Goal: Task Accomplishment & Management: Manage account settings

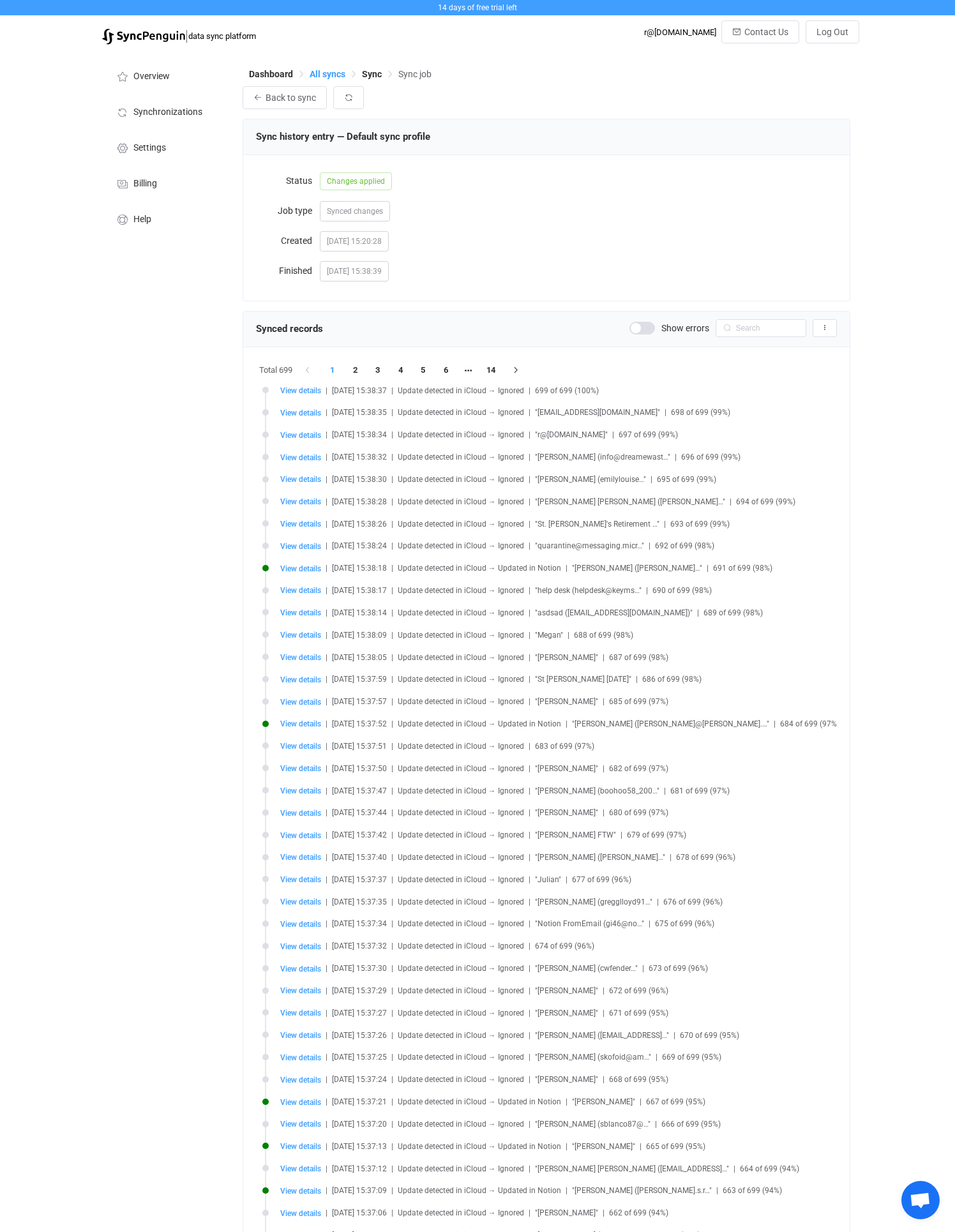
click at [320, 74] on span "All syncs" at bounding box center [328, 74] width 36 height 10
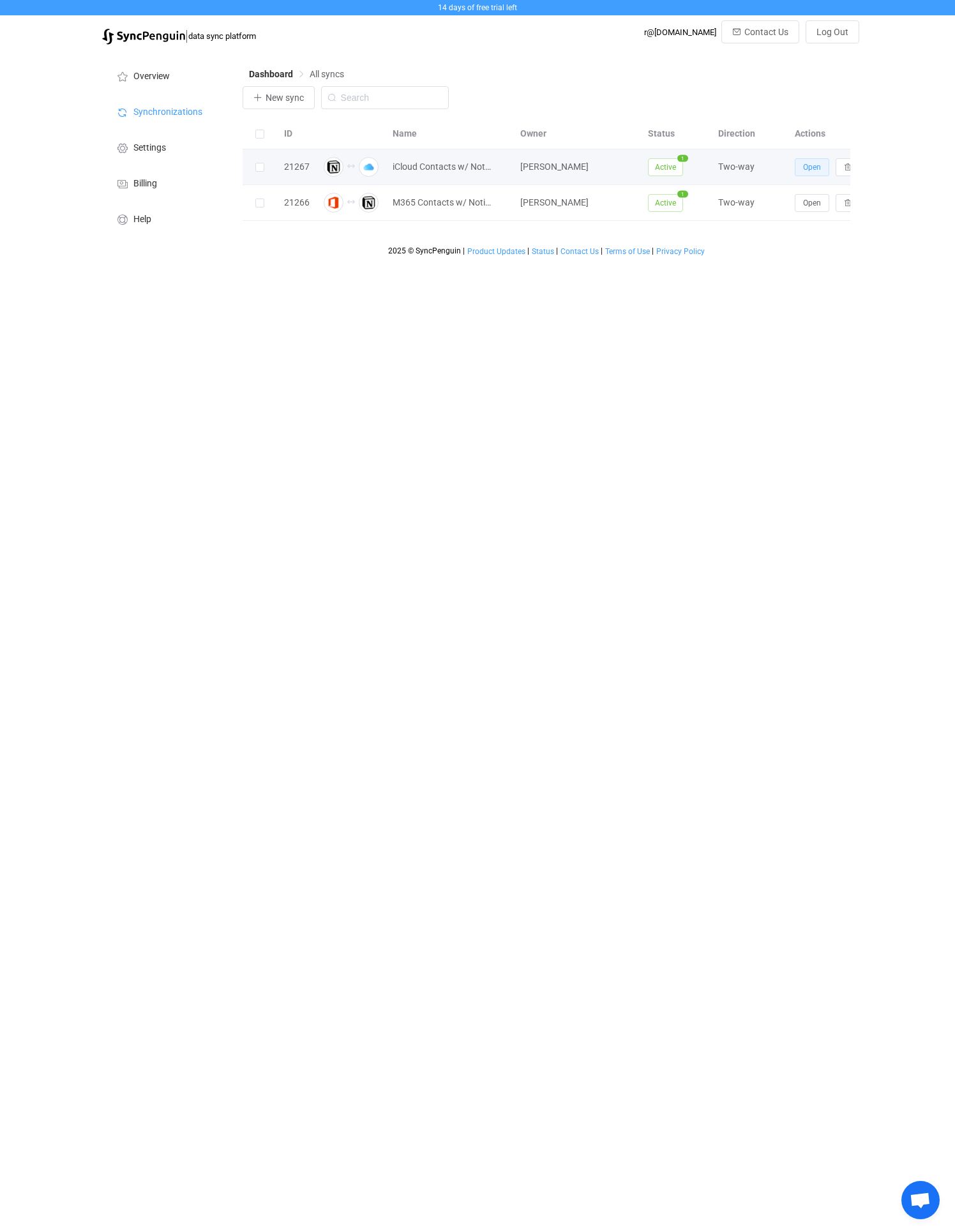
click at [809, 168] on span "Open" at bounding box center [811, 167] width 18 height 9
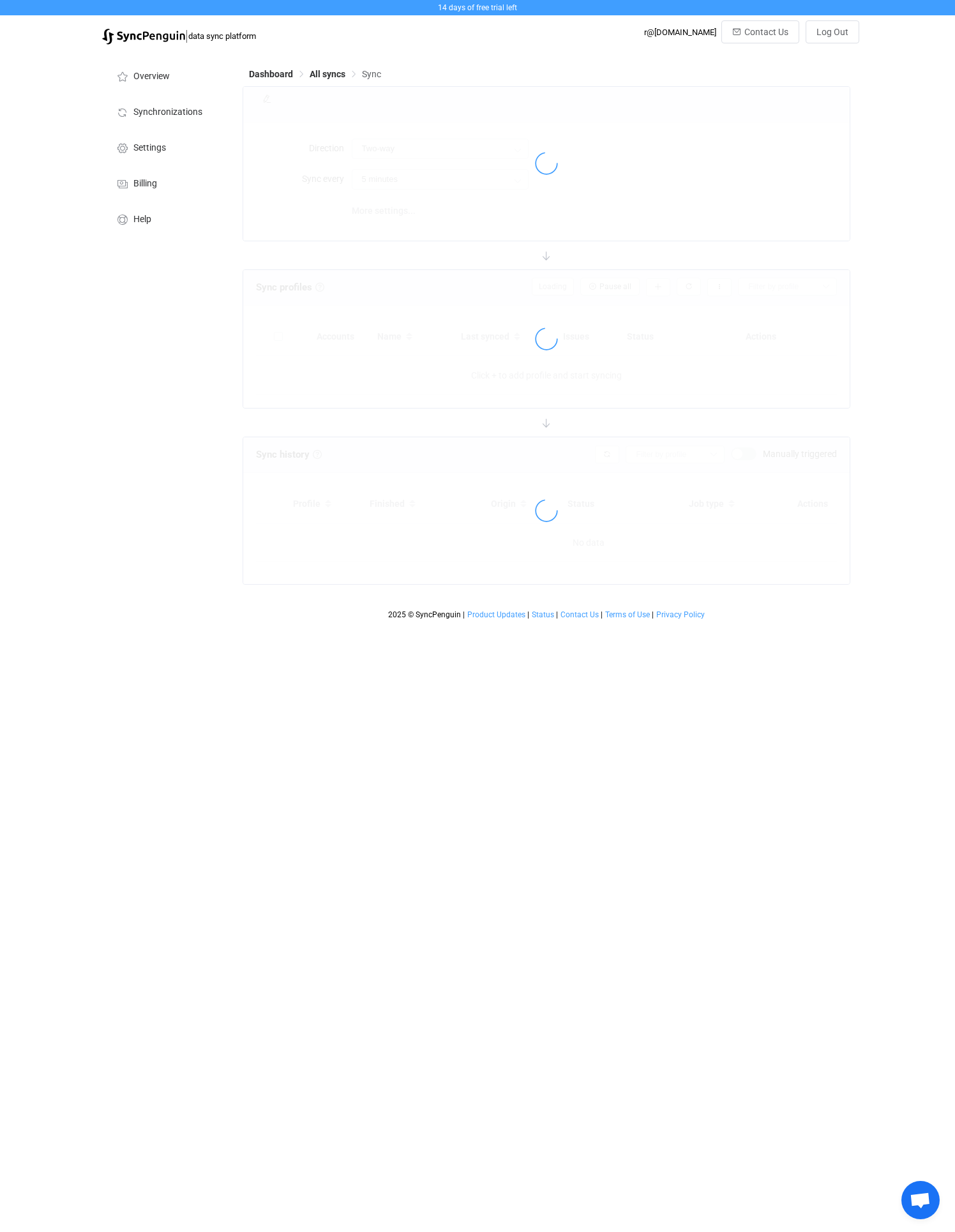
type input "10 minutes"
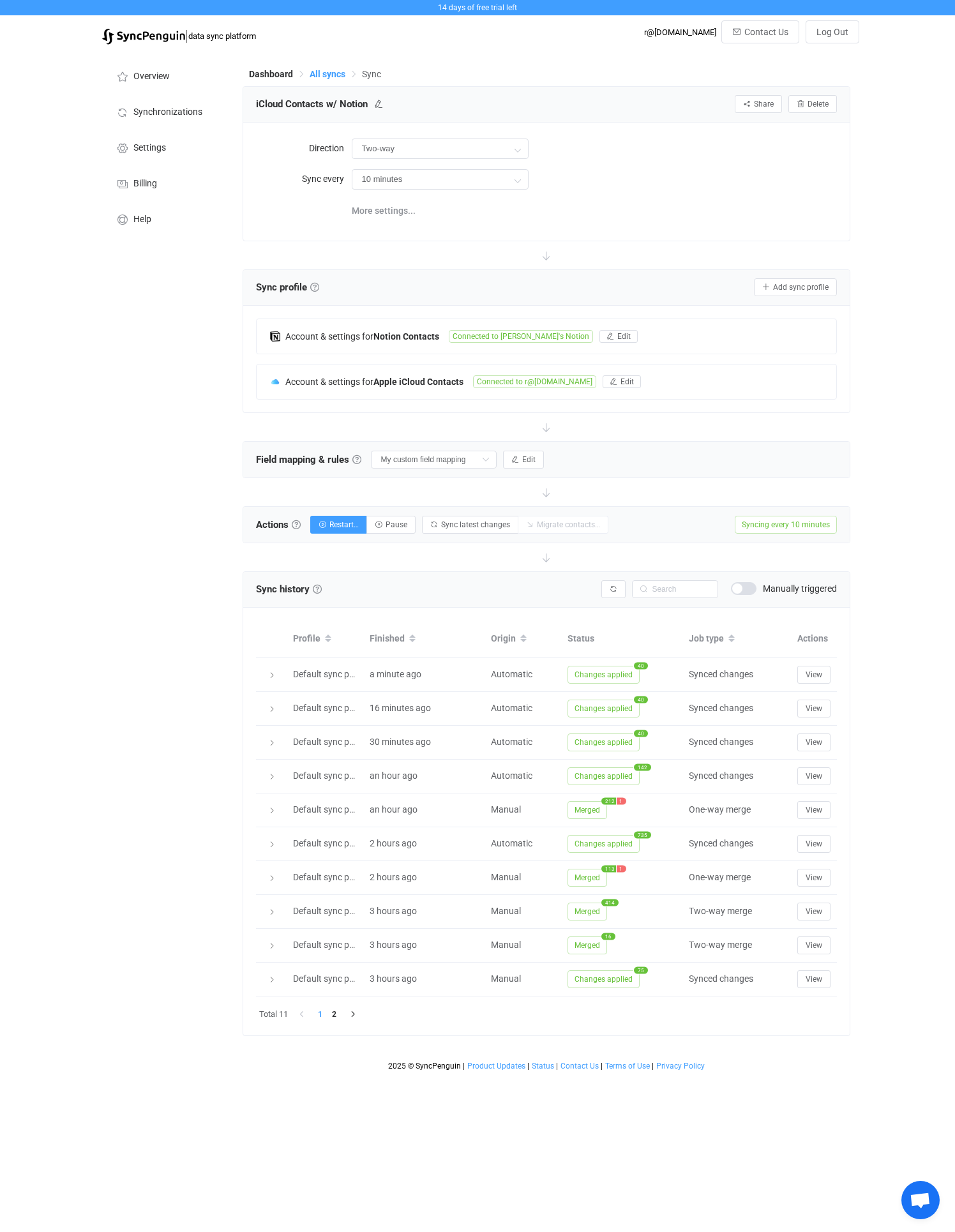
click at [329, 77] on span "All syncs" at bounding box center [328, 74] width 36 height 10
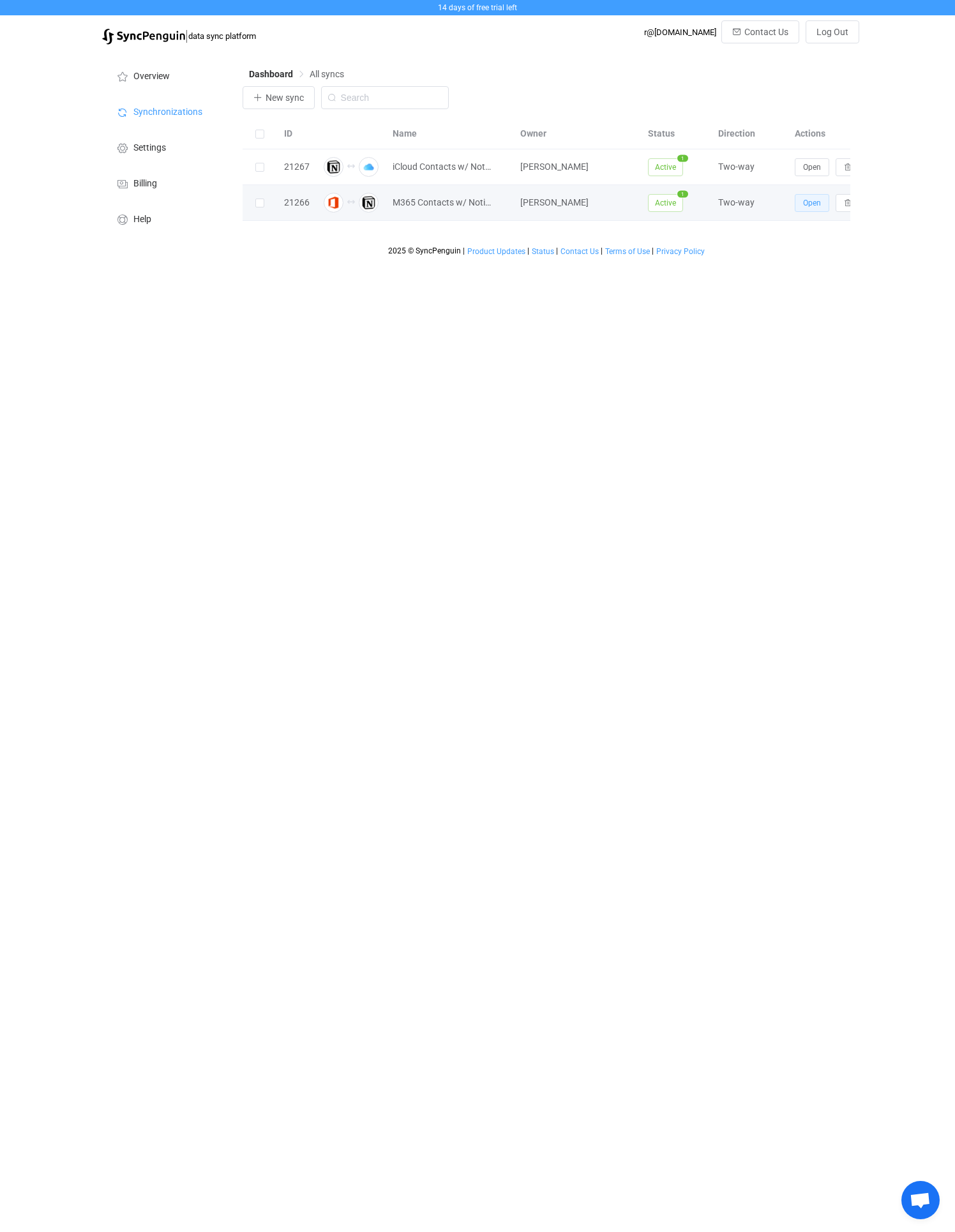
click at [814, 199] on span "Open" at bounding box center [811, 203] width 18 height 9
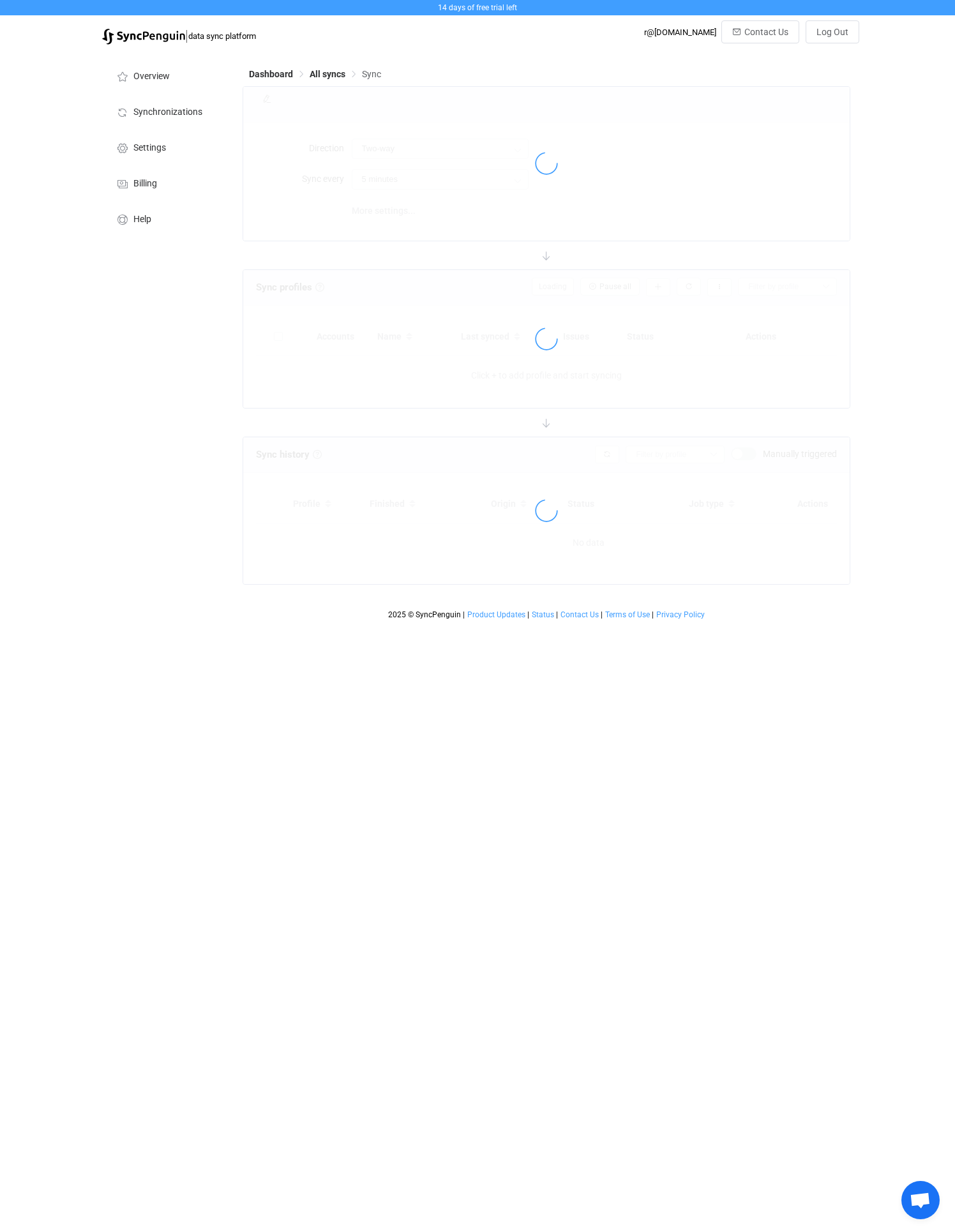
type input "10 minutes"
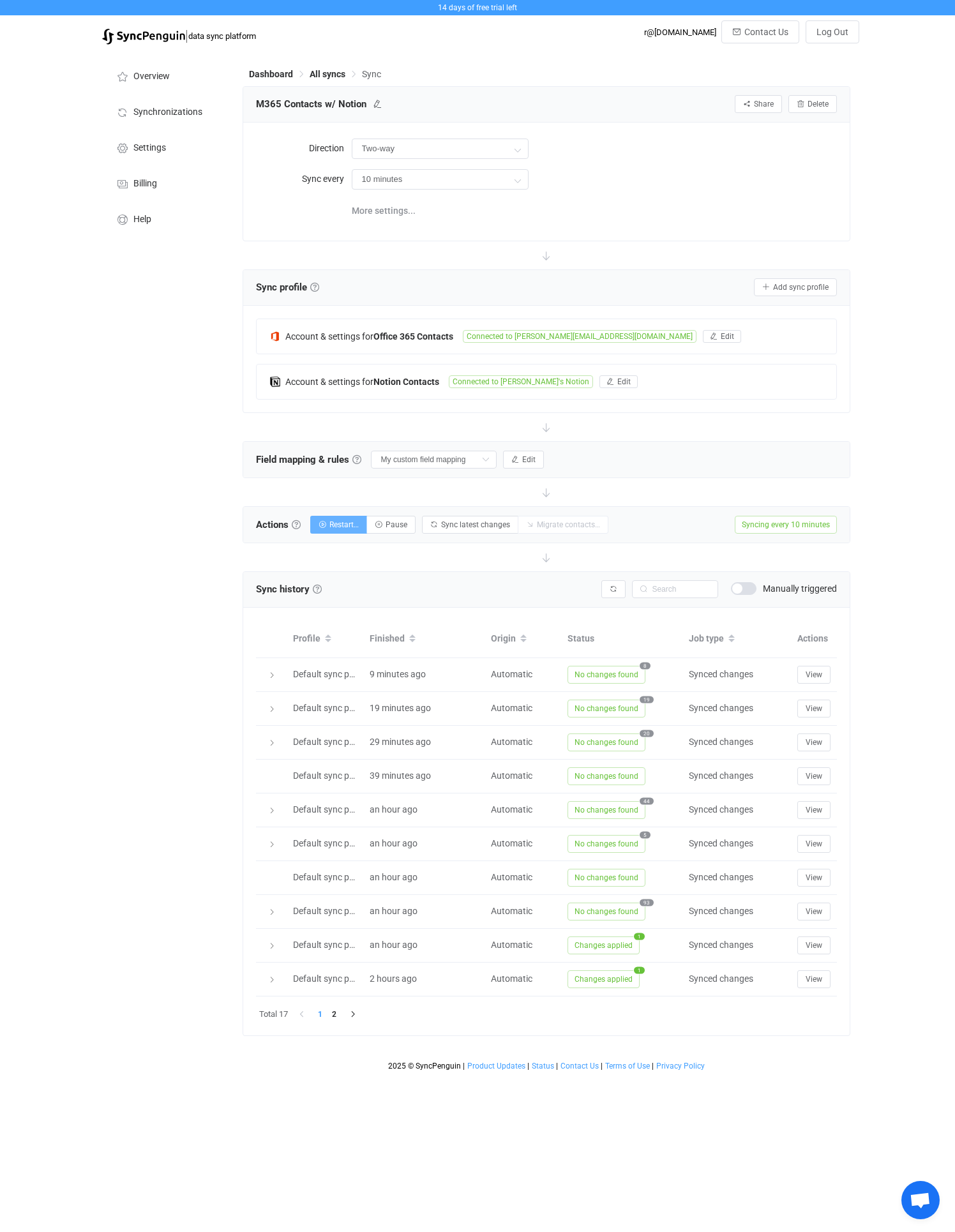
click at [342, 524] on span "Restart…" at bounding box center [343, 524] width 29 height 9
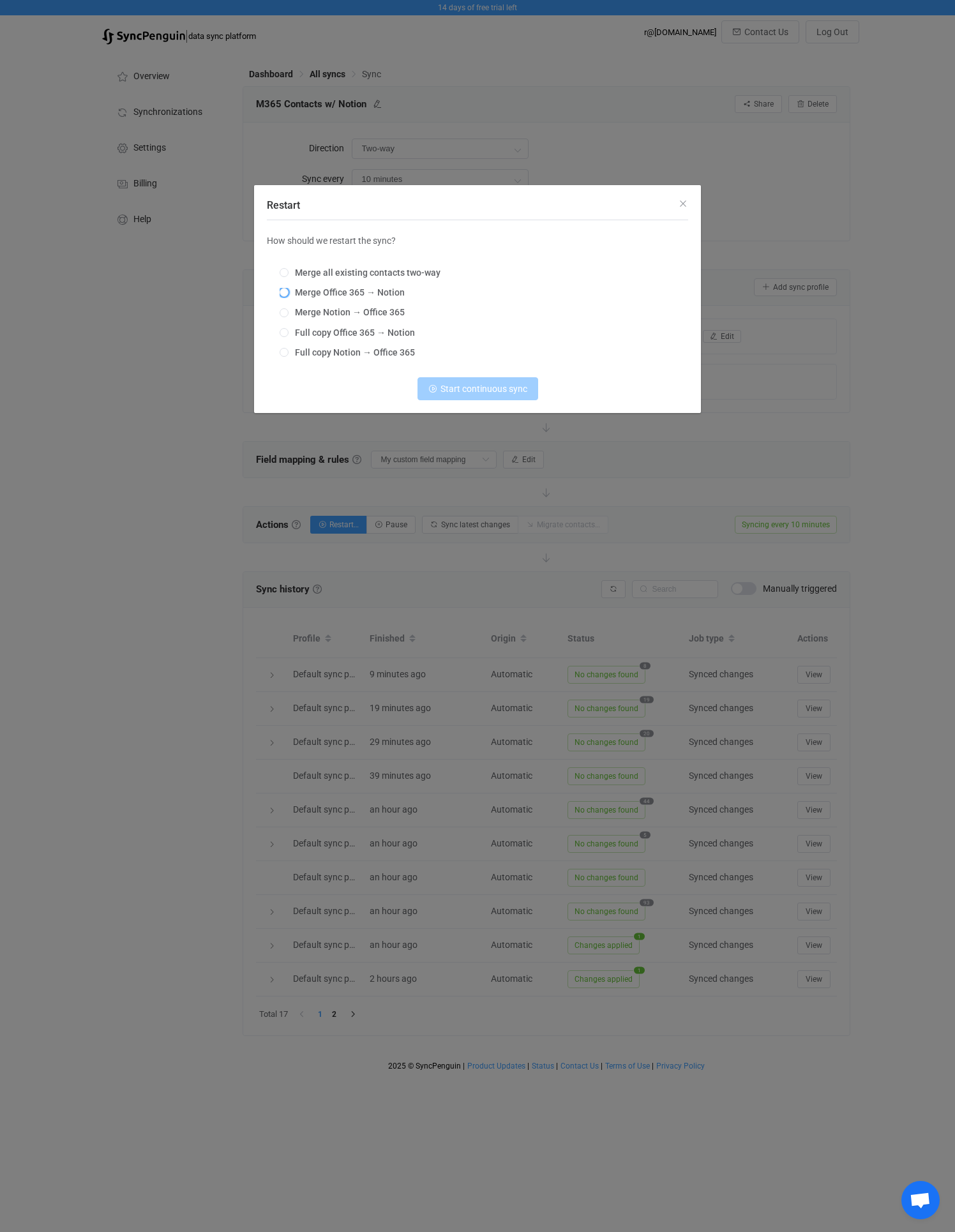
click at [359, 290] on span "Merge Office 365 → Notion" at bounding box center [347, 292] width 116 height 10
click at [289, 290] on input "Merge Office 365 → Notion" at bounding box center [284, 293] width 9 height 10
radio input "true"
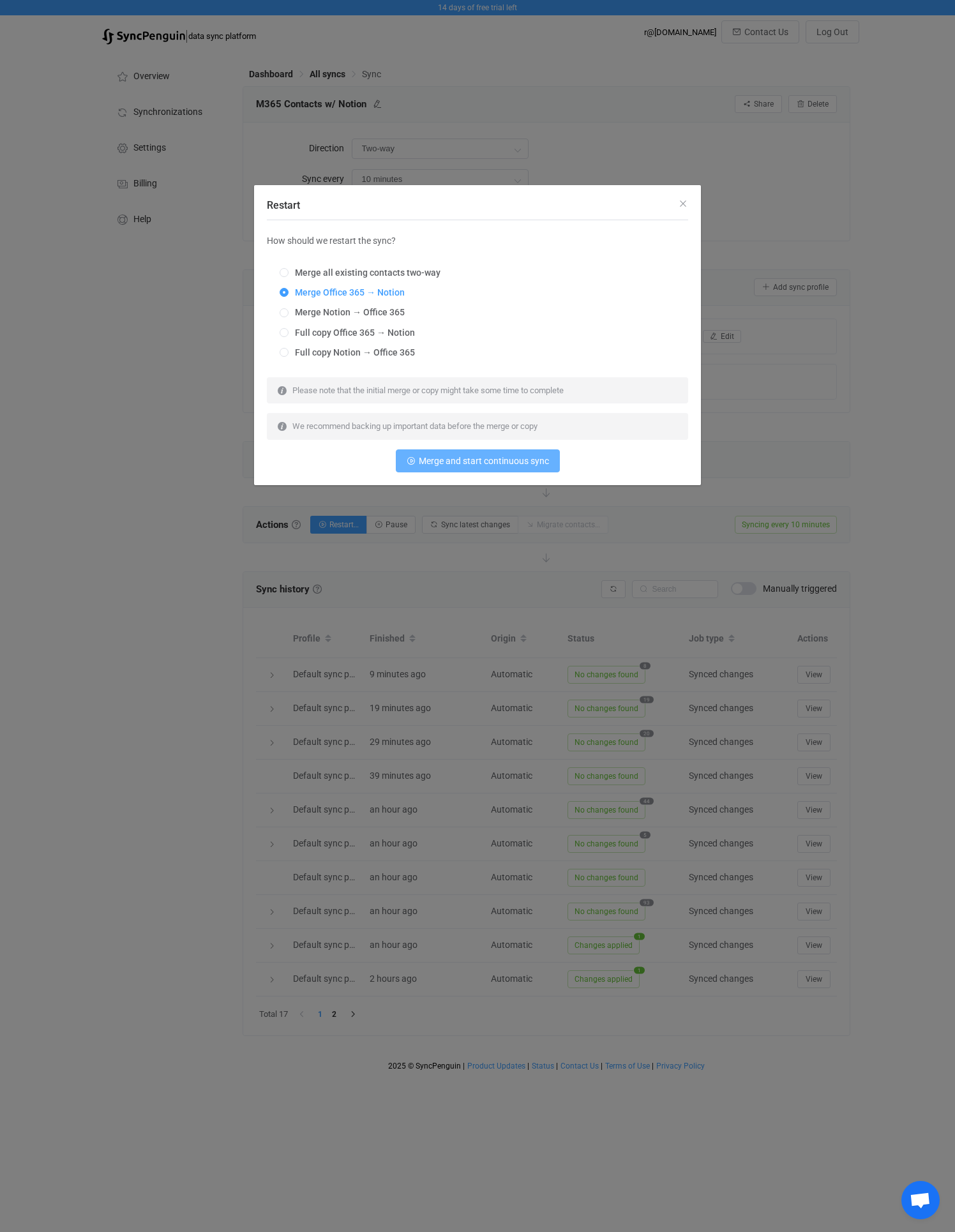
click at [454, 457] on span "Merge and start continuous sync" at bounding box center [484, 461] width 130 height 10
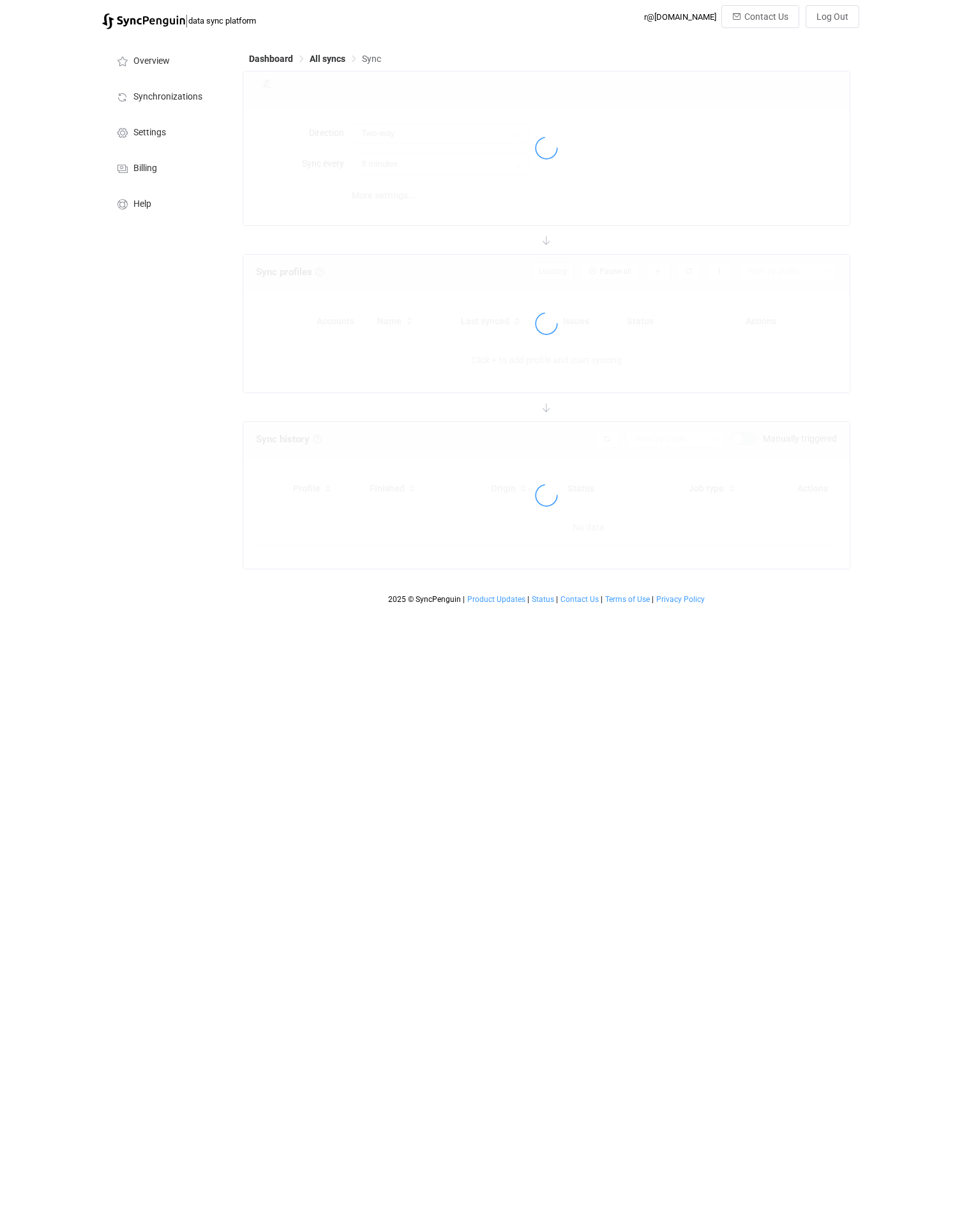
type input "10 minutes"
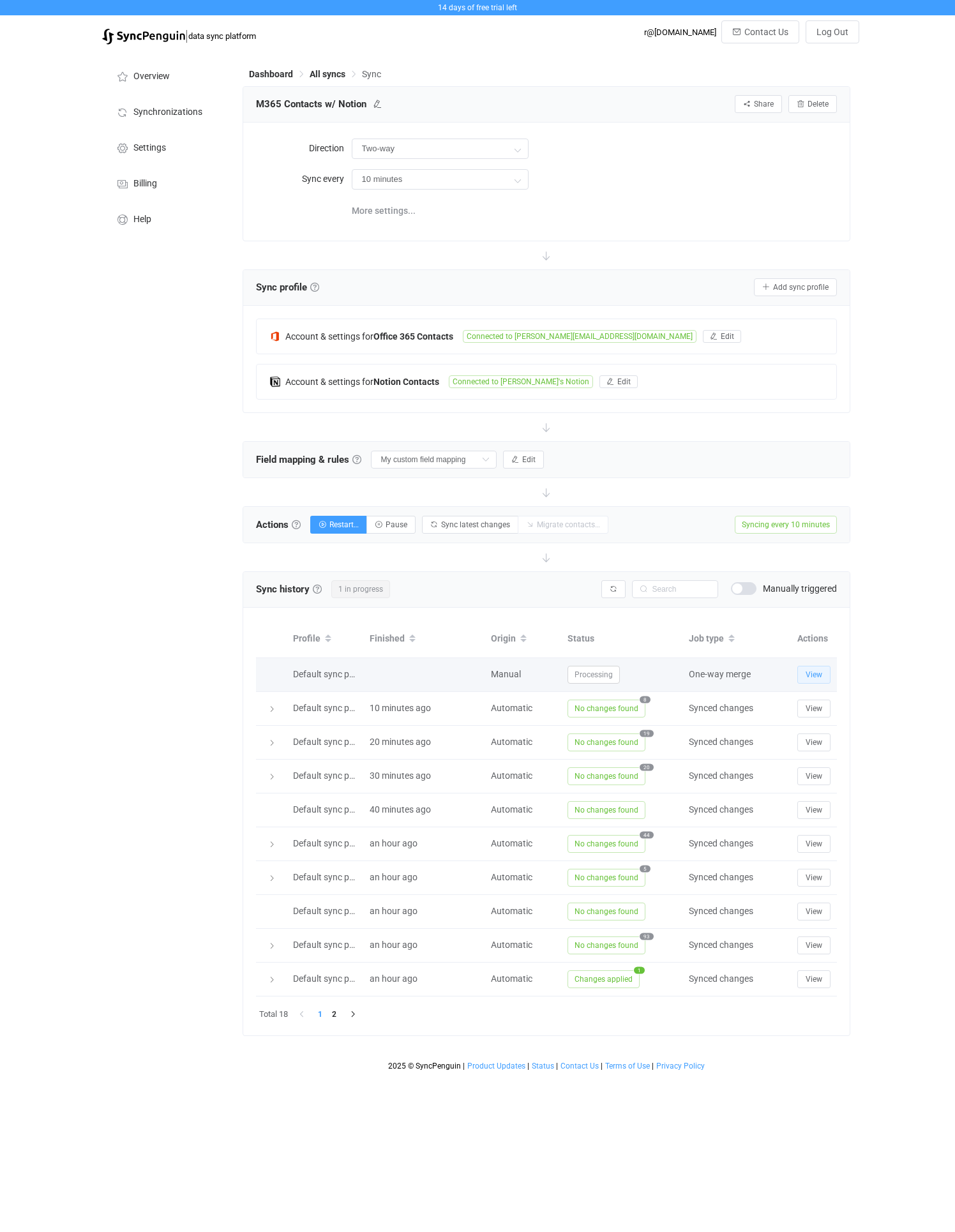
click at [808, 673] on span "View" at bounding box center [813, 674] width 16 height 9
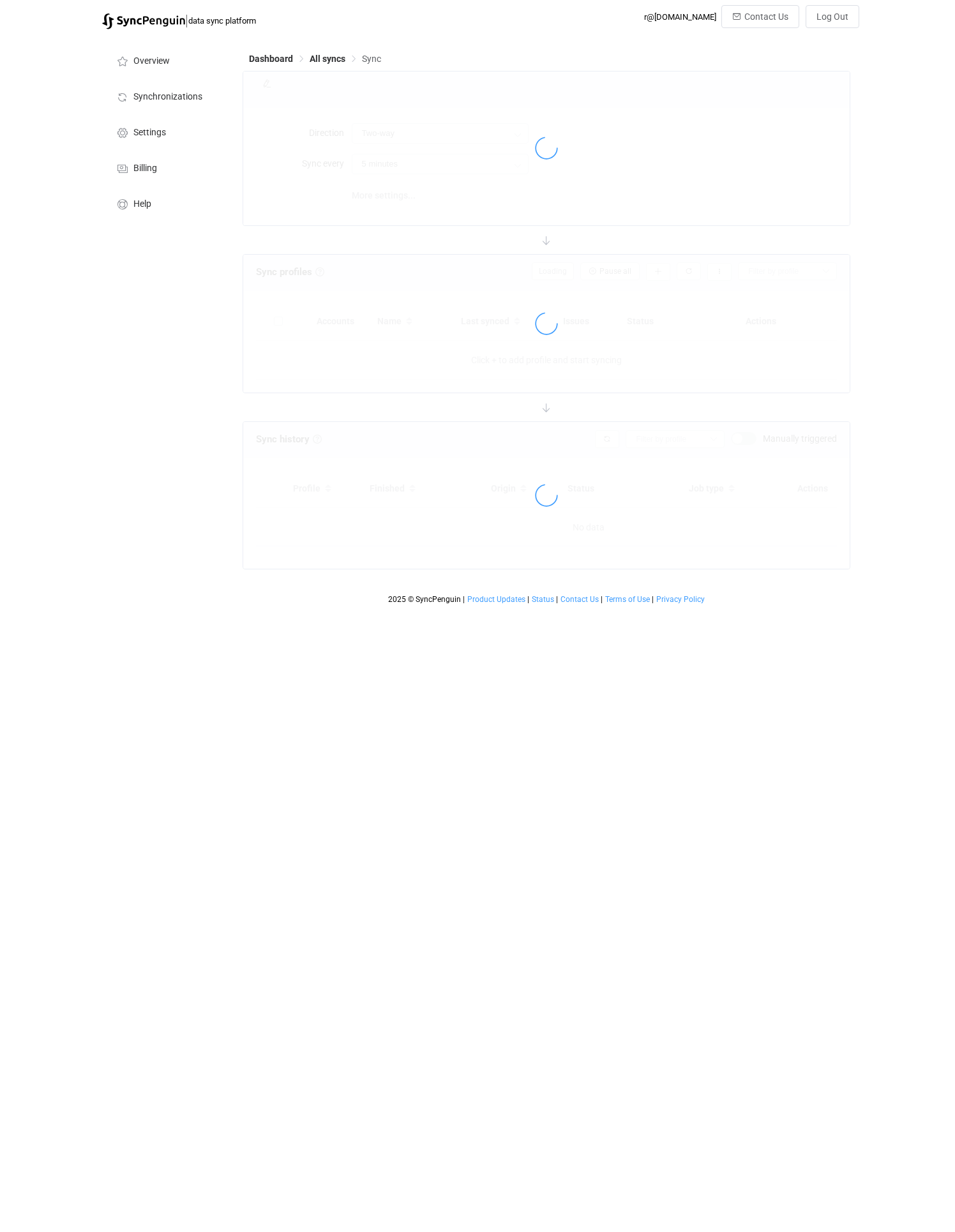
type input "10 minutes"
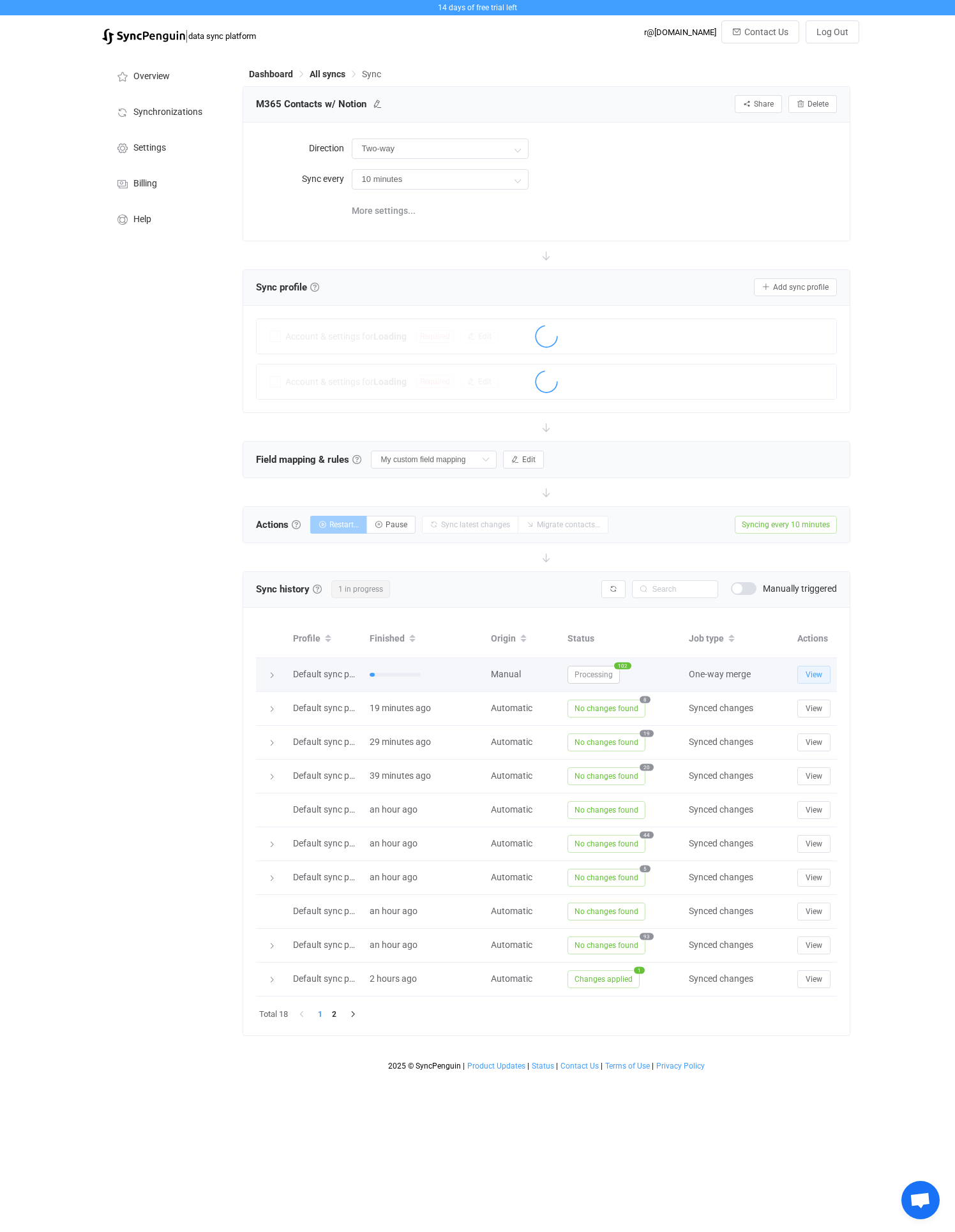
click at [799, 674] on button "View" at bounding box center [814, 674] width 33 height 18
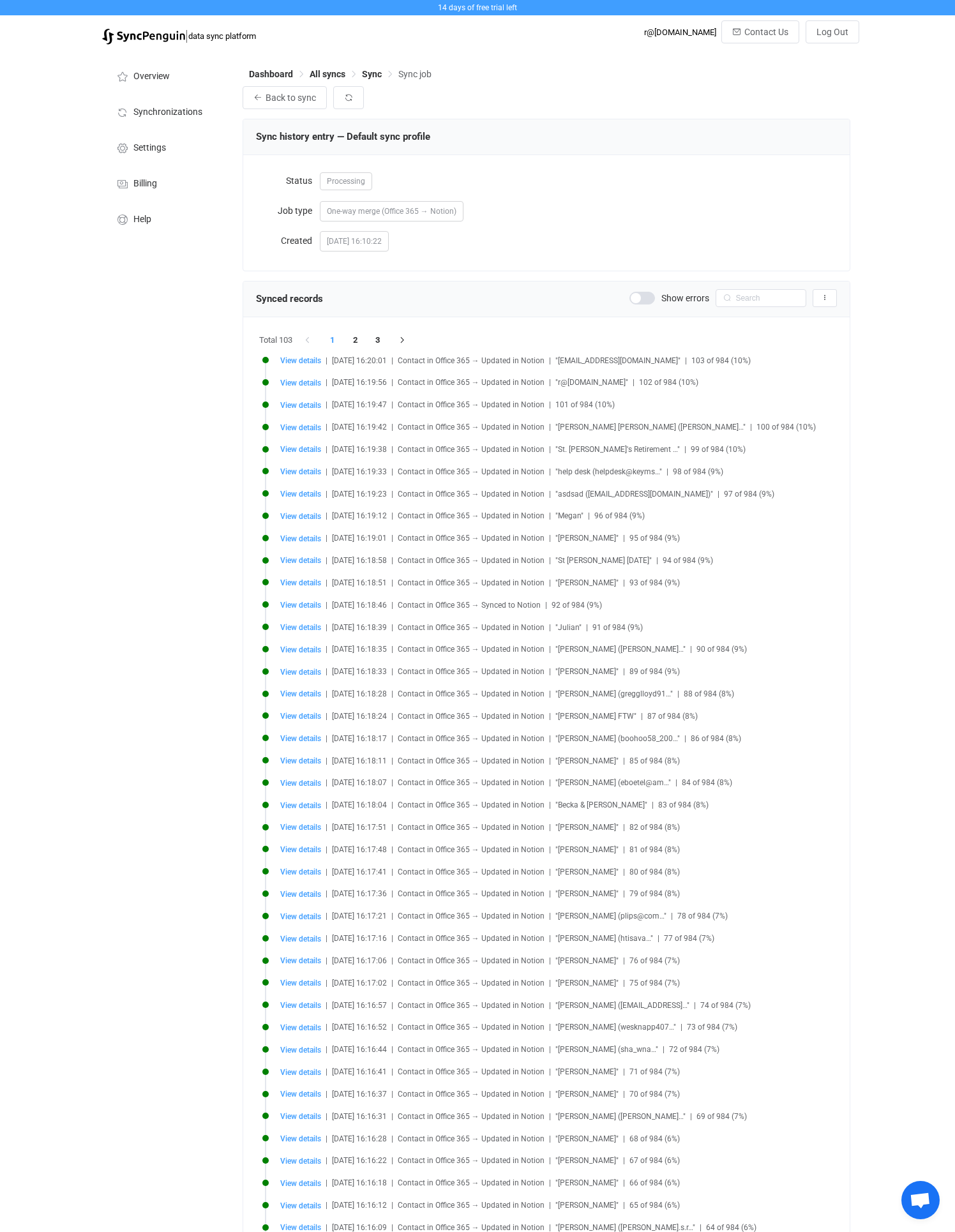
drag, startPoint x: 562, startPoint y: 357, endPoint x: 656, endPoint y: 357, distance: 94.0
click at [656, 357] on div "View details | 2025-09-02 16:20:01 | Contact in Office 365 → Updated in Notion …" at bounding box center [574, 360] width 589 height 10
drag, startPoint x: 417, startPoint y: 379, endPoint x: 507, endPoint y: 379, distance: 90.0
click at [507, 379] on span "Contact in Office 365 → Updated in Notion" at bounding box center [470, 382] width 146 height 9
drag, startPoint x: 531, startPoint y: 672, endPoint x: 596, endPoint y: 672, distance: 65.0
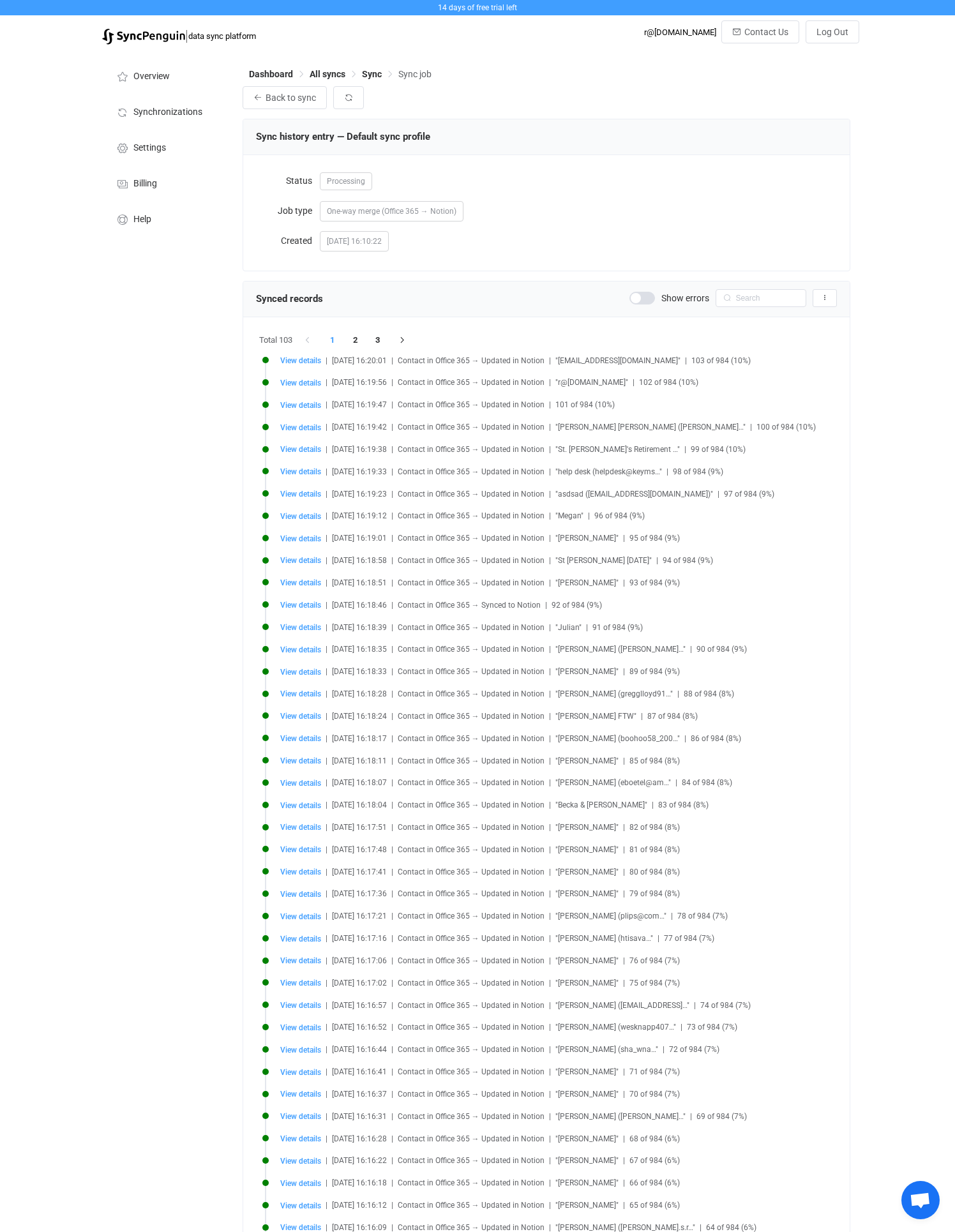
click at [596, 672] on div "View details | 2025-09-02 16:18:33 | Contact in Office 365 → Updated in Notion …" at bounding box center [574, 672] width 589 height 10
click at [596, 672] on span ""Joel West"" at bounding box center [586, 672] width 63 height 9
click at [374, 74] on span "Sync" at bounding box center [371, 74] width 20 height 10
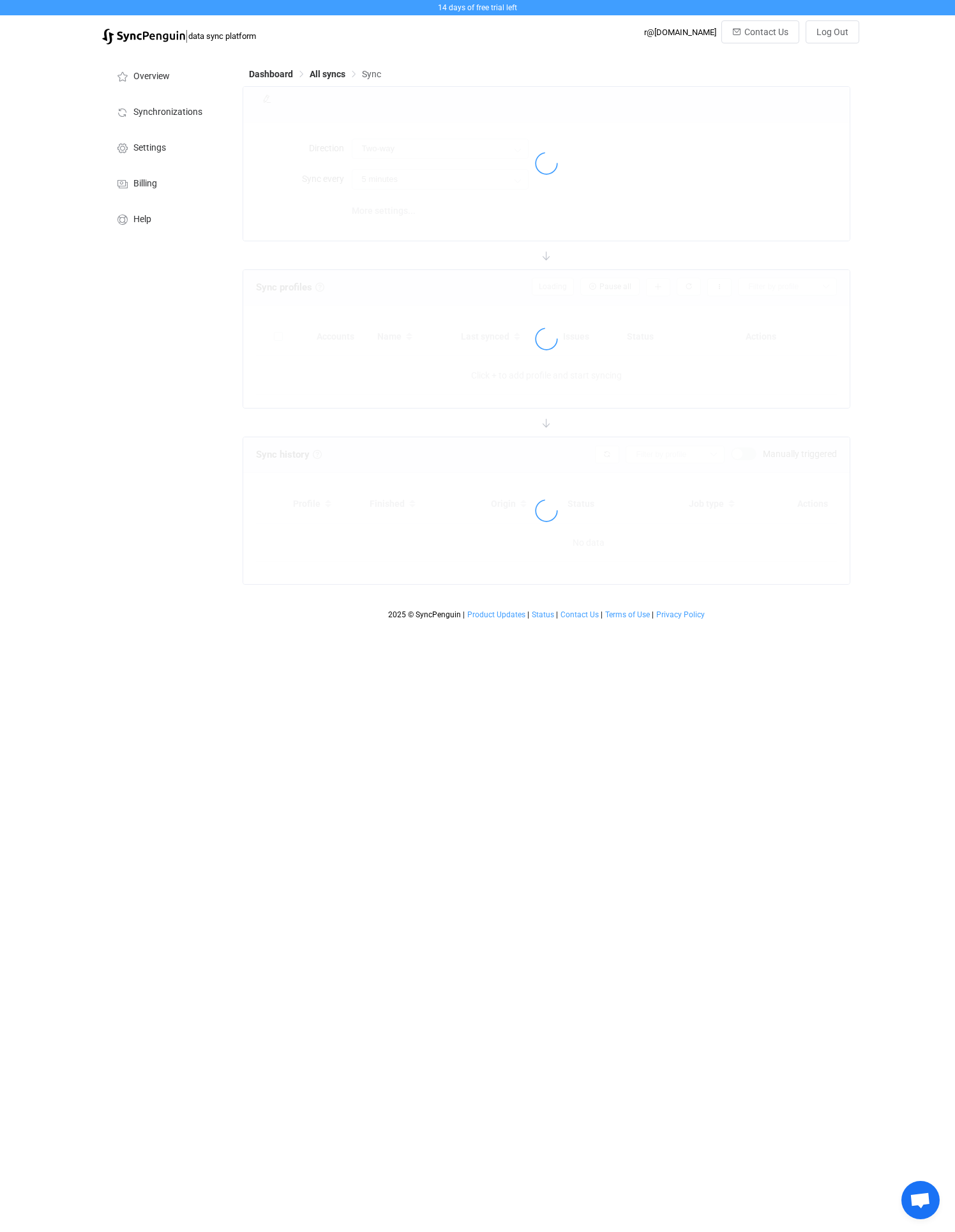
type input "10 minutes"
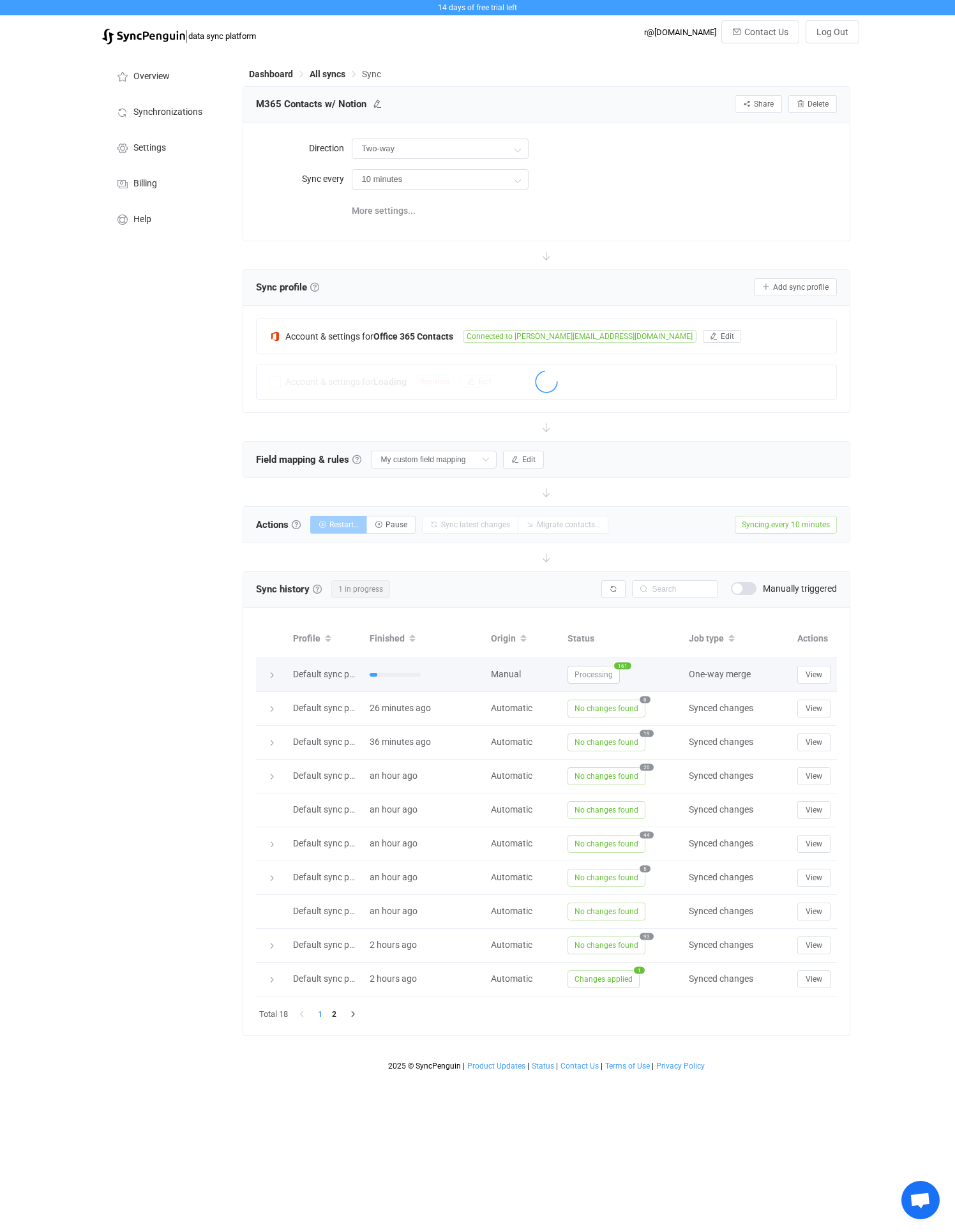
click at [608, 677] on span "Processing" at bounding box center [594, 674] width 52 height 18
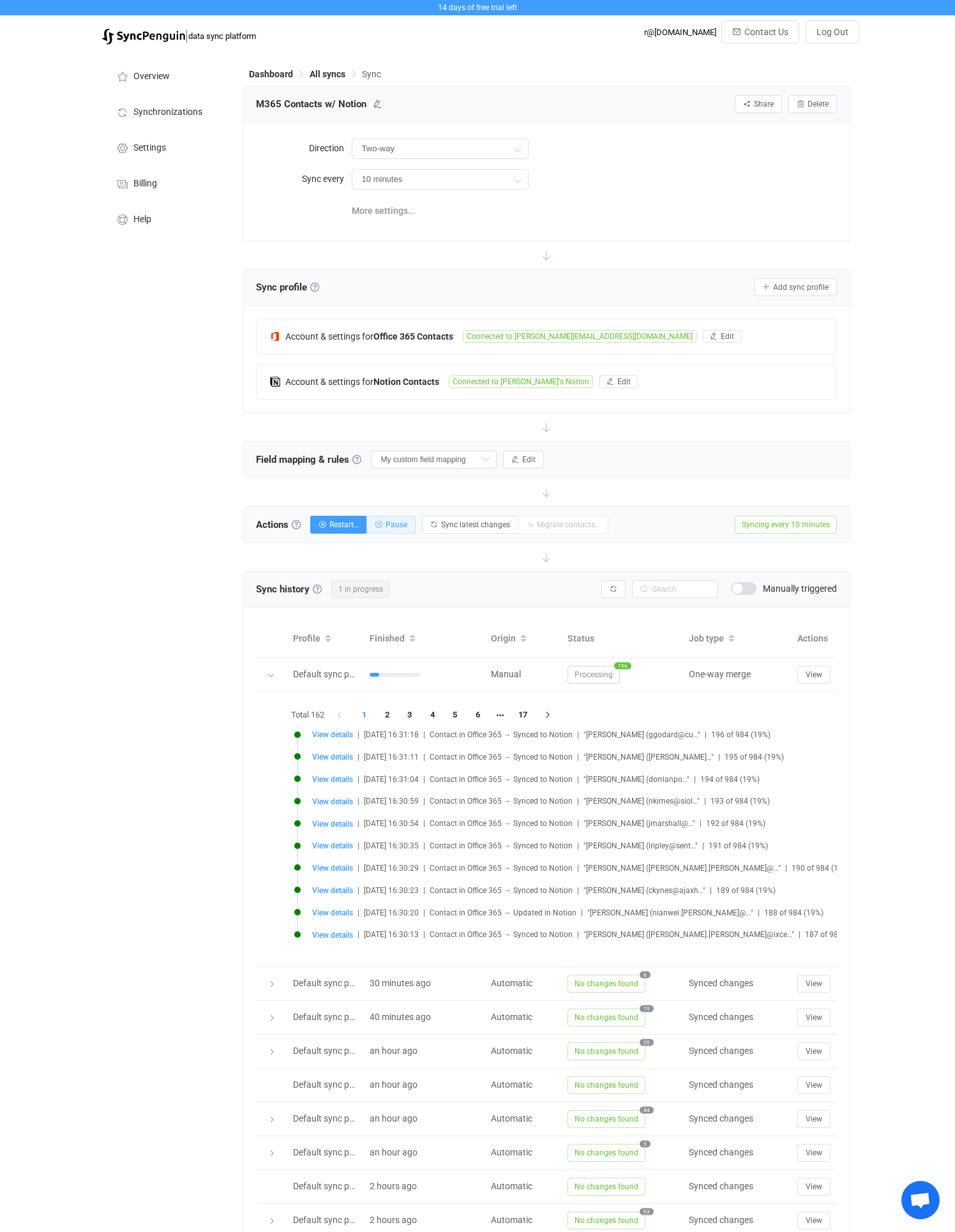
click at [400, 522] on span "Pause" at bounding box center [396, 524] width 22 height 9
click at [319, 71] on span "All syncs" at bounding box center [328, 74] width 36 height 10
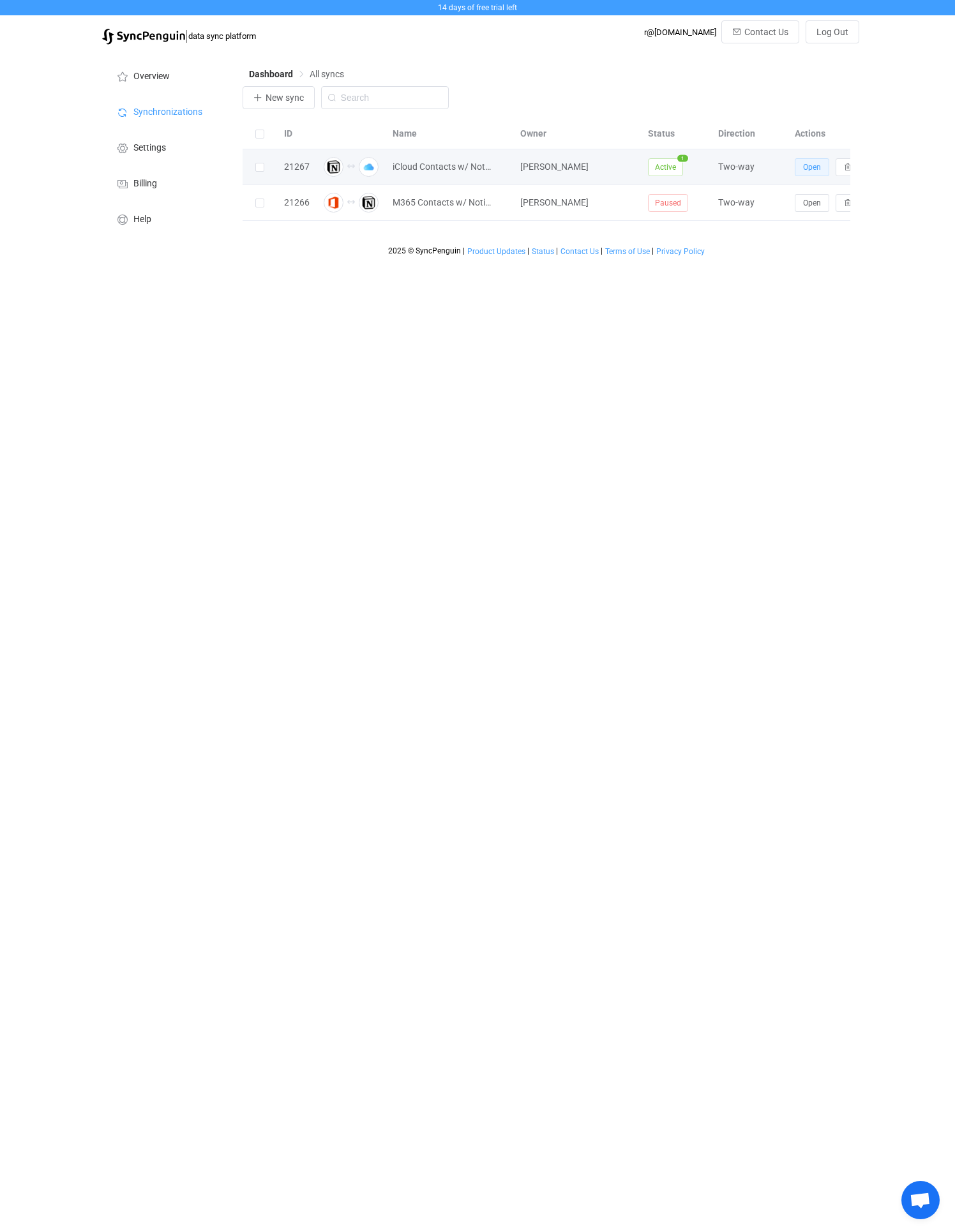
click at [803, 169] on span "Open" at bounding box center [811, 167] width 18 height 9
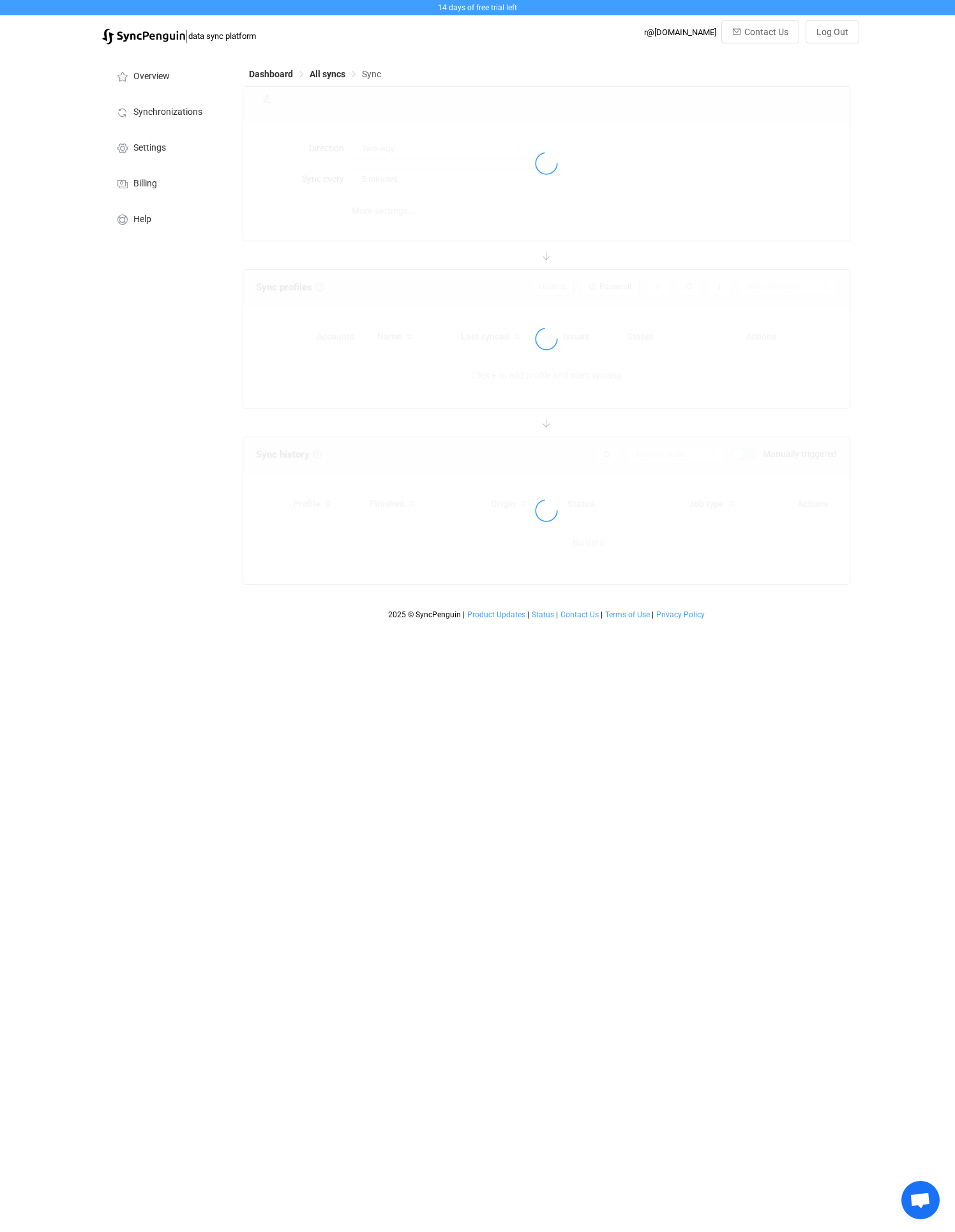
type input "10 minutes"
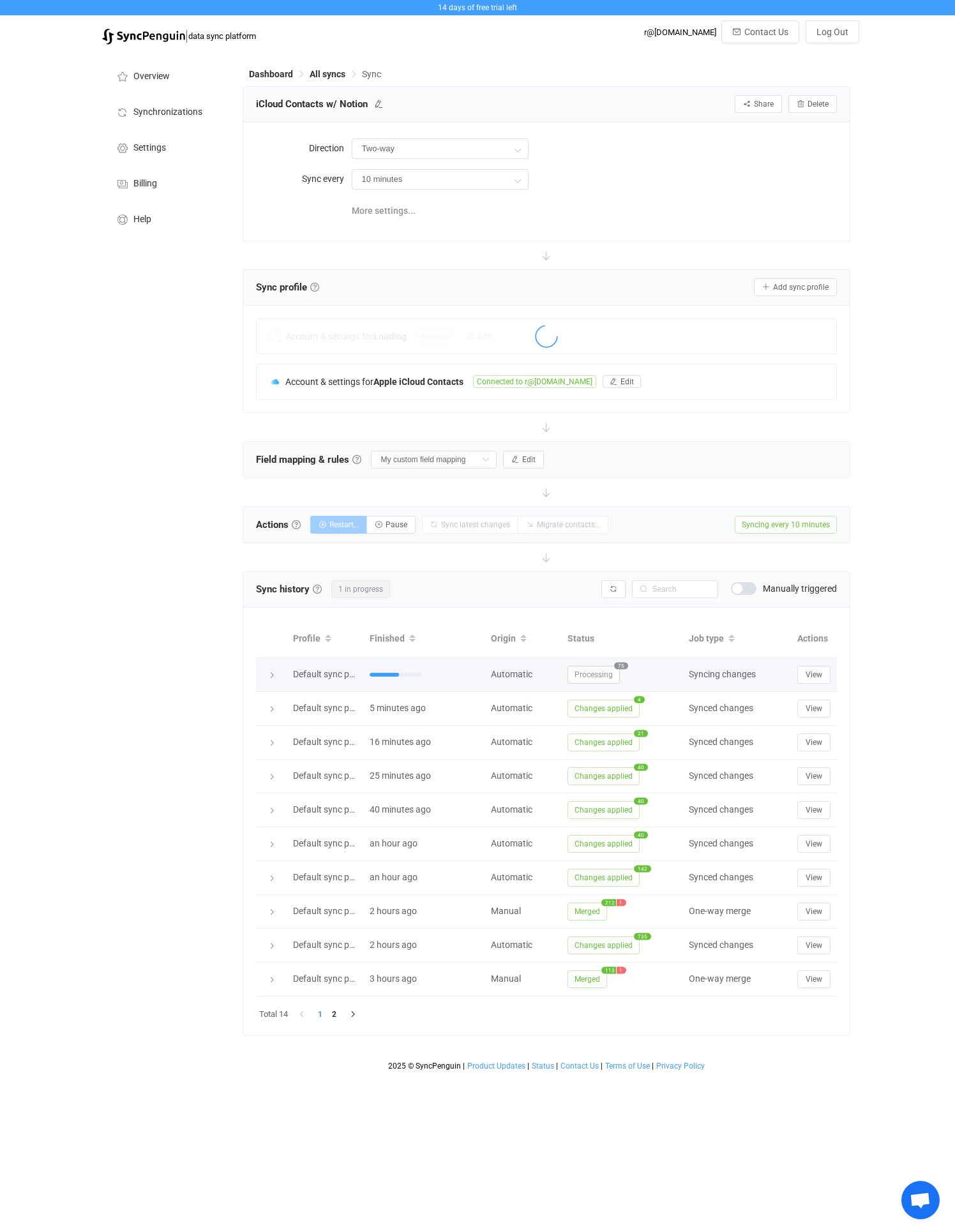
click at [616, 671] on span "Processing" at bounding box center [594, 674] width 52 height 18
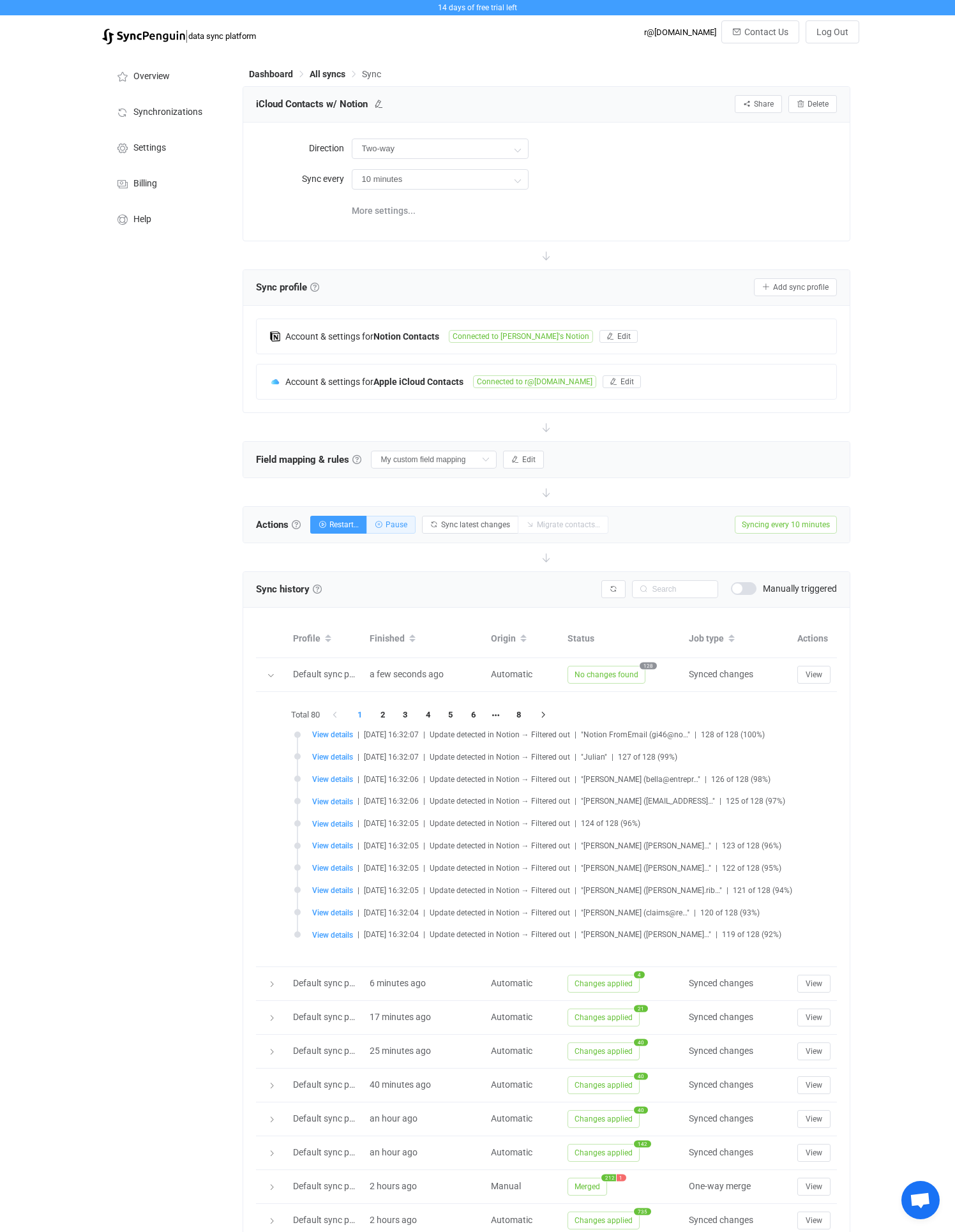
click at [401, 523] on span "Pause" at bounding box center [396, 524] width 22 height 9
click at [510, 453] on button "Edit" at bounding box center [523, 459] width 41 height 18
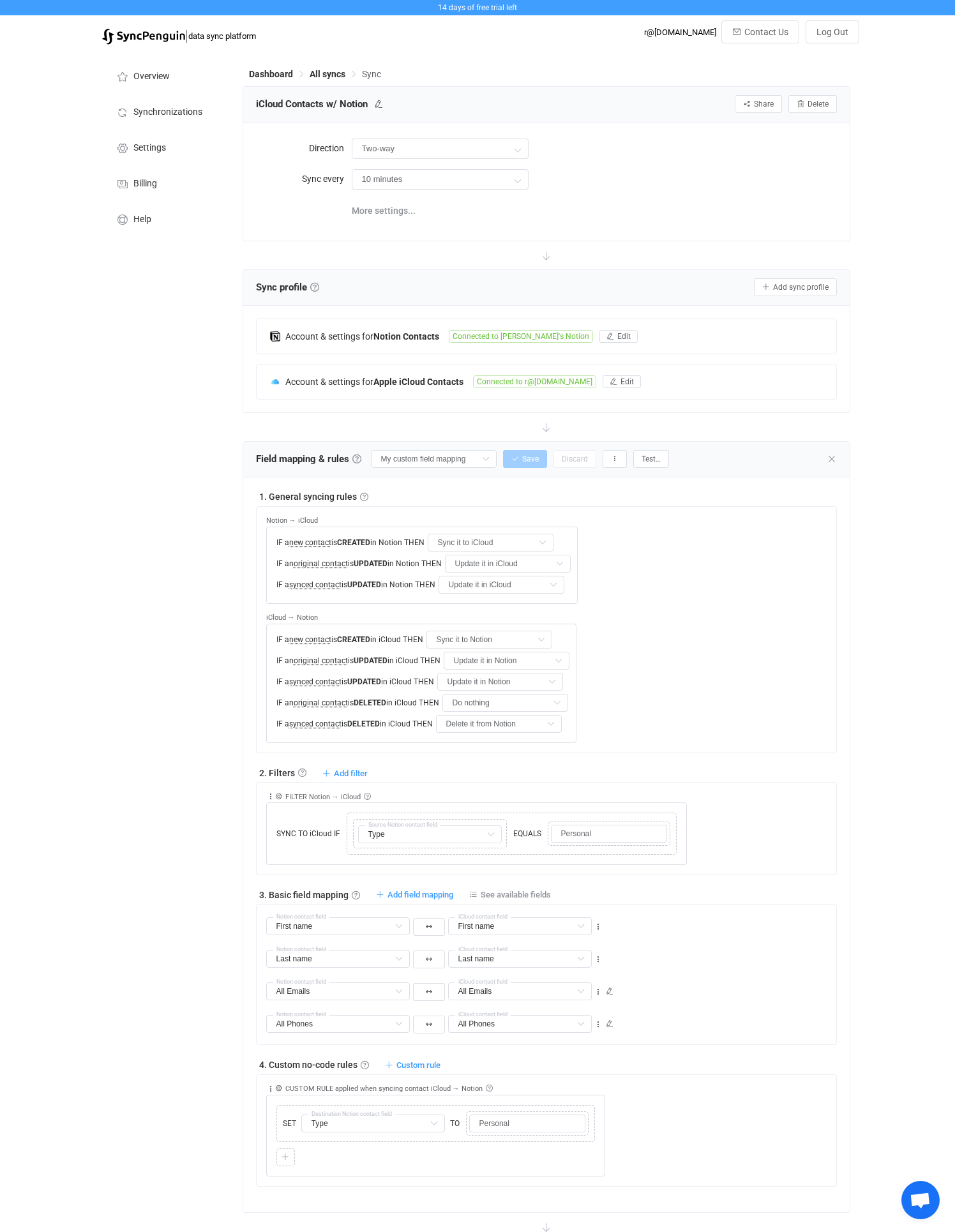
click at [296, 795] on span "FILTER Notion → iCloud" at bounding box center [323, 797] width 75 height 8
click at [173, 792] on div "Overview Synchronizations Settings Billing Help" at bounding box center [166, 1069] width 140 height 2036
click at [453, 698] on input "Do nothing" at bounding box center [505, 703] width 126 height 18
click at [492, 753] on span "Delete it from Notion" at bounding box center [501, 756] width 81 height 10
type input "Delete it from Notion"
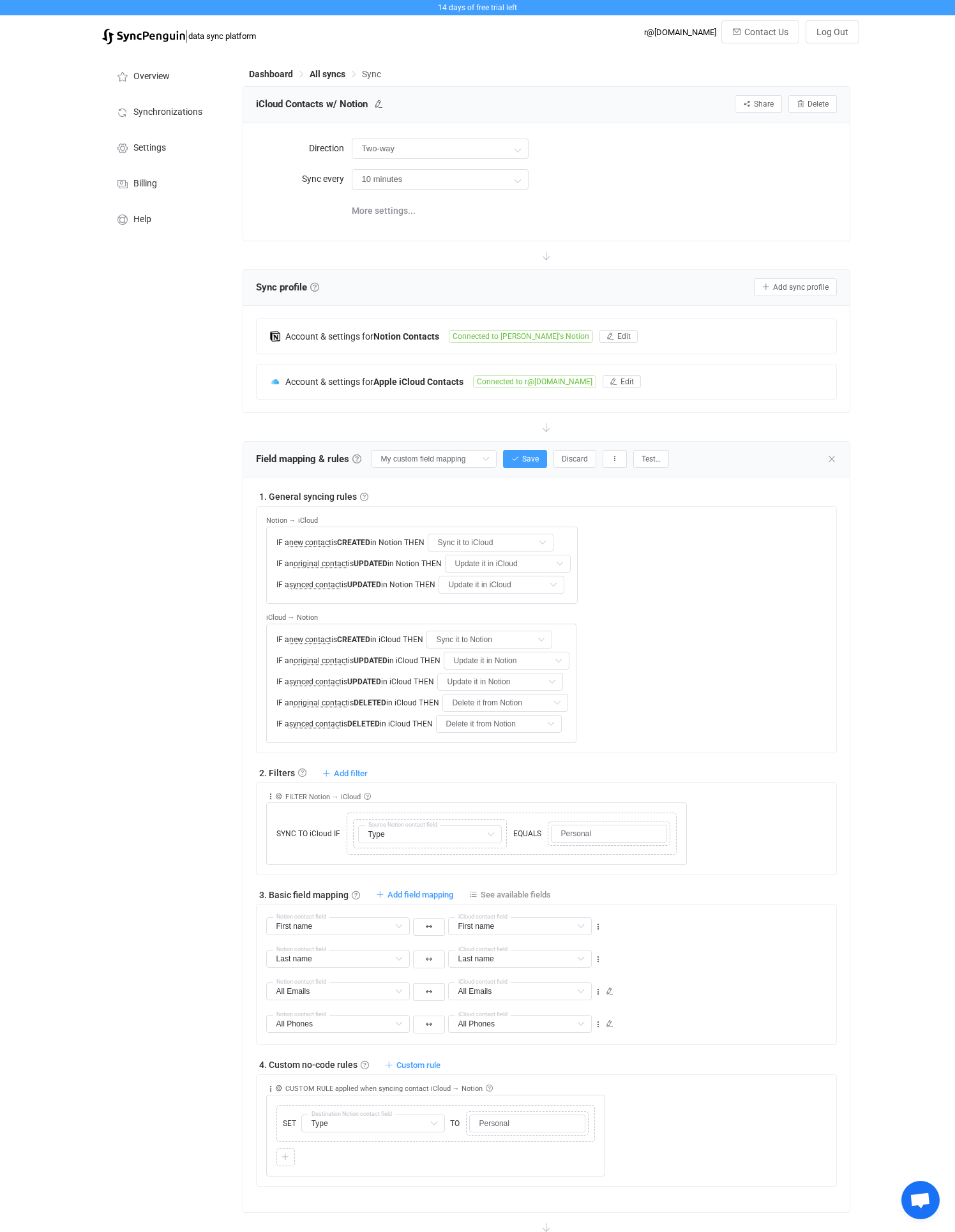
click at [224, 715] on div "Overview Synchronizations Settings Billing Help" at bounding box center [166, 1069] width 140 height 2036
click at [507, 460] on button "Save" at bounding box center [525, 459] width 44 height 18
click at [322, 69] on span "All syncs" at bounding box center [328, 74] width 36 height 10
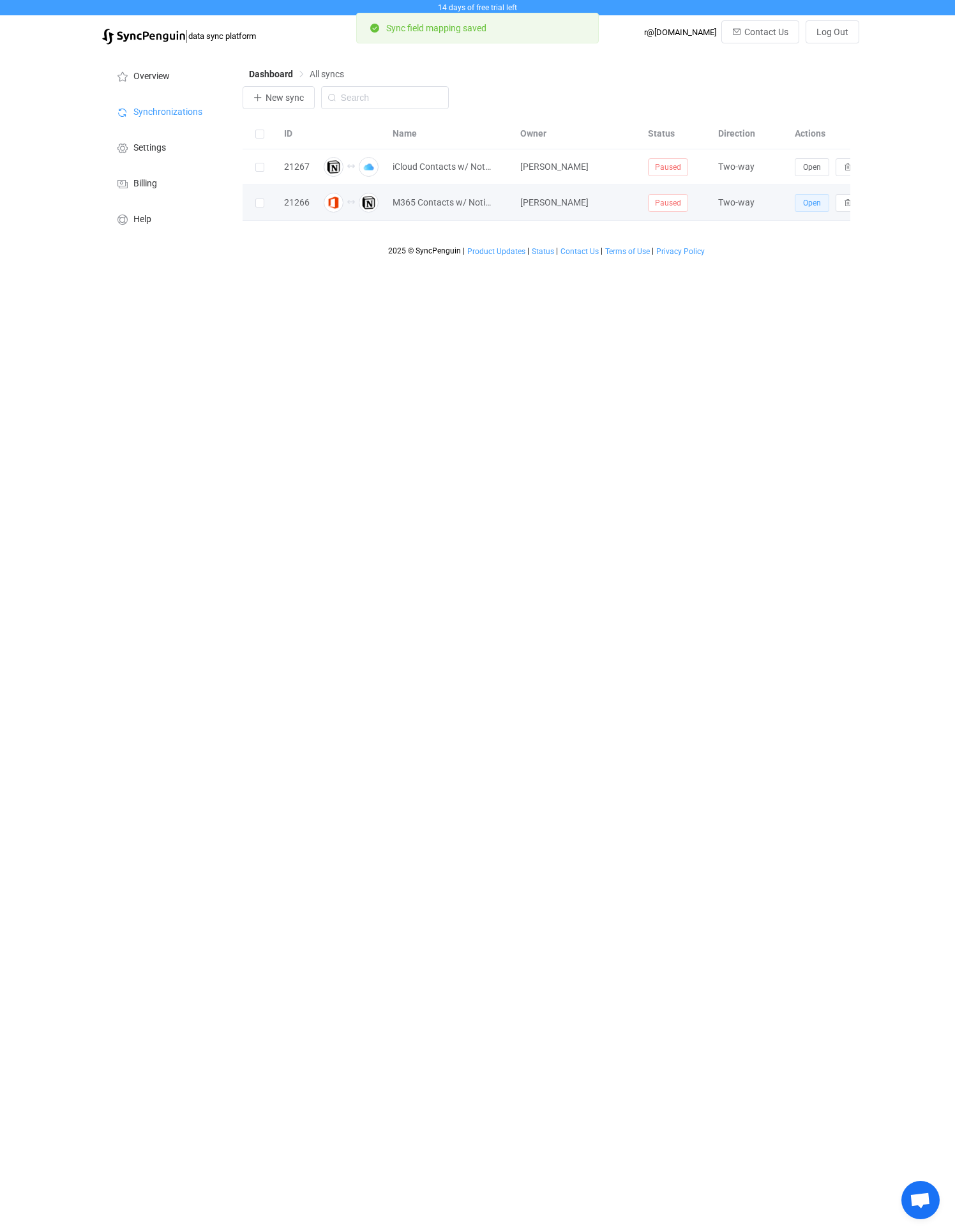
click at [797, 198] on button "Open" at bounding box center [811, 202] width 35 height 18
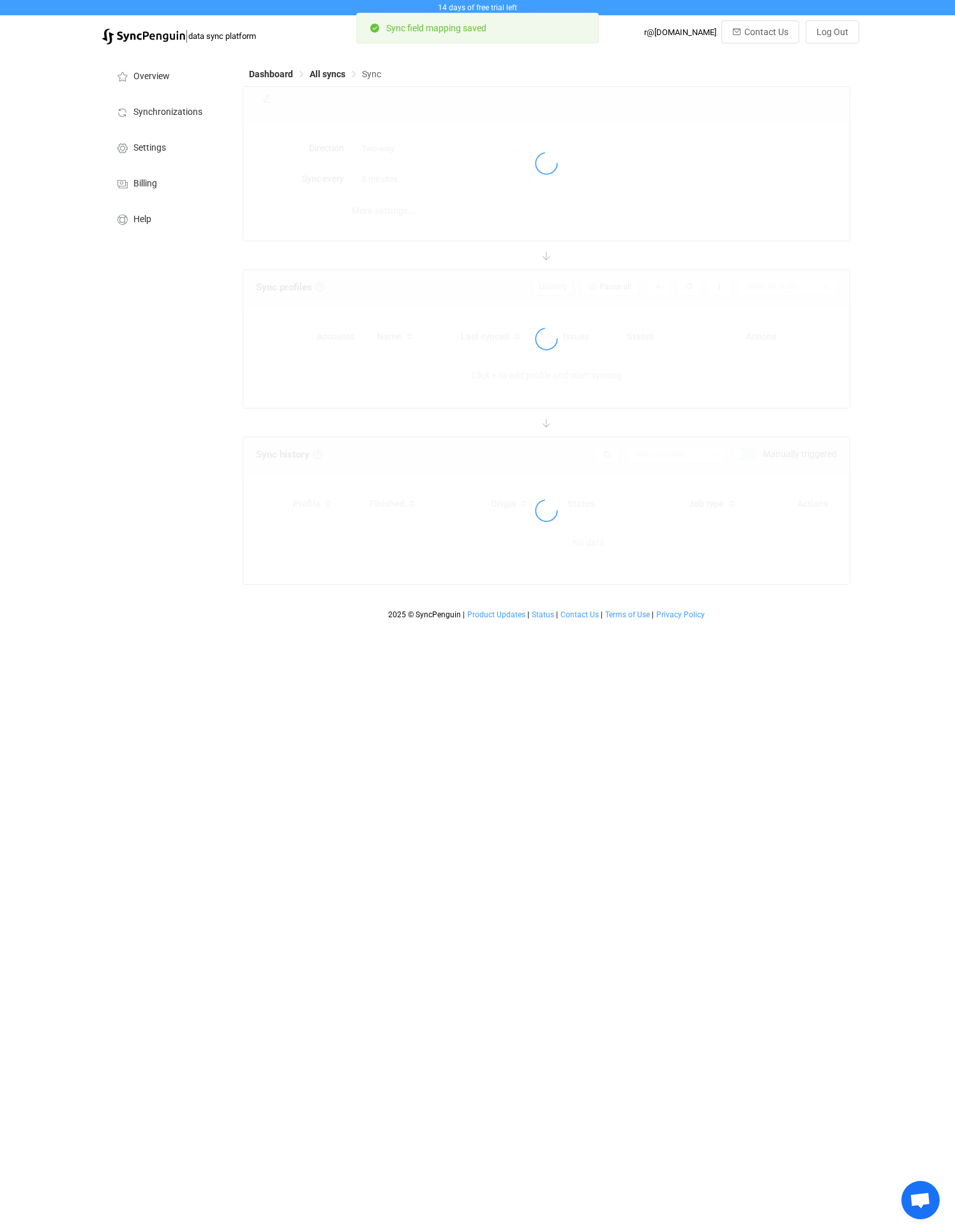
type input "10 minutes"
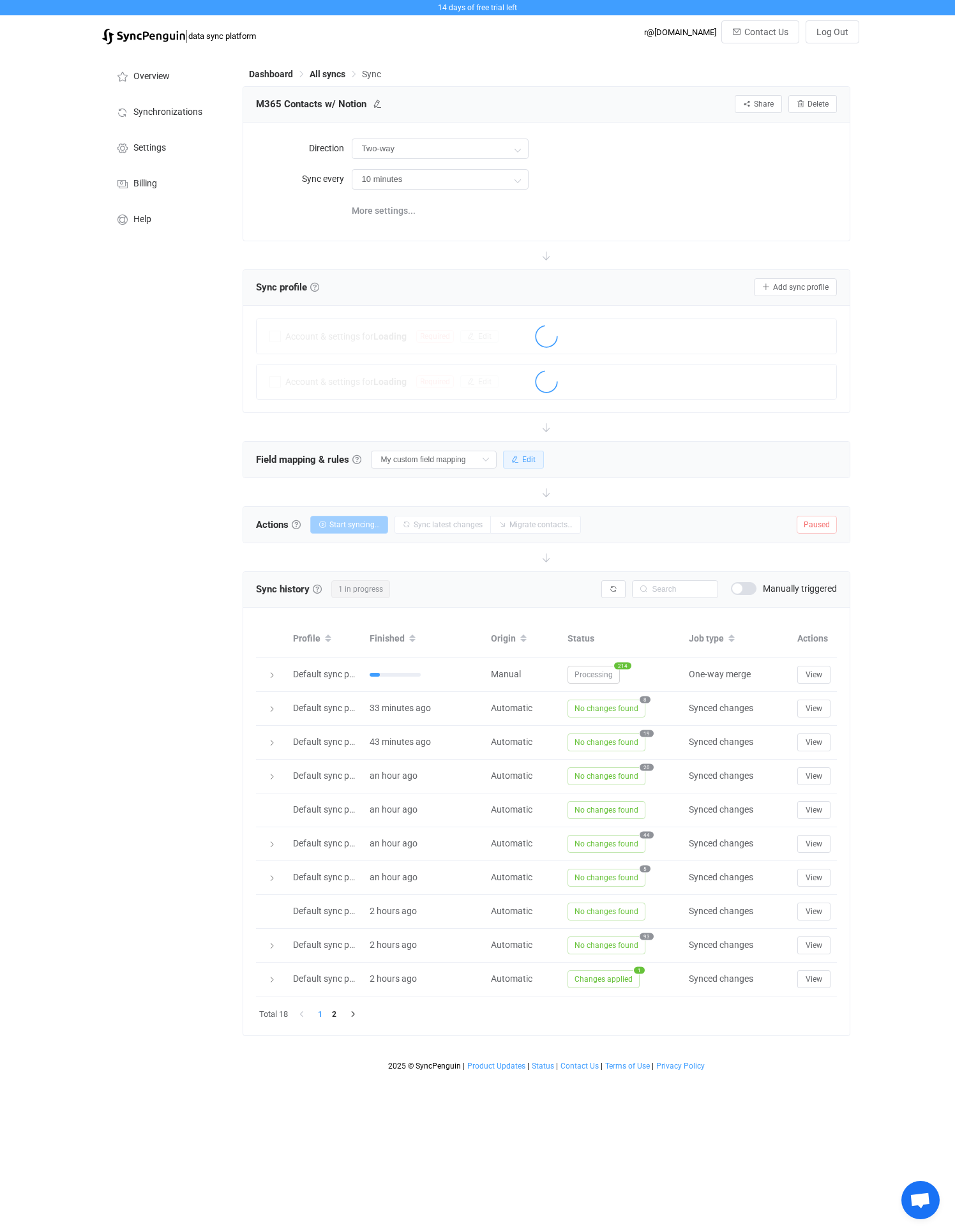
click at [522, 455] on span "Edit" at bounding box center [528, 459] width 13 height 9
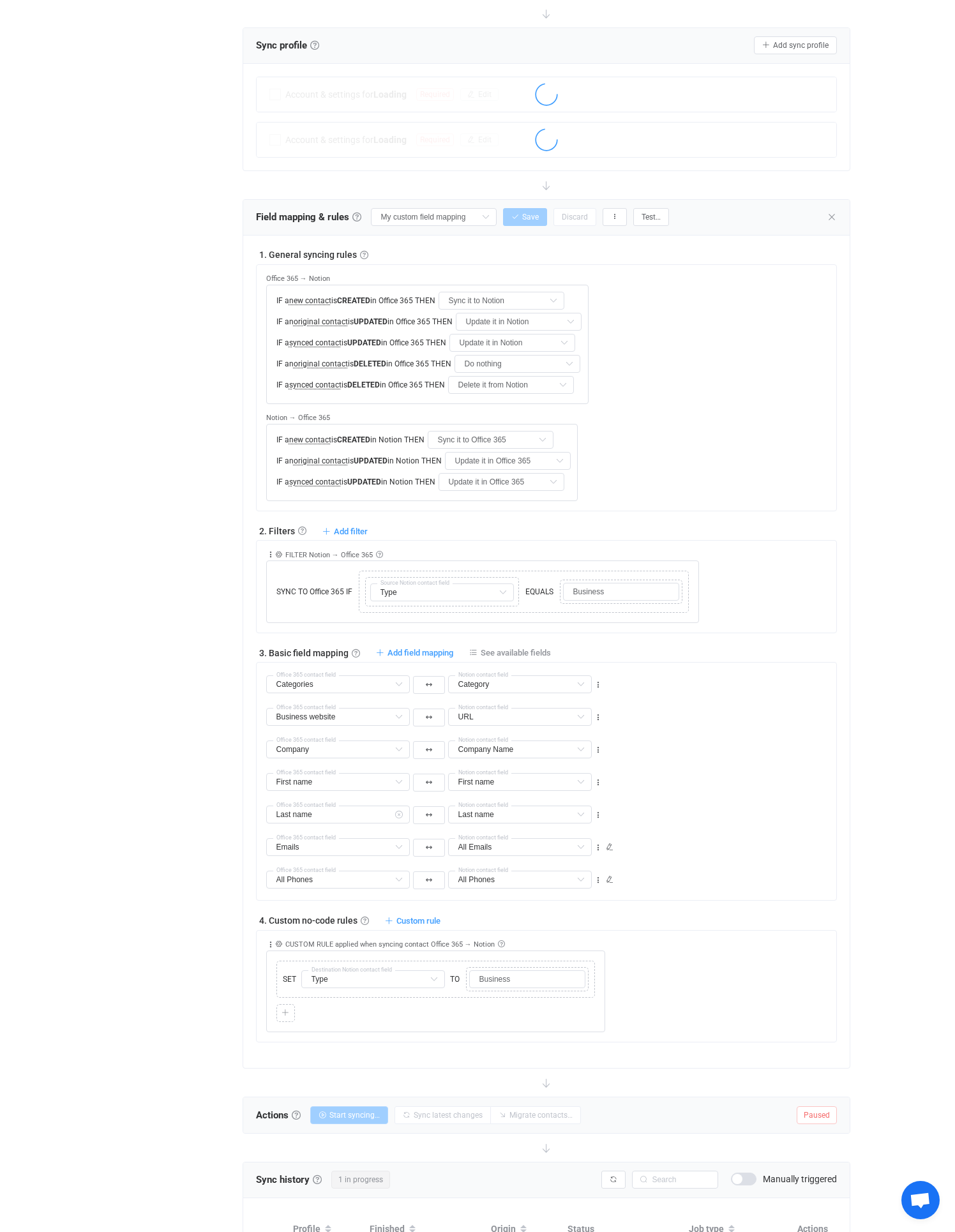
scroll to position [251, 0]
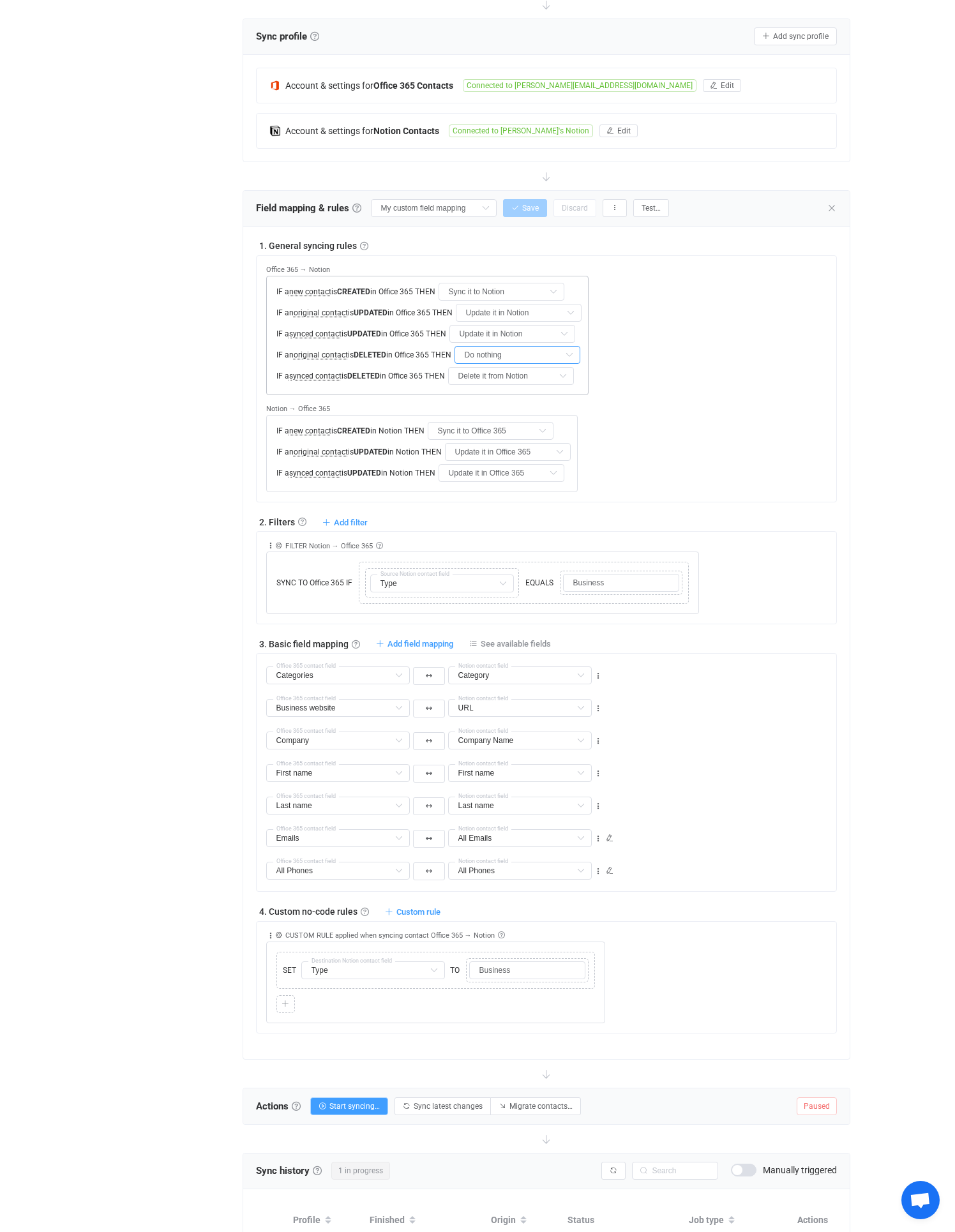
click at [483, 349] on input "Do nothing" at bounding box center [517, 355] width 126 height 18
click at [485, 408] on span "Delete it from Notion" at bounding box center [514, 408] width 81 height 10
type input "Delete it from Notion"
click at [225, 414] on div "Overview Synchronizations Settings Billing Help" at bounding box center [166, 730] width 140 height 1858
click at [522, 204] on span "Save" at bounding box center [530, 208] width 16 height 9
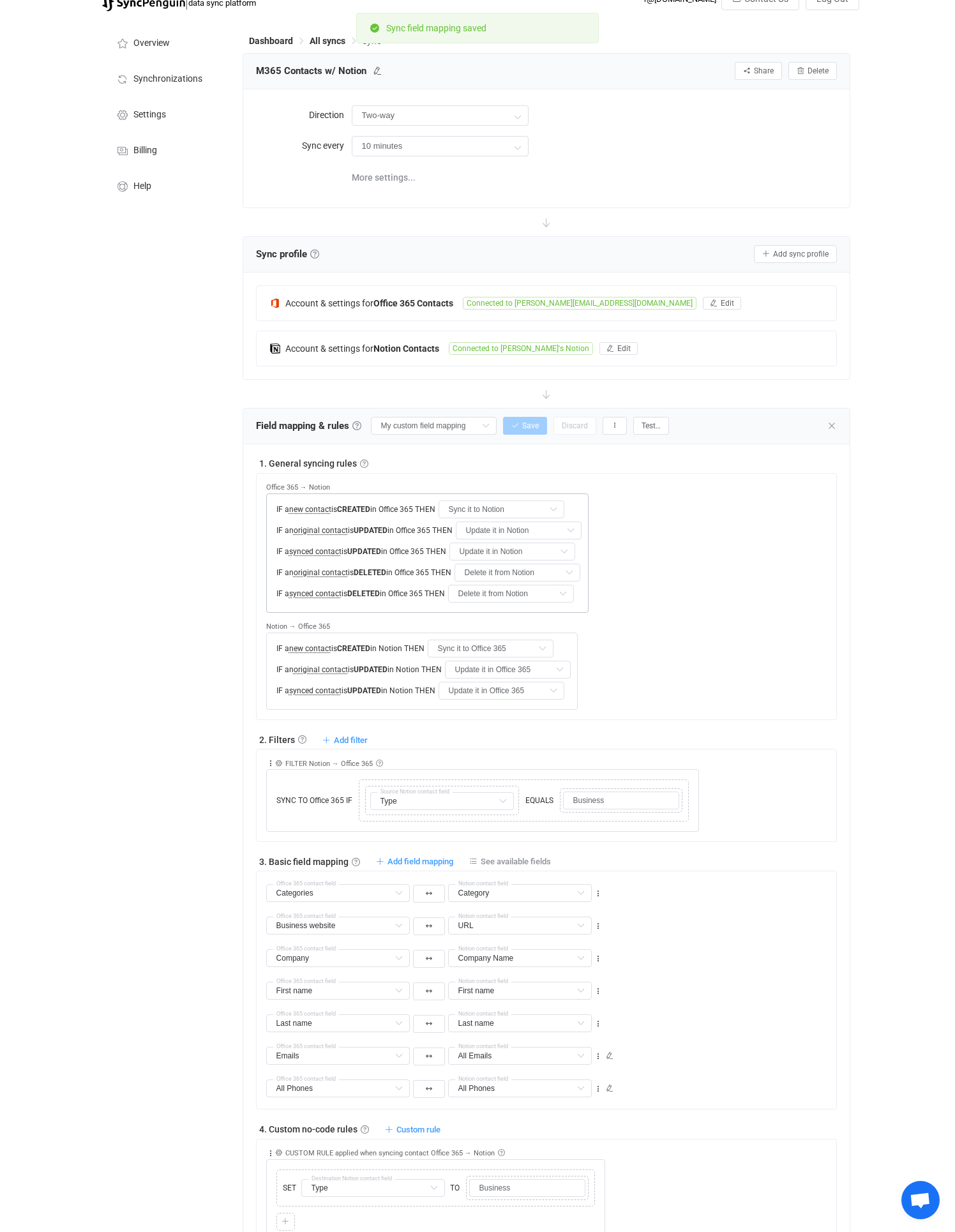
scroll to position [0, 0]
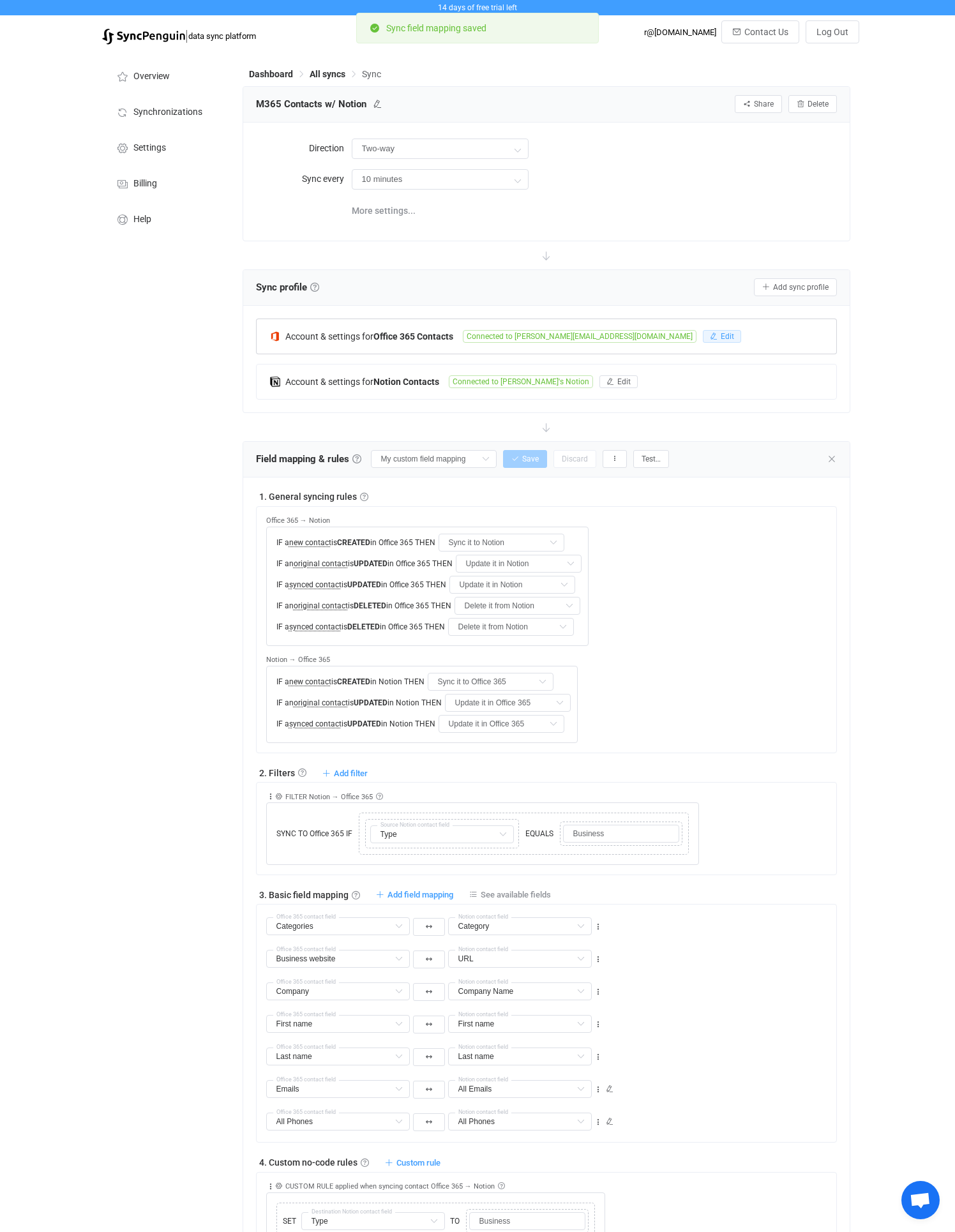
click at [702, 342] on button "Edit" at bounding box center [722, 336] width 38 height 13
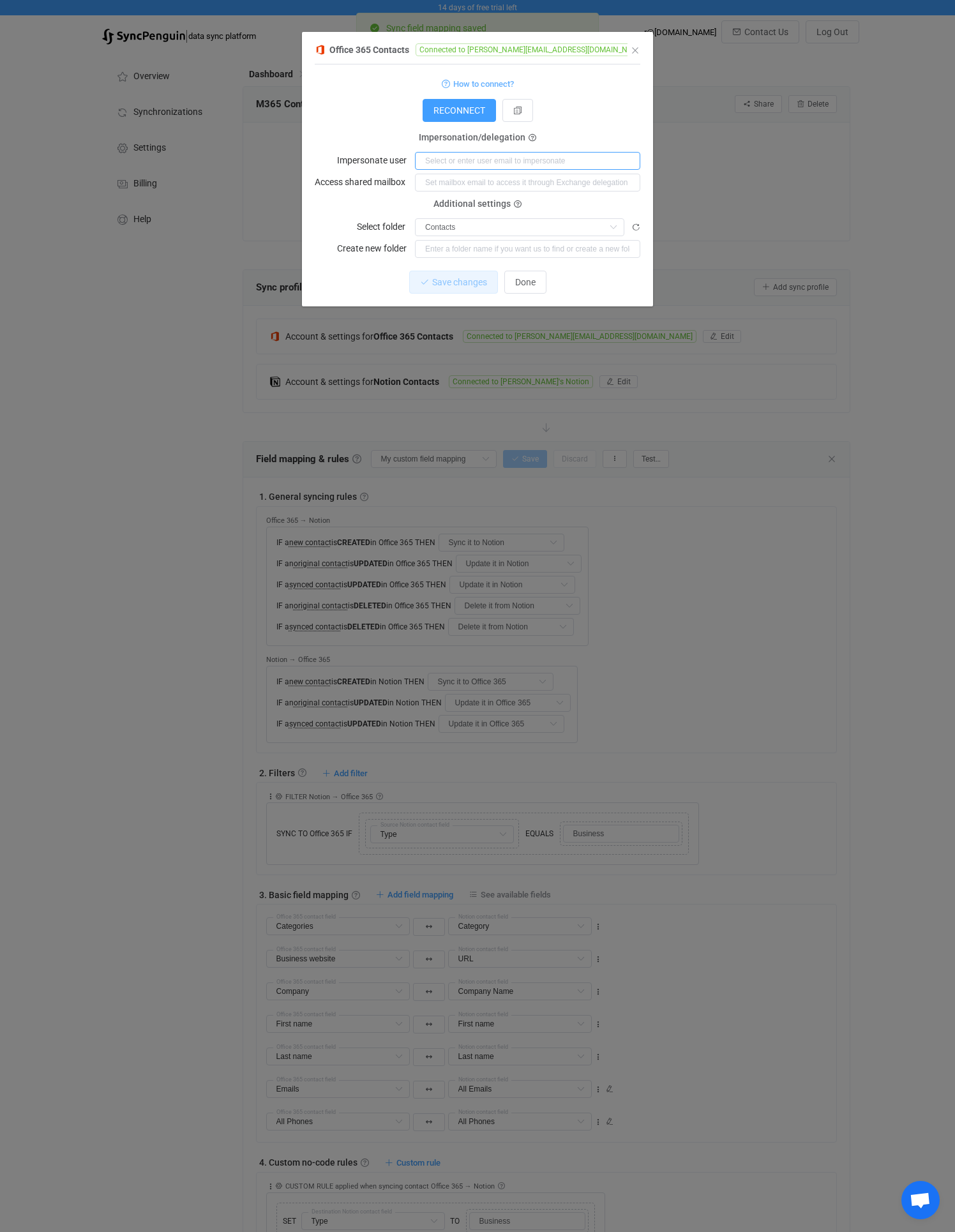
click at [464, 152] on input "dialog" at bounding box center [527, 161] width 225 height 18
click at [306, 238] on div "Office 365 Contacts Connected to randy@keymsp.com 1 { { "connectionType": "appl…" at bounding box center [478, 174] width 351 height 265
click at [533, 277] on span "Done" at bounding box center [525, 282] width 21 height 10
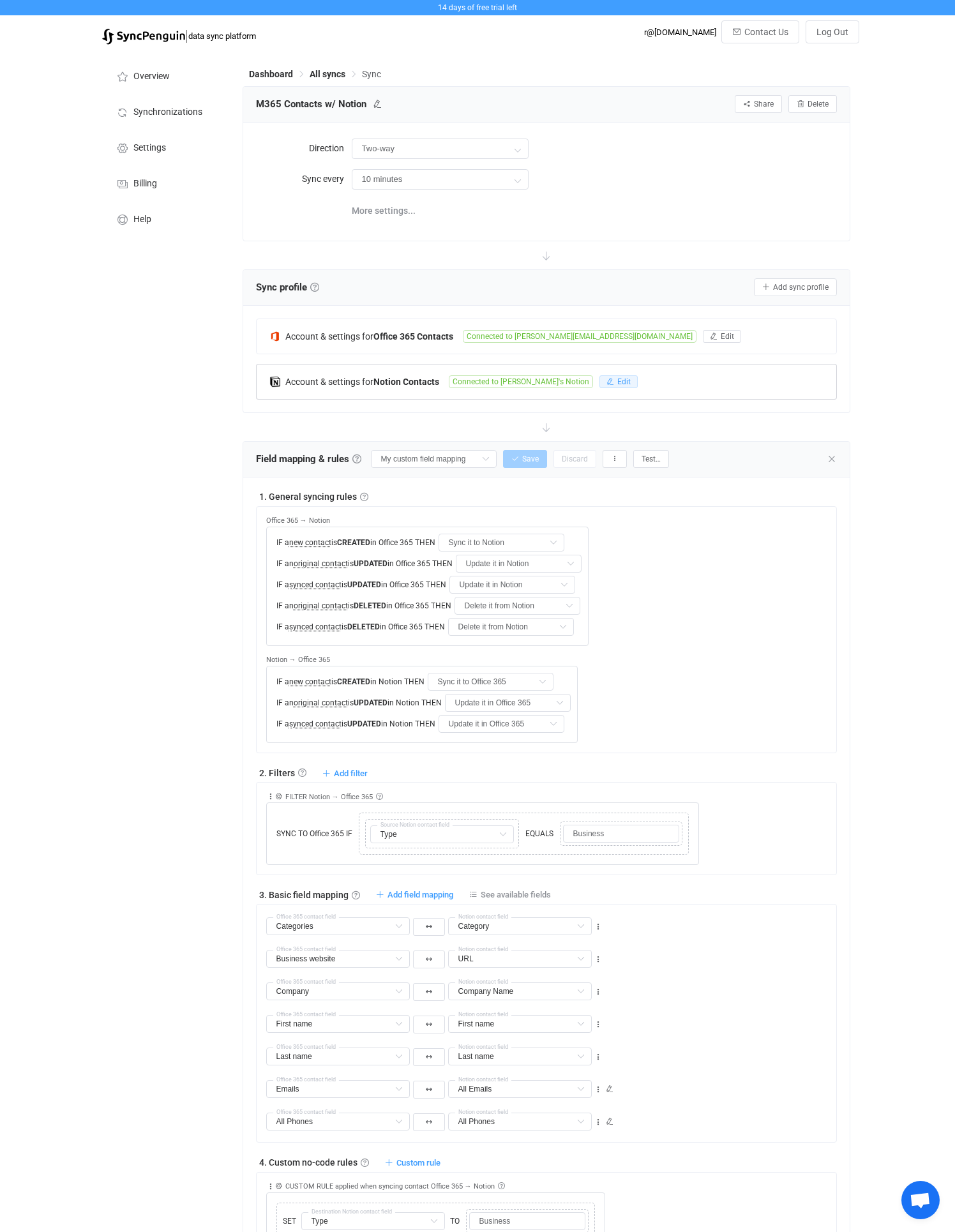
click at [599, 375] on button "Edit" at bounding box center [618, 381] width 38 height 13
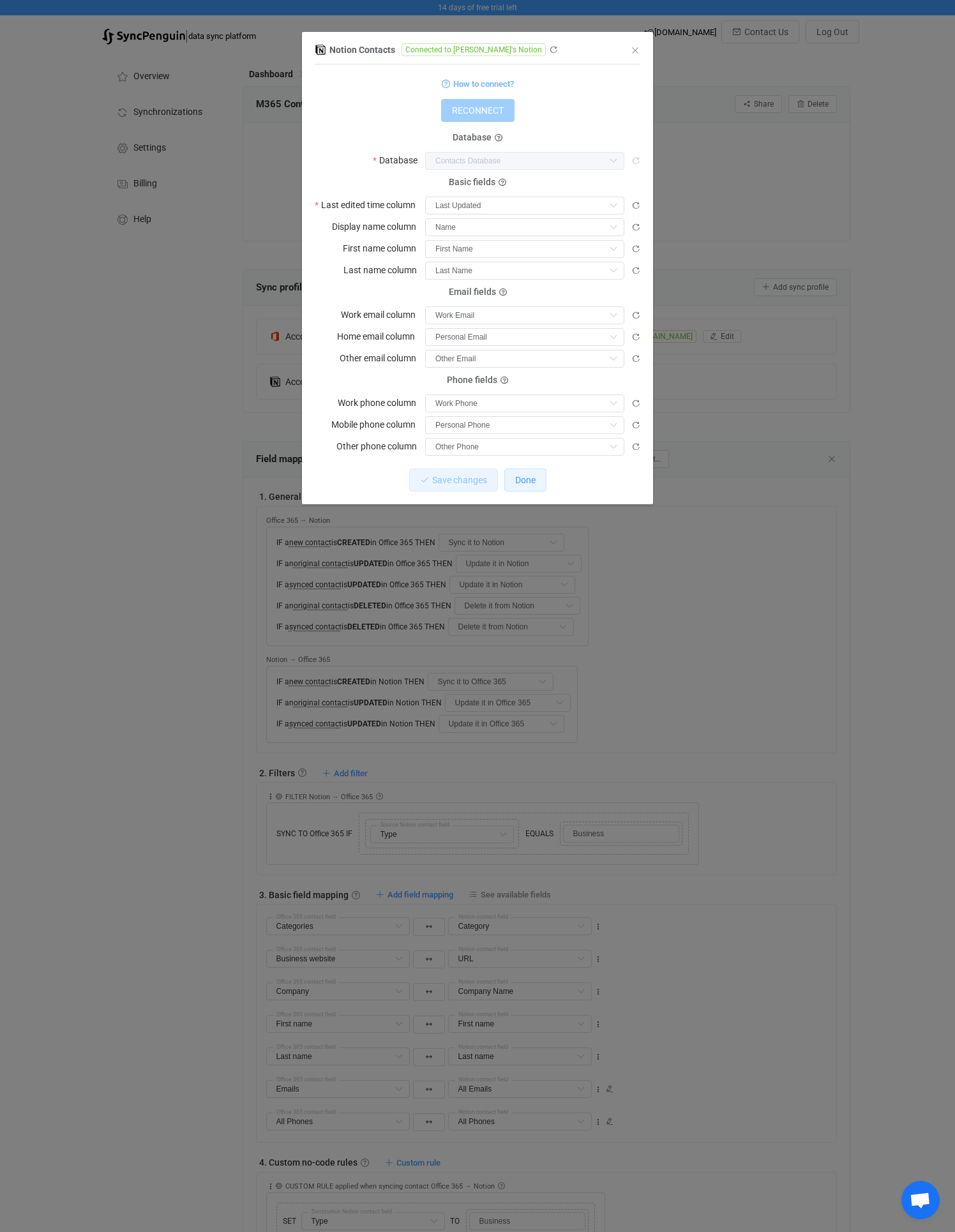
click at [532, 488] on button "Done" at bounding box center [526, 480] width 42 height 23
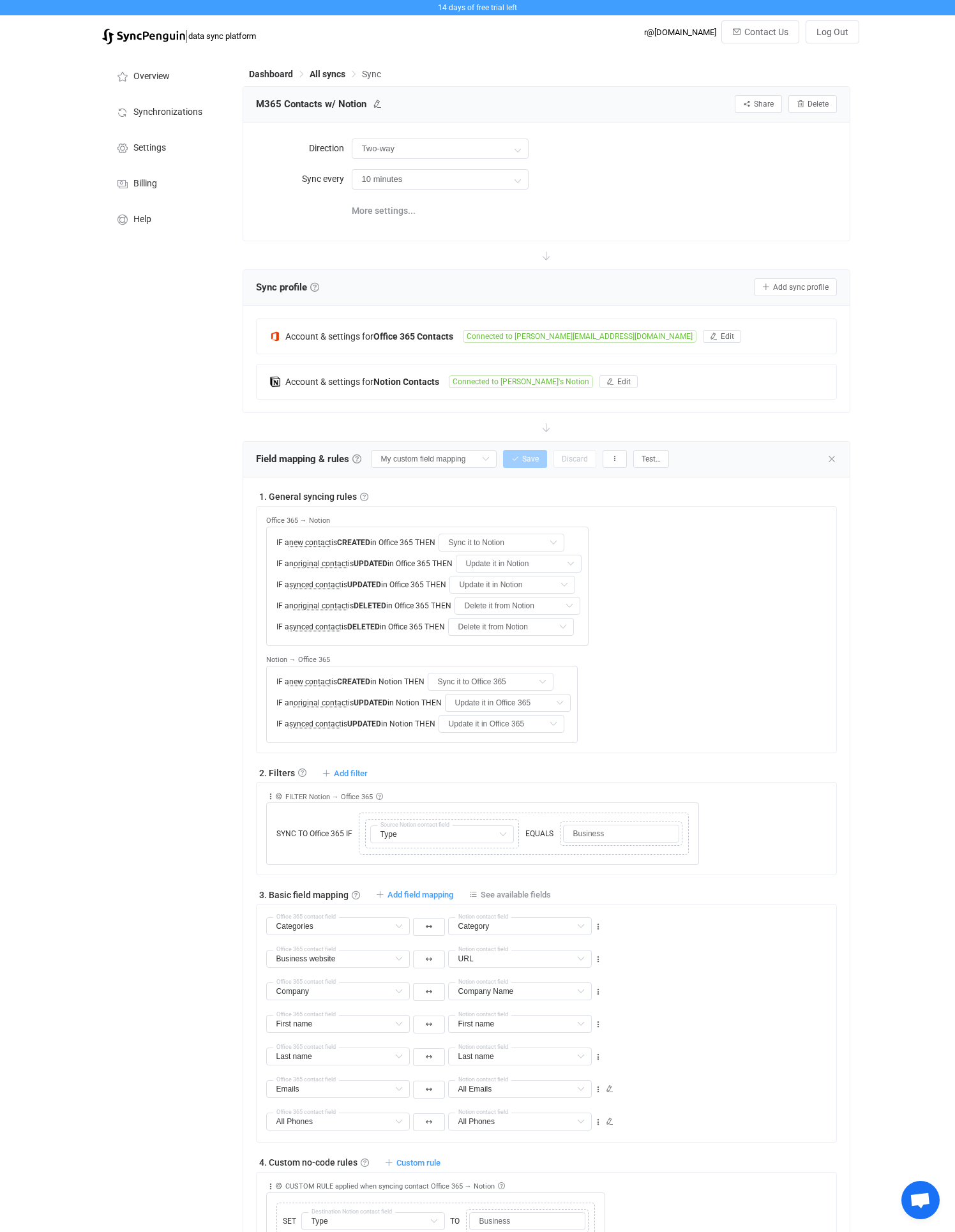
click at [179, 614] on div "Overview Synchronizations Settings Billing Help" at bounding box center [166, 980] width 140 height 1858
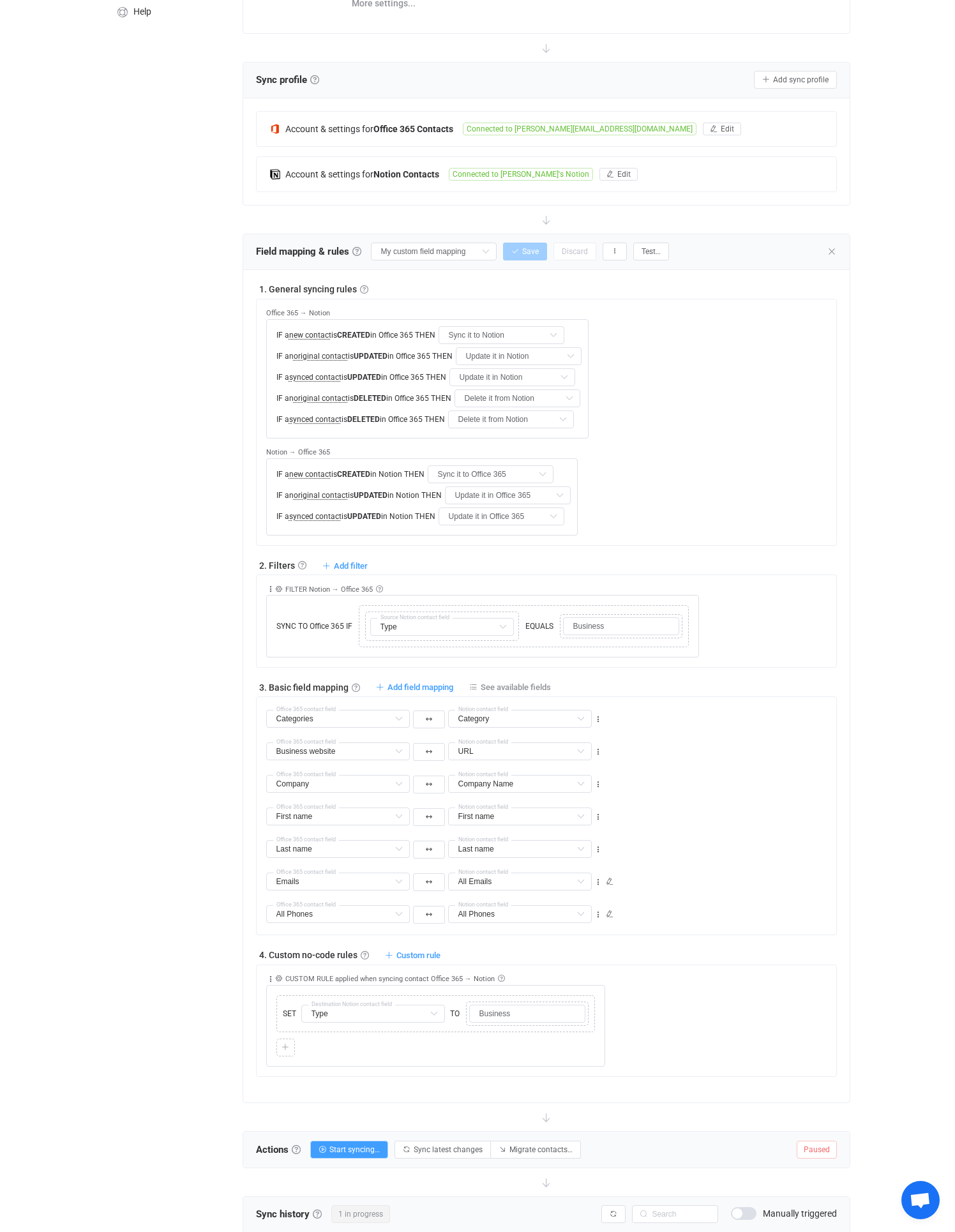
scroll to position [261, 0]
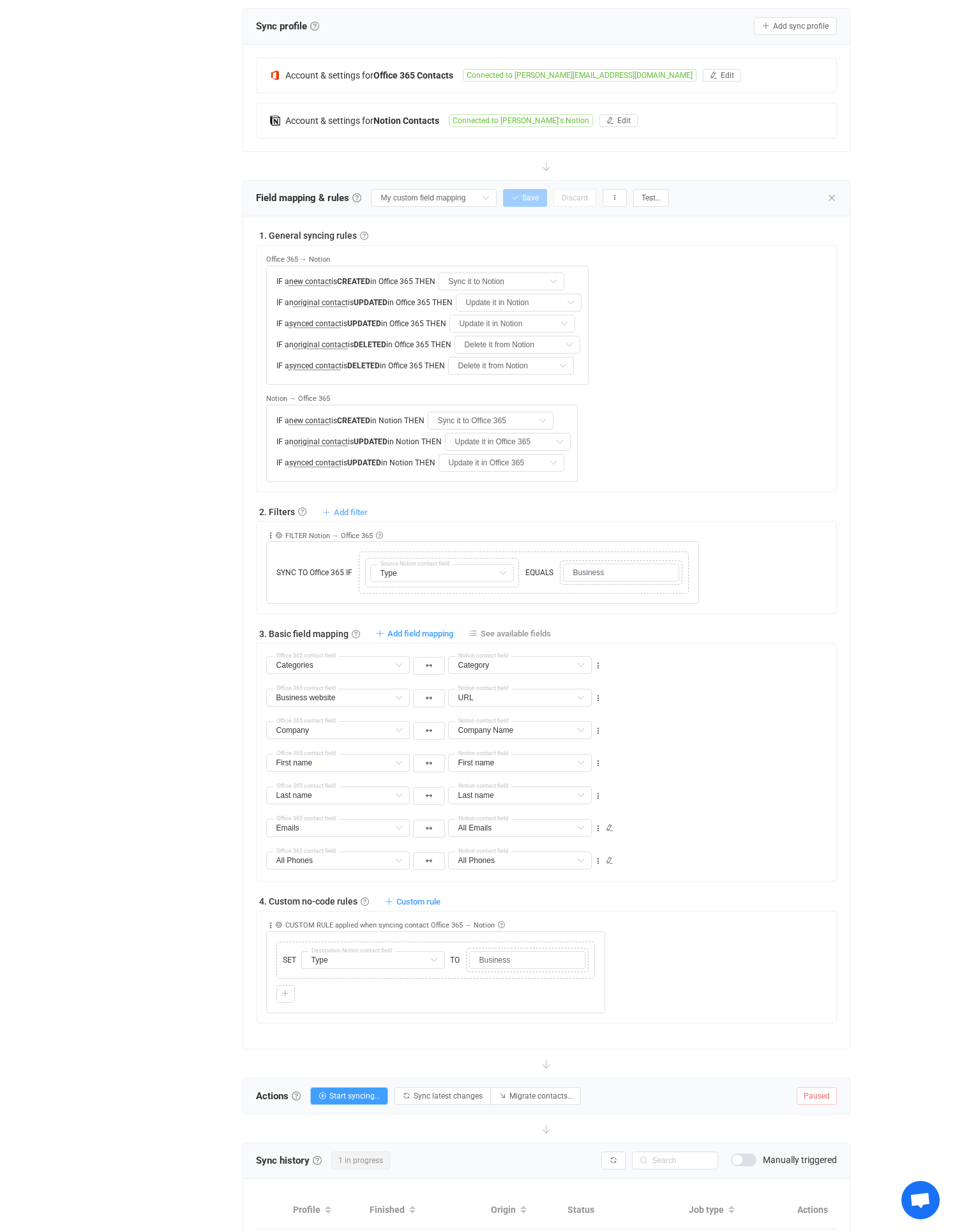
click at [349, 514] on span "Add filter" at bounding box center [351, 512] width 34 height 10
click at [258, 547] on li "Sync contact to Notion if …" at bounding box center [282, 543] width 166 height 23
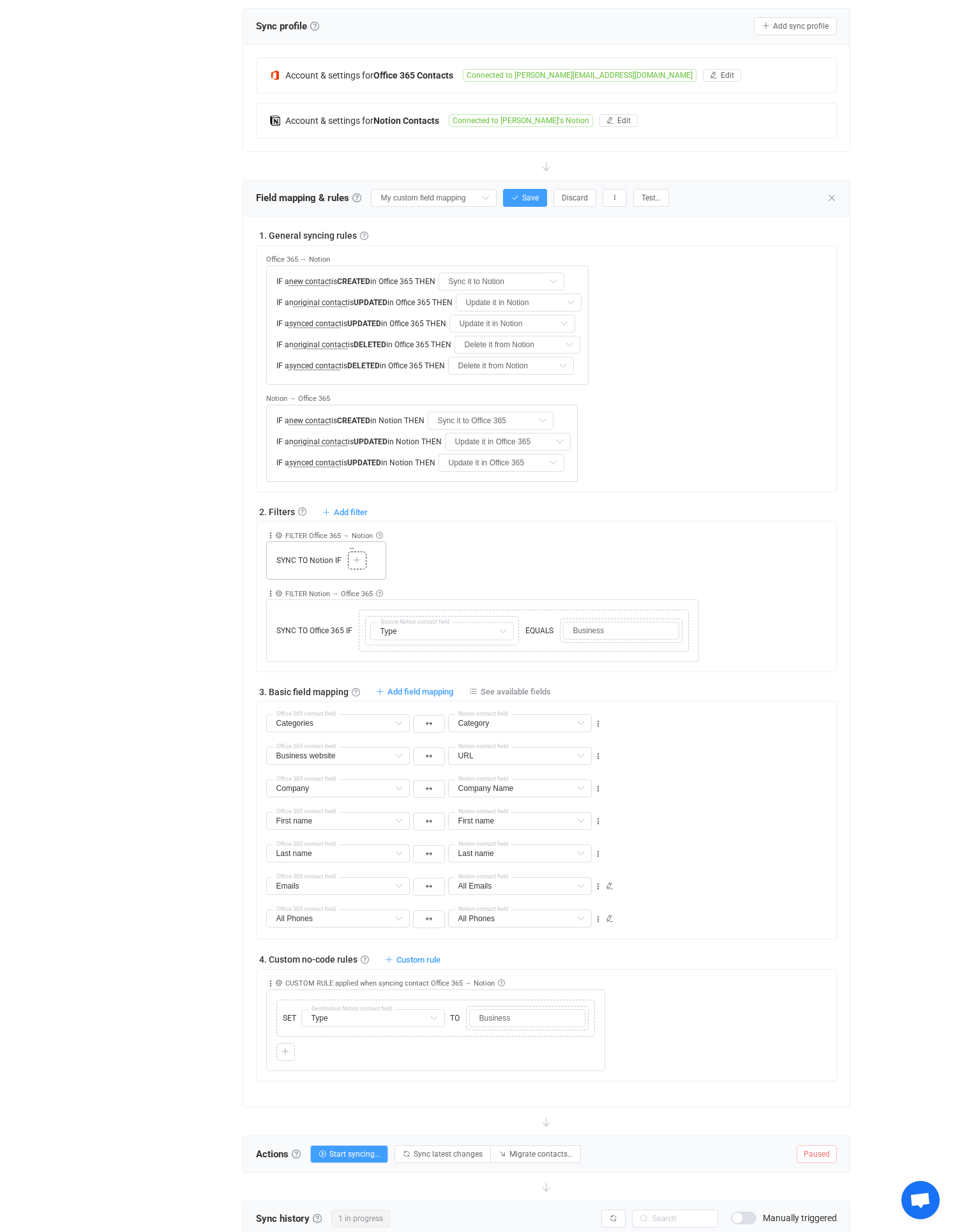
click at [356, 568] on div "Copy Cut Paste TYPE MISMATCH Select value" at bounding box center [357, 560] width 18 height 18
click at [355, 561] on icon at bounding box center [357, 560] width 8 height 8
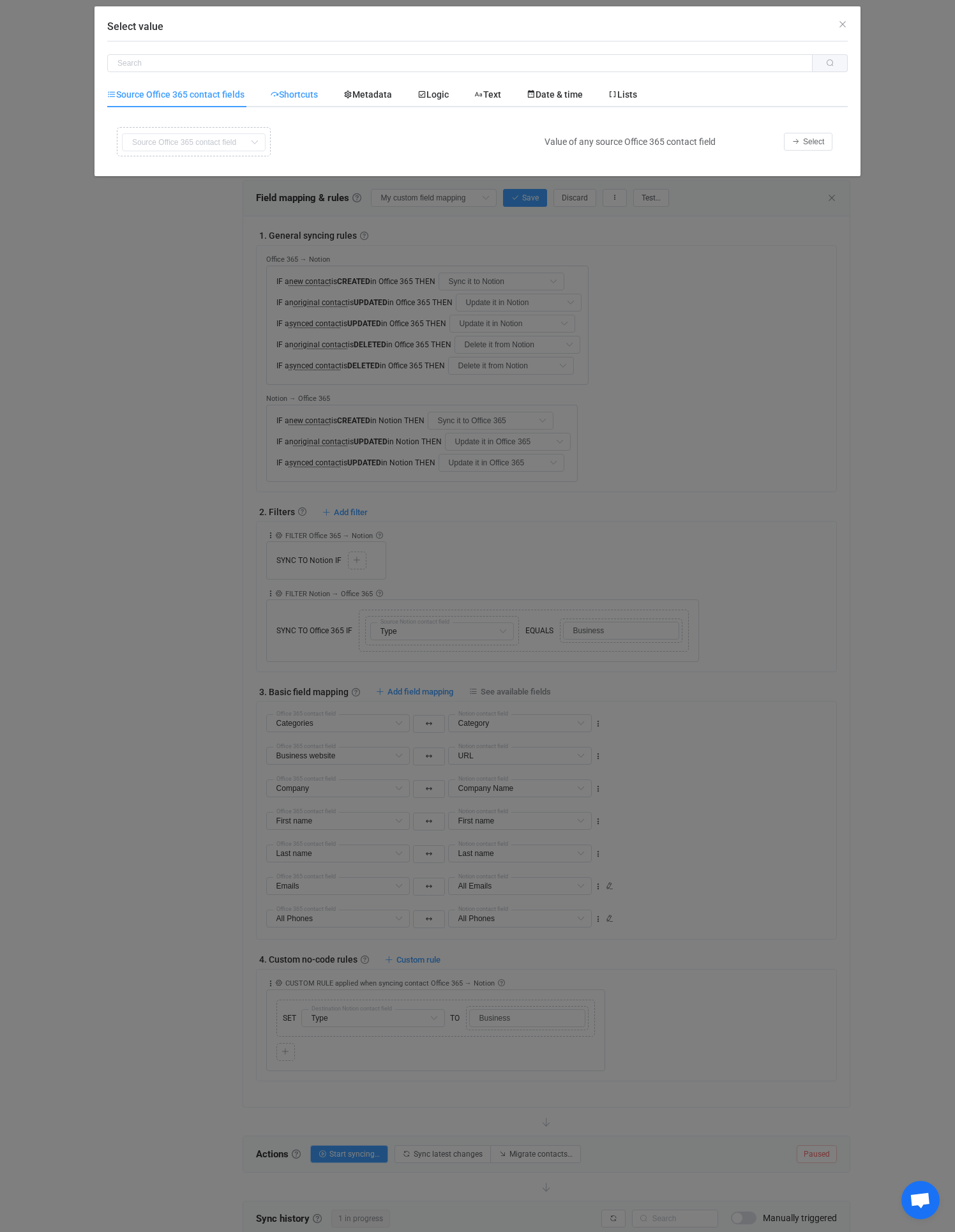
click at [290, 95] on span "Shortcuts" at bounding box center [294, 94] width 48 height 10
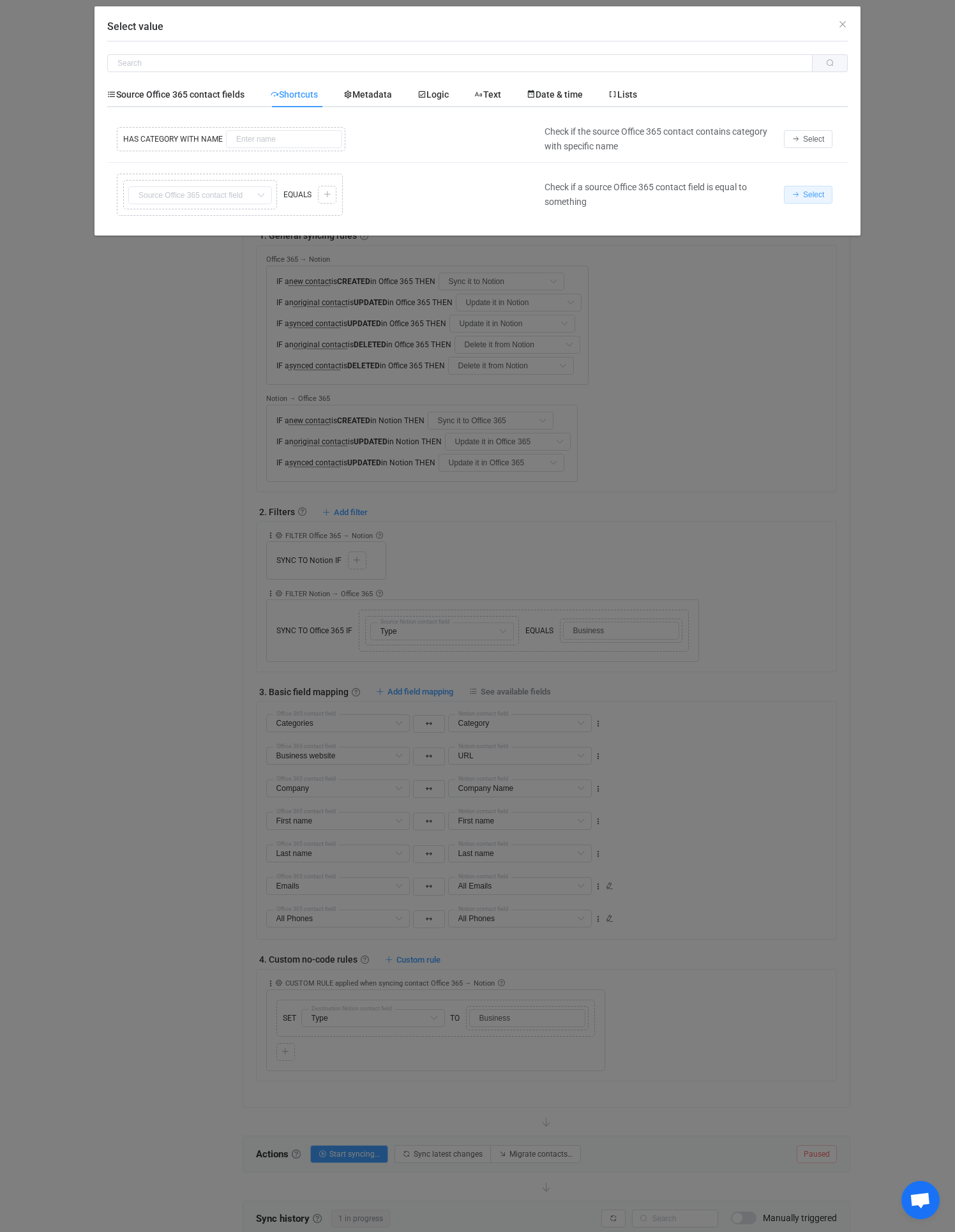
click at [798, 196] on icon "Select value" at bounding box center [795, 195] width 8 height 8
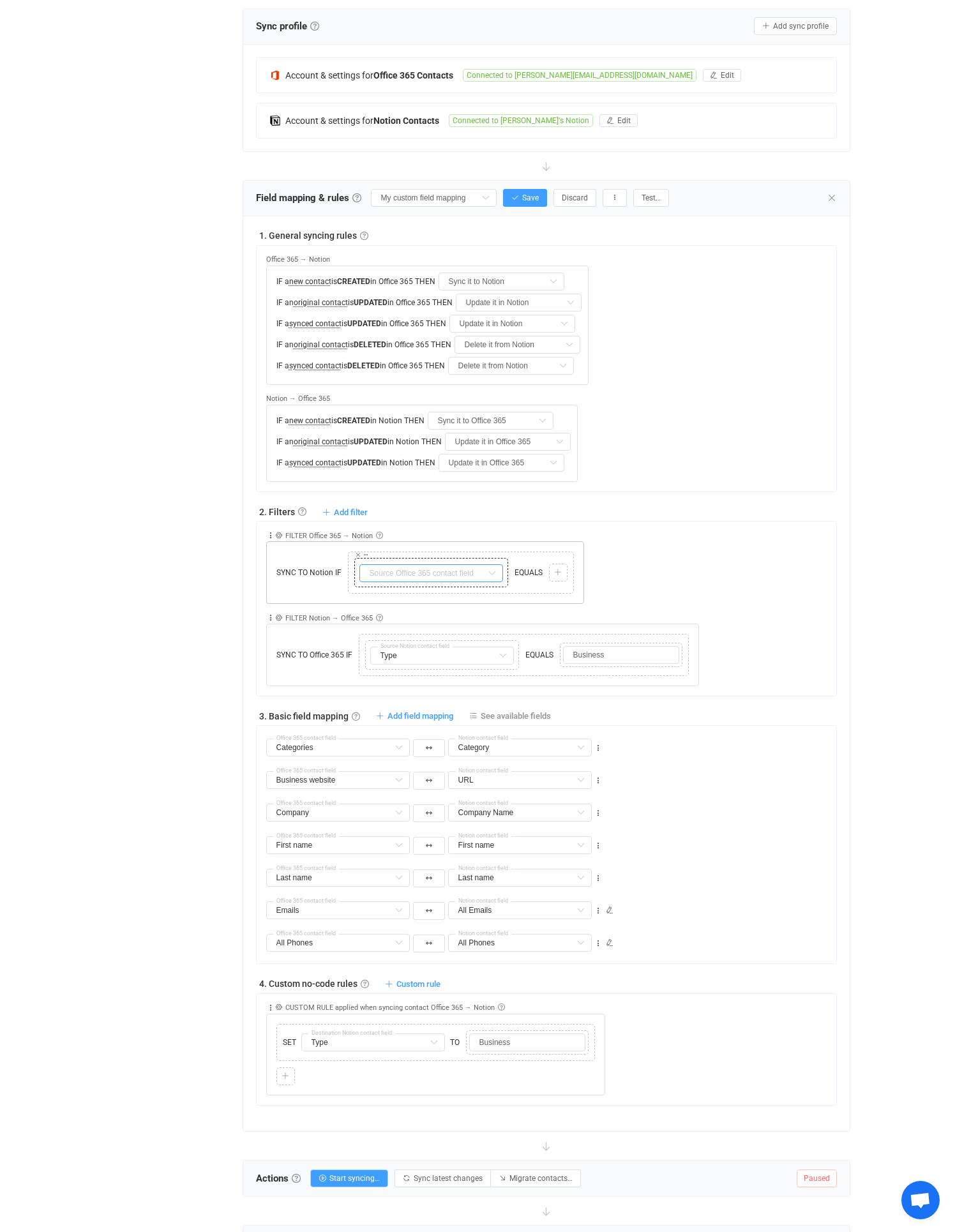
click at [420, 570] on input "text" at bounding box center [431, 572] width 144 height 18
type input "type"
click at [405, 574] on input "type" at bounding box center [431, 572] width 144 height 18
click at [405, 574] on input "text" at bounding box center [431, 572] width 144 height 18
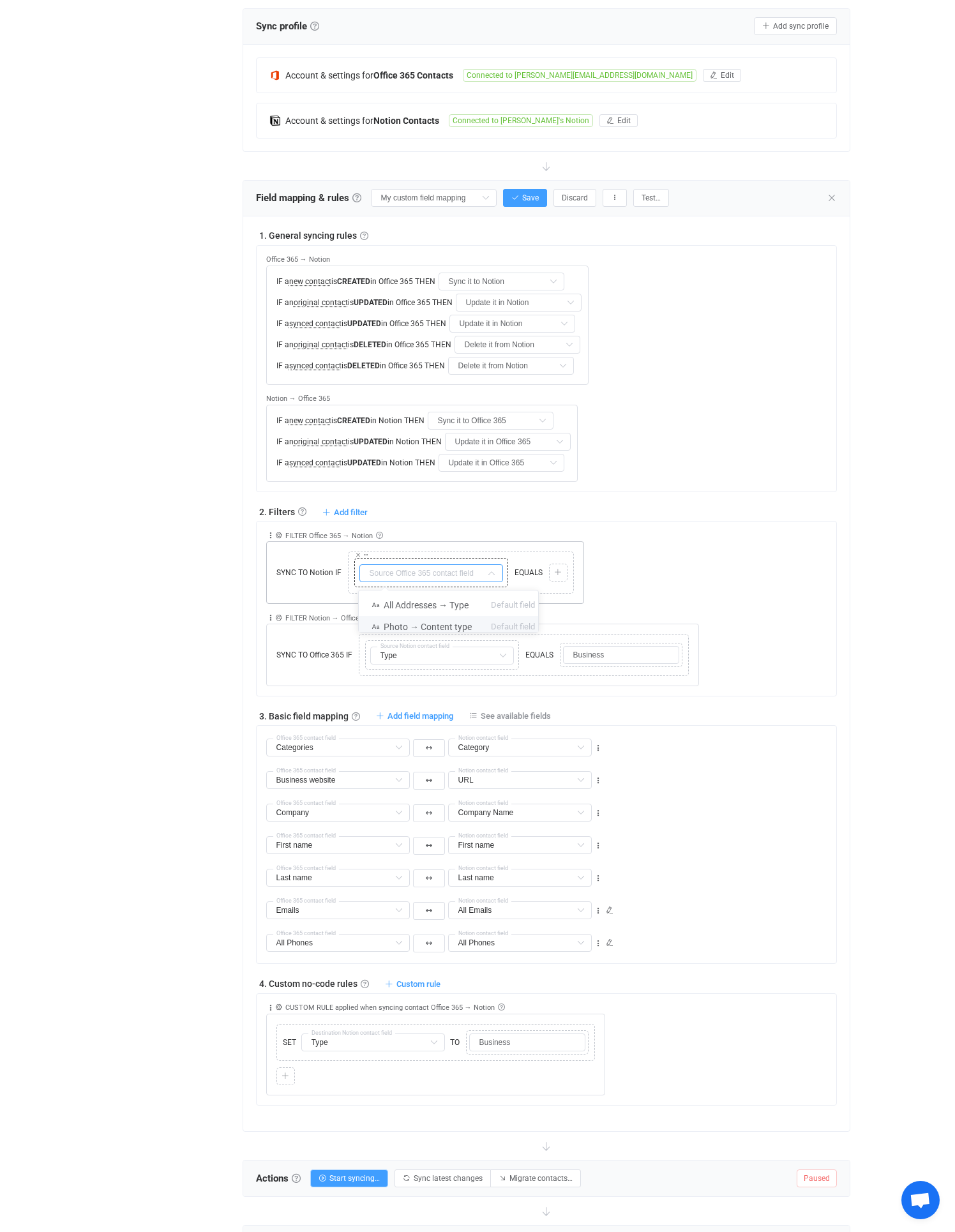
click at [492, 572] on icon at bounding box center [492, 572] width 16 height 18
click at [465, 572] on input "text" at bounding box center [431, 572] width 144 height 18
click at [202, 590] on div "Overview Synchronizations Settings Billing Help" at bounding box center [166, 760] width 140 height 1940
click at [267, 534] on icon at bounding box center [270, 536] width 9 height 9
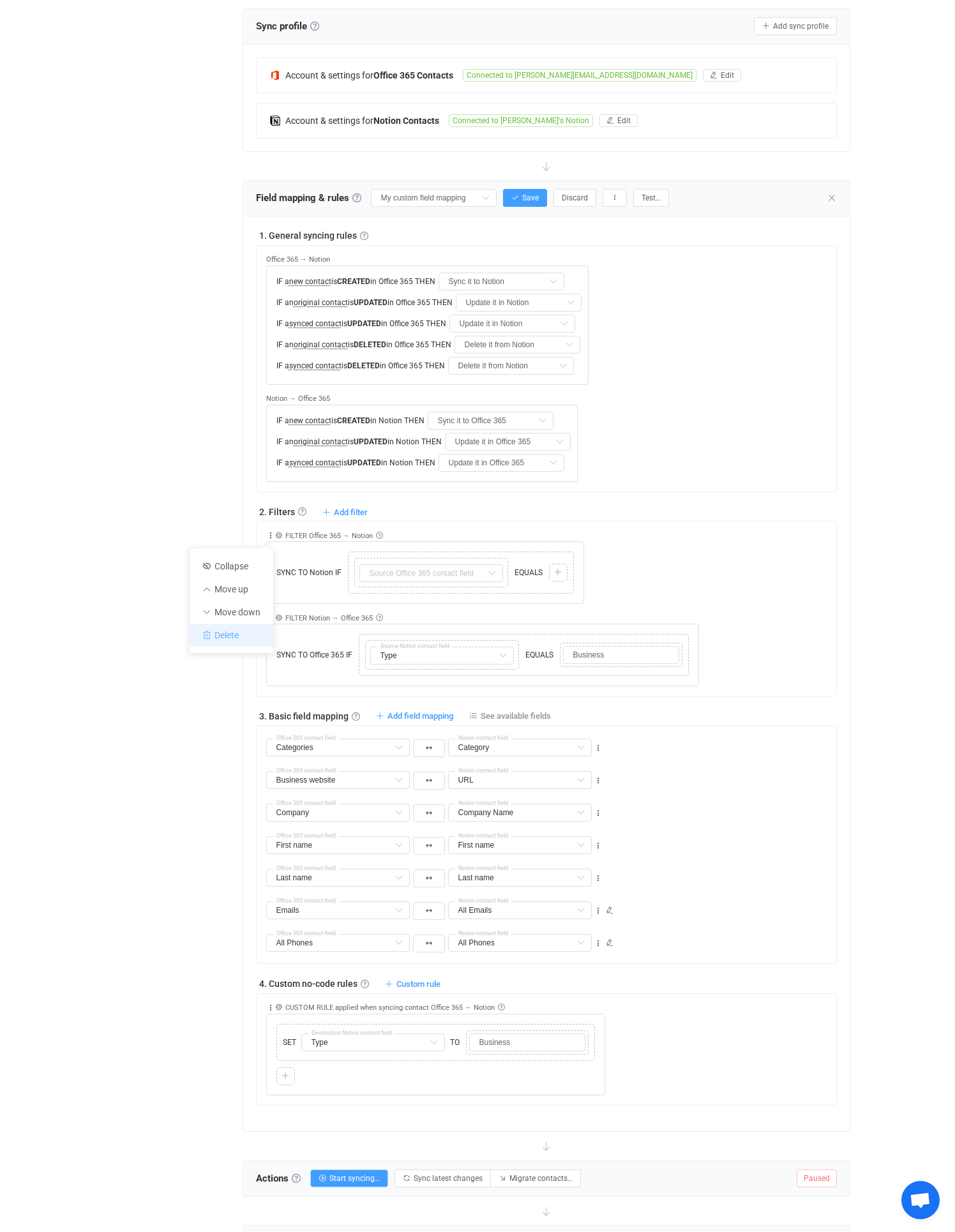
click at [240, 631] on li "Delete" at bounding box center [231, 635] width 83 height 23
type input "Type"
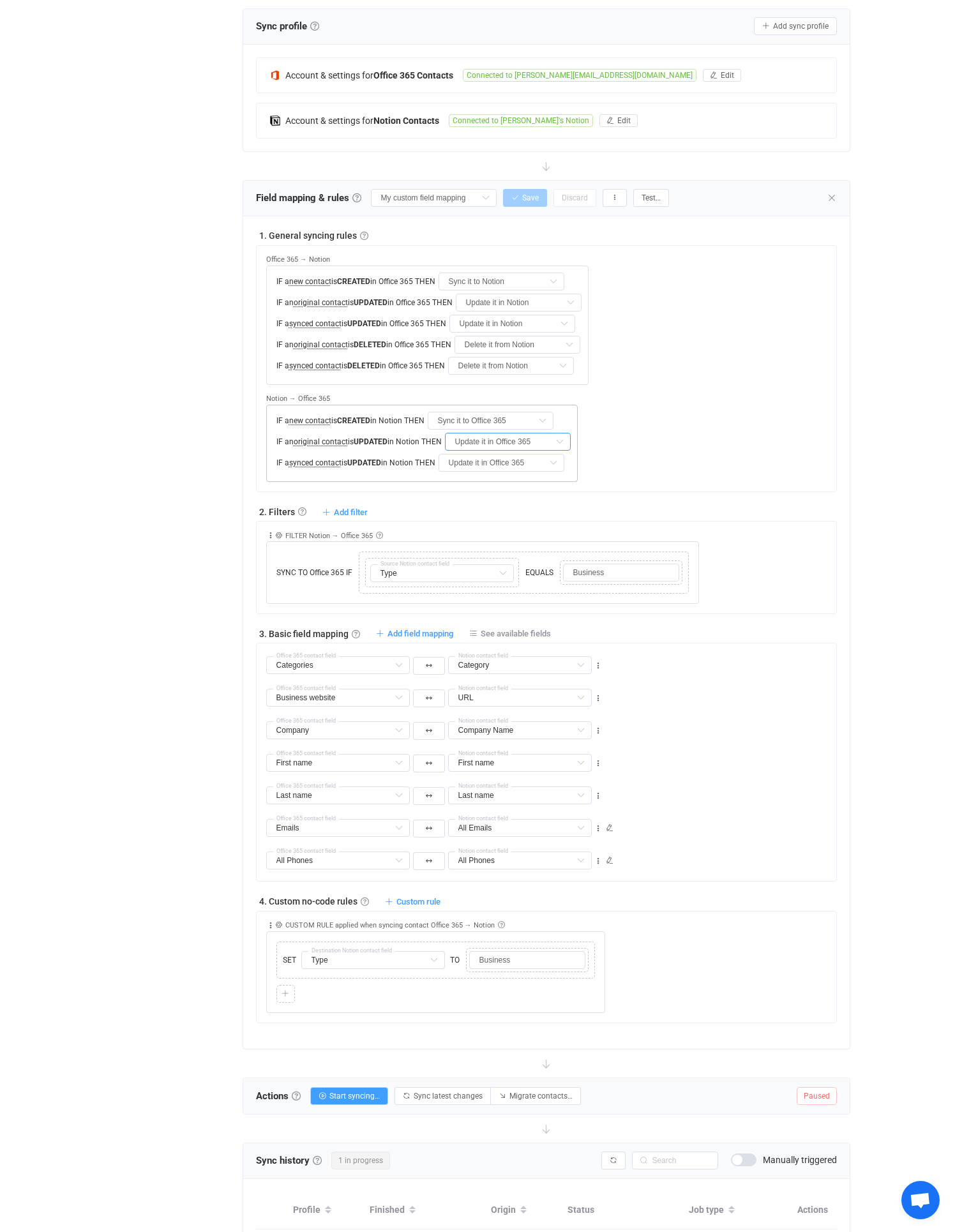
click at [488, 444] on input "Update it in Office 365" at bounding box center [508, 442] width 126 height 18
click at [501, 477] on span "Do nothing" at bounding box center [485, 473] width 43 height 10
type input "Do nothing"
click at [522, 193] on span "Save" at bounding box center [530, 197] width 16 height 9
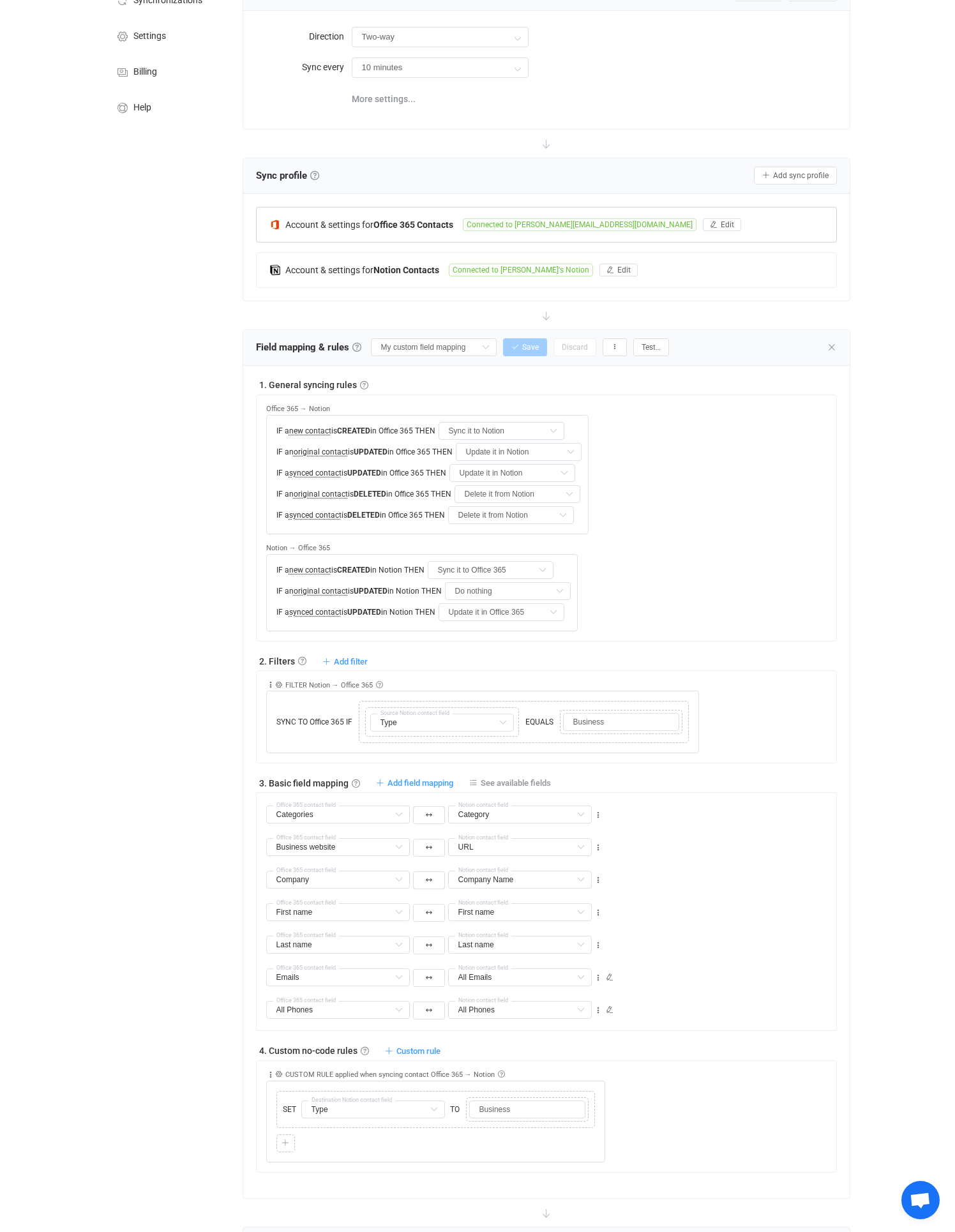
scroll to position [0, 0]
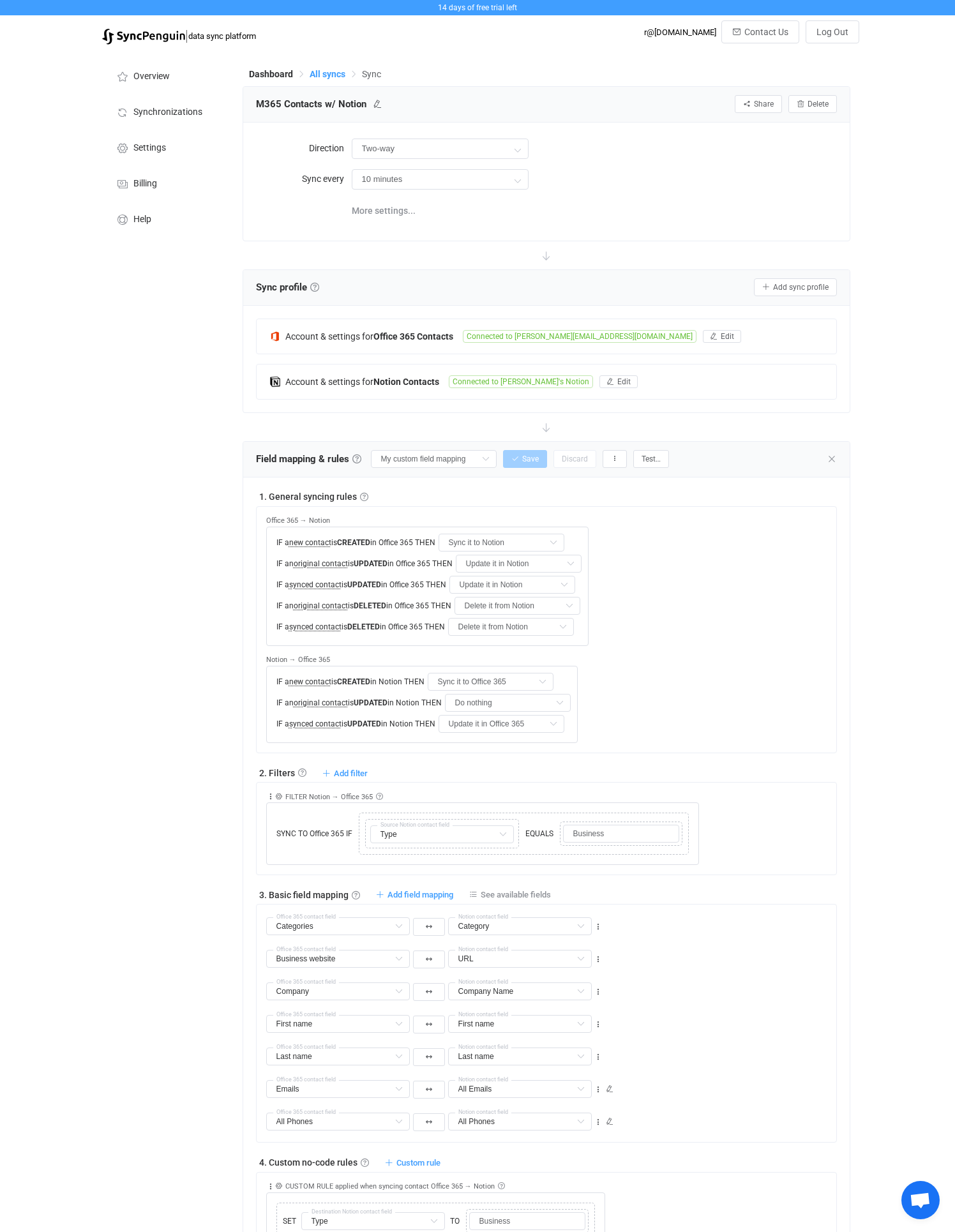
click at [335, 71] on span "All syncs" at bounding box center [328, 74] width 36 height 10
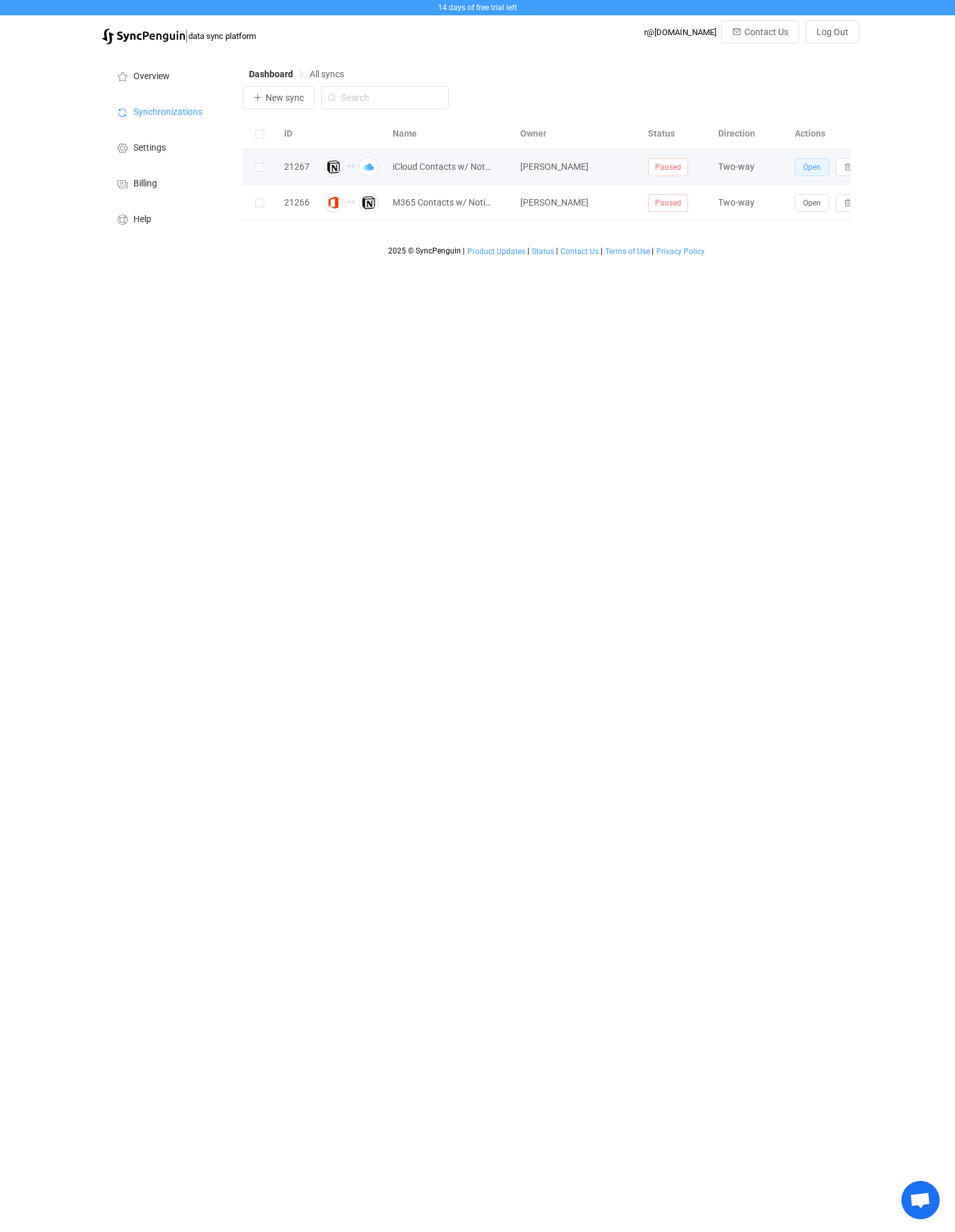
click at [807, 161] on button "Open" at bounding box center [811, 167] width 35 height 18
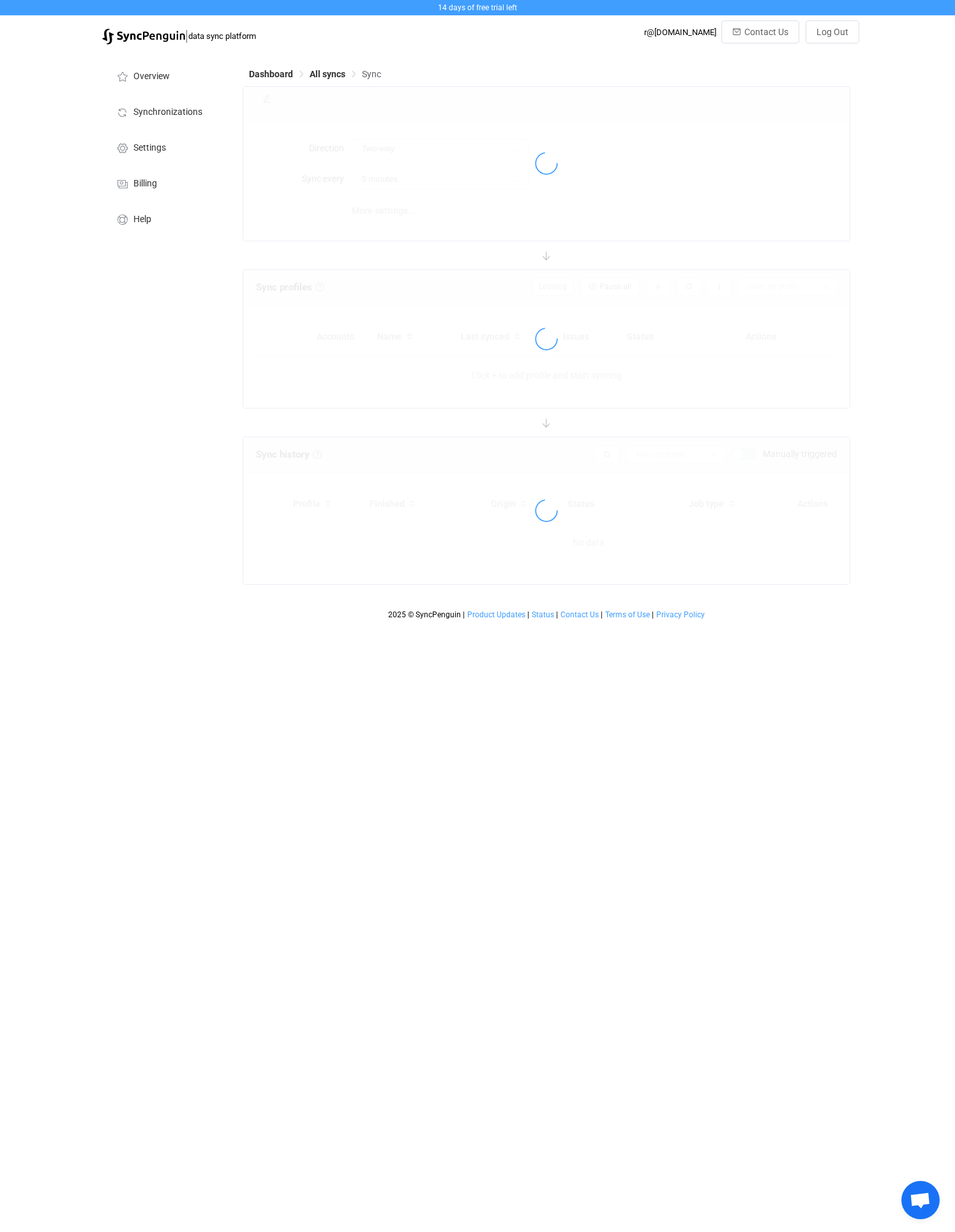
type input "10 minutes"
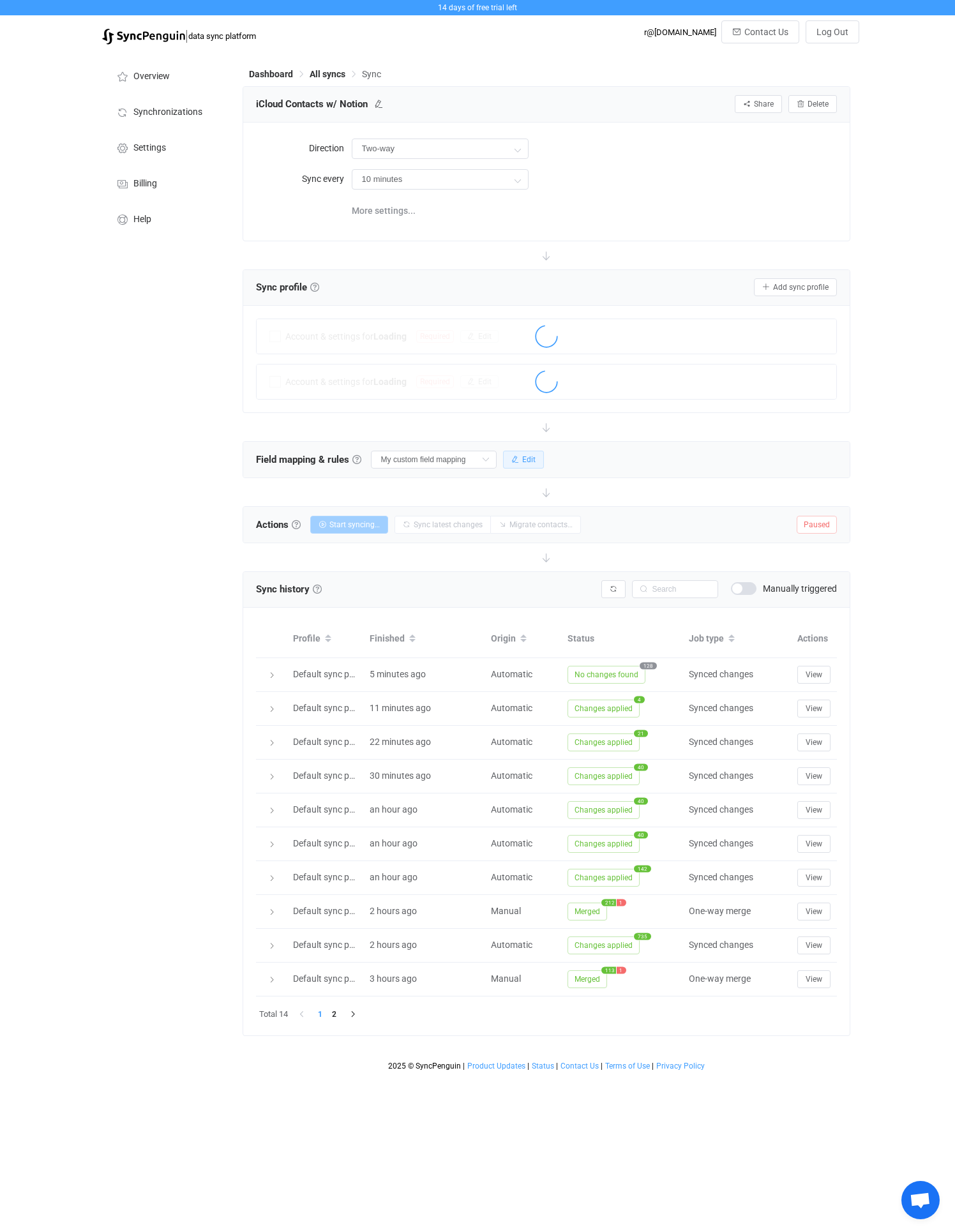
click at [521, 465] on button "Edit" at bounding box center [523, 459] width 41 height 18
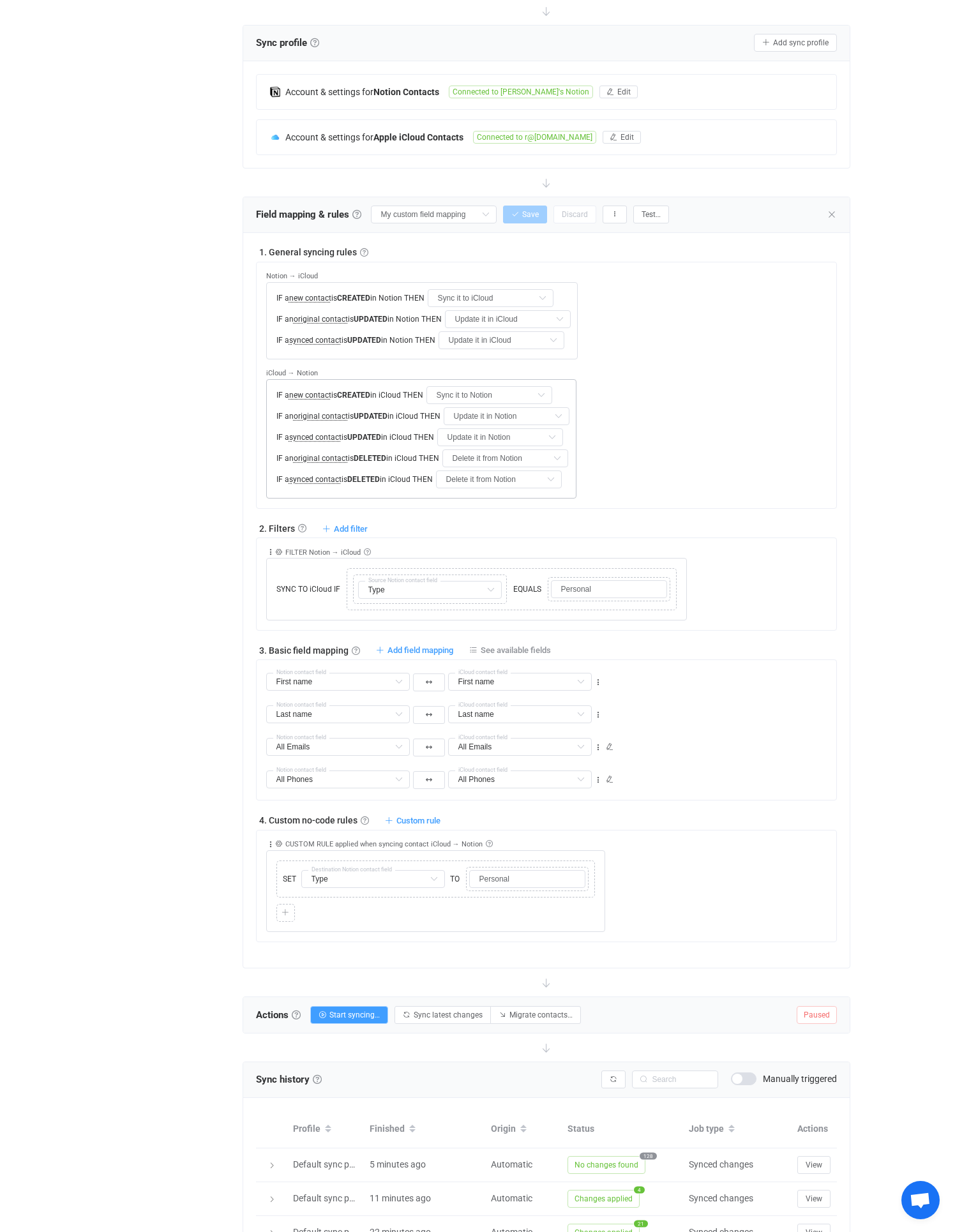
scroll to position [238, 0]
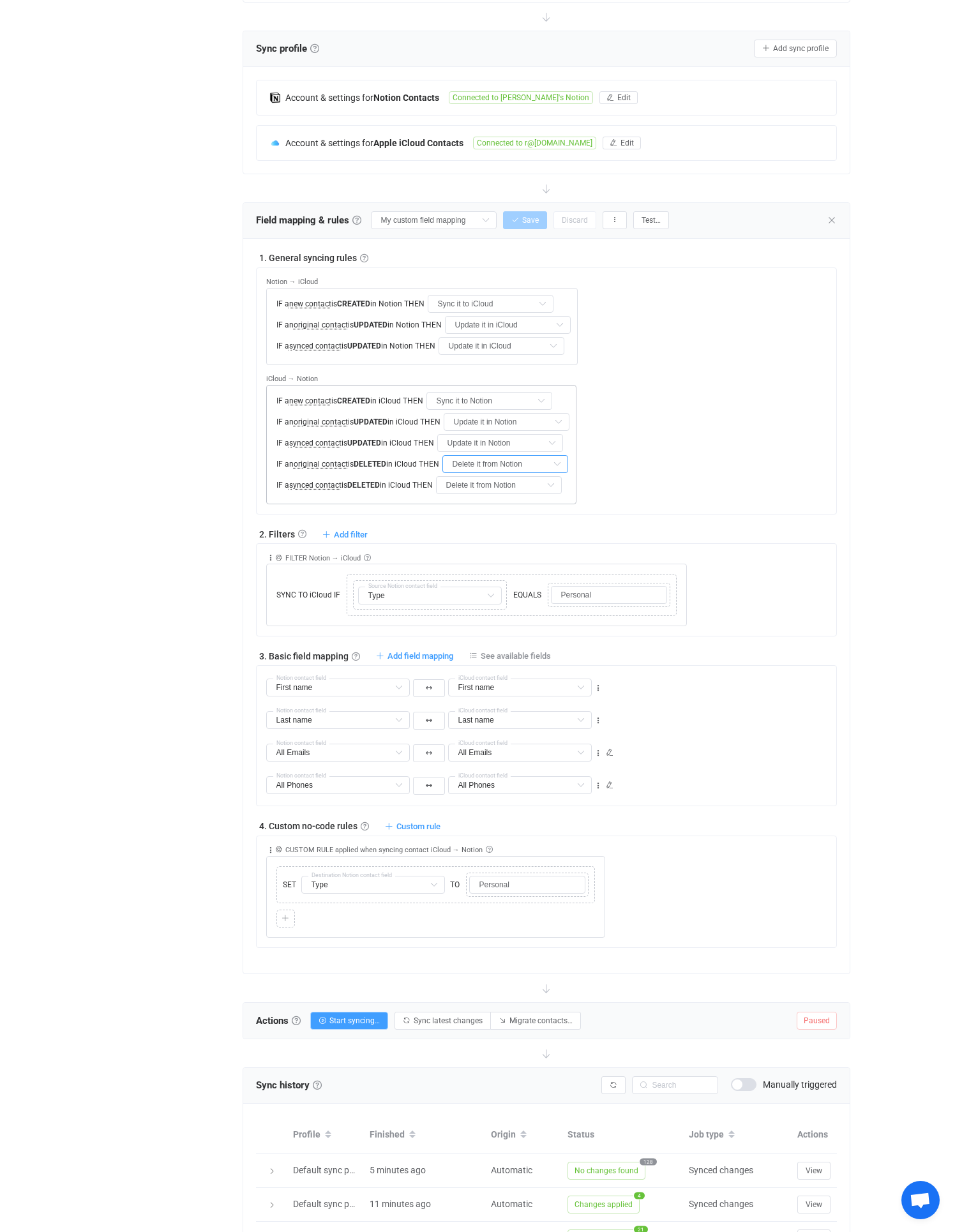
click at [470, 465] on input "Delete it from Notion" at bounding box center [505, 464] width 126 height 18
click at [480, 499] on span "Do nothing" at bounding box center [482, 495] width 43 height 10
type input "Do nothing"
click at [135, 417] on div "Overview Synchronizations Settings Billing Help" at bounding box center [166, 693] width 140 height 1761
click at [507, 219] on button "Save" at bounding box center [525, 220] width 44 height 18
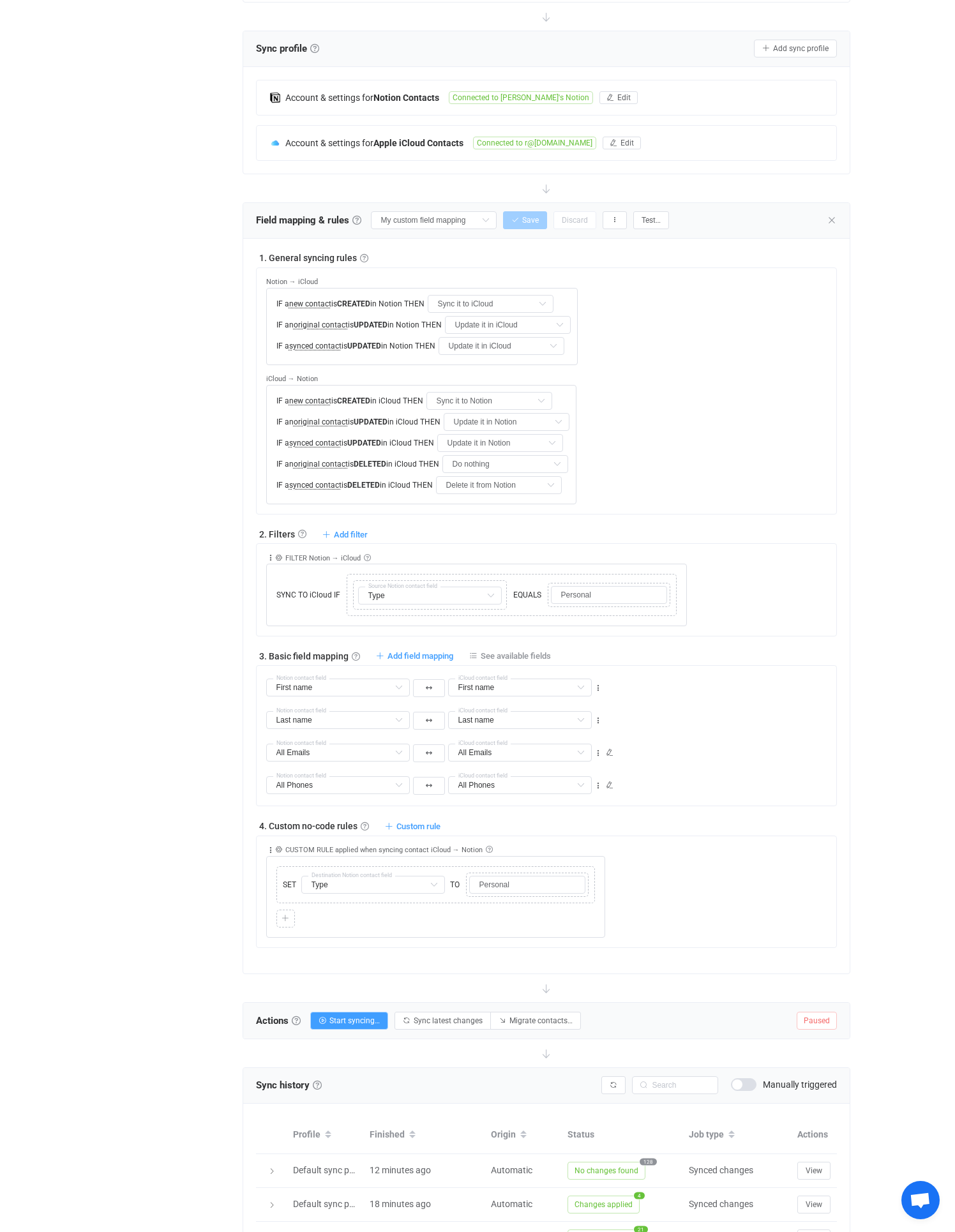
scroll to position [0, 0]
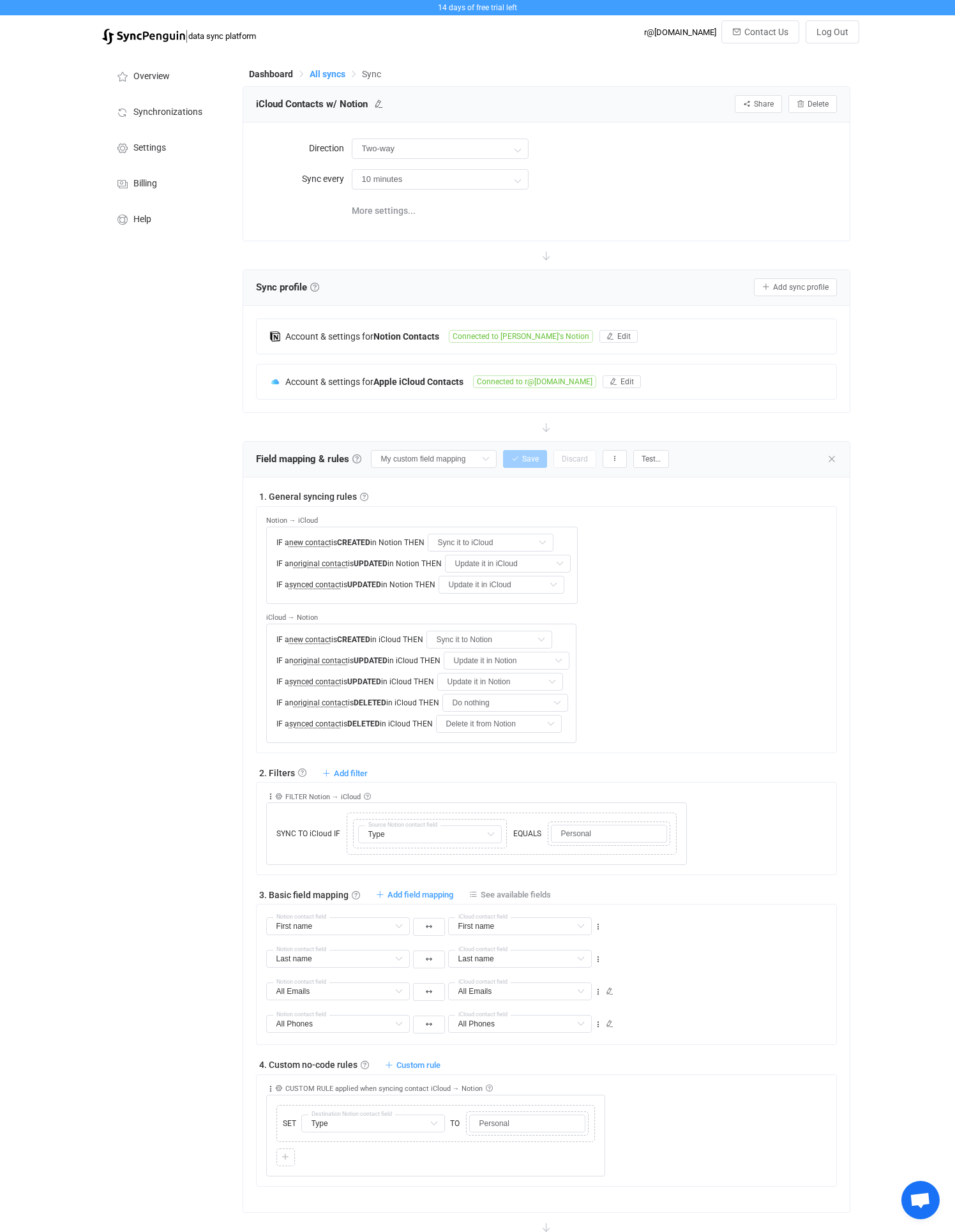
click at [323, 71] on span "All syncs" at bounding box center [328, 74] width 36 height 10
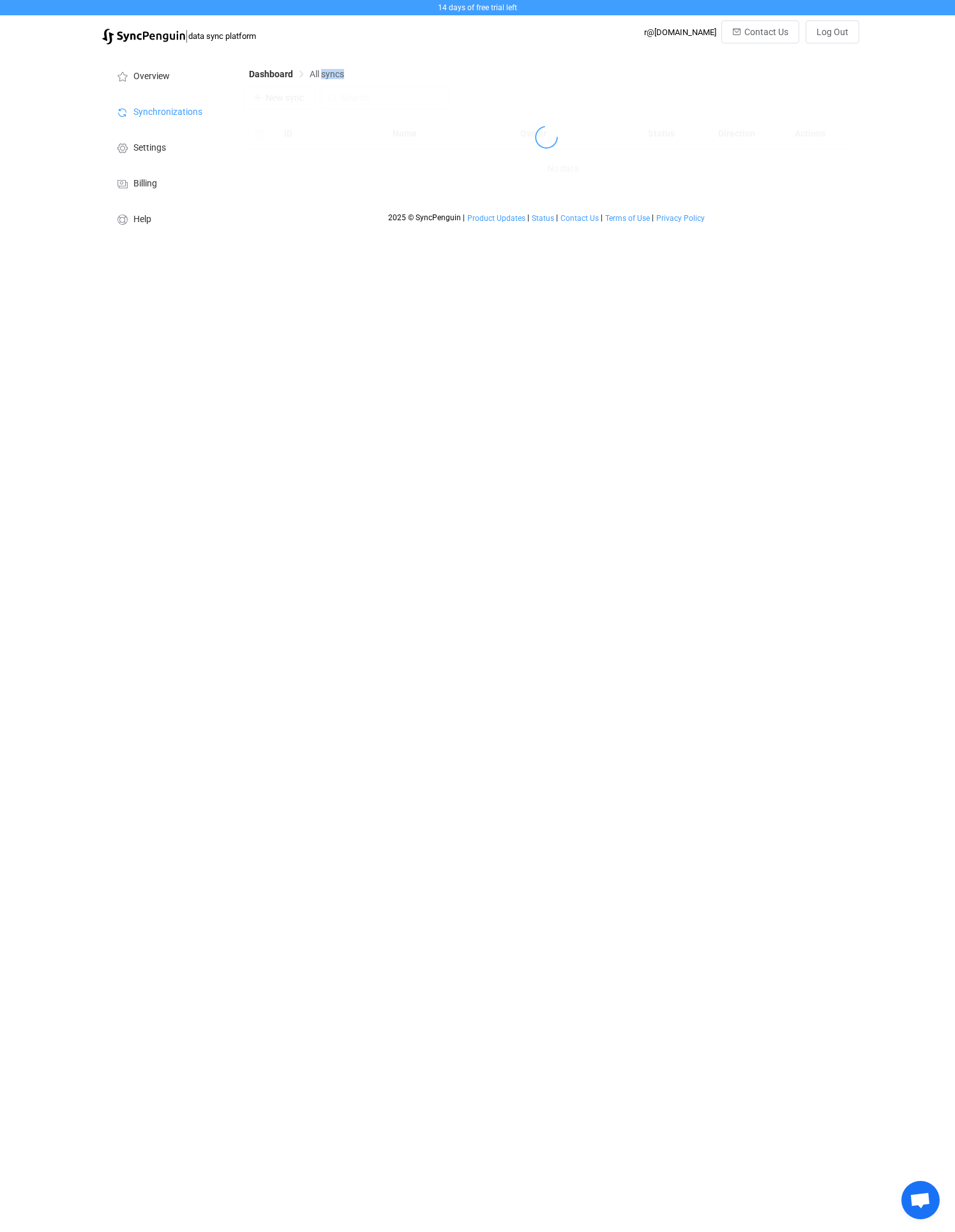
click at [323, 71] on span "All syncs" at bounding box center [327, 74] width 35 height 10
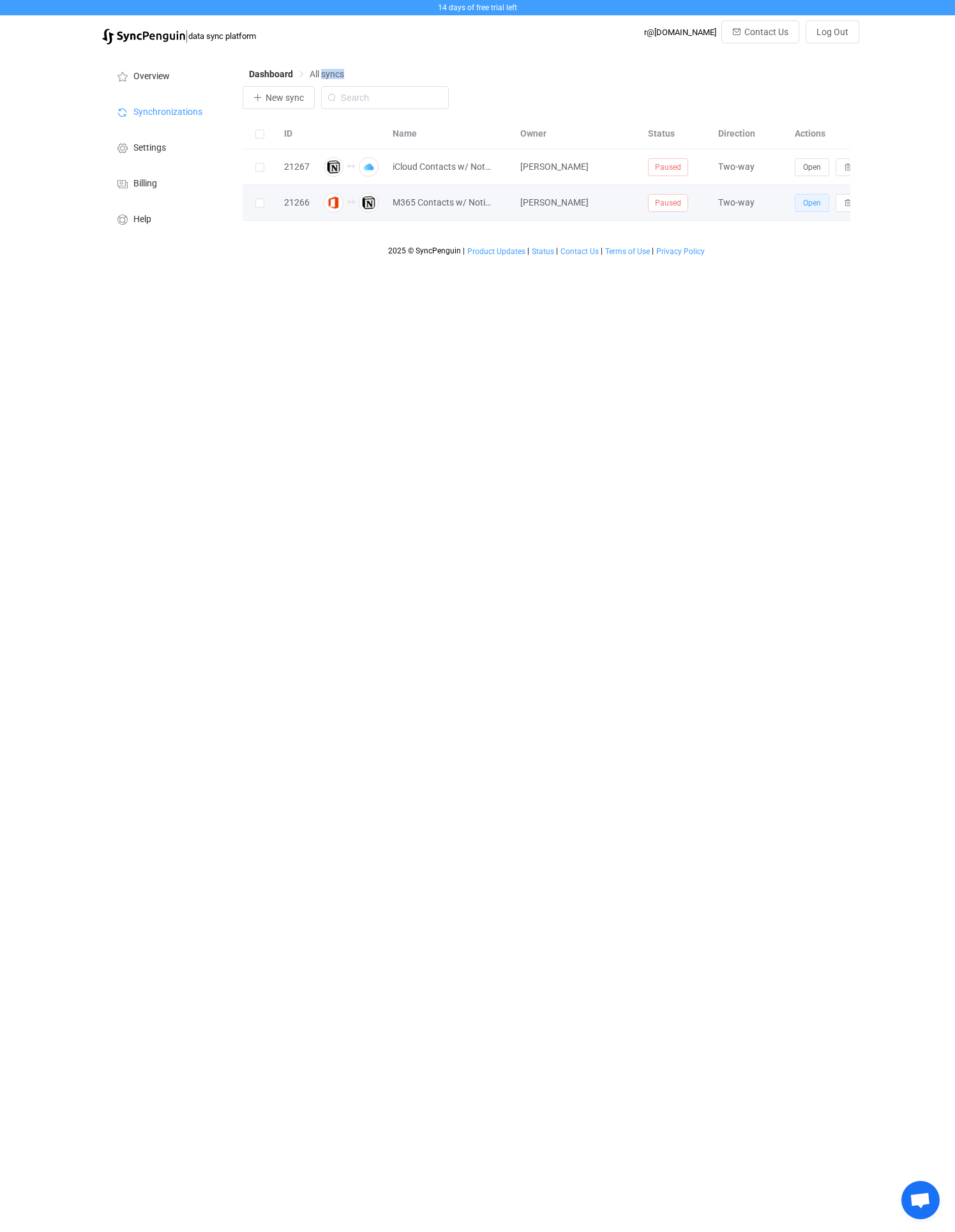
click at [812, 200] on span "Open" at bounding box center [811, 203] width 18 height 9
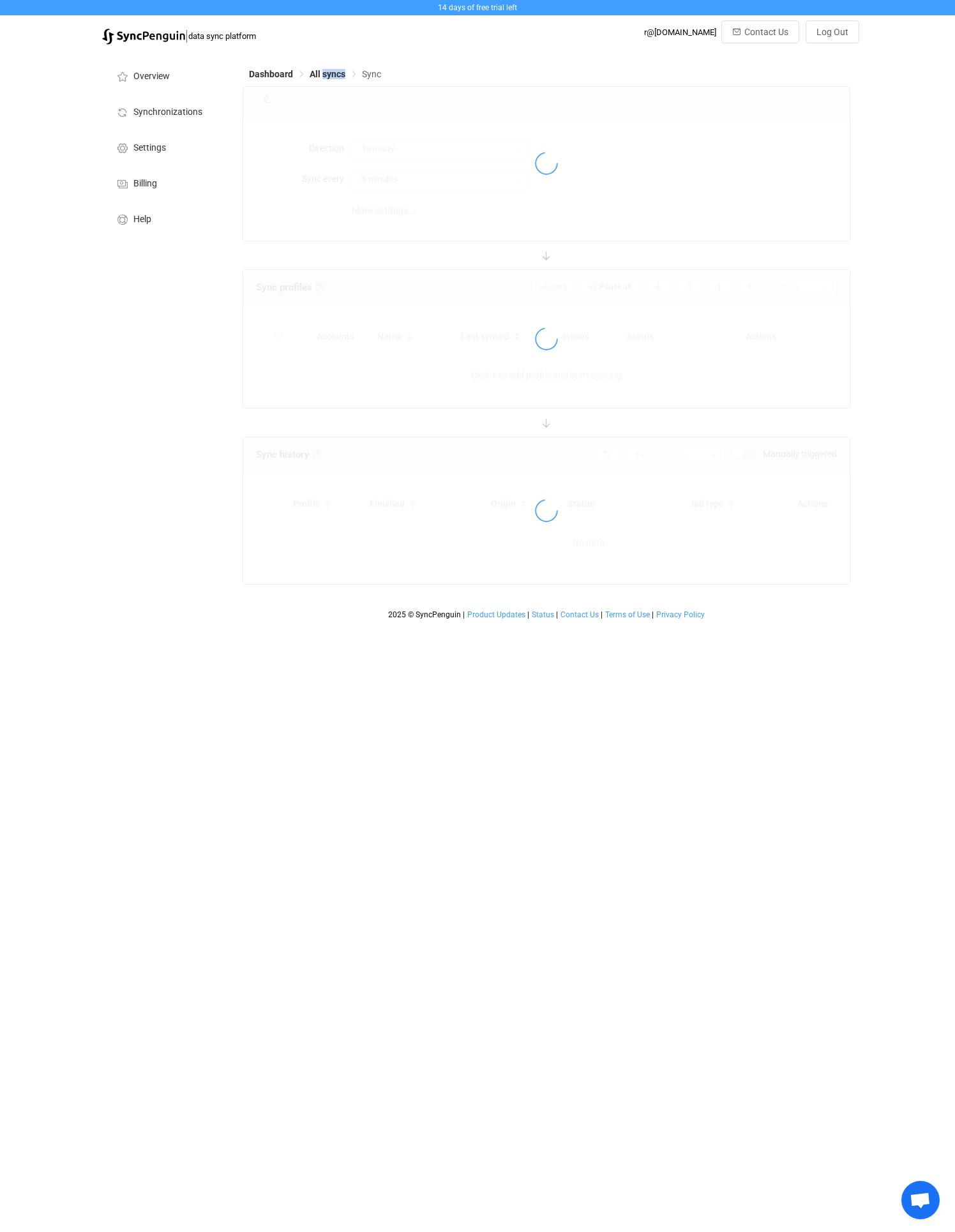
type input "10 minutes"
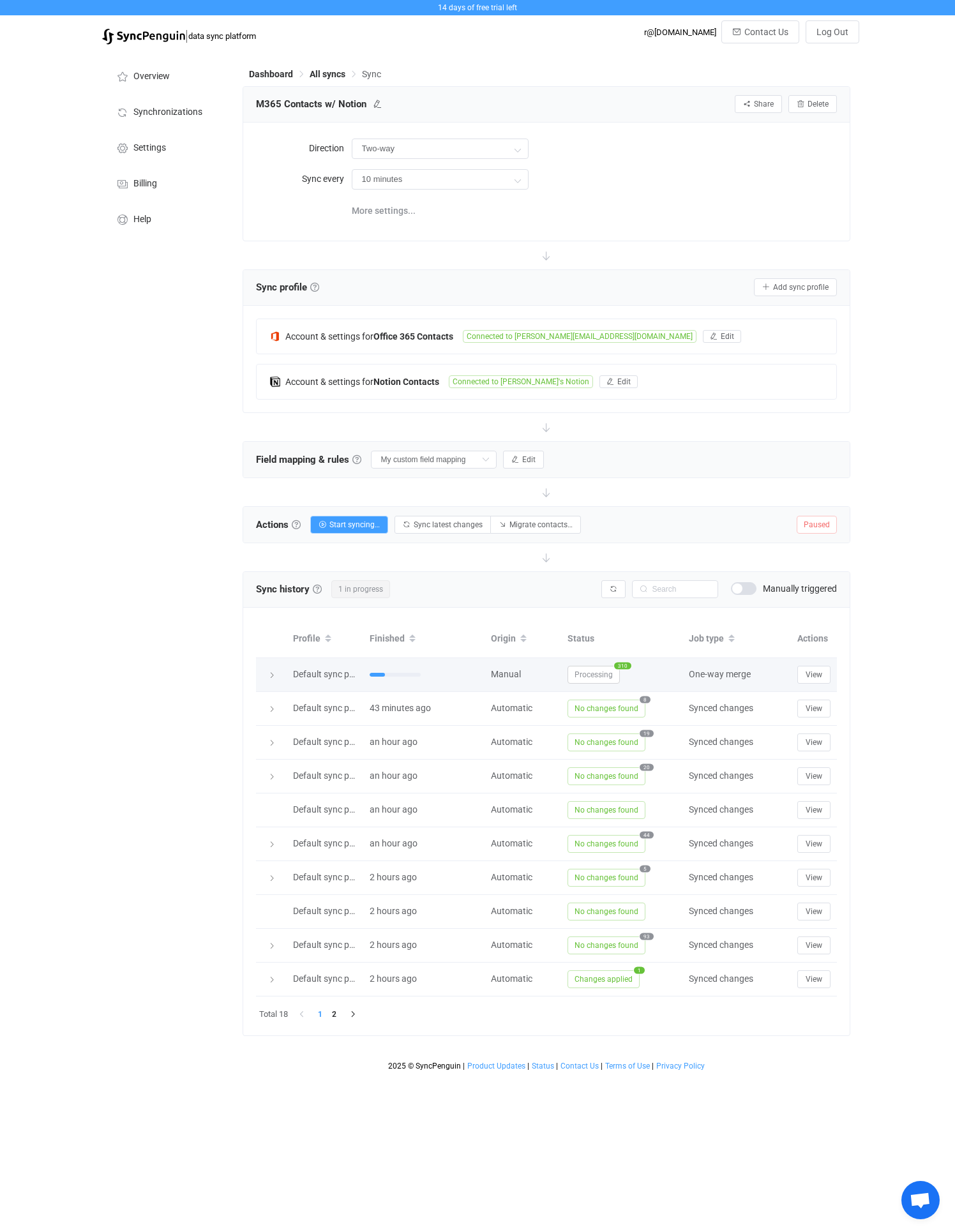
click at [272, 675] on icon at bounding box center [272, 675] width 8 height 8
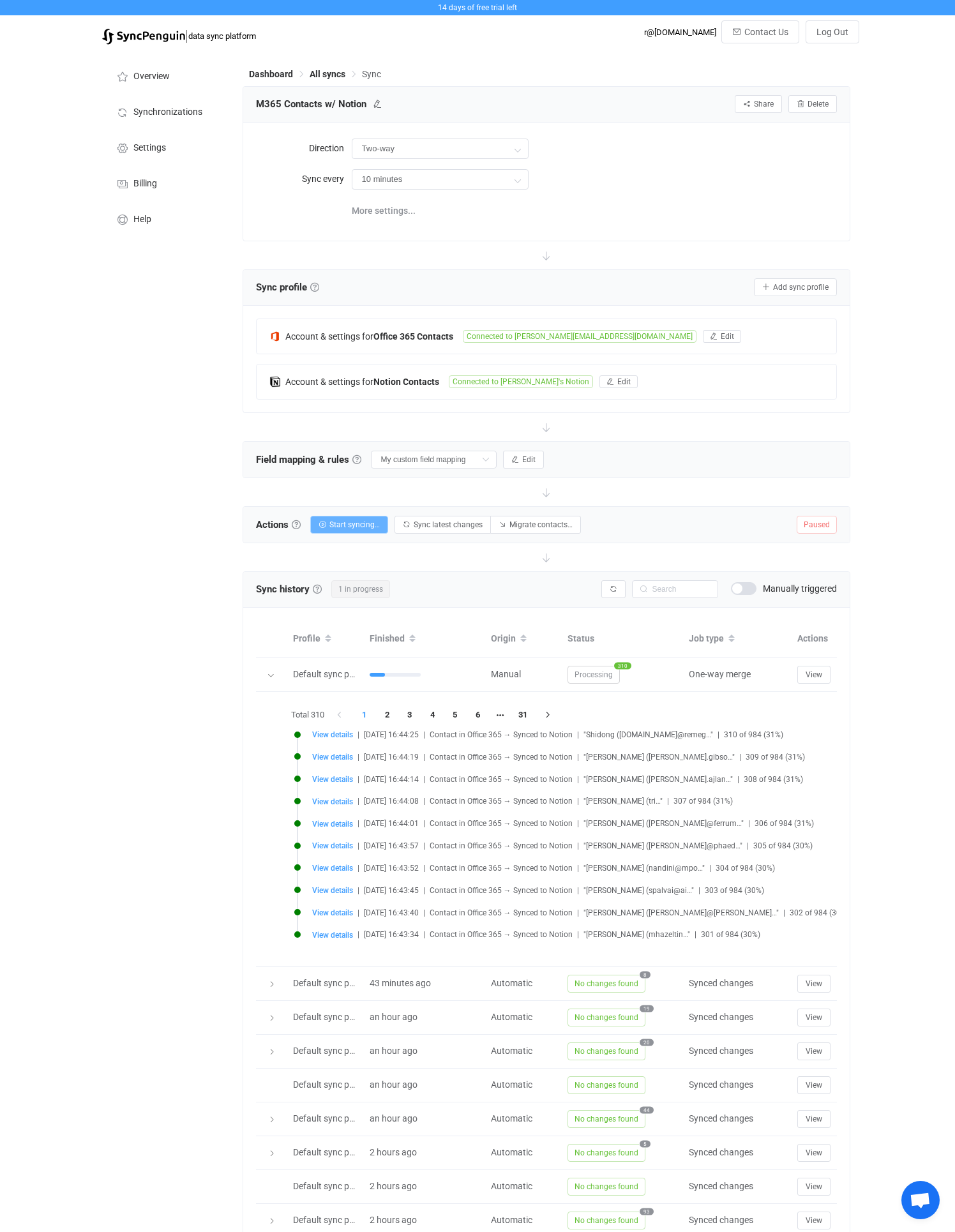
click at [361, 526] on span "Start syncing…" at bounding box center [354, 524] width 50 height 9
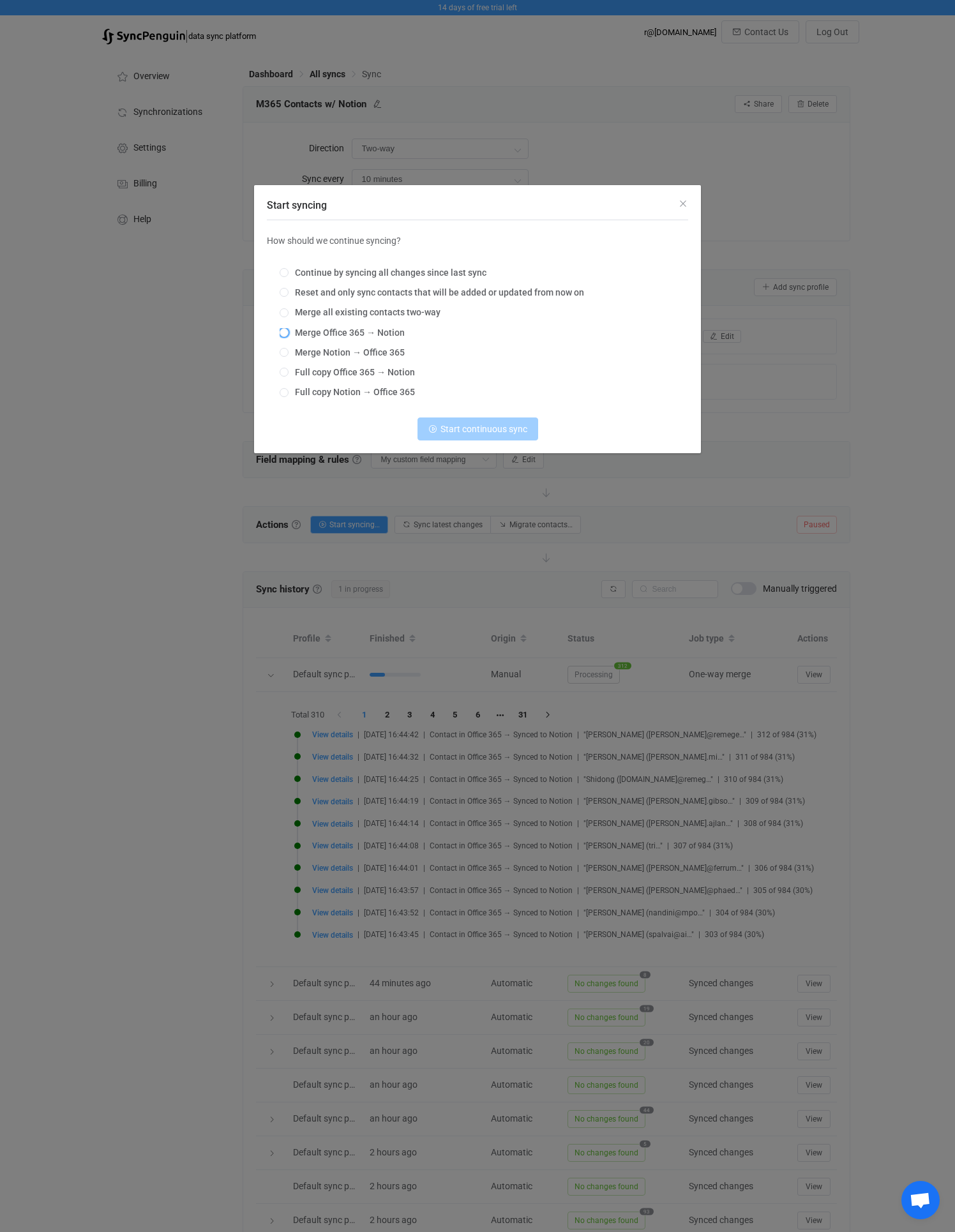
click at [326, 329] on span "Merge Office 365 → Notion" at bounding box center [347, 333] width 116 height 10
click at [289, 329] on input "Merge Office 365 → Notion" at bounding box center [284, 333] width 9 height 10
radio input "true"
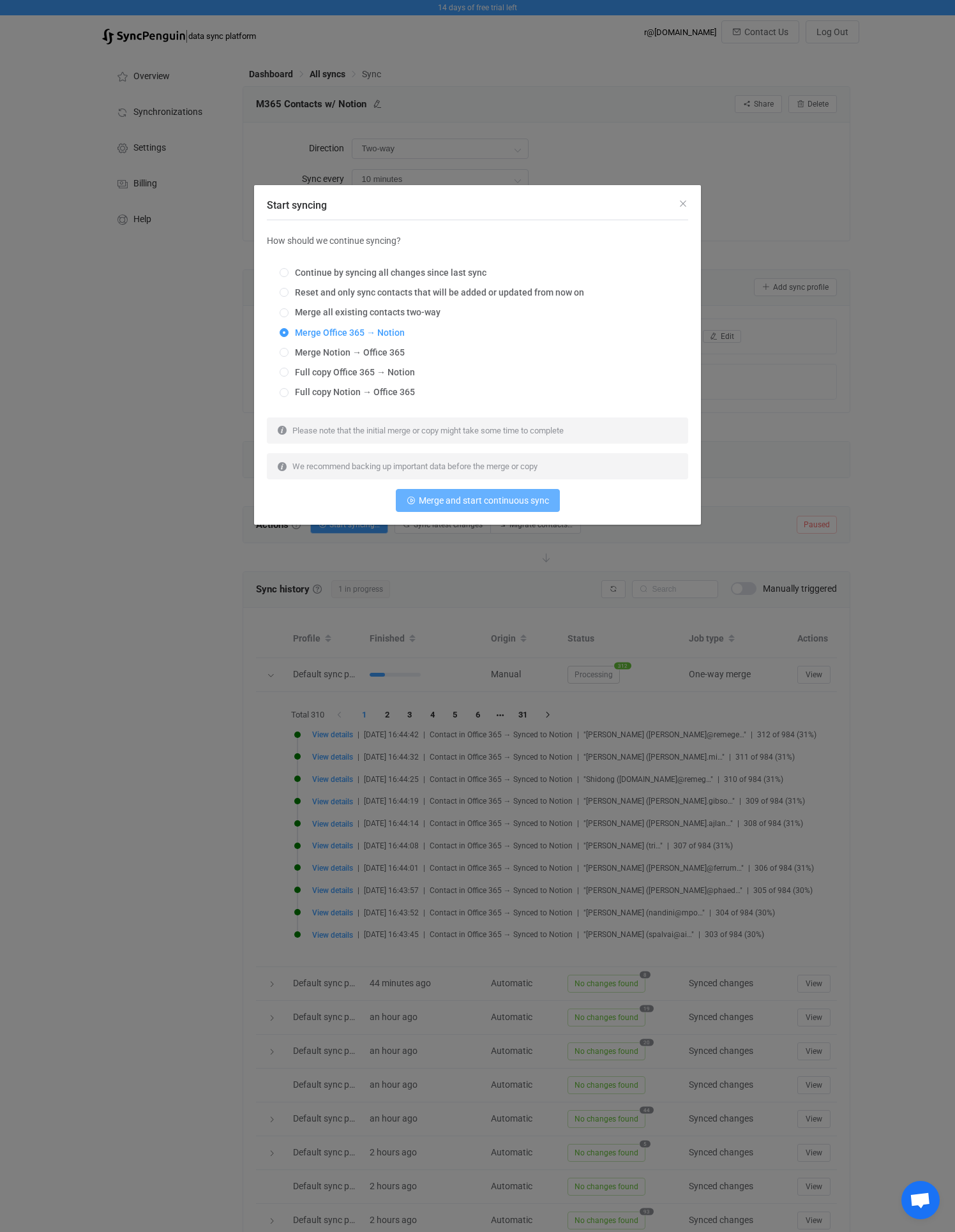
click at [429, 497] on span "Merge and start continuous sync" at bounding box center [484, 500] width 130 height 10
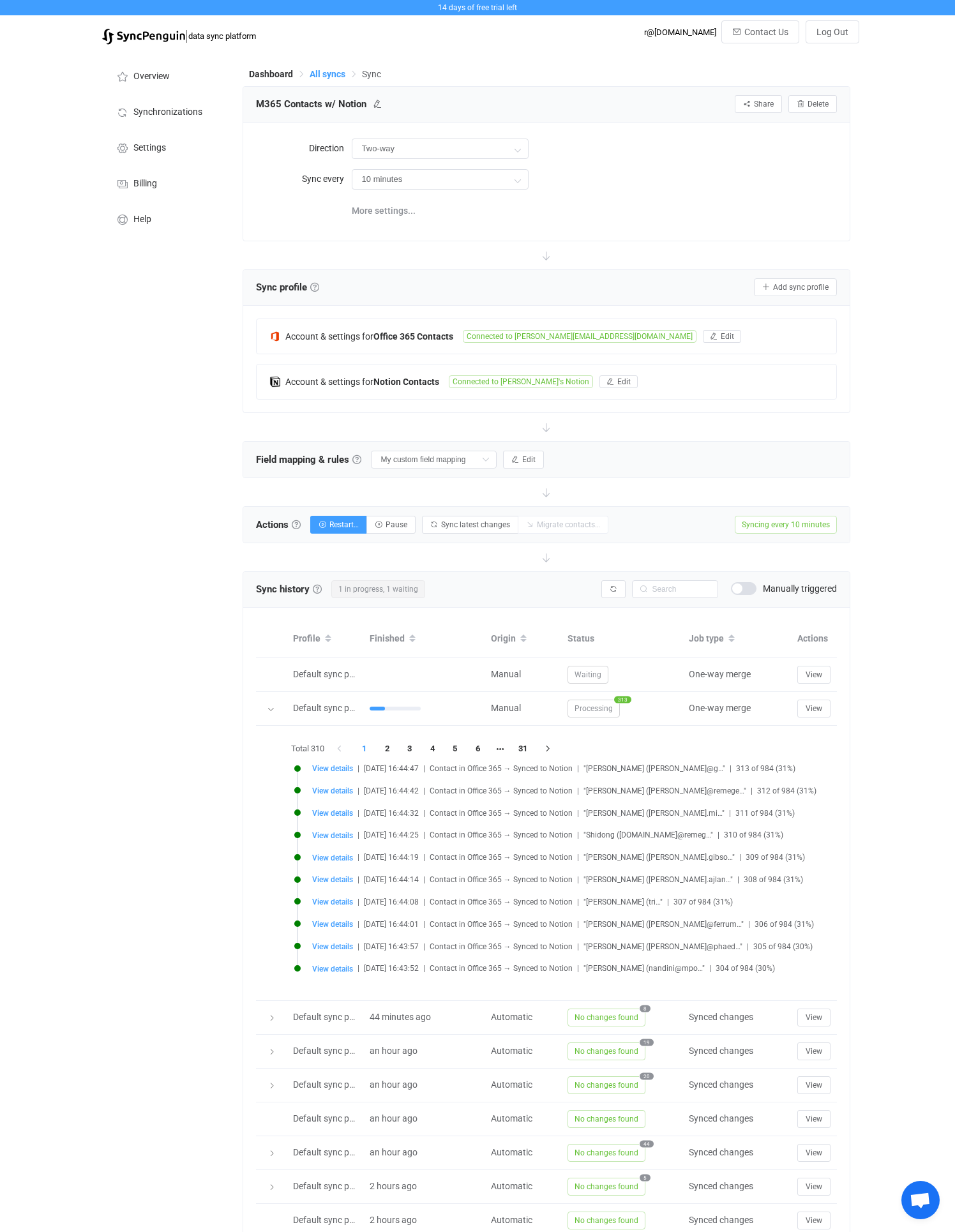
click at [335, 74] on span "All syncs" at bounding box center [328, 74] width 36 height 10
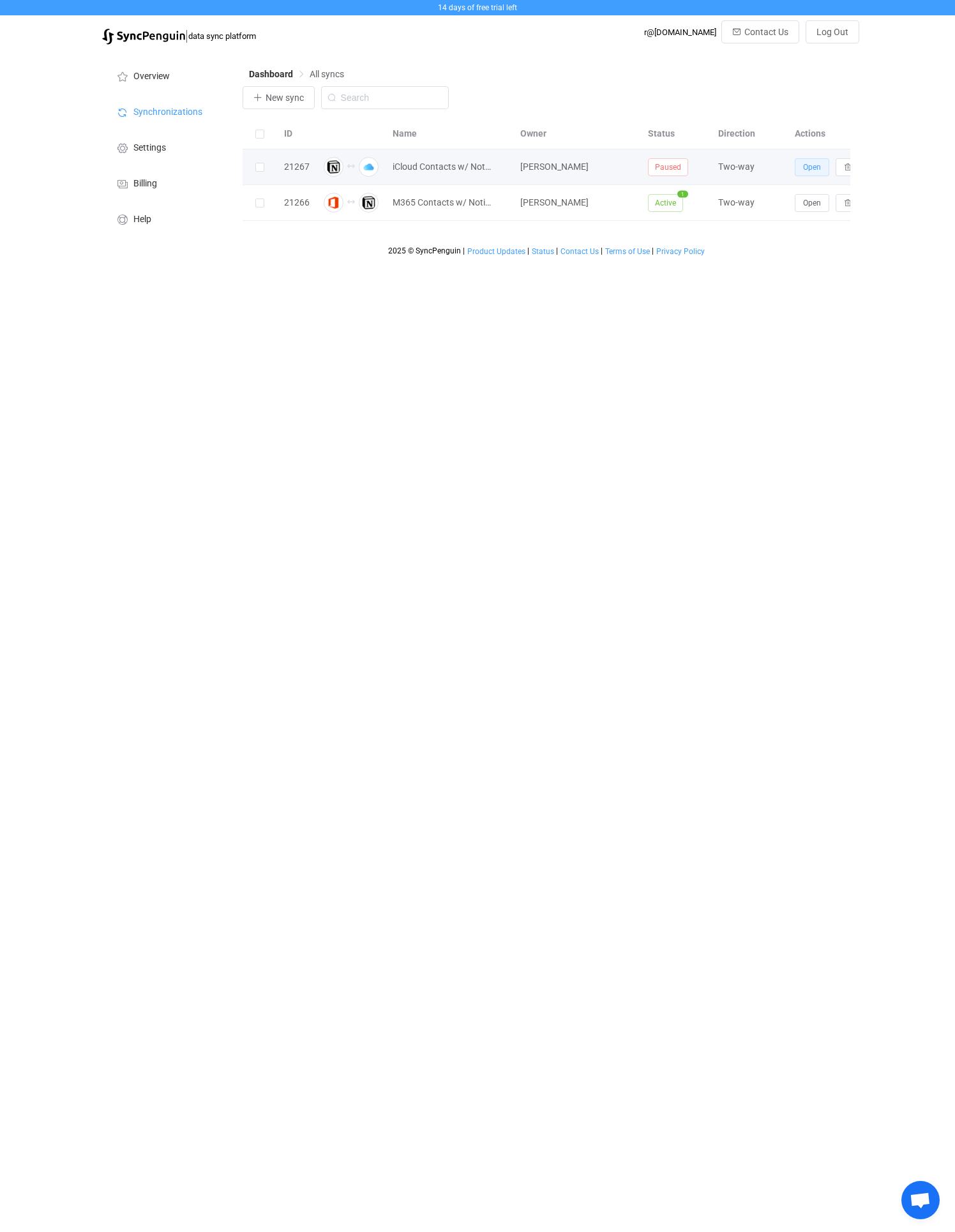
click at [794, 171] on div "Open" at bounding box center [835, 167] width 96 height 18
click at [814, 163] on span "Open" at bounding box center [811, 167] width 18 height 9
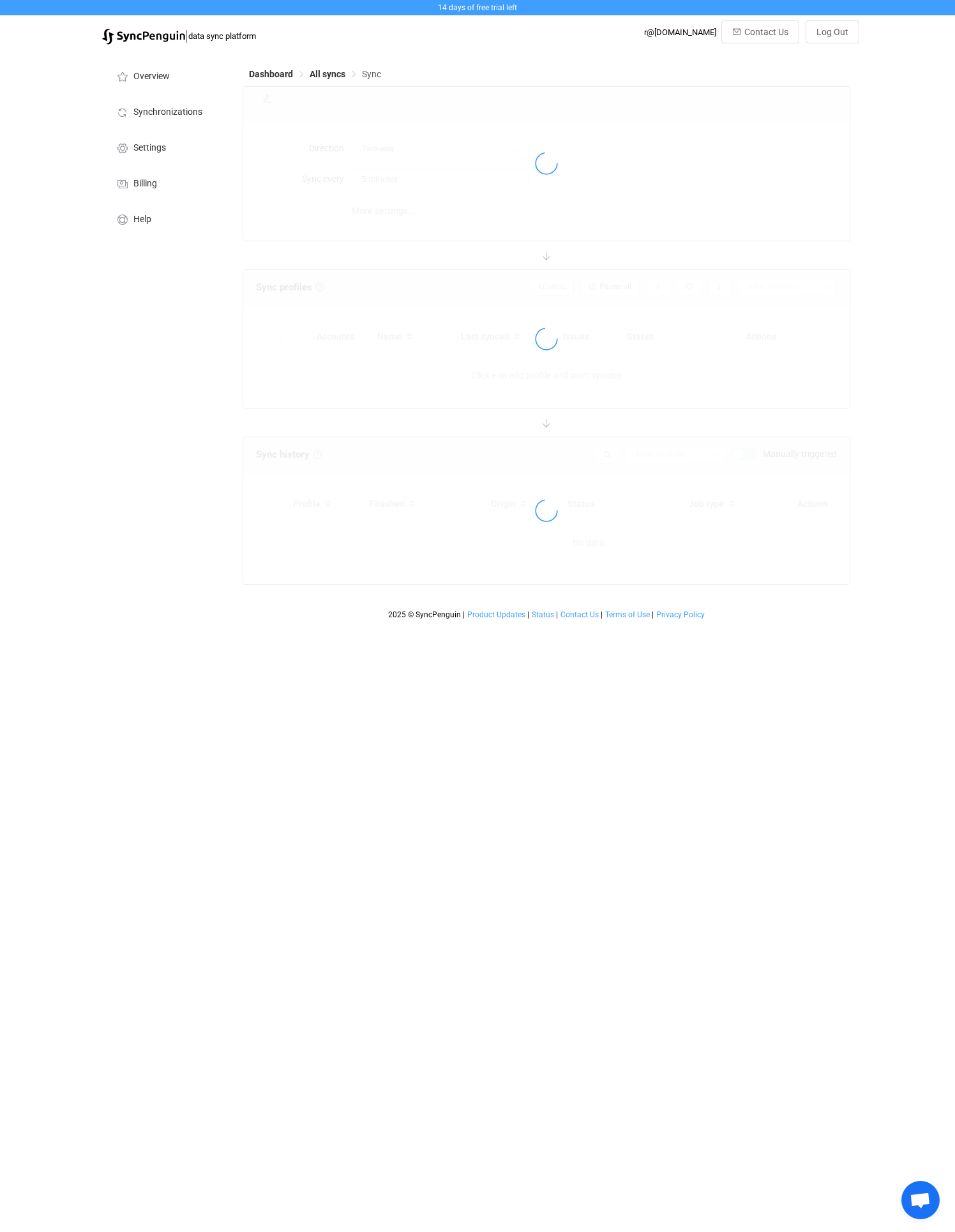
type input "10 minutes"
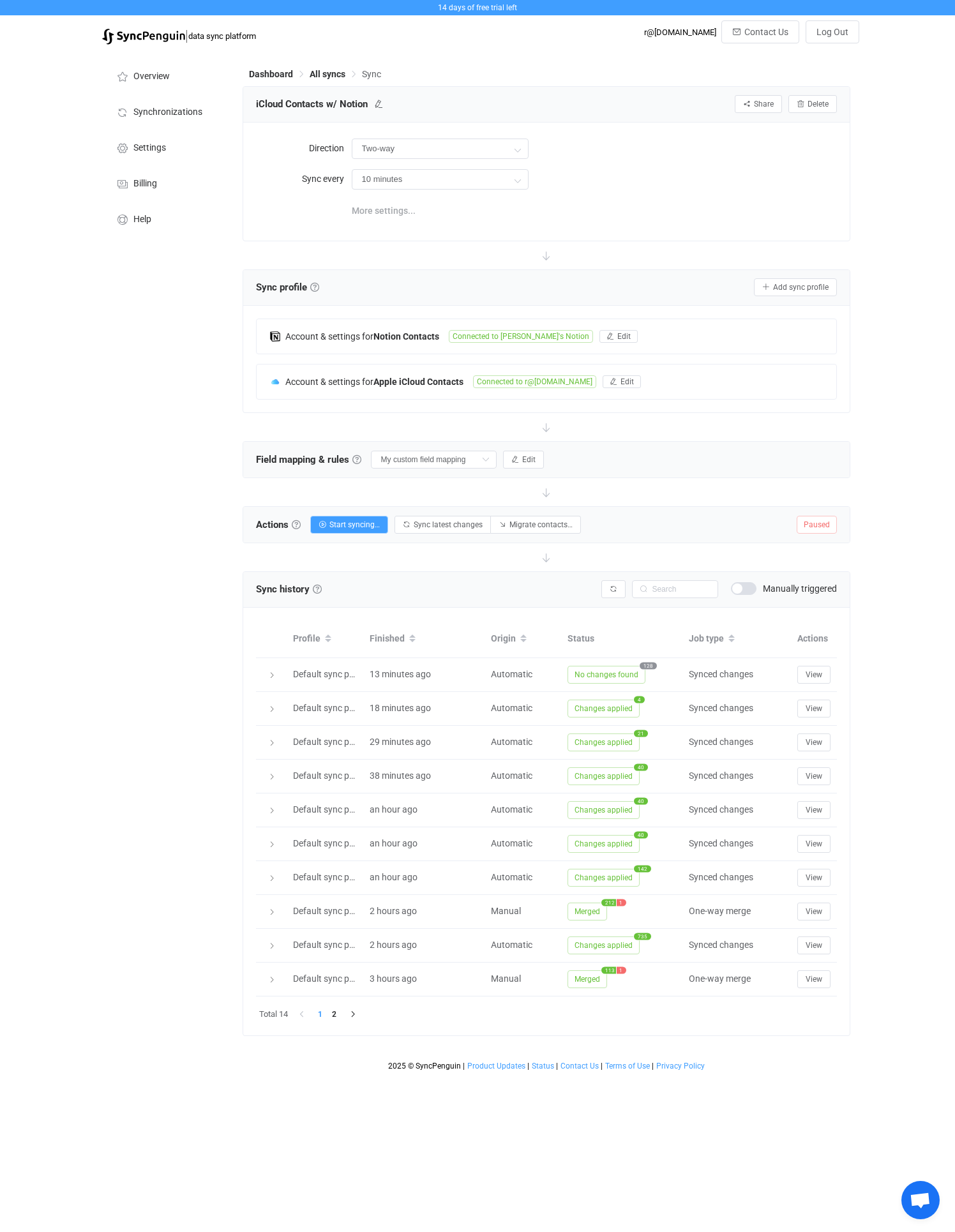
click at [379, 210] on span "More settings..." at bounding box center [383, 211] width 64 height 25
click at [349, 526] on span "Start syncing…" at bounding box center [354, 523] width 50 height 9
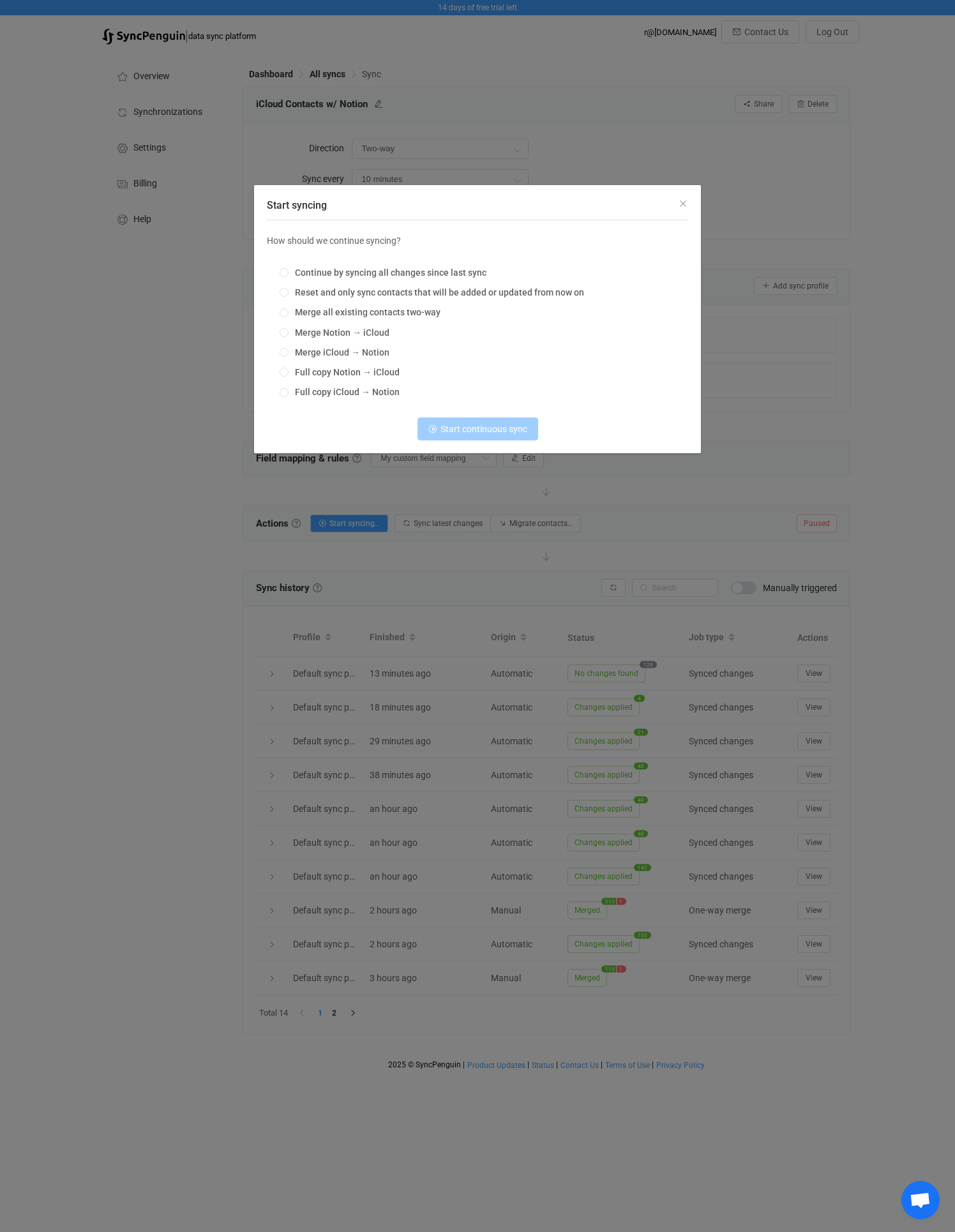
click at [335, 347] on div "Continue by syncing all changes since last sync Reset and only sync contacts th…" at bounding box center [477, 333] width 421 height 149
click at [330, 355] on span "Merge iCloud → Notion" at bounding box center [339, 352] width 101 height 10
click at [289, 355] on input "Merge iCloud → Notion" at bounding box center [284, 353] width 9 height 10
radio input "true"
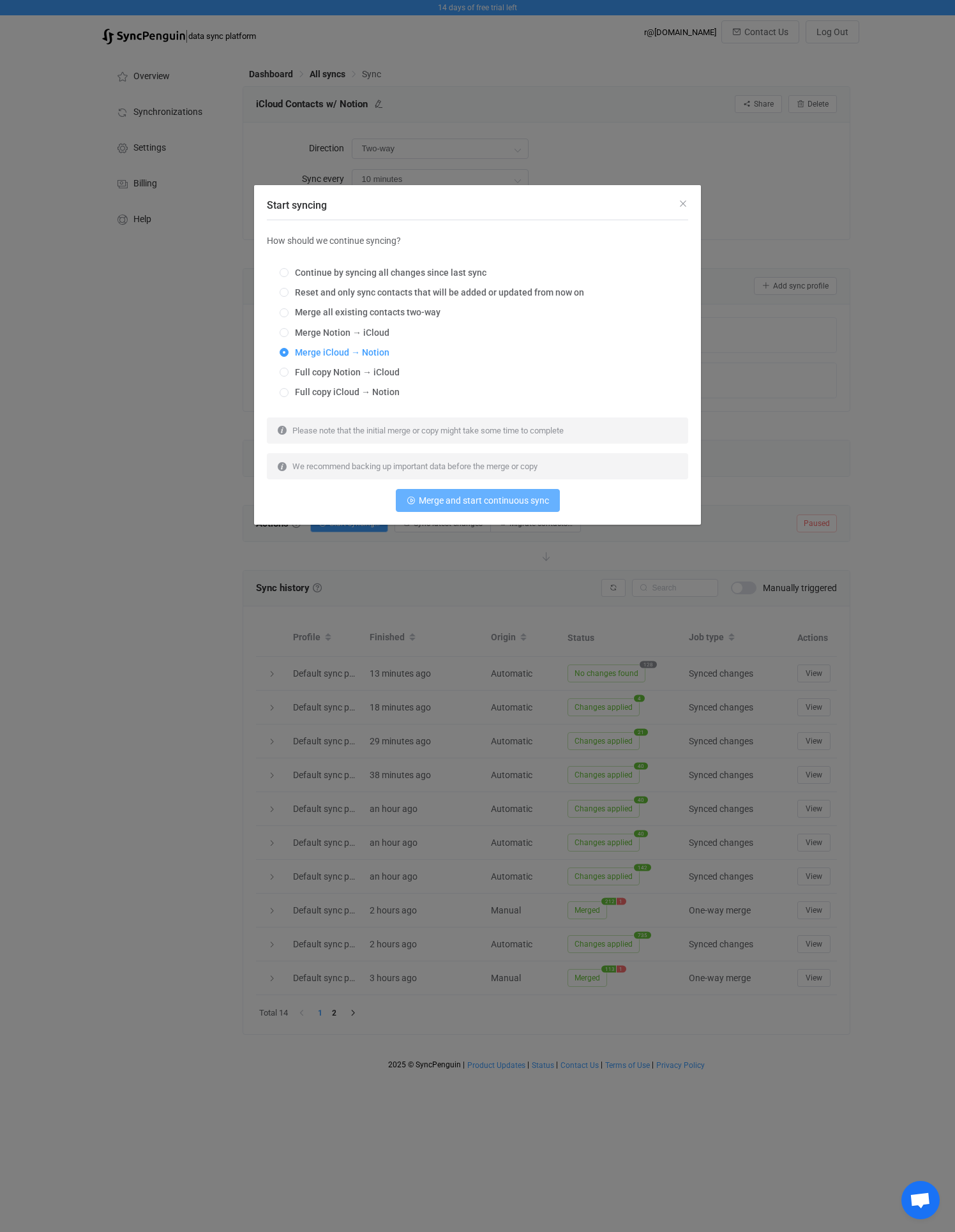
click at [426, 507] on button "Merge and start continuous sync" at bounding box center [478, 500] width 164 height 23
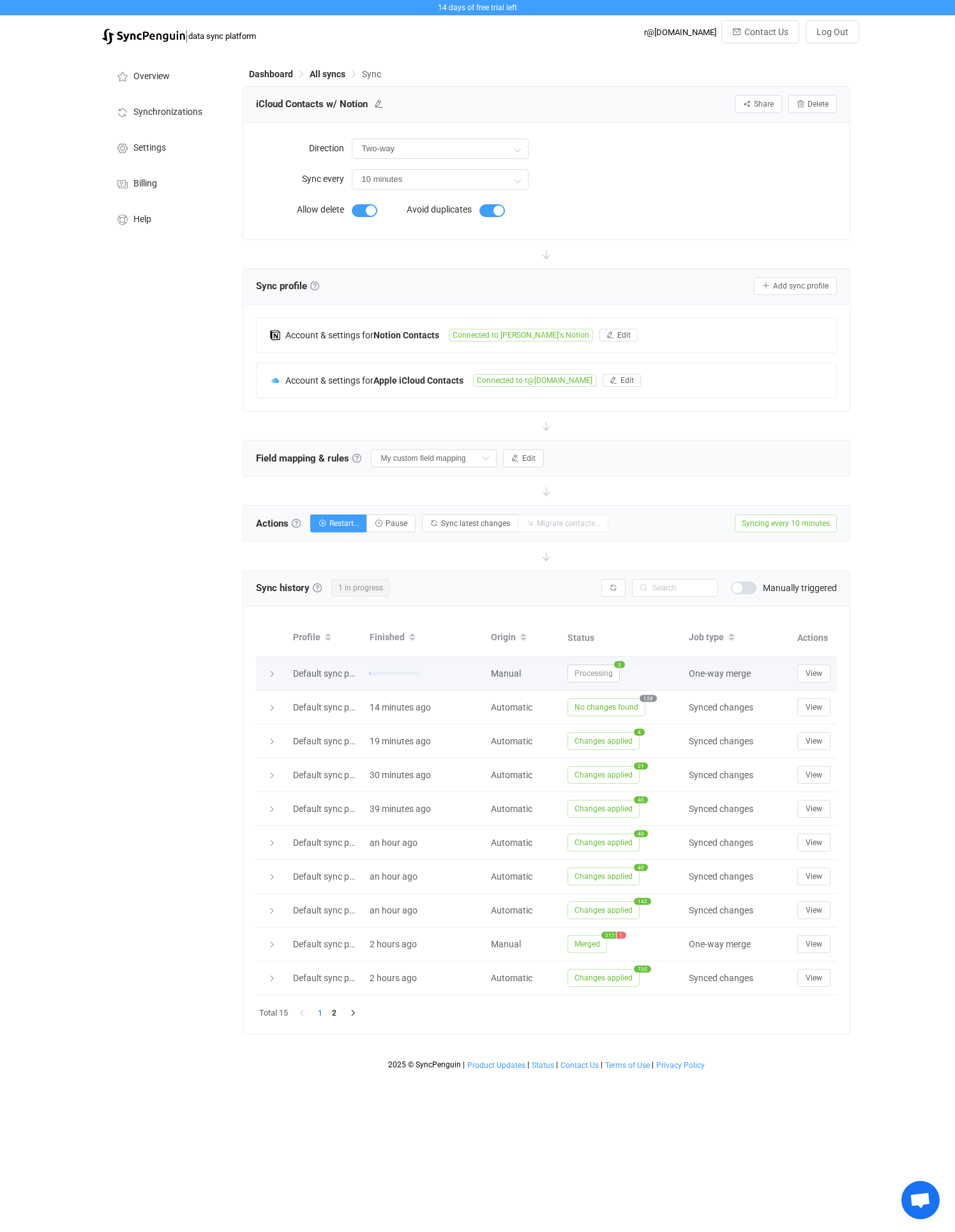
click at [594, 669] on span "Processing" at bounding box center [594, 673] width 52 height 18
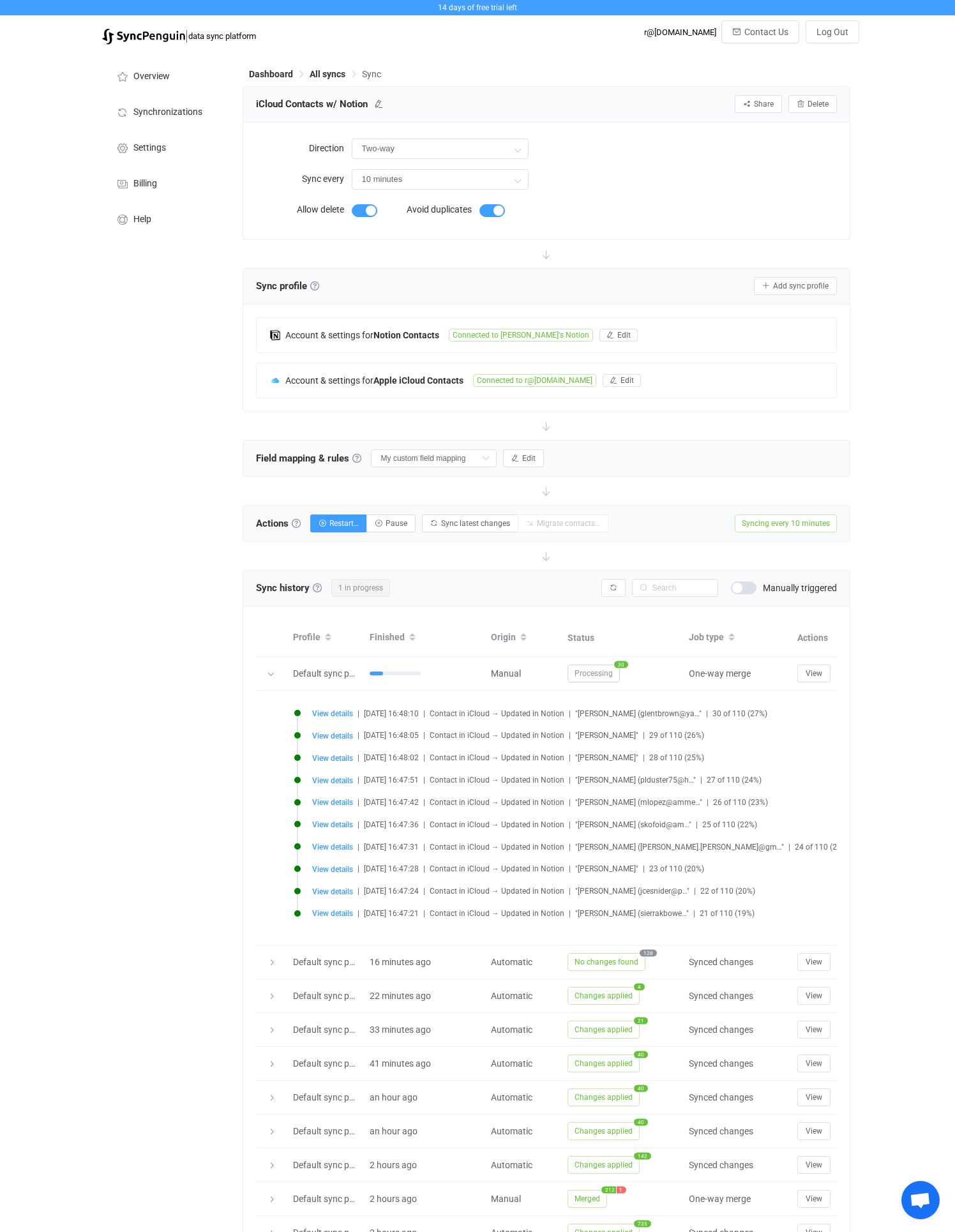
scroll to position [118, 0]
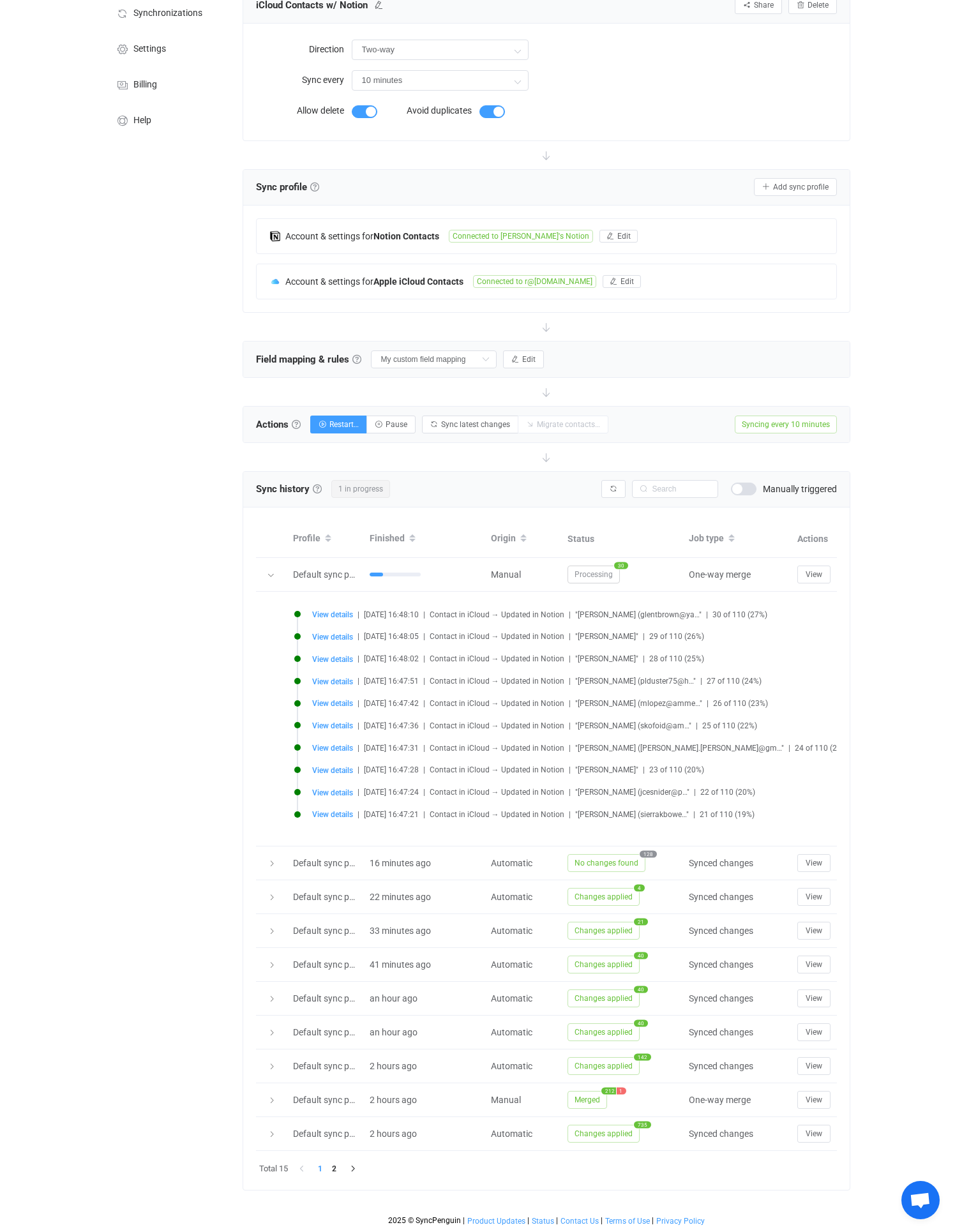
click at [456, 633] on li "View details | 2025-09-02 16:48:05 | Contact in iCloud → Updated in Notion | "J…" at bounding box center [597, 645] width 606 height 23
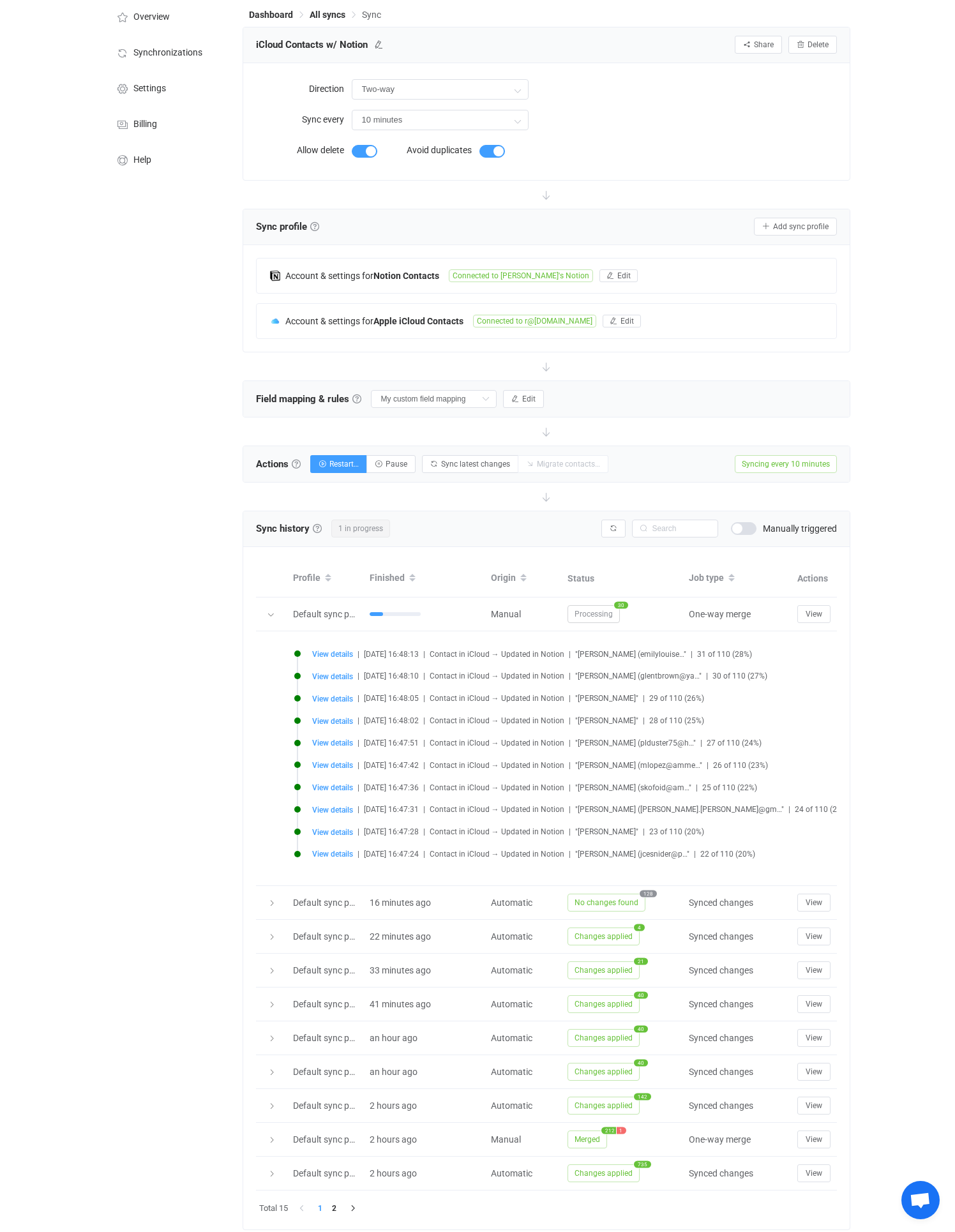
scroll to position [59, 0]
click at [818, 614] on span "View" at bounding box center [813, 614] width 16 height 9
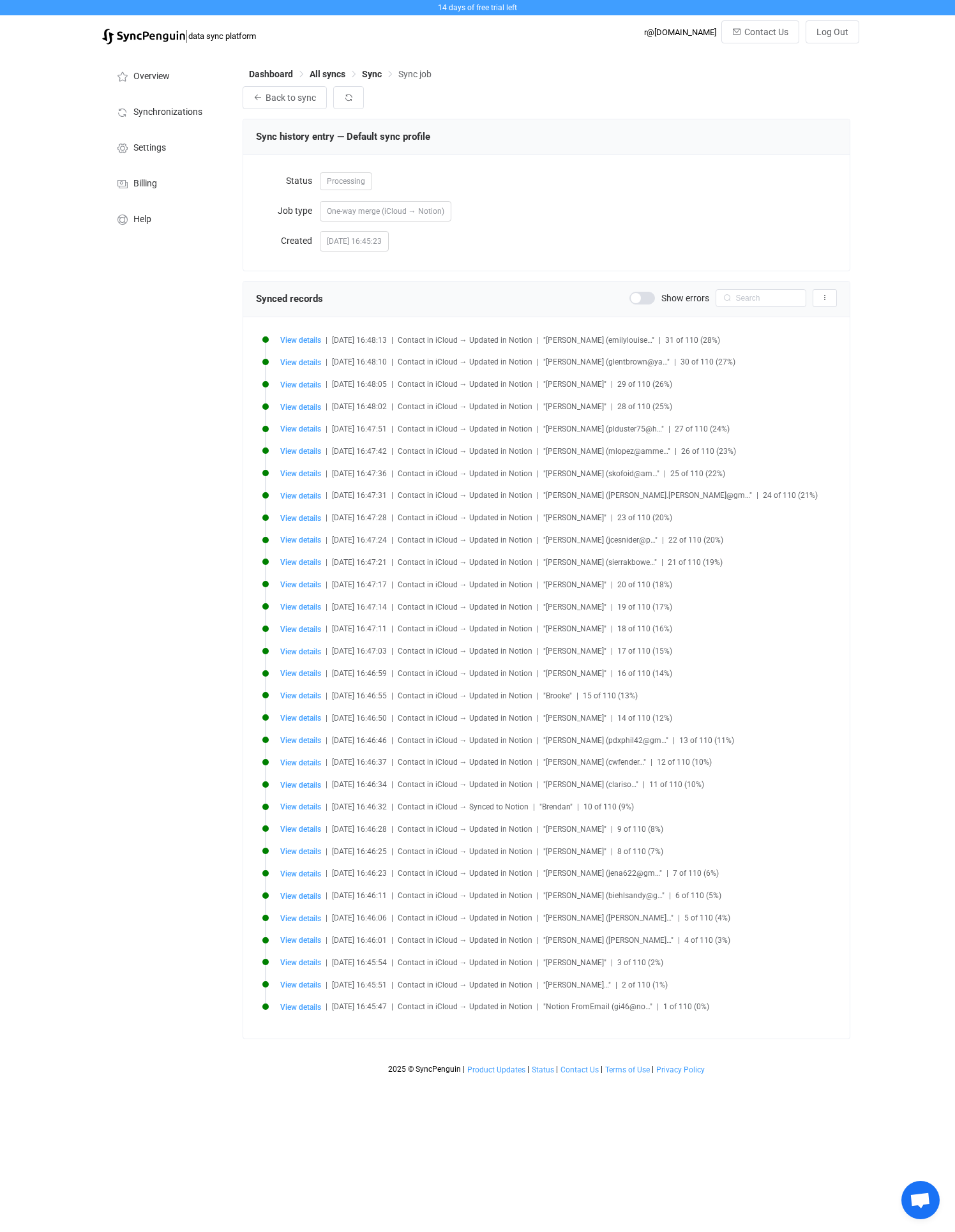
click at [125, 515] on div "Overview Synchronizations Settings Billing Help" at bounding box center [166, 565] width 140 height 1030
click at [279, 69] on span "Dashboard" at bounding box center [271, 74] width 44 height 10
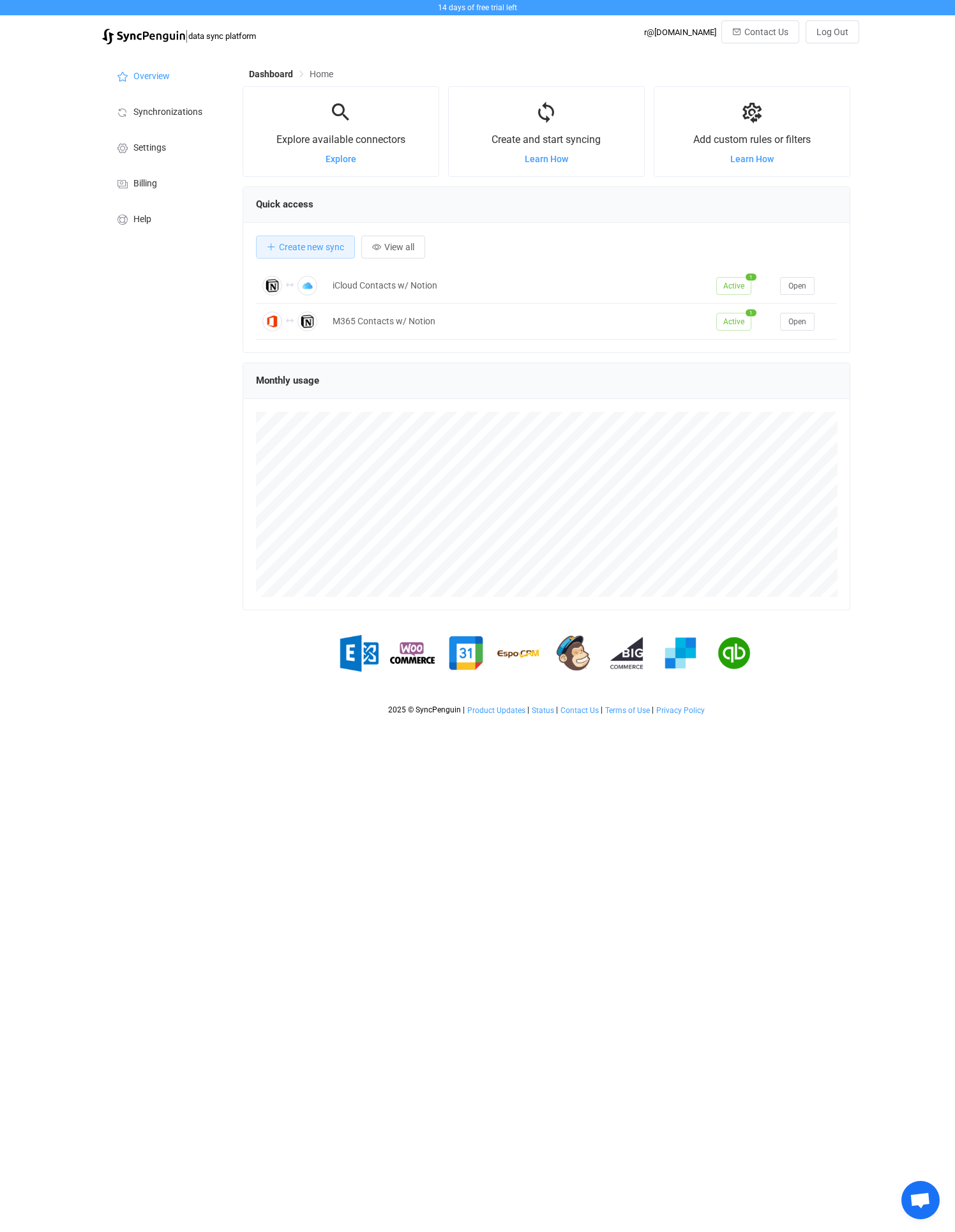
scroll to position [248, 608]
click at [777, 288] on div "Open" at bounding box center [805, 286] width 64 height 18
click at [806, 288] on button "Open" at bounding box center [797, 286] width 35 height 18
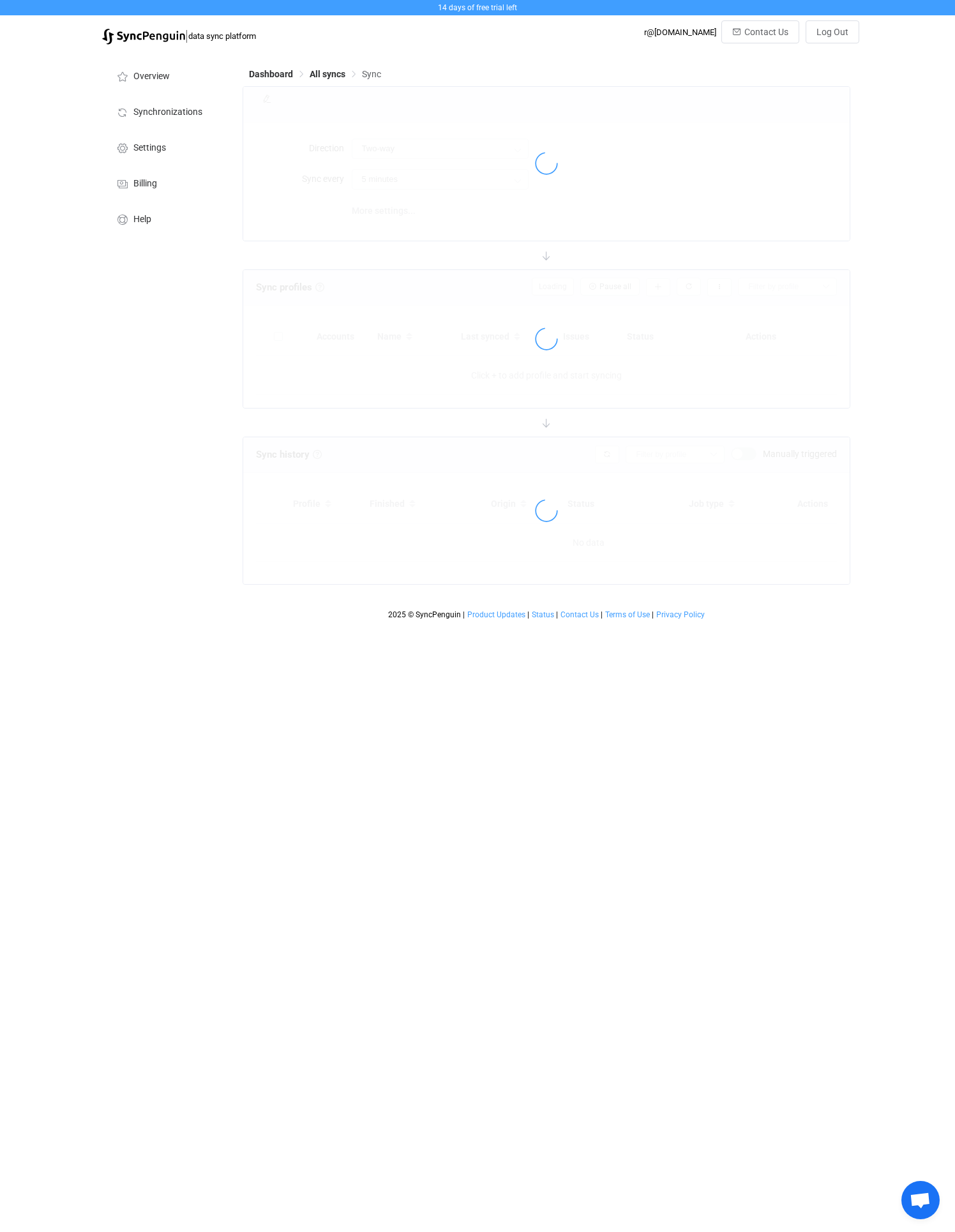
type input "10 minutes"
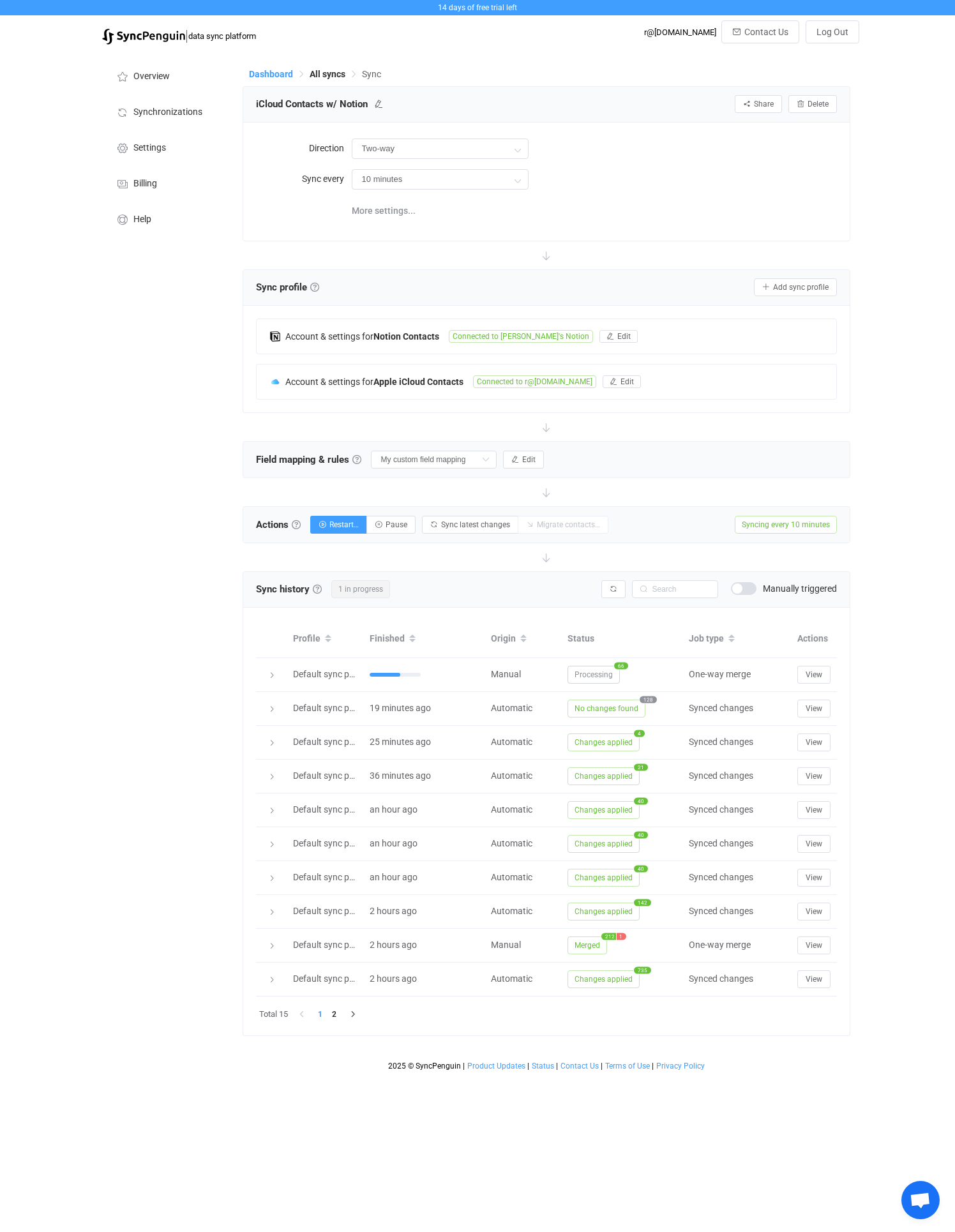
click at [270, 72] on span "Dashboard" at bounding box center [271, 74] width 44 height 10
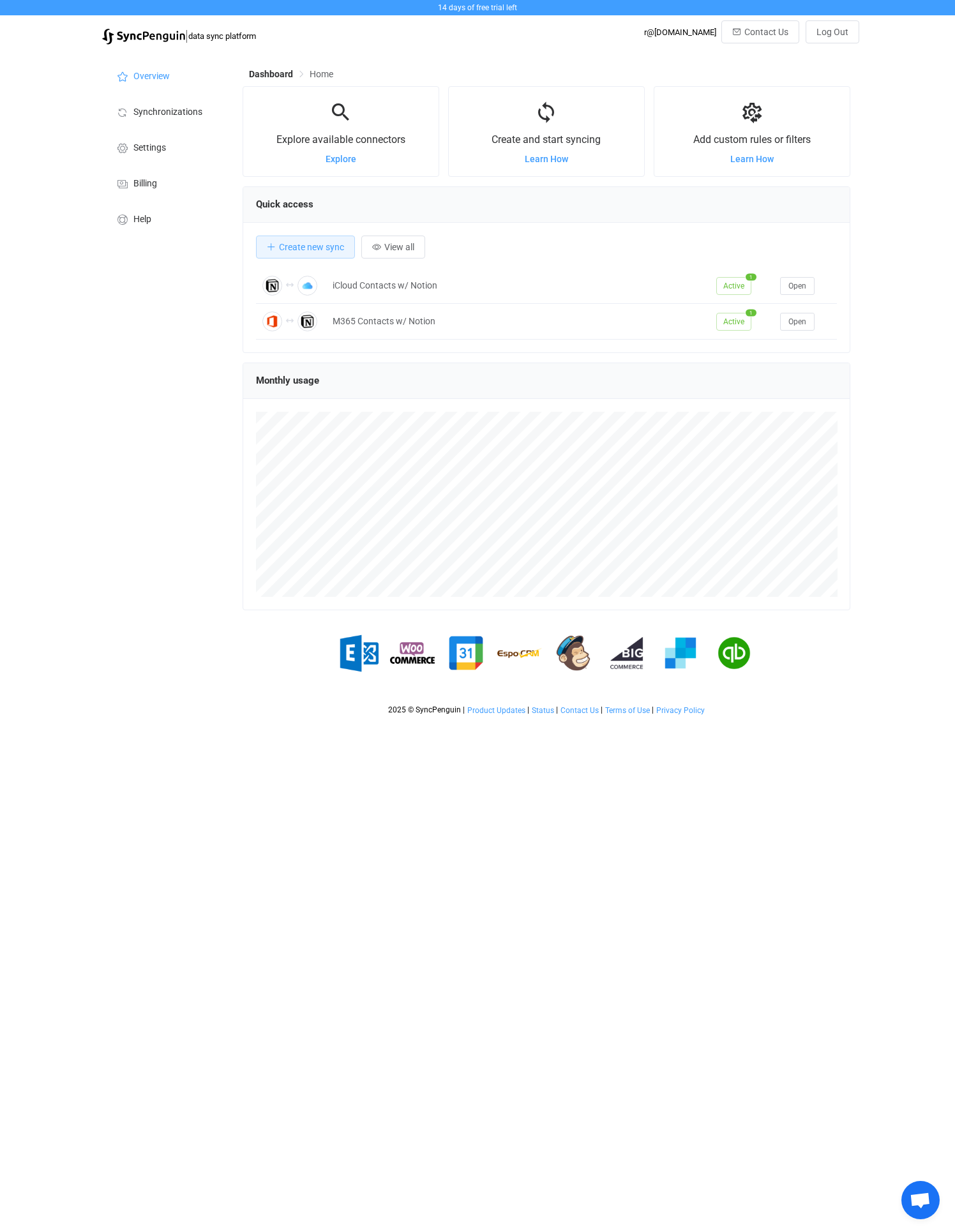
scroll to position [248, 608]
click at [772, 321] on div "Active 1" at bounding box center [741, 321] width 64 height 18
click at [799, 323] on span "Open" at bounding box center [797, 321] width 18 height 9
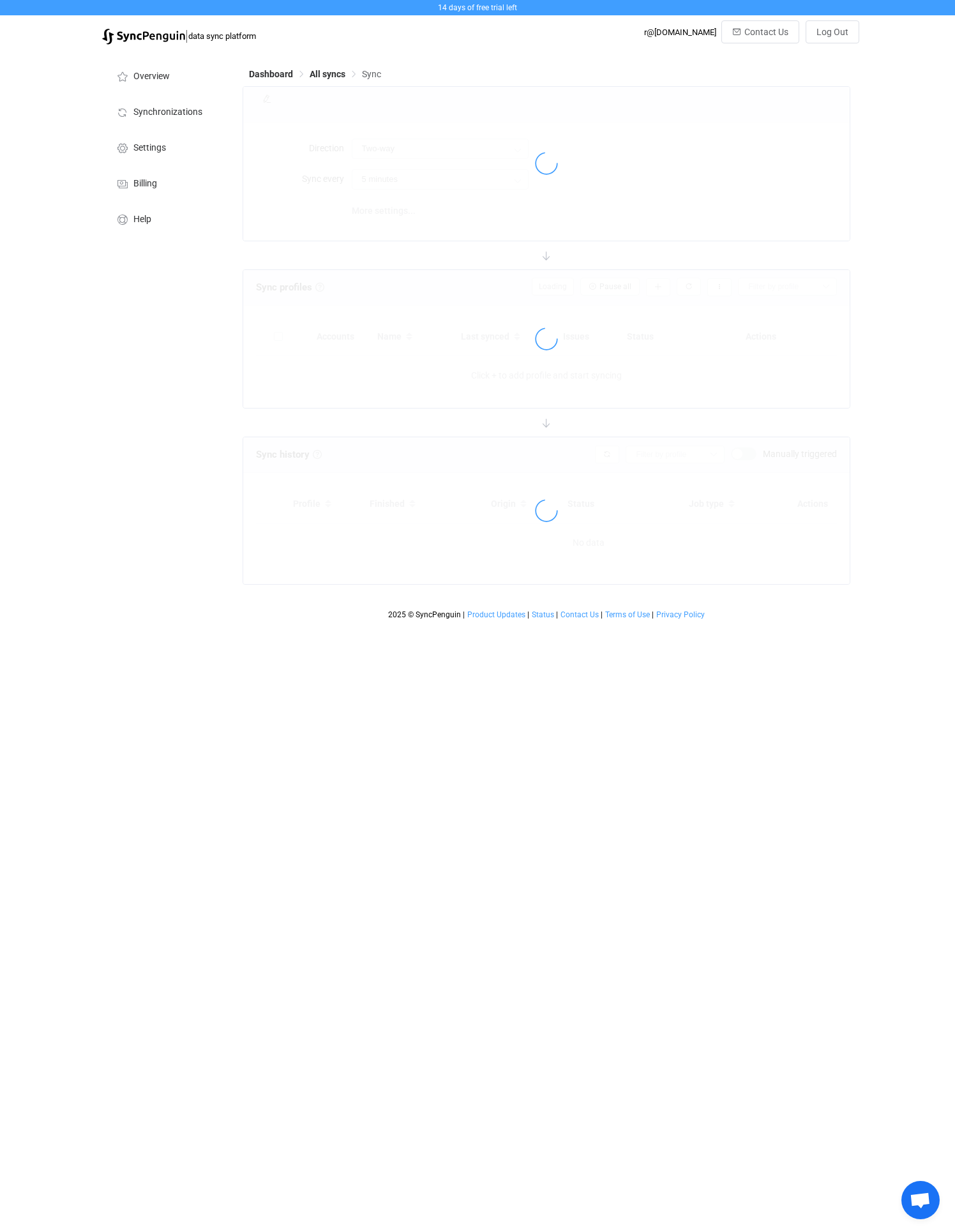
type input "10 minutes"
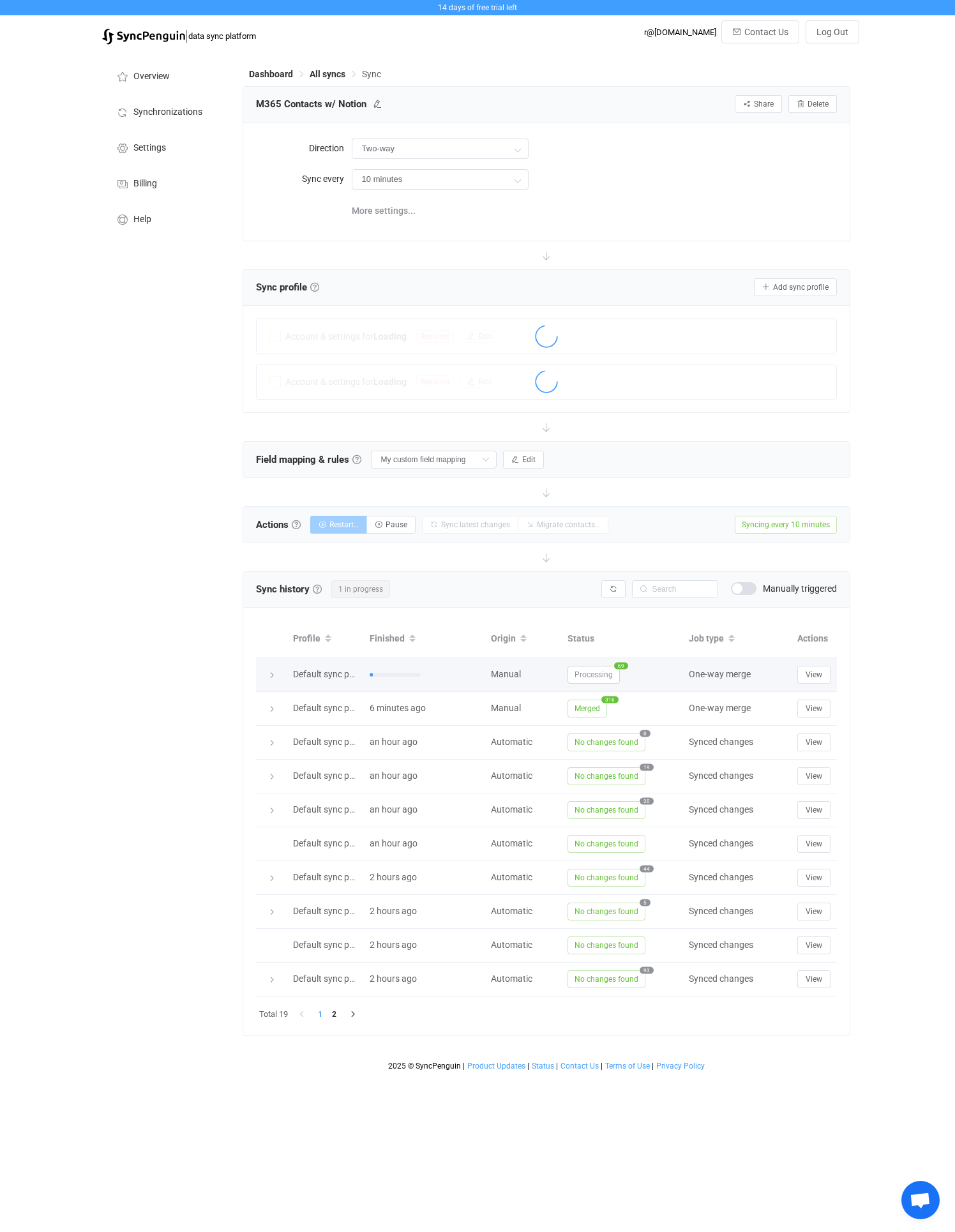
click at [598, 671] on span "Processing" at bounding box center [594, 674] width 52 height 18
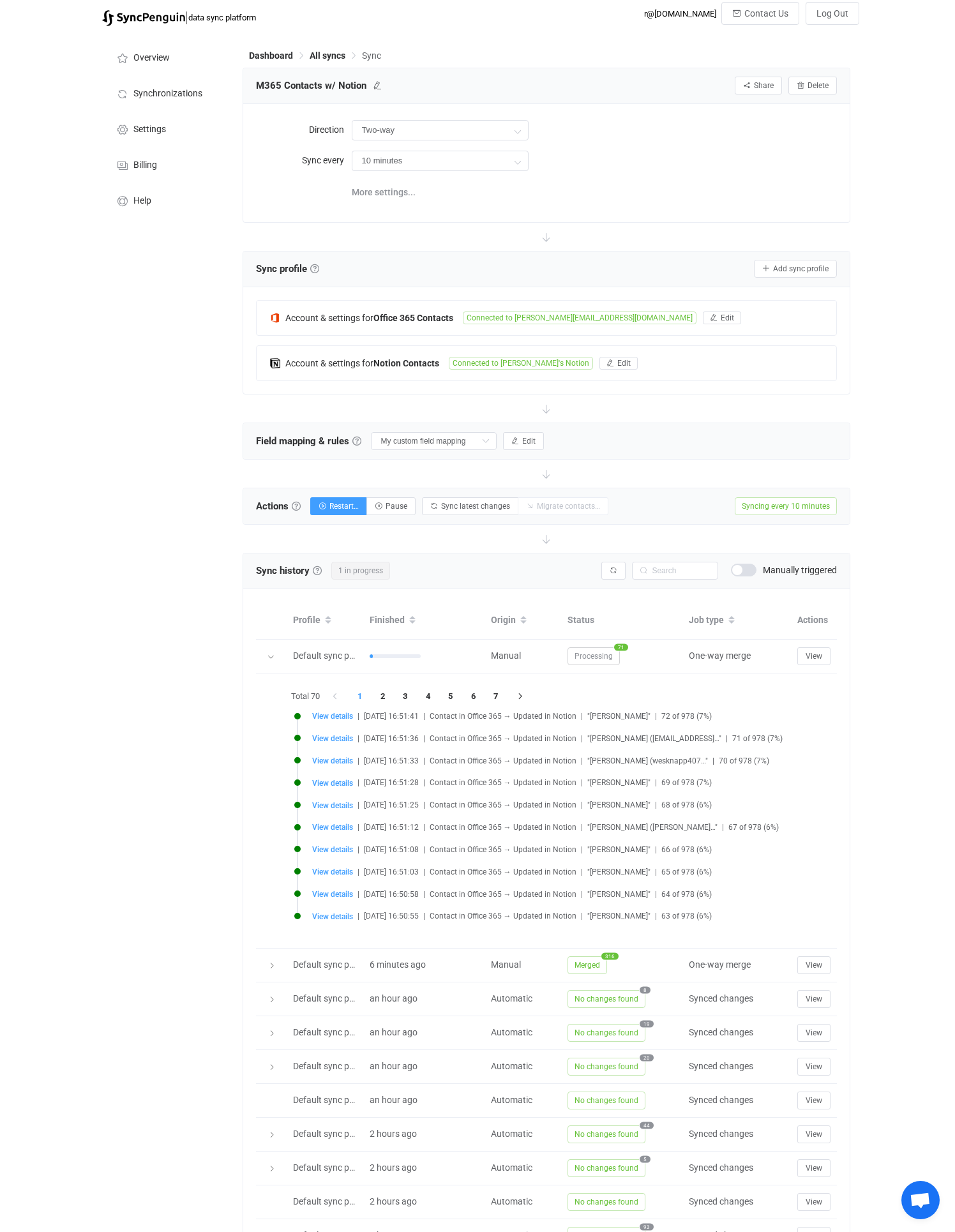
scroll to position [11, 0]
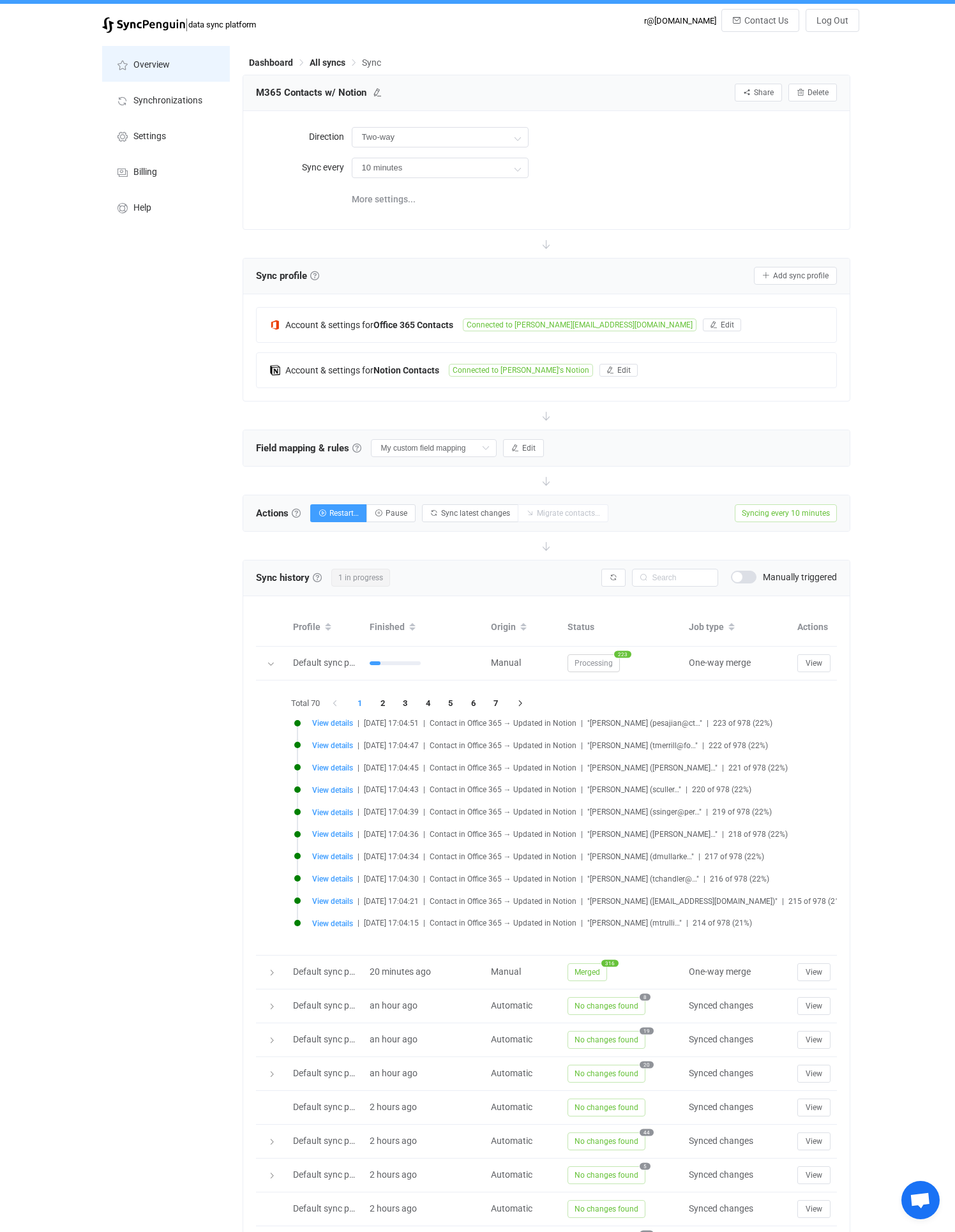
click at [141, 66] on span "Overview" at bounding box center [151, 65] width 36 height 10
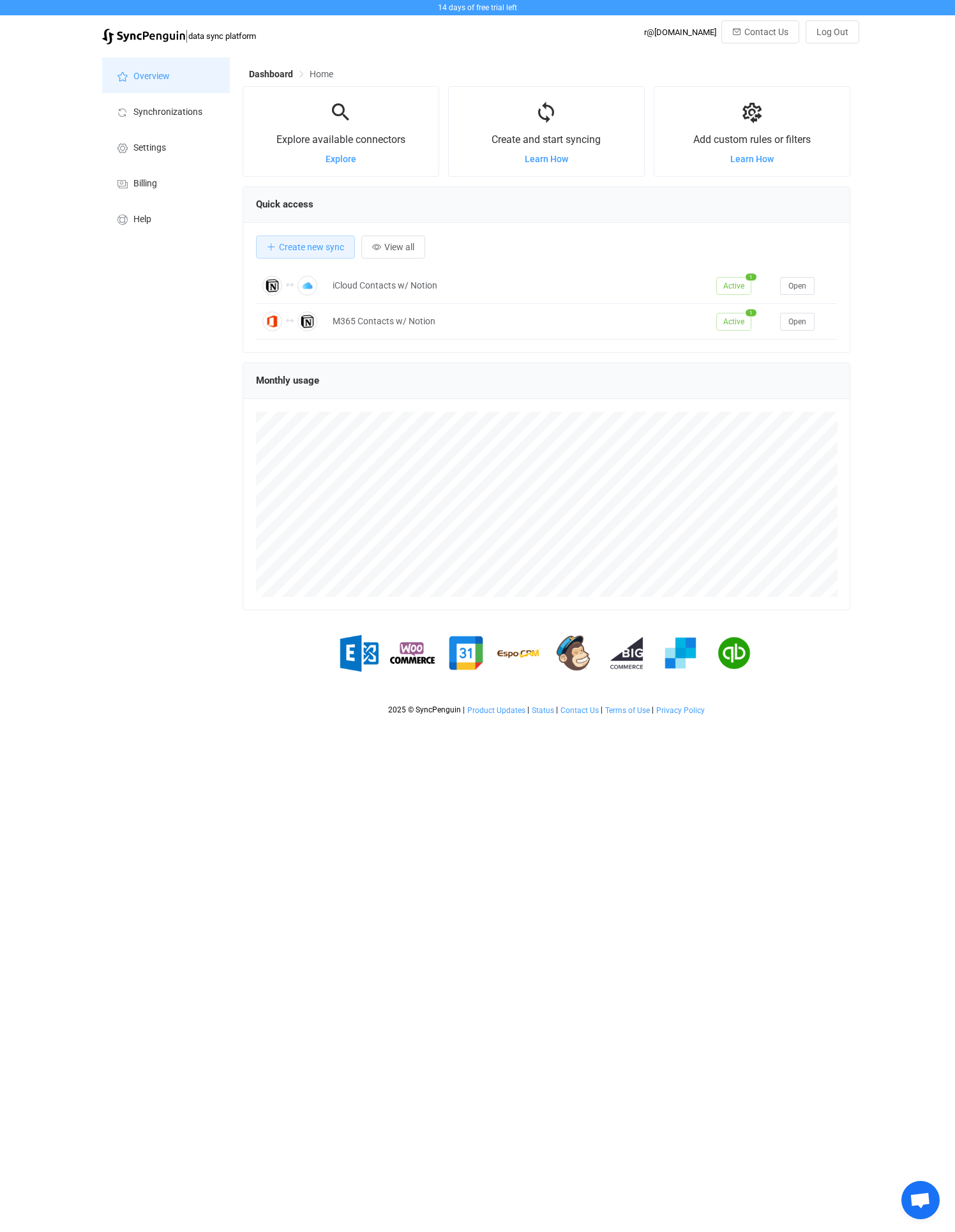
scroll to position [248, 608]
click at [170, 153] on li "Settings" at bounding box center [166, 146] width 127 height 36
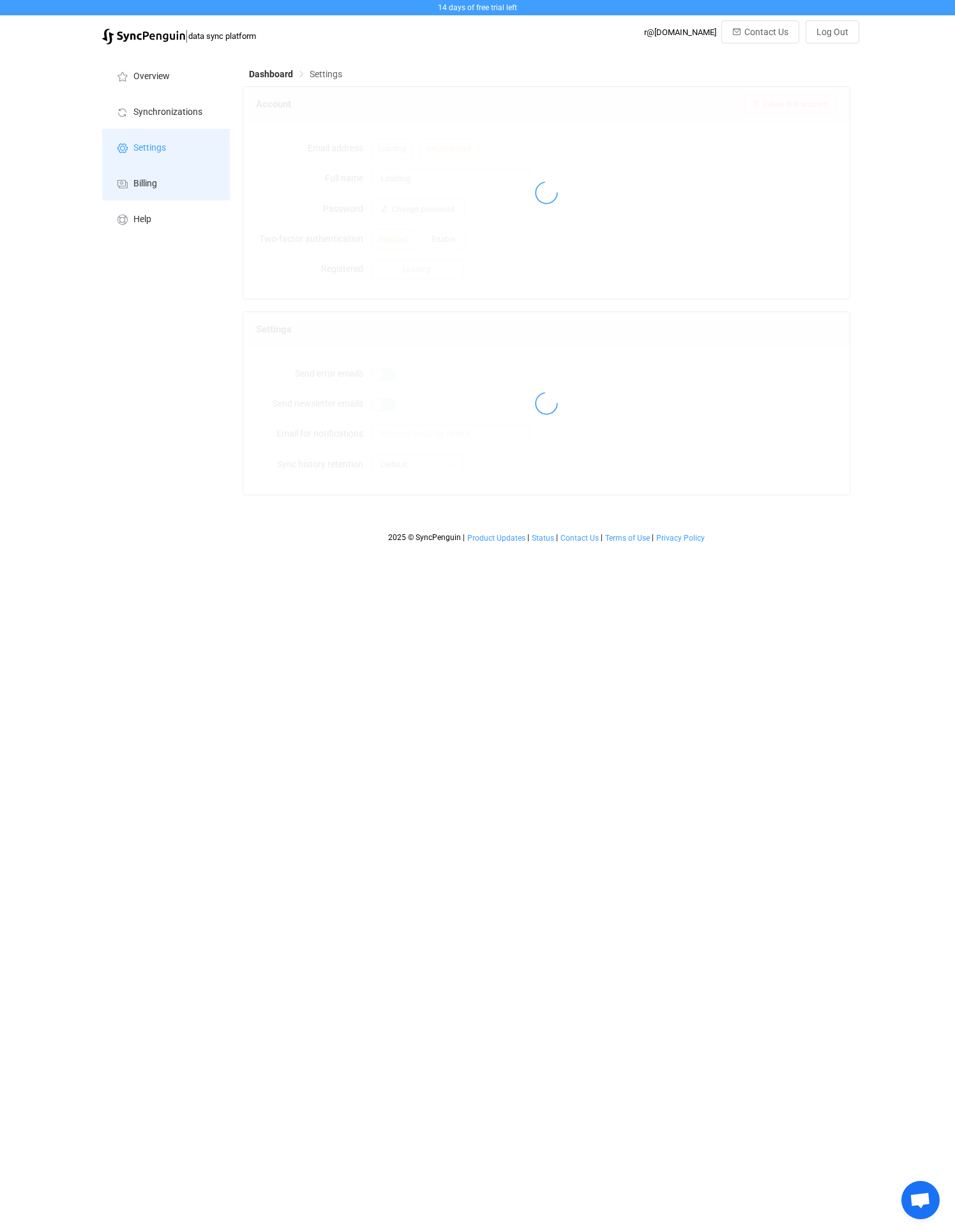
type input "[PERSON_NAME]"
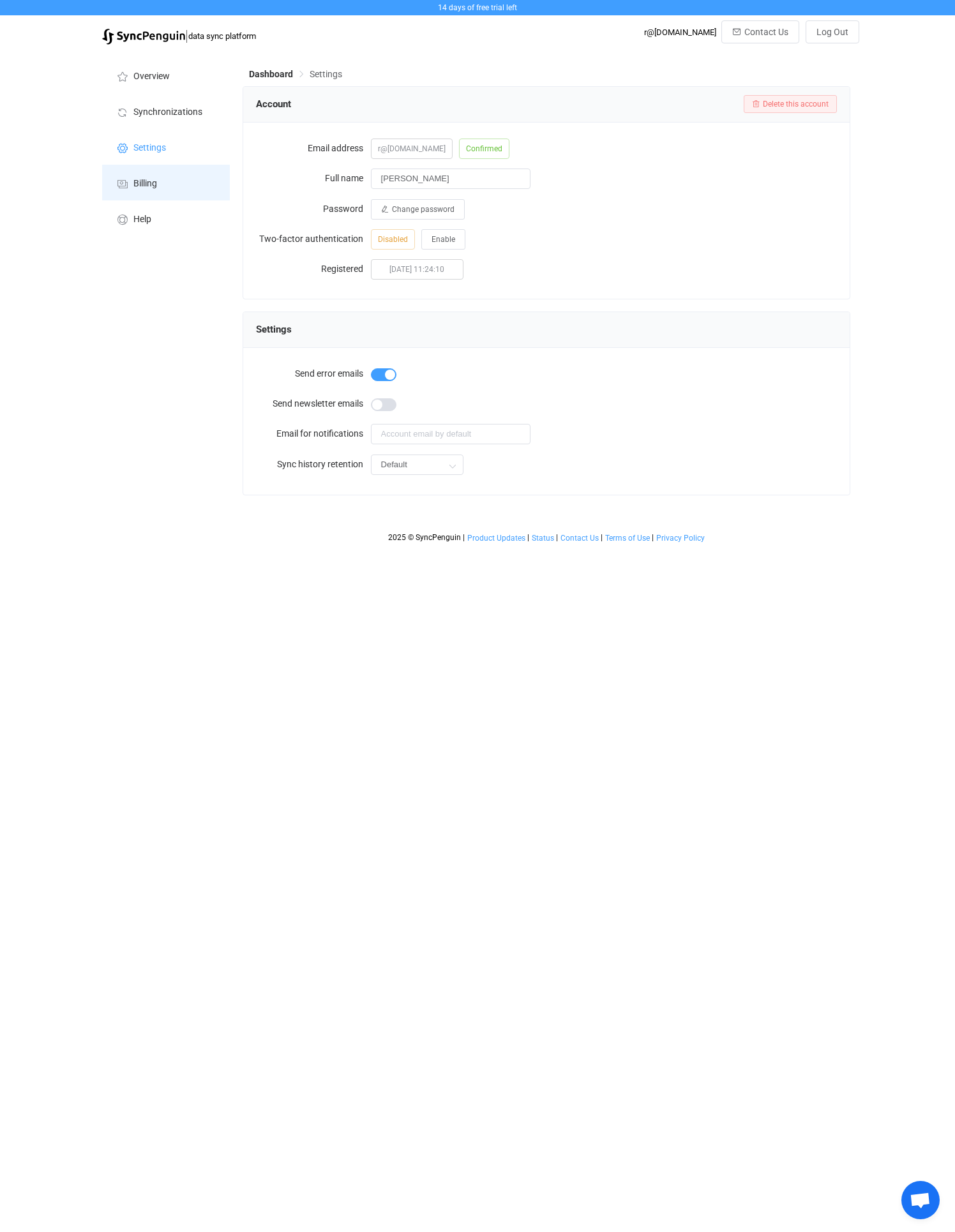
click at [151, 175] on li "Billing" at bounding box center [166, 183] width 127 height 36
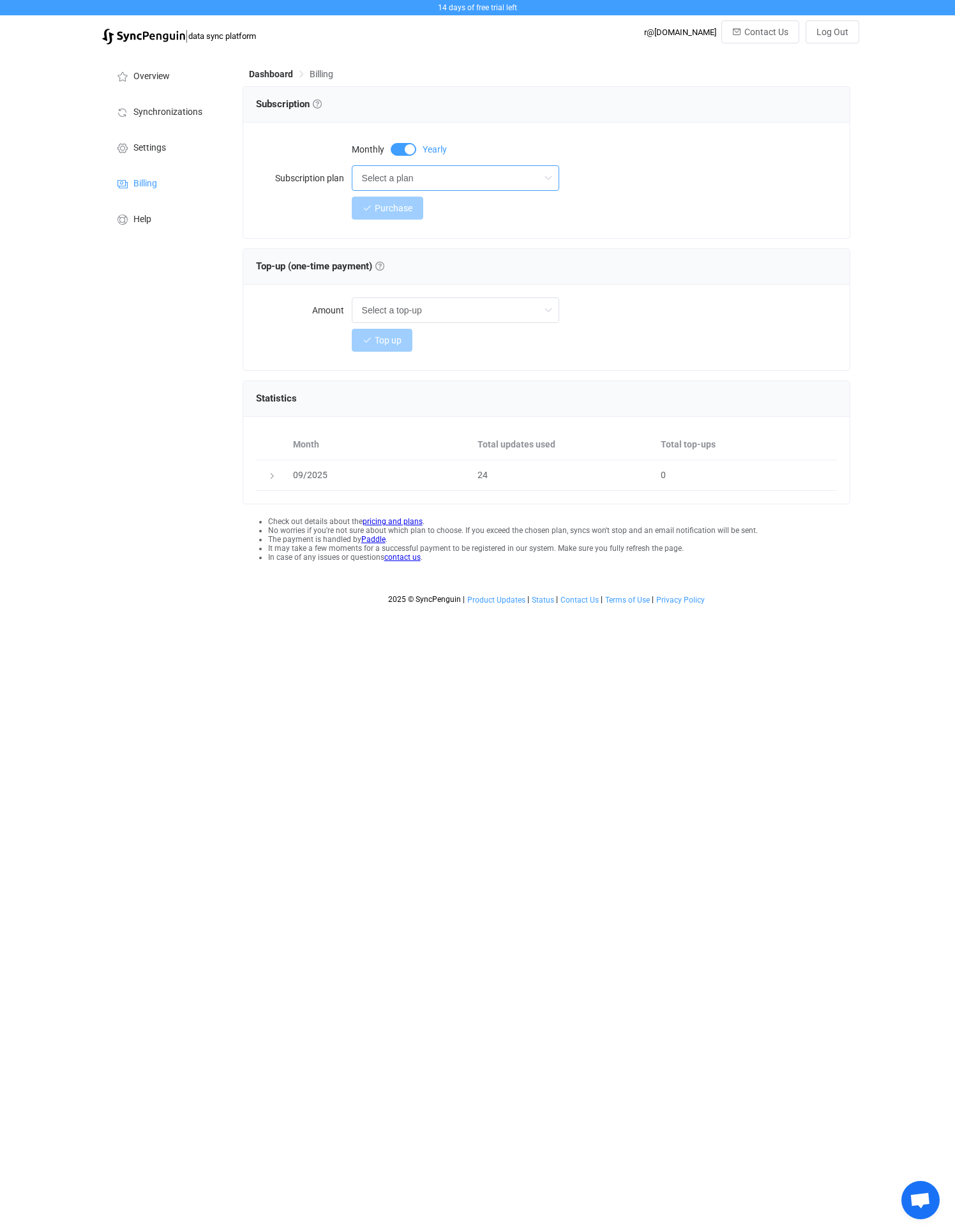
click at [412, 185] on input "Select a plan" at bounding box center [455, 178] width 207 height 25
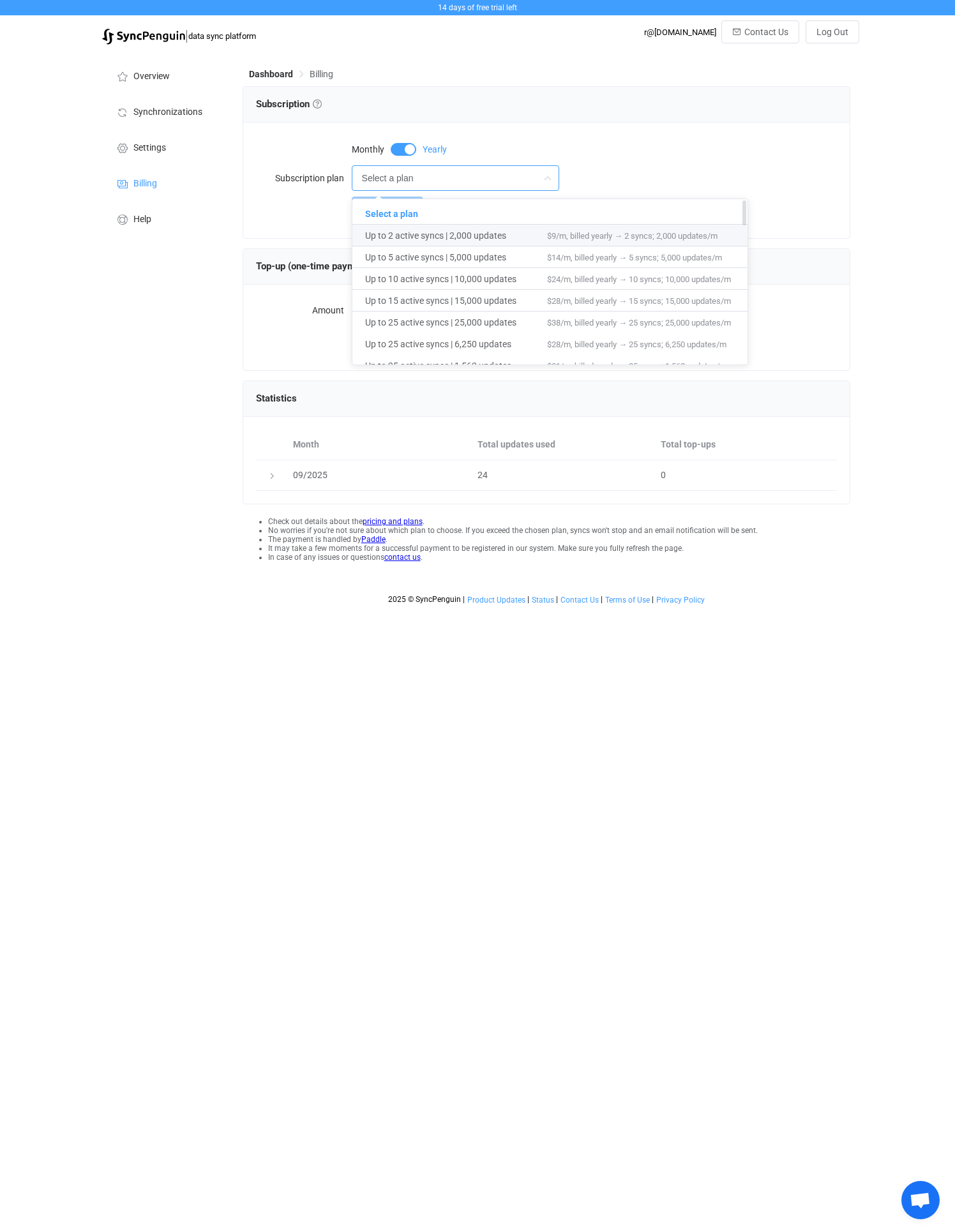
click at [421, 229] on span "Up to 2 active syncs | 2,000 updates" at bounding box center [456, 236] width 182 height 22
type input "Up to 2 active syncs | 2,000 updates"
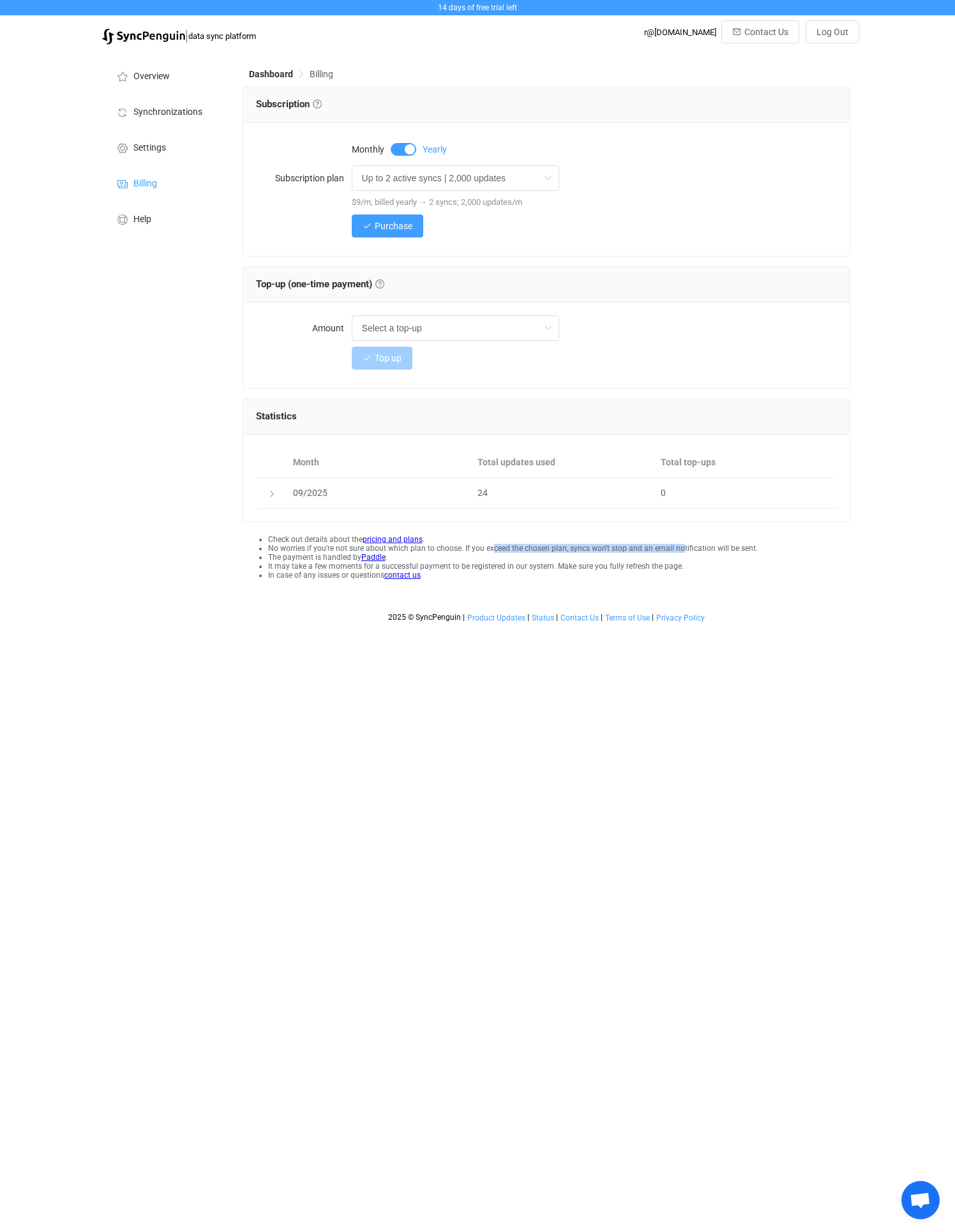
drag, startPoint x: 459, startPoint y: 544, endPoint x: 638, endPoint y: 544, distance: 179.0
click at [638, 544] on li "No worries if you're not sure about which plan to choose. If you exceed the cho…" at bounding box center [560, 548] width 583 height 9
click at [763, 629] on html "14 days of free trial left | data sync platform r@ndybiehl.com Contact Us Log O…" at bounding box center [478, 314] width 955 height 629
click at [150, 81] on span "Overview" at bounding box center [151, 76] width 36 height 10
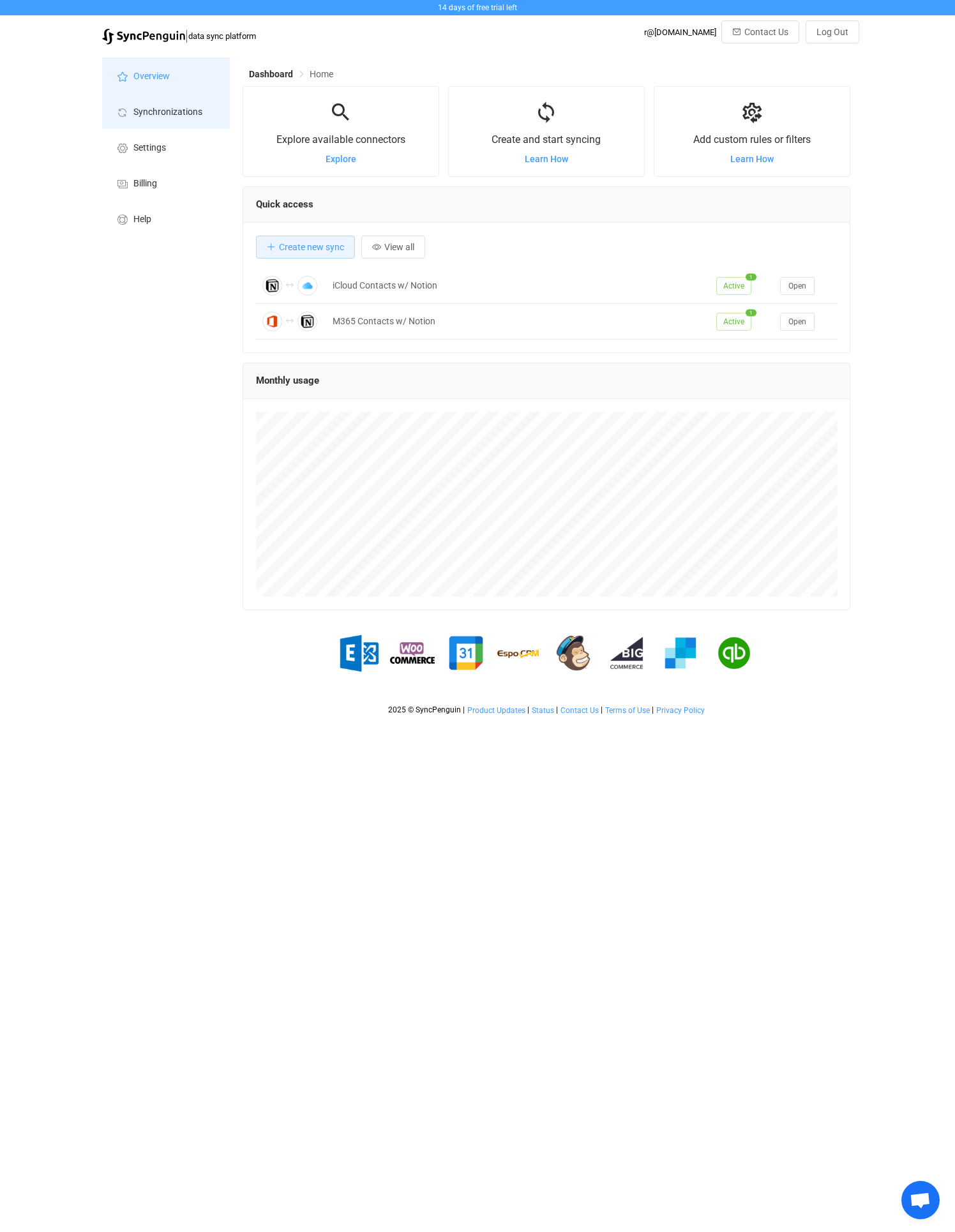
scroll to position [248, 608]
click at [166, 110] on span "Synchronizations" at bounding box center [168, 113] width 69 height 10
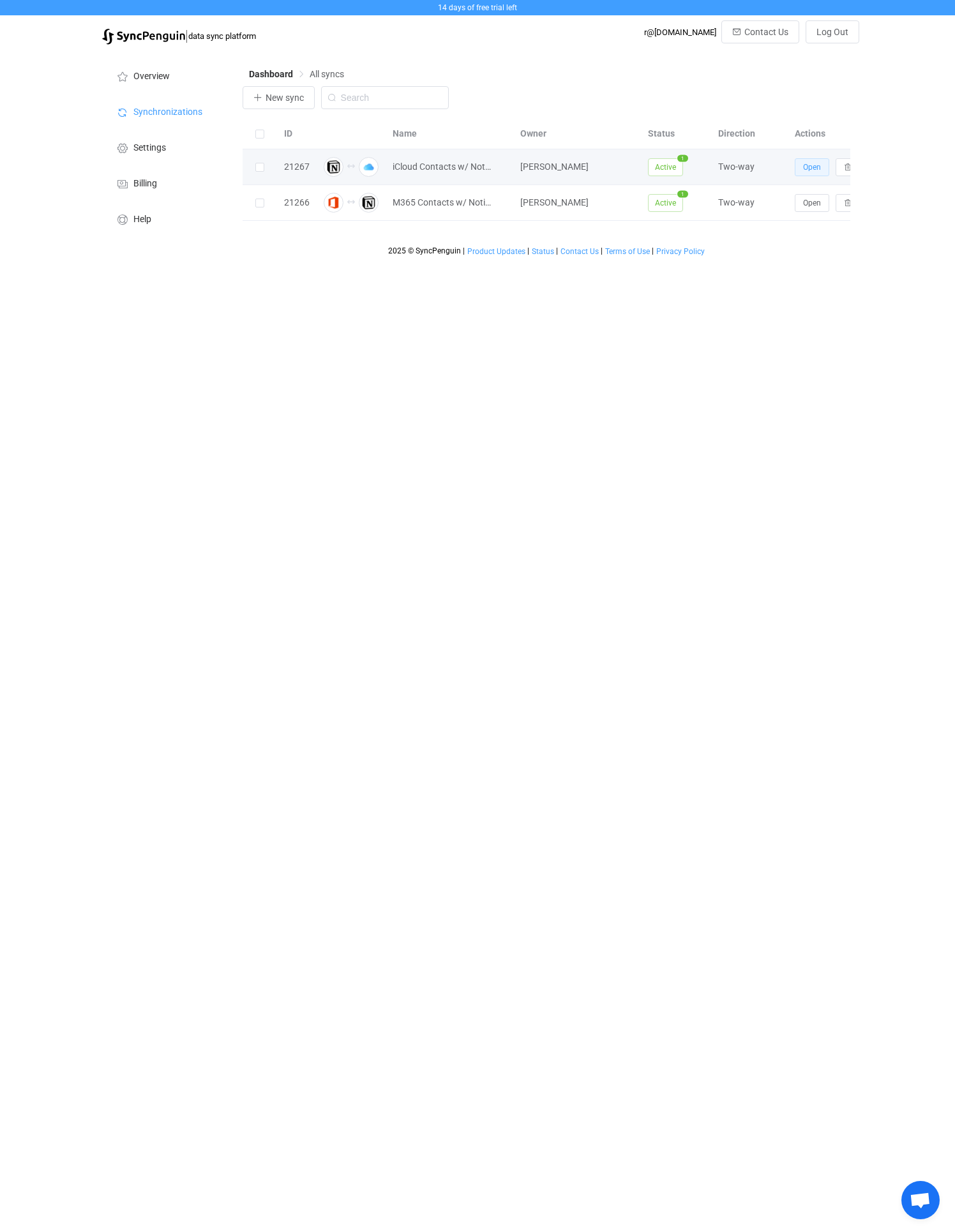
click at [806, 166] on span "Open" at bounding box center [811, 167] width 18 height 9
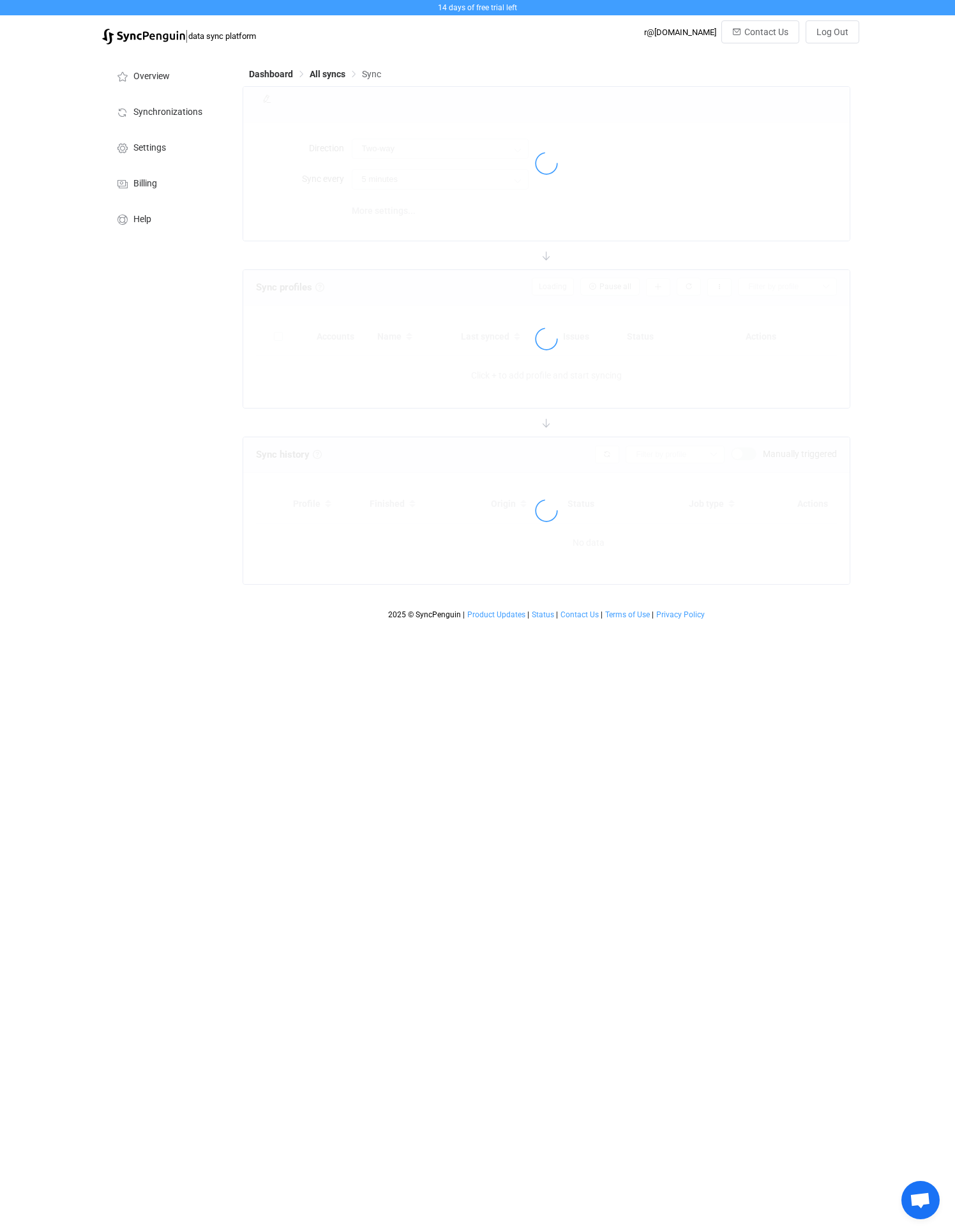
type input "10 minutes"
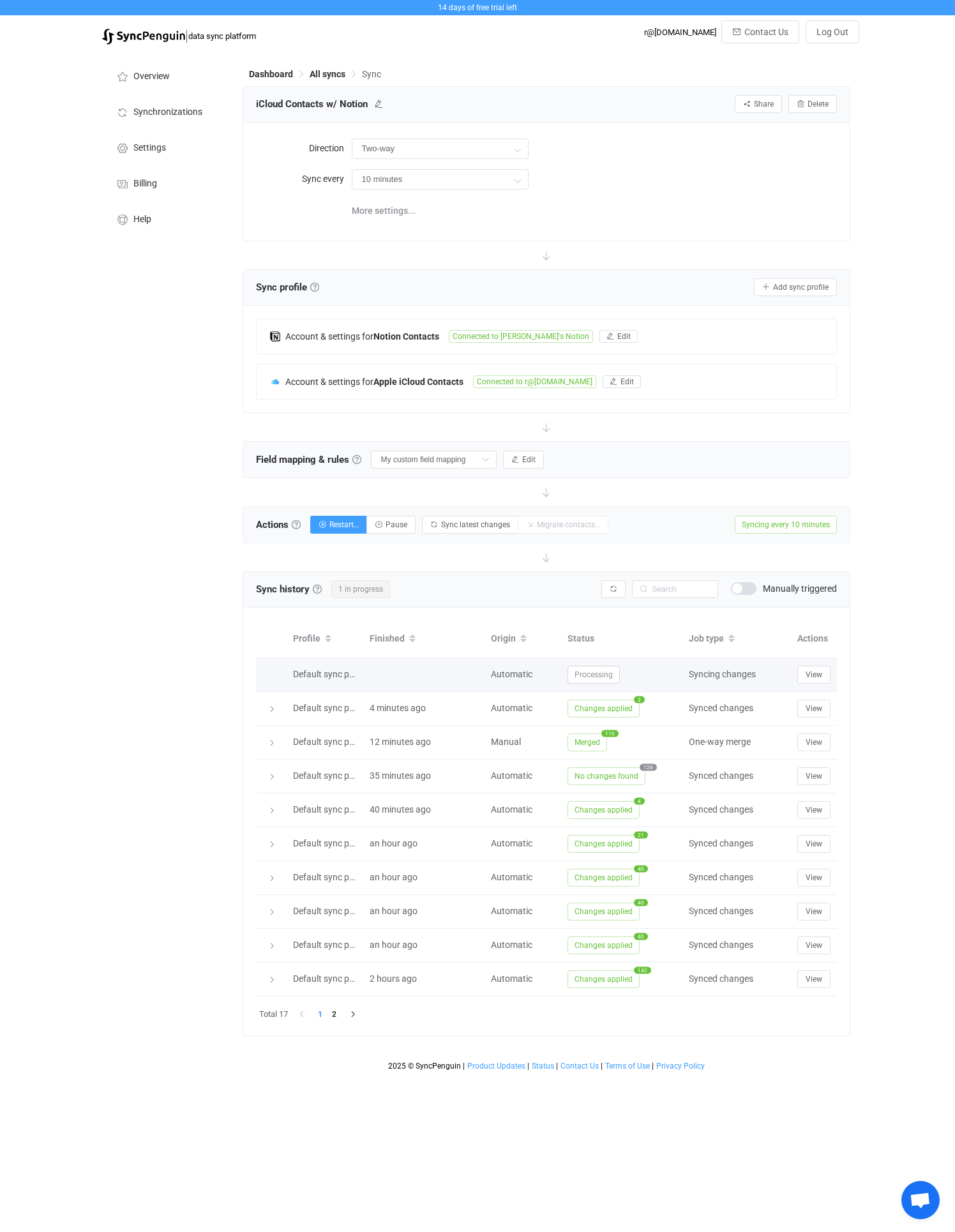
click at [319, 677] on span "Default sync profile" at bounding box center [330, 674] width 76 height 10
click at [811, 681] on button "View" at bounding box center [814, 674] width 33 height 18
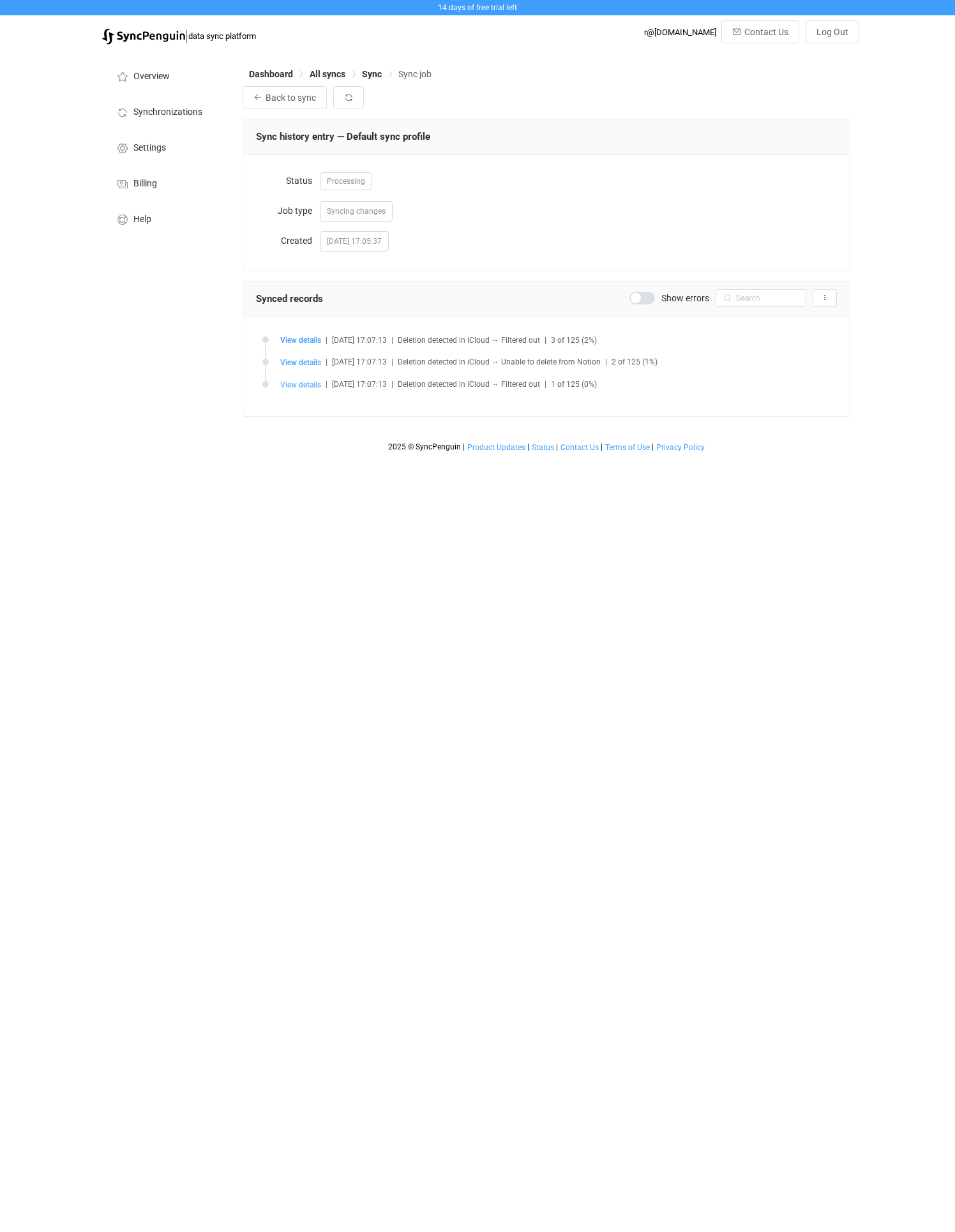
click at [295, 383] on span "View details" at bounding box center [301, 385] width 41 height 9
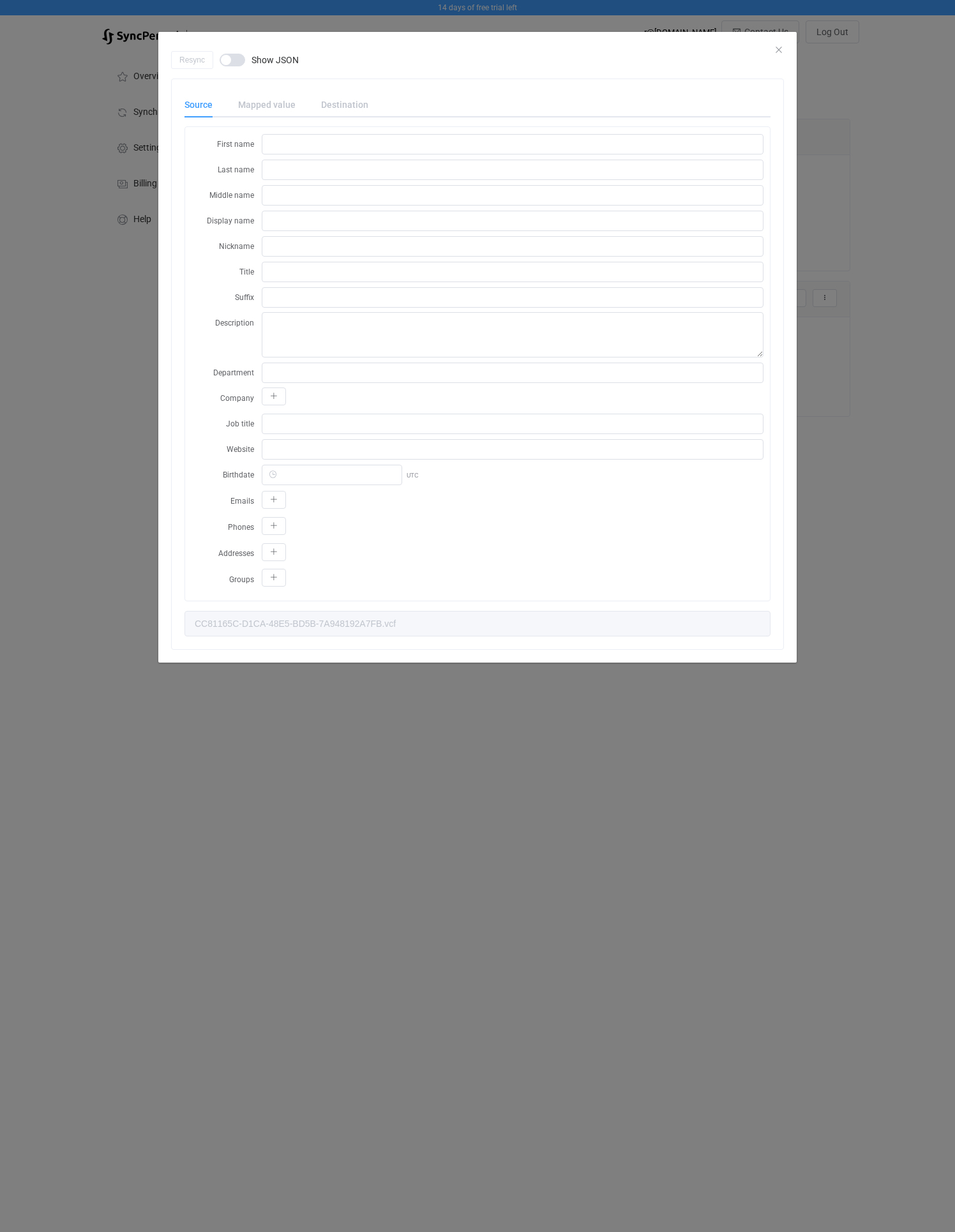
click at [255, 103] on div "Mapped value" at bounding box center [266, 105] width 83 height 25
click at [260, 103] on div "Mapped value" at bounding box center [266, 105] width 83 height 25
click at [234, 58] on span "dialog" at bounding box center [232, 60] width 25 height 13
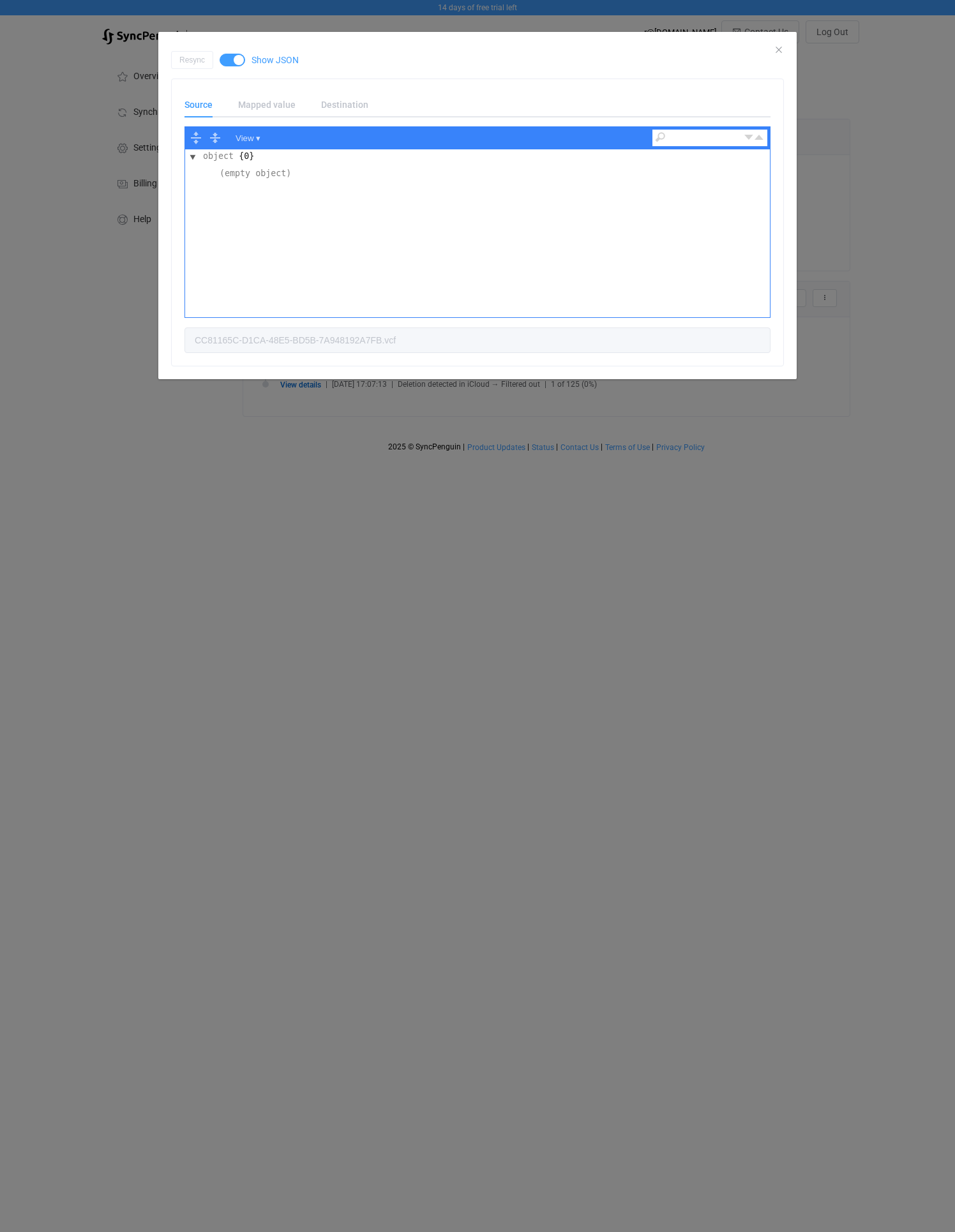
click at [235, 172] on div "(empty object)" at bounding box center [255, 174] width 75 height 14
click at [771, 49] on div "dialog" at bounding box center [478, 41] width 638 height 19
click at [774, 49] on icon "Close" at bounding box center [778, 50] width 10 height 10
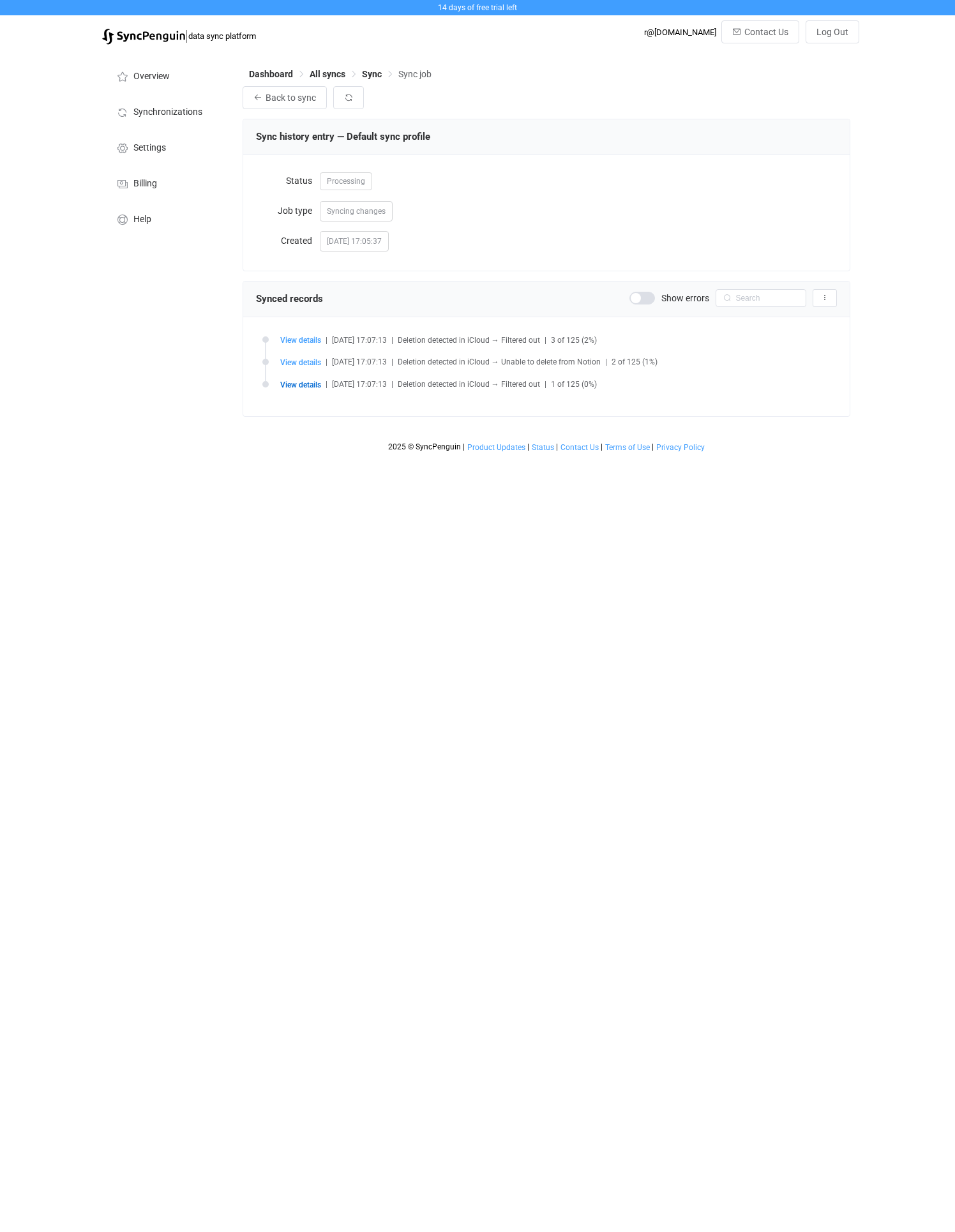
click at [586, 459] on html "14 days of free trial left | data sync platform r@ndybiehl.com Contact Us Log O…" at bounding box center [478, 229] width 955 height 459
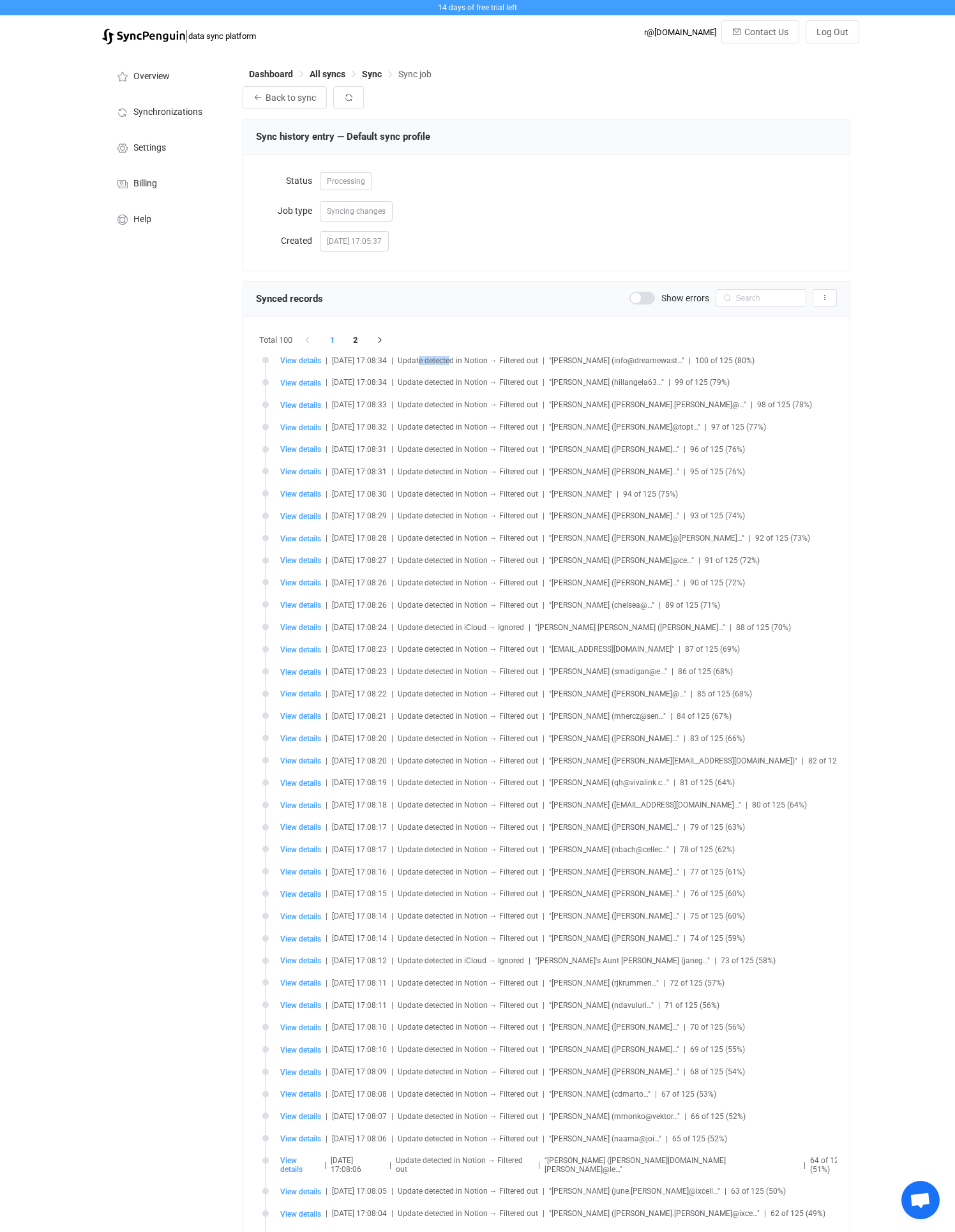
drag, startPoint x: 436, startPoint y: 357, endPoint x: 466, endPoint y: 357, distance: 30.0
click at [466, 357] on span "Update detected in Notion → Filtered out" at bounding box center [468, 360] width 140 height 9
click at [325, 71] on span "All syncs" at bounding box center [328, 74] width 36 height 10
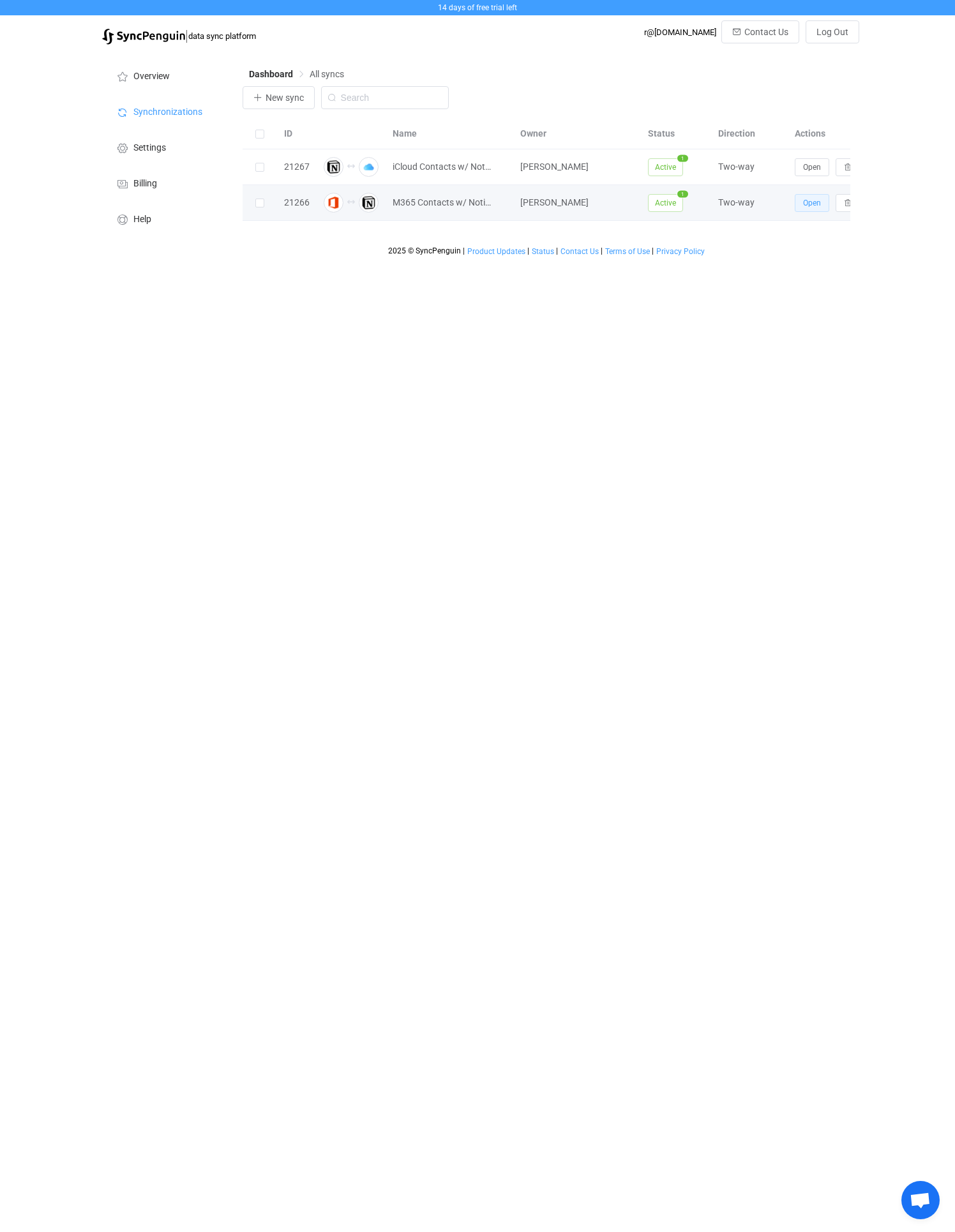
click at [812, 199] on span "Open" at bounding box center [811, 203] width 18 height 9
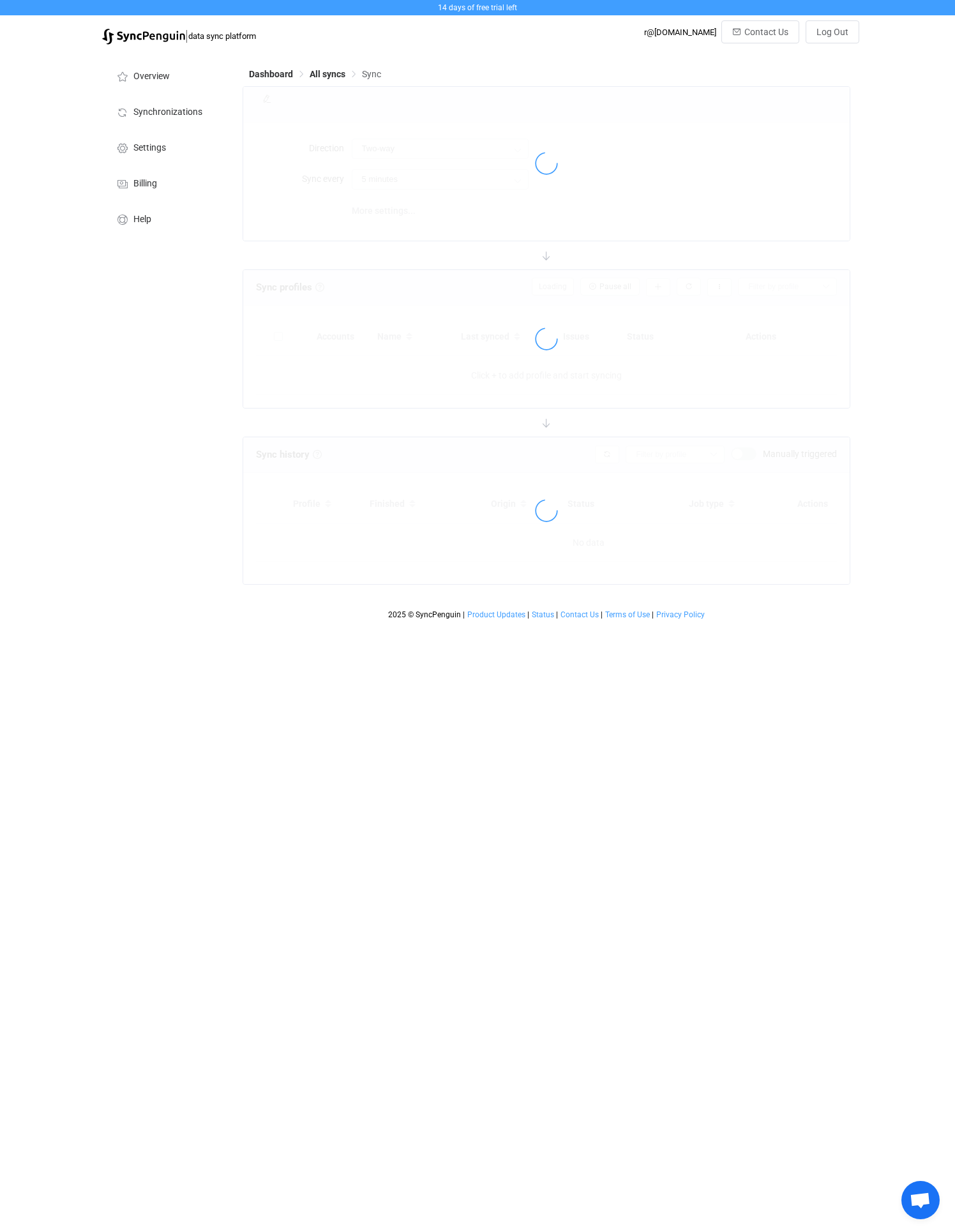
type input "10 minutes"
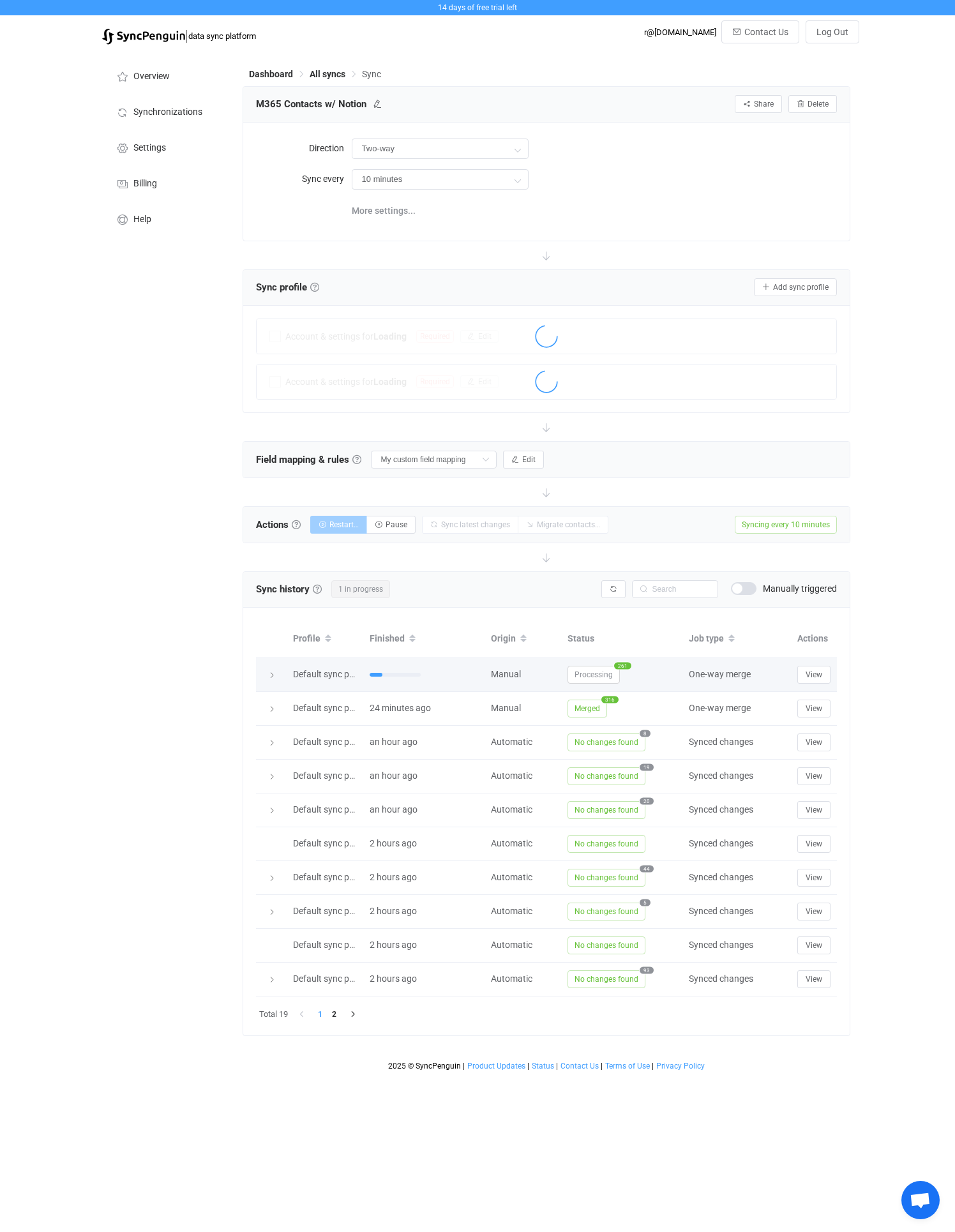
click at [589, 681] on span "Processing" at bounding box center [594, 674] width 52 height 18
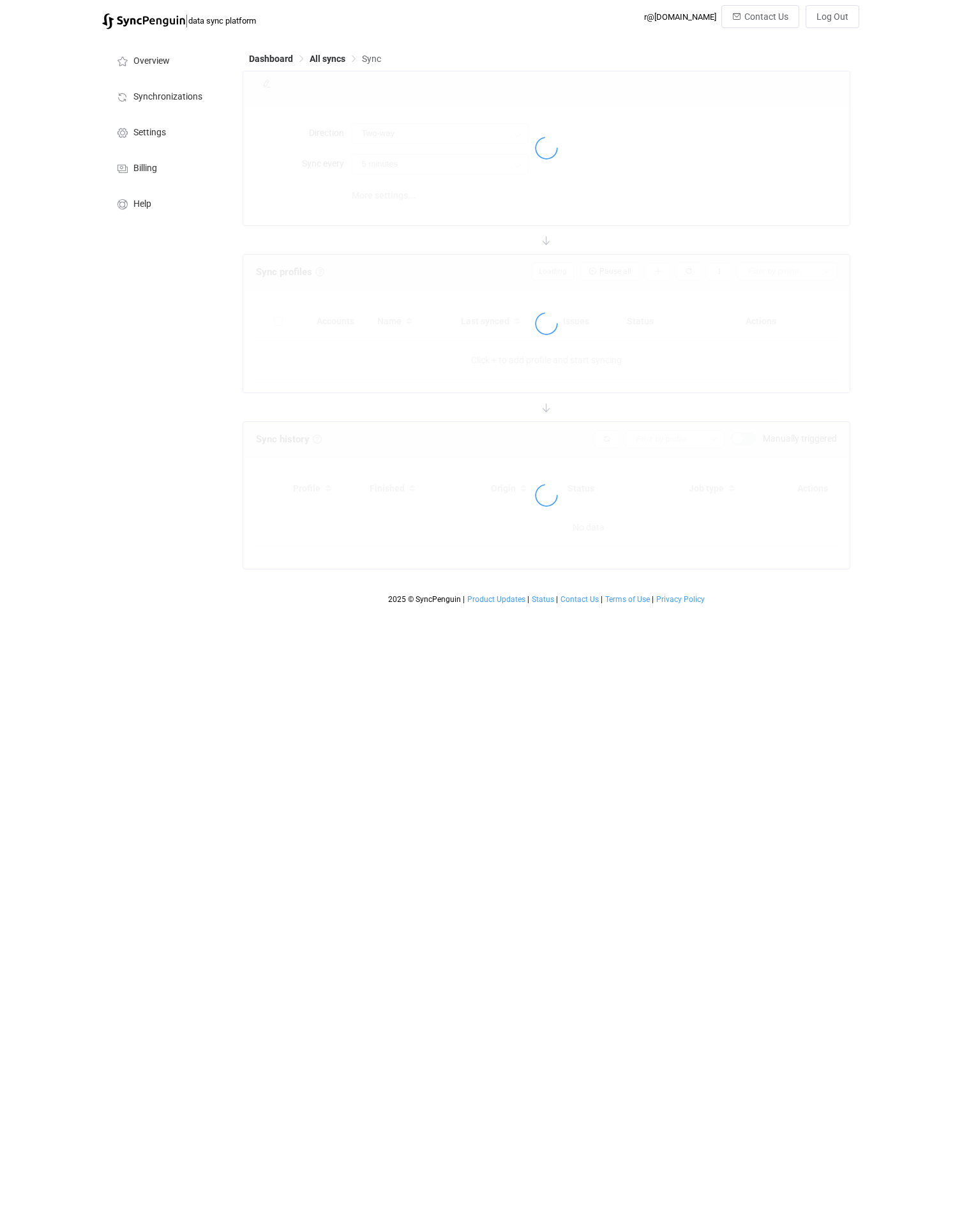
type input "10 minutes"
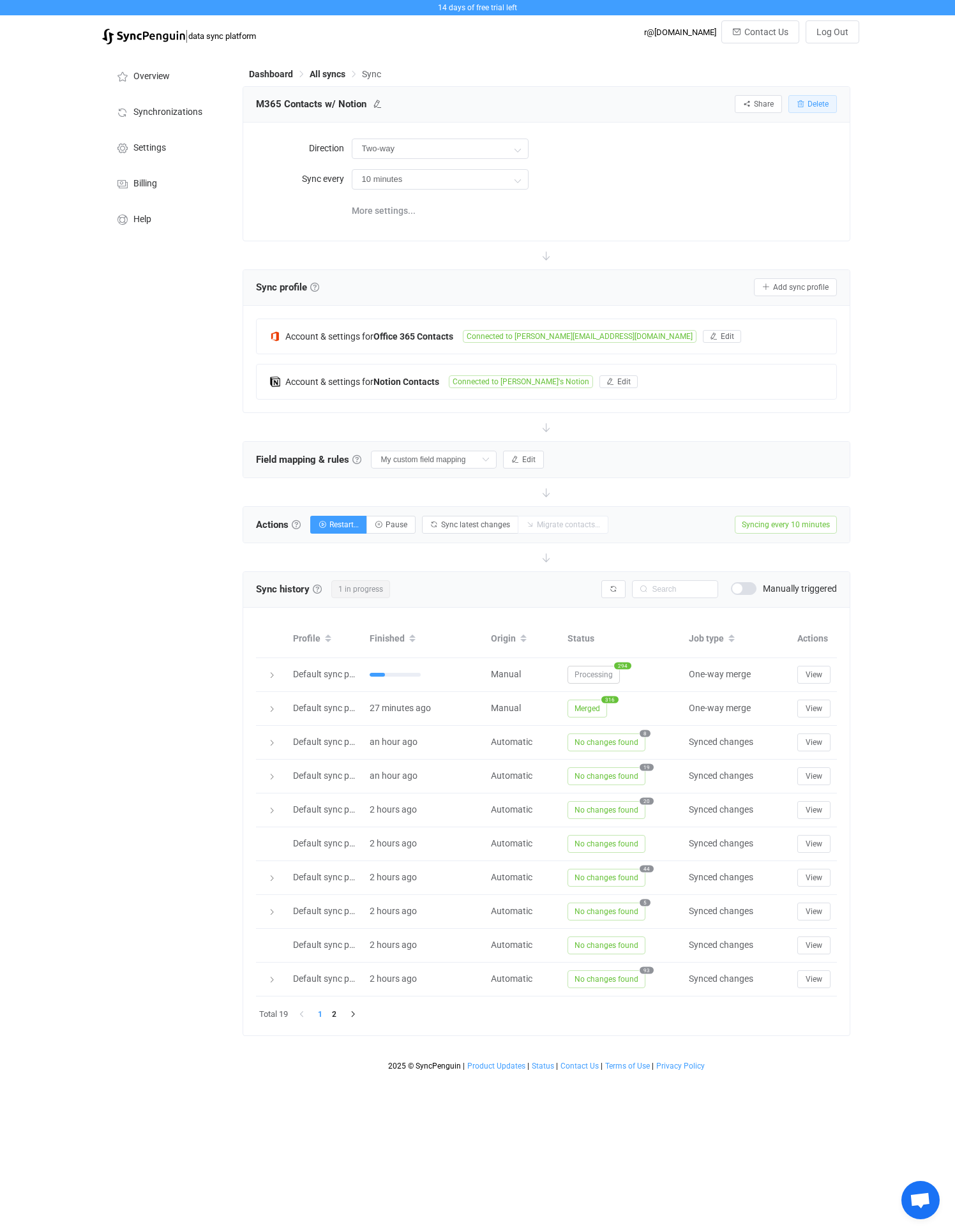
click at [799, 102] on icon "button" at bounding box center [800, 104] width 8 height 8
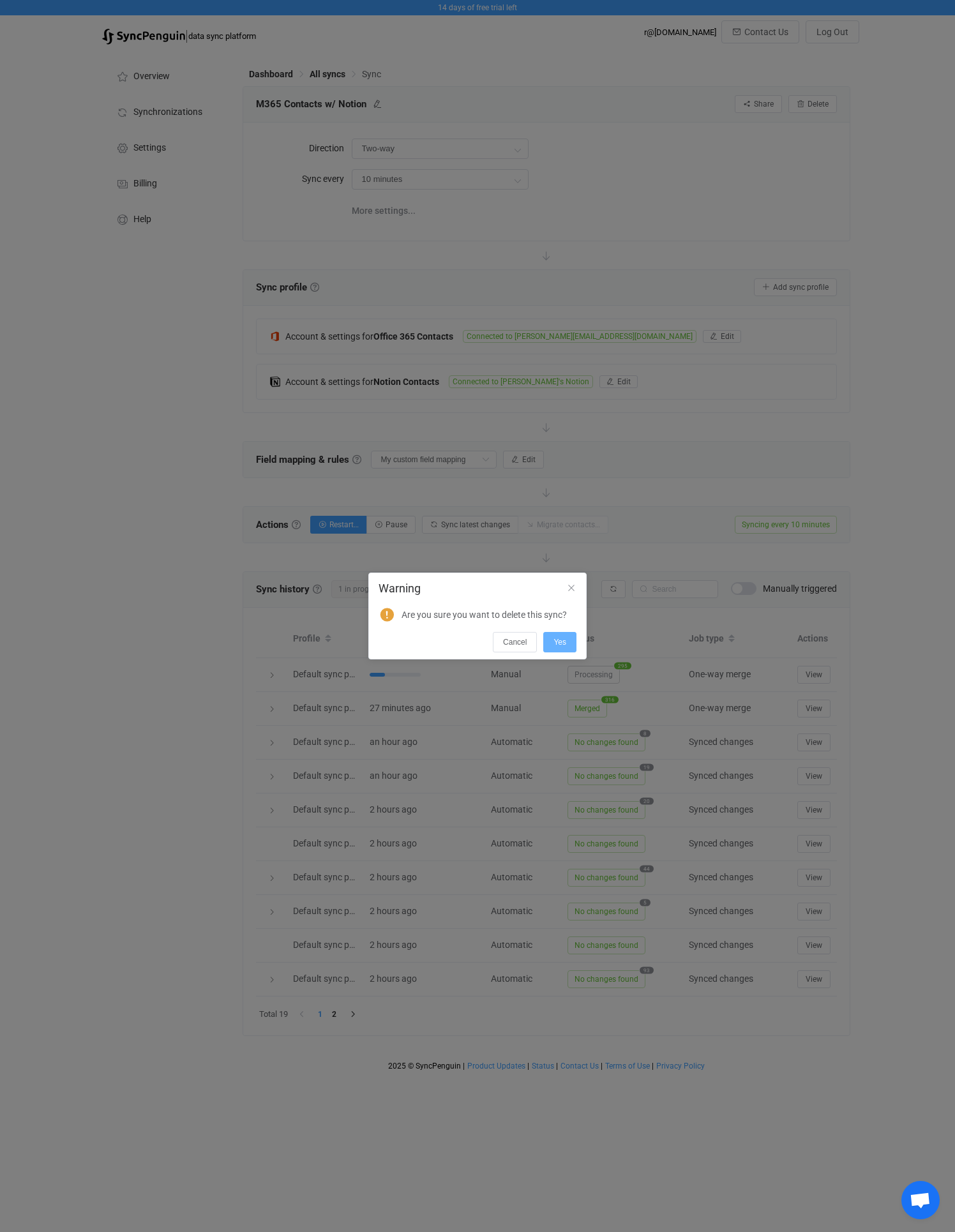
click at [552, 649] on button "Yes" at bounding box center [560, 642] width 33 height 21
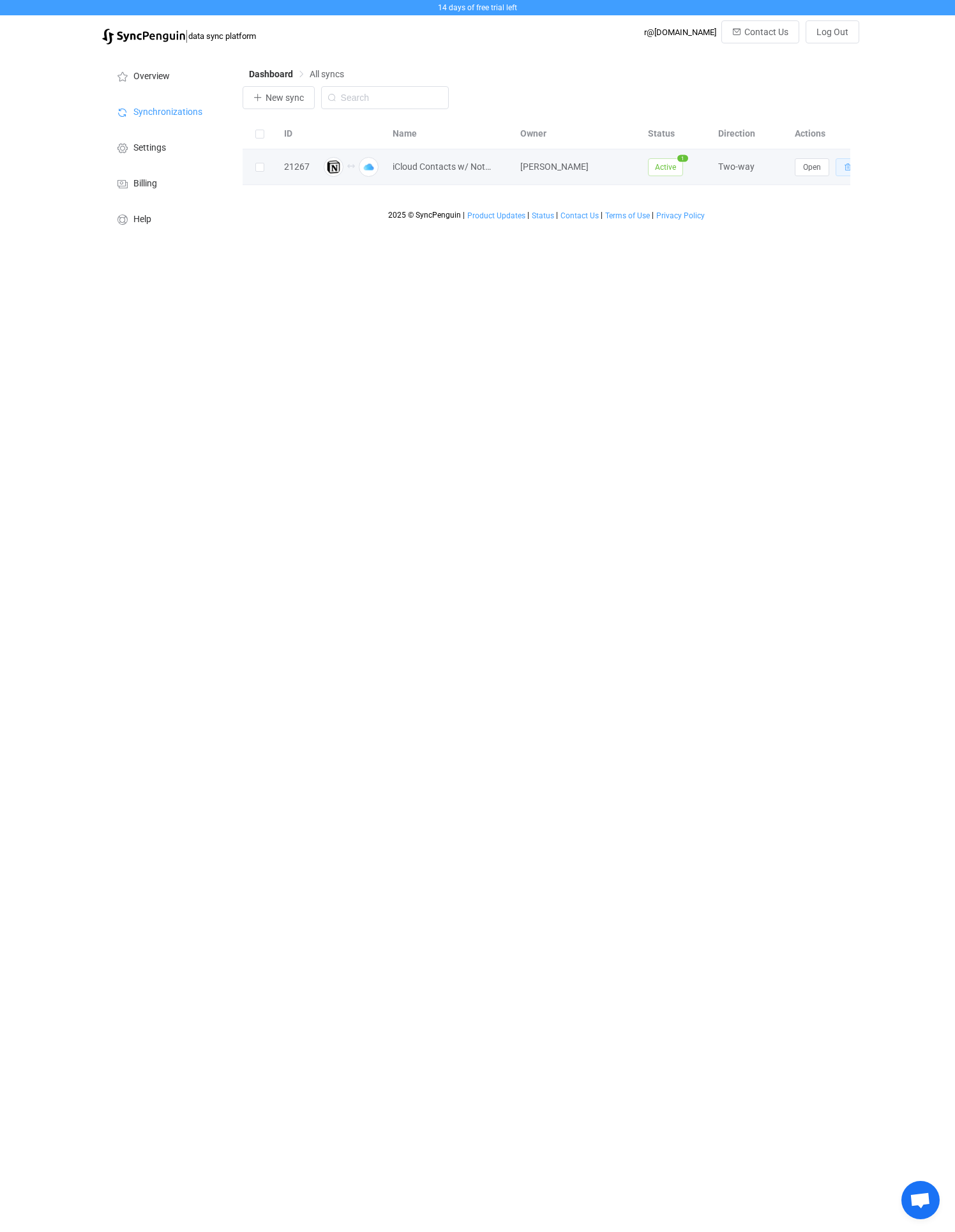
click at [844, 169] on icon "button" at bounding box center [847, 167] width 8 height 8
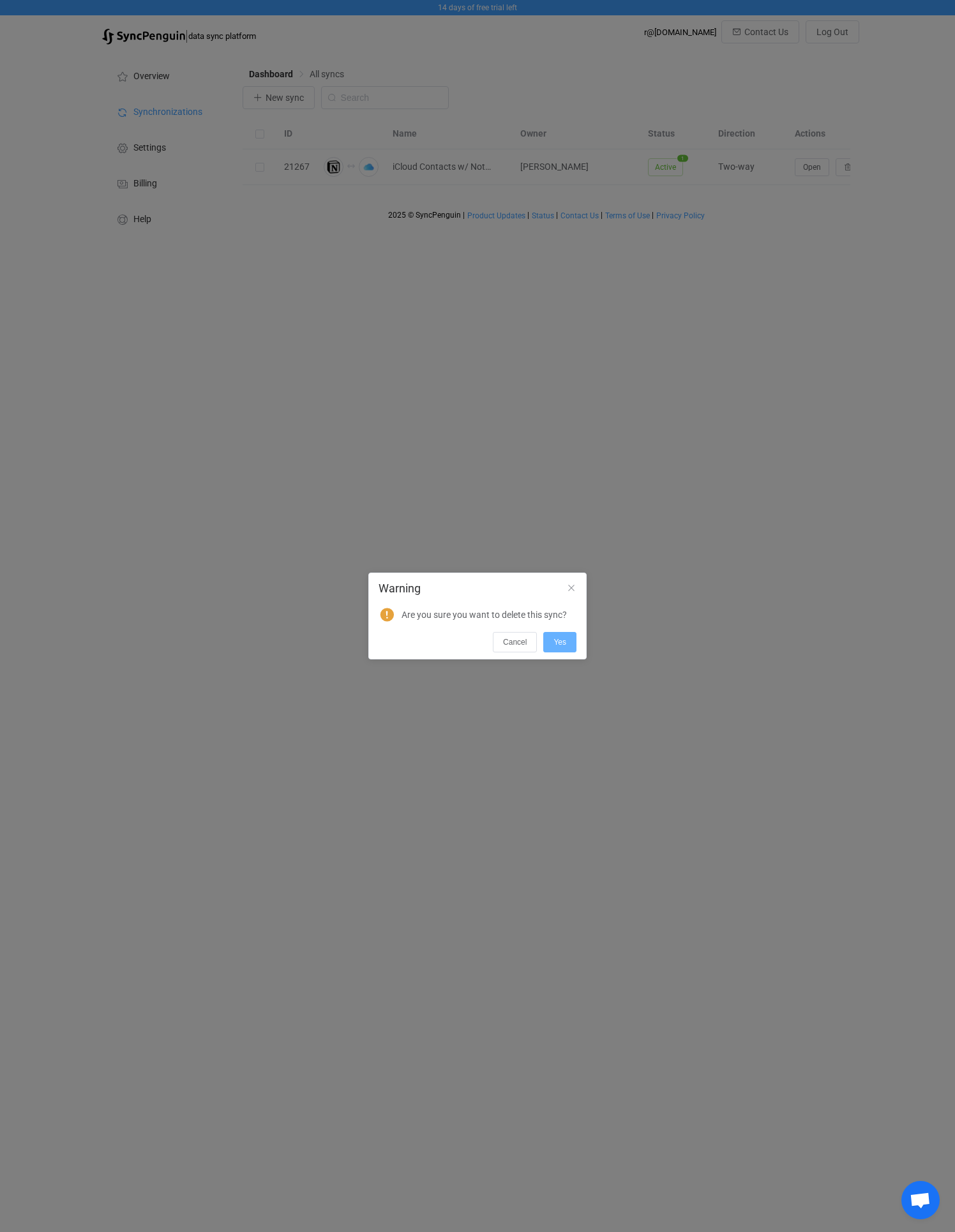
click at [567, 638] on button "Yes" at bounding box center [560, 642] width 33 height 21
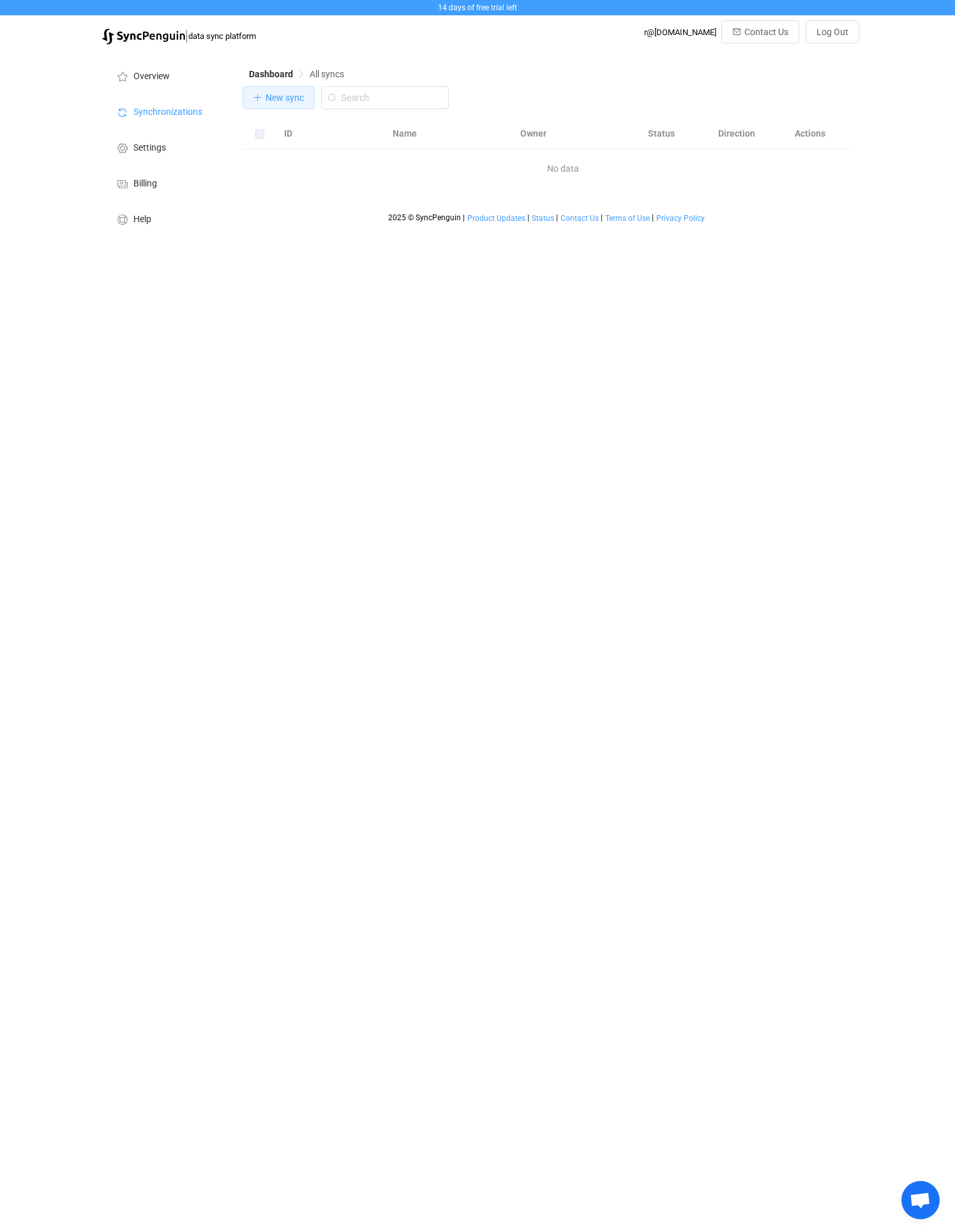
click at [274, 100] on span "New sync" at bounding box center [284, 98] width 38 height 10
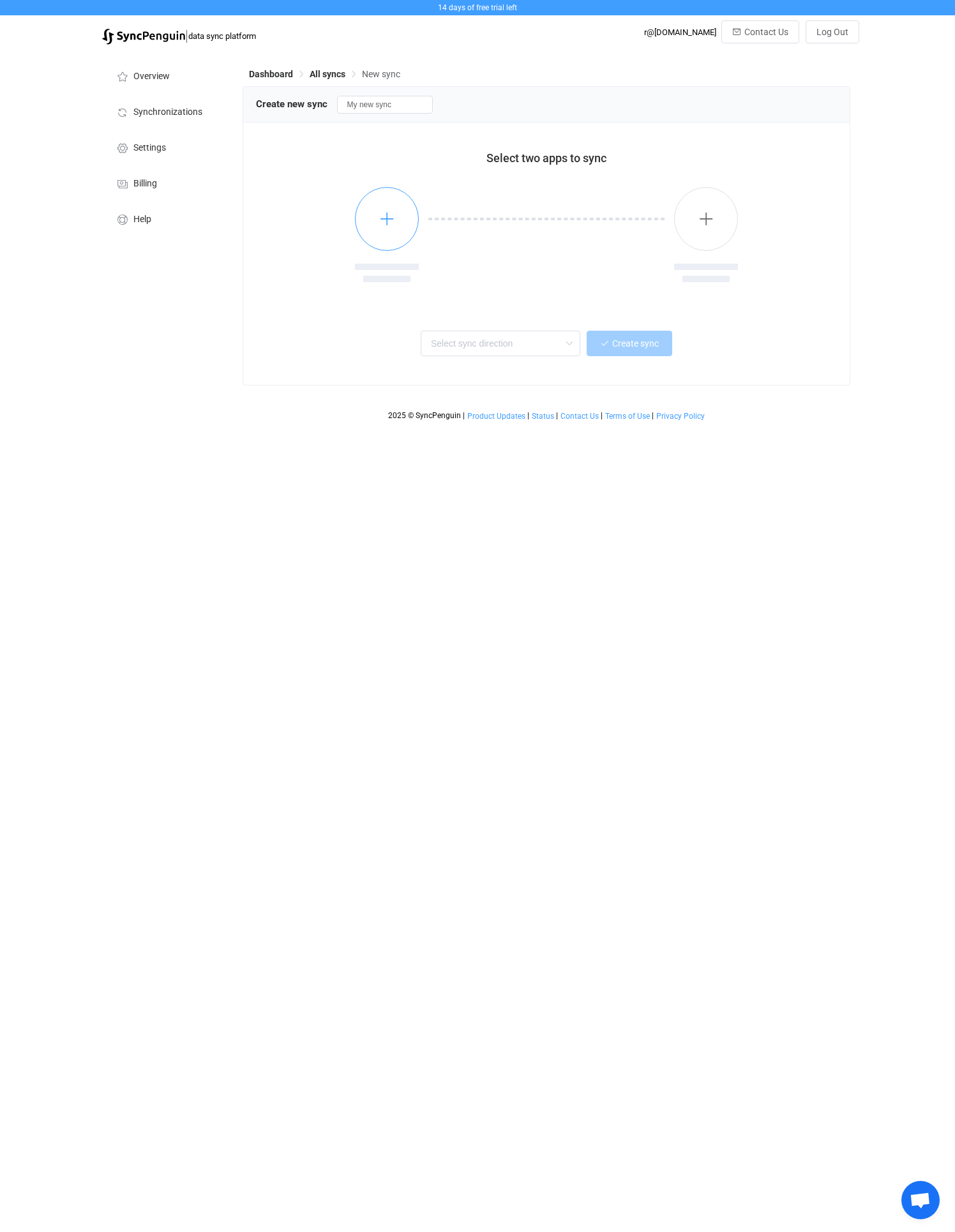
click at [372, 227] on button "button" at bounding box center [387, 219] width 64 height 64
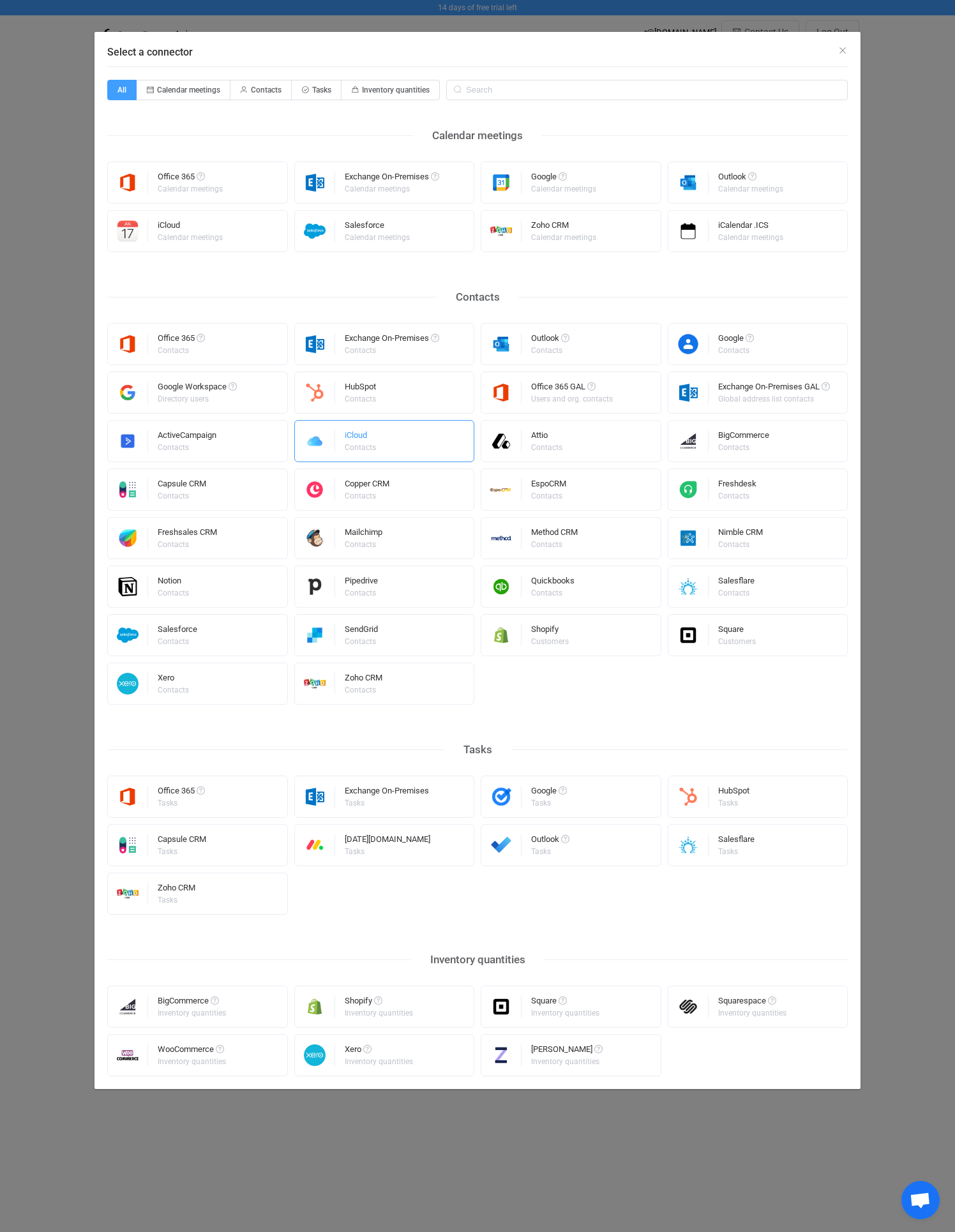
click at [349, 431] on div "iCloud" at bounding box center [361, 437] width 33 height 13
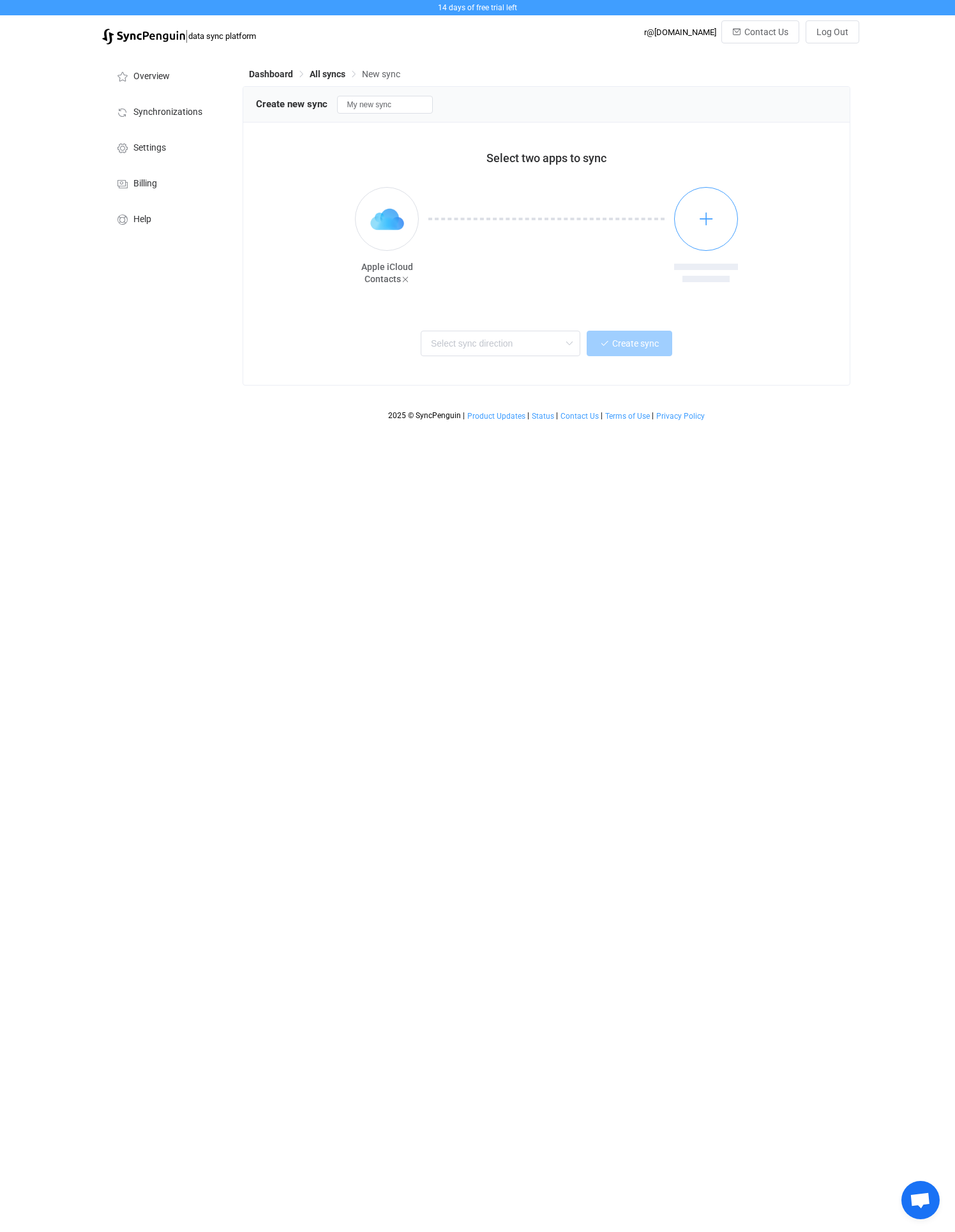
click at [694, 227] on button "button" at bounding box center [706, 219] width 64 height 64
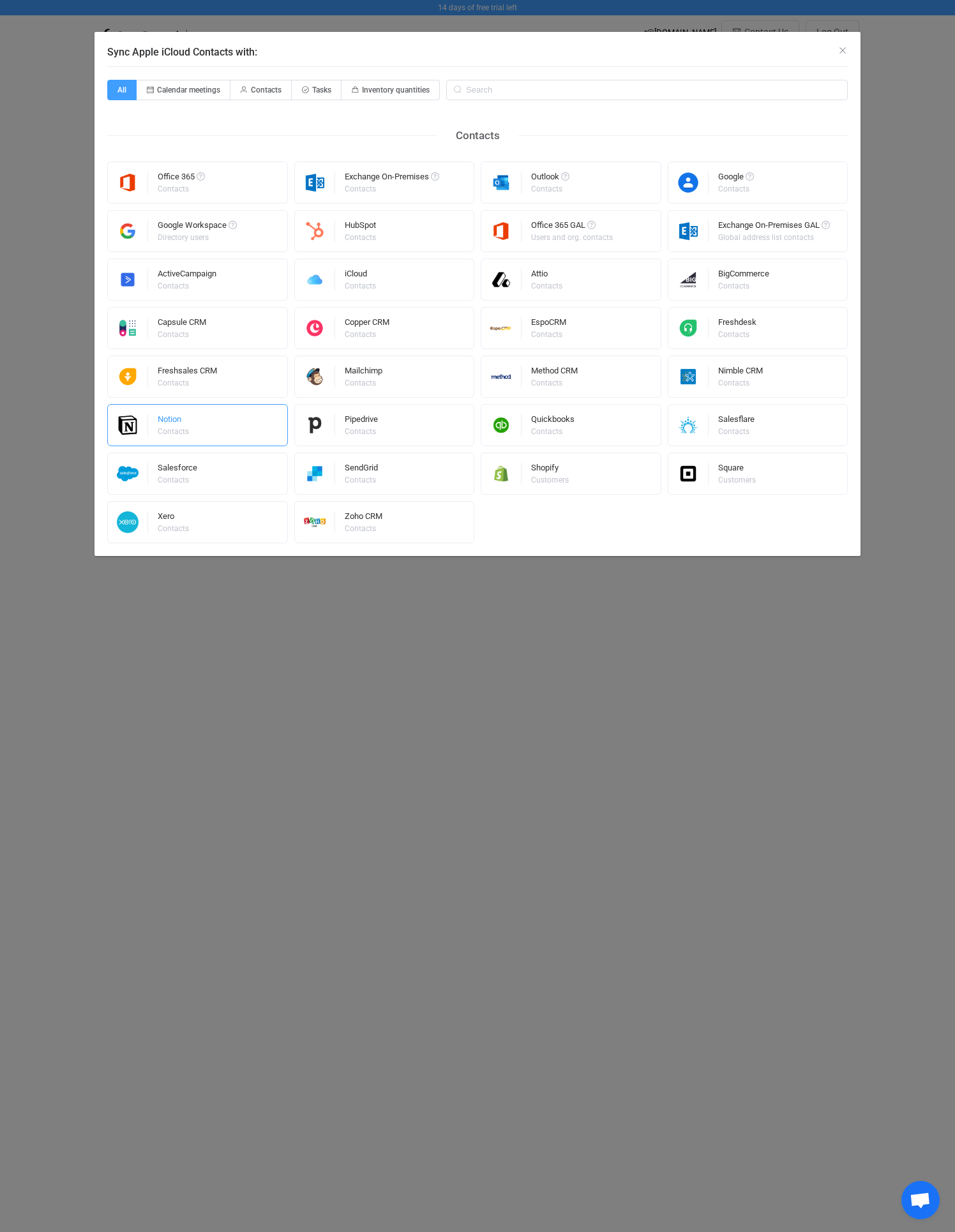
click at [156, 432] on div "Notion Contacts" at bounding box center [197, 425] width 180 height 42
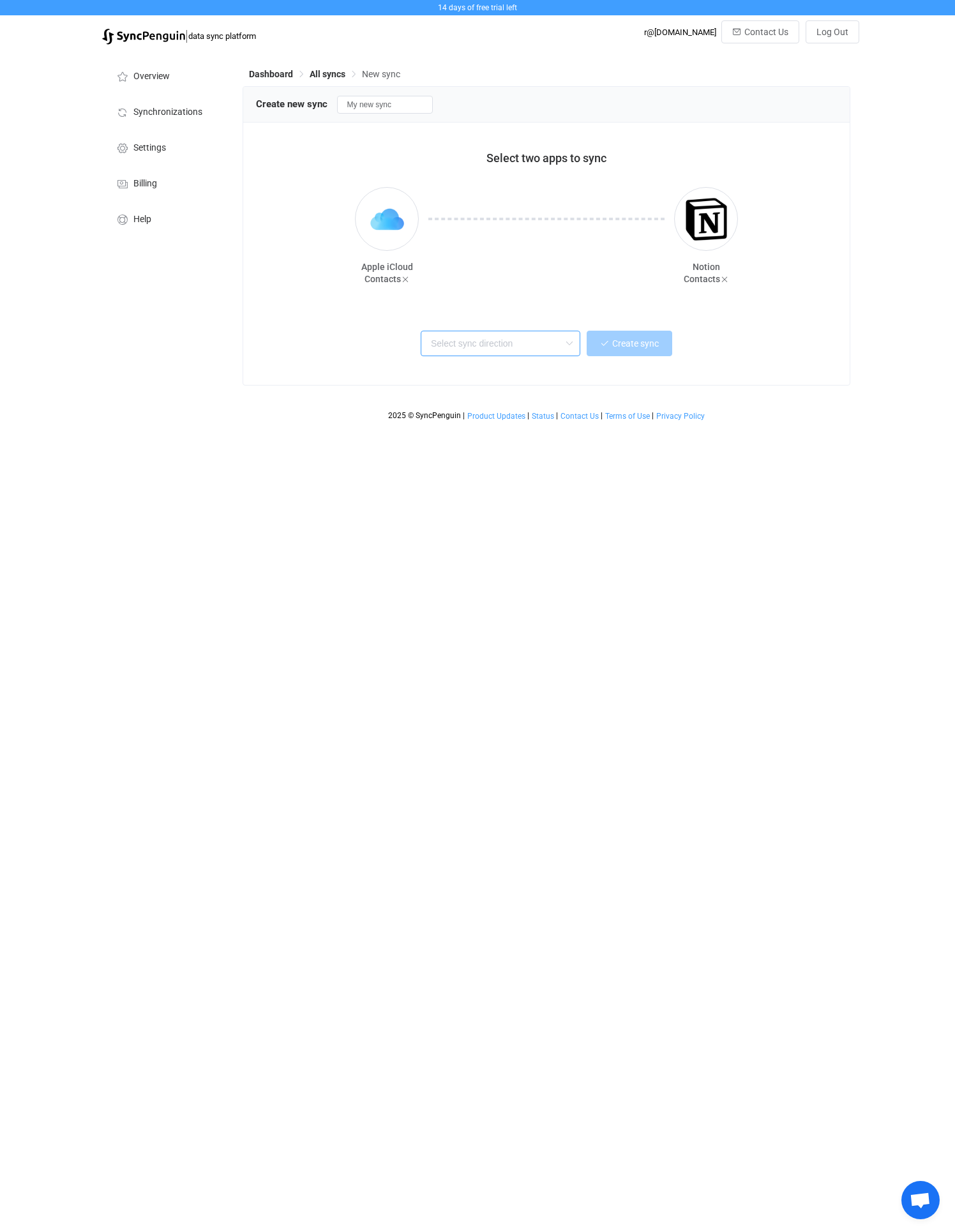
click at [538, 340] on input "text" at bounding box center [500, 343] width 160 height 25
click at [458, 371] on span "Two-way" at bounding box center [451, 376] width 36 height 15
type input "Two-way"
click at [620, 344] on span "Create sync" at bounding box center [635, 343] width 47 height 10
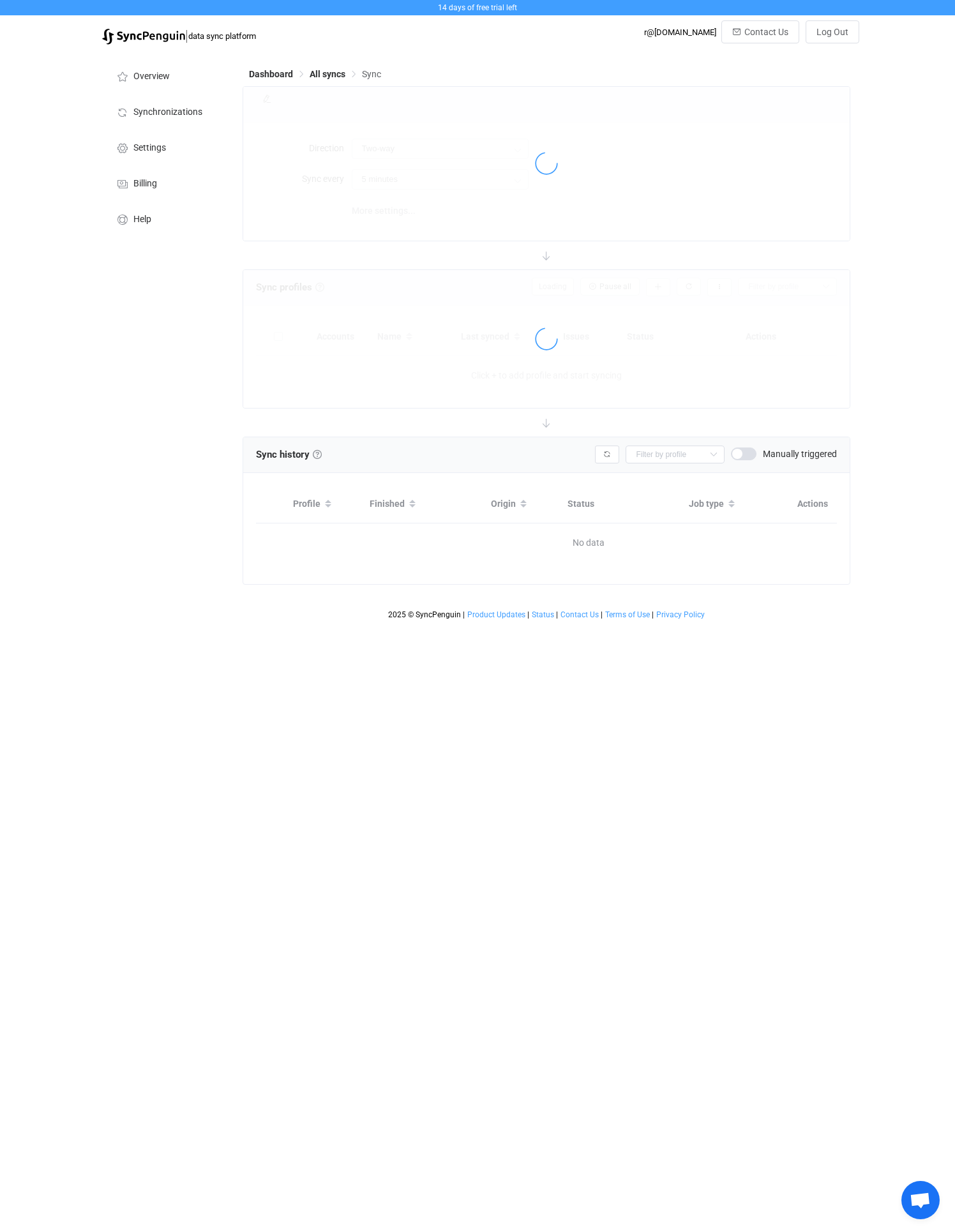
type input "10 minutes"
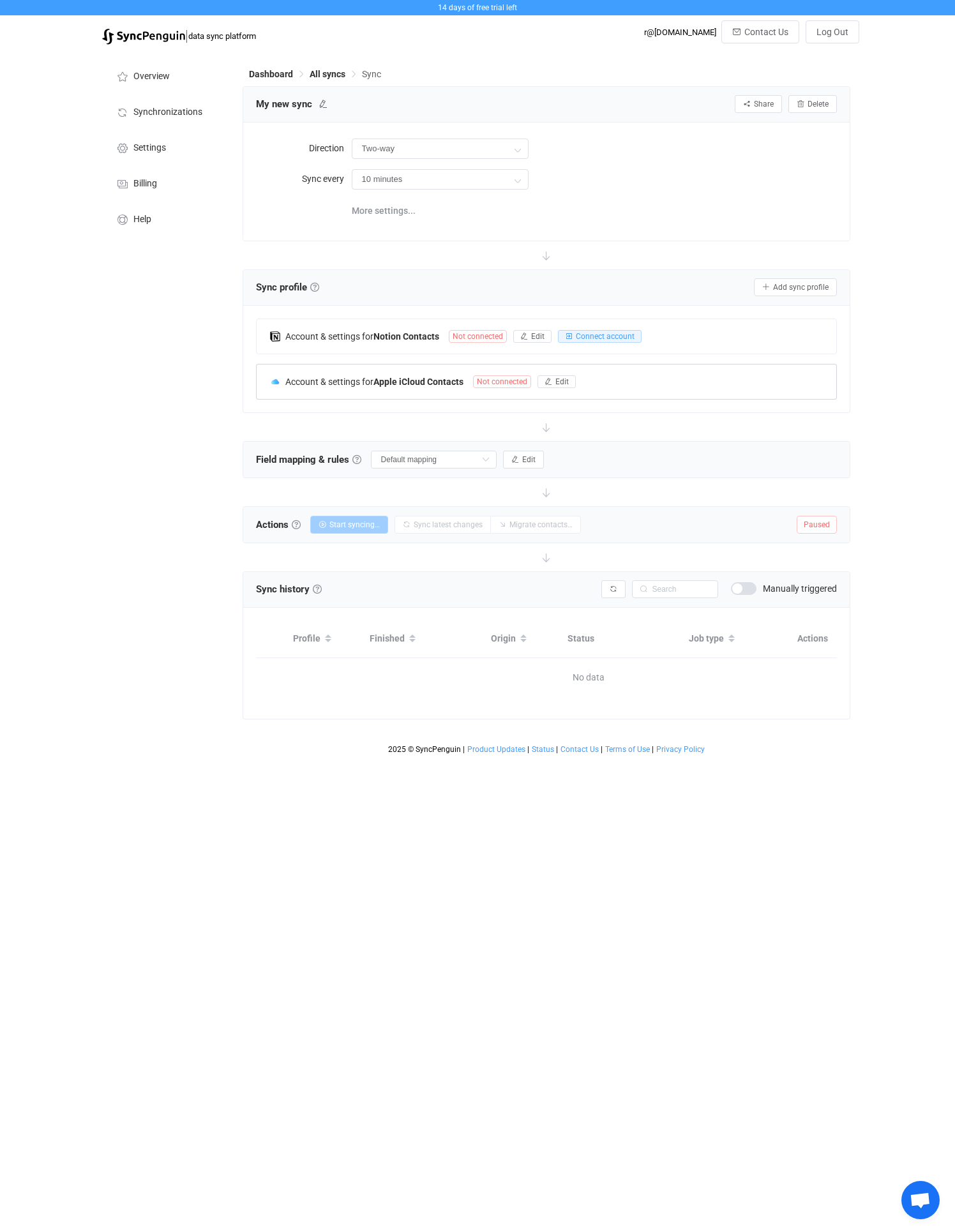
click at [486, 386] on span "Not connected" at bounding box center [502, 381] width 58 height 13
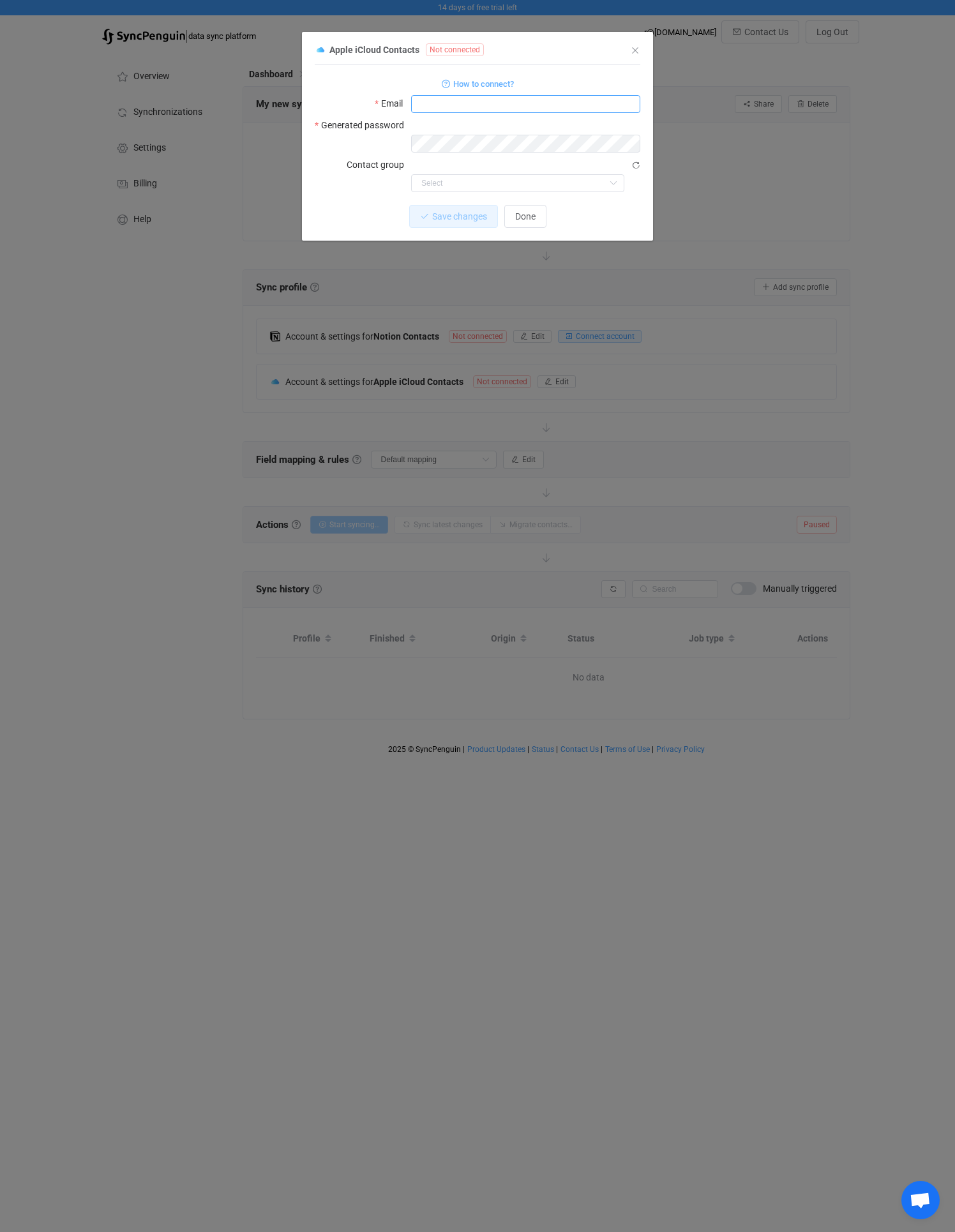
click at [483, 107] on input "dialog" at bounding box center [526, 103] width 229 height 18
type input "r@[DOMAIN_NAME]"
click at [464, 212] on span "Save changes" at bounding box center [448, 217] width 55 height 10
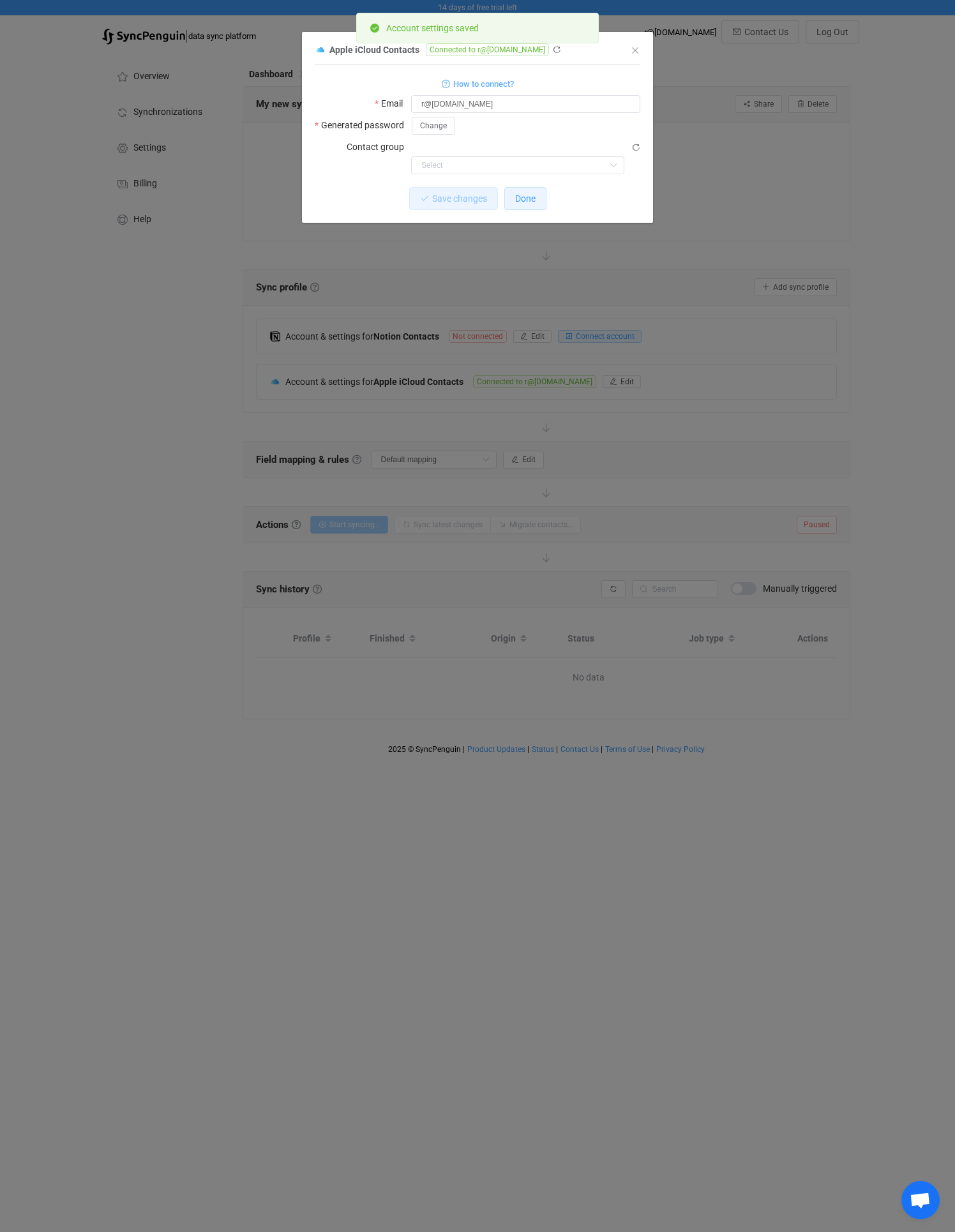
click at [530, 187] on button "Done" at bounding box center [526, 198] width 42 height 23
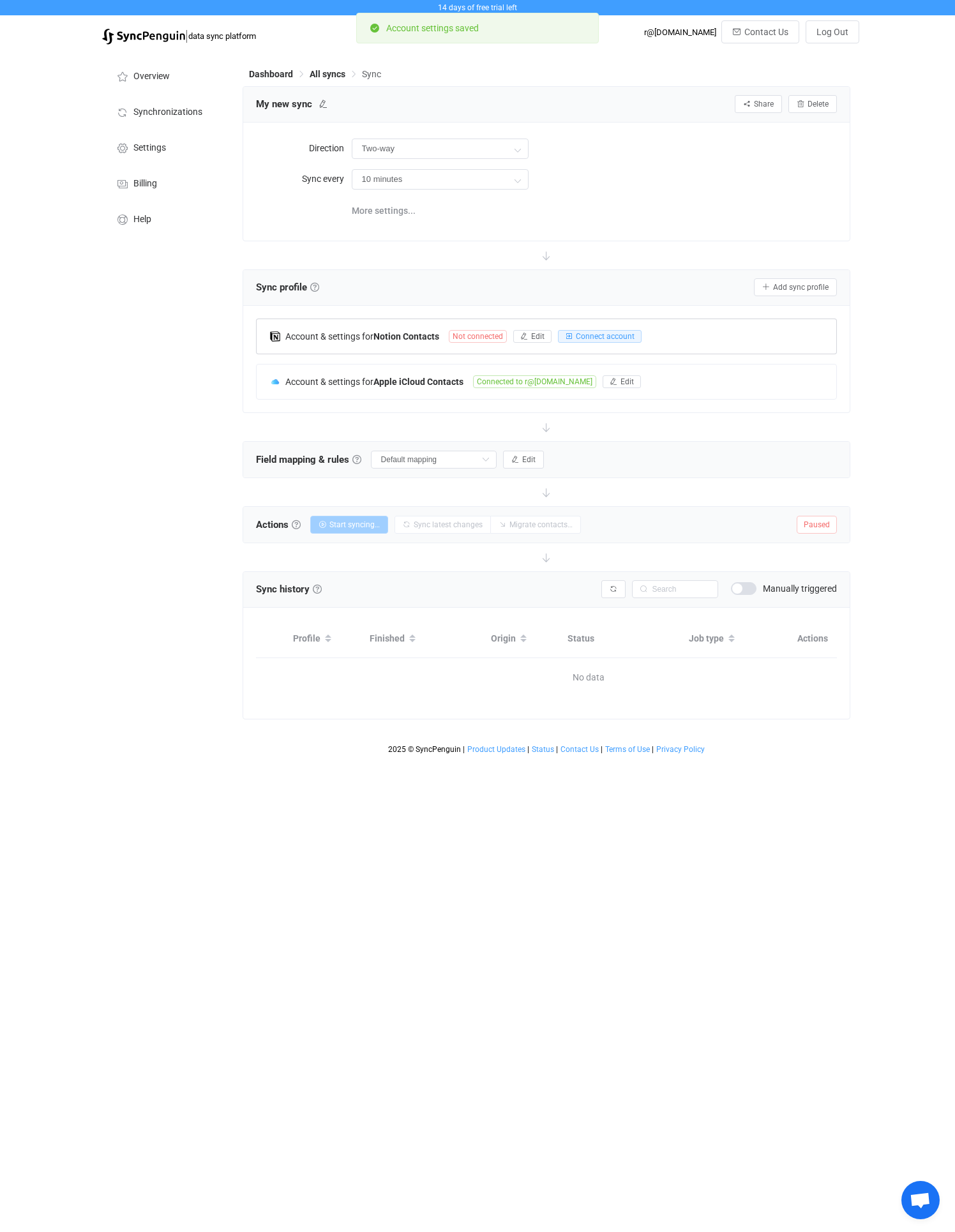
click at [476, 333] on span "Not connected" at bounding box center [478, 336] width 58 height 13
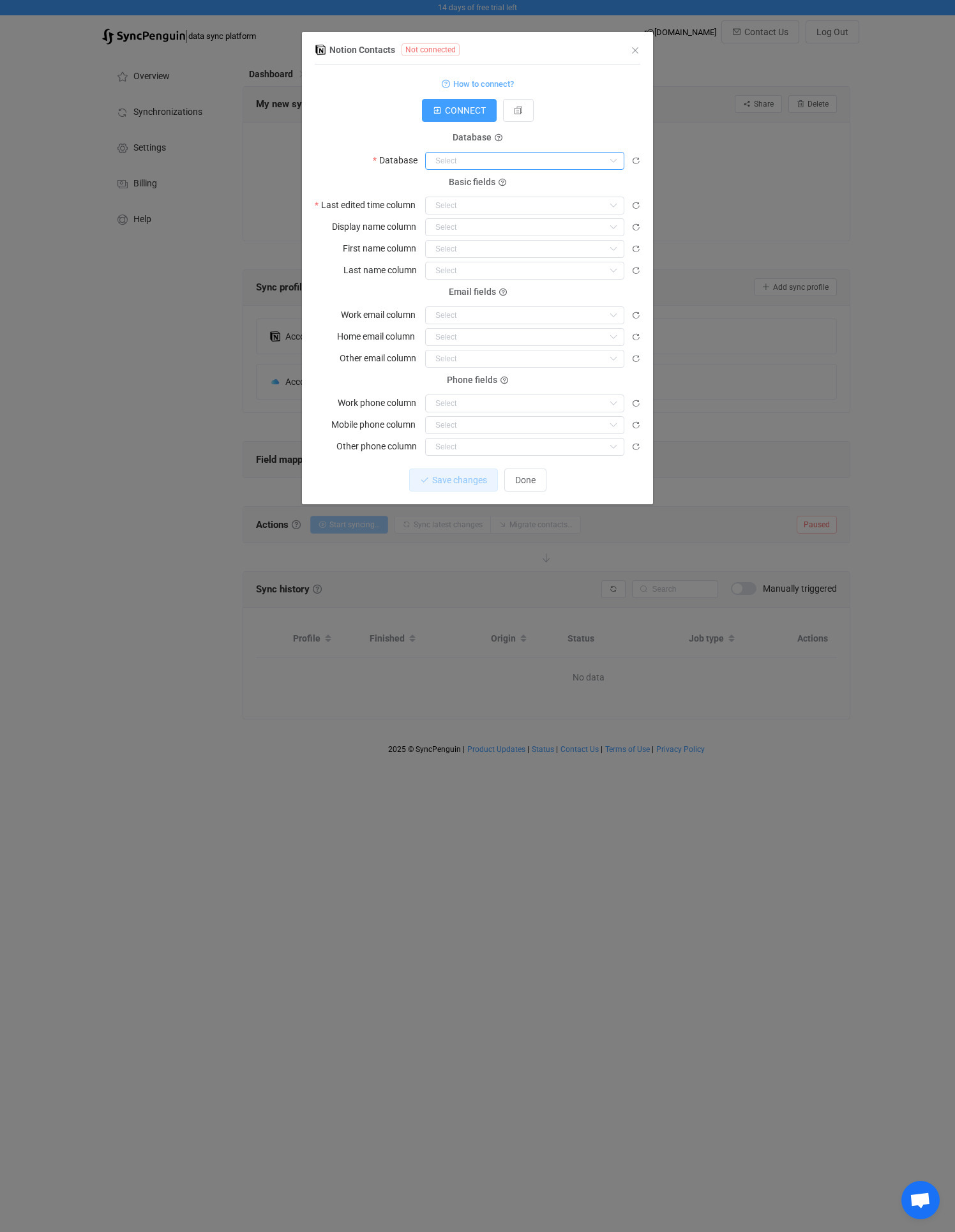
click at [497, 158] on input "dialog" at bounding box center [524, 161] width 199 height 18
click at [469, 113] on span "CONNECT" at bounding box center [465, 110] width 41 height 10
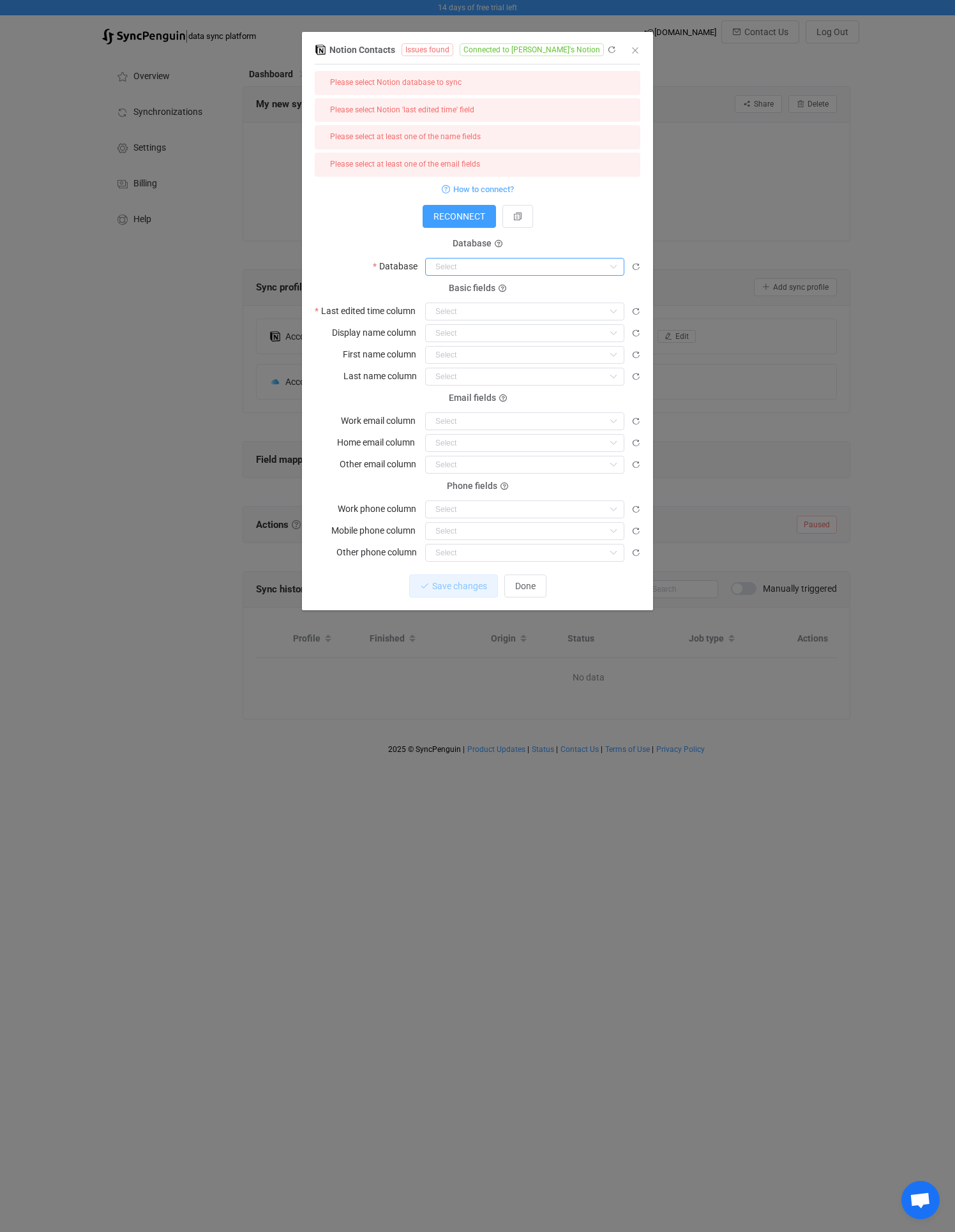
click at [465, 270] on input "dialog" at bounding box center [524, 266] width 199 height 18
click at [477, 299] on span "Personal Contacts" at bounding box center [475, 298] width 74 height 10
type input "Personal Contacts"
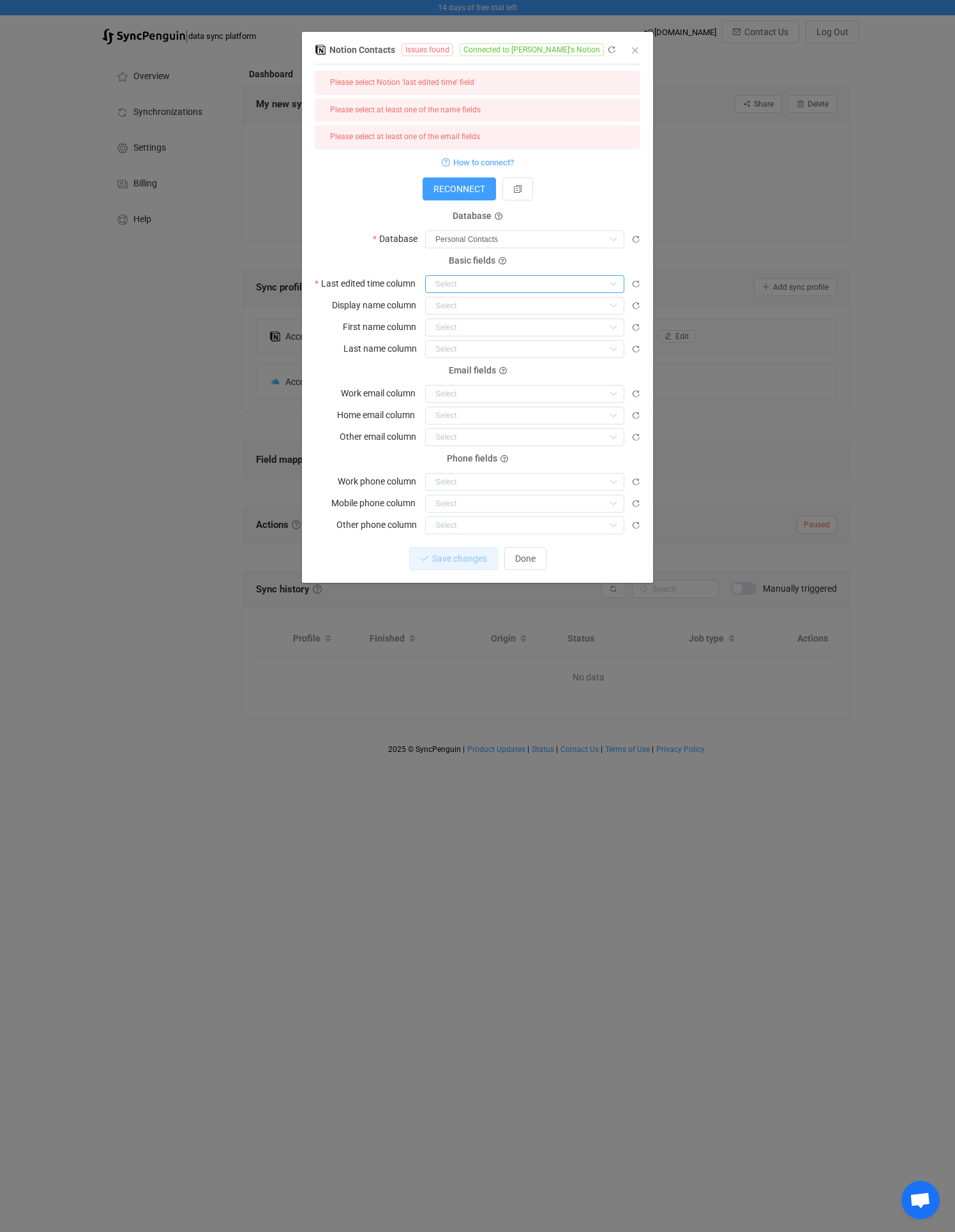
click at [473, 287] on input "dialog" at bounding box center [524, 284] width 199 height 18
click at [472, 309] on li "Last Updated" at bounding box center [529, 316] width 207 height 22
type input "Last Updated"
click at [461, 305] on input "dialog" at bounding box center [524, 305] width 199 height 18
click at [461, 402] on span "Name" at bounding box center [450, 403] width 23 height 10
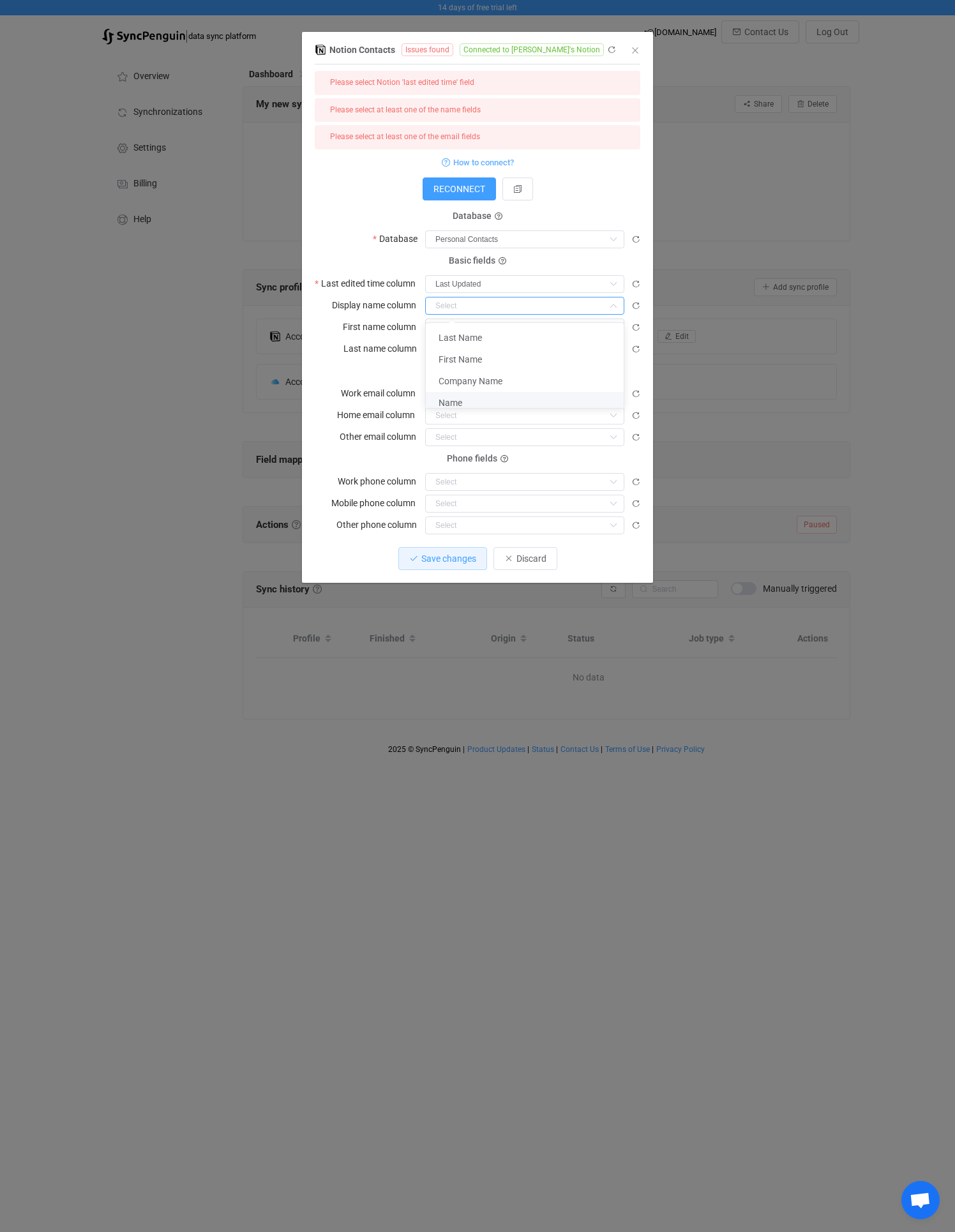
type input "Name"
click at [447, 331] on input "dialog" at bounding box center [524, 327] width 199 height 18
click at [467, 377] on span "First Name" at bounding box center [460, 381] width 43 height 10
type input "First Name"
click at [466, 342] on input "dialog" at bounding box center [524, 349] width 199 height 18
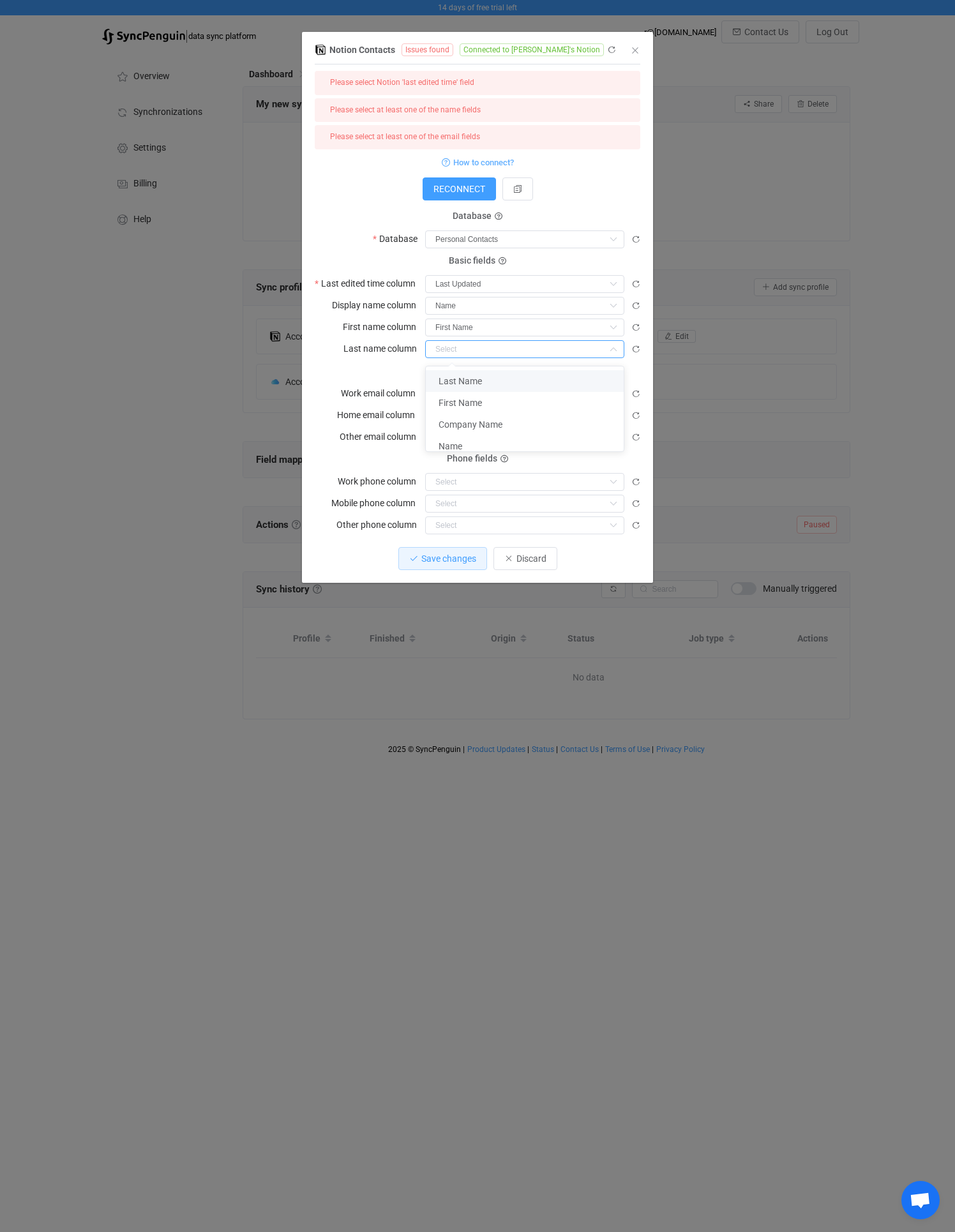
click at [450, 381] on span "Last Name" at bounding box center [460, 381] width 43 height 10
type input "Last Name"
click at [465, 392] on input "dialog" at bounding box center [524, 393] width 199 height 18
click at [465, 440] on li "Work Email" at bounding box center [529, 447] width 207 height 22
type input "Work Email"
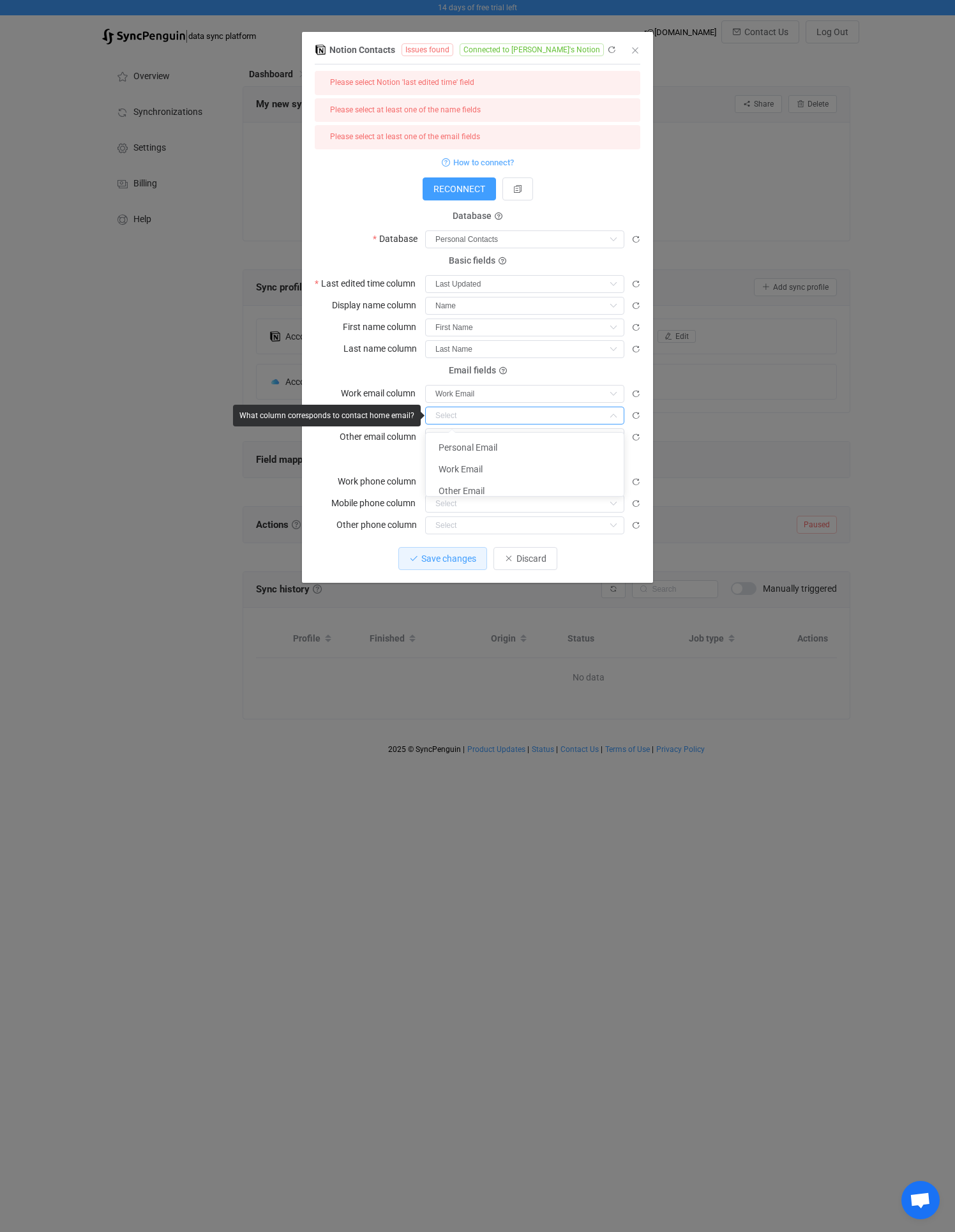
click at [461, 420] on input "dialog" at bounding box center [524, 415] width 199 height 18
click at [461, 447] on span "Personal Email" at bounding box center [468, 447] width 59 height 10
type input "Personal Email"
click at [453, 437] on input "dialog" at bounding box center [524, 437] width 199 height 18
click at [460, 510] on span "Other Email" at bounding box center [461, 512] width 46 height 10
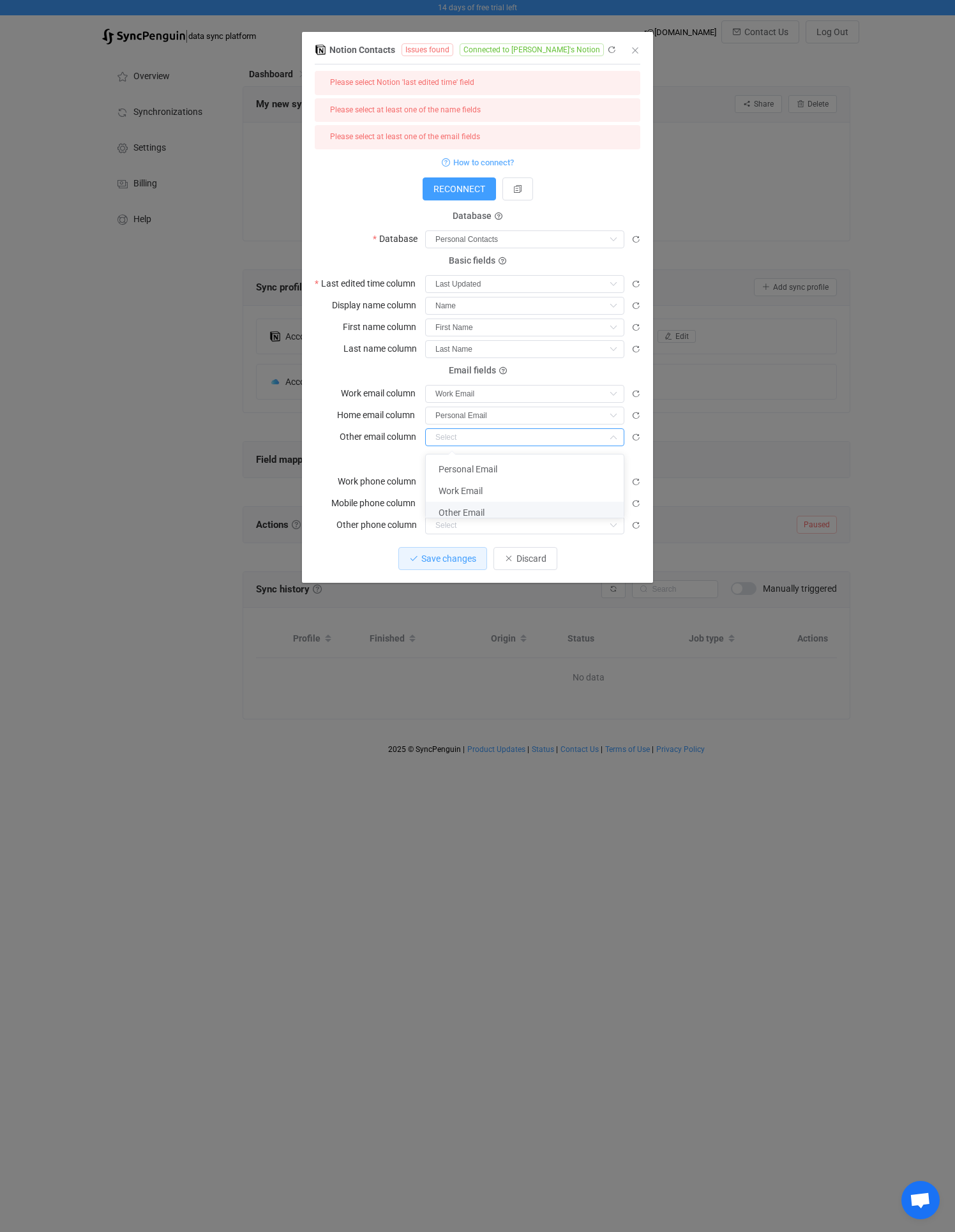
type input "Other Email"
click at [448, 483] on input "dialog" at bounding box center [524, 481] width 199 height 18
click at [460, 518] on span "Work Phone" at bounding box center [463, 514] width 48 height 10
type input "Work Phone"
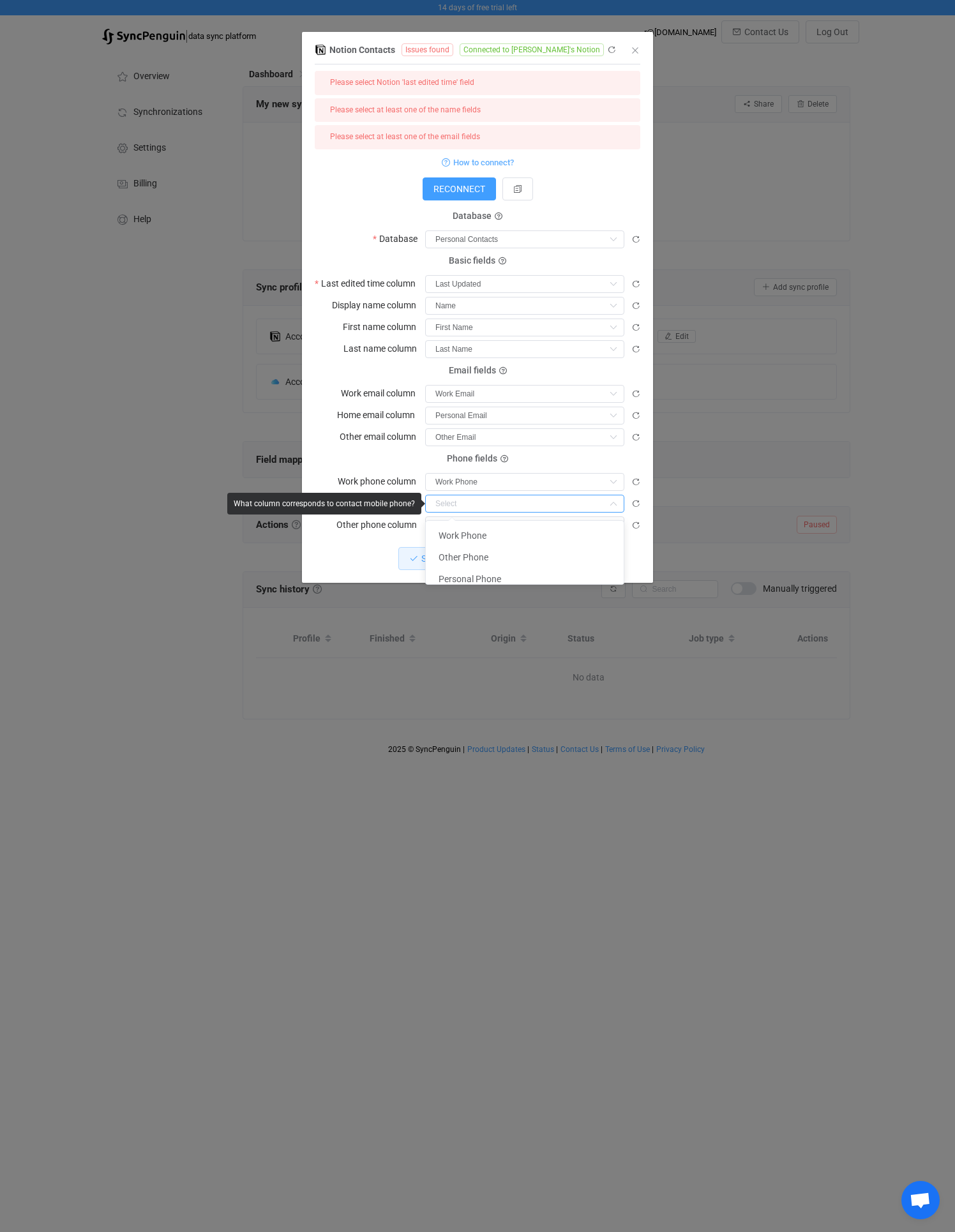
click at [456, 507] on input "dialog" at bounding box center [524, 503] width 199 height 18
click at [482, 575] on span "Personal Phone" at bounding box center [470, 579] width 62 height 10
type input "Personal Phone"
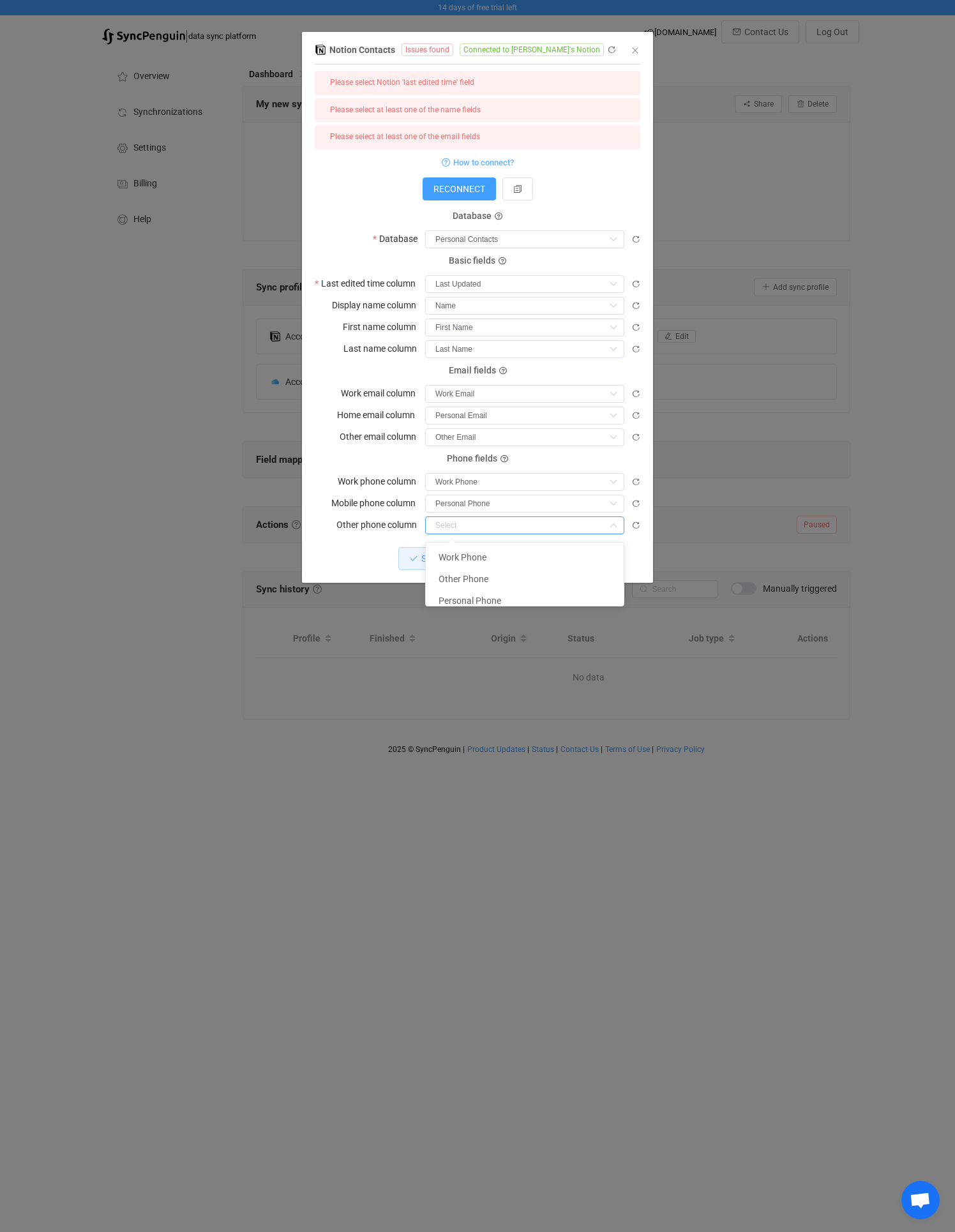
click at [461, 528] on input "dialog" at bounding box center [524, 525] width 199 height 18
click at [462, 574] on span "Other Phone" at bounding box center [463, 579] width 50 height 10
type input "Other Phone"
click at [443, 556] on span "Save changes" at bounding box center [448, 558] width 55 height 10
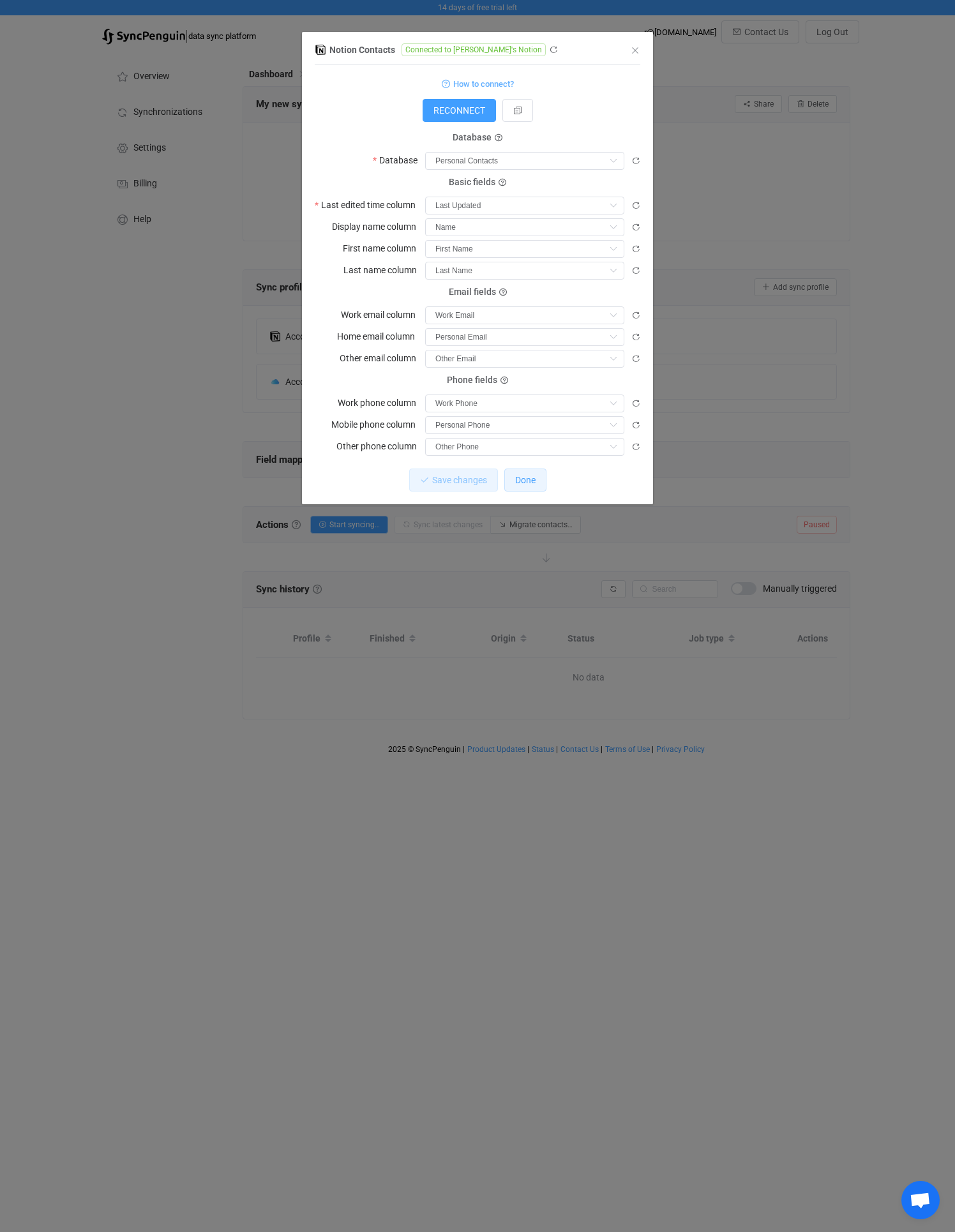
click at [520, 480] on span "Done" at bounding box center [525, 480] width 21 height 10
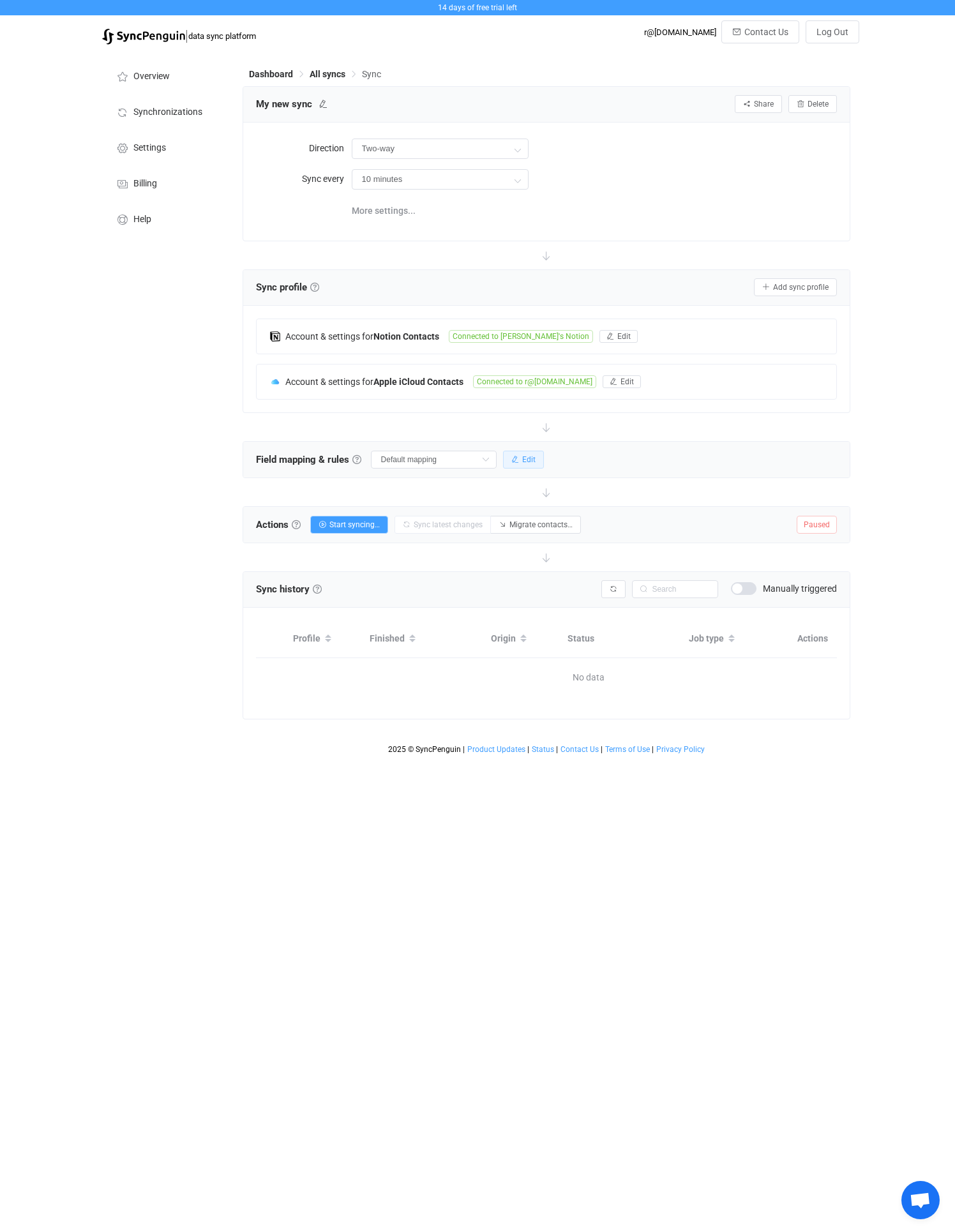
click at [522, 461] on span "Edit" at bounding box center [528, 459] width 13 height 9
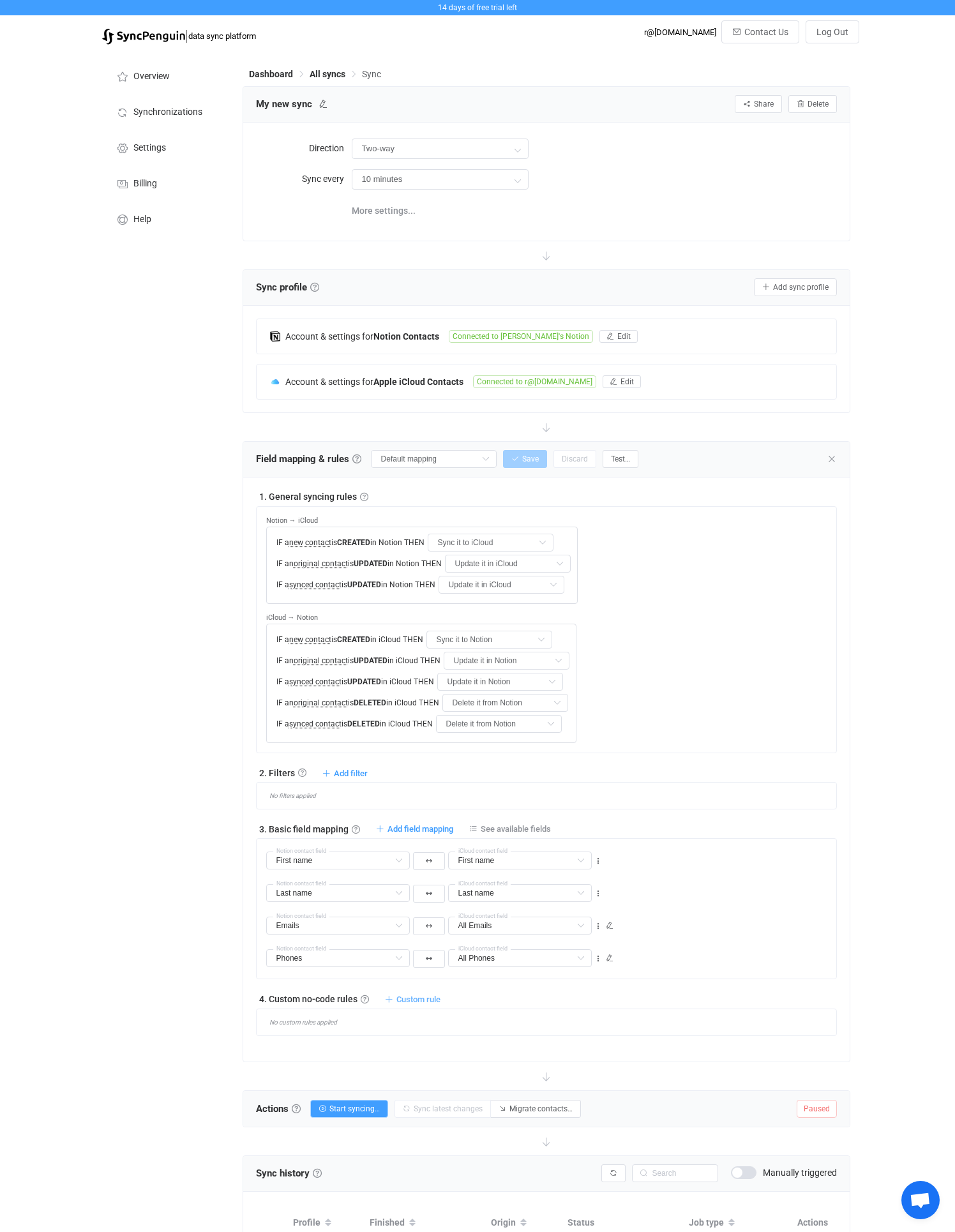
click at [418, 996] on span "Custom rule" at bounding box center [418, 999] width 44 height 10
click at [318, 1047] on li "Custom rule when syncing contact iCloud → Notion …" at bounding box center [320, 1053] width 236 height 23
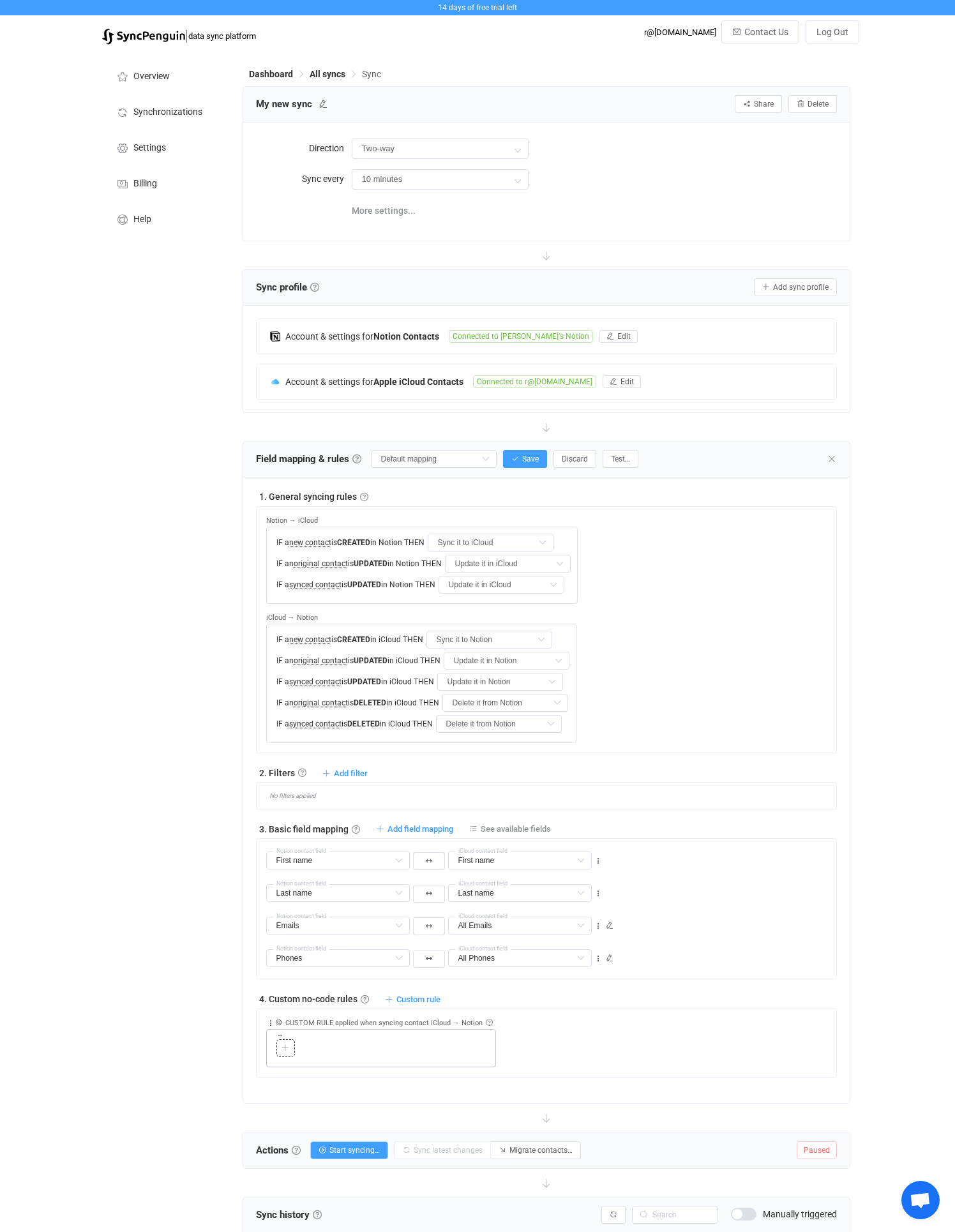
click at [284, 1047] on icon at bounding box center [285, 1048] width 8 height 8
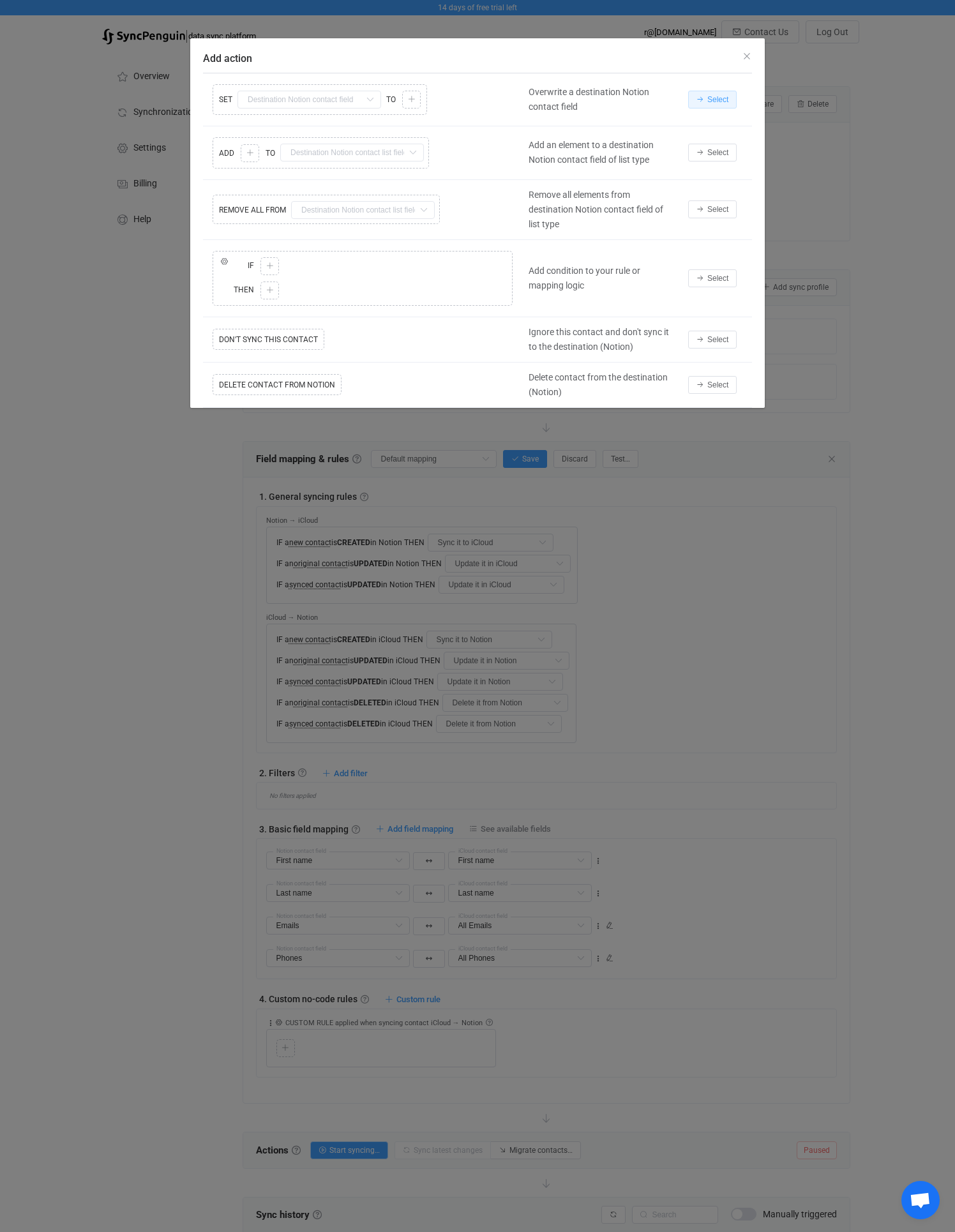
click at [714, 93] on button "Select" at bounding box center [712, 99] width 49 height 18
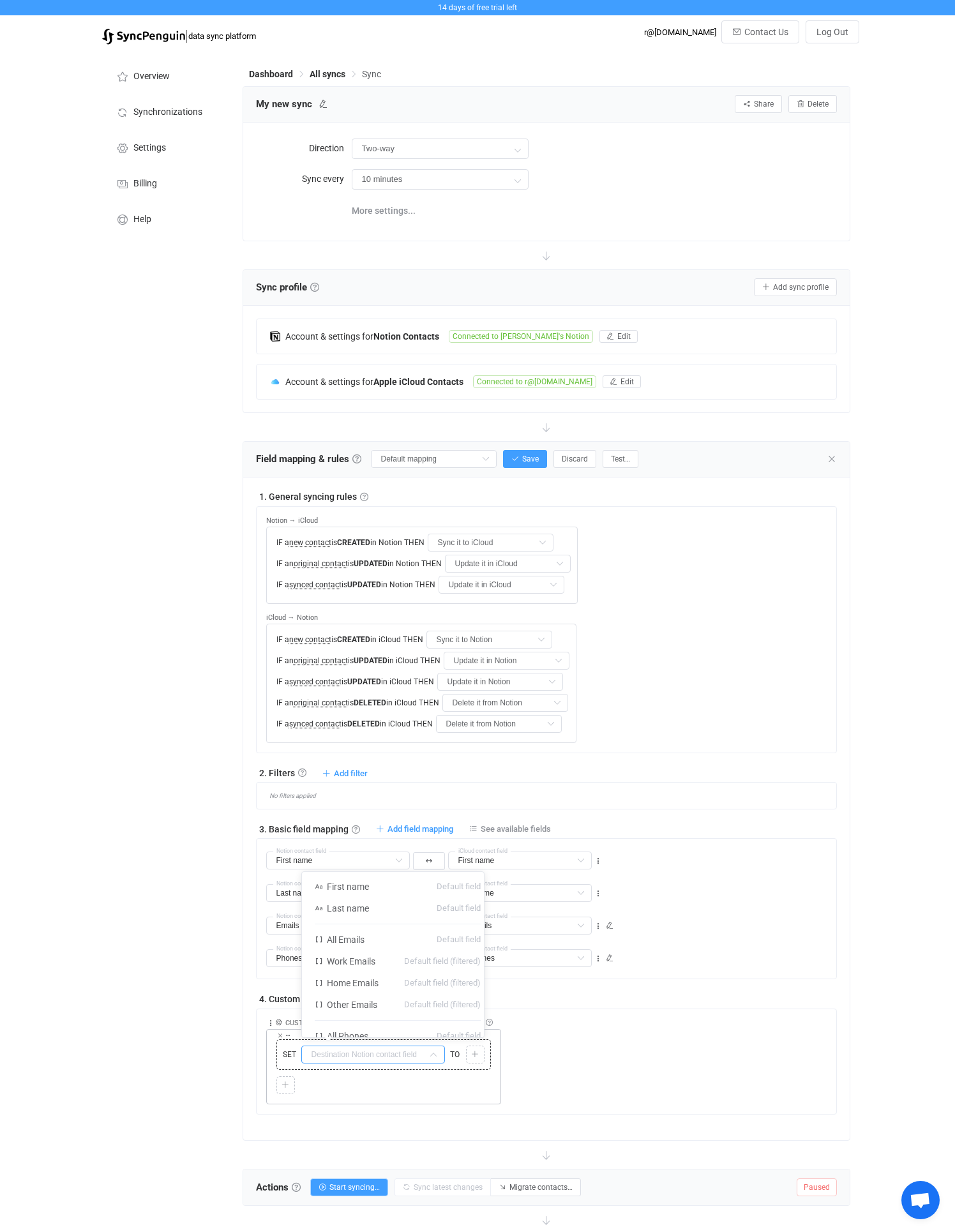
click at [336, 1051] on input "text" at bounding box center [373, 1054] width 144 height 18
click at [371, 1079] on li "Type All columns" at bounding box center [378, 1086] width 152 height 22
type input "Type"
click at [468, 1054] on div "Copy Cut Paste TYPE MISMATCH Select value" at bounding box center [475, 1054] width 18 height 18
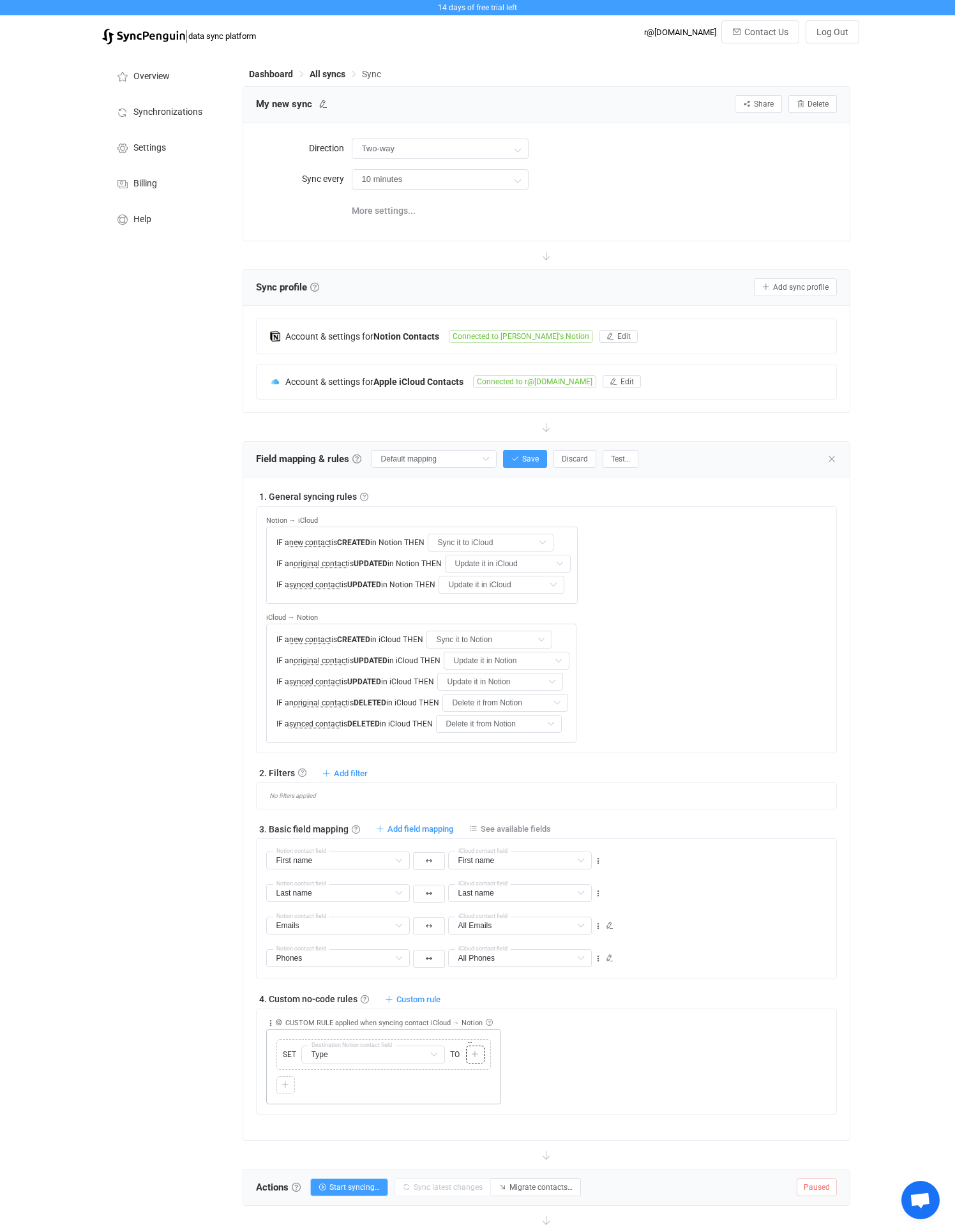
click at [478, 1054] on icon at bounding box center [475, 1054] width 8 height 8
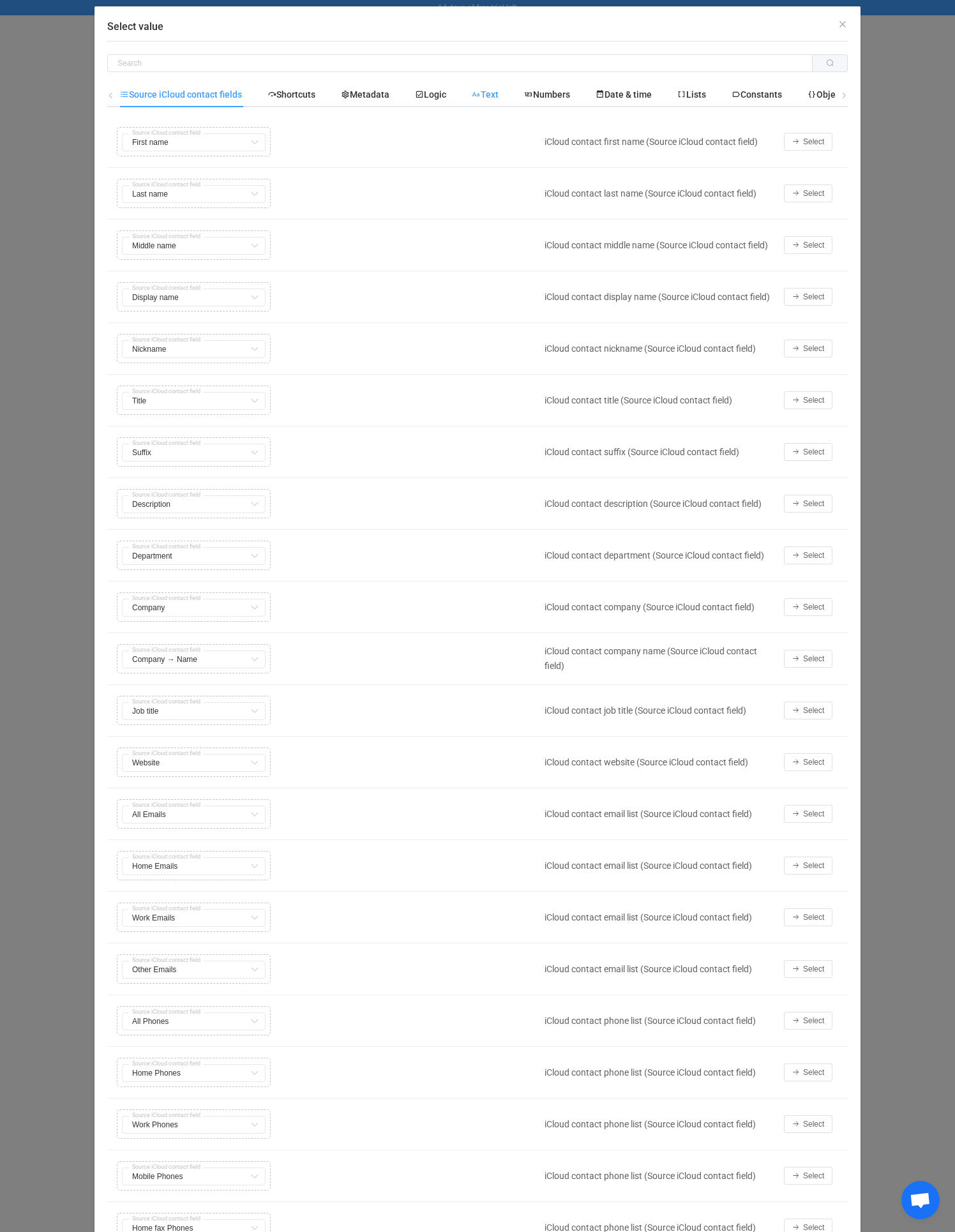
click at [475, 93] on icon "Select value" at bounding box center [476, 94] width 9 height 9
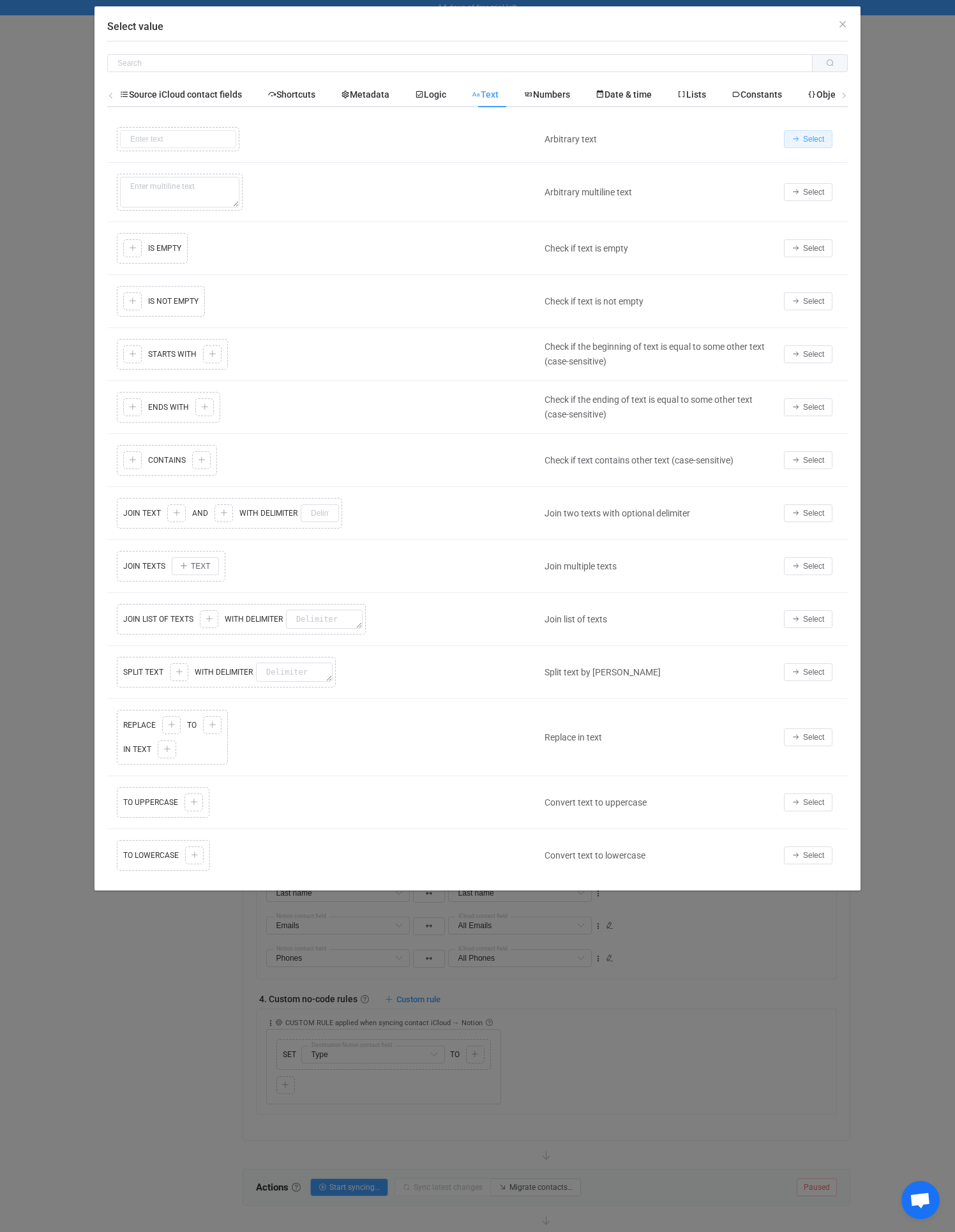
click at [810, 135] on span "Select" at bounding box center [814, 139] width 21 height 9
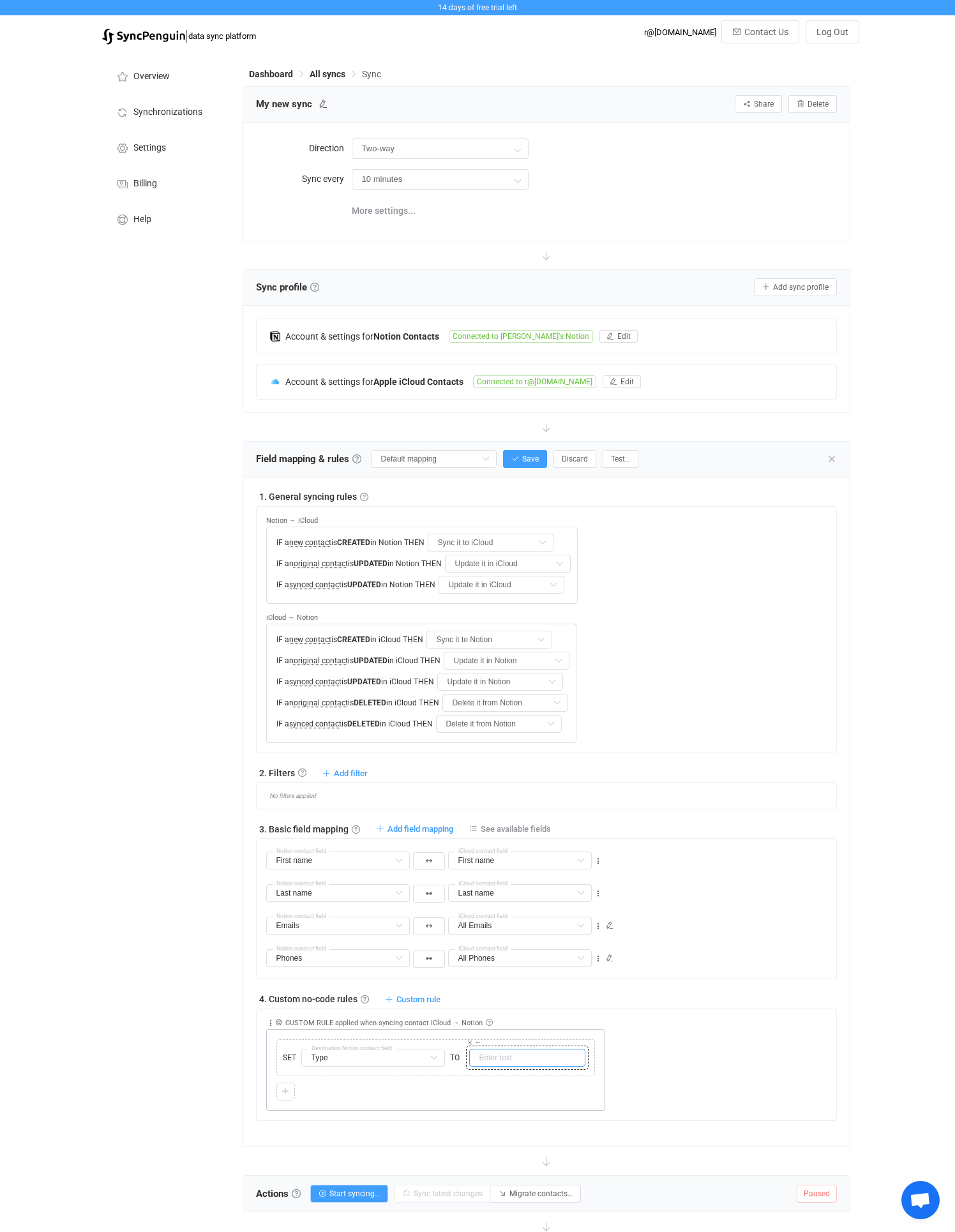
click at [505, 1062] on input "text" at bounding box center [527, 1057] width 116 height 18
type input "Personal"
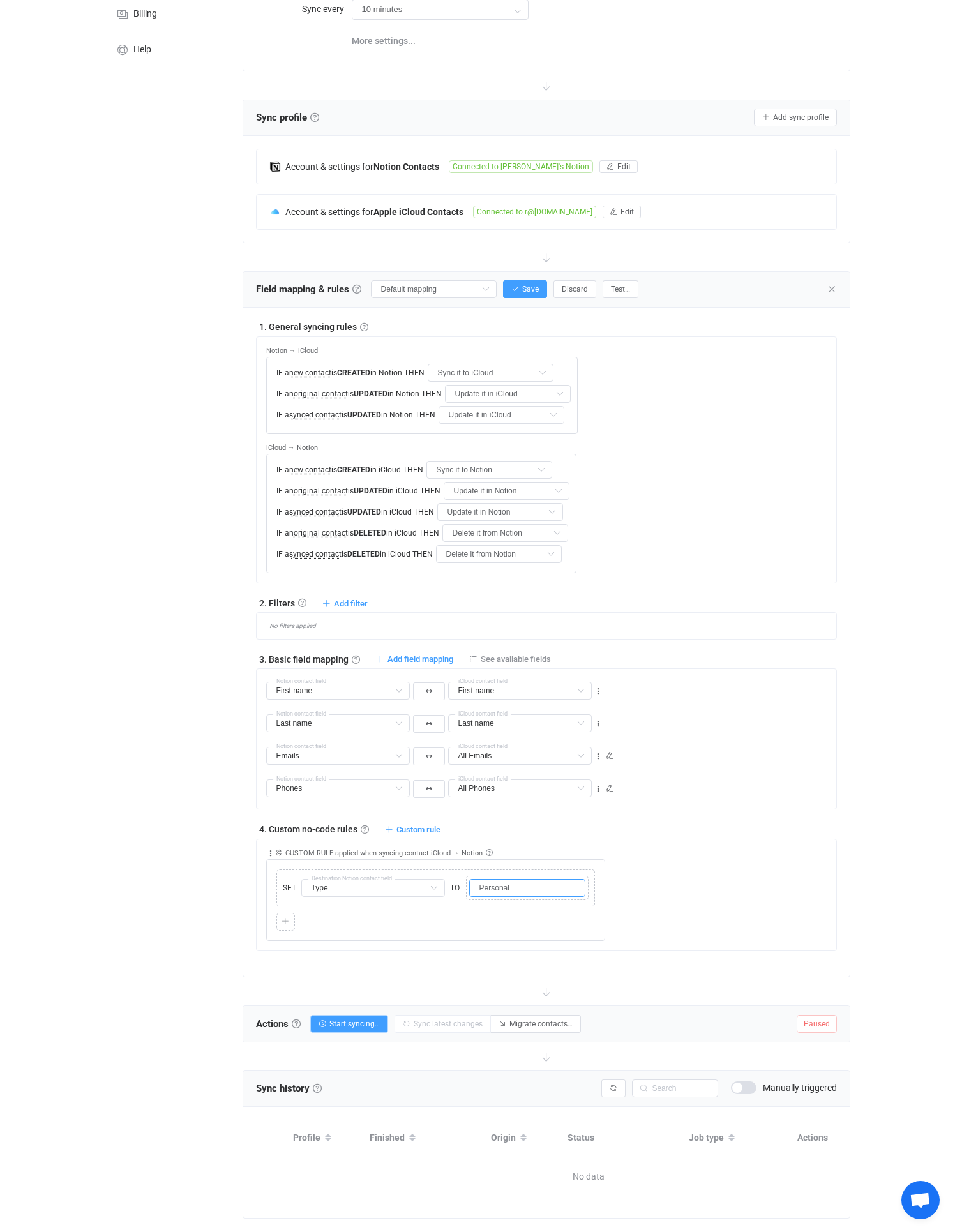
scroll to position [207, 0]
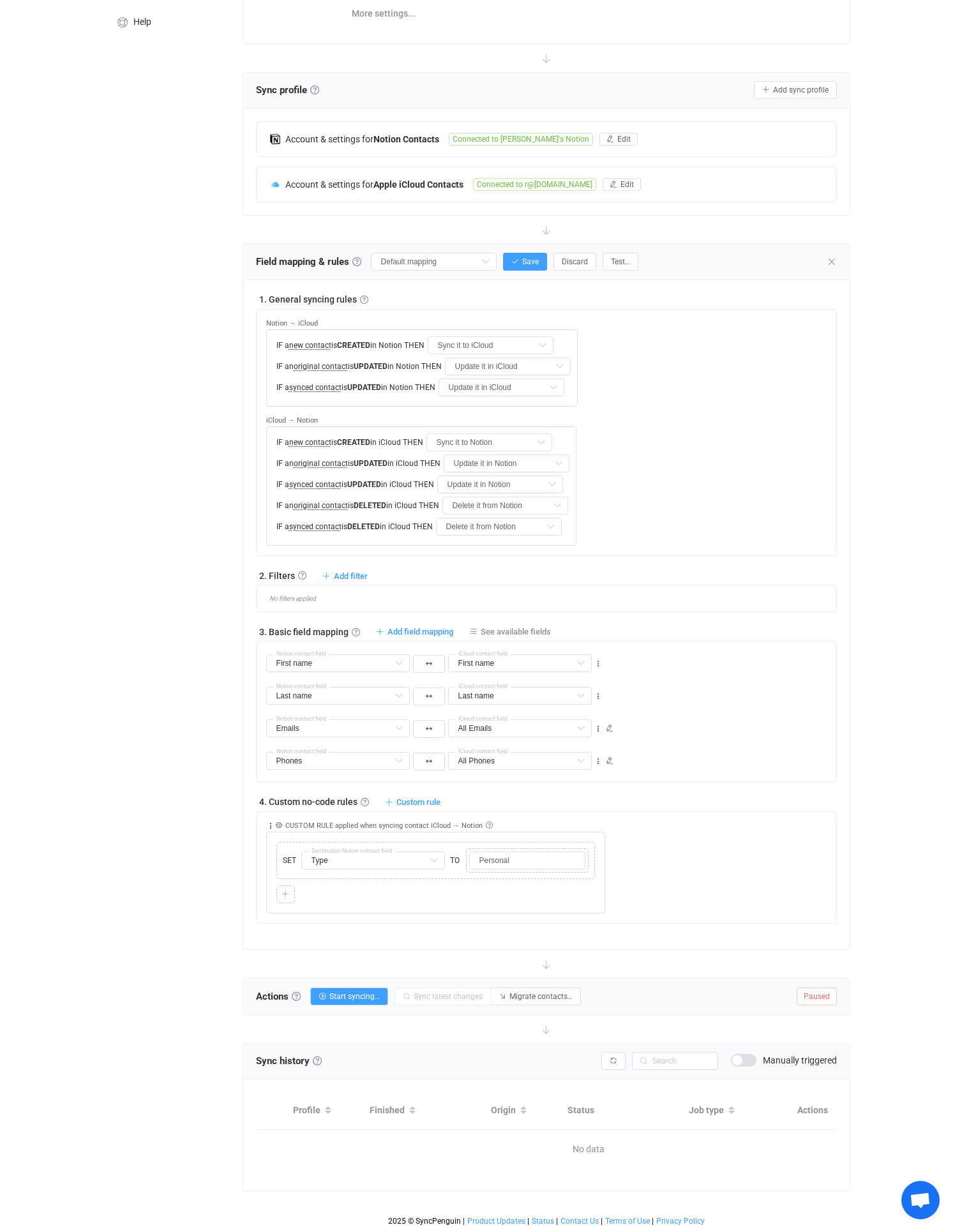
click at [484, 909] on div "Collapse Move up Move down Delete Applied to Only contact(s) from iCloud Only c…" at bounding box center [547, 868] width 581 height 113
click at [356, 992] on span "Start syncing…" at bounding box center [354, 996] width 50 height 9
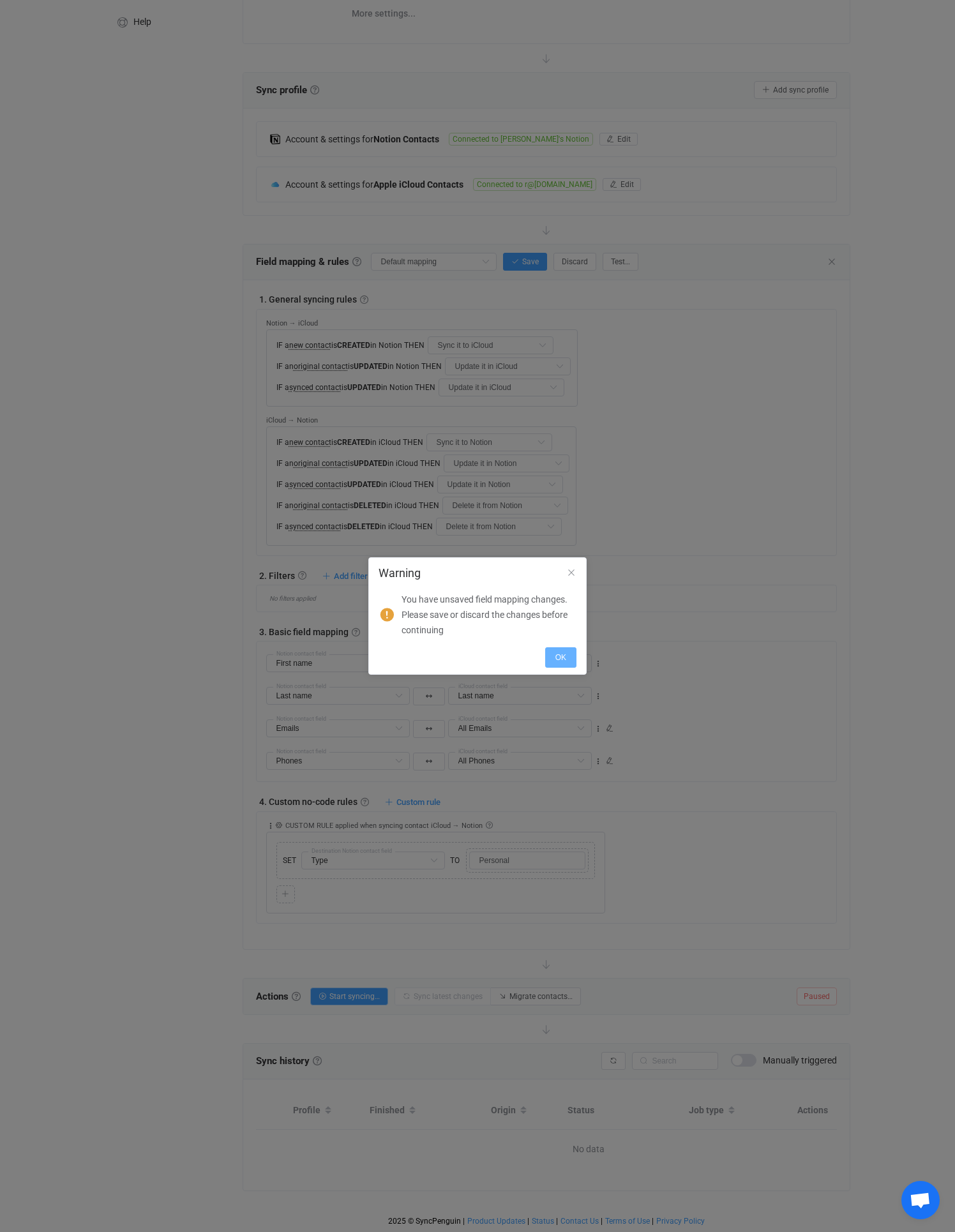
click at [550, 662] on button "OK" at bounding box center [560, 657] width 31 height 21
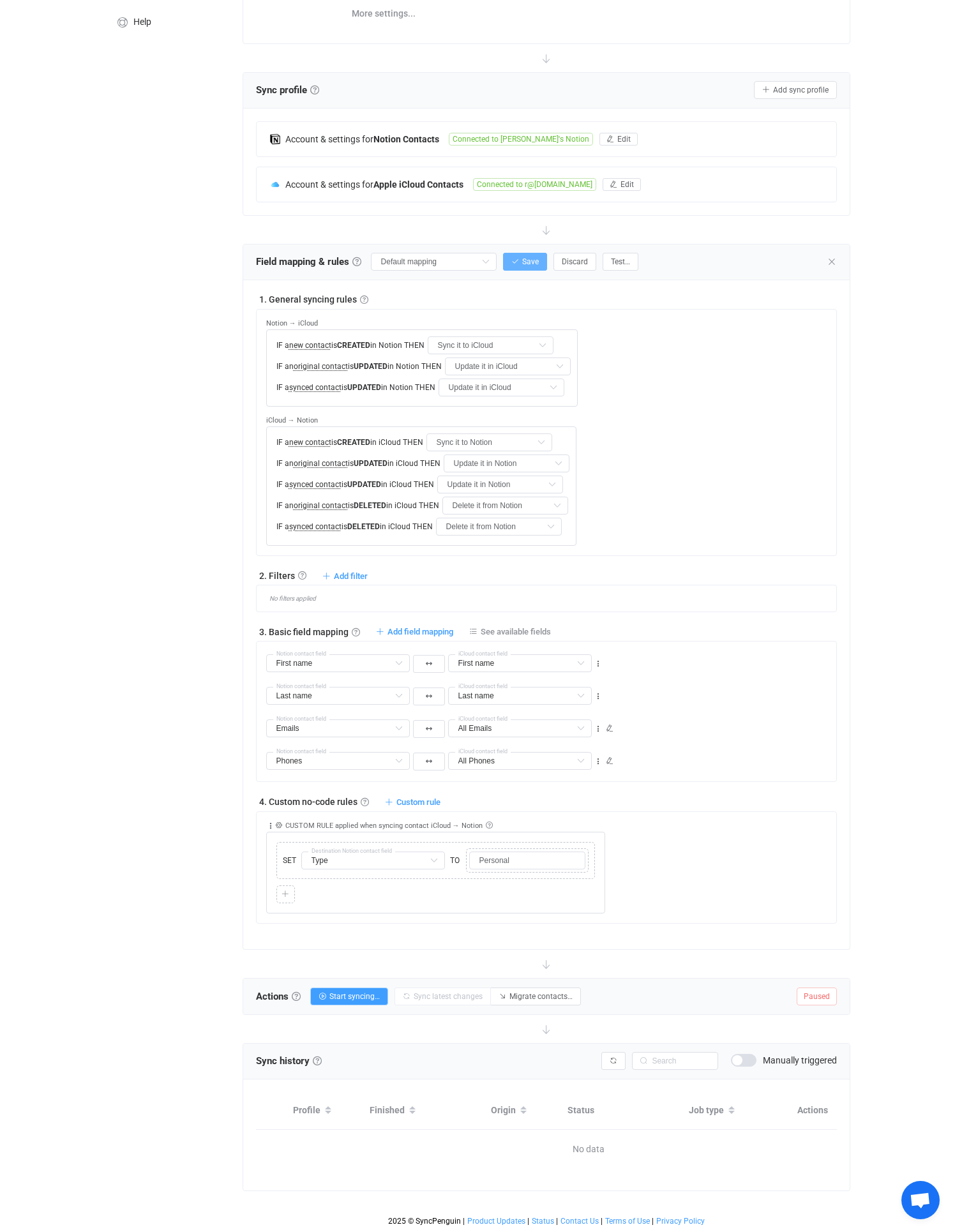
click at [503, 253] on button "Save" at bounding box center [525, 261] width 44 height 18
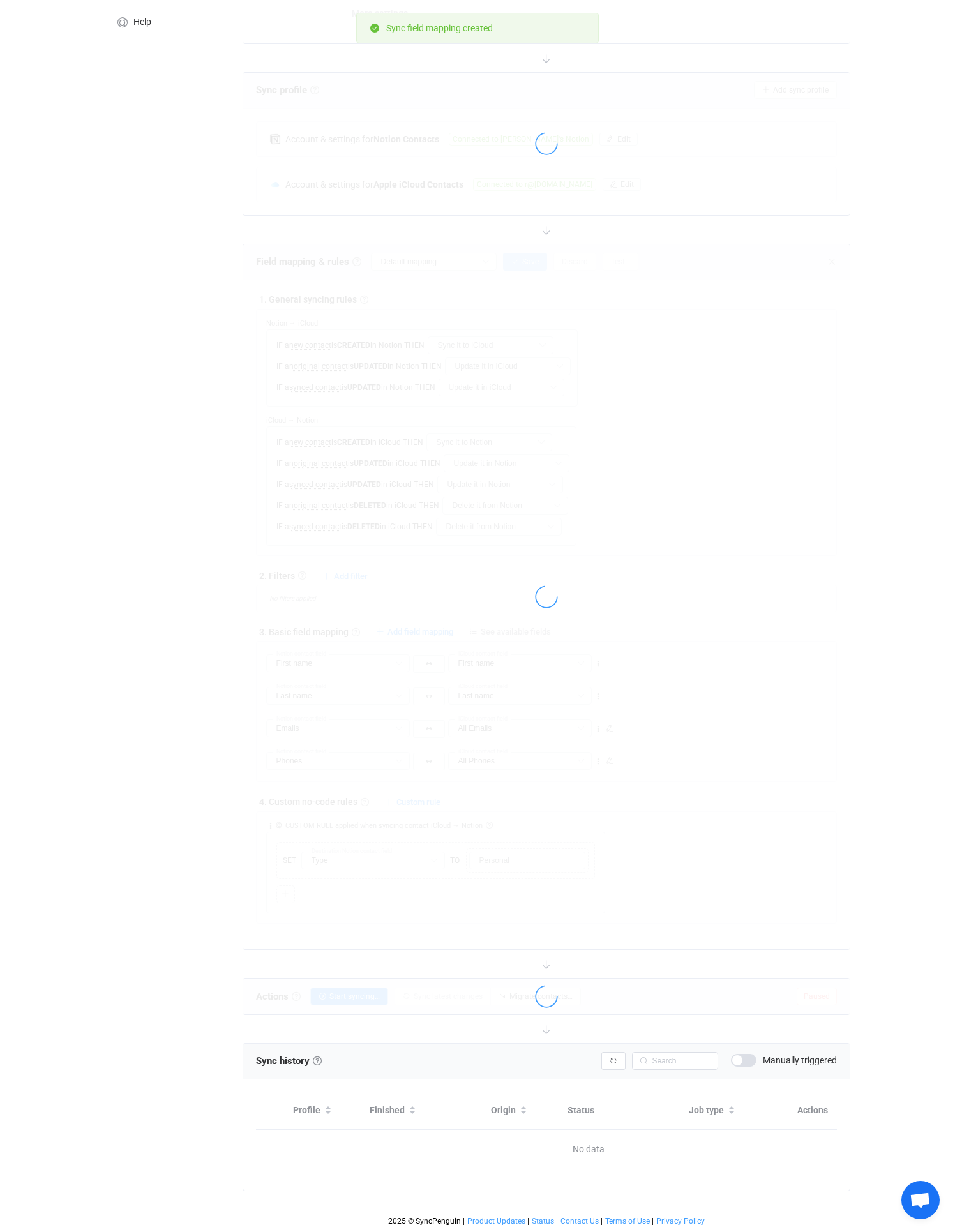
type input "My custom field mapping"
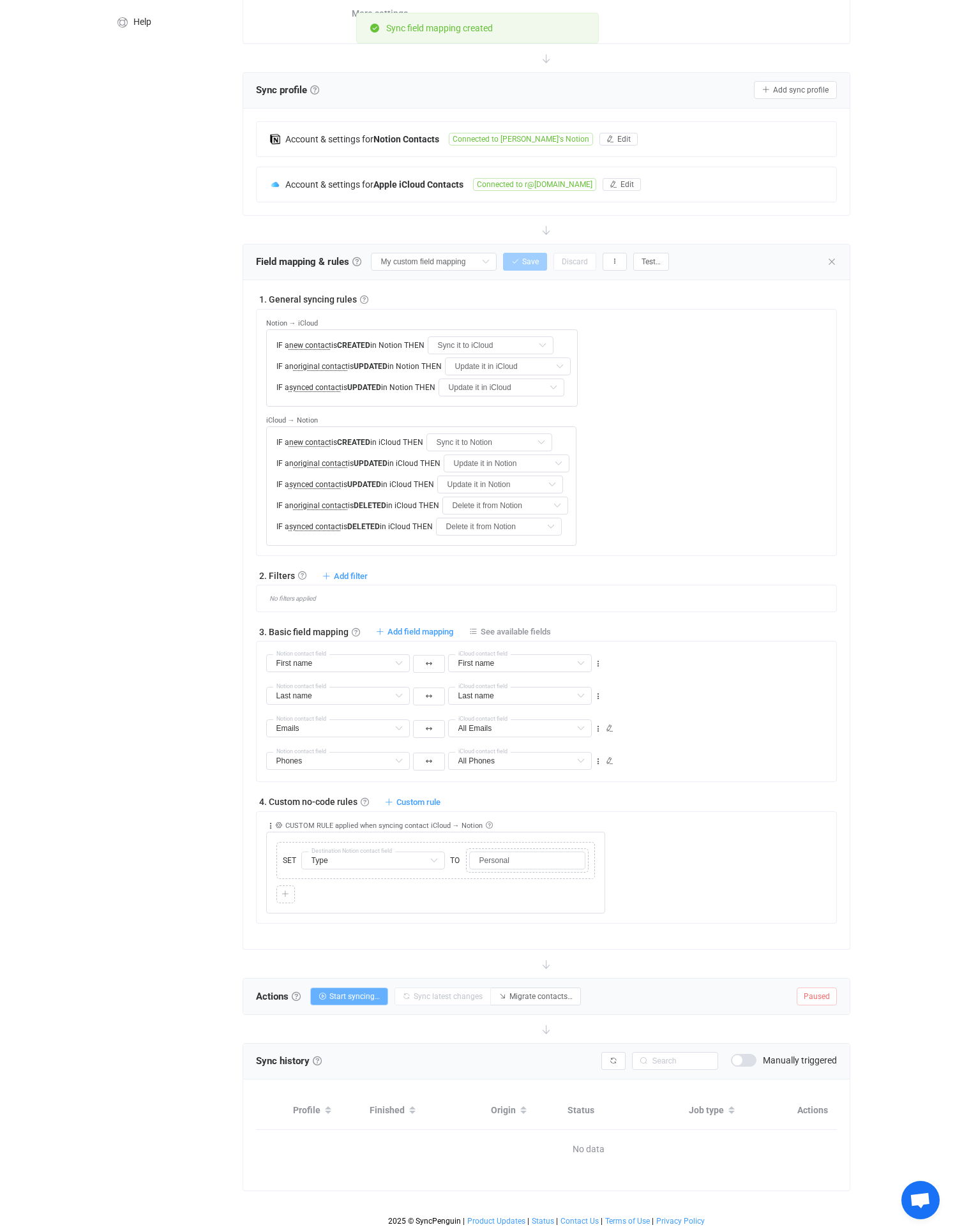
click at [351, 988] on button "Start syncing…" at bounding box center [349, 996] width 78 height 18
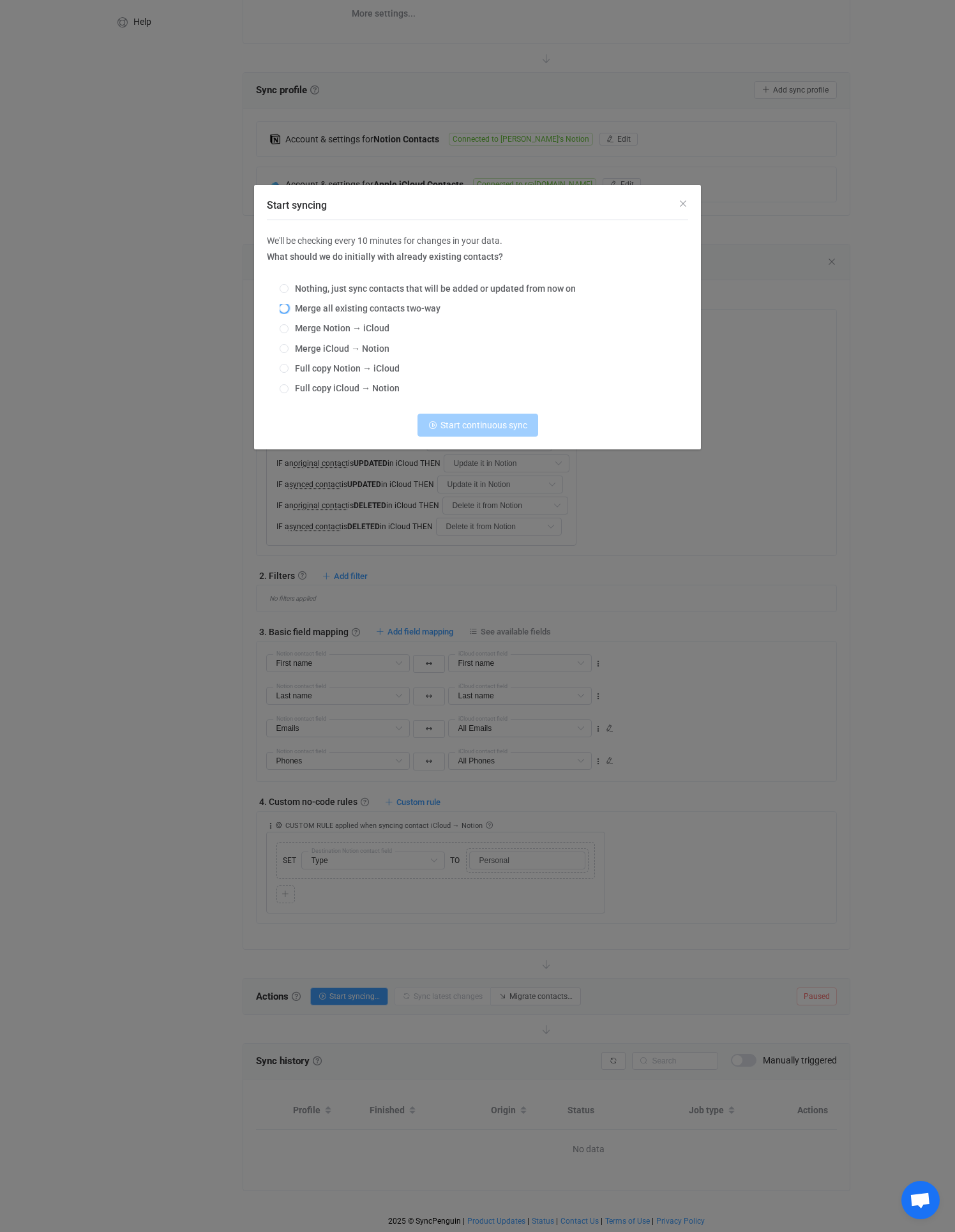
click at [400, 312] on span "Merge all existing contacts two-way" at bounding box center [364, 308] width 152 height 10
click at [289, 312] on input "Merge all existing contacts two-way" at bounding box center [284, 309] width 9 height 10
radio input "true"
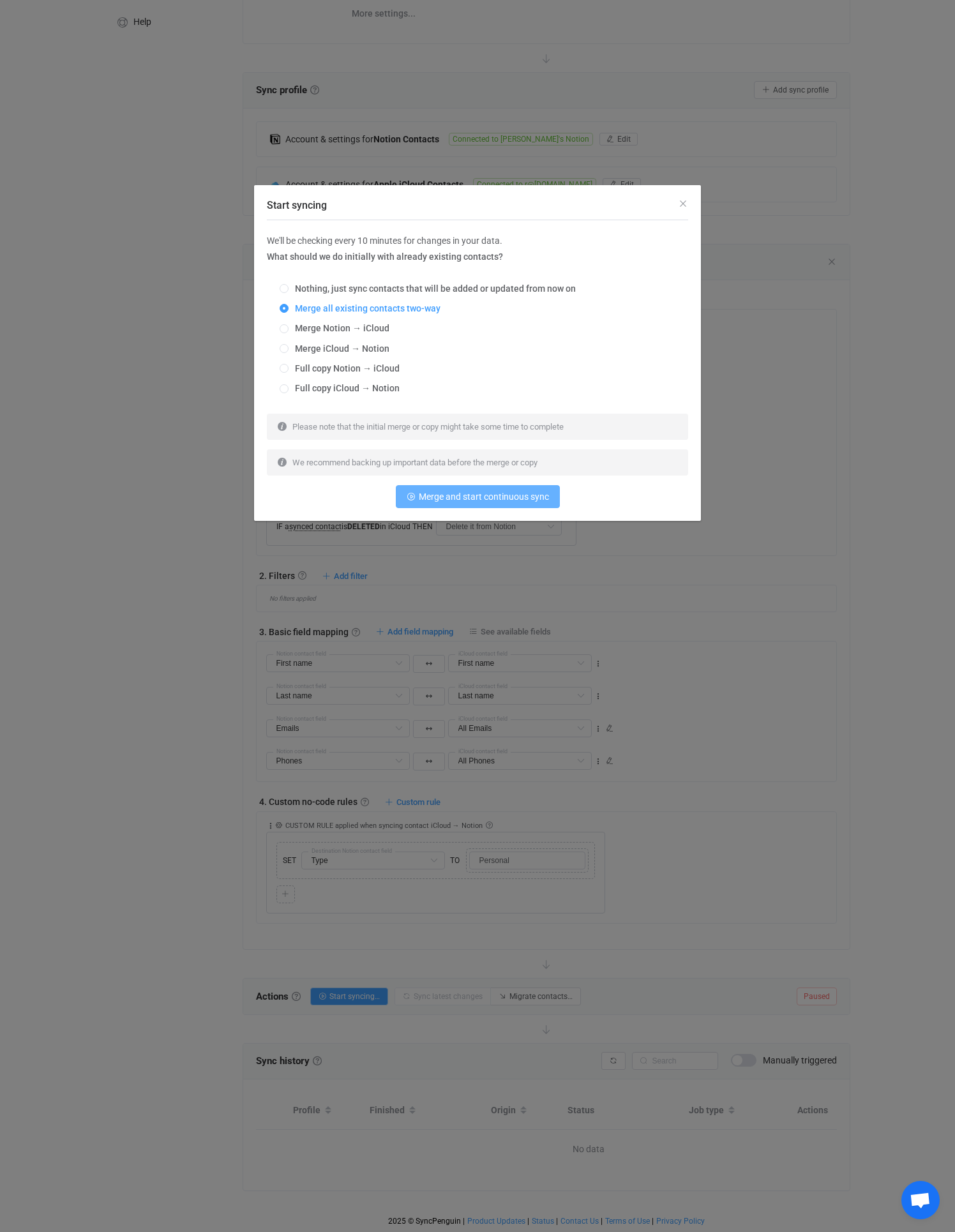
click at [460, 490] on button "Merge and start continuous sync" at bounding box center [478, 497] width 164 height 23
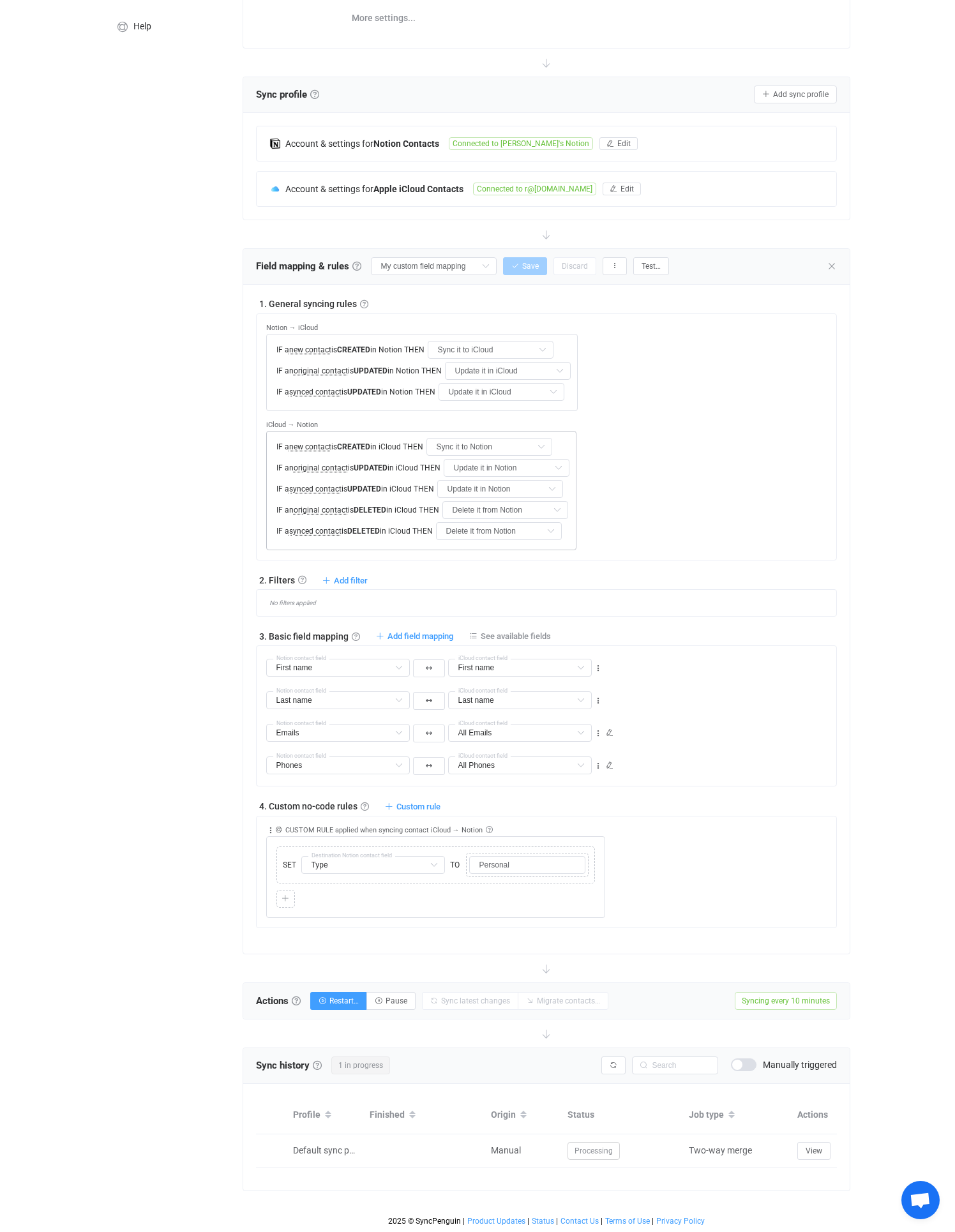
scroll to position [0, 0]
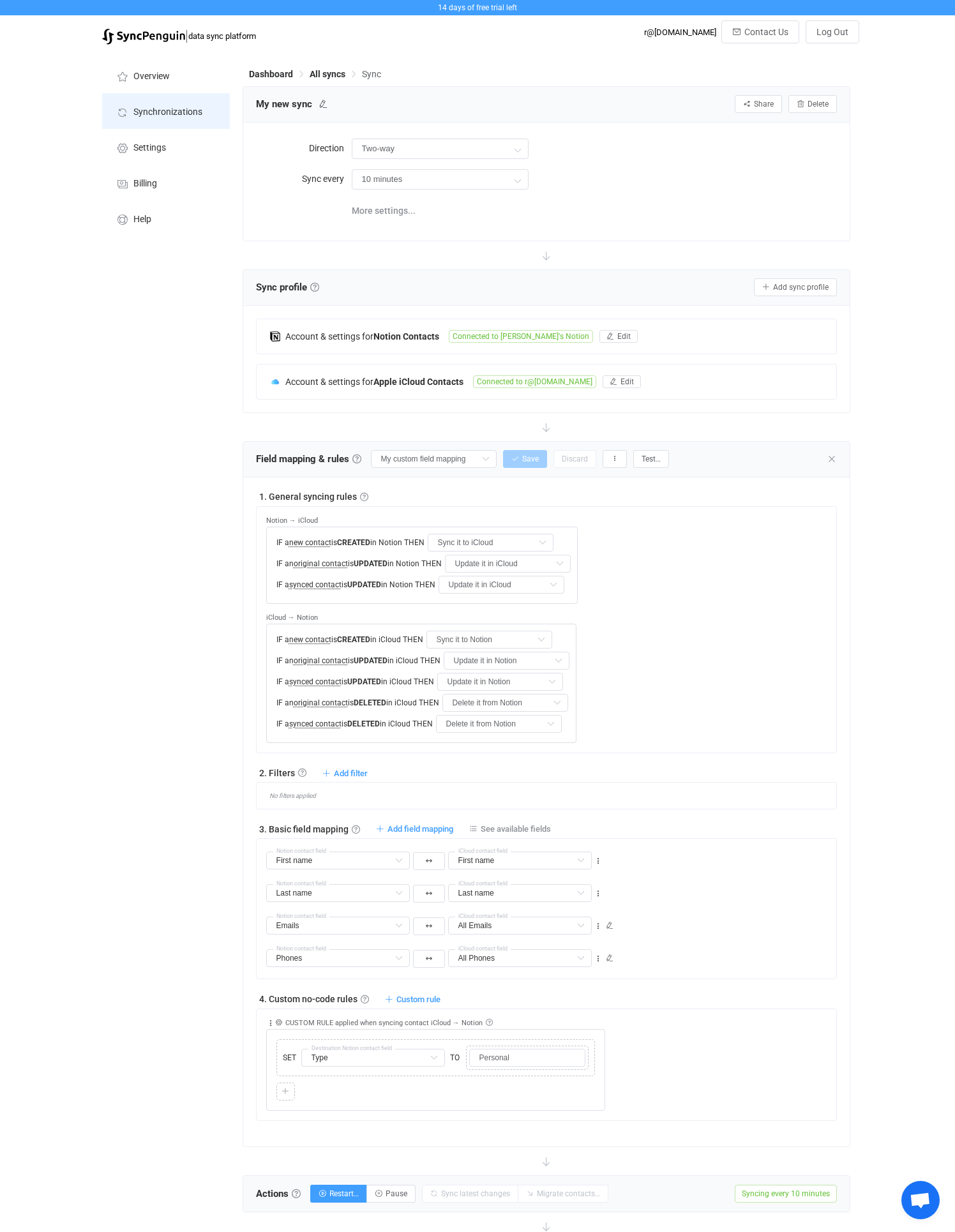
click at [179, 108] on span "Synchronizations" at bounding box center [168, 113] width 69 height 10
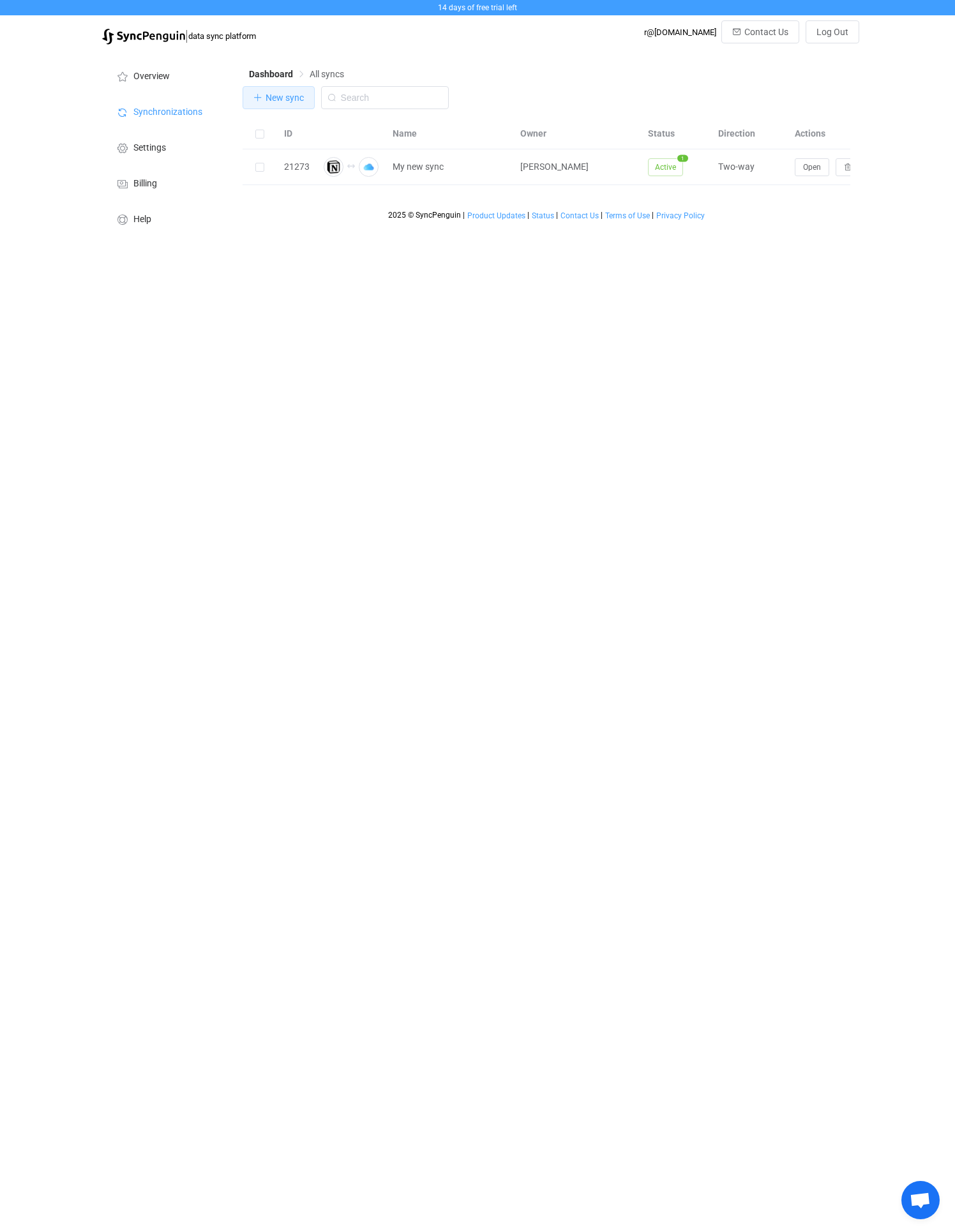
click at [260, 95] on icon "button" at bounding box center [257, 98] width 9 height 9
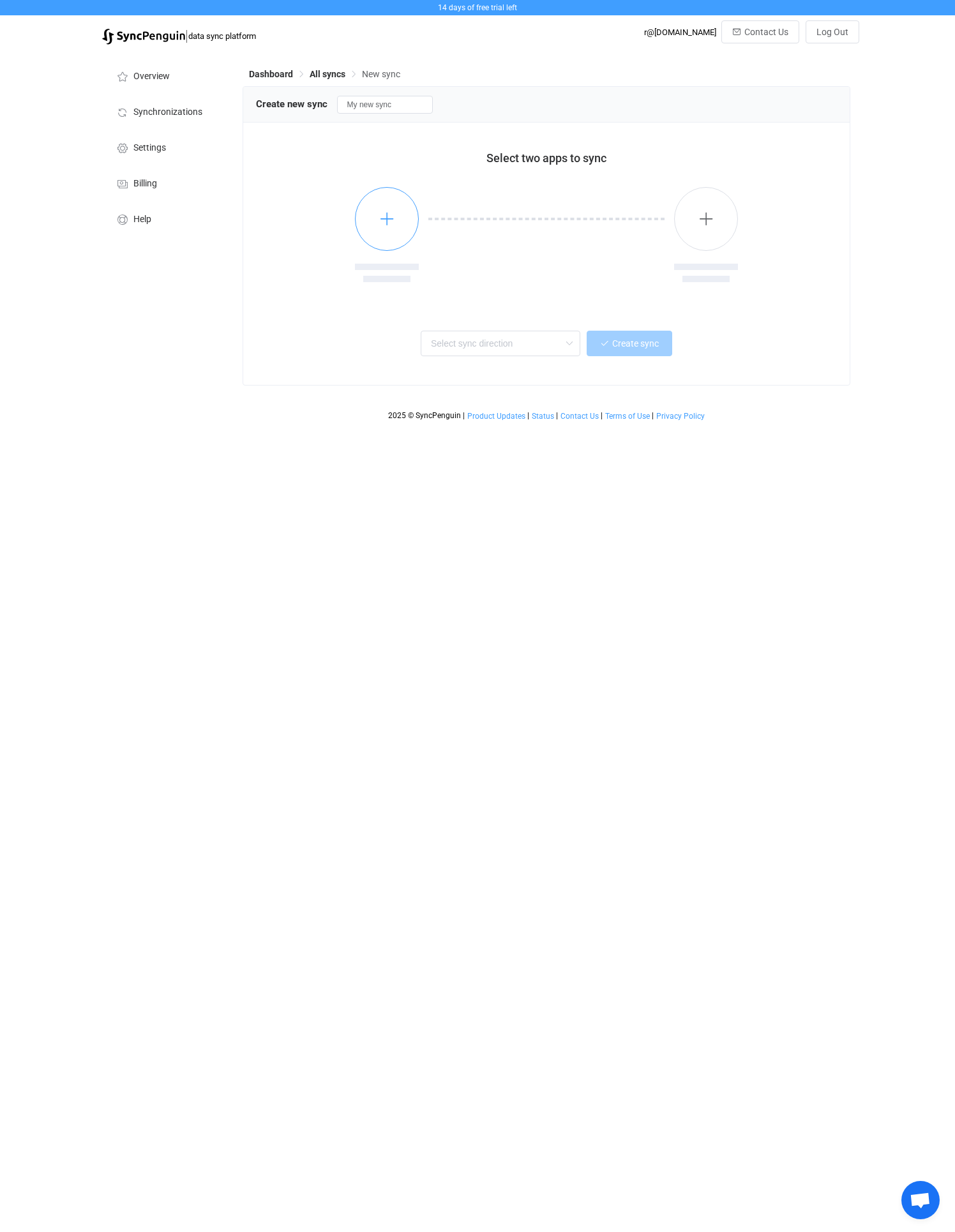
click at [387, 211] on icon "button" at bounding box center [387, 219] width 16 height 16
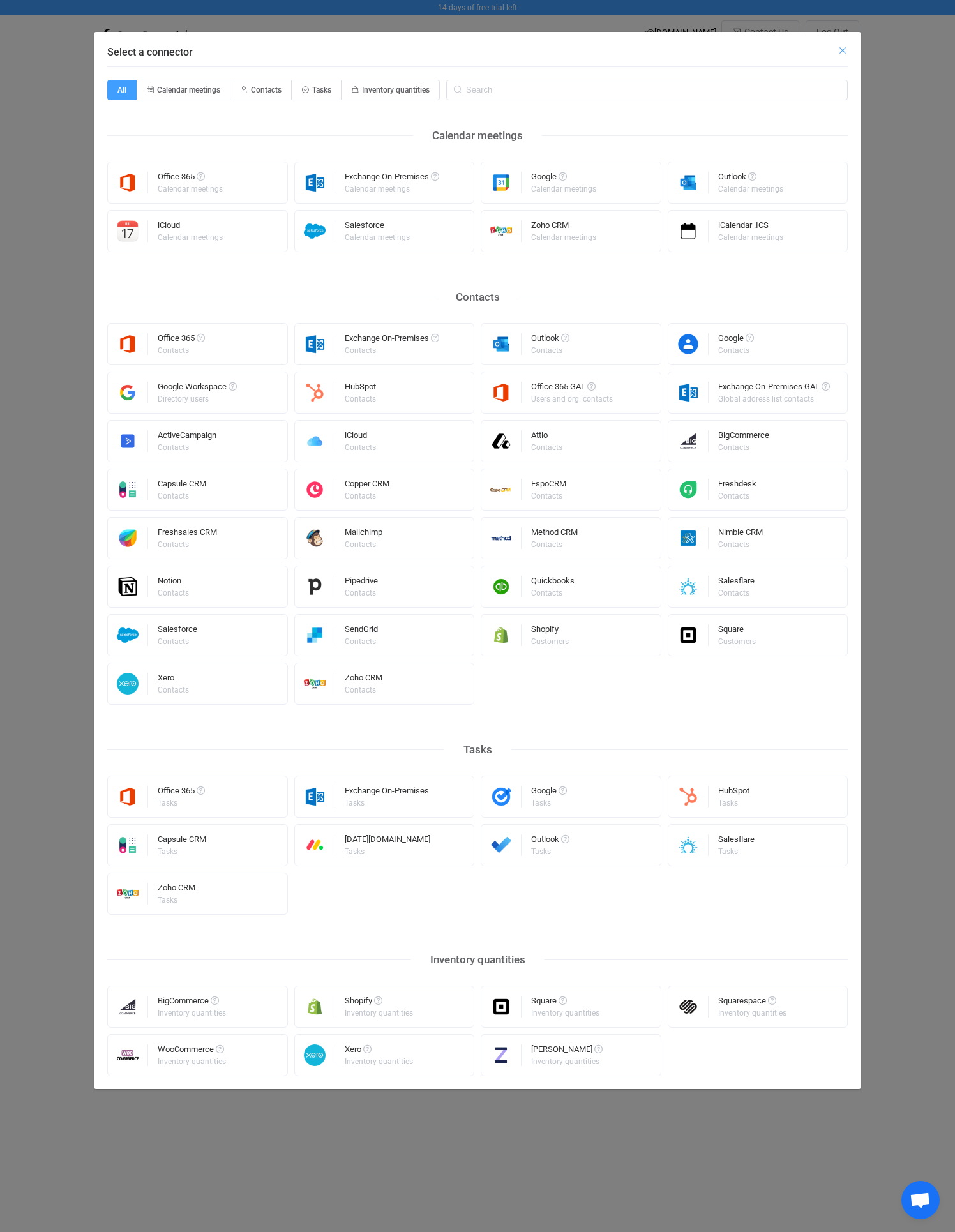
click at [840, 52] on icon "Close" at bounding box center [843, 50] width 10 height 10
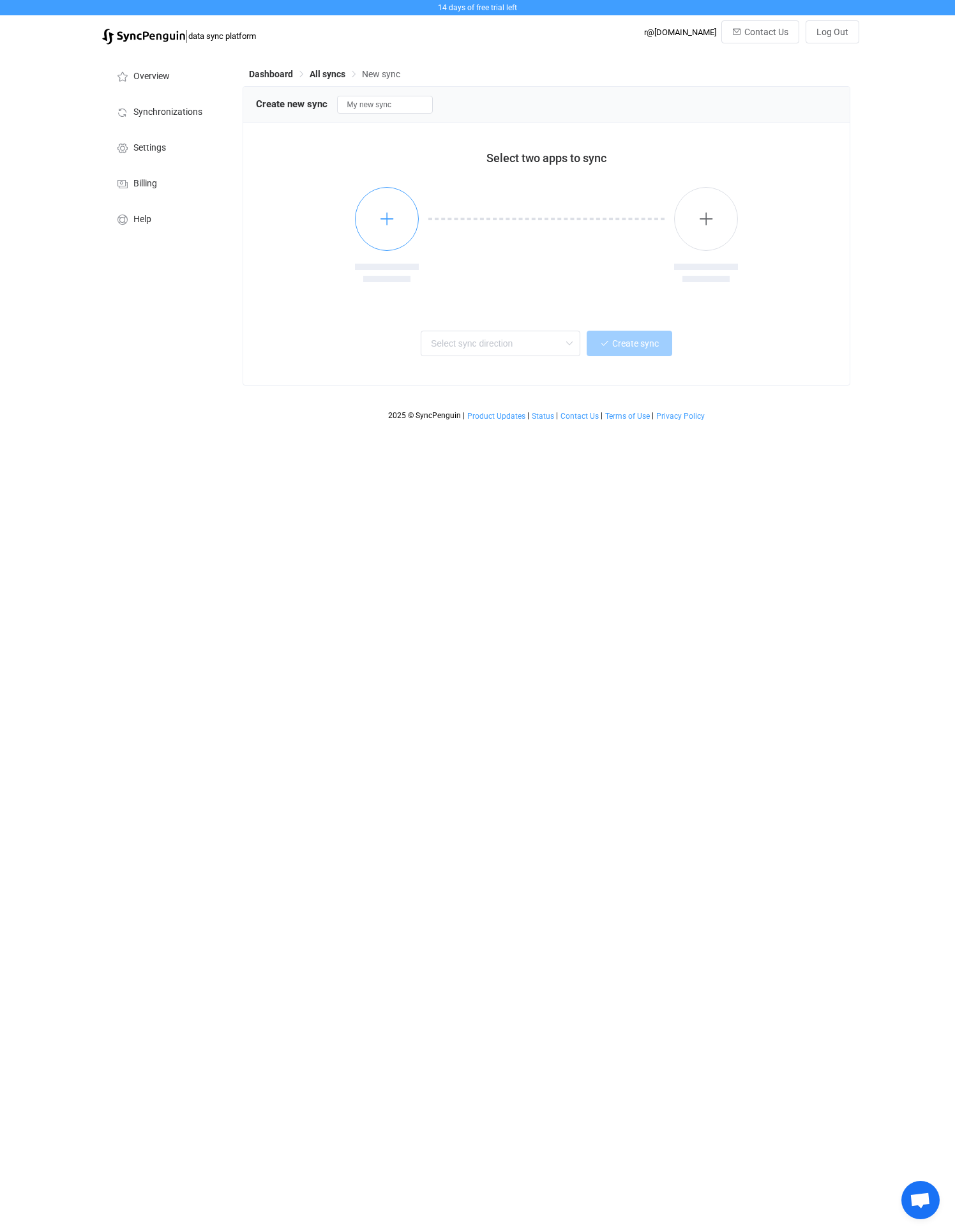
click at [379, 231] on button "button" at bounding box center [387, 219] width 64 height 64
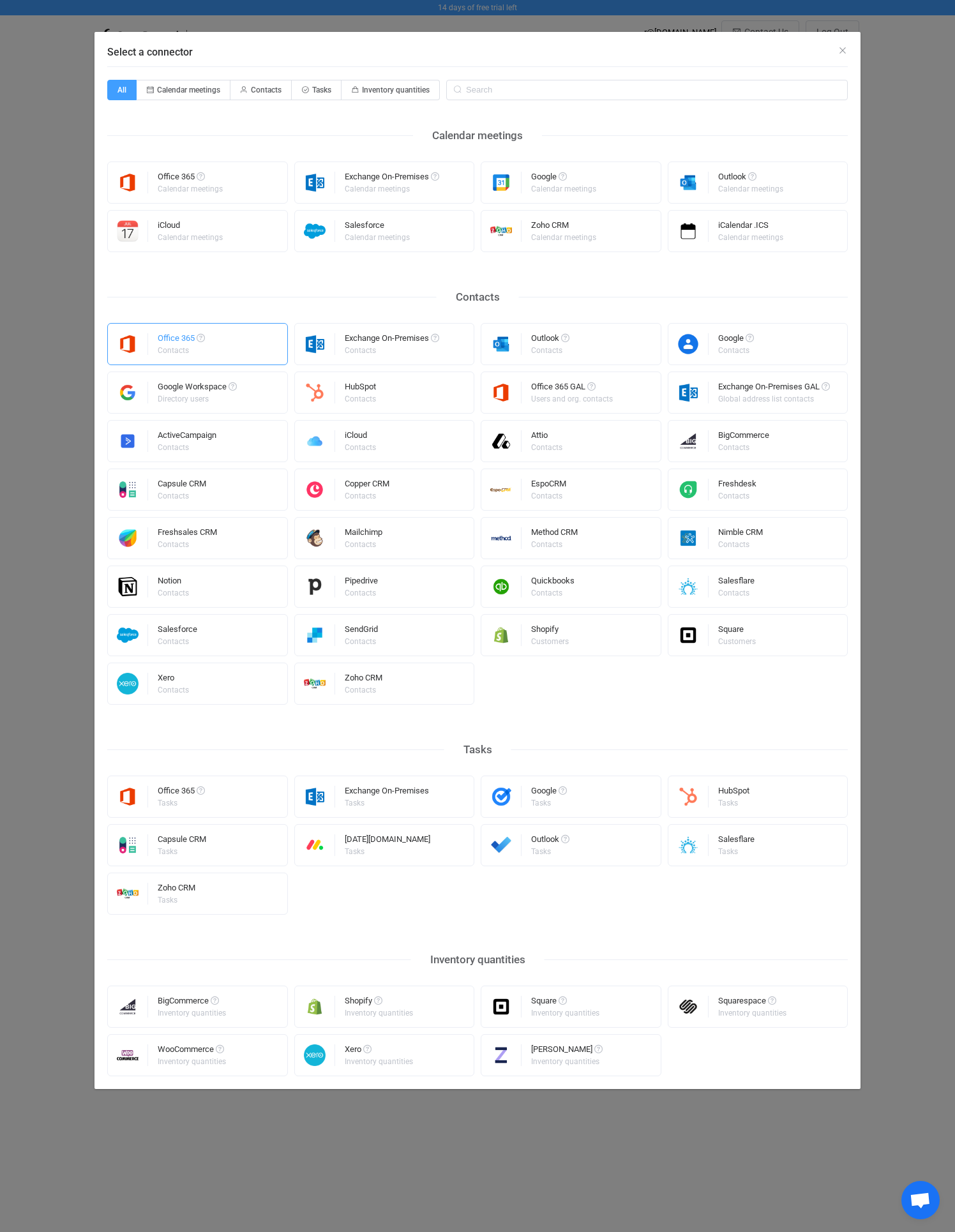
click at [225, 347] on div "Office 365 Contacts" at bounding box center [197, 344] width 180 height 42
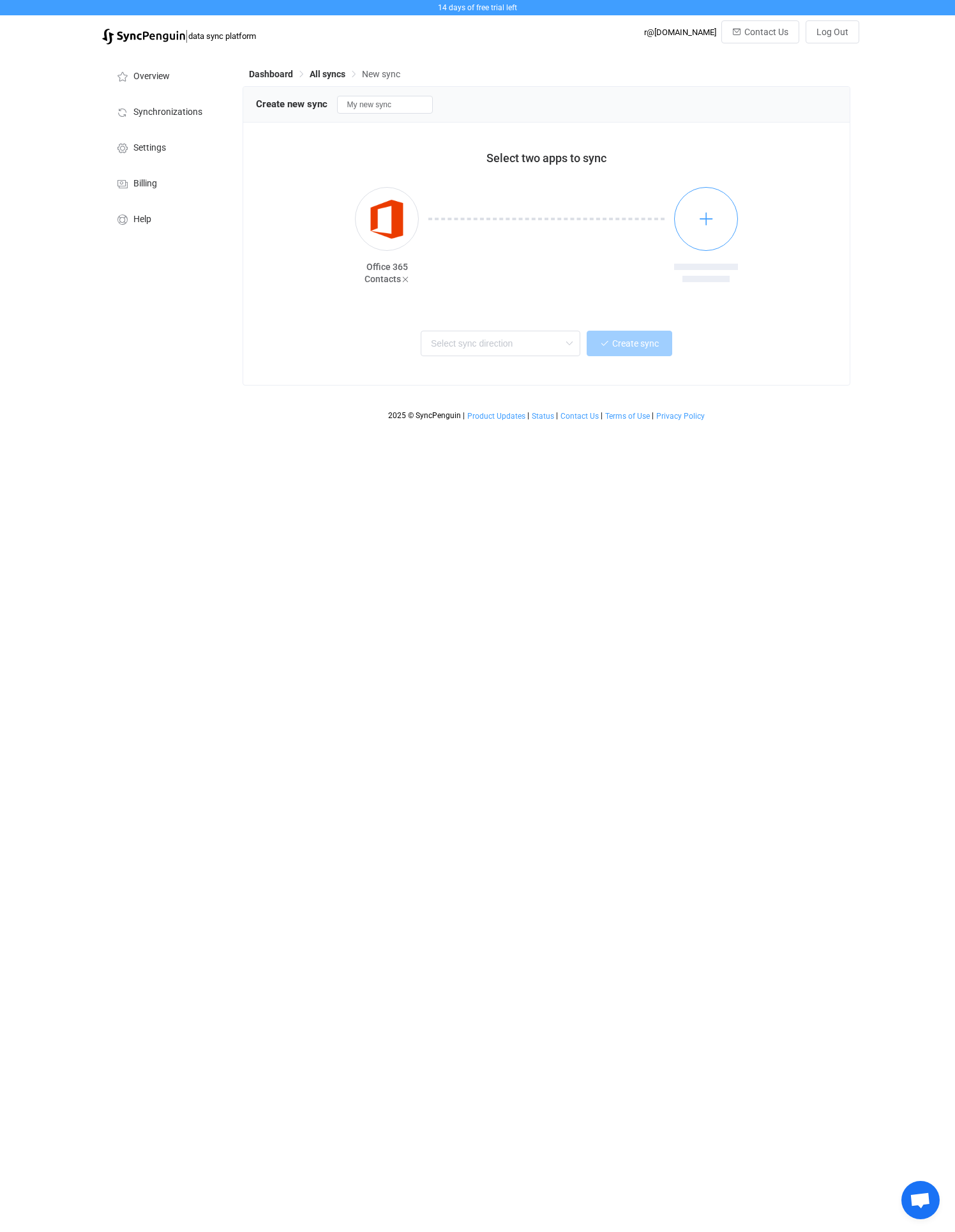
click at [722, 214] on button "button" at bounding box center [706, 219] width 64 height 64
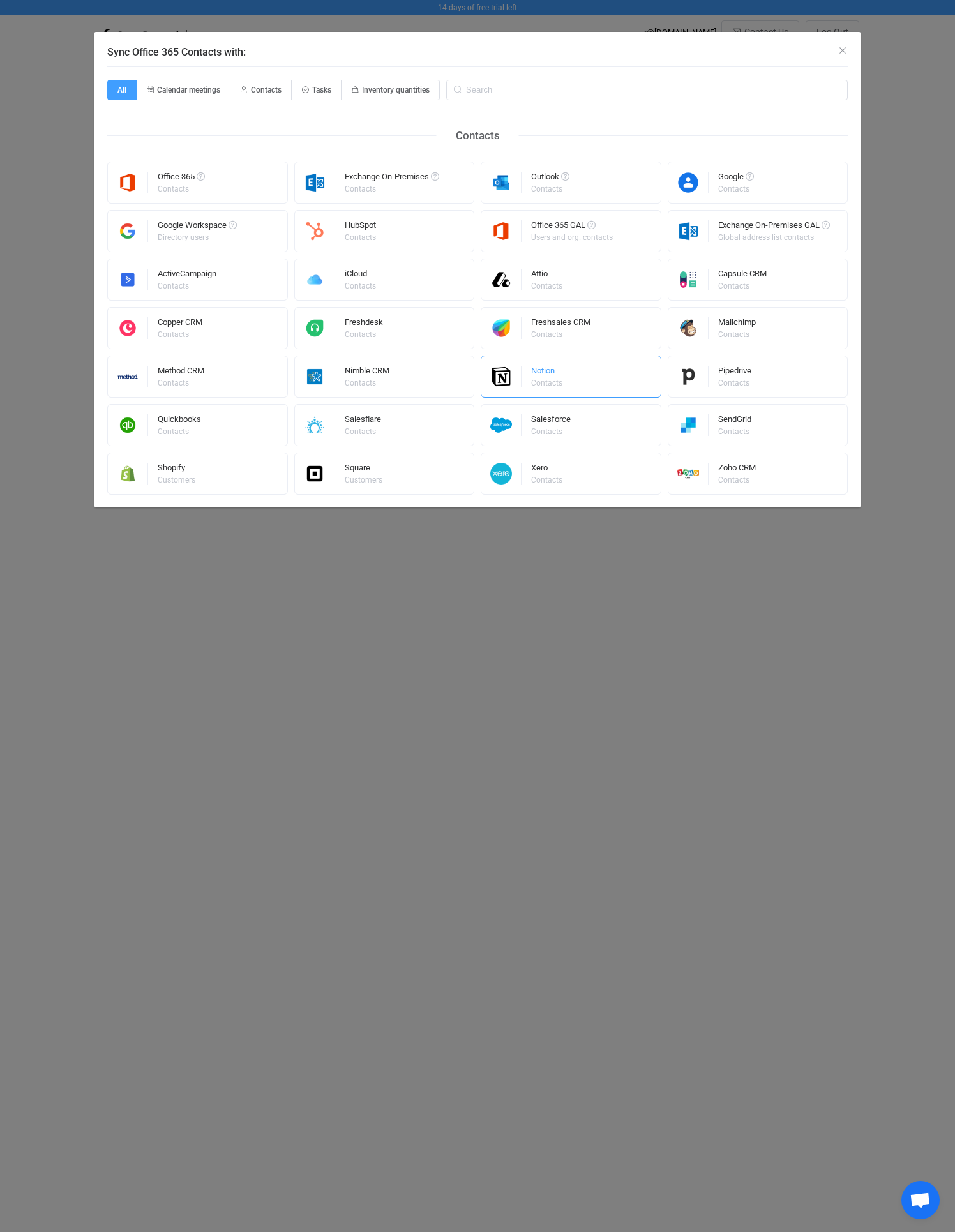
click at [535, 374] on div "Notion" at bounding box center [548, 373] width 33 height 13
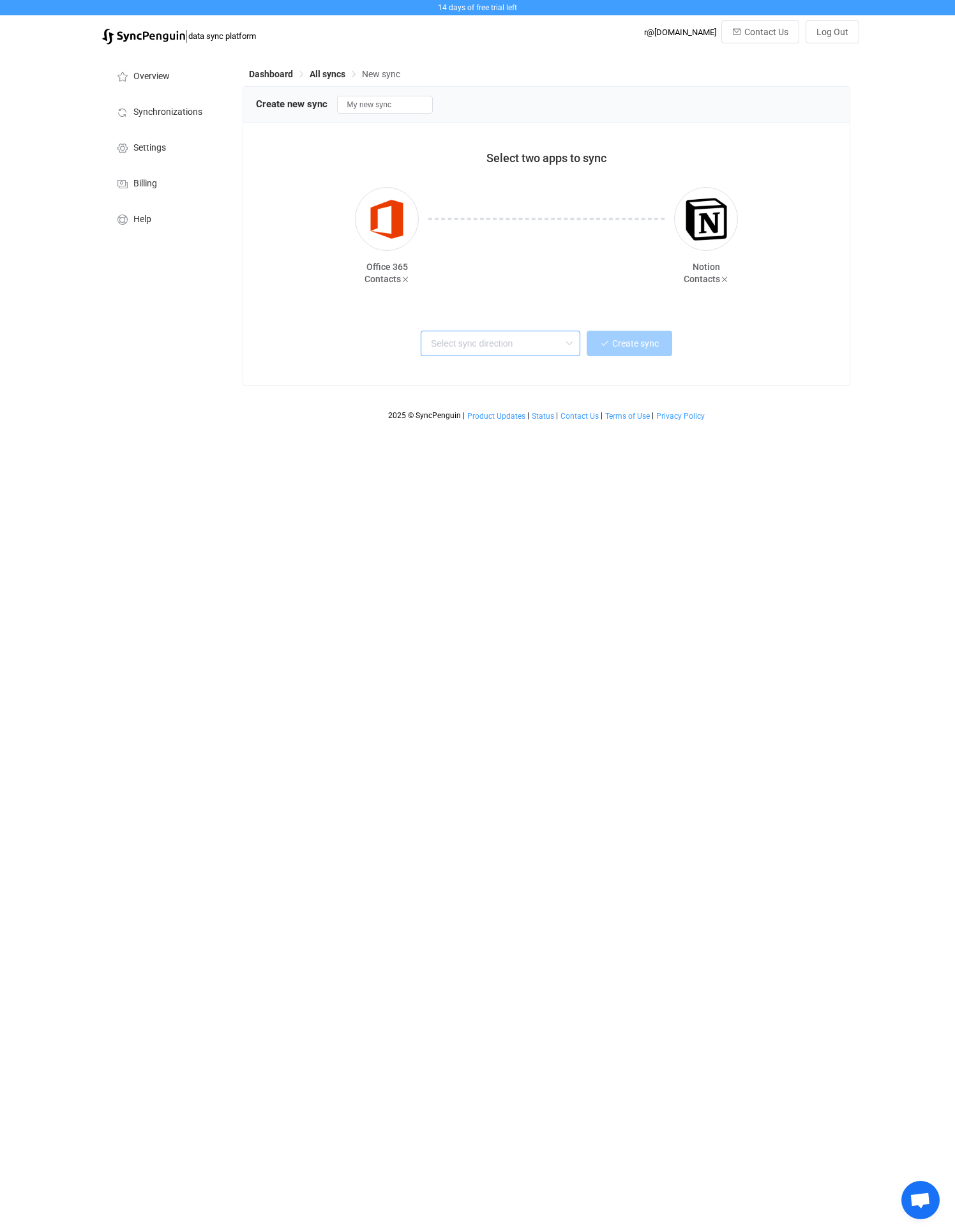
click at [514, 343] on input "text" at bounding box center [500, 343] width 160 height 25
click at [497, 383] on span "One or multiple two-way syncs" at bounding box center [489, 390] width 110 height 14
type input "Two-way"
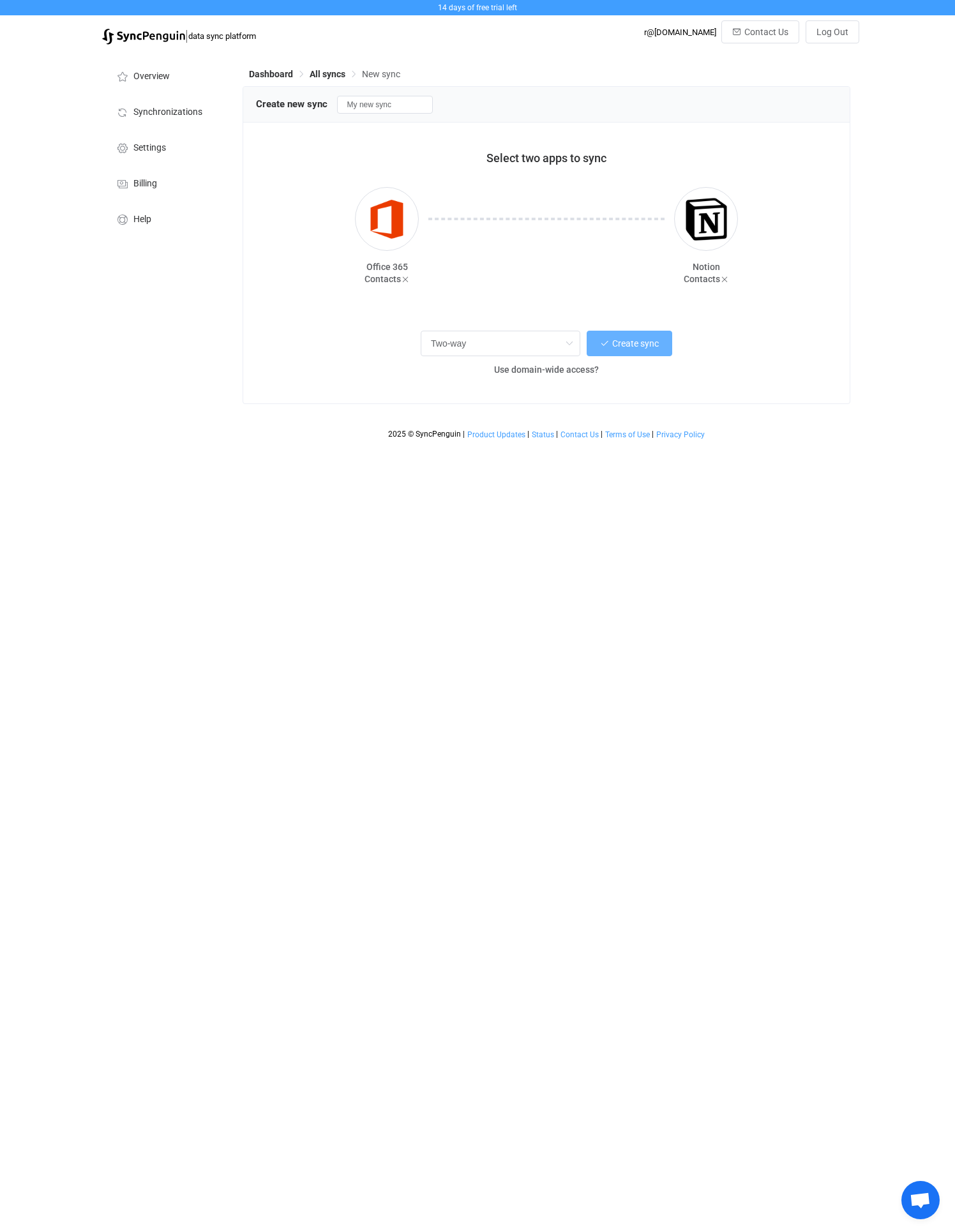
click at [646, 349] on button "Create sync" at bounding box center [629, 343] width 86 height 25
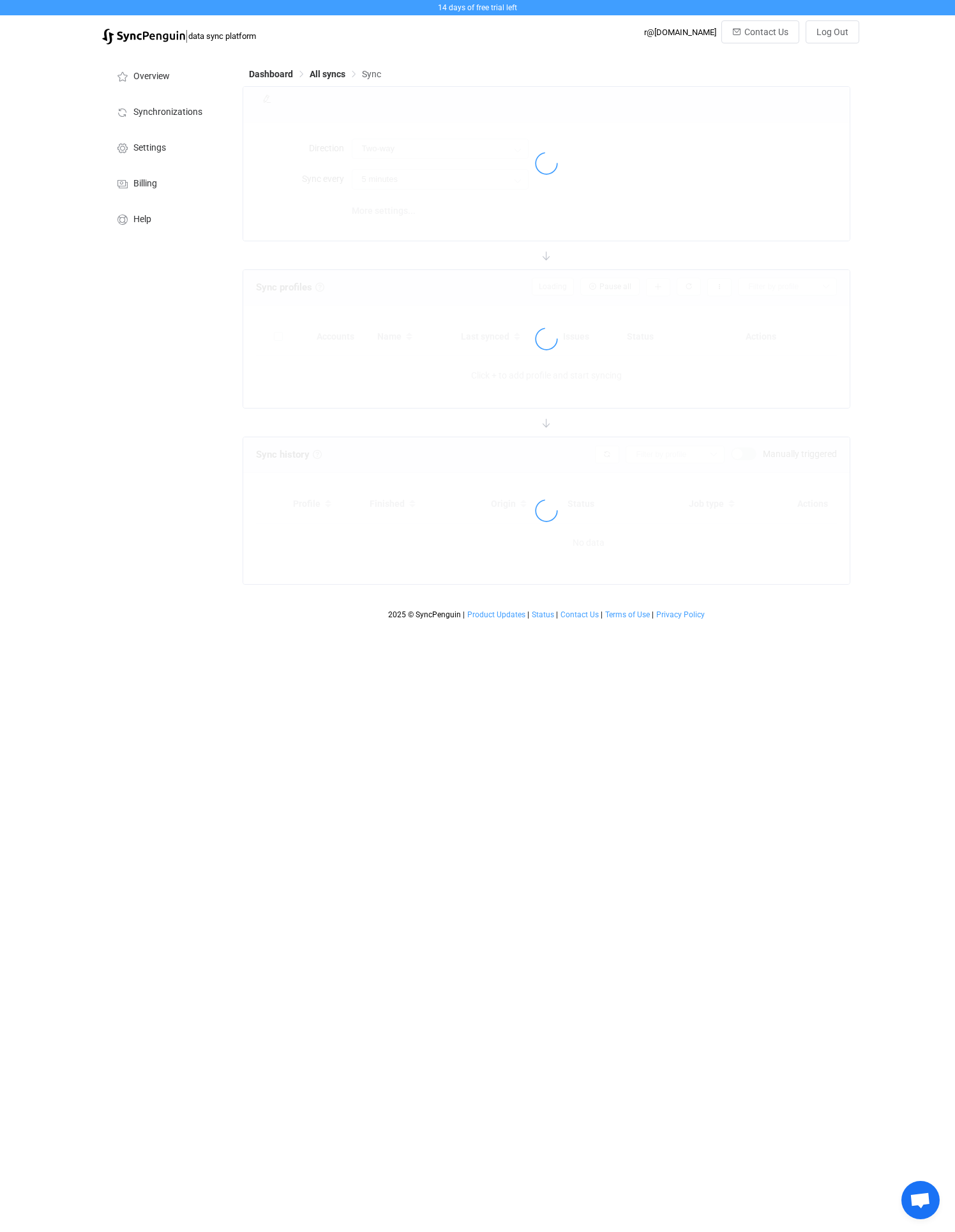
type input "10 minutes"
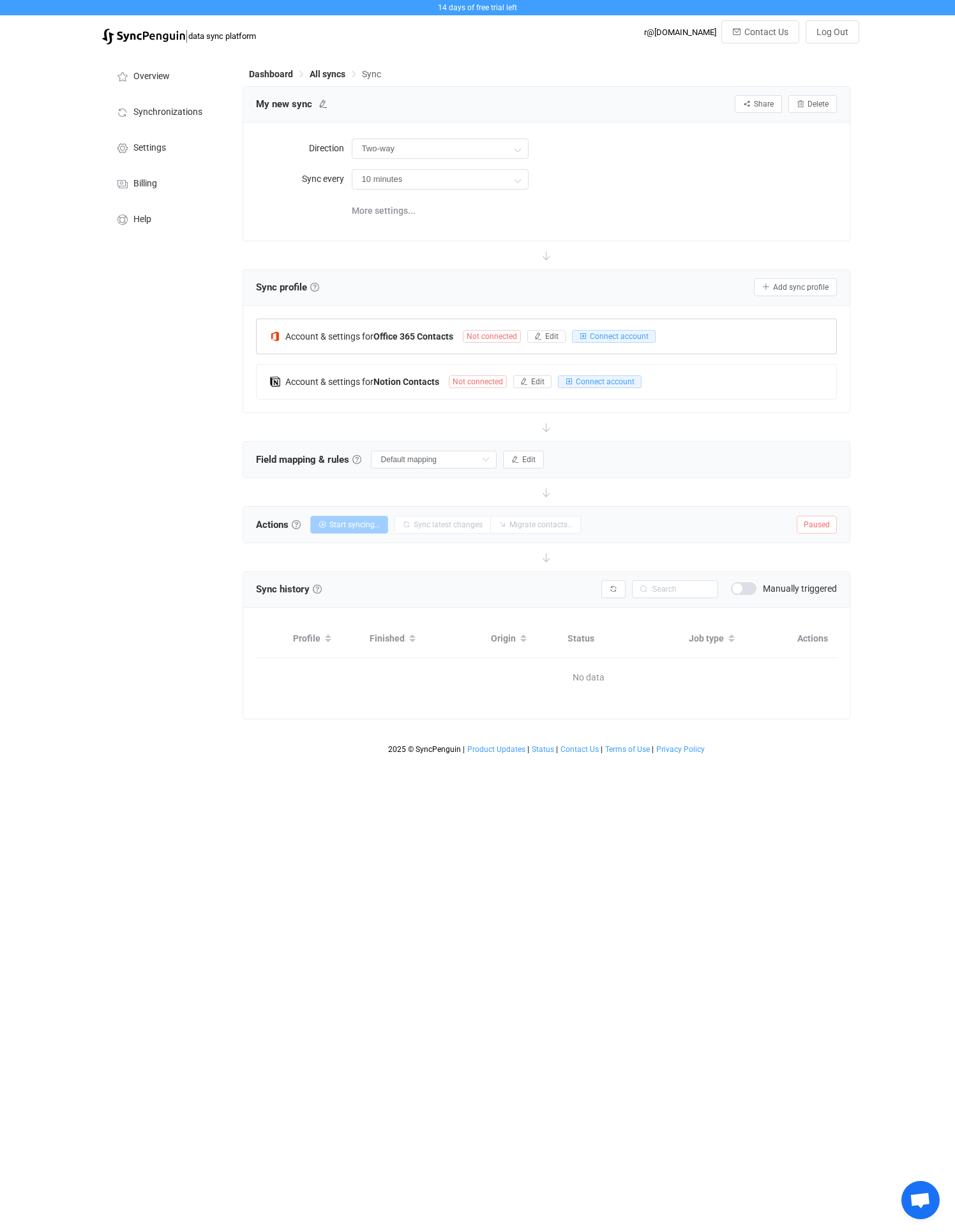
click at [499, 338] on span "Not connected" at bounding box center [492, 336] width 58 height 13
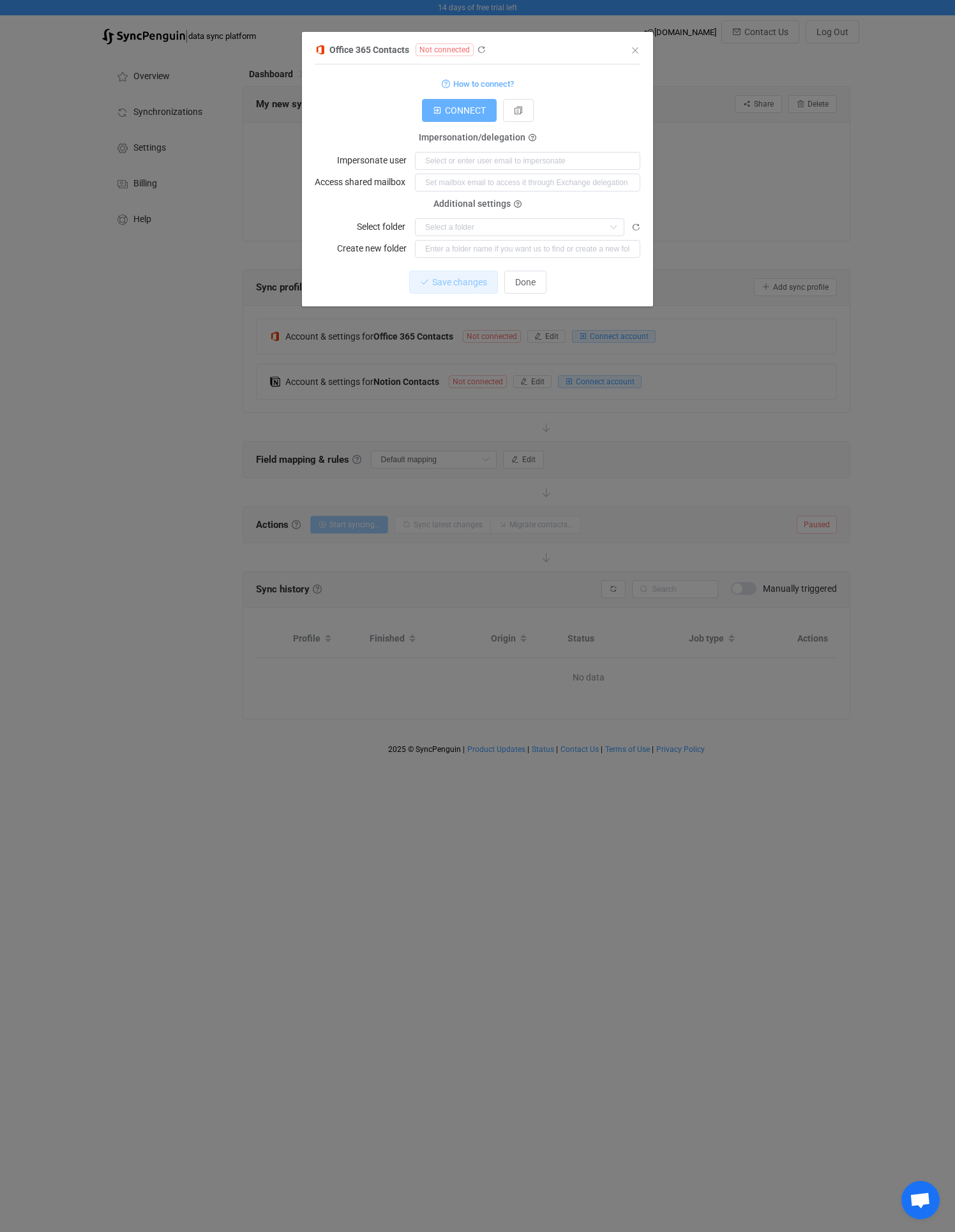
click at [450, 111] on span "CONNECT" at bounding box center [465, 110] width 41 height 10
click at [449, 236] on form "How to connect? Connection type Connection type As an application Using an impe…" at bounding box center [478, 166] width 325 height 183
click at [447, 227] on input "dialog" at bounding box center [519, 227] width 209 height 18
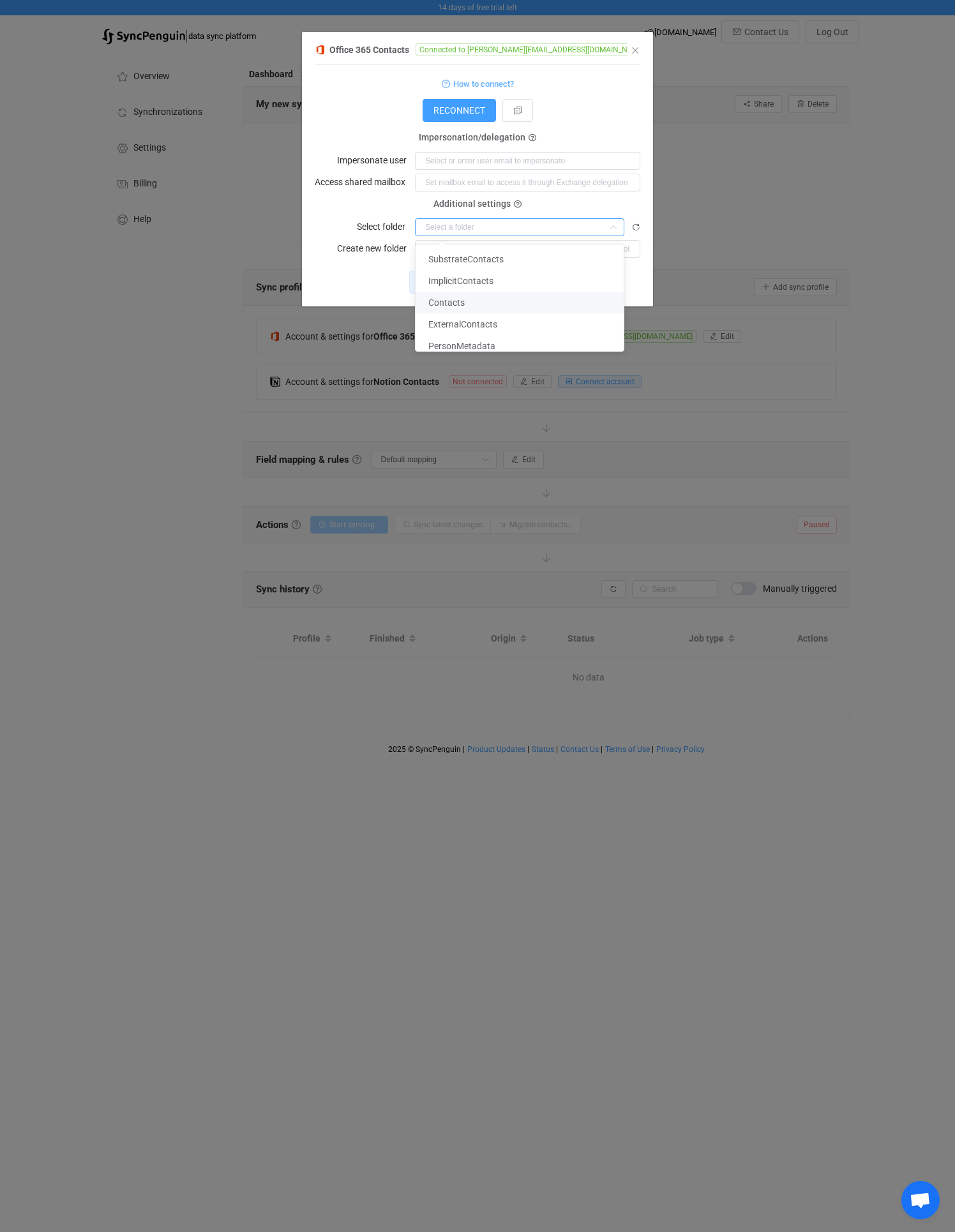
click at [451, 301] on span "Contacts" at bounding box center [446, 302] width 36 height 10
type input "Contacts"
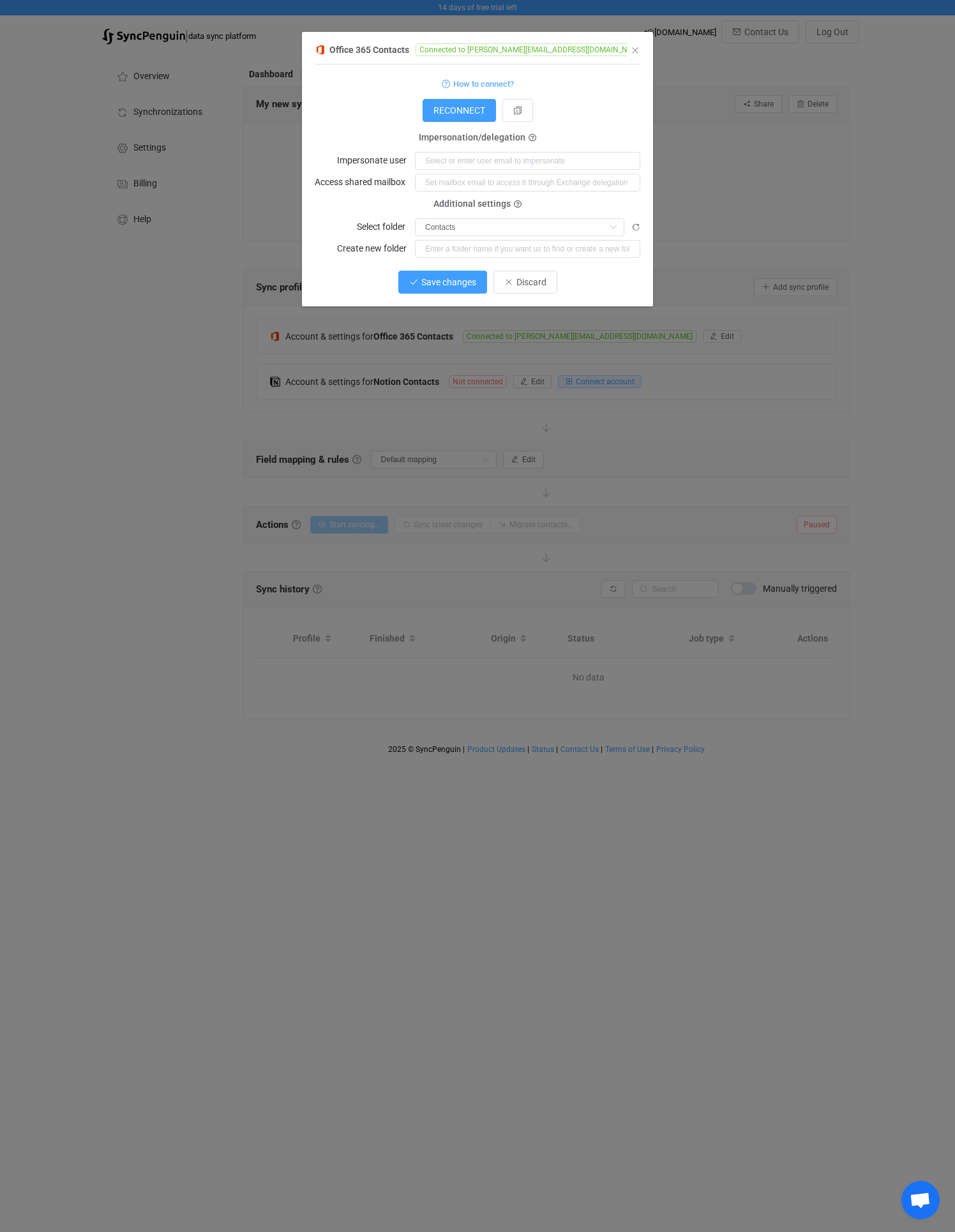
click at [427, 284] on span "Save changes" at bounding box center [448, 282] width 55 height 10
click at [528, 277] on span "Done" at bounding box center [525, 282] width 21 height 10
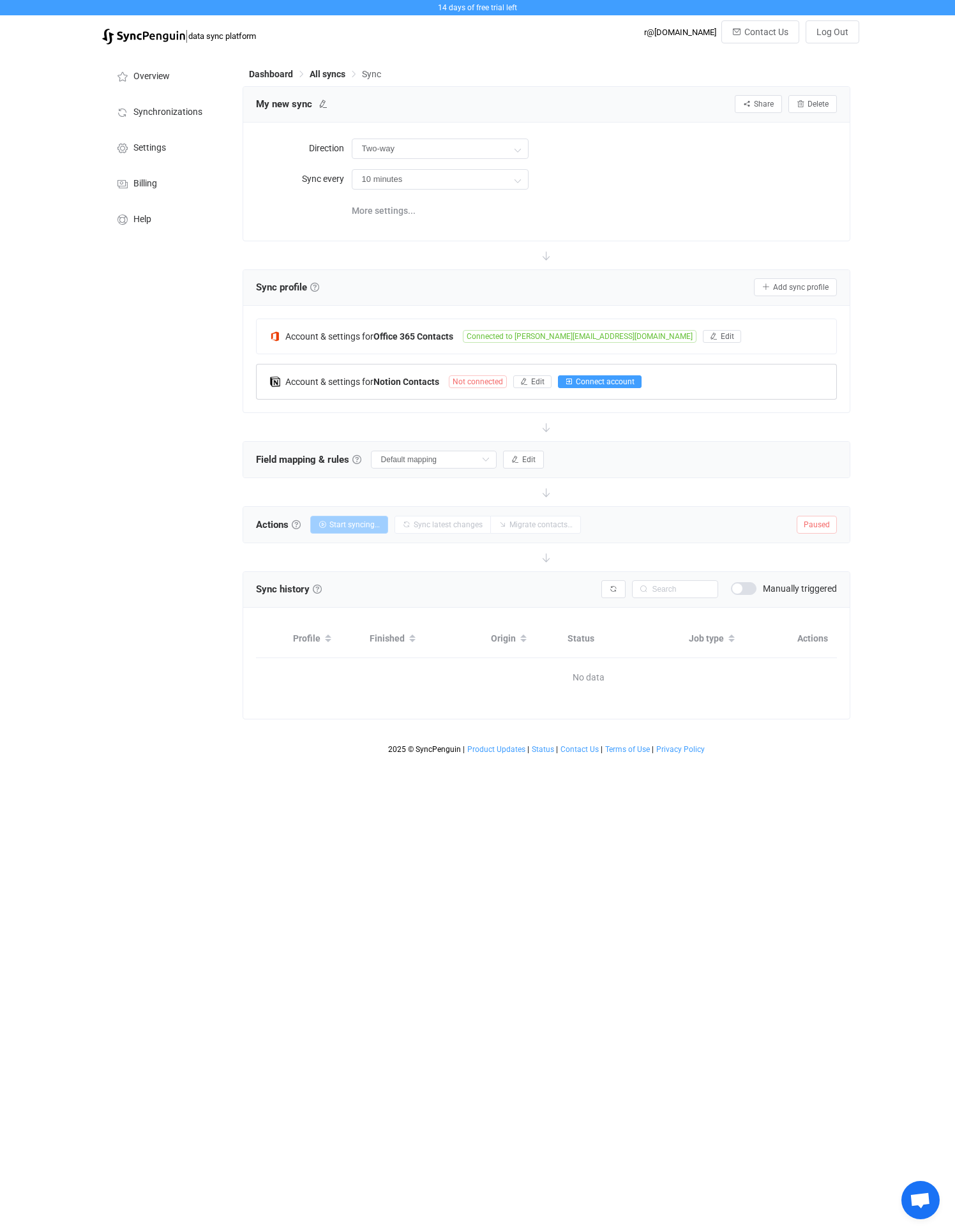
click at [596, 381] on span "Connect account" at bounding box center [605, 381] width 59 height 9
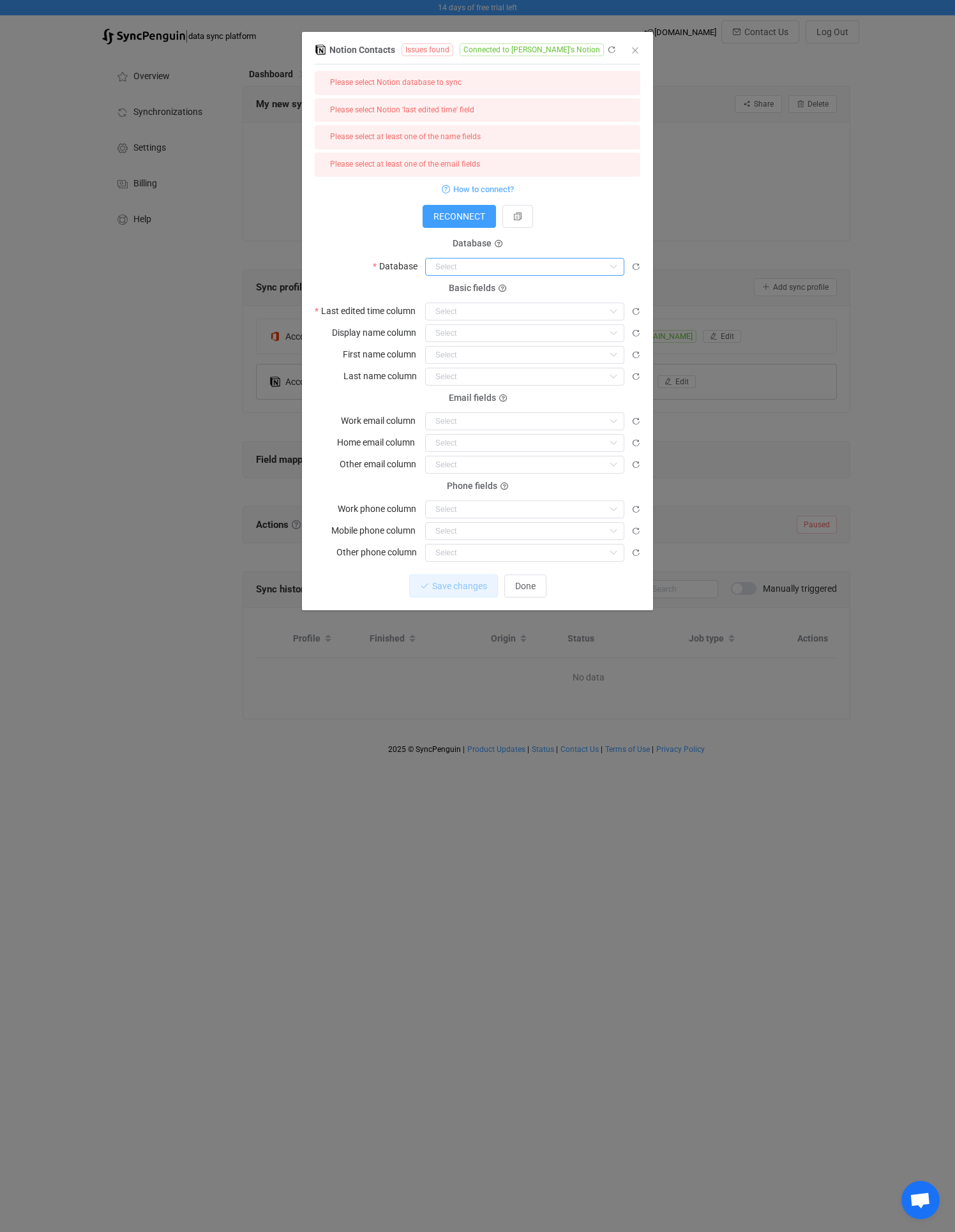
click at [490, 265] on input "dialog" at bounding box center [524, 266] width 199 height 18
click at [473, 318] on span "Business Contacts" at bounding box center [475, 320] width 74 height 10
type input "Business Contacts"
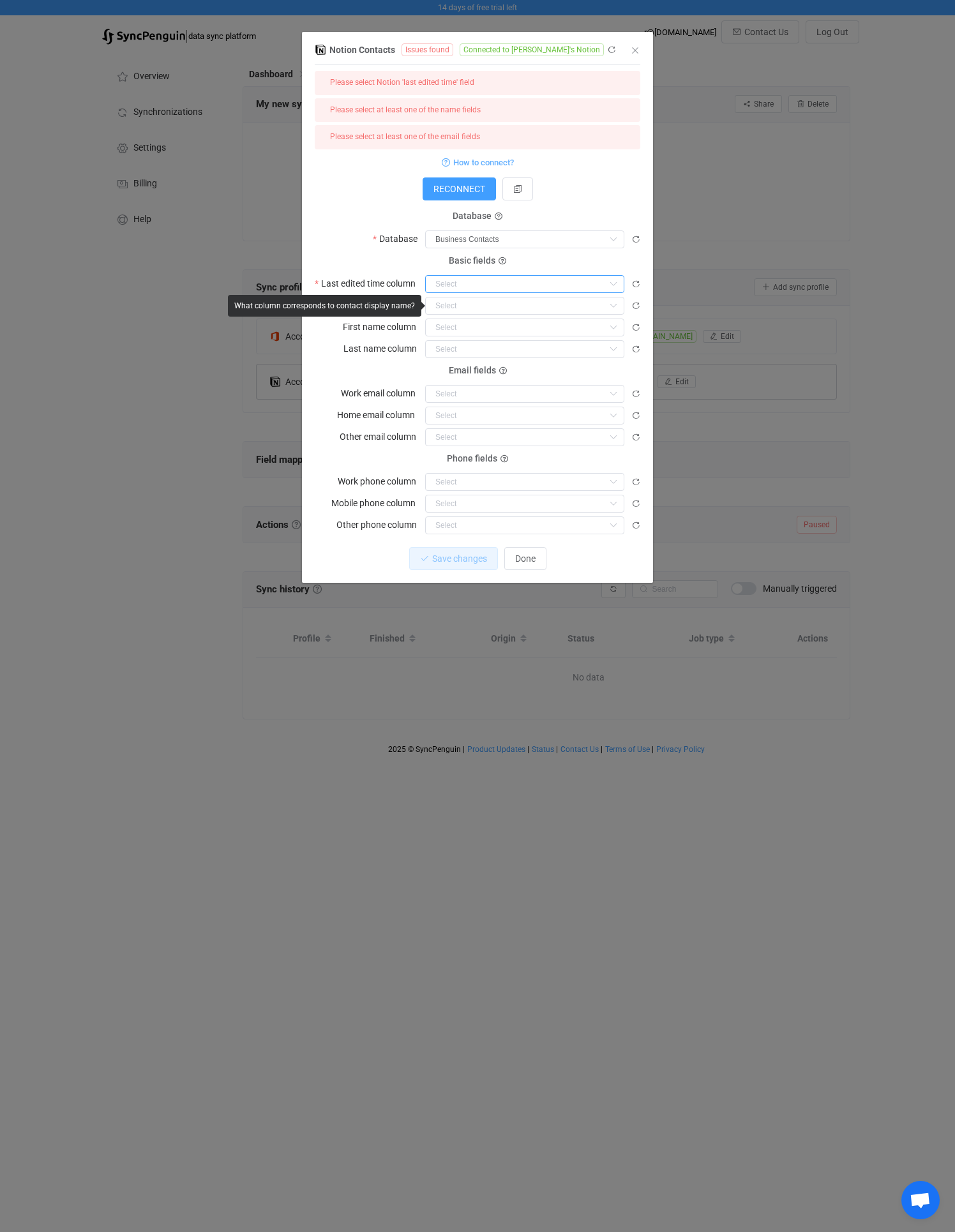
click at [463, 289] on input "dialog" at bounding box center [524, 284] width 199 height 18
click at [463, 311] on span "Last Updated" at bounding box center [465, 316] width 54 height 10
type input "Last Updated"
click at [453, 308] on input "dialog" at bounding box center [524, 305] width 199 height 18
click at [451, 396] on li "Name" at bounding box center [529, 403] width 207 height 22
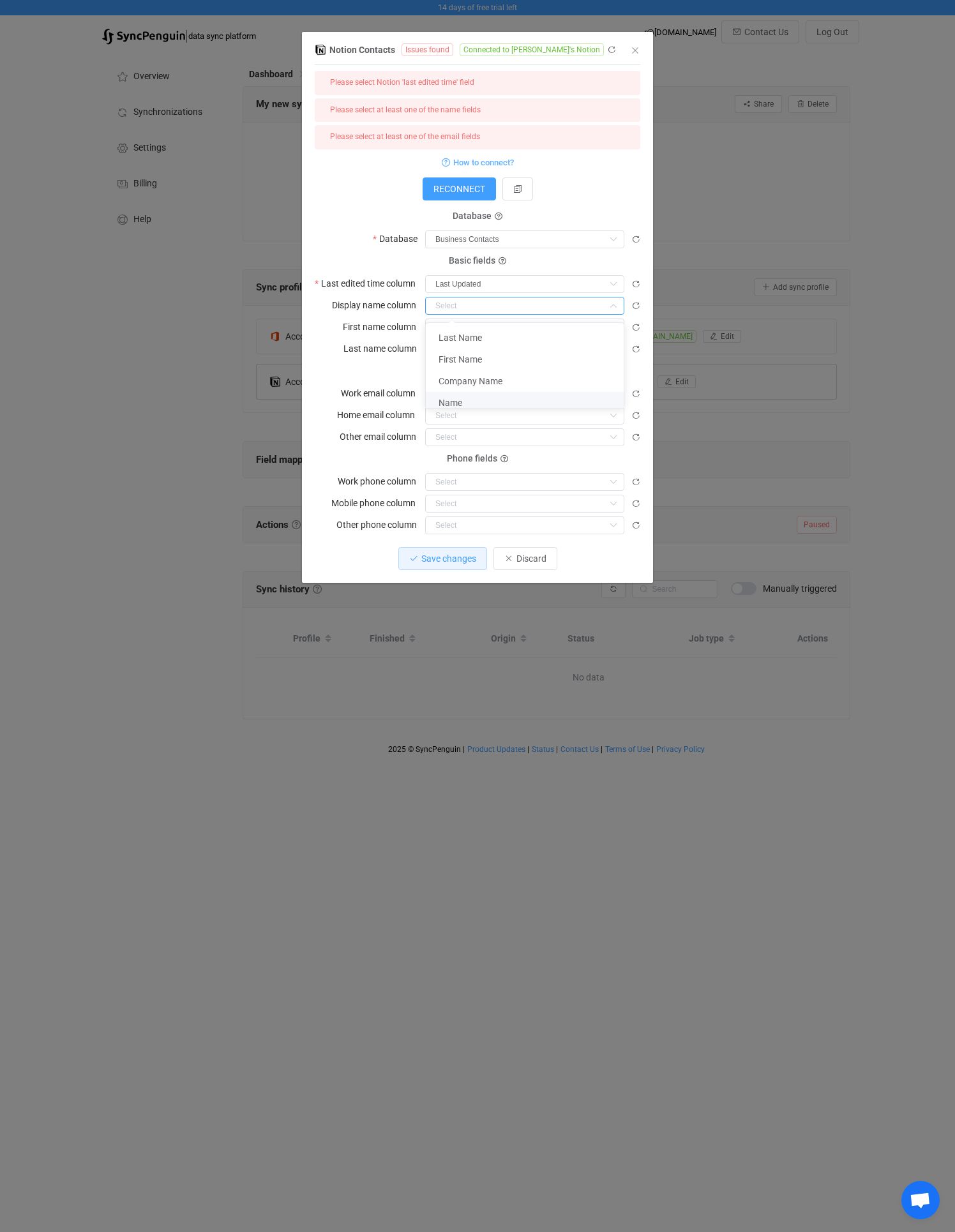
type input "Name"
click at [449, 328] on input "dialog" at bounding box center [524, 327] width 199 height 18
click at [457, 380] on span "First Name" at bounding box center [460, 381] width 43 height 10
type input "First Name"
click at [453, 352] on input "dialog" at bounding box center [524, 349] width 199 height 18
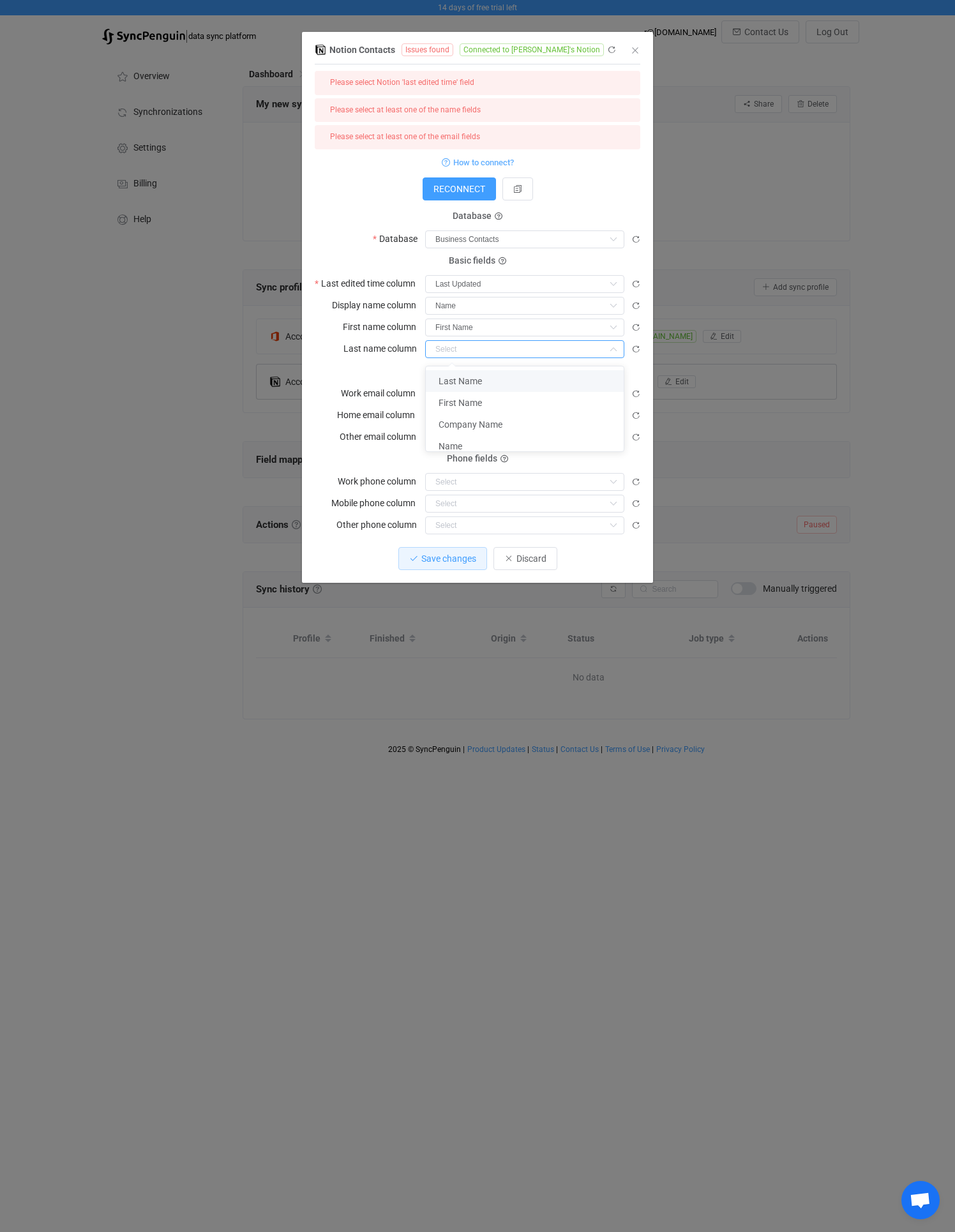
click at [456, 388] on li "Last Name" at bounding box center [529, 381] width 207 height 22
type input "Last Name"
click at [458, 402] on input "dialog" at bounding box center [524, 393] width 199 height 18
click at [457, 443] on span "Work Email" at bounding box center [461, 447] width 44 height 10
type input "Work Email"
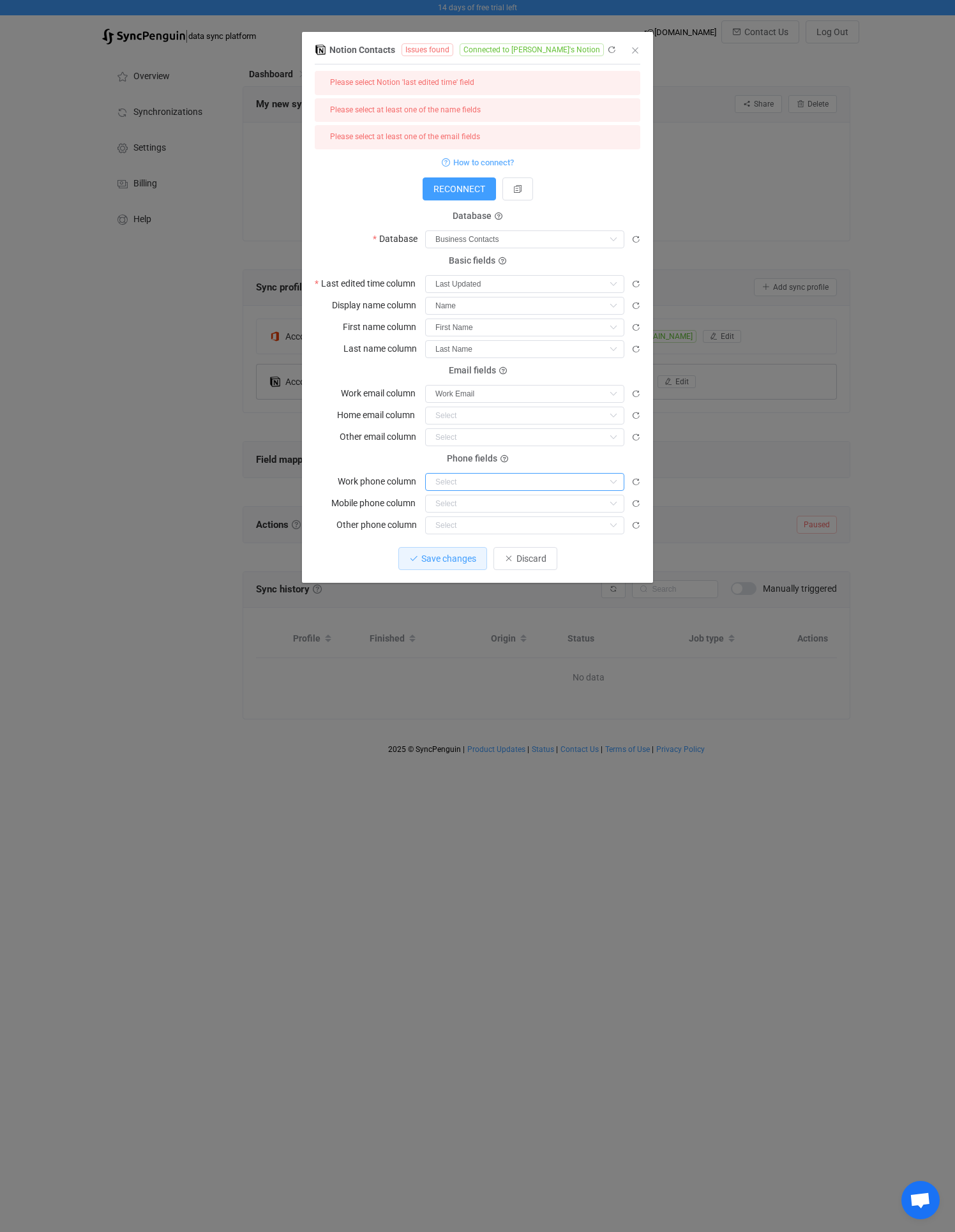
click at [452, 489] on input "dialog" at bounding box center [524, 481] width 199 height 18
click at [452, 514] on span "Work Phone" at bounding box center [463, 514] width 48 height 10
type input "Work Phone"
click at [452, 414] on input "dialog" at bounding box center [524, 415] width 199 height 18
click at [453, 453] on li "Personal Email" at bounding box center [529, 447] width 207 height 22
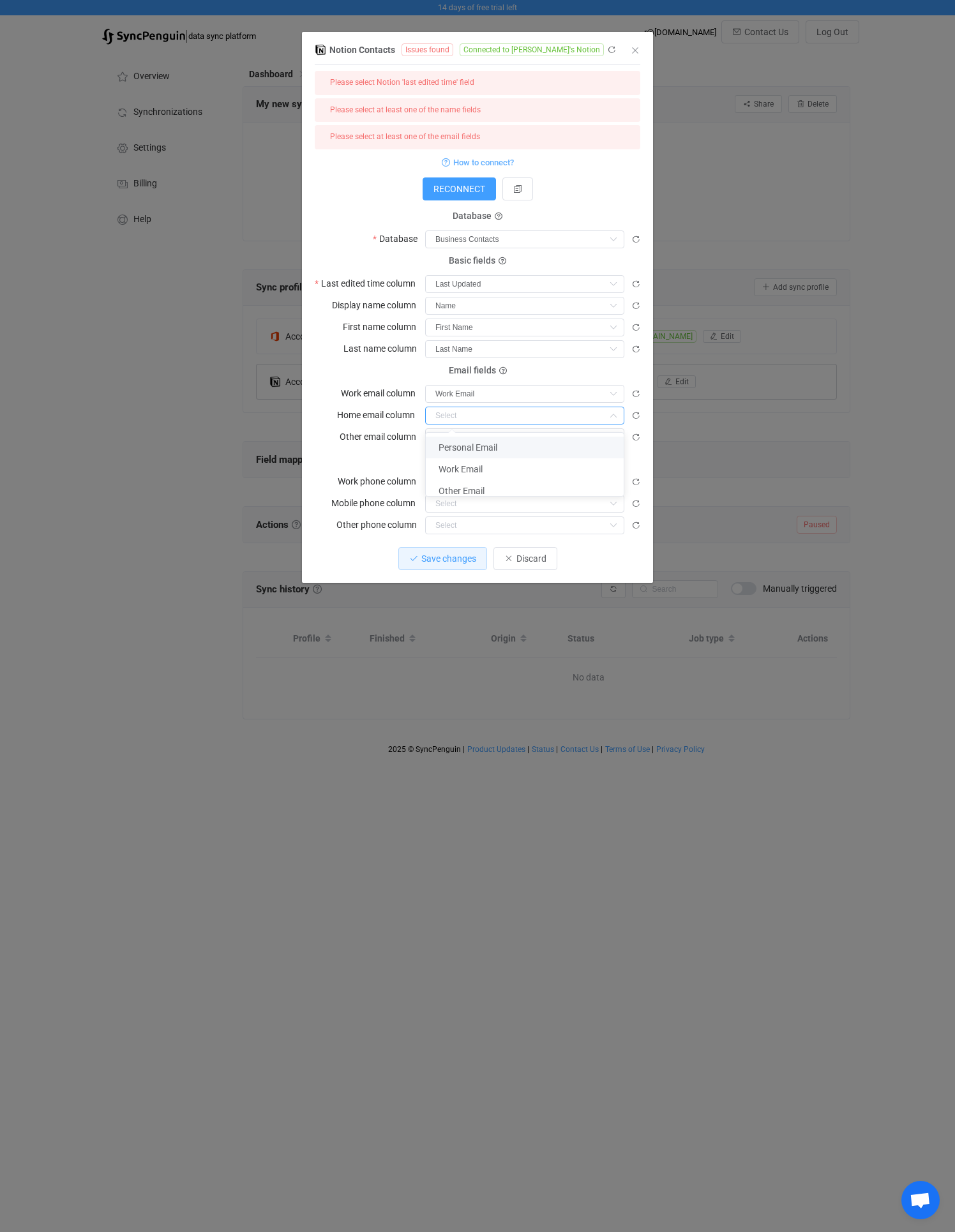
type input "Personal Email"
click at [456, 500] on input "dialog" at bounding box center [524, 503] width 199 height 18
click at [465, 577] on span "Personal Phone" at bounding box center [470, 579] width 62 height 10
type input "Personal Phone"
click at [454, 528] on input "dialog" at bounding box center [524, 525] width 199 height 18
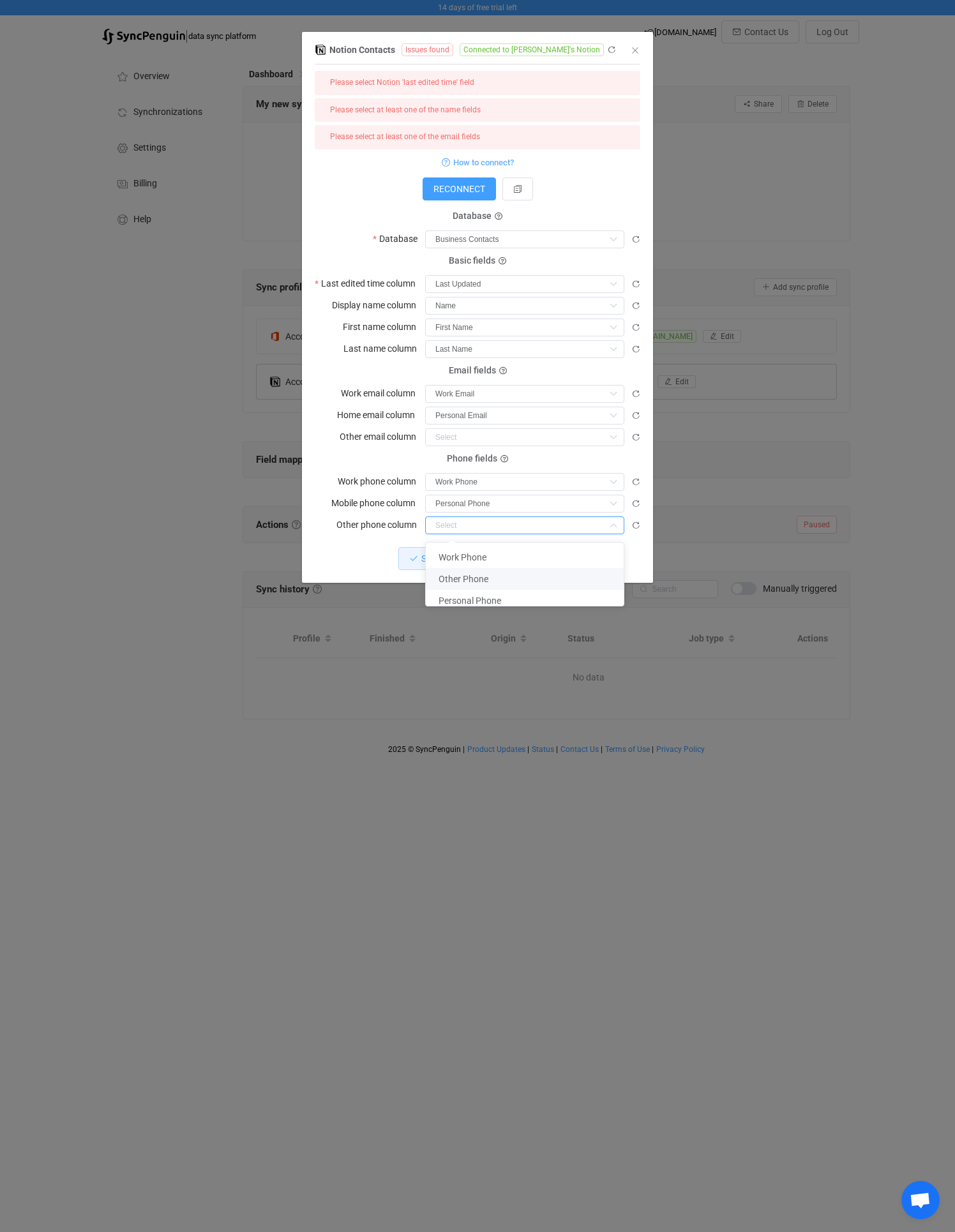
click at [458, 580] on span "Other Phone" at bounding box center [463, 579] width 50 height 10
type input "Other Phone"
click at [455, 443] on input "dialog" at bounding box center [524, 437] width 199 height 18
click at [462, 512] on span "Other Email" at bounding box center [461, 512] width 46 height 10
type input "Other Email"
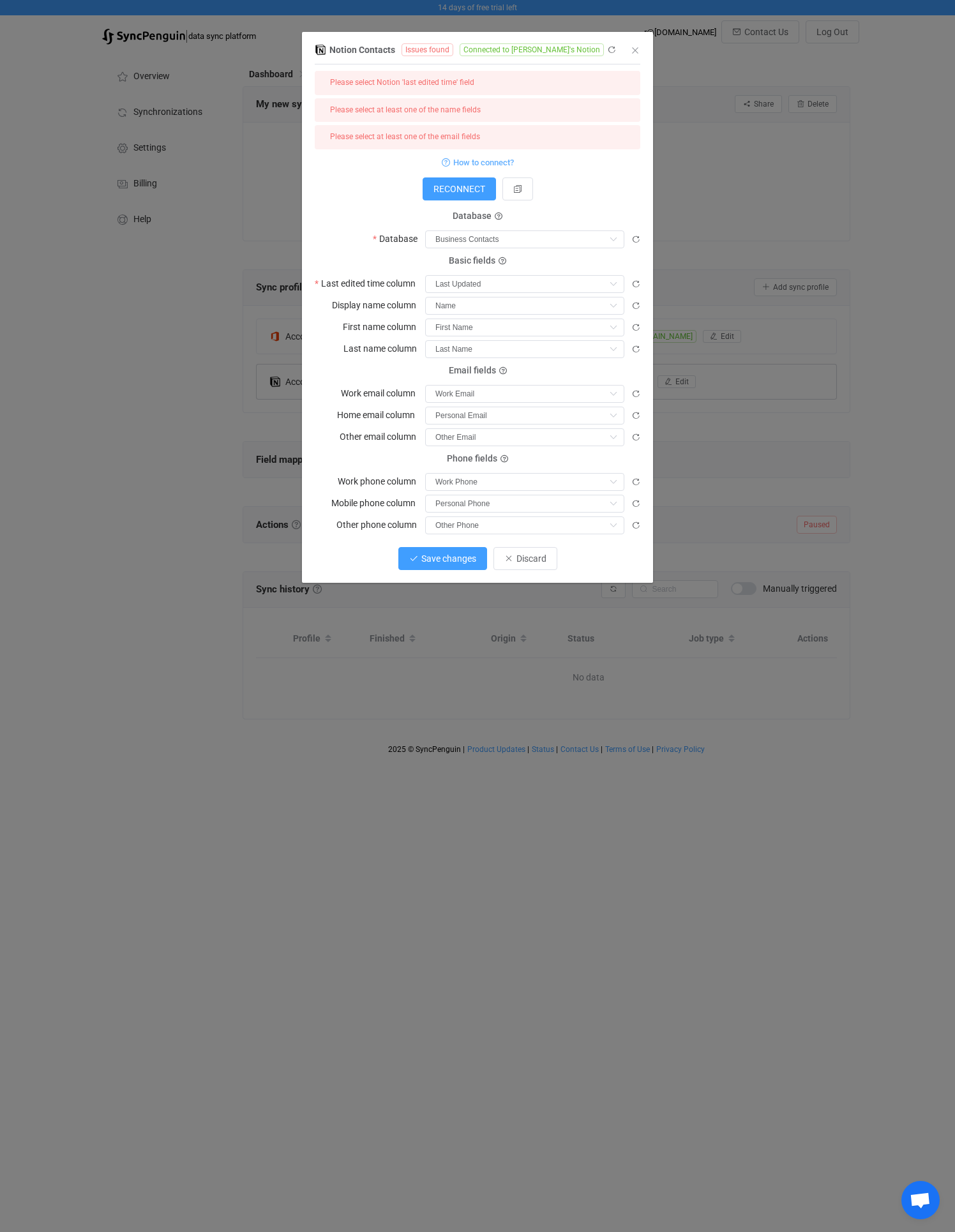
click at [434, 562] on span "Save changes" at bounding box center [448, 558] width 55 height 10
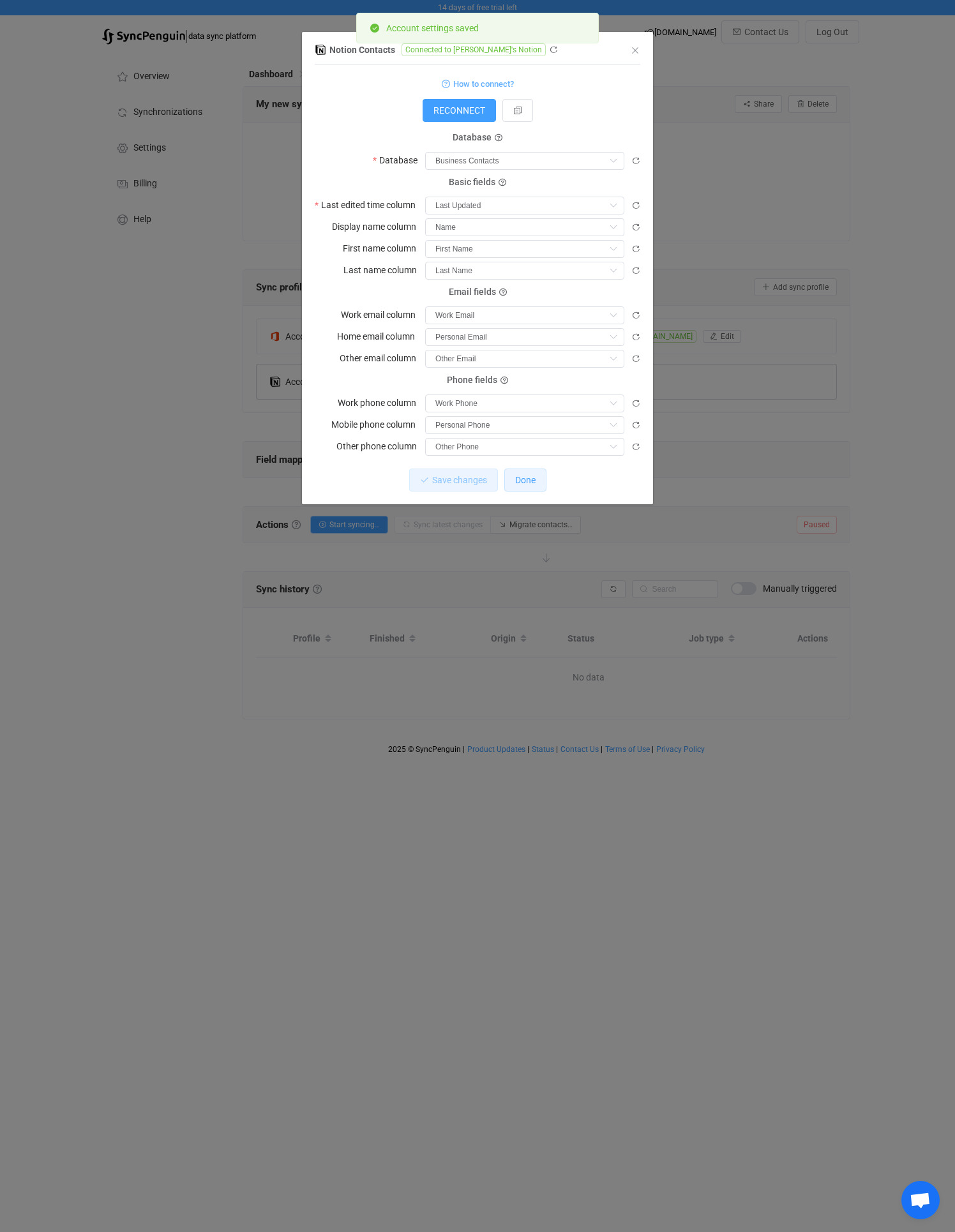
click at [543, 482] on button "Done" at bounding box center [526, 480] width 42 height 23
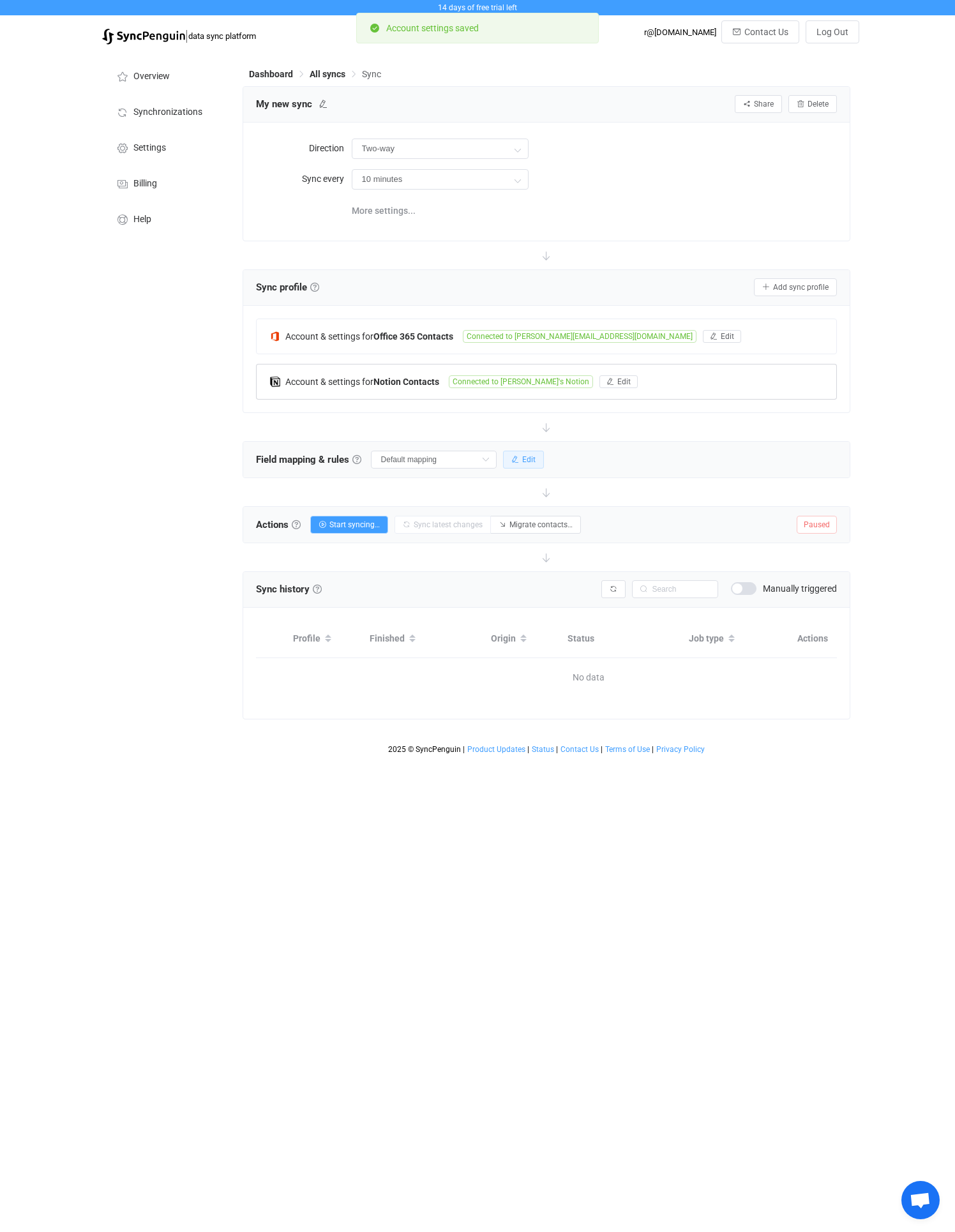
click at [522, 459] on span "Edit" at bounding box center [528, 459] width 13 height 9
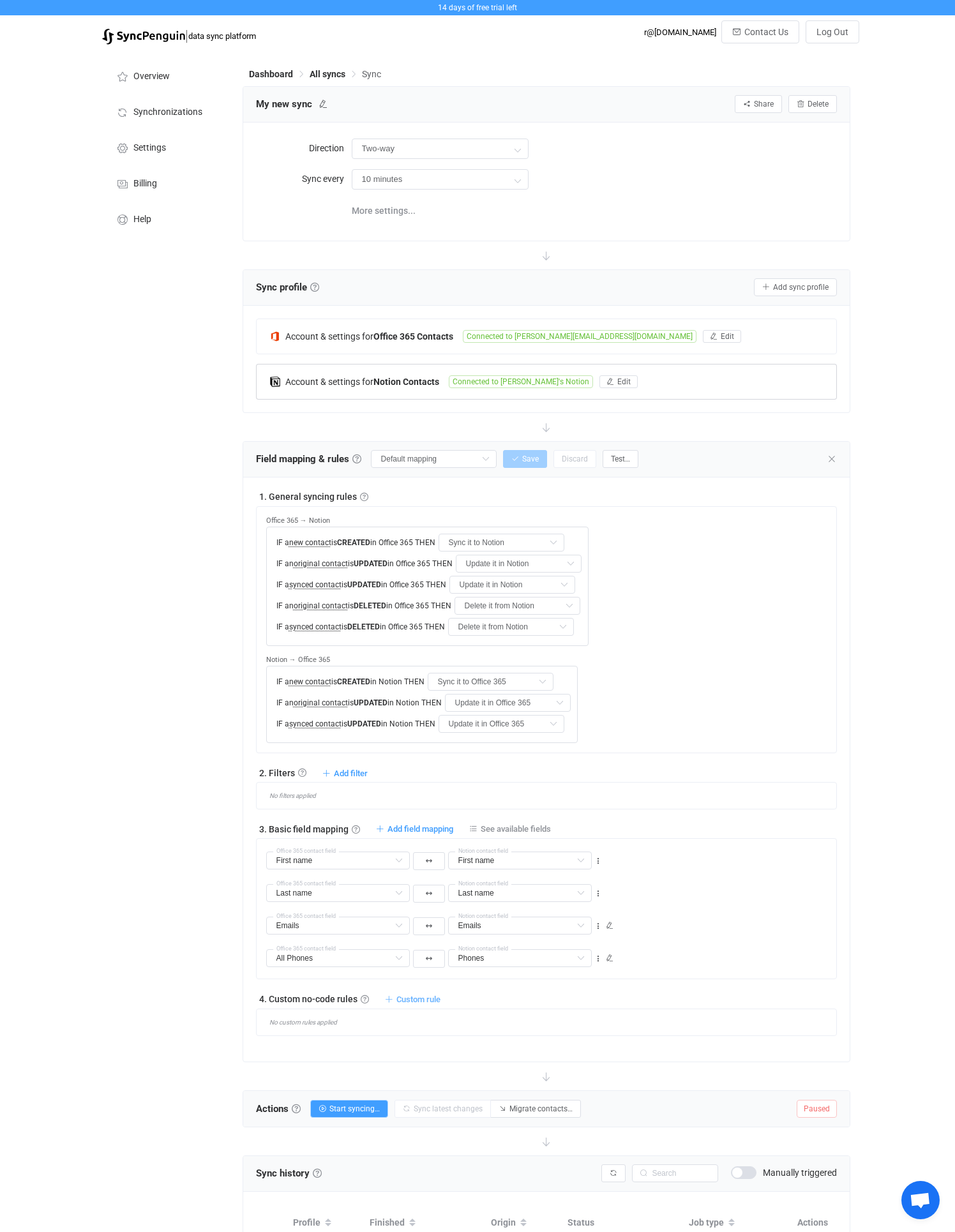
click at [427, 998] on span "Custom rule" at bounding box center [418, 999] width 44 height 10
click at [282, 1032] on li "Custom rule when syncing contact Office 365 → Notion …" at bounding box center [311, 1030] width 251 height 23
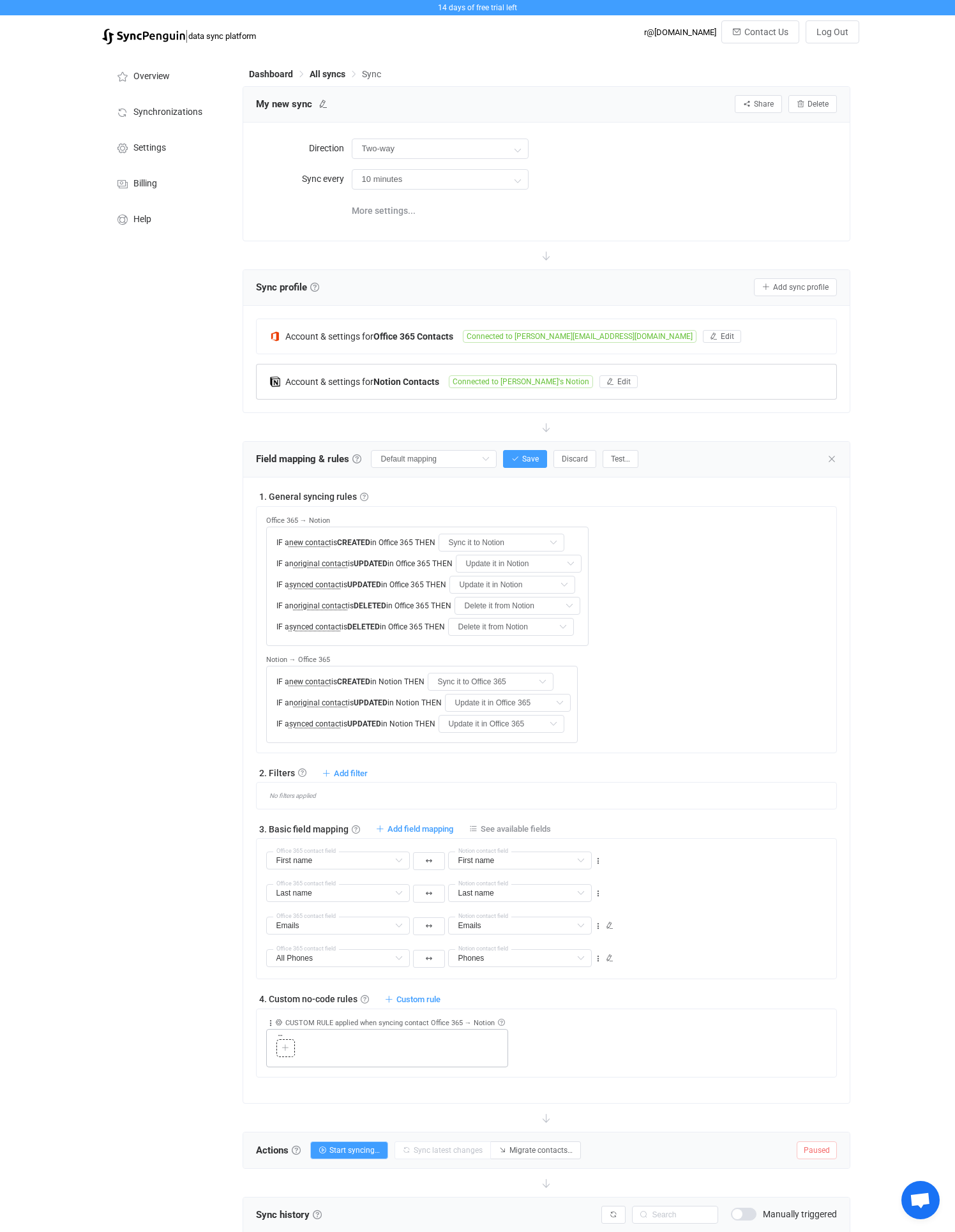
click at [284, 1049] on icon at bounding box center [285, 1048] width 8 height 8
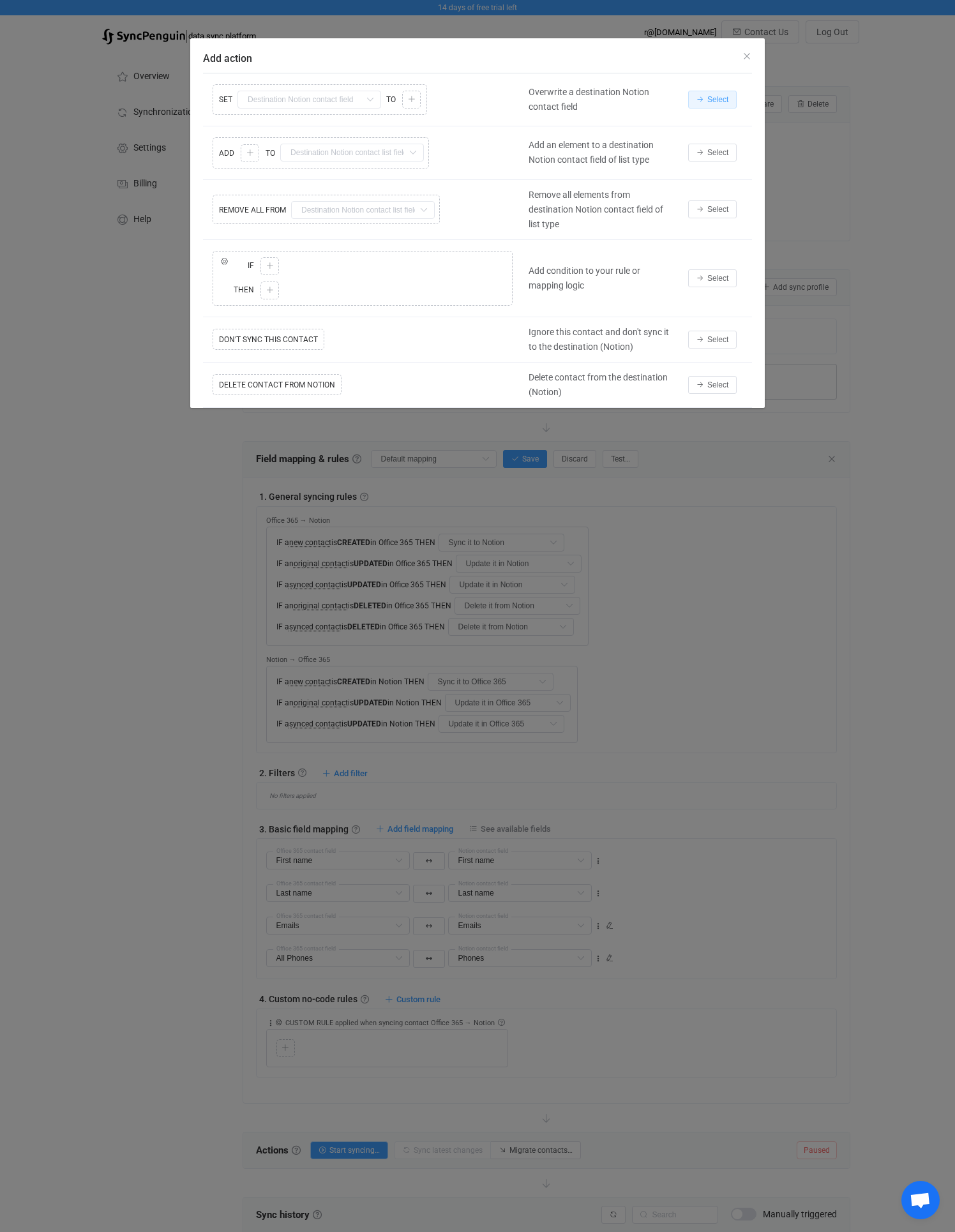
click at [714, 101] on span "Select" at bounding box center [718, 99] width 21 height 9
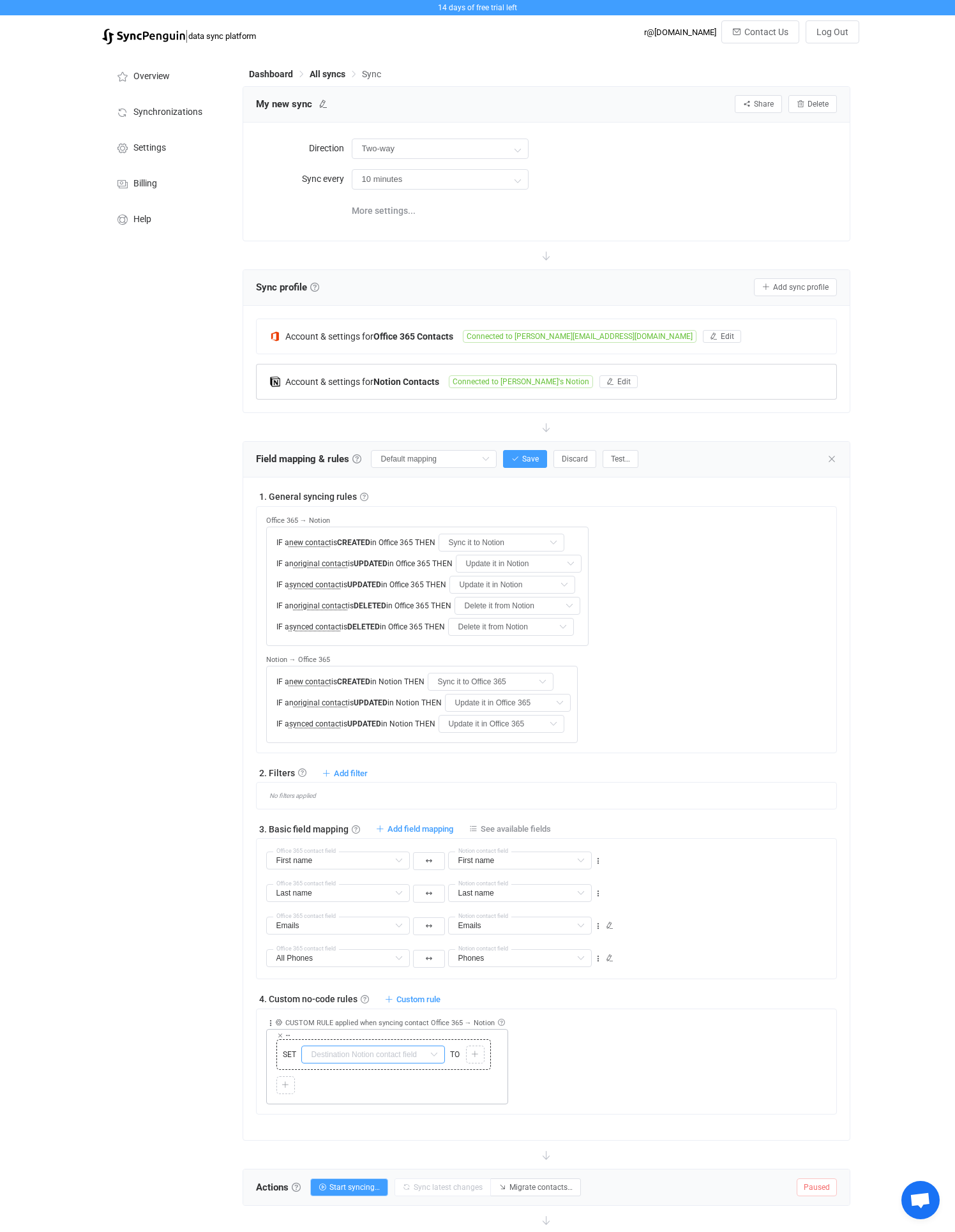
click at [358, 1057] on input "text" at bounding box center [373, 1054] width 144 height 18
click at [358, 1079] on li "Type All columns" at bounding box center [378, 1086] width 152 height 22
type input "Type"
click at [473, 1052] on icon at bounding box center [475, 1054] width 8 height 8
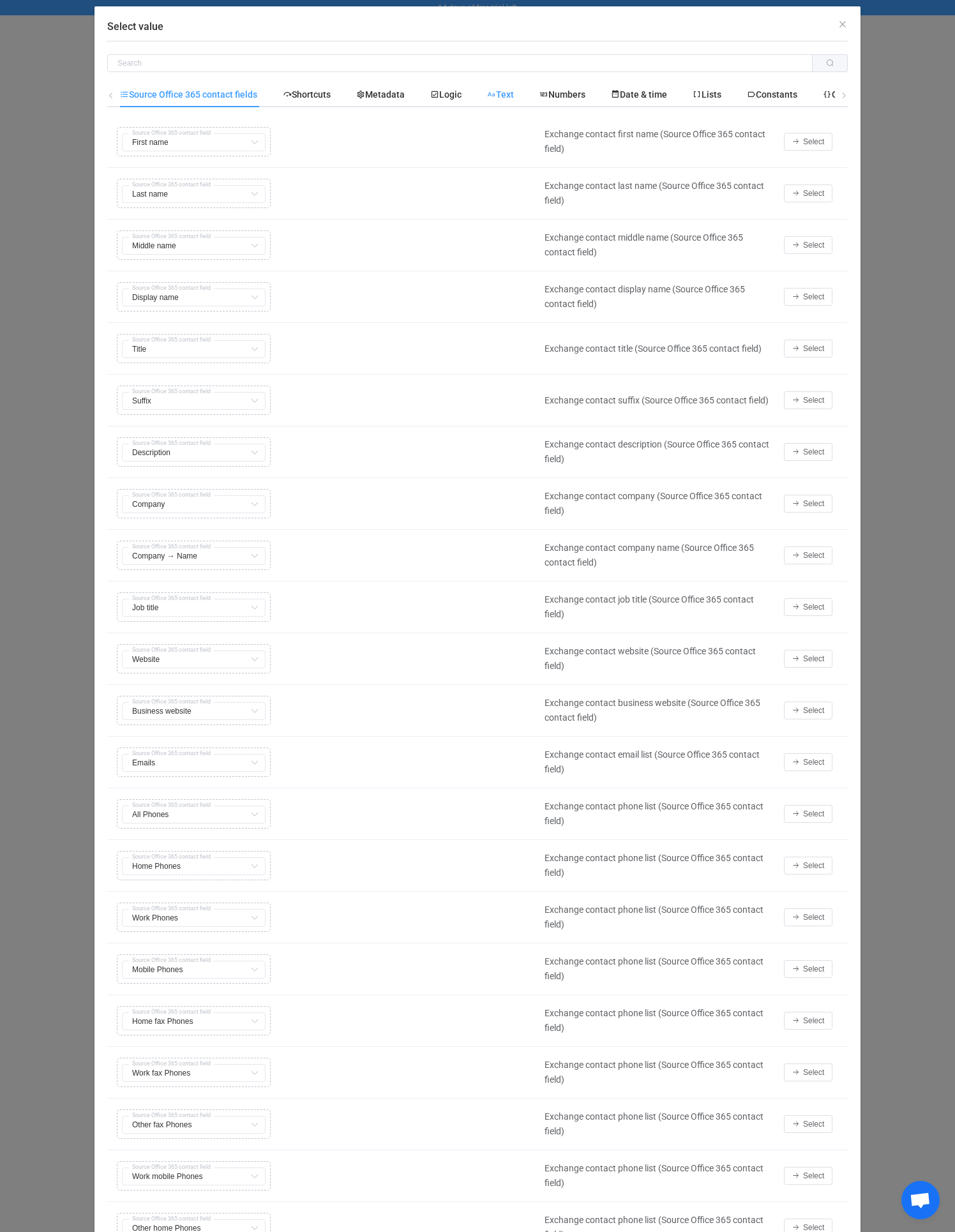
click at [508, 95] on span "Text" at bounding box center [500, 94] width 27 height 10
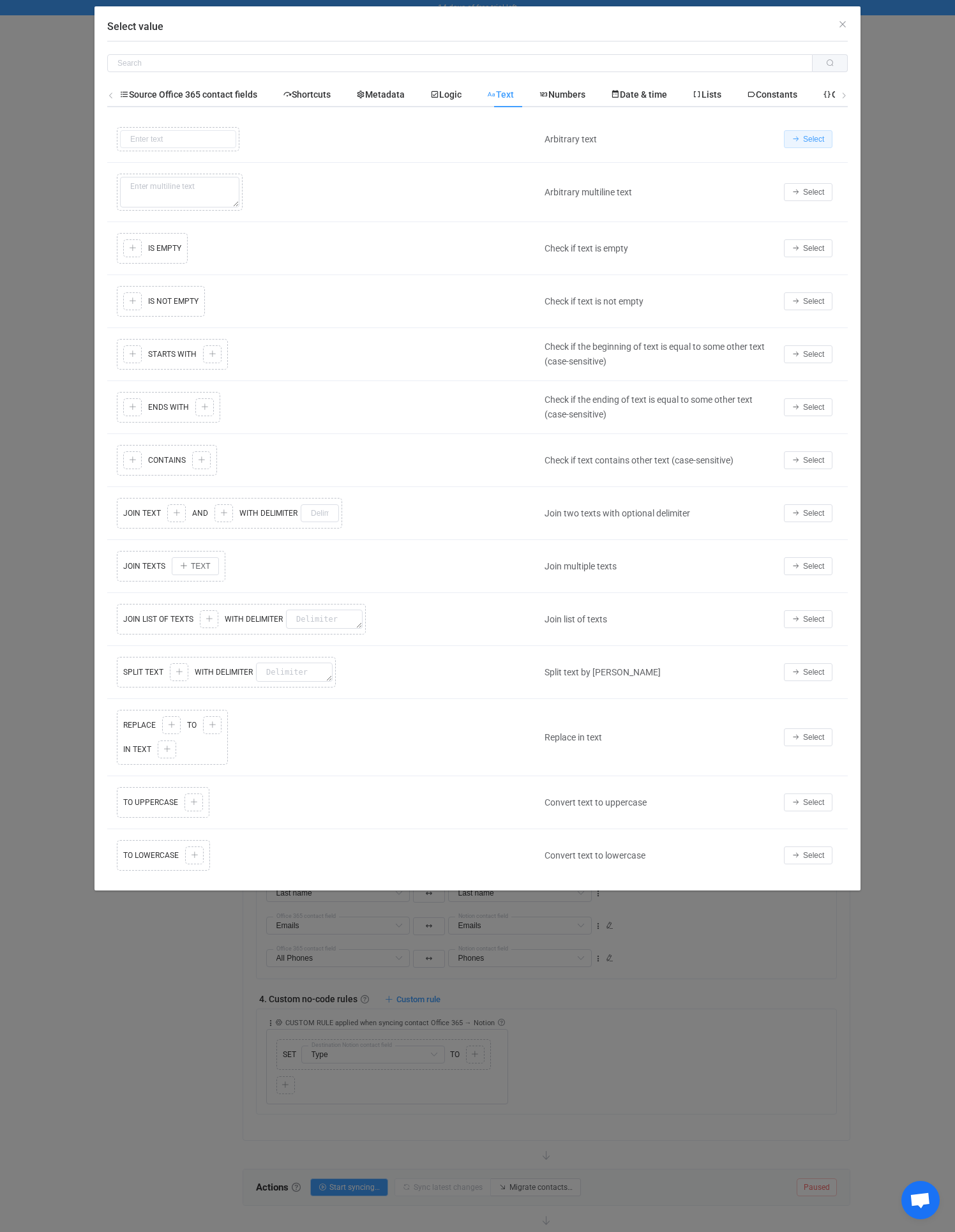
click at [807, 132] on button "Select" at bounding box center [808, 139] width 49 height 18
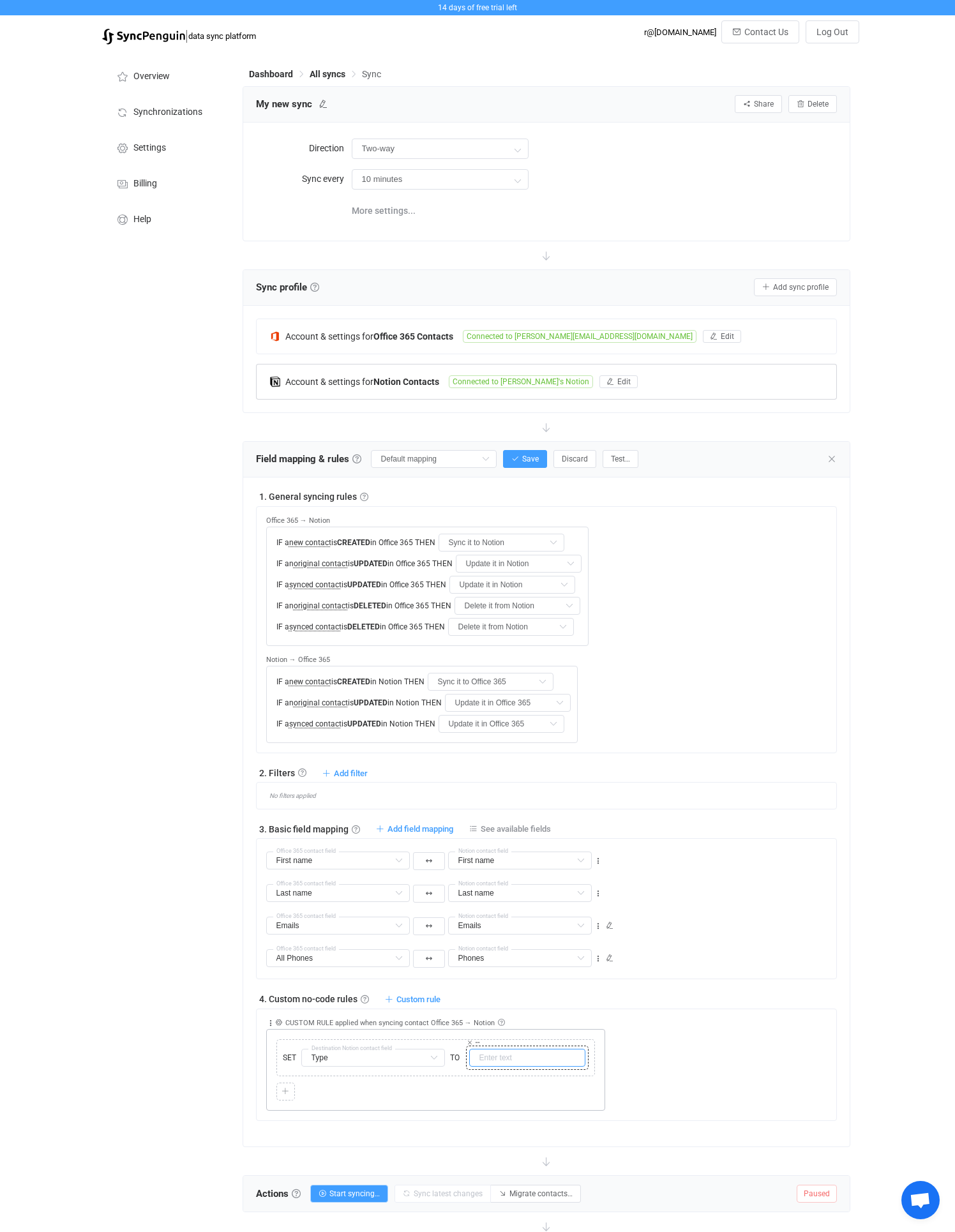
click at [500, 1058] on input "text" at bounding box center [527, 1057] width 116 height 18
type input "Business"
click at [806, 1087] on div "Collapse Move up Move down Delete Applied to Only contact(s) from Office 365 On…" at bounding box center [551, 1059] width 570 height 101
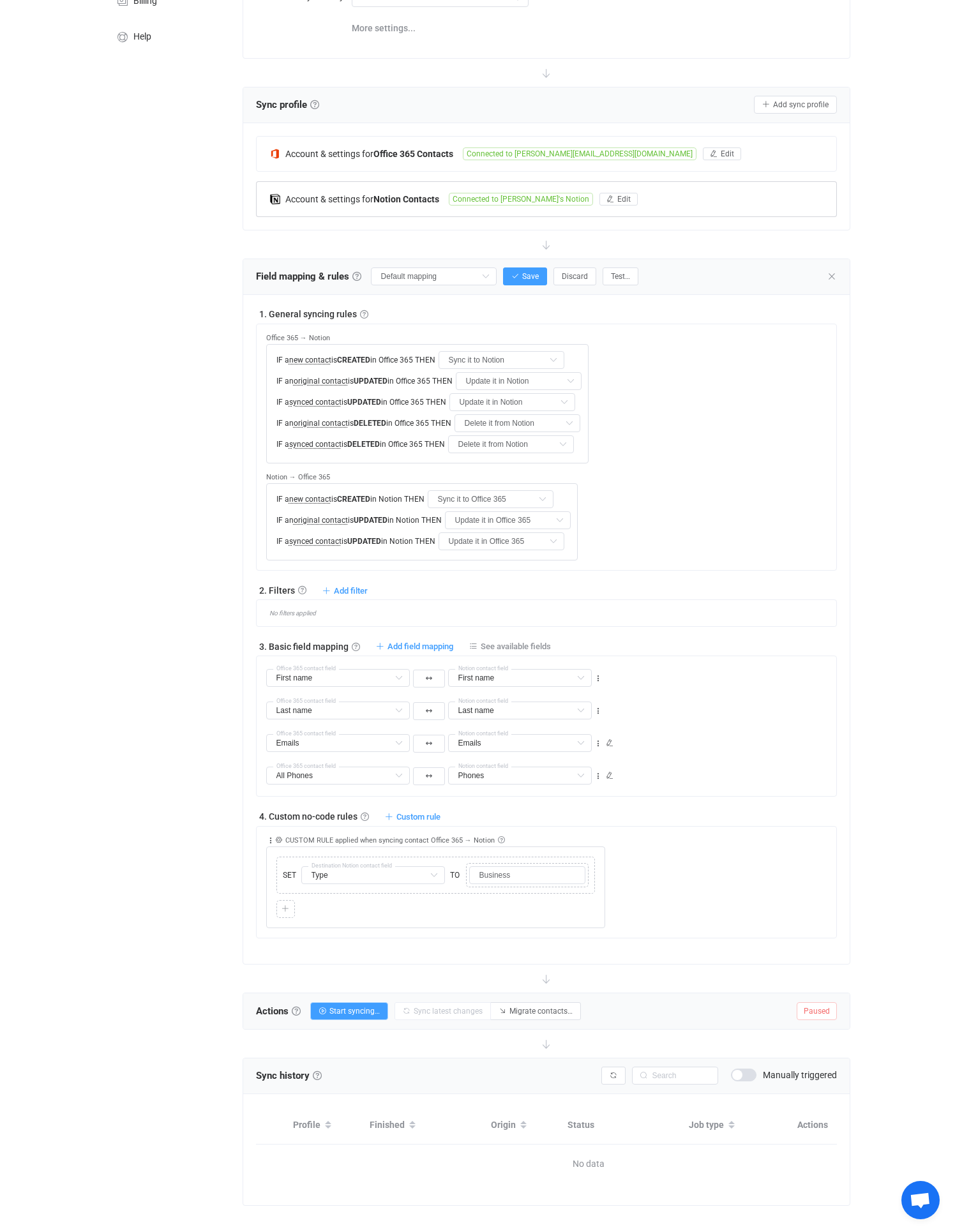
scroll to position [207, 0]
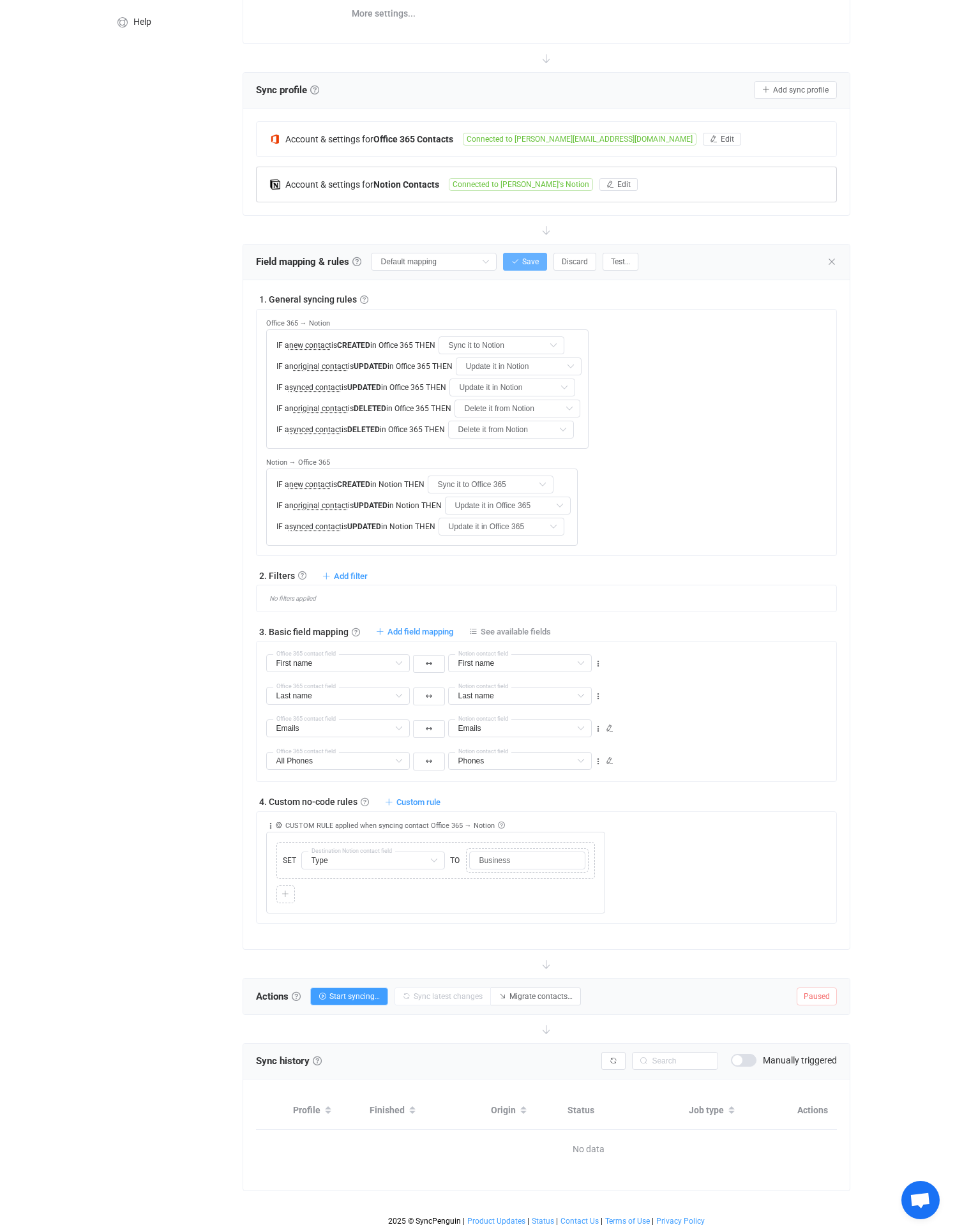
click at [509, 253] on button "Save" at bounding box center [525, 261] width 44 height 18
type input "My custom field mapping"
click at [343, 992] on span "Start syncing…" at bounding box center [354, 996] width 50 height 9
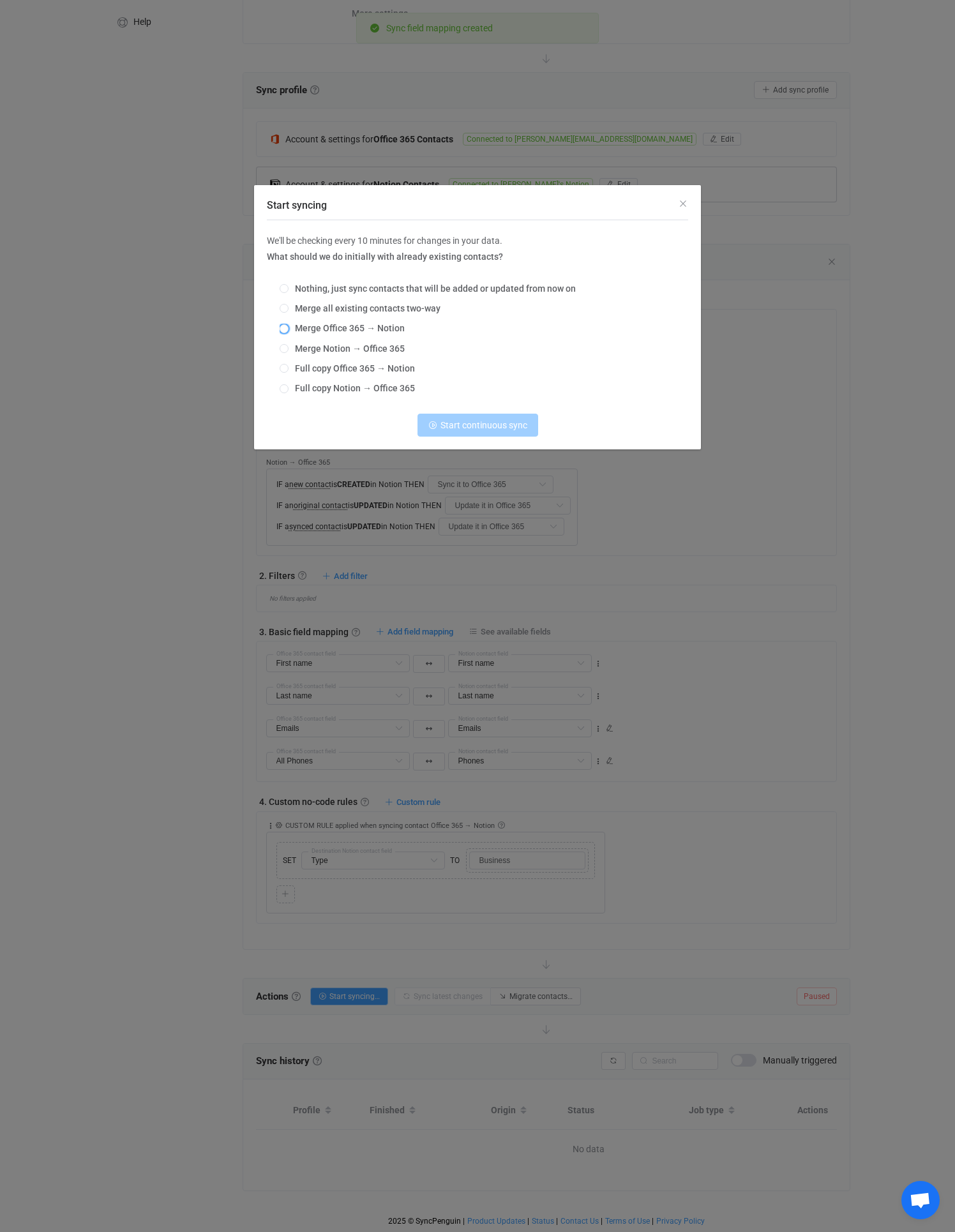
click at [365, 326] on span "Merge Office 365 → Notion" at bounding box center [347, 328] width 116 height 10
click at [289, 326] on input "Merge Office 365 → Notion" at bounding box center [284, 329] width 9 height 10
radio input "true"
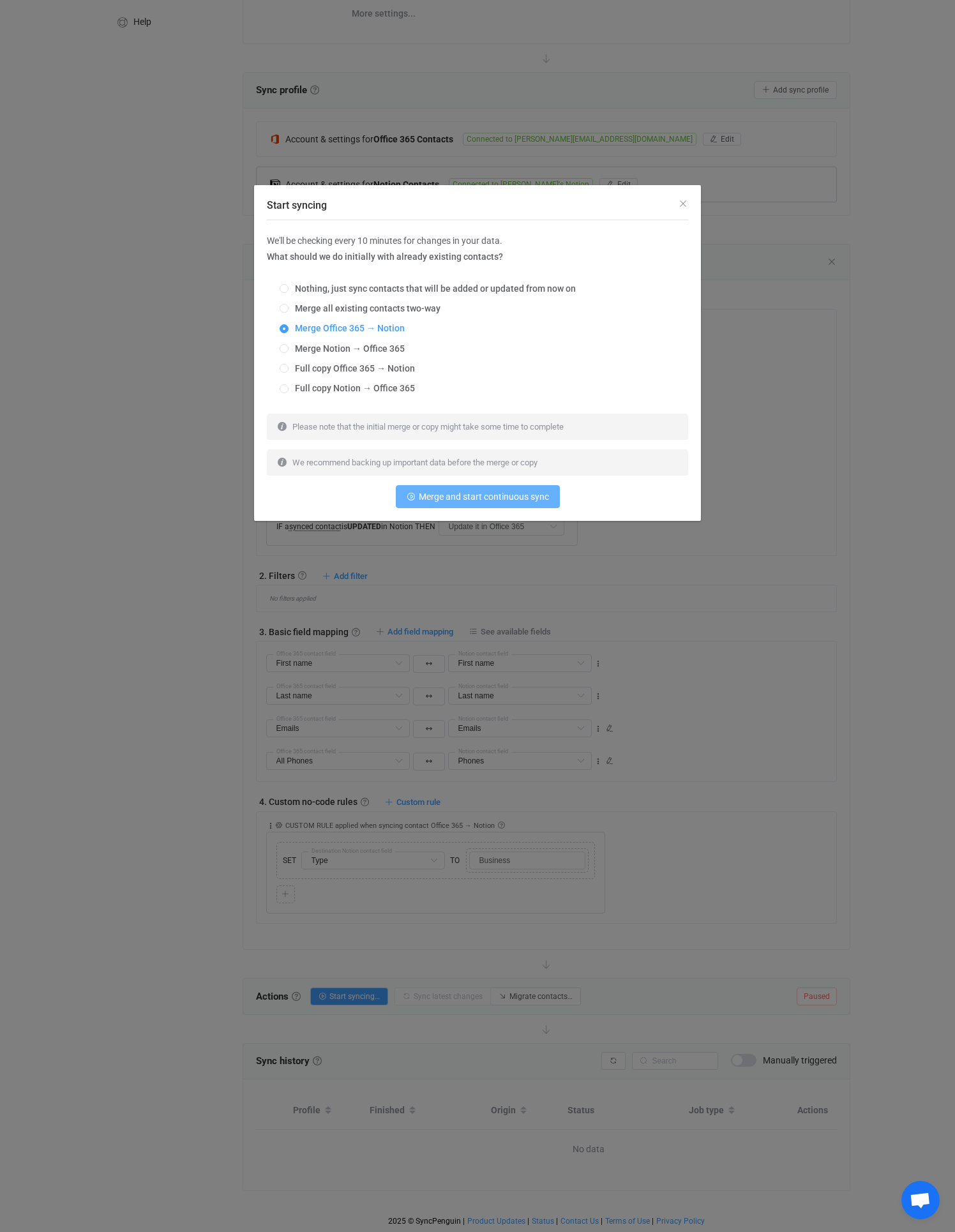
click at [453, 493] on span "Merge and start continuous sync" at bounding box center [484, 497] width 130 height 10
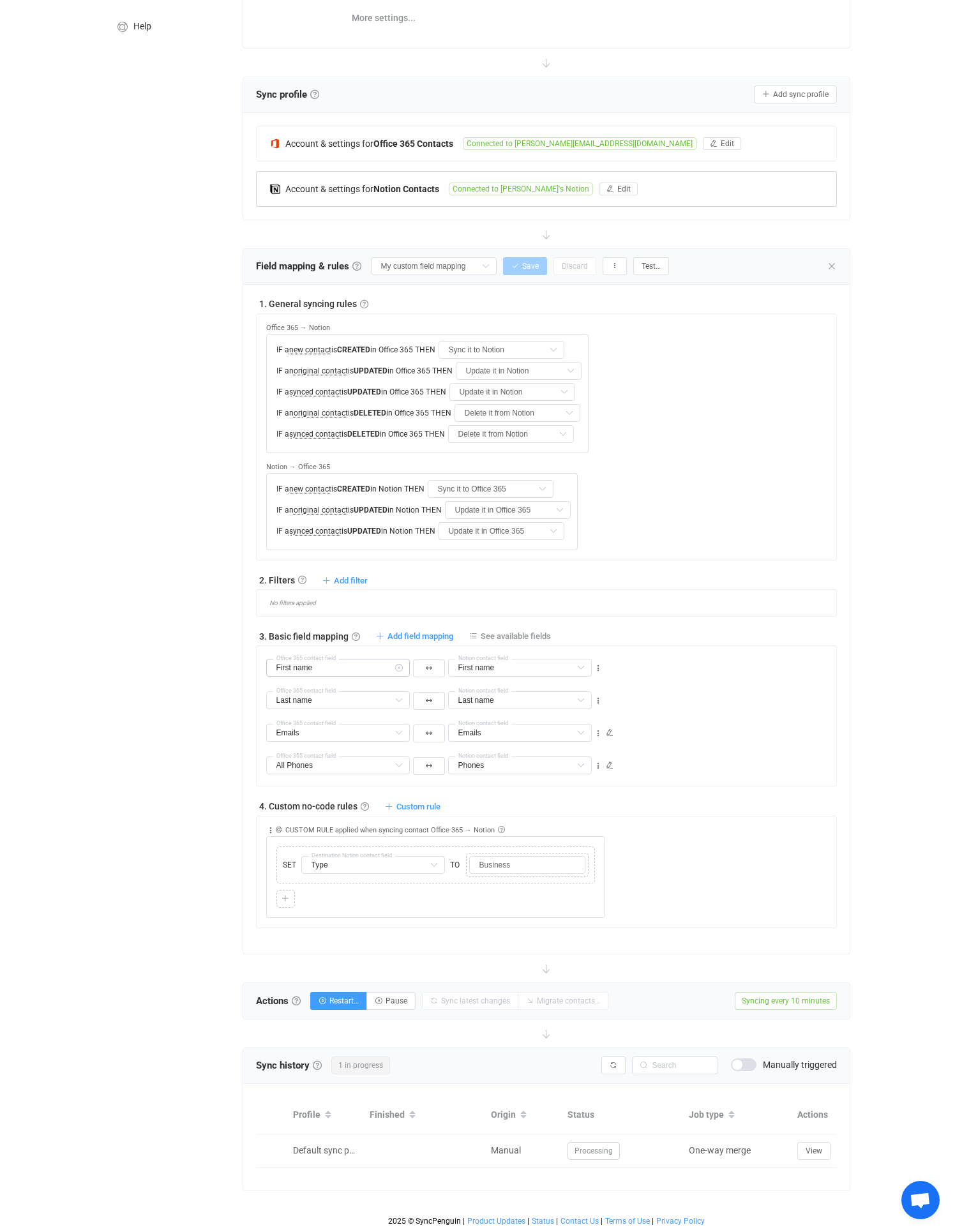
scroll to position [0, 0]
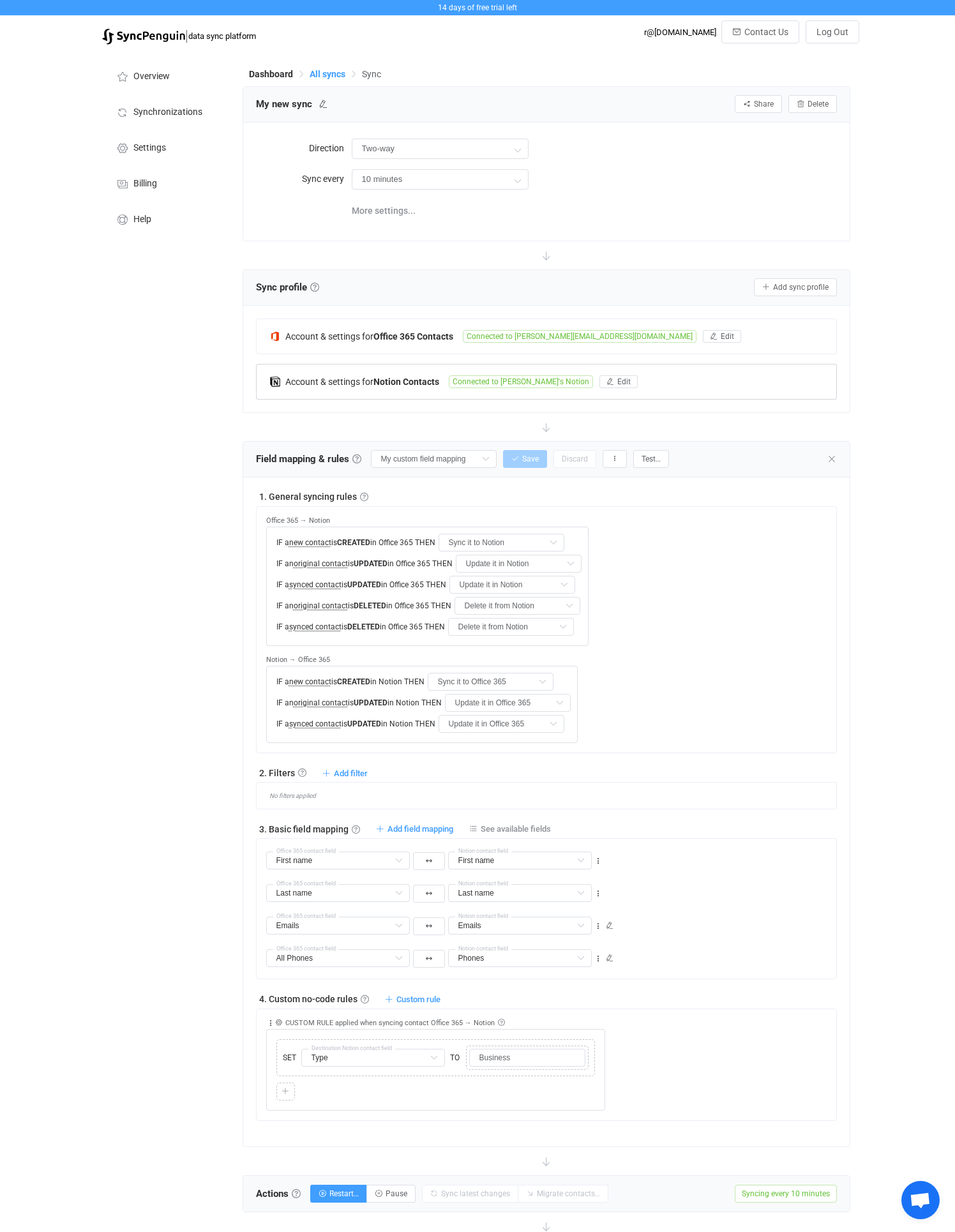
click at [328, 77] on span "All syncs" at bounding box center [328, 74] width 36 height 10
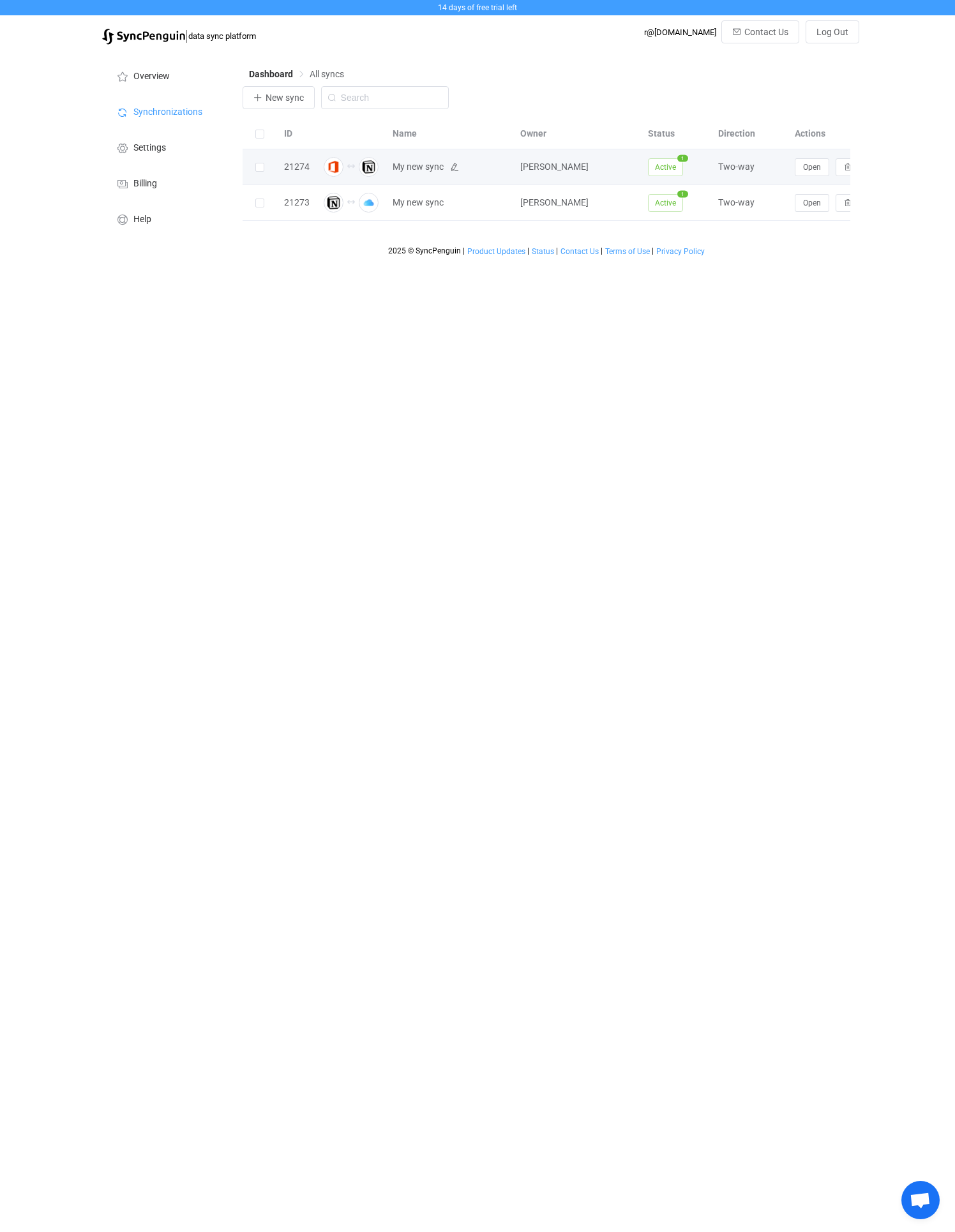
click at [398, 164] on span "My new sync" at bounding box center [418, 167] width 51 height 15
click at [451, 170] on icon at bounding box center [454, 167] width 9 height 9
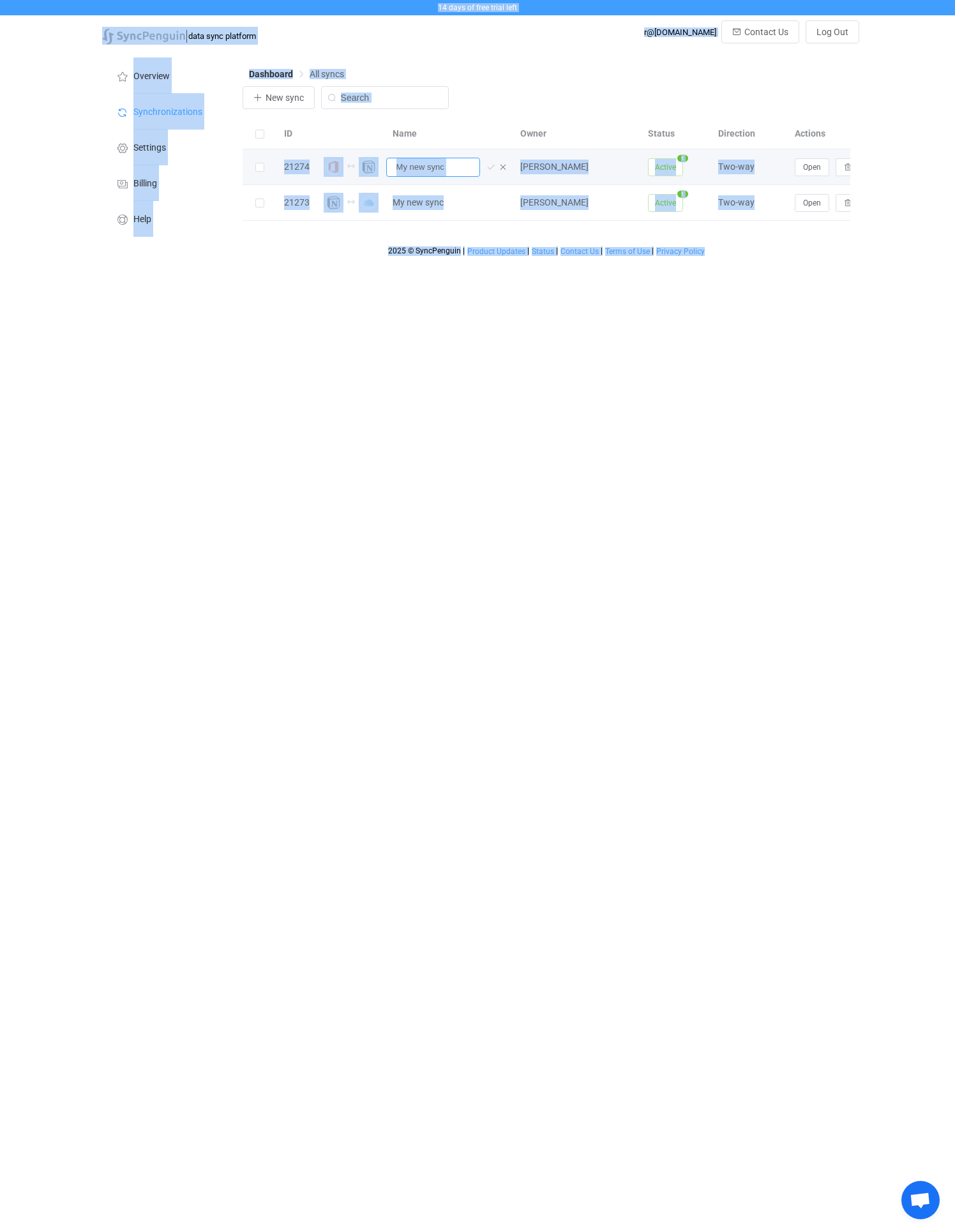
click at [451, 170] on input "My new sync" at bounding box center [433, 167] width 94 height 19
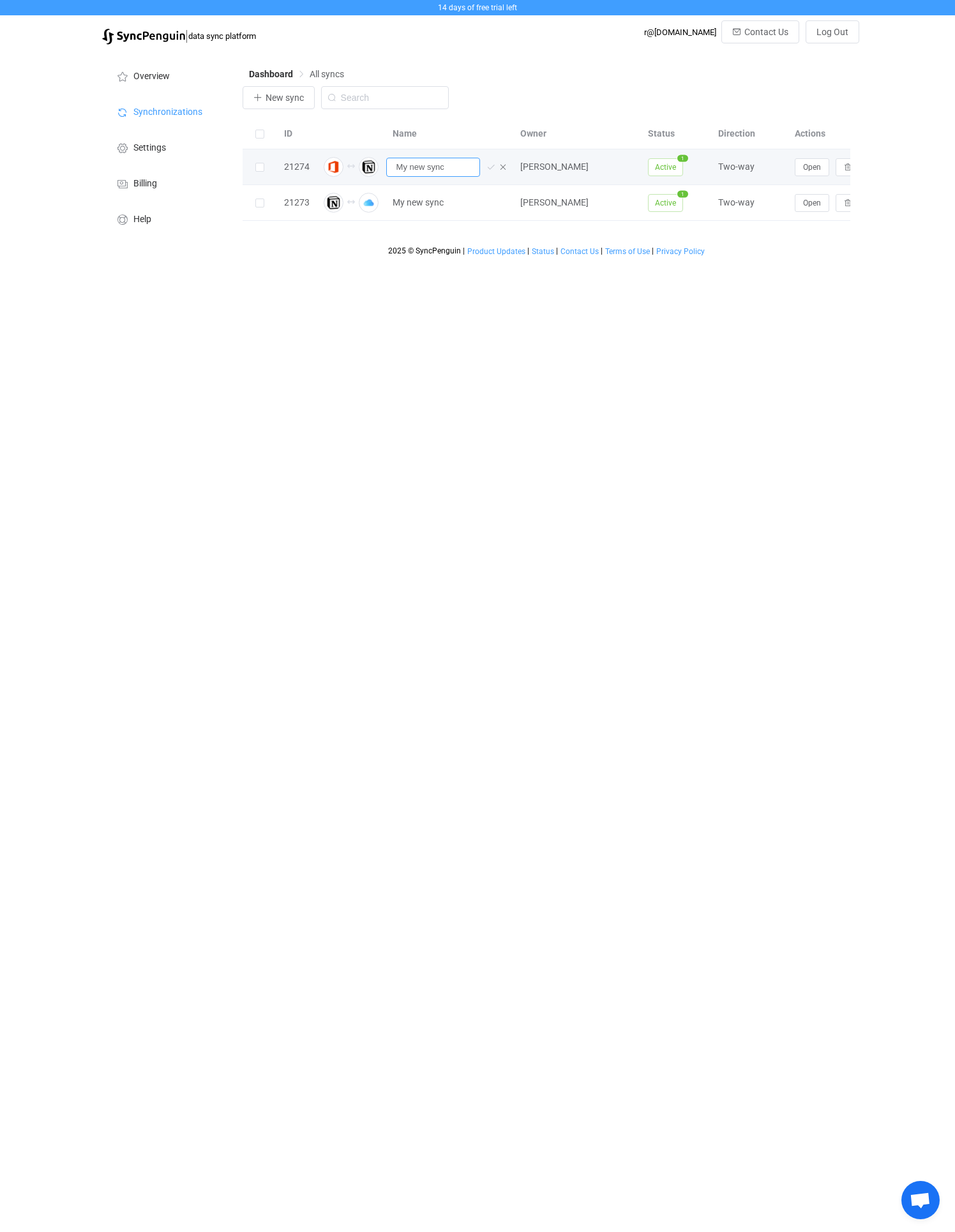
click at [451, 170] on input "My new sync" at bounding box center [433, 167] width 94 height 19
type input "M365 to Notion"
click at [436, 190] on td "My new sync" at bounding box center [450, 203] width 127 height 36
click at [453, 206] on icon at bounding box center [454, 203] width 9 height 9
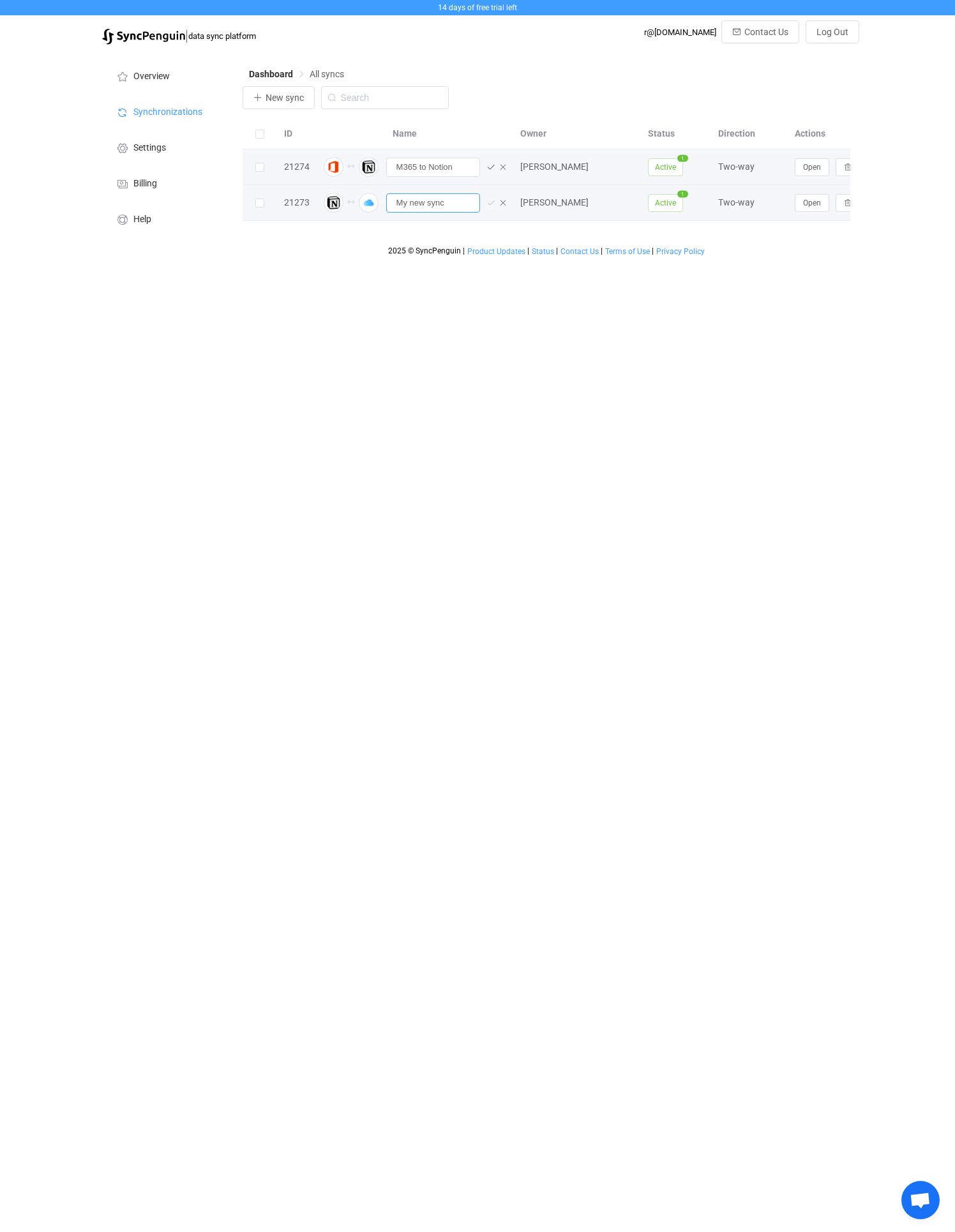
click at [453, 206] on input "My new sync" at bounding box center [433, 202] width 94 height 19
click at [491, 166] on icon at bounding box center [490, 167] width 9 height 9
click at [444, 204] on input "My new sync" at bounding box center [433, 202] width 94 height 19
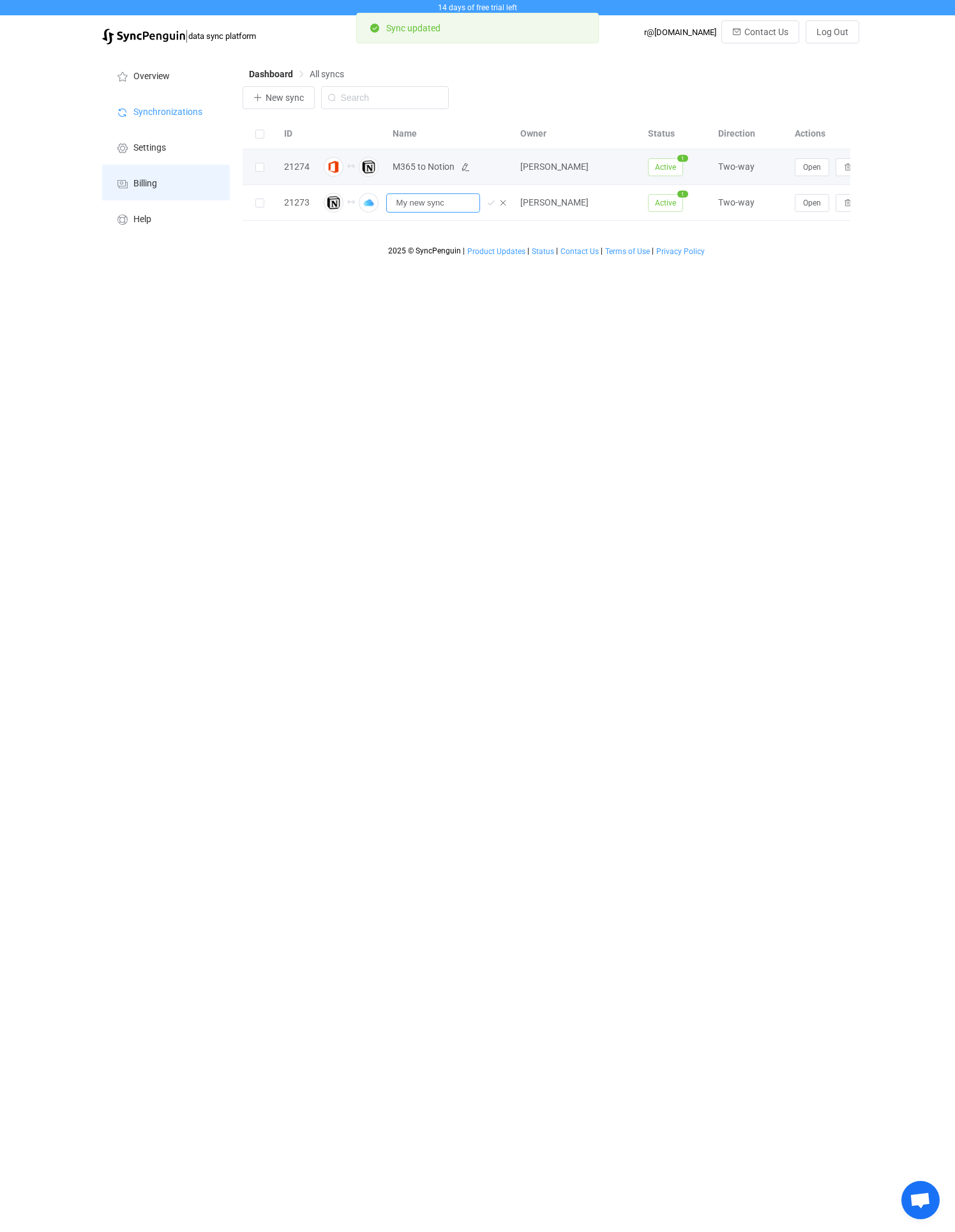
drag, startPoint x: 396, startPoint y: 201, endPoint x: 211, endPoint y: 188, distance: 185.5
click at [238, 188] on div "Dashboard All syncs New sync ID Name Owner Status Direction Actions 21274 M365 …" at bounding box center [548, 156] width 623 height 212
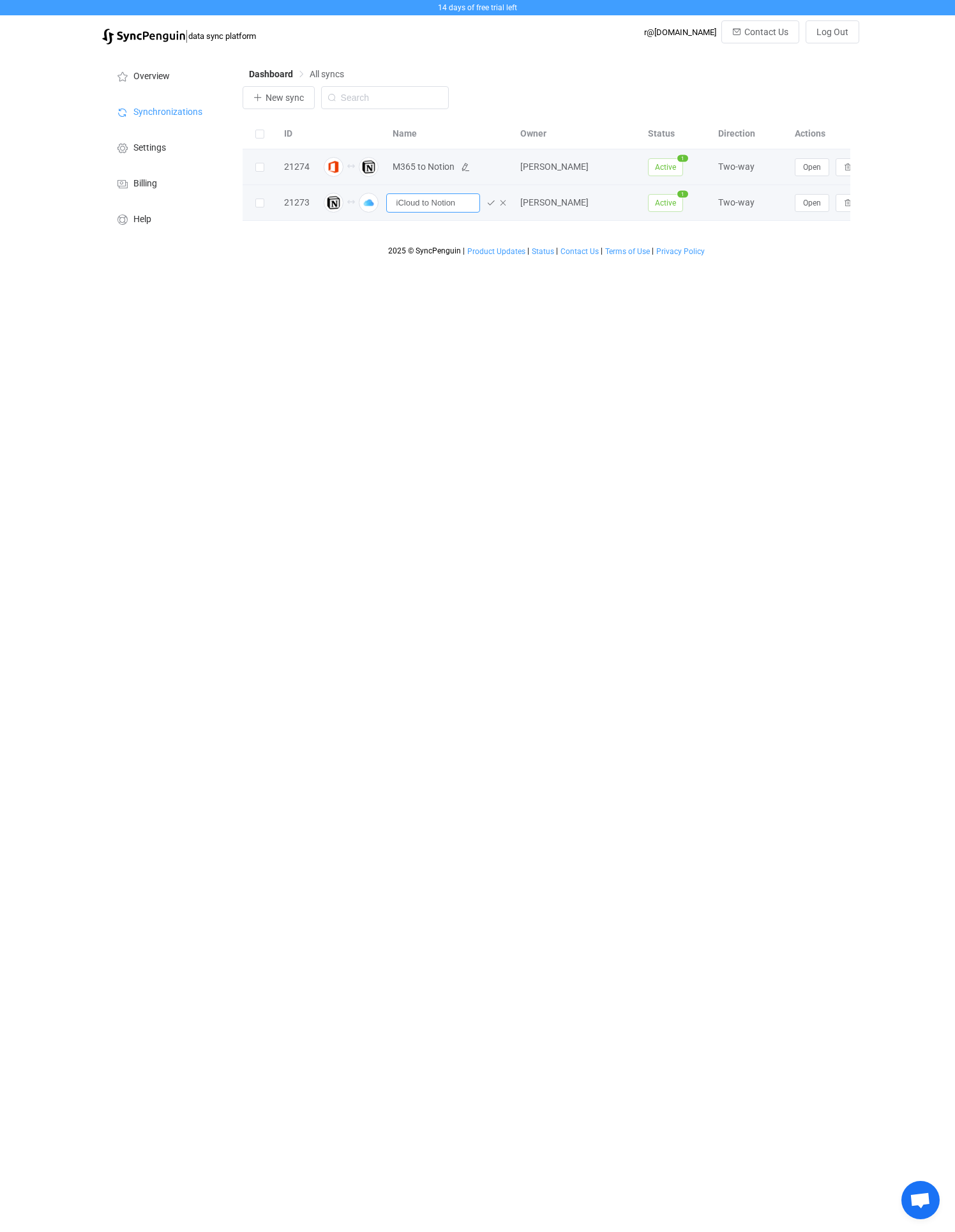
click at [421, 201] on input "iCloud to Notion" at bounding box center [433, 202] width 94 height 19
type input "iCloud Contacts to Notion"
click at [490, 205] on icon at bounding box center [490, 203] width 9 height 9
click at [414, 163] on span "M365 to Notion" at bounding box center [424, 167] width 62 height 15
click at [462, 163] on icon at bounding box center [465, 167] width 9 height 9
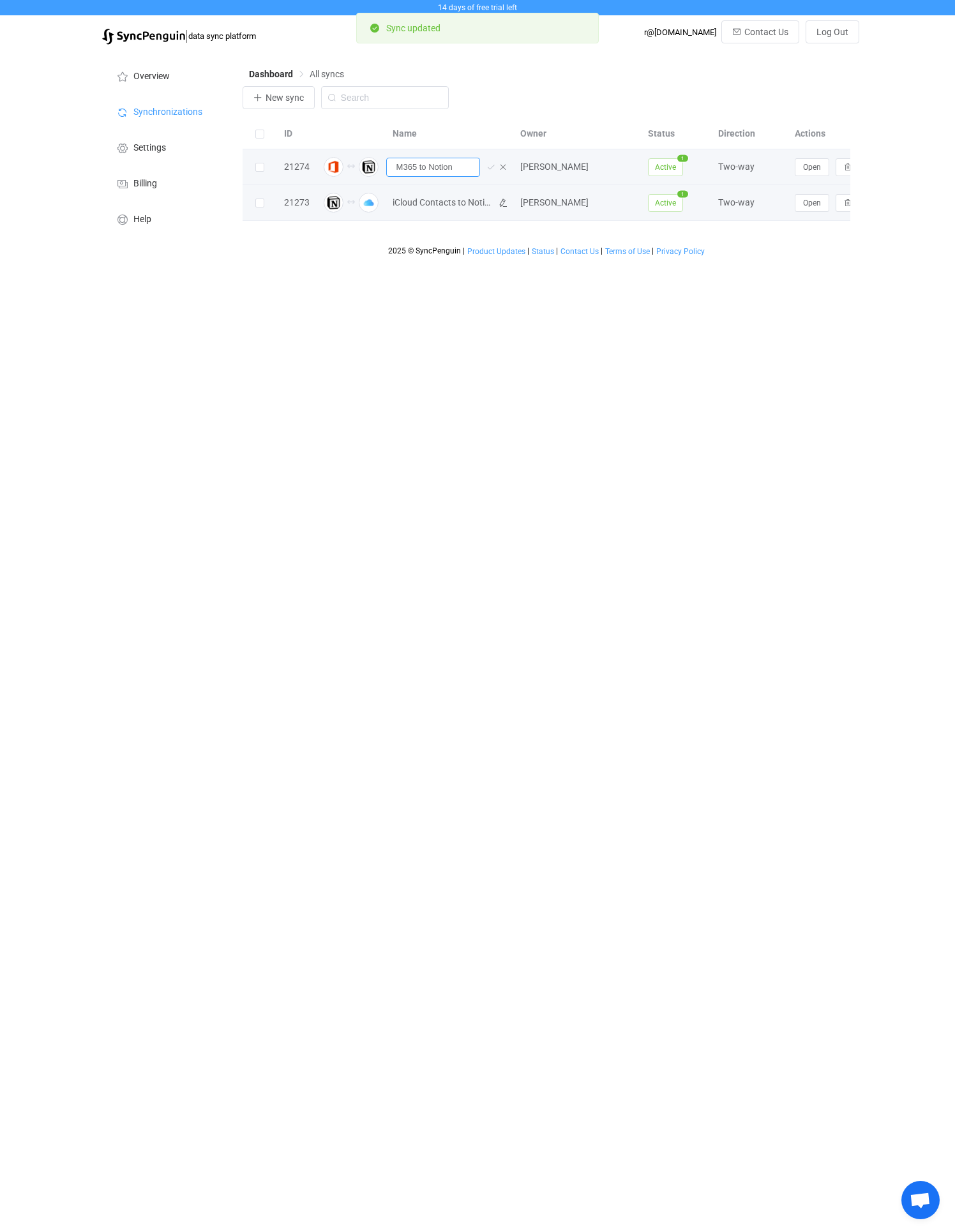
click at [419, 166] on input "M365 to Notion" at bounding box center [433, 167] width 94 height 19
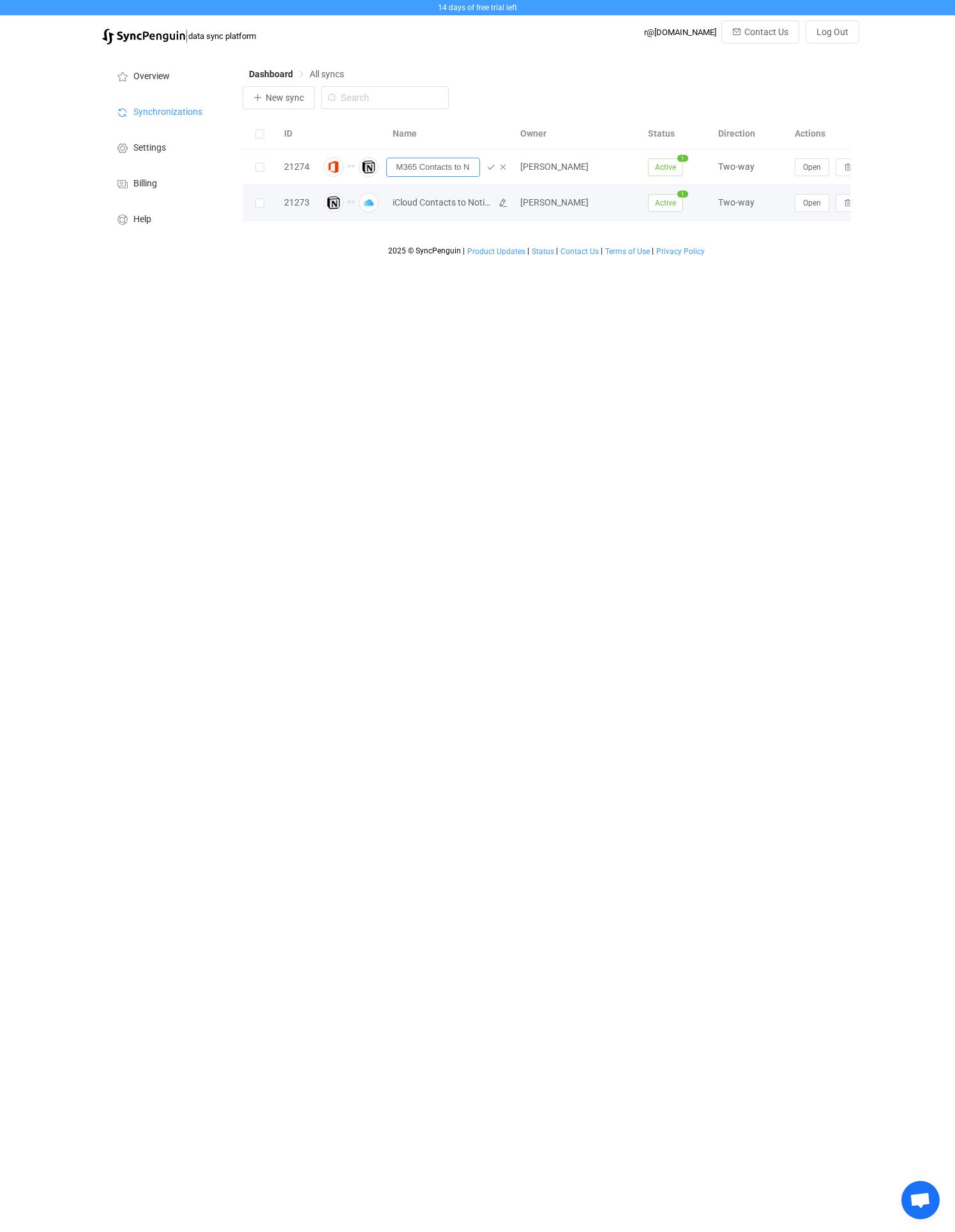
type input "M365 Contacts to Notion"
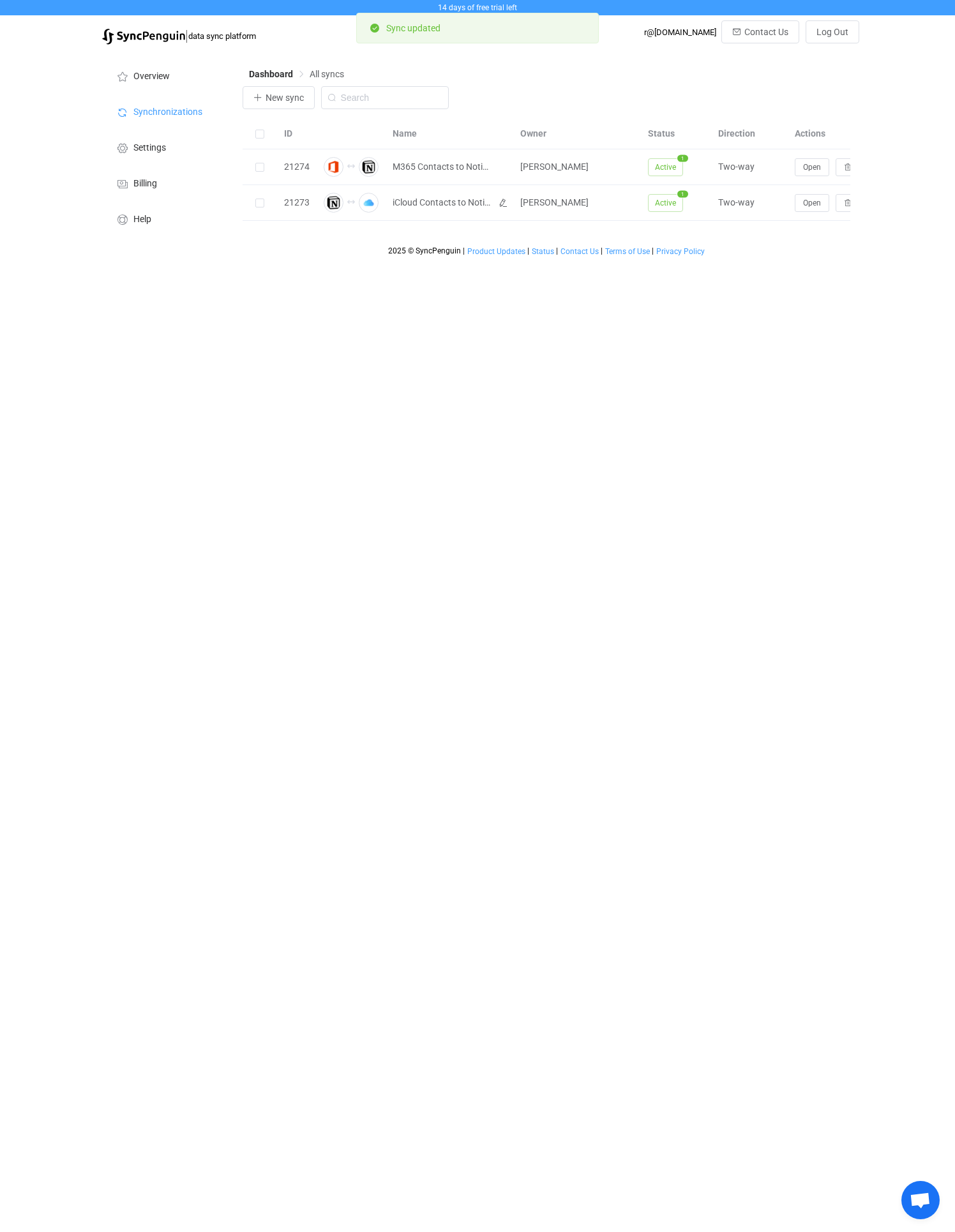
click at [468, 263] on html "14 days of free trial left | data sync platform r@ndybiehl.com Contact Us Log O…" at bounding box center [478, 131] width 955 height 263
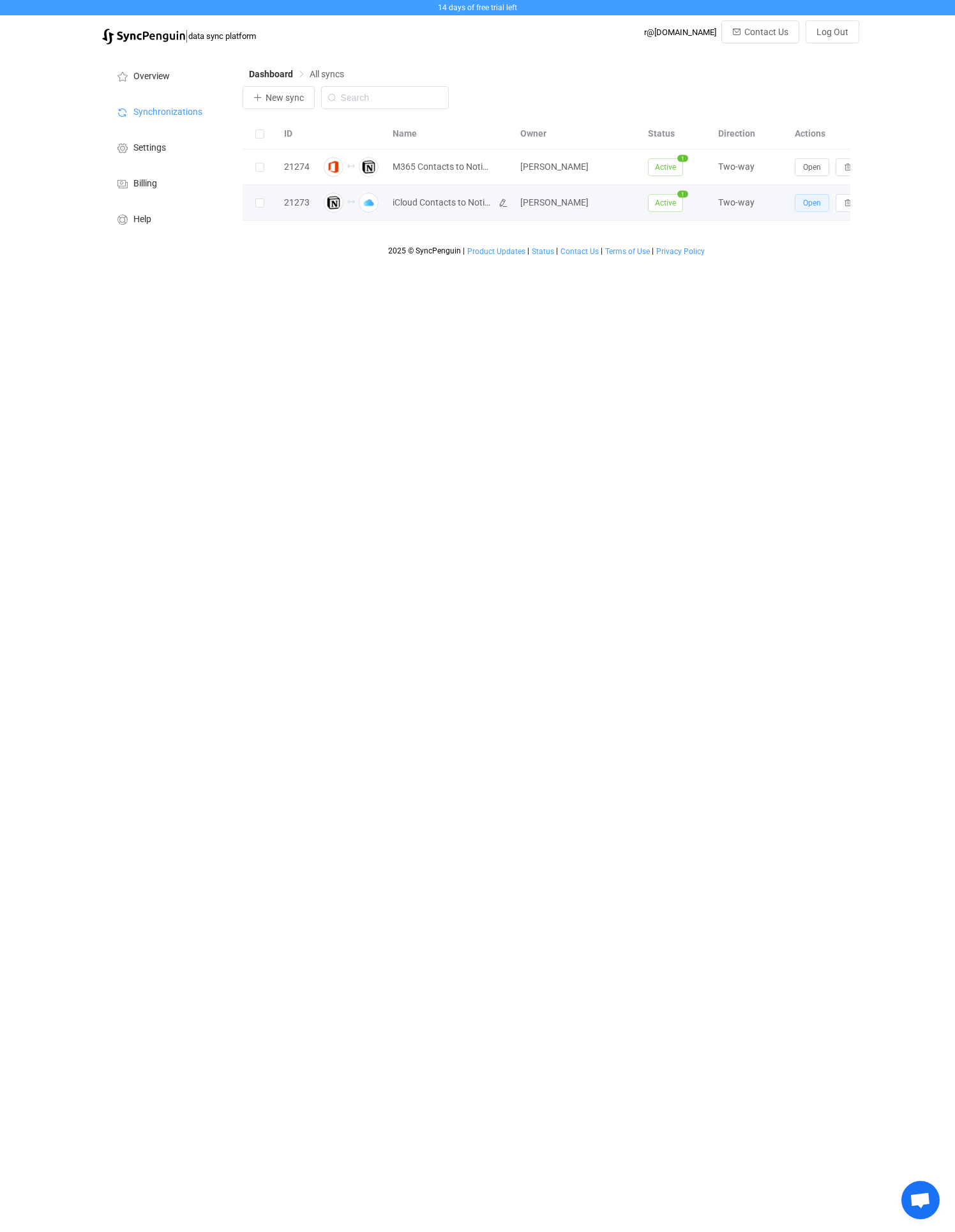
click at [801, 199] on button "Open" at bounding box center [811, 202] width 35 height 18
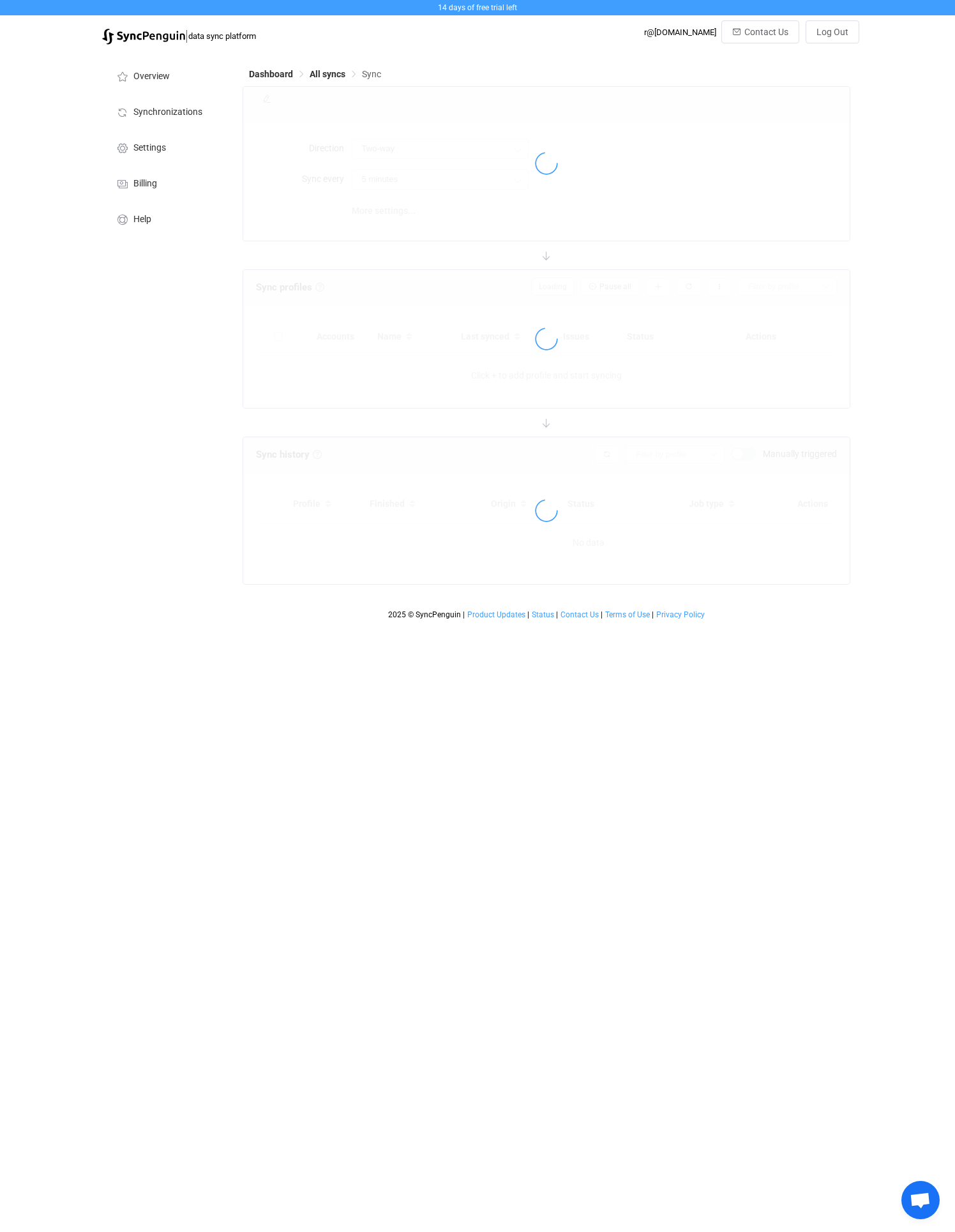
type input "10 minutes"
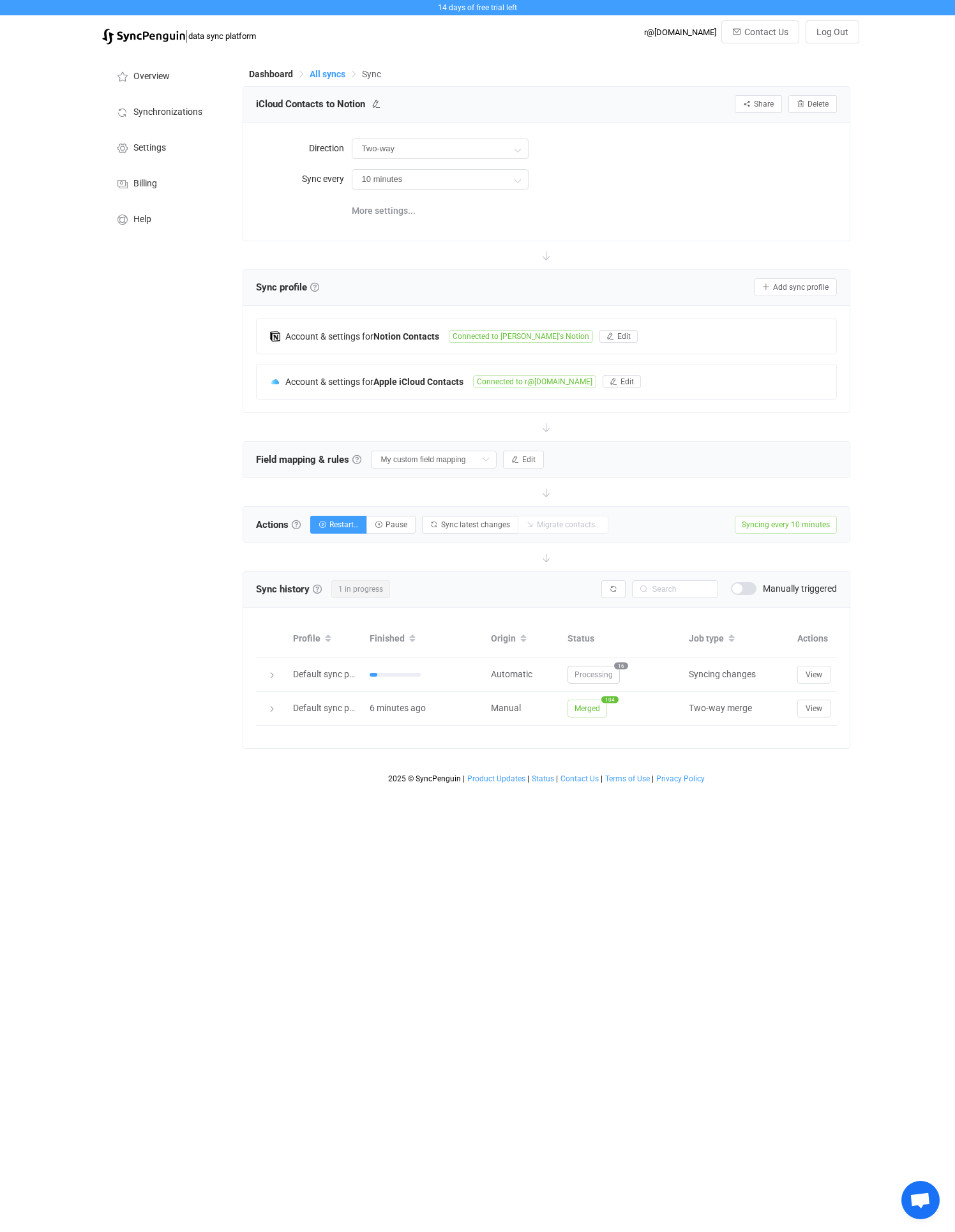
click at [312, 76] on span "All syncs" at bounding box center [328, 74] width 36 height 10
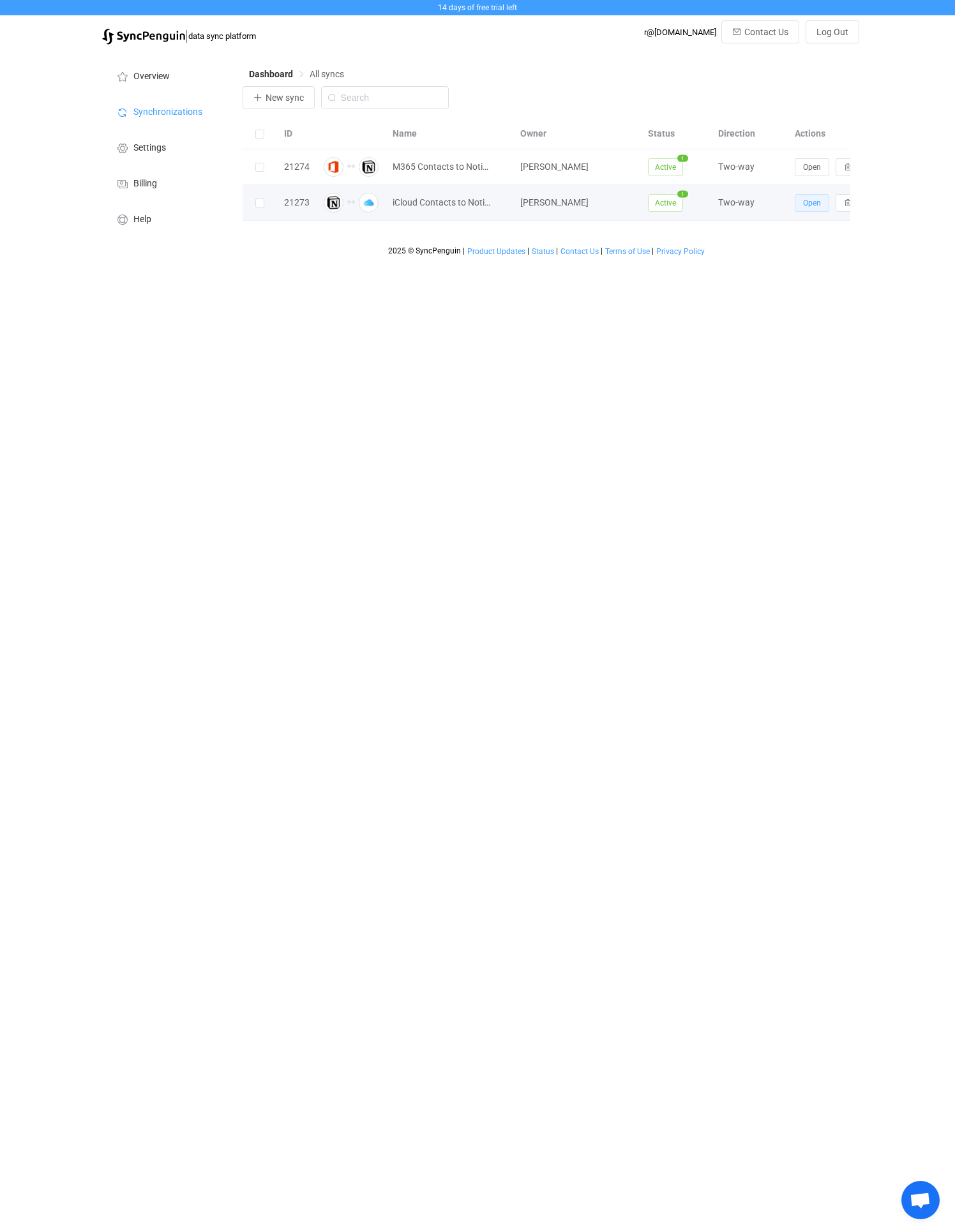
click at [803, 205] on span "Open" at bounding box center [811, 203] width 18 height 9
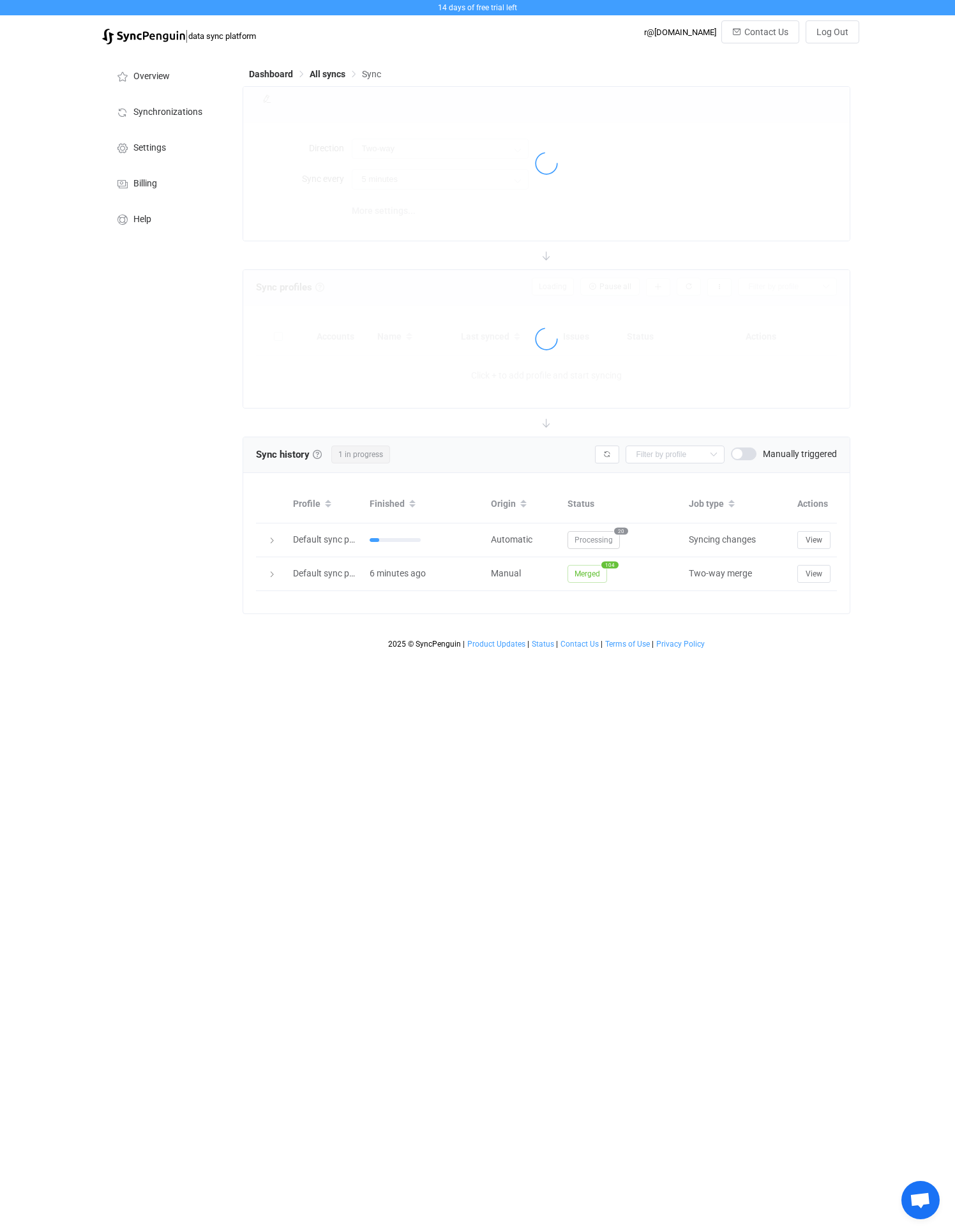
type input "10 minutes"
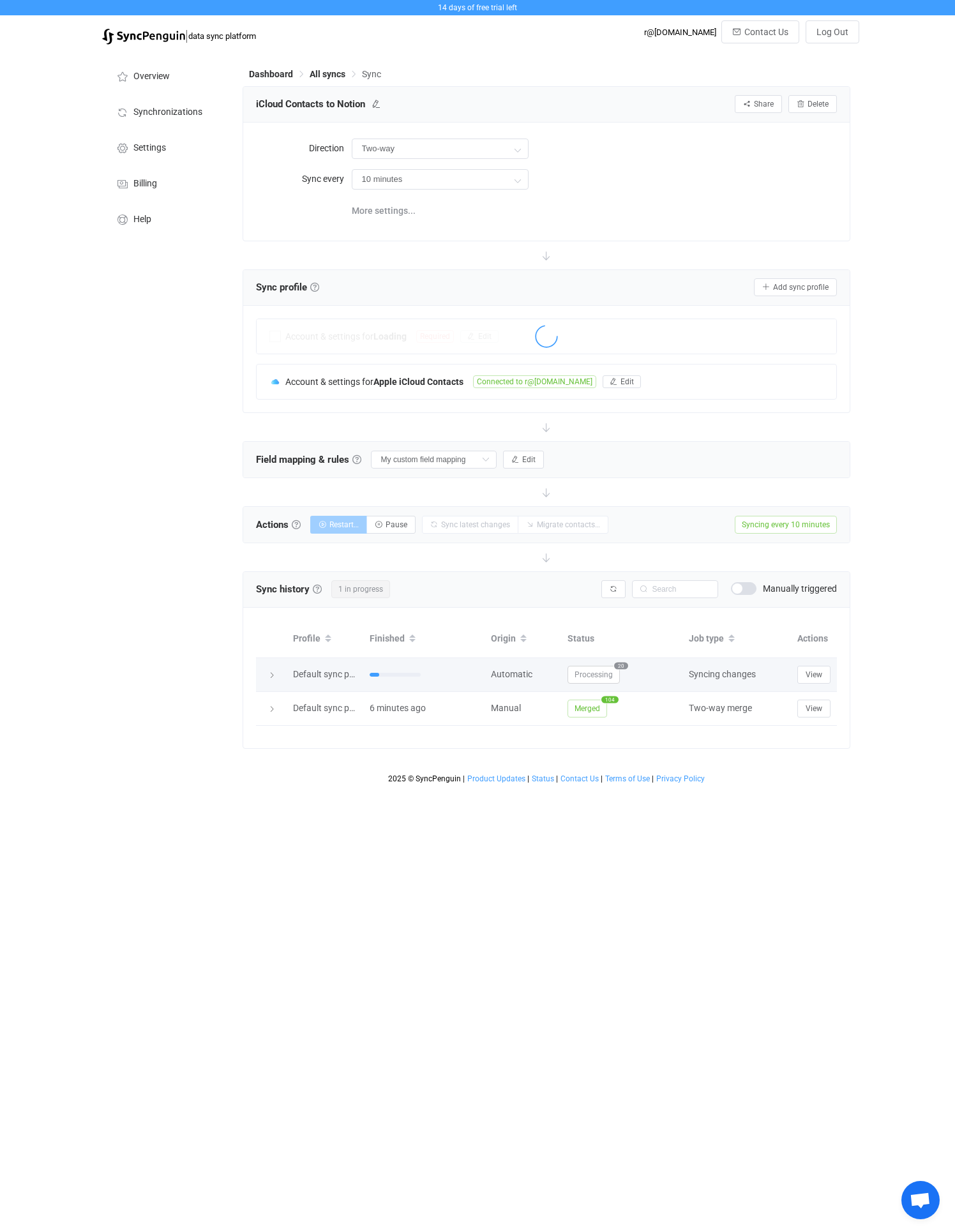
click at [273, 675] on icon at bounding box center [272, 675] width 8 height 8
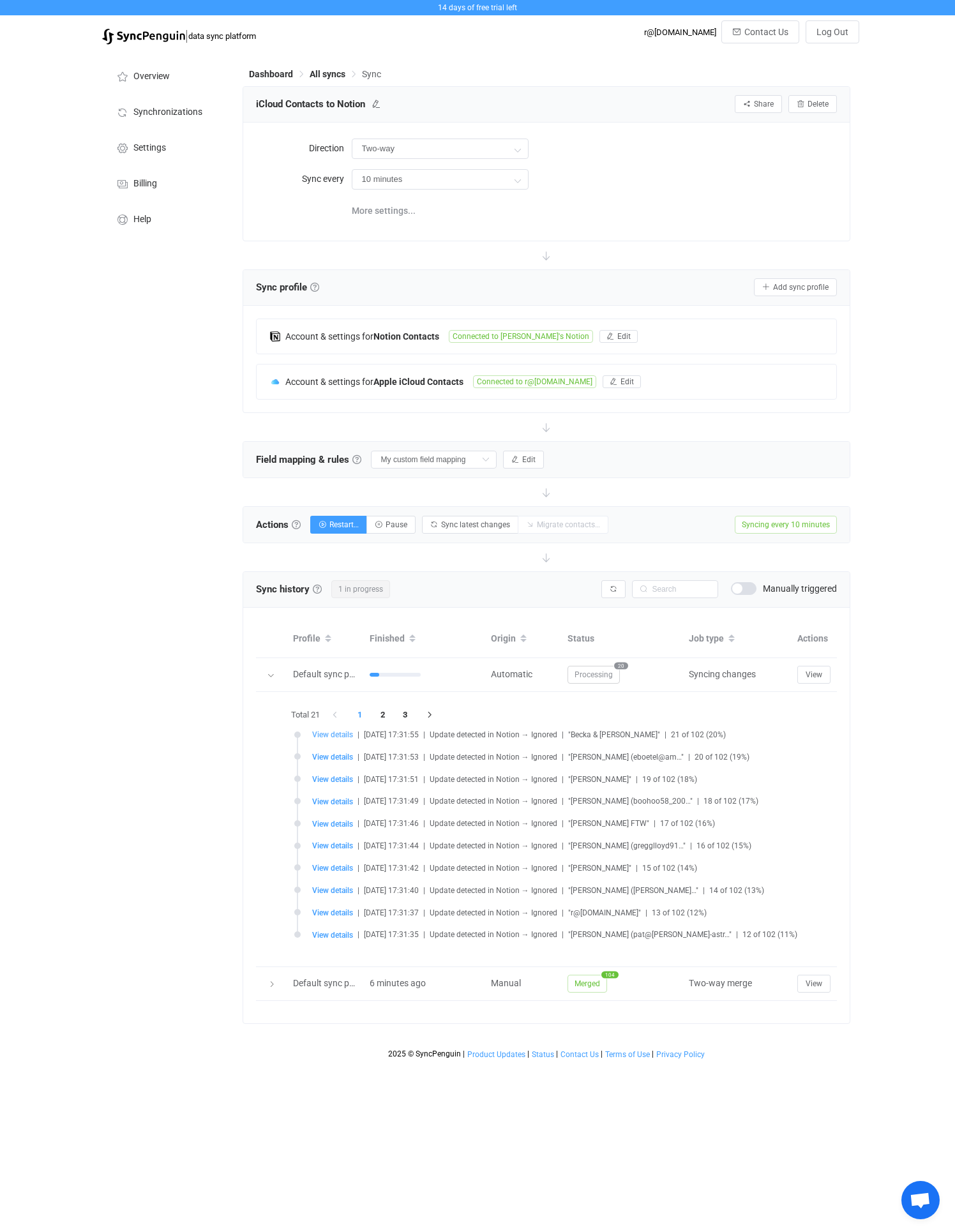
click at [329, 732] on span "View details" at bounding box center [332, 735] width 41 height 9
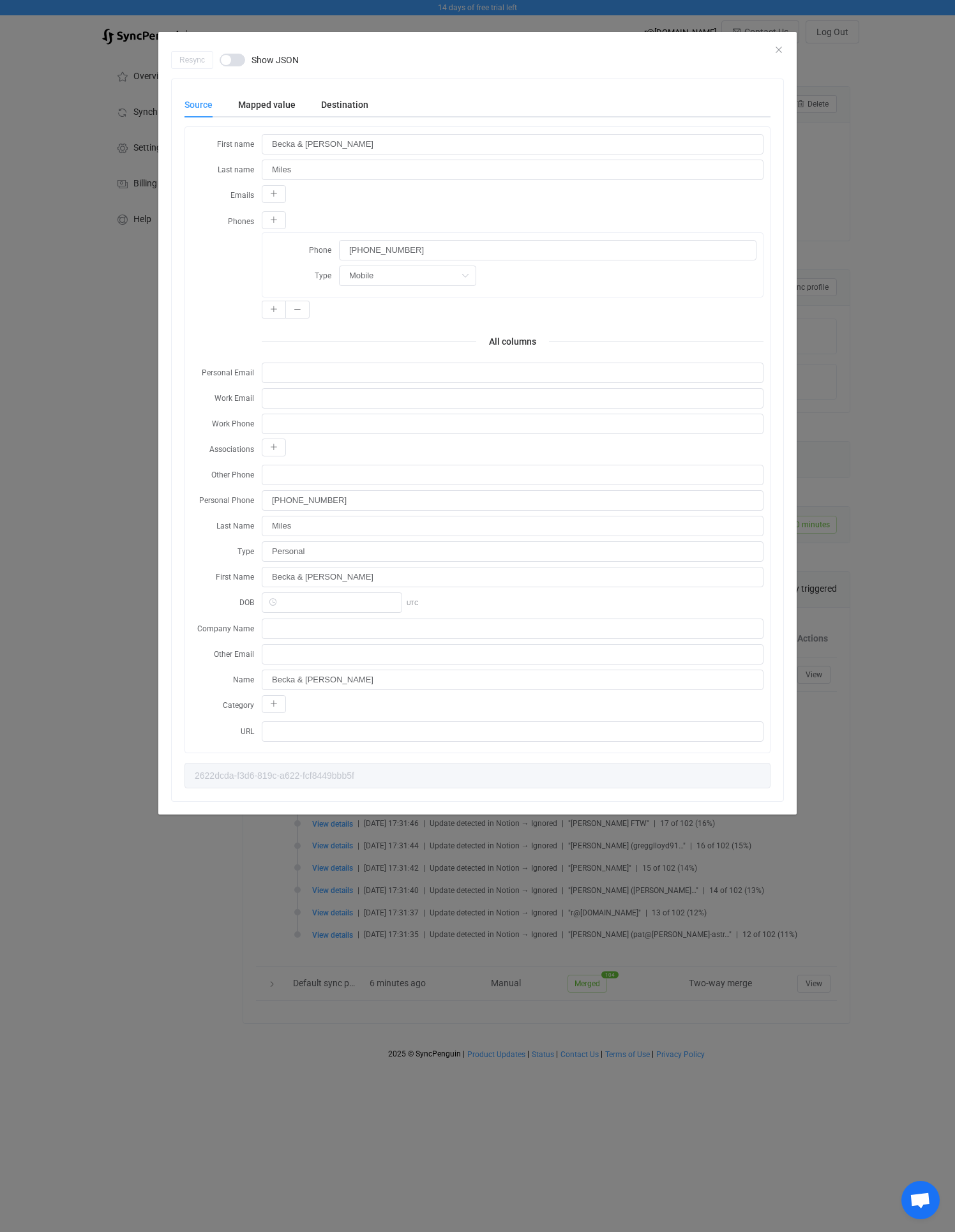
click at [784, 51] on div "Resync Show JSON Source Mapped value Destination First name Becka & Earl Last n…" at bounding box center [478, 432] width 638 height 764
click at [777, 51] on div "Resync Show JSON" at bounding box center [478, 59] width 613 height 18
click at [777, 50] on icon "Close" at bounding box center [778, 50] width 10 height 10
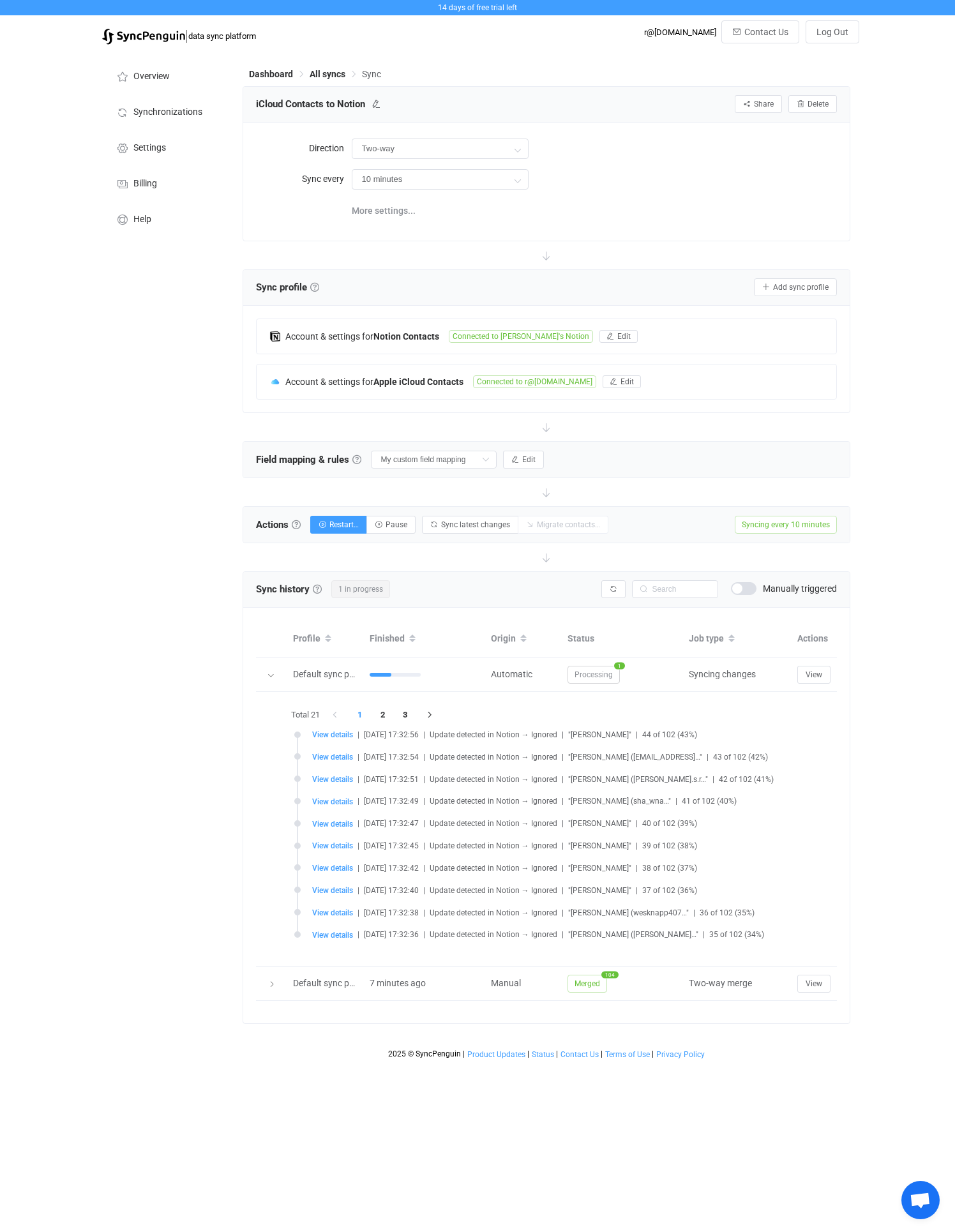
drag, startPoint x: 603, startPoint y: 796, endPoint x: 649, endPoint y: 796, distance: 46.0
click at [649, 797] on div "View details | 2025-09-02 17:32:49 | Update detected in Notion → Ignored | "Sha…" at bounding box center [606, 802] width 589 height 10
drag, startPoint x: 589, startPoint y: 797, endPoint x: 659, endPoint y: 802, distance: 70.2
click at [659, 802] on span ""[PERSON_NAME] (sha_wna…"" at bounding box center [619, 801] width 103 height 9
drag, startPoint x: 659, startPoint y: 802, endPoint x: 565, endPoint y: 802, distance: 94.0
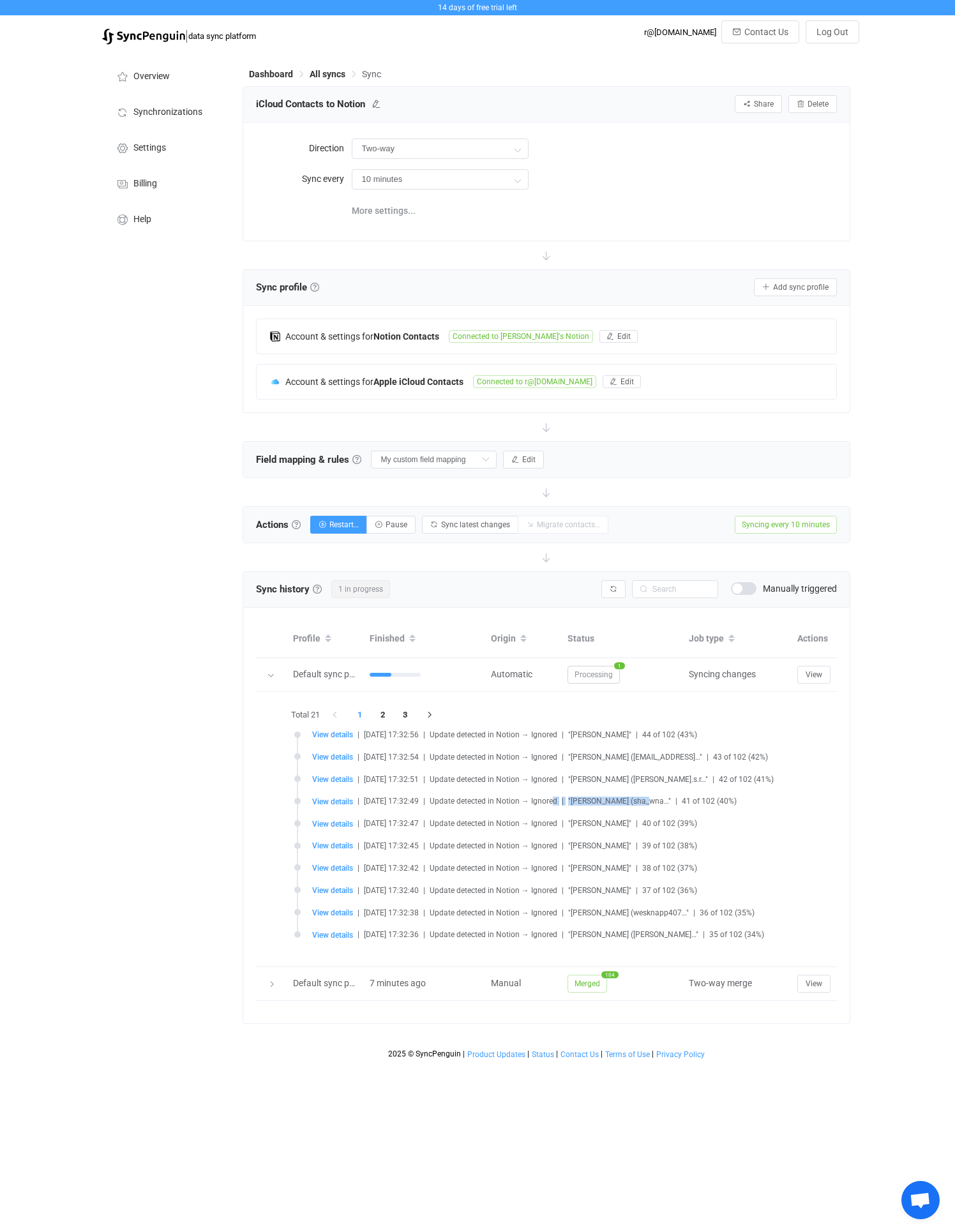
click at [565, 802] on div "View details | 2025-09-02 17:32:49 | Update detected in Notion → Ignored | "Sha…" at bounding box center [606, 802] width 589 height 10
click at [557, 802] on span "Update detected in Notion → Ignored" at bounding box center [493, 801] width 127 height 9
click at [329, 75] on span "All syncs" at bounding box center [328, 74] width 36 height 10
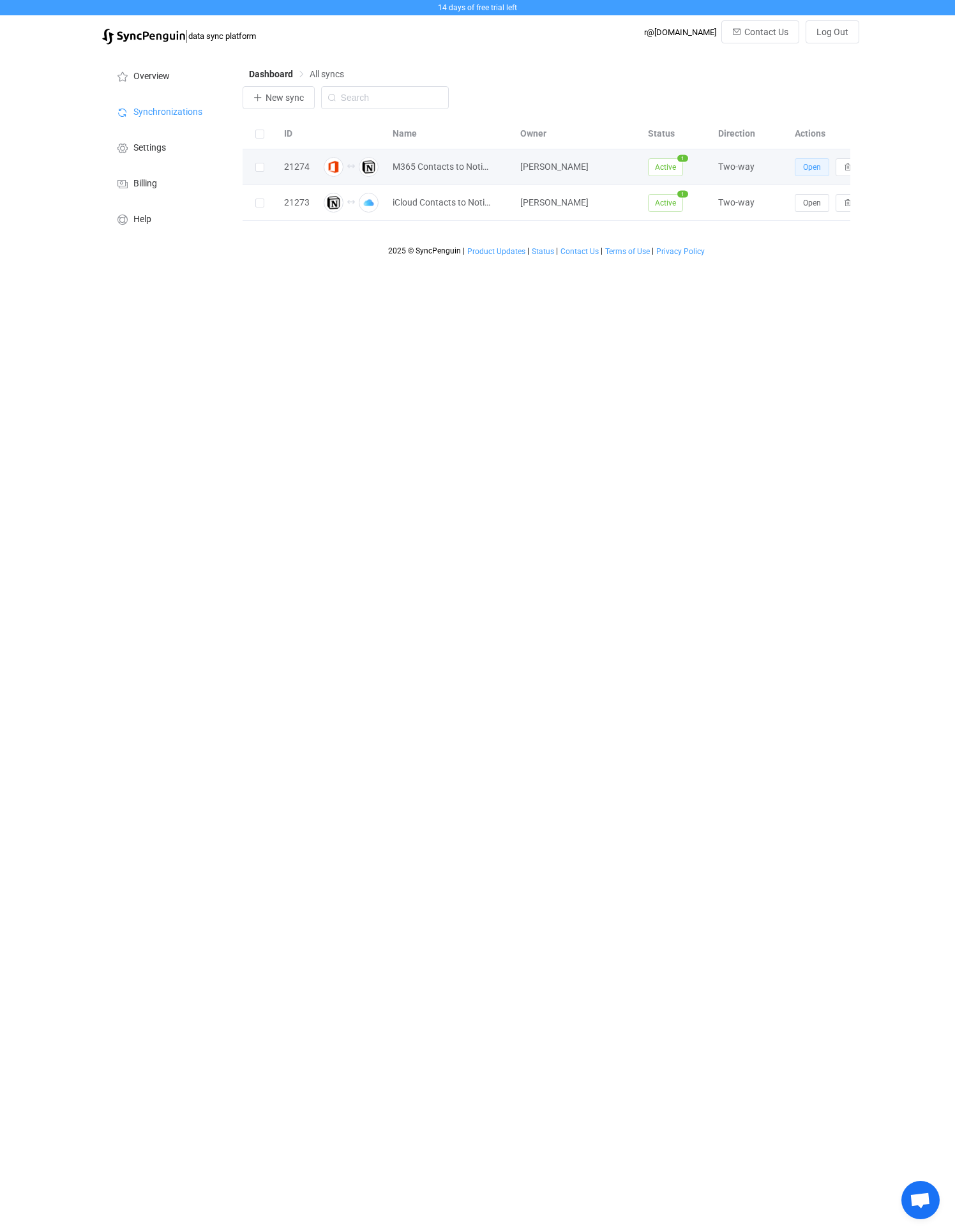
click at [804, 167] on span "Open" at bounding box center [811, 167] width 18 height 9
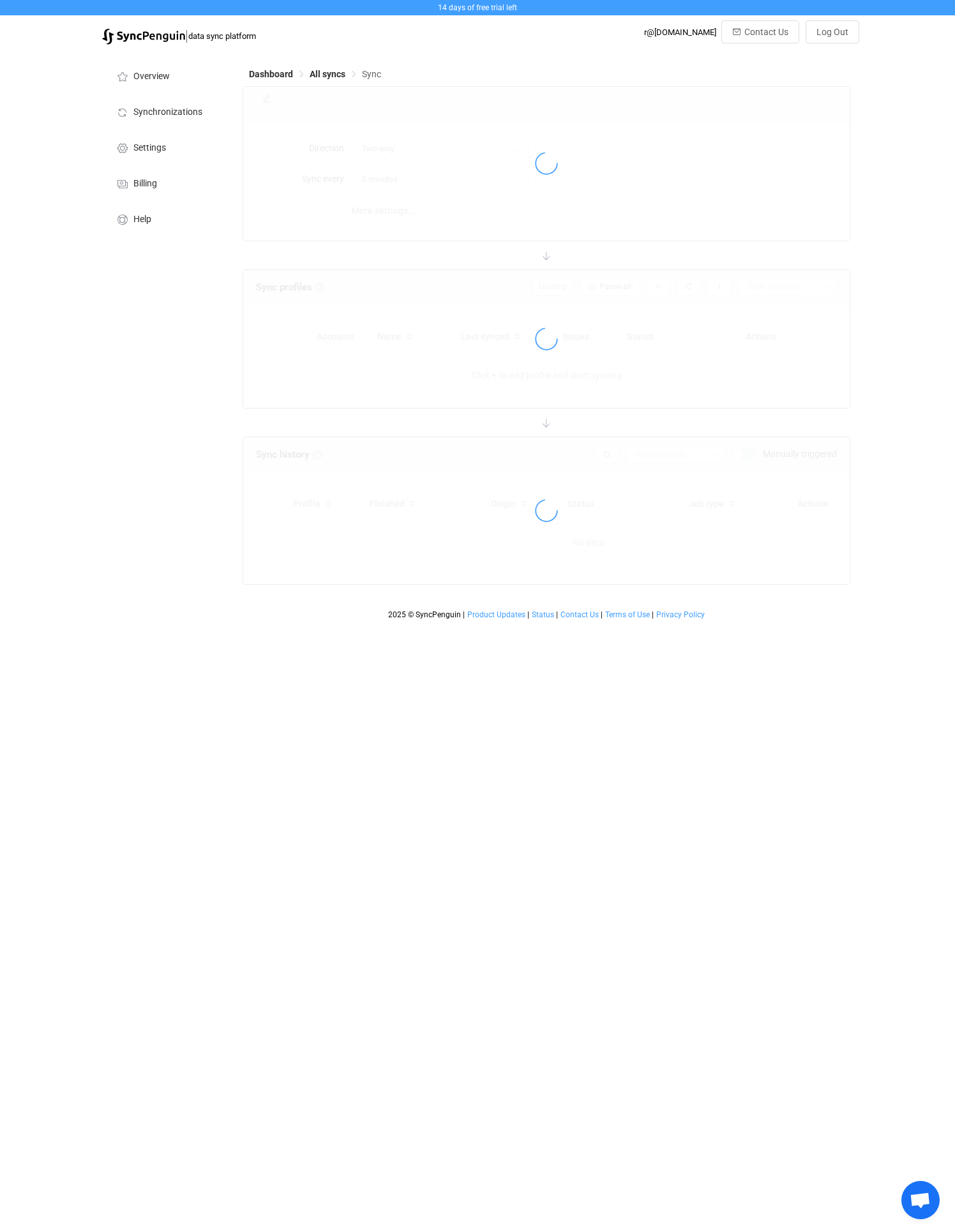
type input "10 minutes"
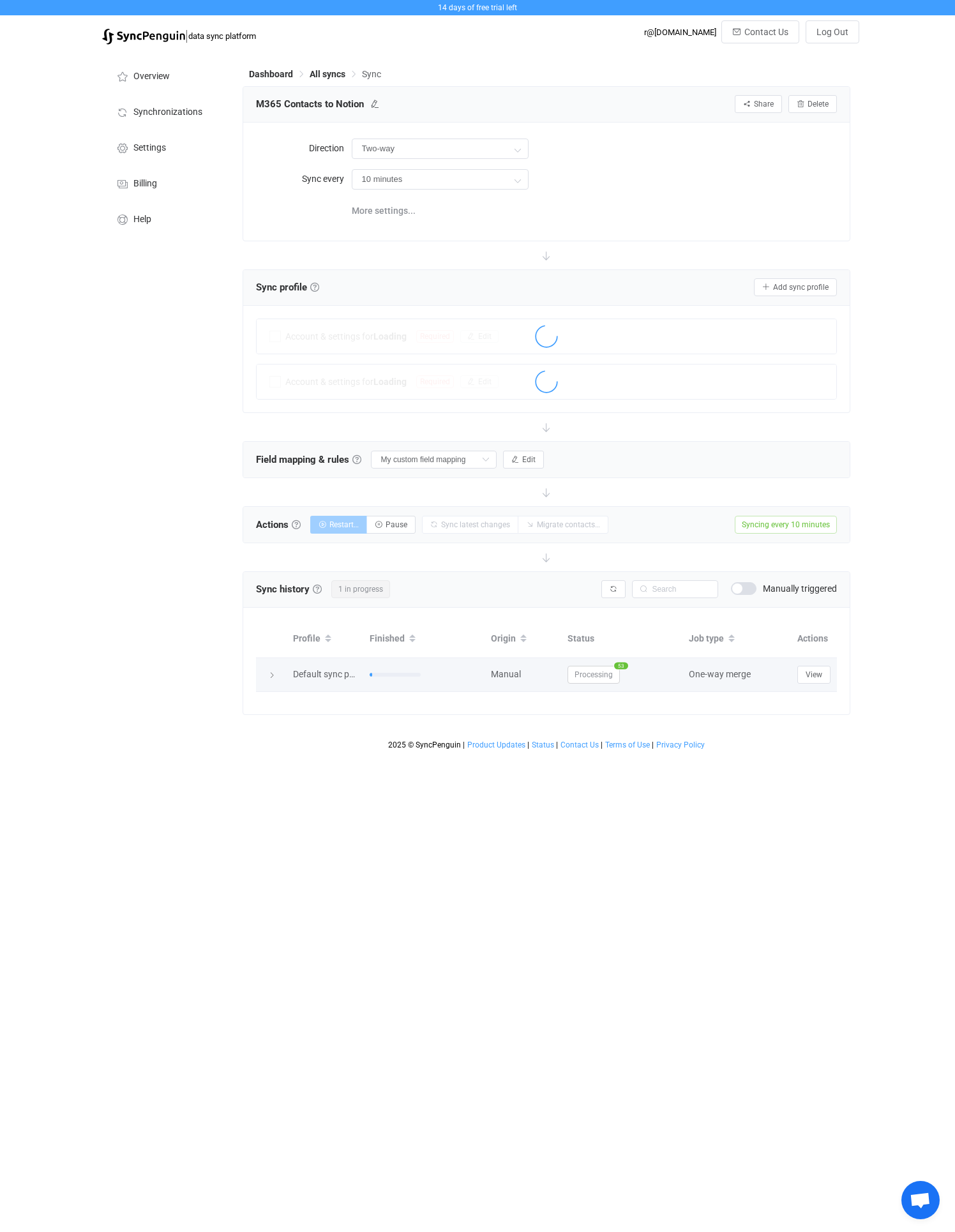
click at [269, 672] on icon at bounding box center [272, 675] width 8 height 8
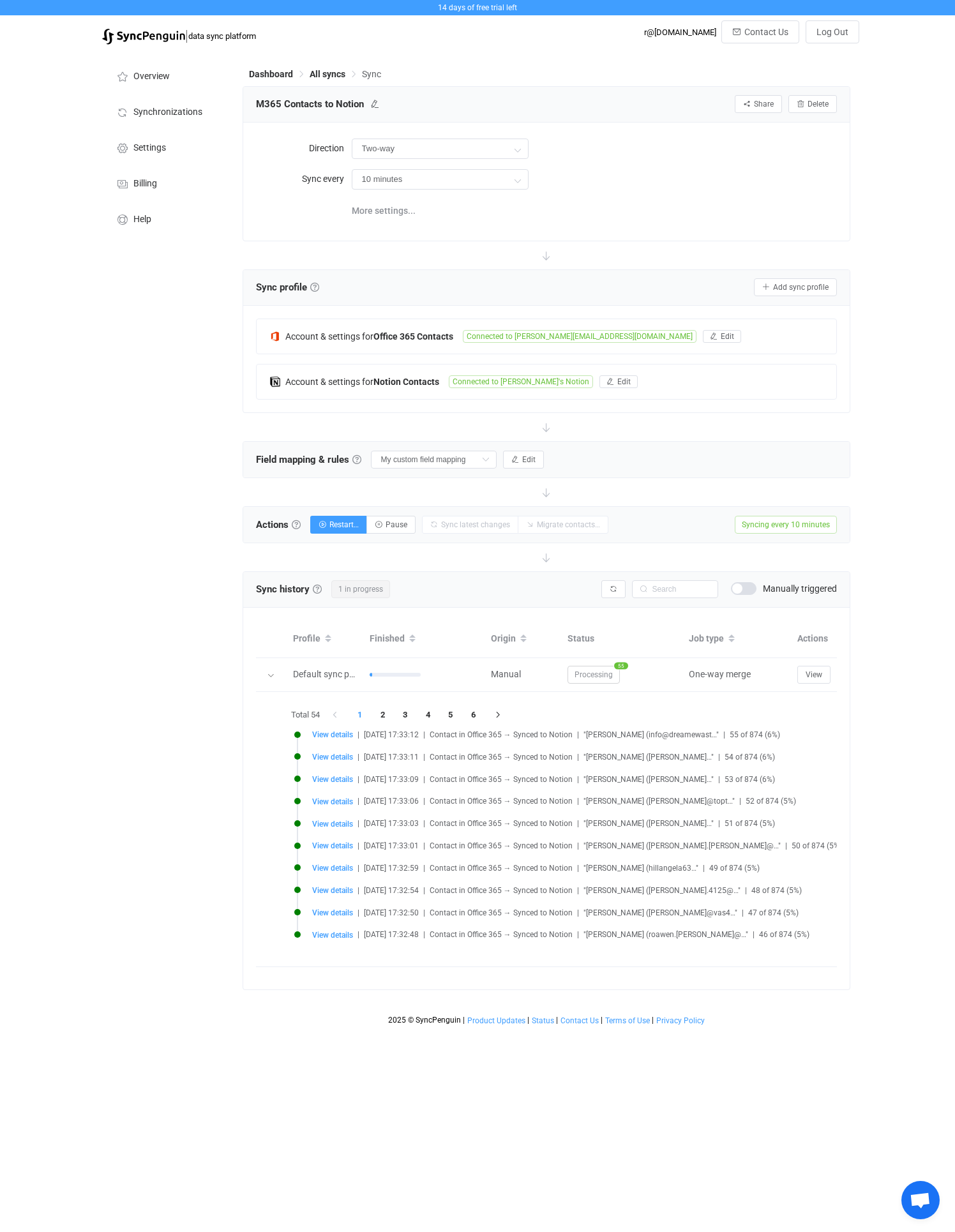
click at [327, 62] on div "Dashboard All syncs Sync M365 Contacts to Notion Share Sync sharing Delete Dire…" at bounding box center [548, 541] width 623 height 980
click at [327, 87] on div "M365 Contacts to Notion Share Sync sharing Delete" at bounding box center [547, 105] width 607 height 36
click at [320, 70] on span "All syncs" at bounding box center [328, 74] width 36 height 10
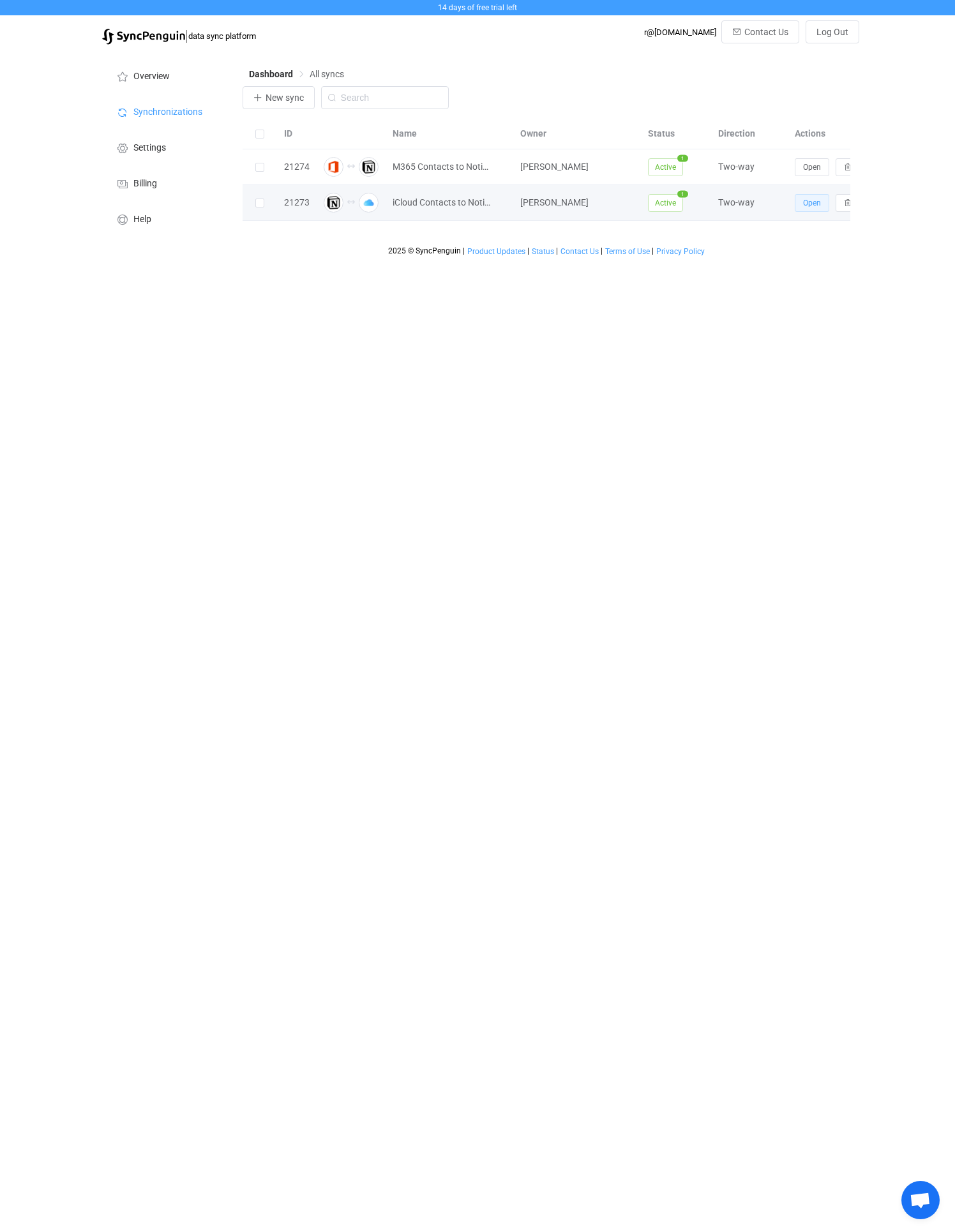
click at [815, 199] on span "Open" at bounding box center [811, 203] width 18 height 9
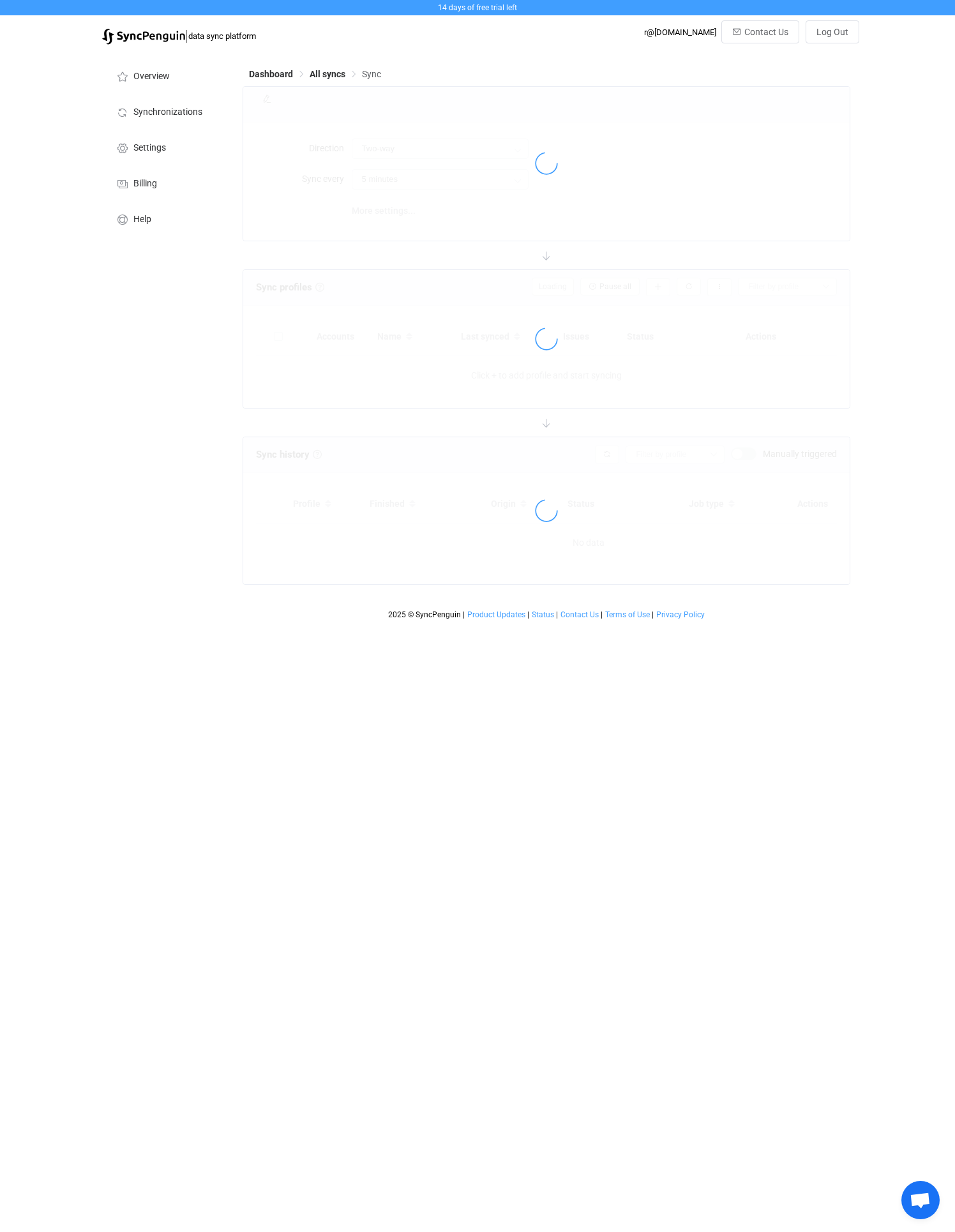
type input "10 minutes"
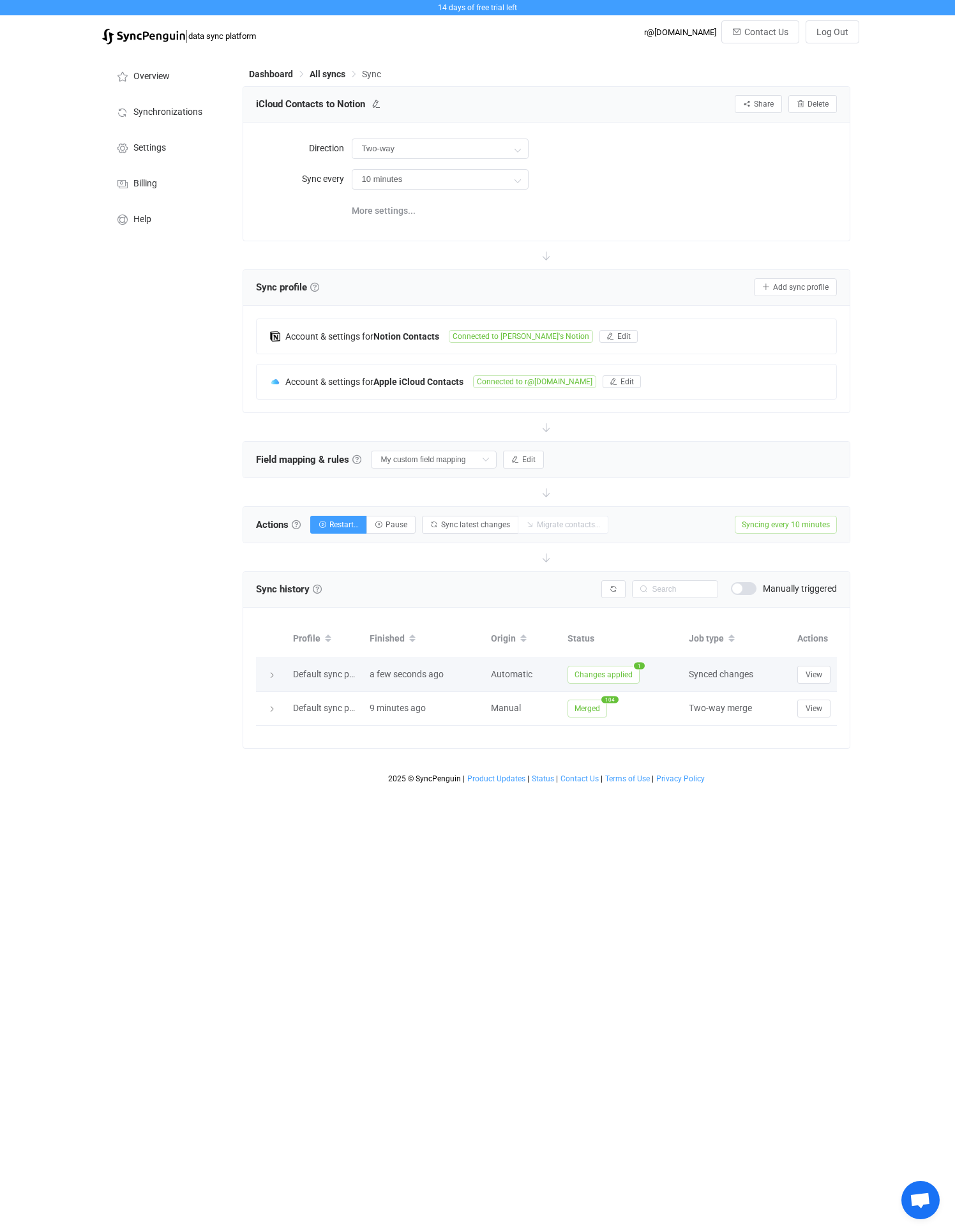
click at [605, 674] on span "Changes applied" at bounding box center [603, 674] width 72 height 18
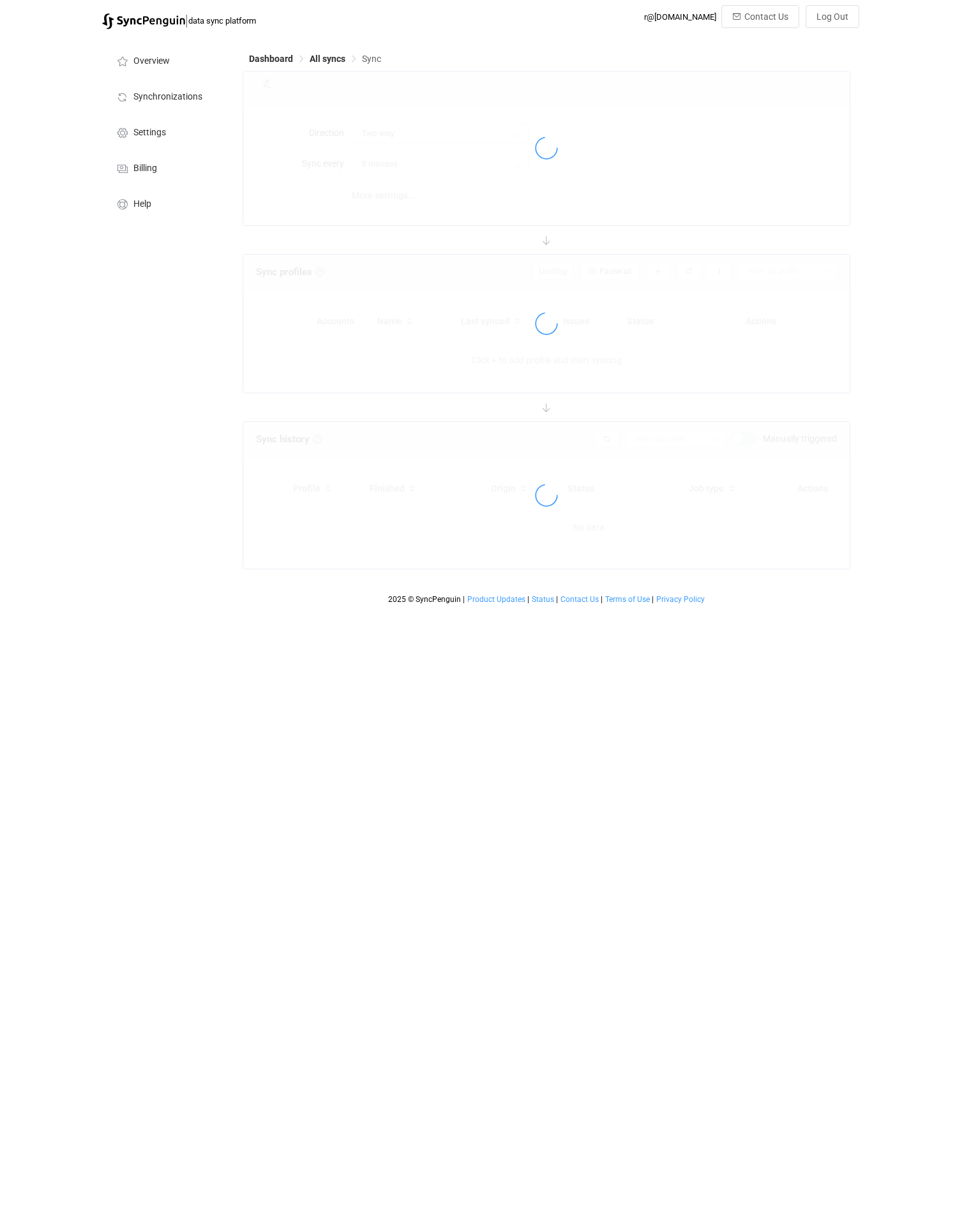
type input "10 minutes"
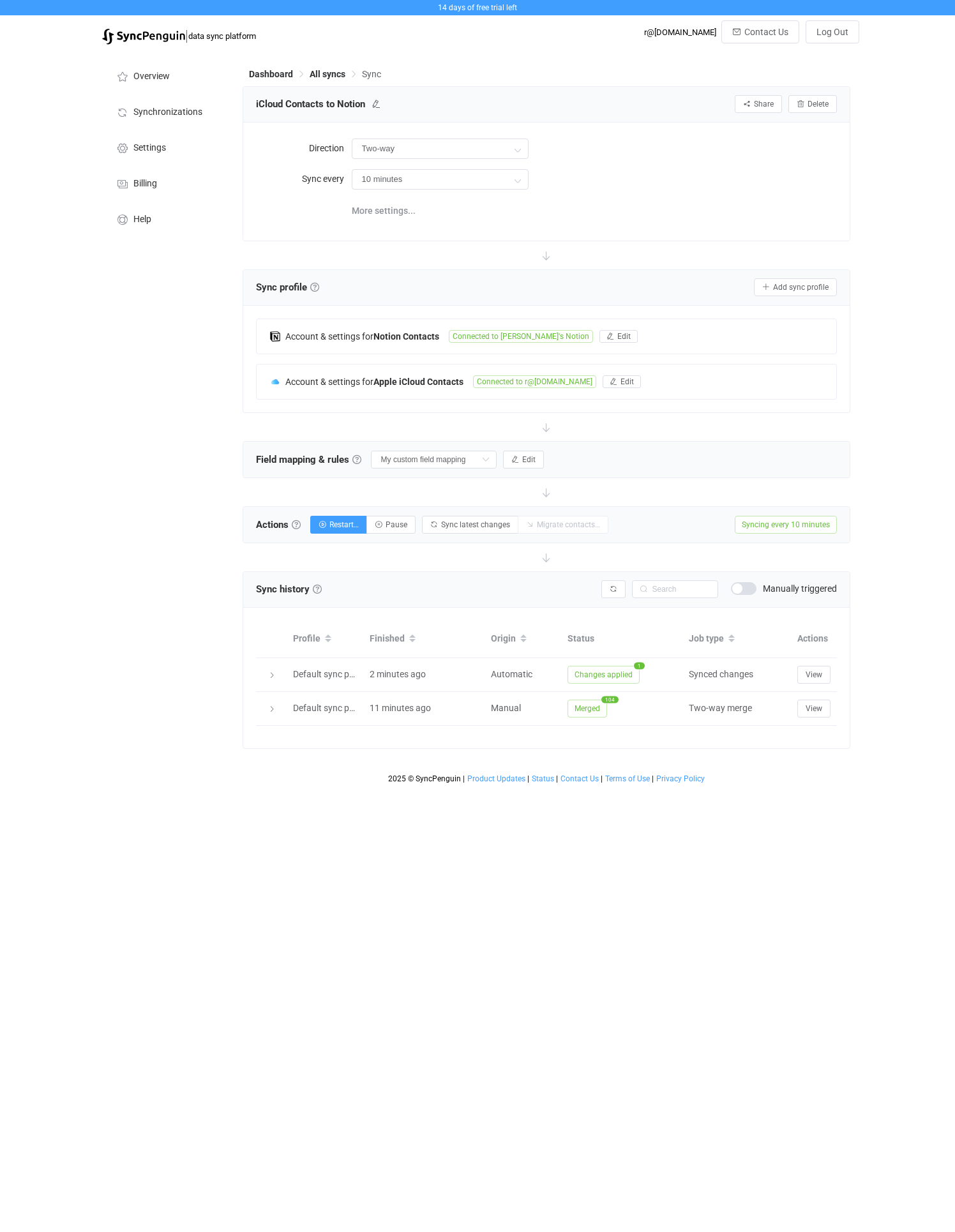
click at [743, 596] on div "Syncing issues Manually triggered" at bounding box center [719, 589] width 236 height 18
click at [736, 590] on span at bounding box center [743, 589] width 25 height 13
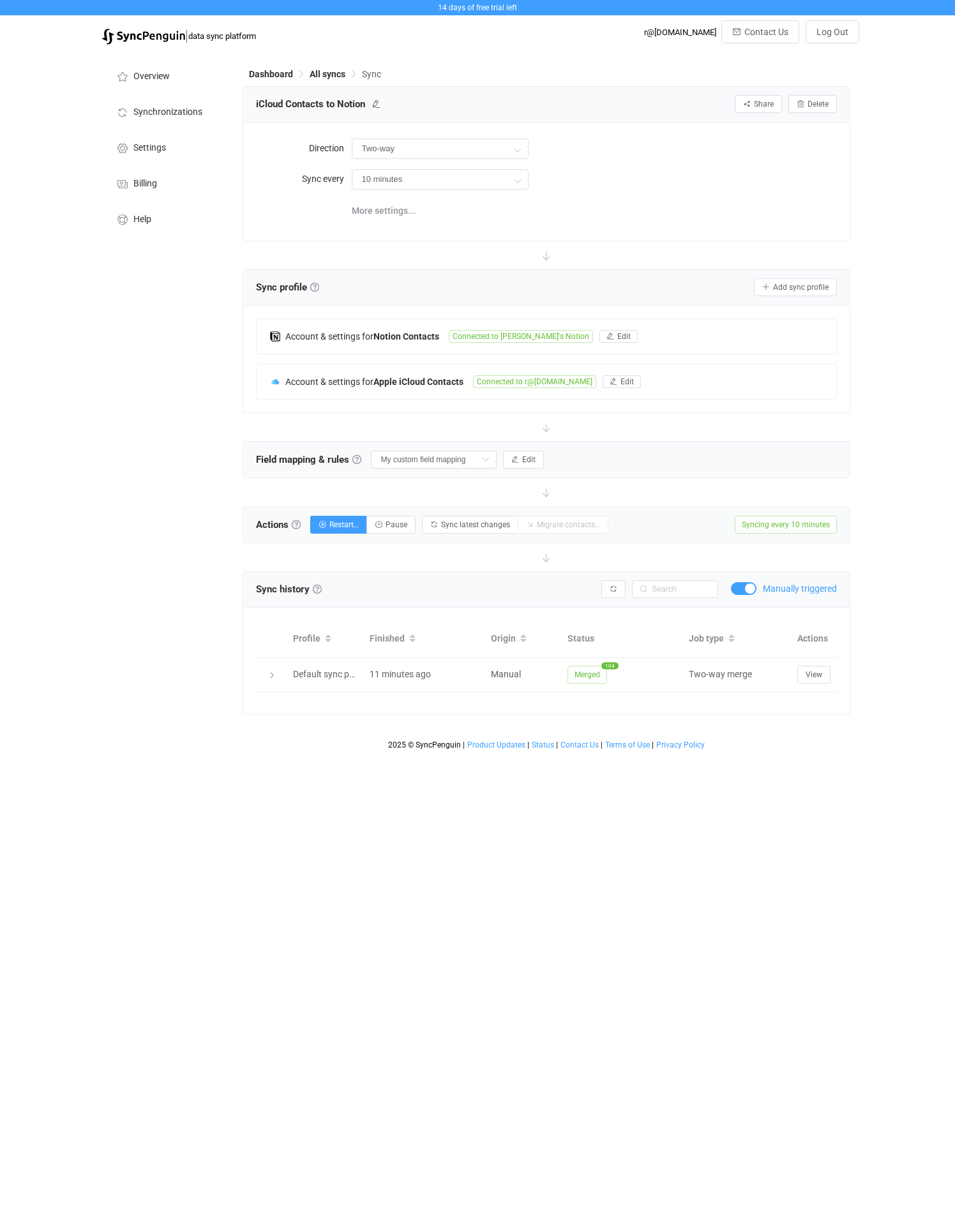
click at [748, 590] on span at bounding box center [743, 589] width 25 height 13
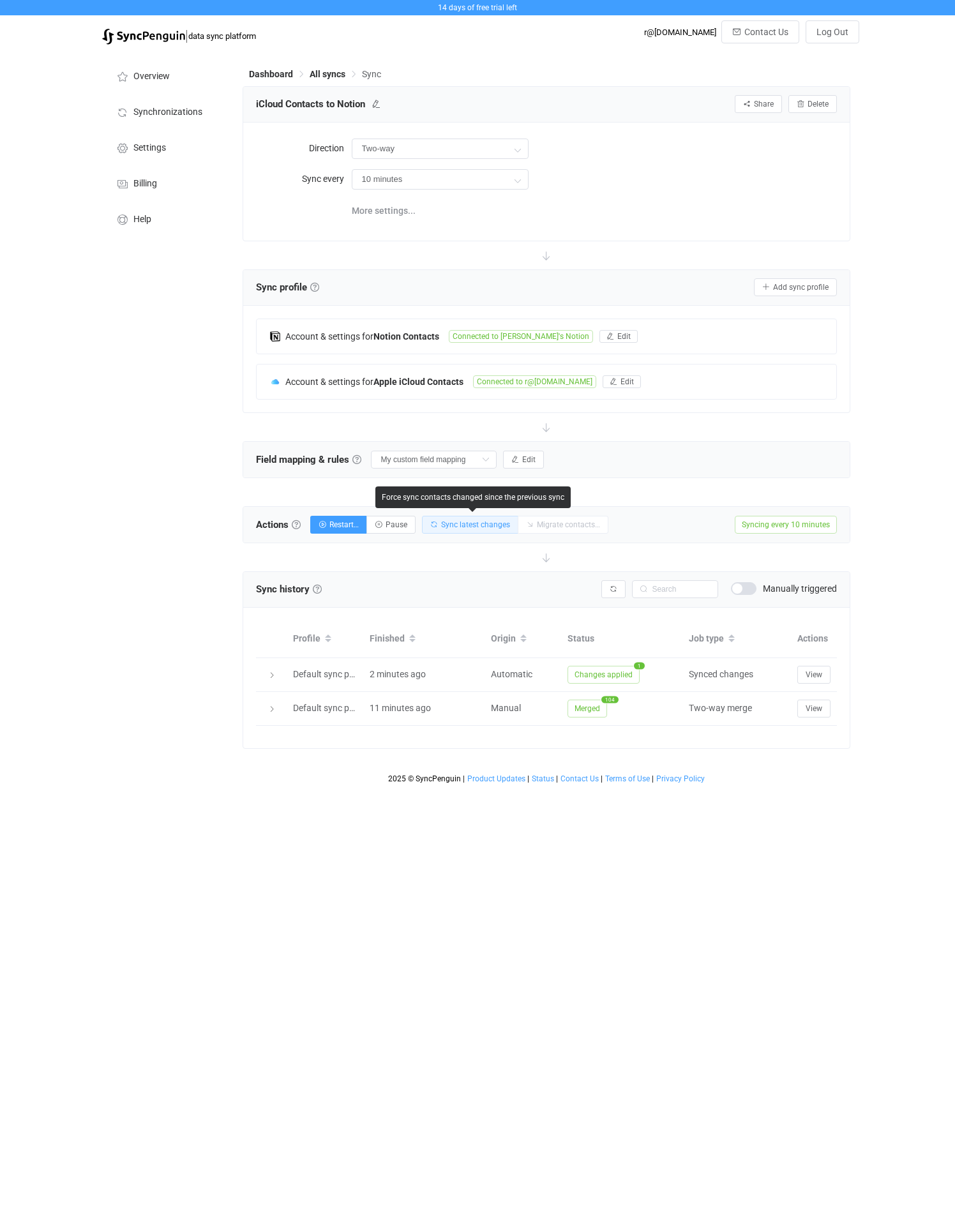
click at [472, 524] on span "Sync latest changes" at bounding box center [475, 524] width 69 height 9
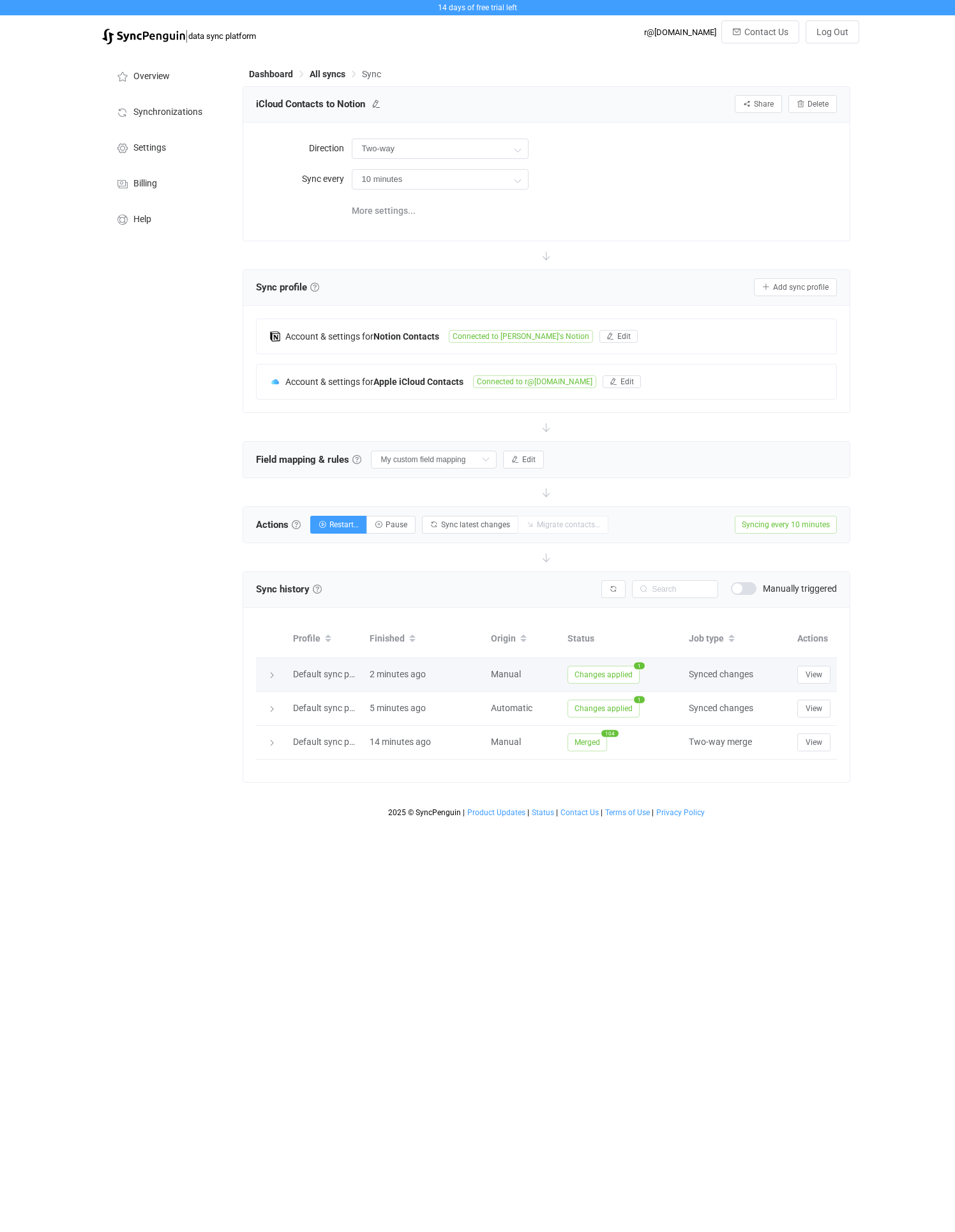
click at [270, 673] on icon at bounding box center [272, 675] width 8 height 8
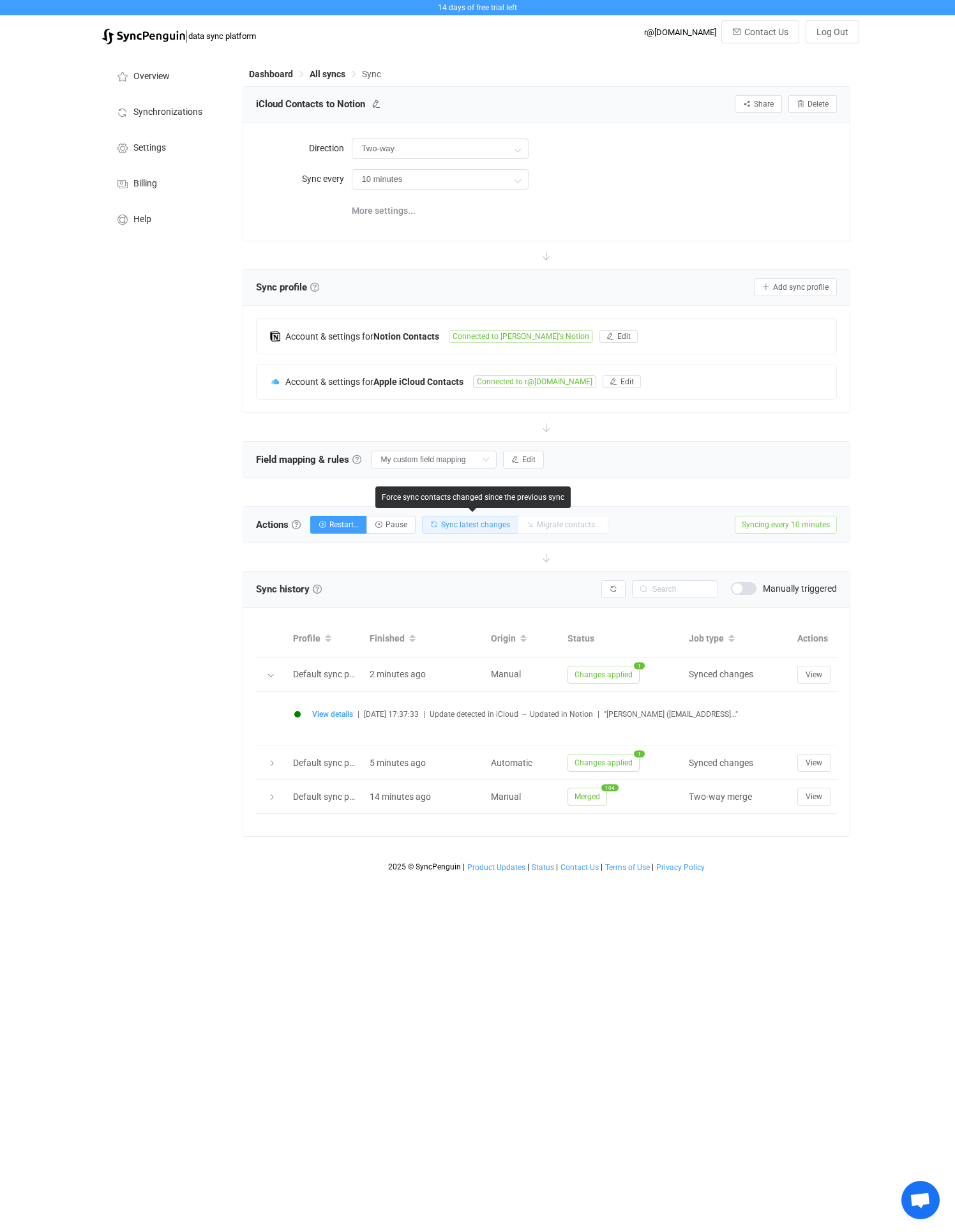
click at [455, 523] on span "Sync latest changes" at bounding box center [475, 524] width 69 height 9
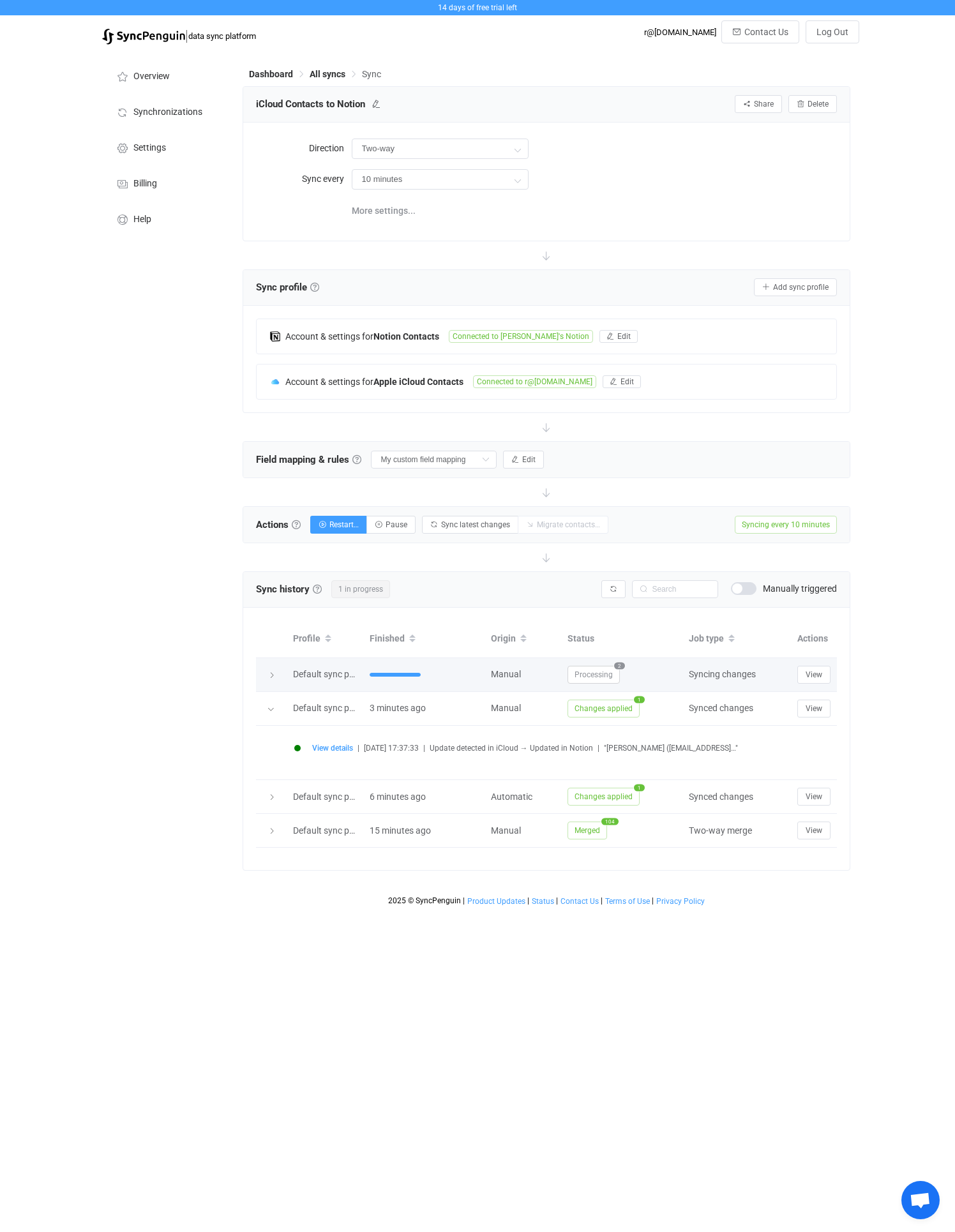
click at [601, 677] on span "Processing" at bounding box center [594, 674] width 52 height 18
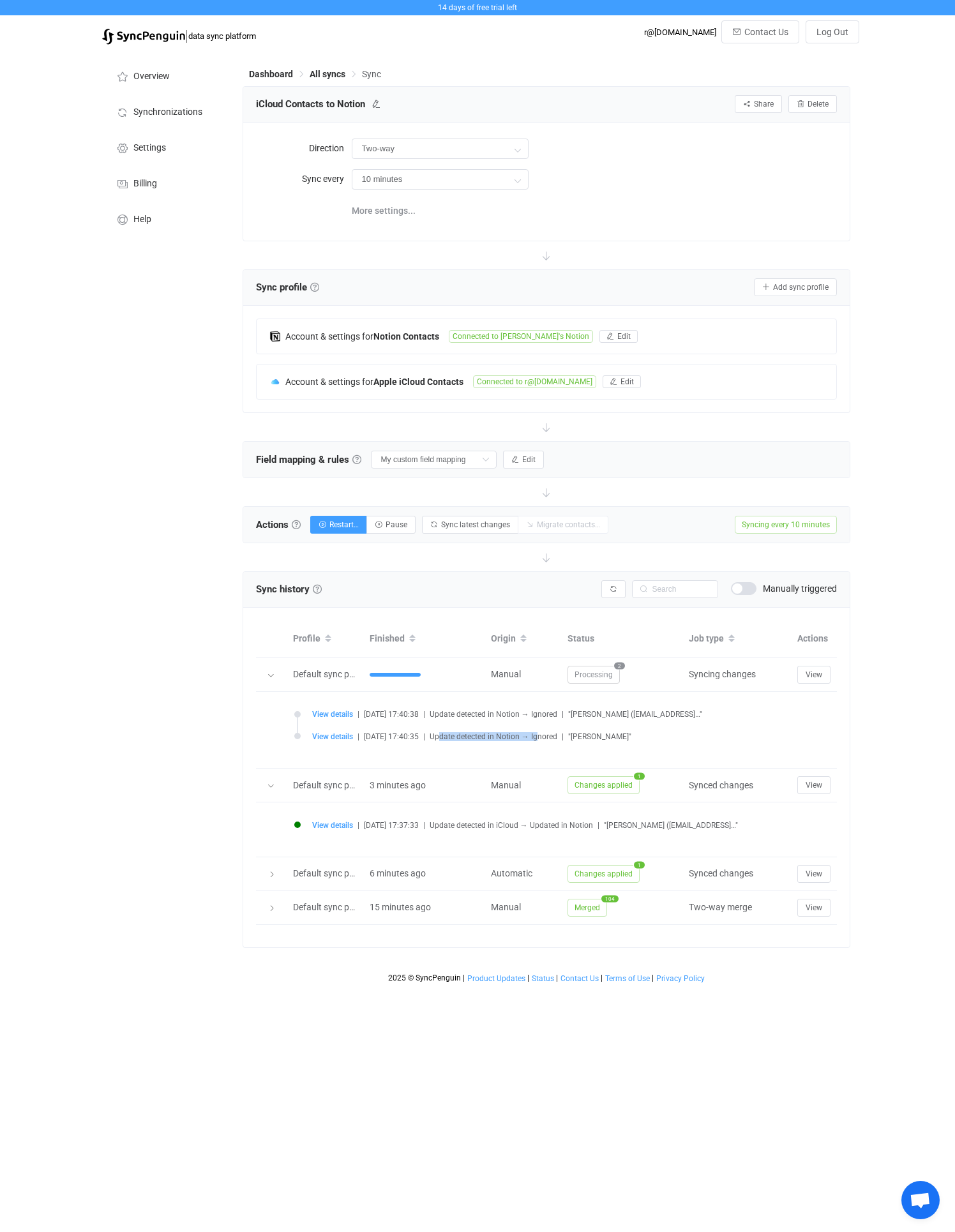
drag, startPoint x: 456, startPoint y: 739, endPoint x: 552, endPoint y: 740, distance: 96.0
click at [552, 740] on span "Update detected in Notion → Ignored" at bounding box center [493, 737] width 127 height 9
drag, startPoint x: 584, startPoint y: 734, endPoint x: 676, endPoint y: 734, distance: 92.0
click at [653, 734] on div "View details | 2025-09-02 17:40:35 | Update detected in Notion → Ignored | "Dav…" at bounding box center [606, 737] width 589 height 10
drag, startPoint x: 509, startPoint y: 705, endPoint x: 598, endPoint y: 705, distance: 89.0
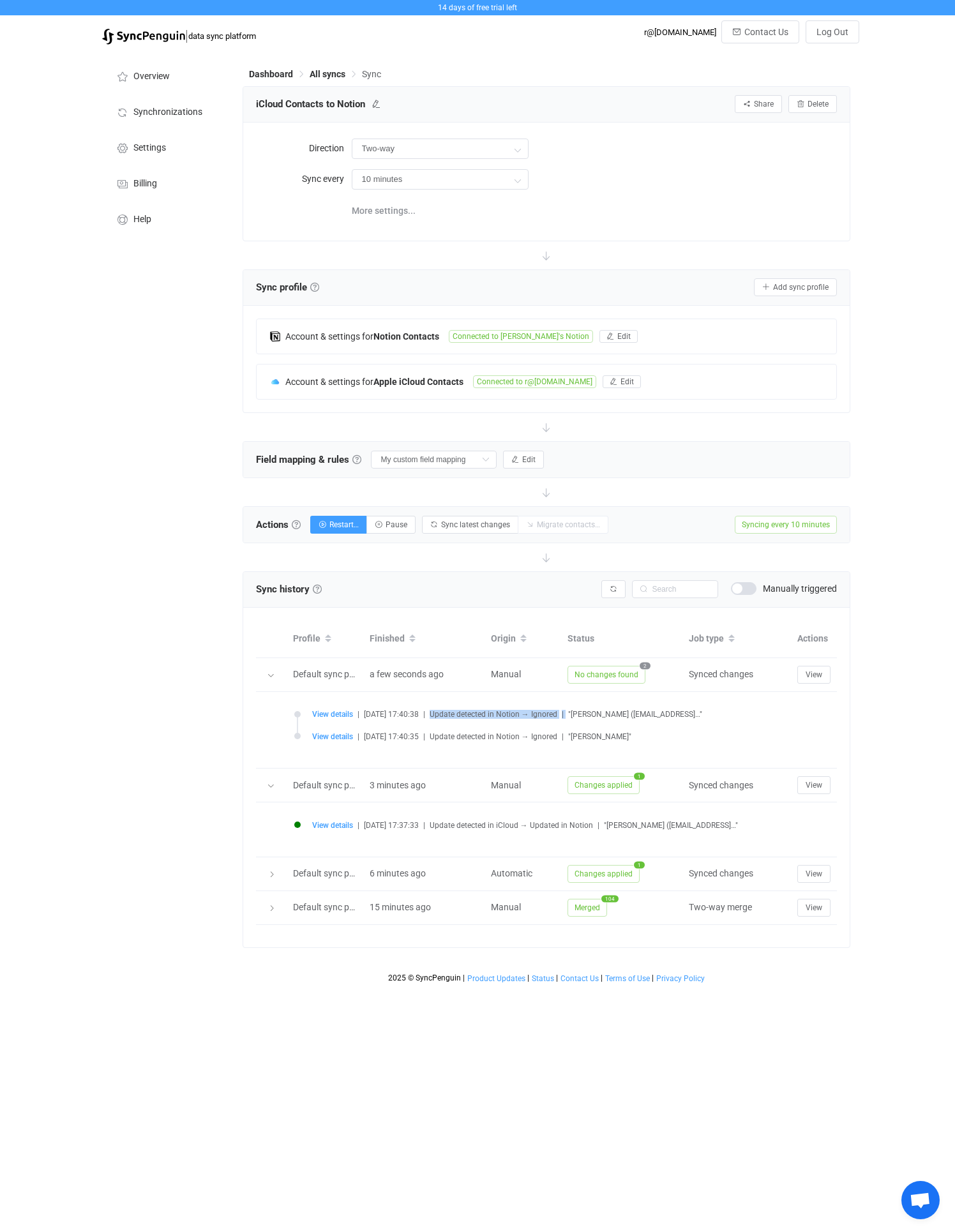
click at [598, 705] on div "View details | 2025-09-02 17:40:38 | Update detected in Notion → Ignored | "Kur…" at bounding box center [589, 730] width 602 height 51
click at [345, 735] on span "View details" at bounding box center [332, 737] width 41 height 9
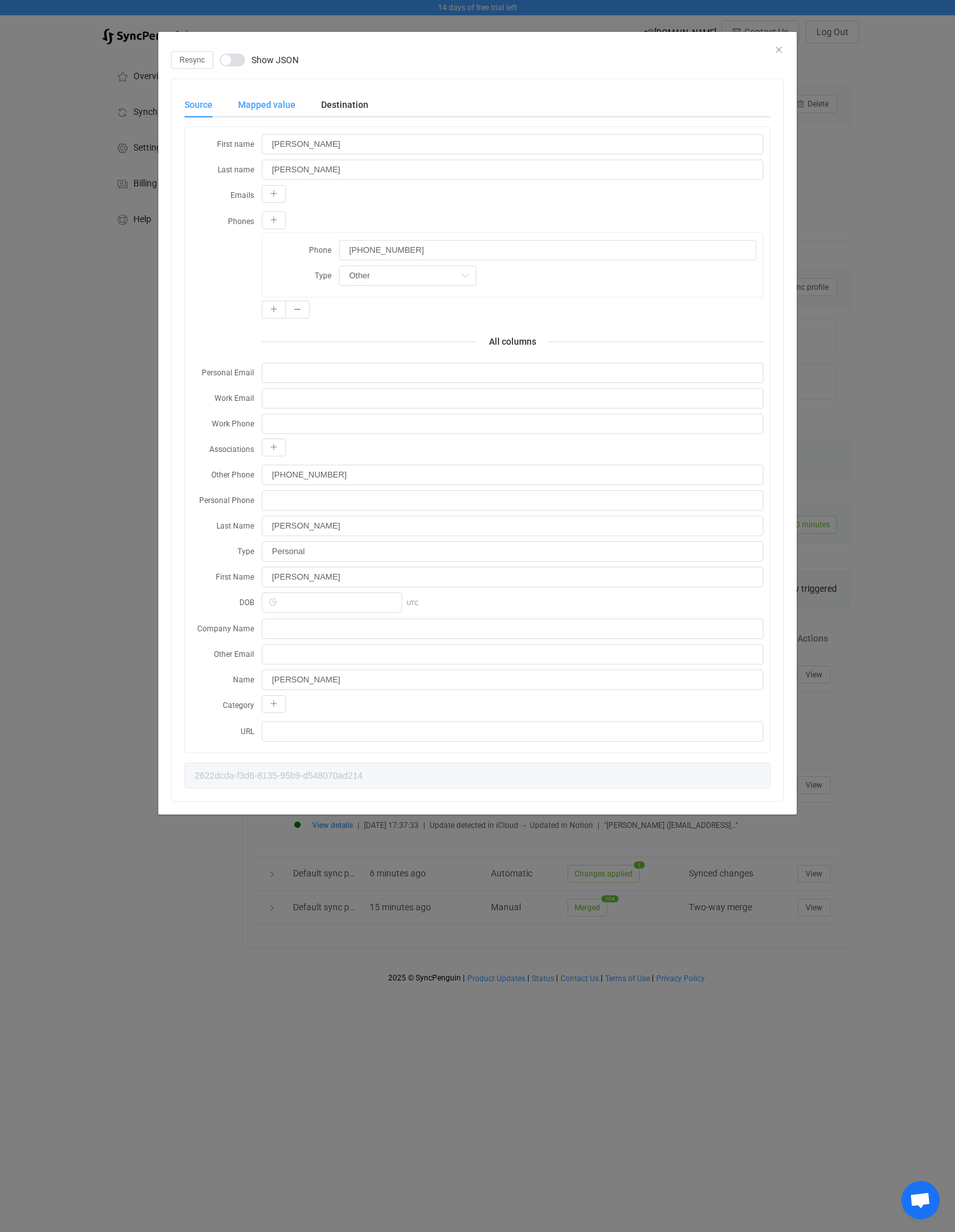
click at [287, 98] on div "Mapped value" at bounding box center [266, 105] width 83 height 25
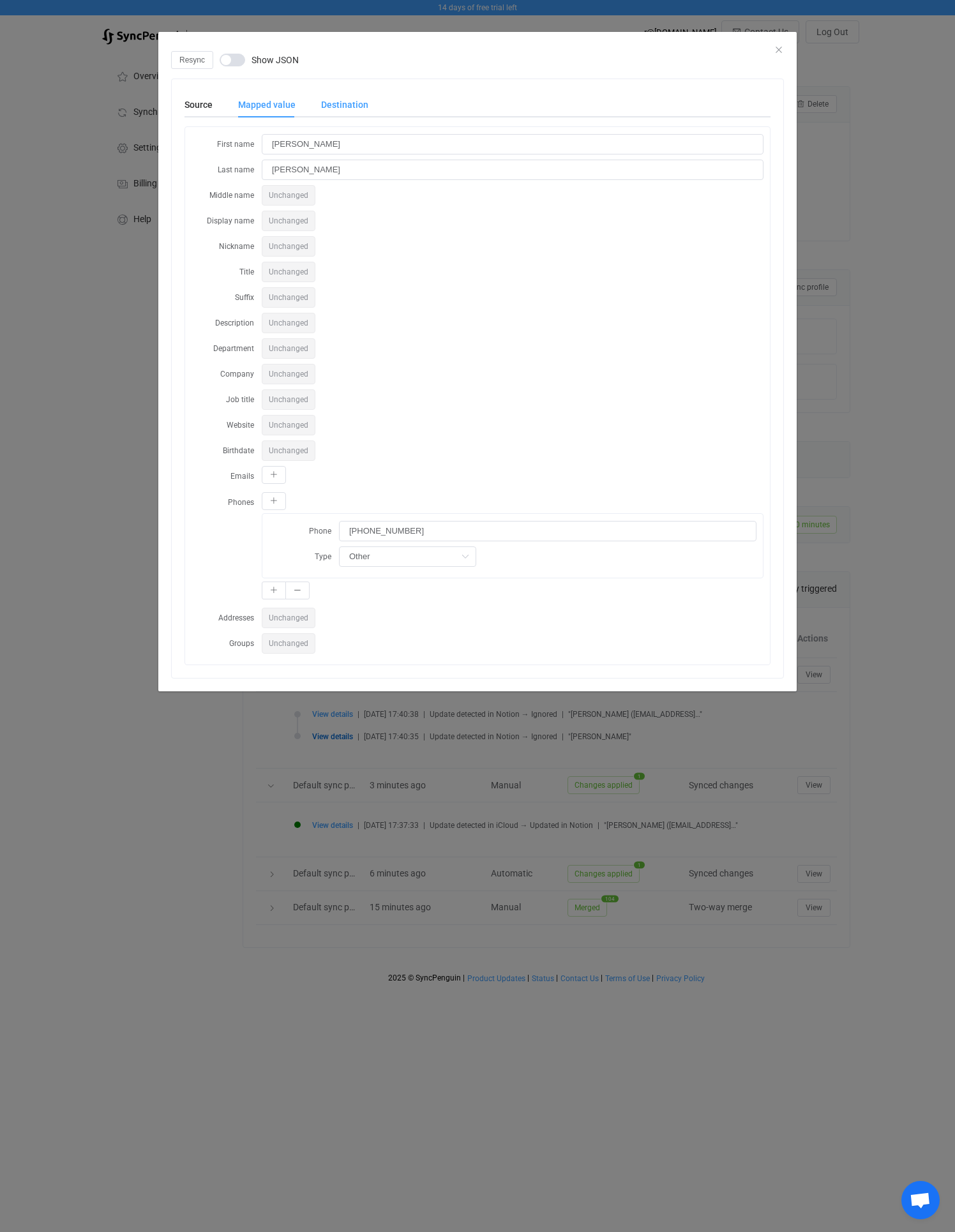
click at [343, 107] on div "Destination" at bounding box center [338, 105] width 60 height 25
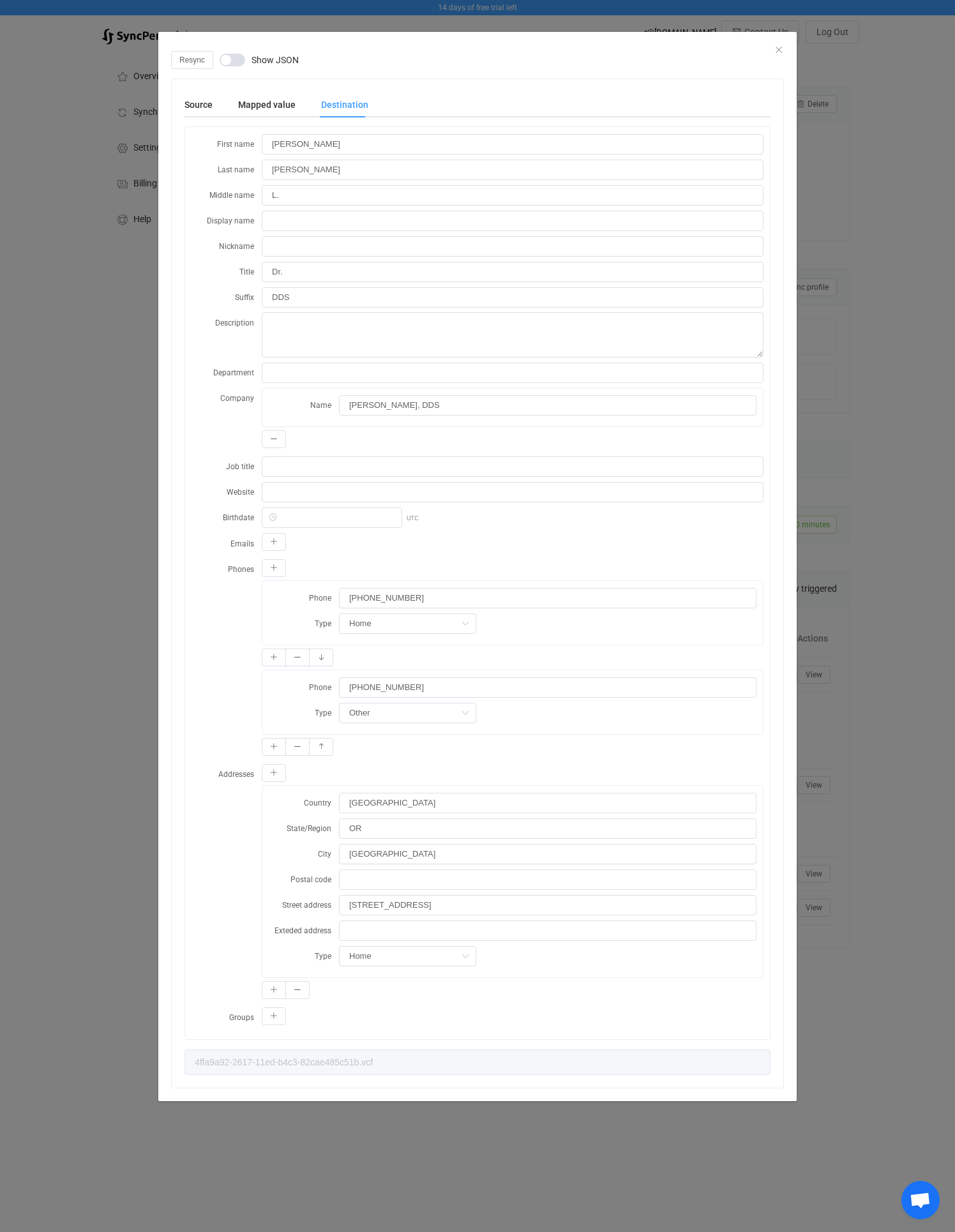
click at [780, 51] on div "Resync Show JSON" at bounding box center [478, 59] width 613 height 18
click at [779, 49] on icon "Close" at bounding box center [778, 50] width 10 height 10
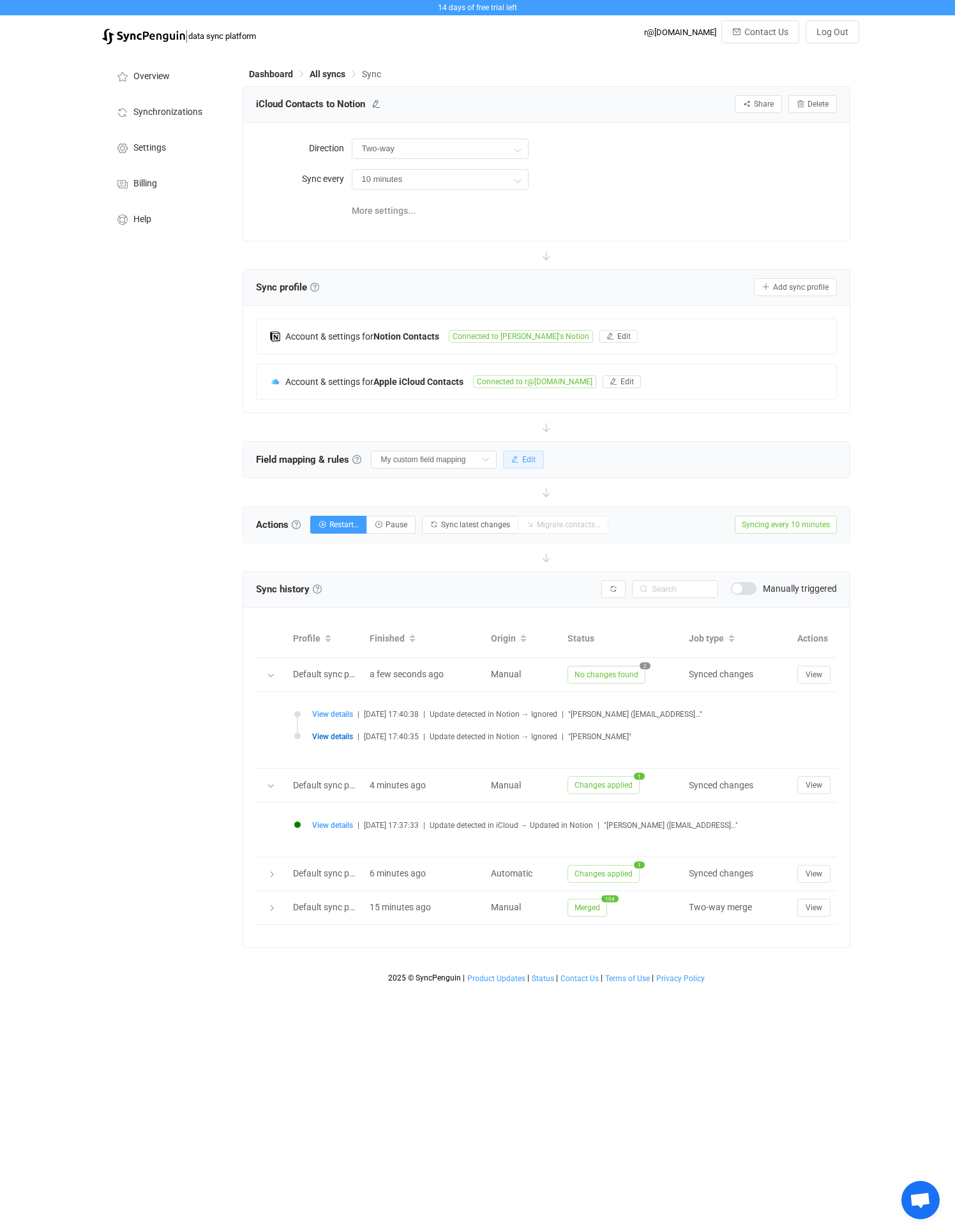
click at [522, 462] on span "Edit" at bounding box center [528, 459] width 13 height 9
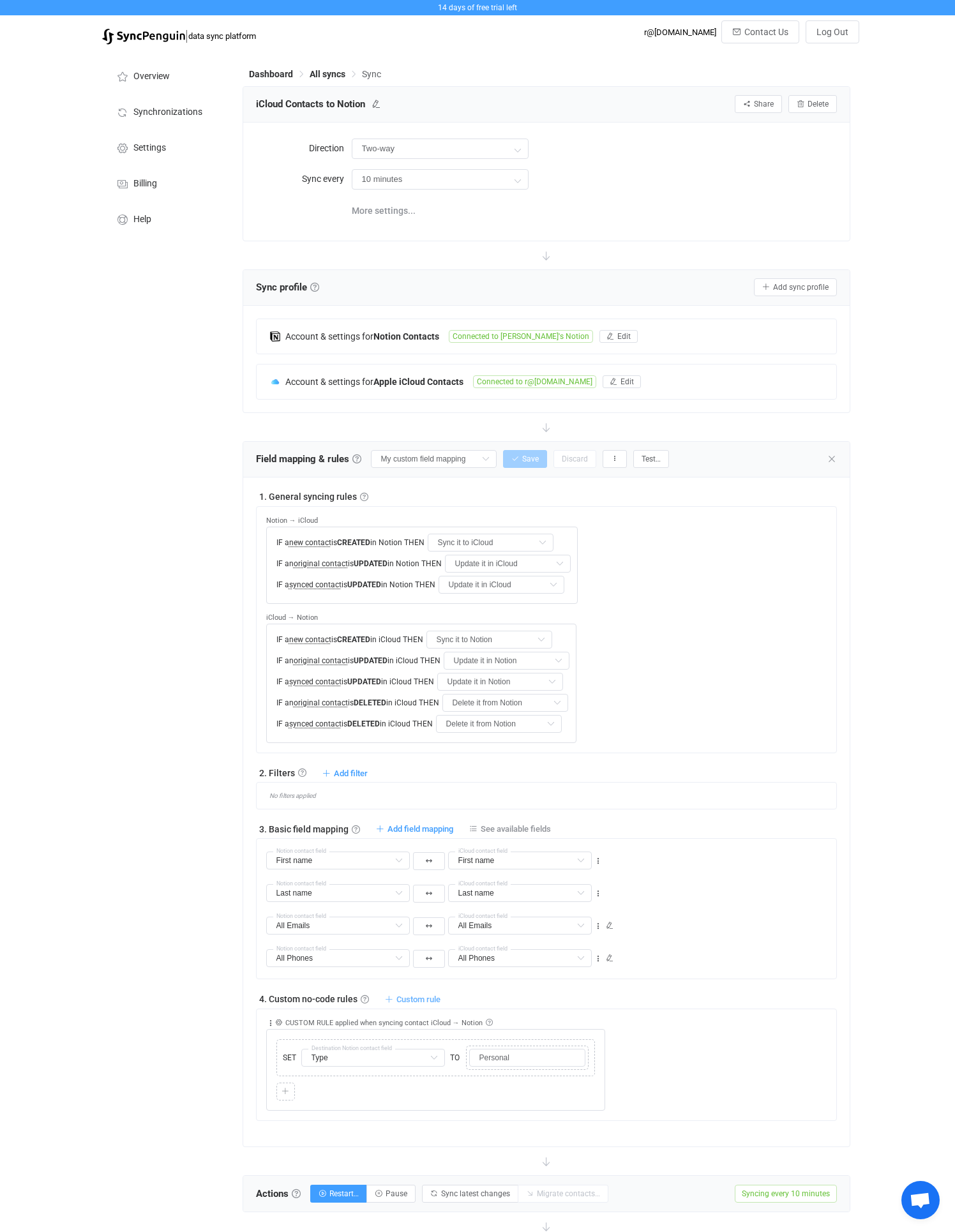
click at [407, 998] on span "Custom rule" at bounding box center [418, 999] width 44 height 10
click at [298, 1061] on li "Custom rule when syncing contact iCloud → Notion …" at bounding box center [320, 1053] width 236 height 23
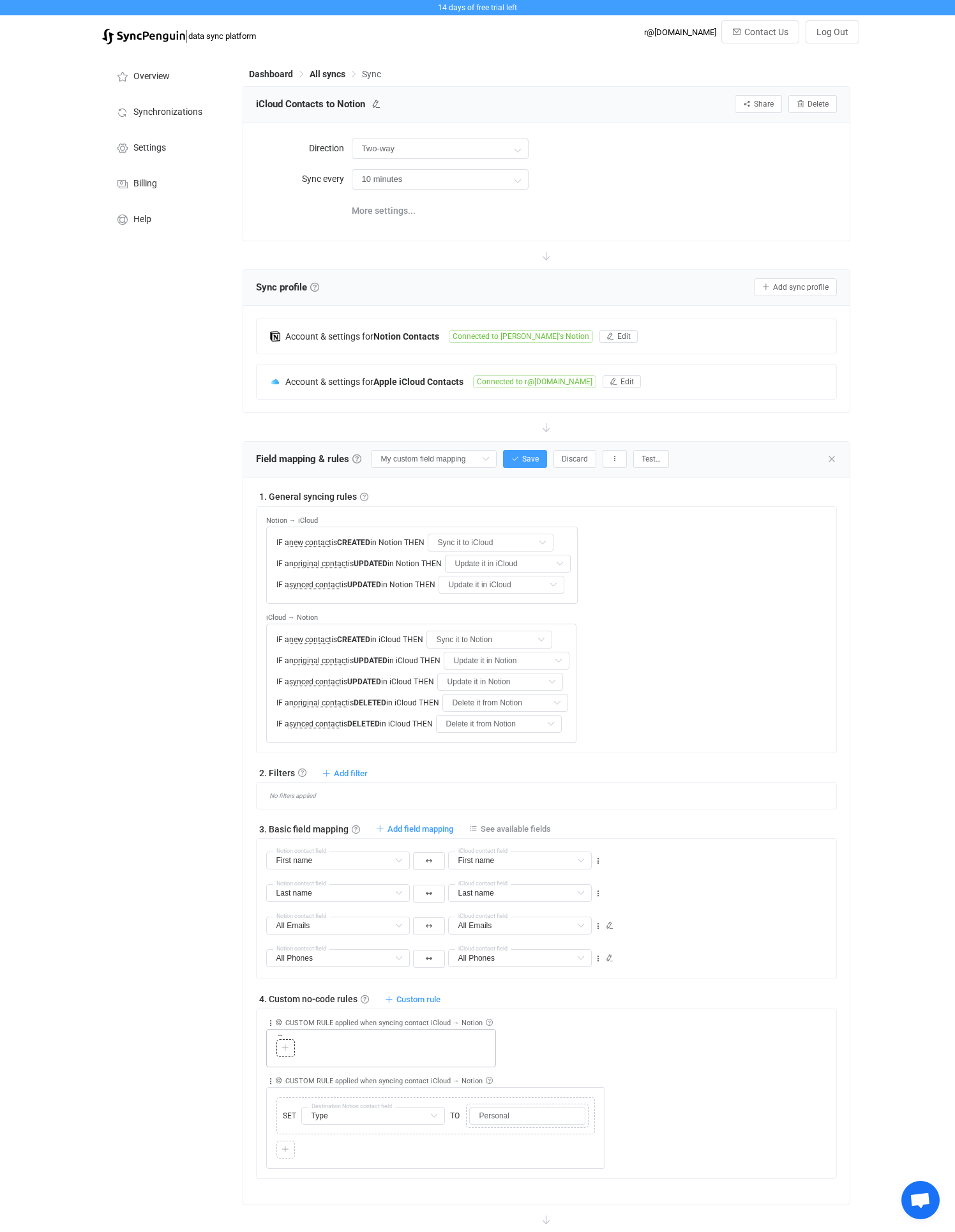
click at [287, 1049] on icon at bounding box center [285, 1048] width 8 height 8
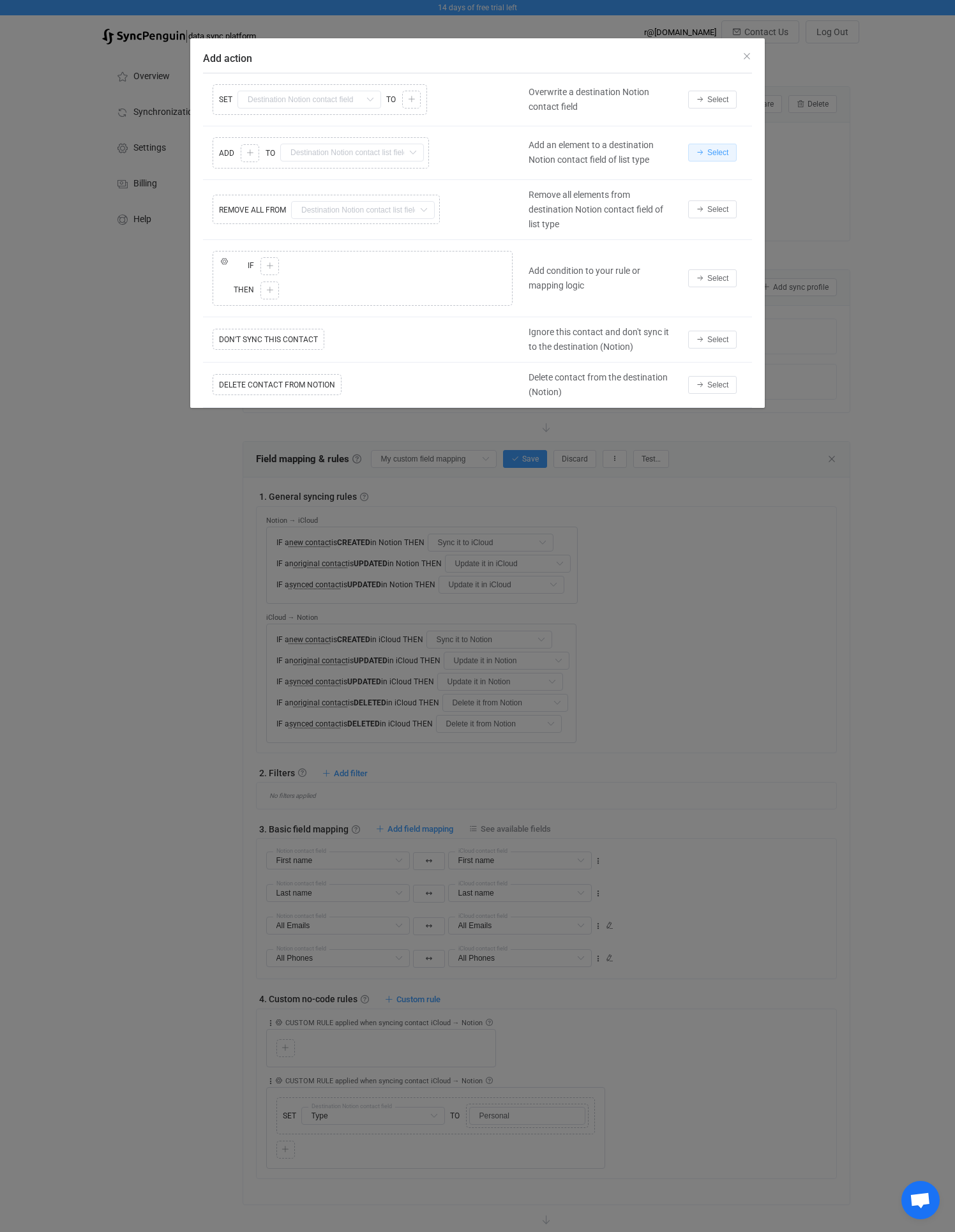
click at [693, 158] on button "Select" at bounding box center [712, 152] width 49 height 18
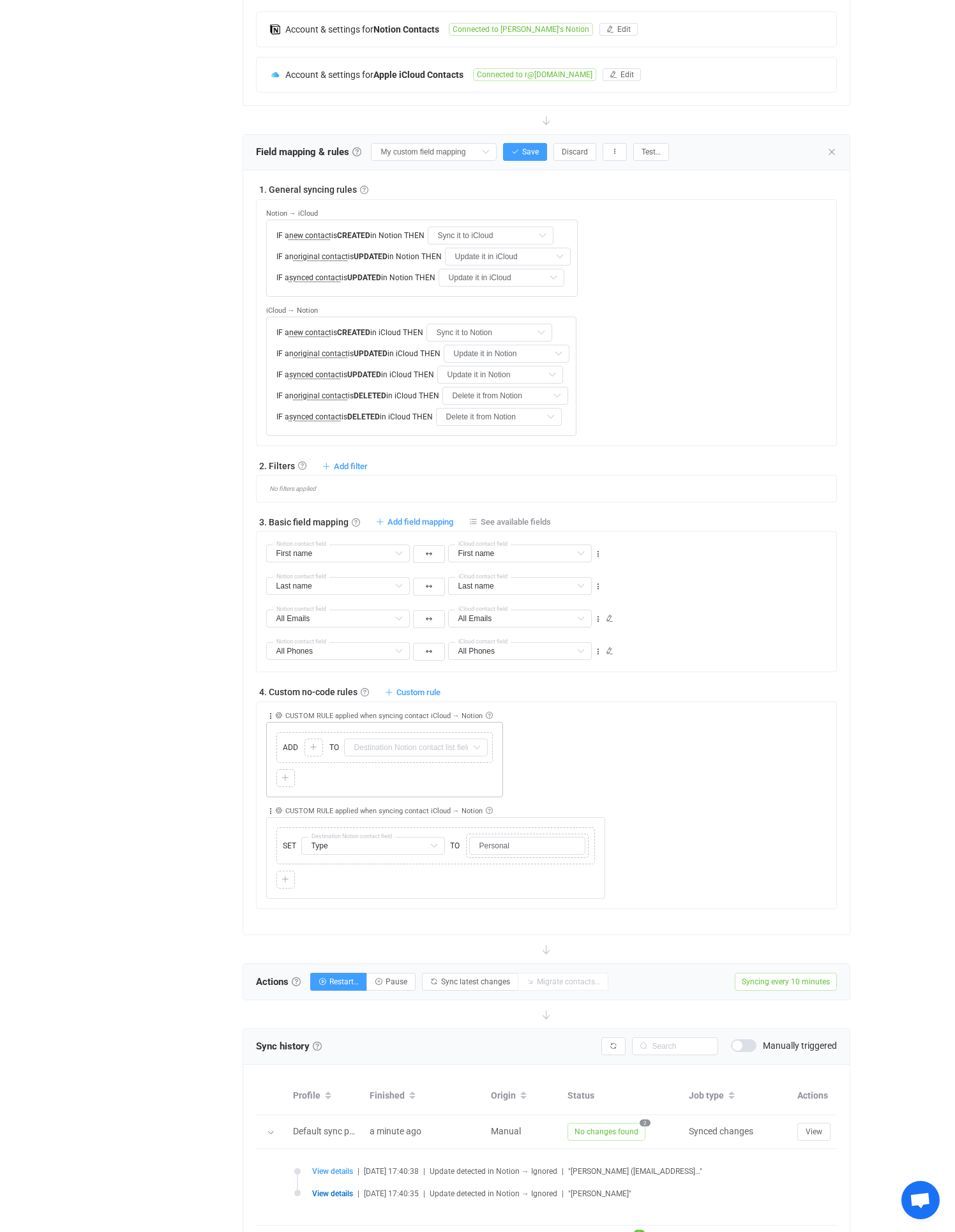
scroll to position [315, 0]
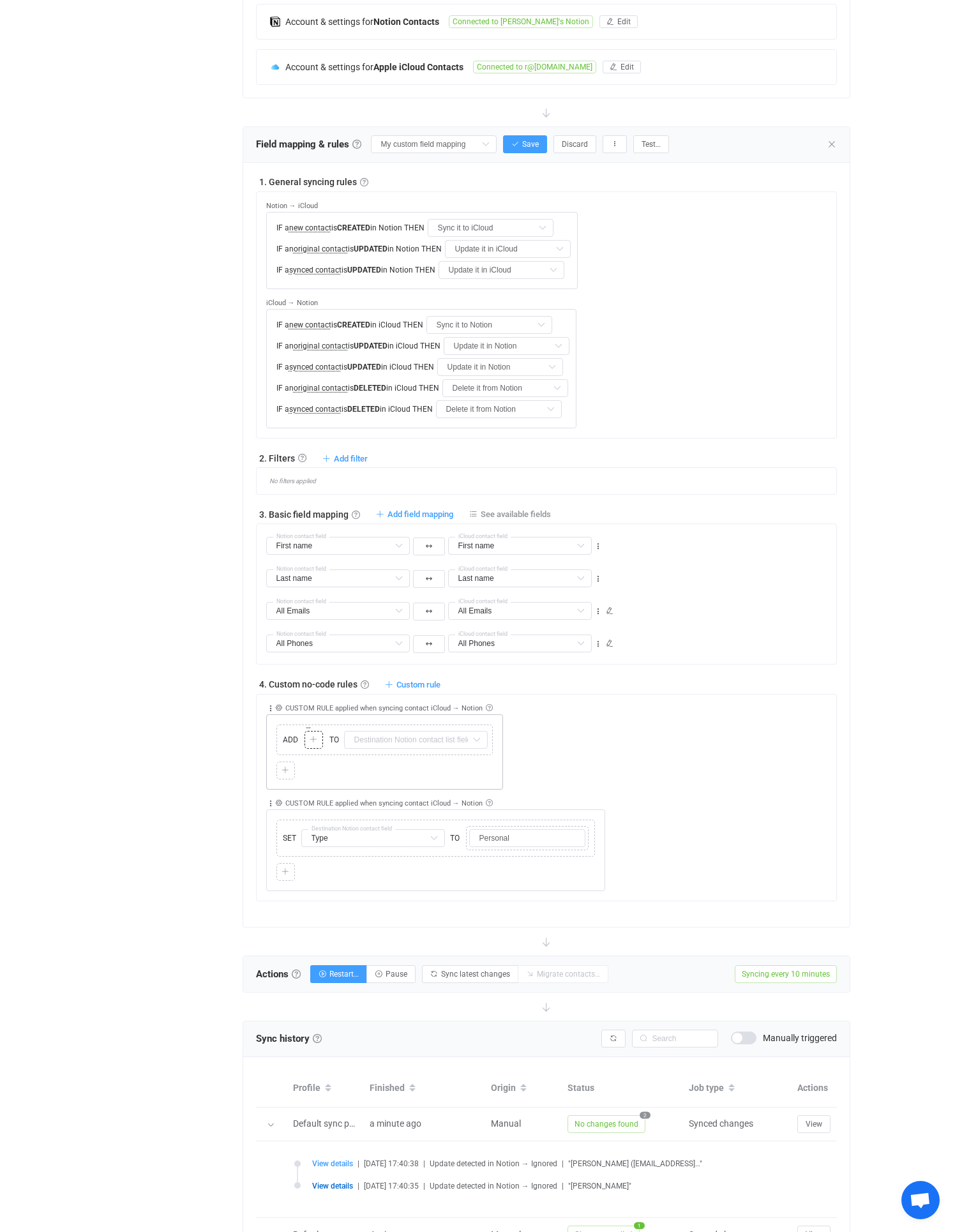
click at [314, 737] on icon at bounding box center [313, 739] width 8 height 8
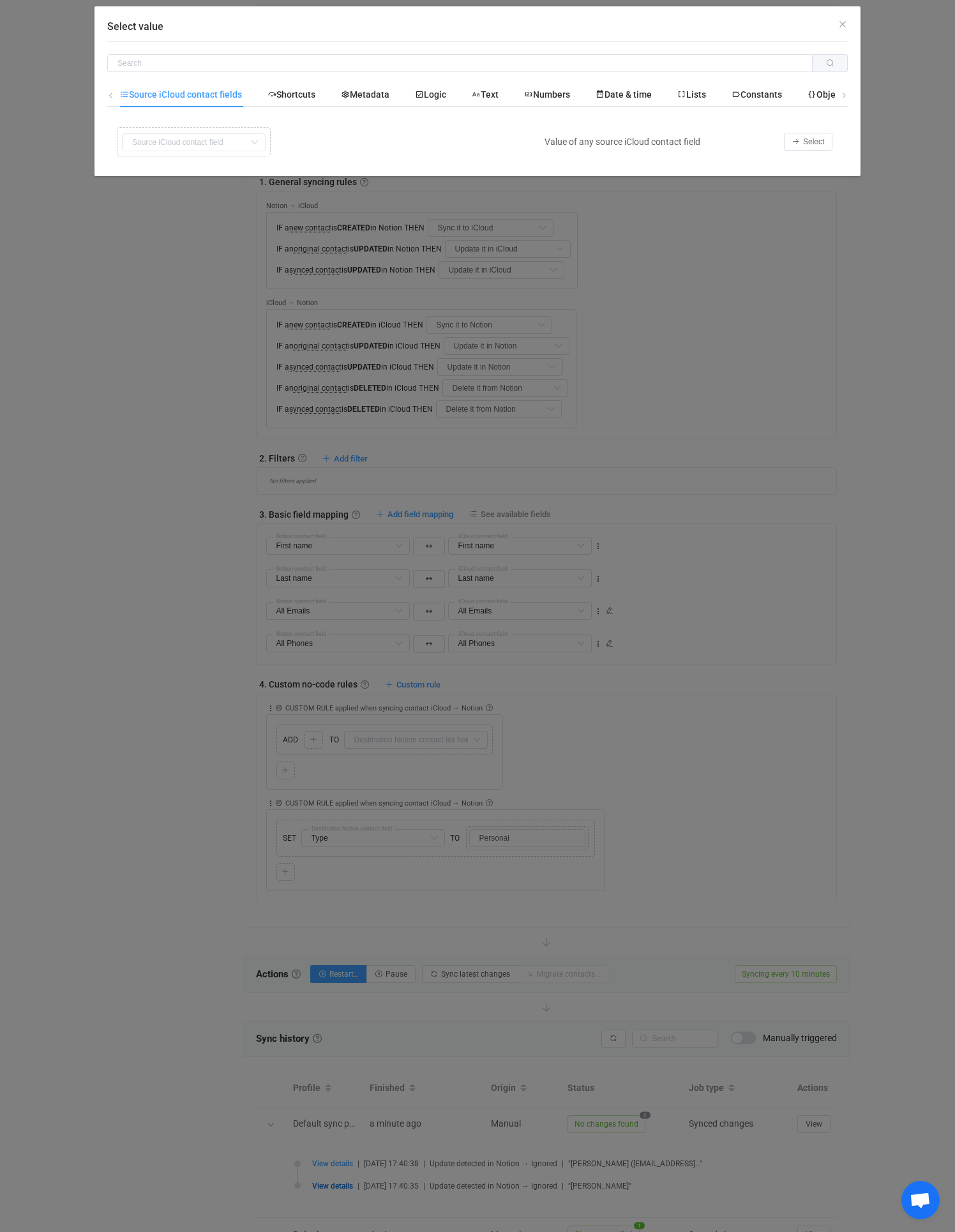
click at [224, 141] on div "Copy Cut Replace TYPE MISMATCH First name Default field Last name Default field…" at bounding box center [323, 142] width 418 height 36
click at [261, 142] on icon "Select value" at bounding box center [254, 142] width 16 height 18
click at [243, 142] on div "Copy Cut Replace TYPE MISMATCH First name Default field Last name Default field…" at bounding box center [323, 142] width 418 height 36
click at [807, 146] on button "Select" at bounding box center [808, 142] width 49 height 18
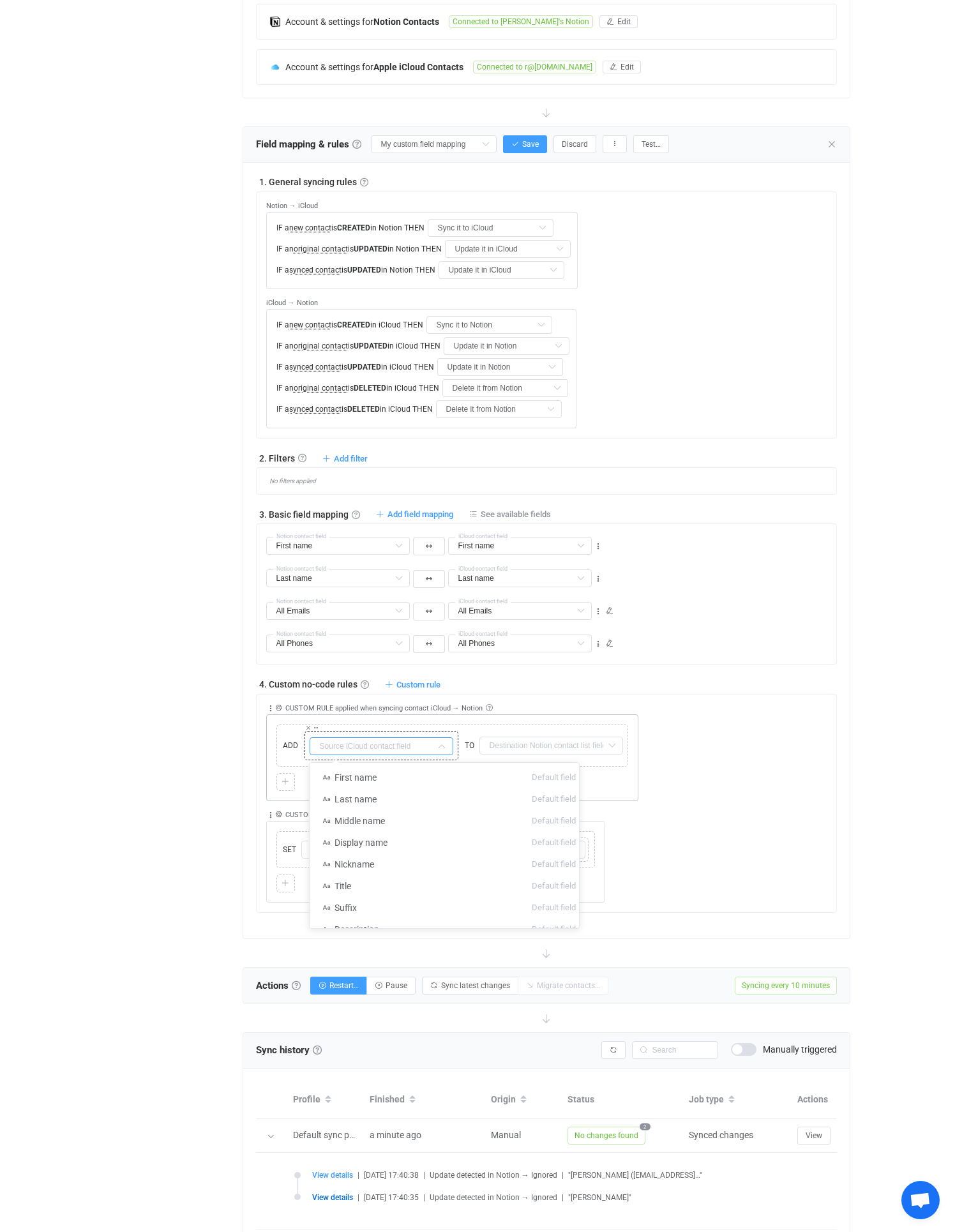
click at [398, 744] on input "text" at bounding box center [381, 746] width 144 height 18
click at [368, 823] on span "All Addresses" at bounding box center [361, 826] width 53 height 10
type input "All Addresses"
click at [548, 744] on input "text" at bounding box center [550, 745] width 144 height 18
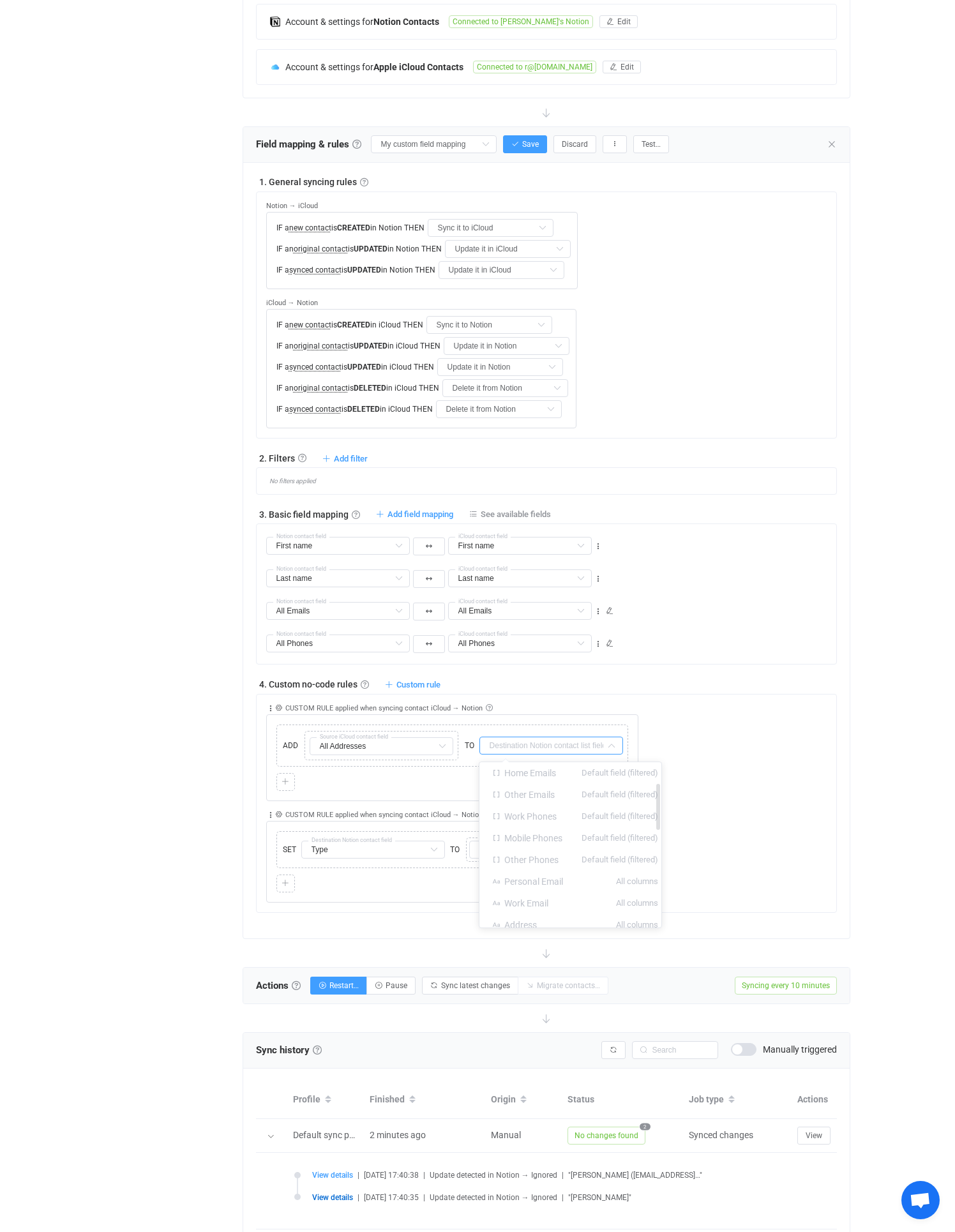
scroll to position [0, 0]
click at [610, 142] on icon "button" at bounding box center [614, 144] width 8 height 8
click at [714, 347] on div "Notion → iCloud IF a new contact is CREATED in Notion THEN Sync it to iCloud Do…" at bounding box center [551, 311] width 570 height 236
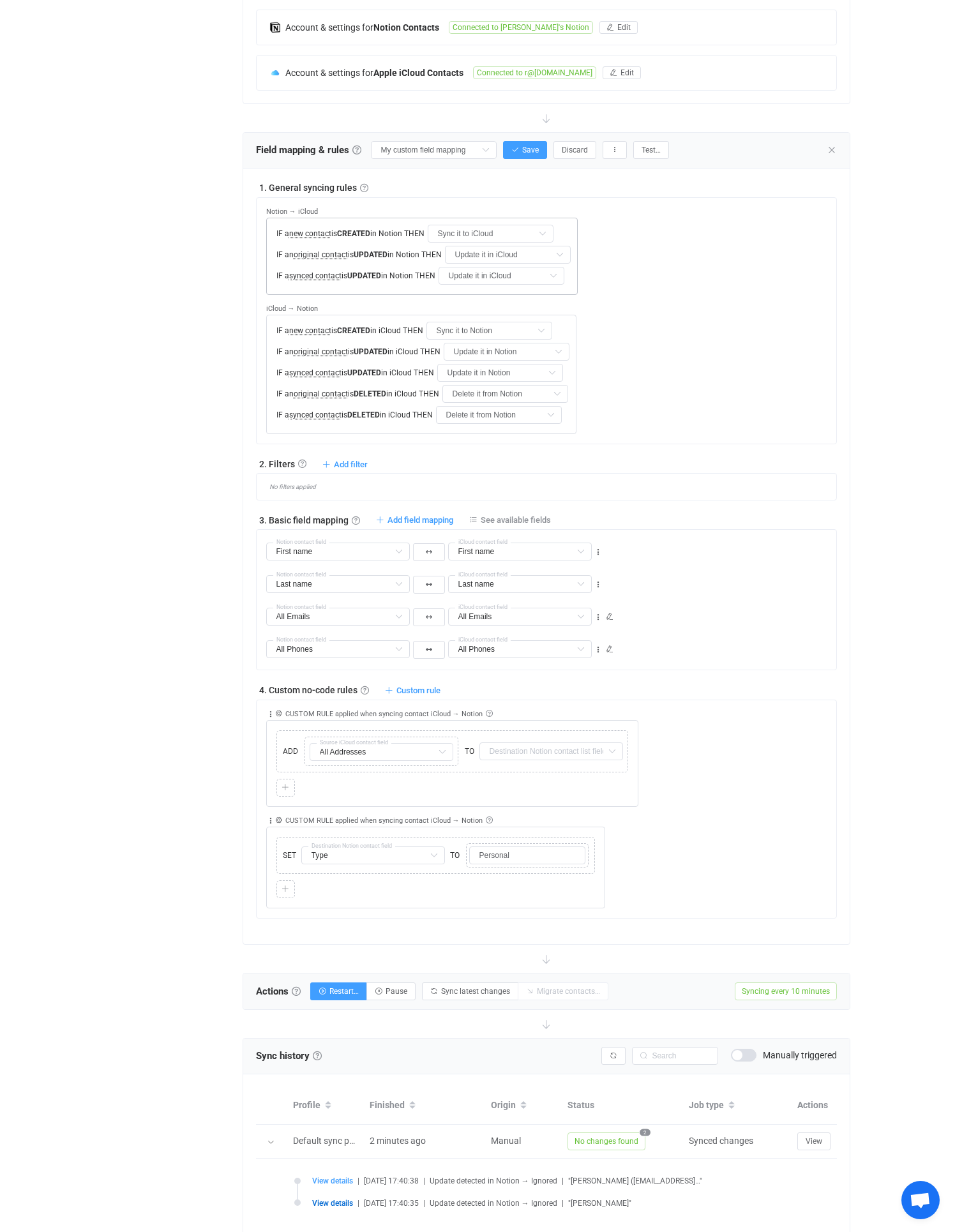
scroll to position [562, 0]
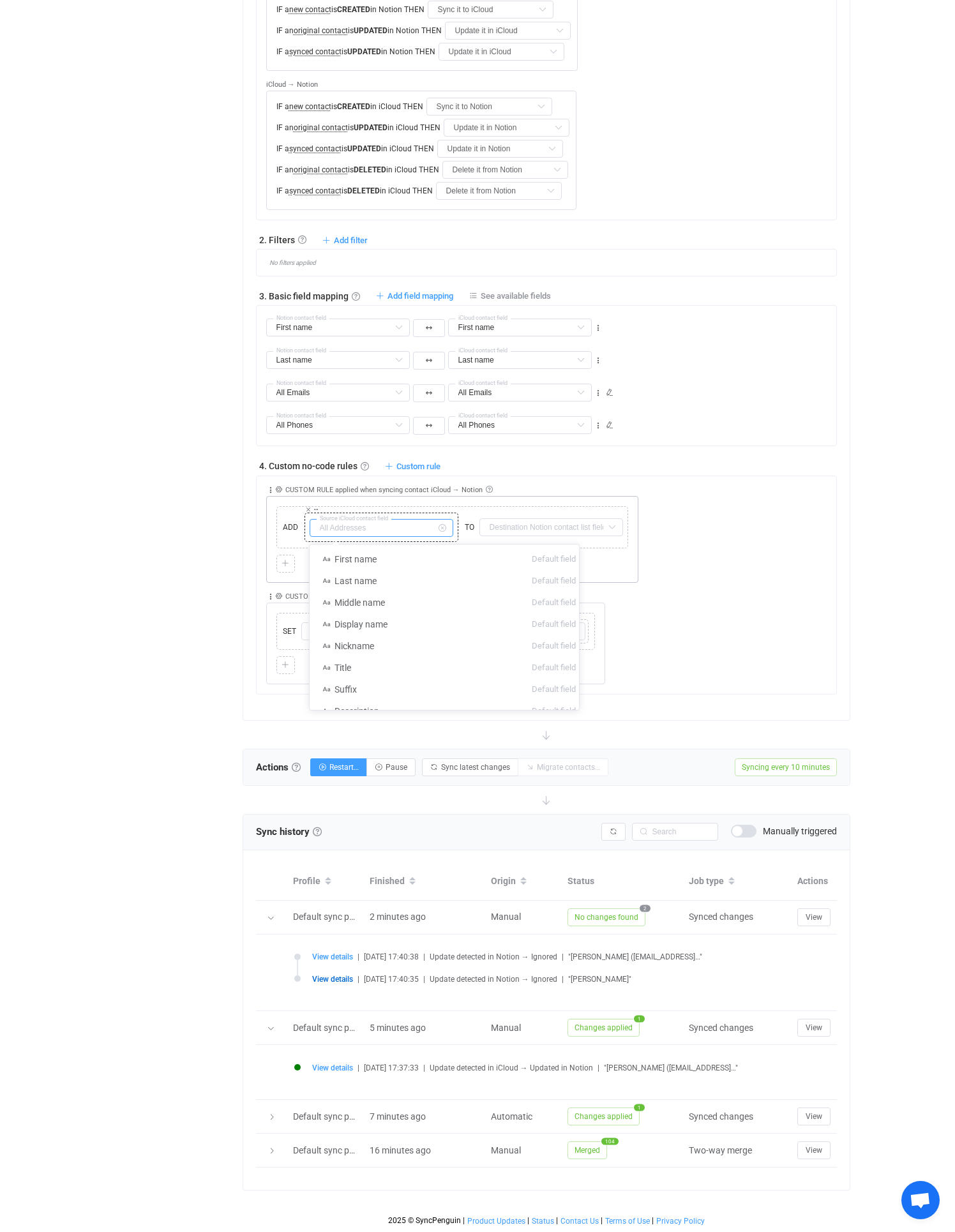
click at [381, 519] on input "text" at bounding box center [381, 527] width 144 height 18
click at [478, 582] on li "Home Addresses Default field (filtered)" at bounding box center [449, 592] width 279 height 22
type input "Home Addresses"
click at [504, 518] on input "text" at bounding box center [550, 526] width 144 height 18
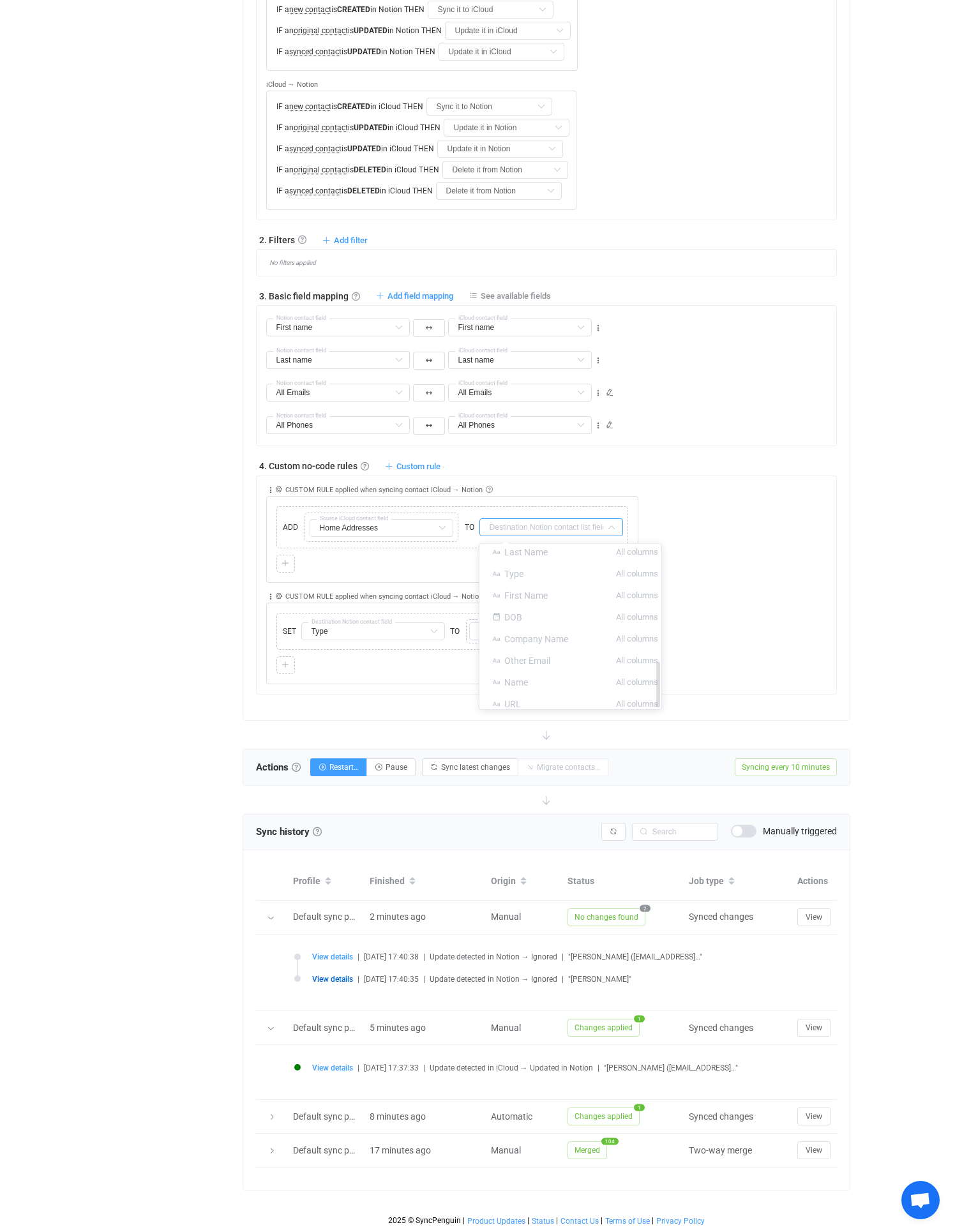
scroll to position [416, 0]
click at [214, 454] on div "Overview Synchronizations Settings Billing Help" at bounding box center [166, 375] width 140 height 1714
click at [270, 485] on icon at bounding box center [270, 490] width 9 height 9
click at [242, 577] on li "Delete" at bounding box center [231, 589] width 83 height 23
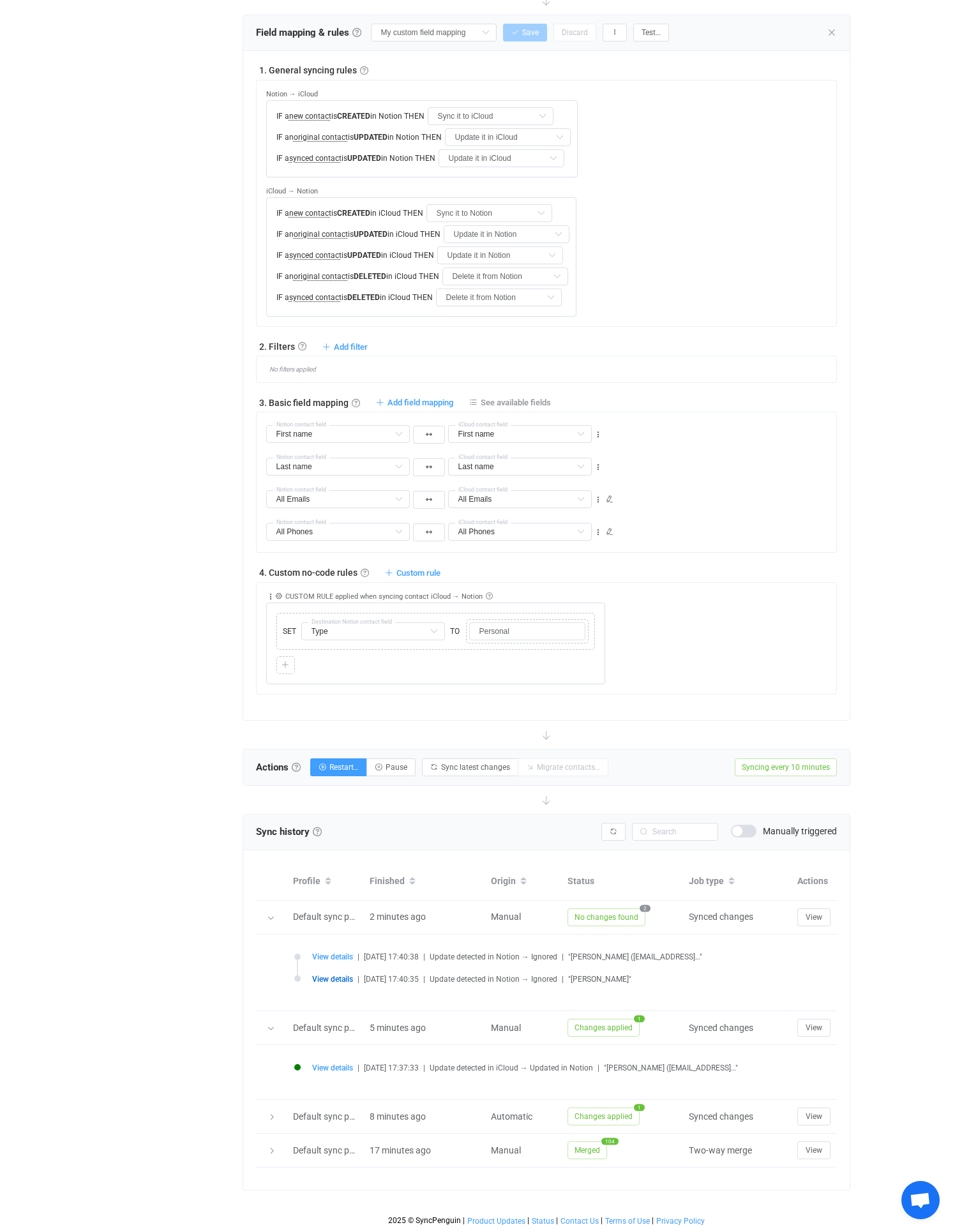
scroll to position [455, 0]
click at [414, 568] on span "Custom rule" at bounding box center [418, 573] width 44 height 10
click at [342, 616] on li "Custom rule when syncing contact iCloud → Notion …" at bounding box center [320, 627] width 236 height 23
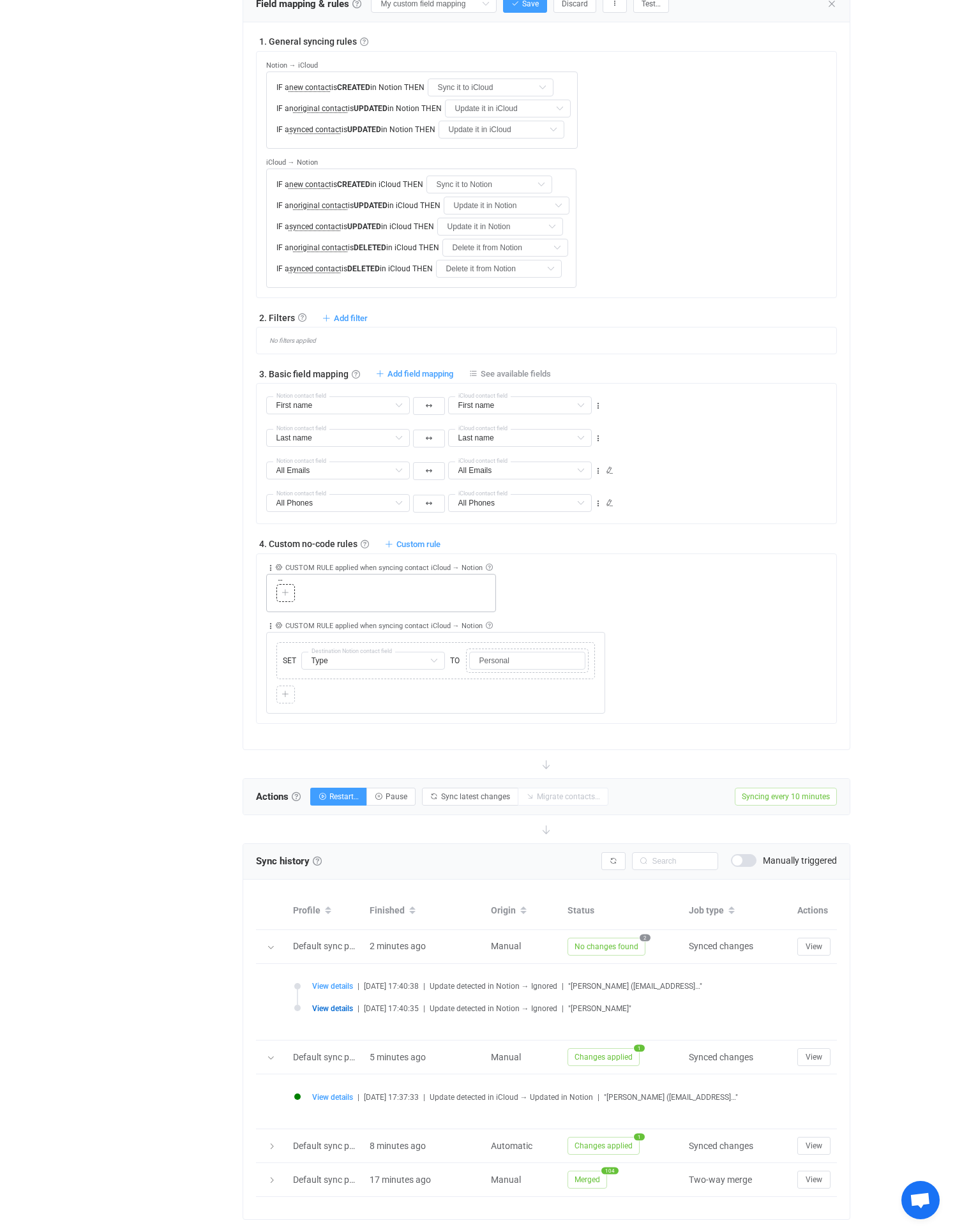
click at [279, 592] on div at bounding box center [285, 593] width 12 height 11
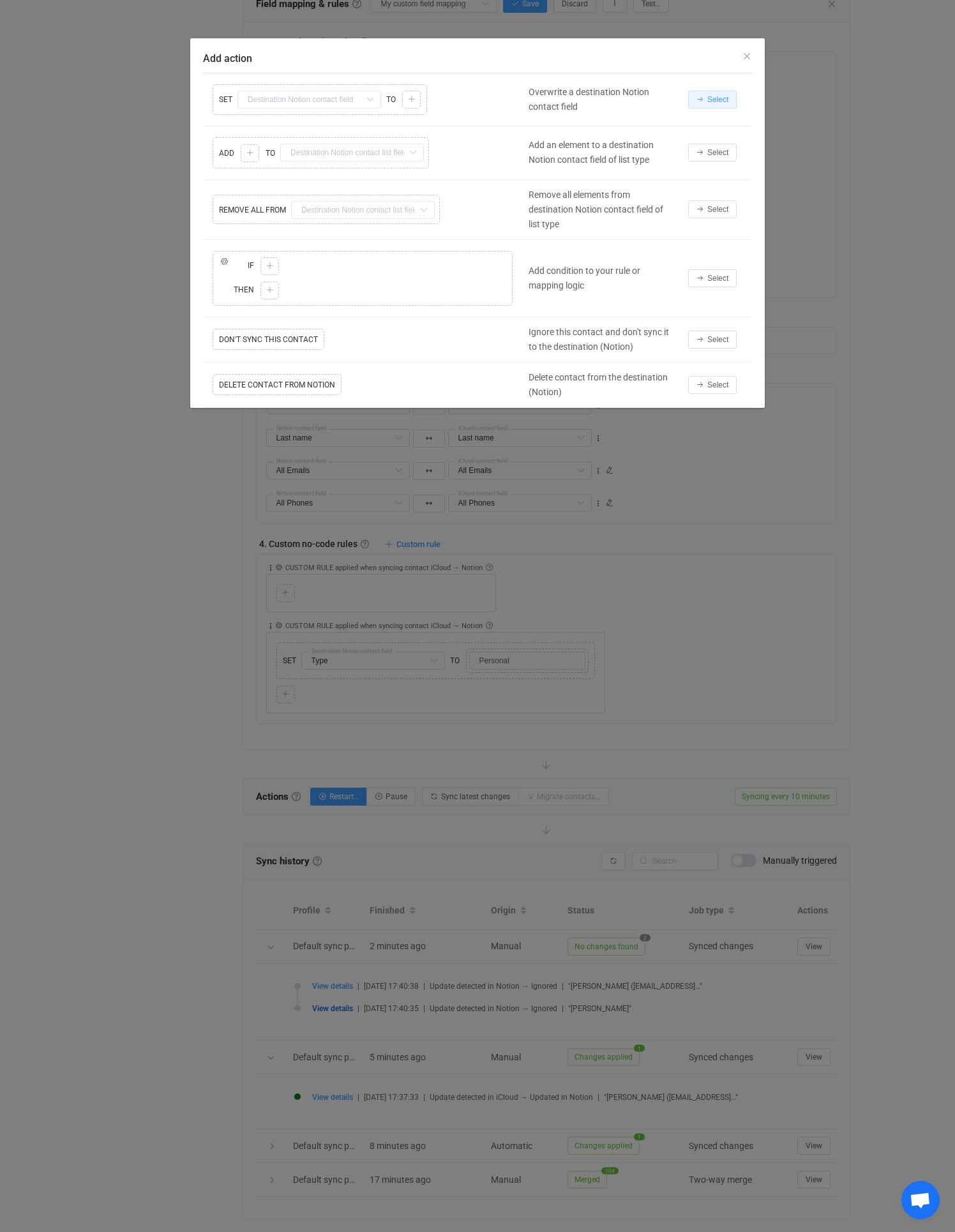
click at [704, 96] on button "Select" at bounding box center [712, 99] width 49 height 18
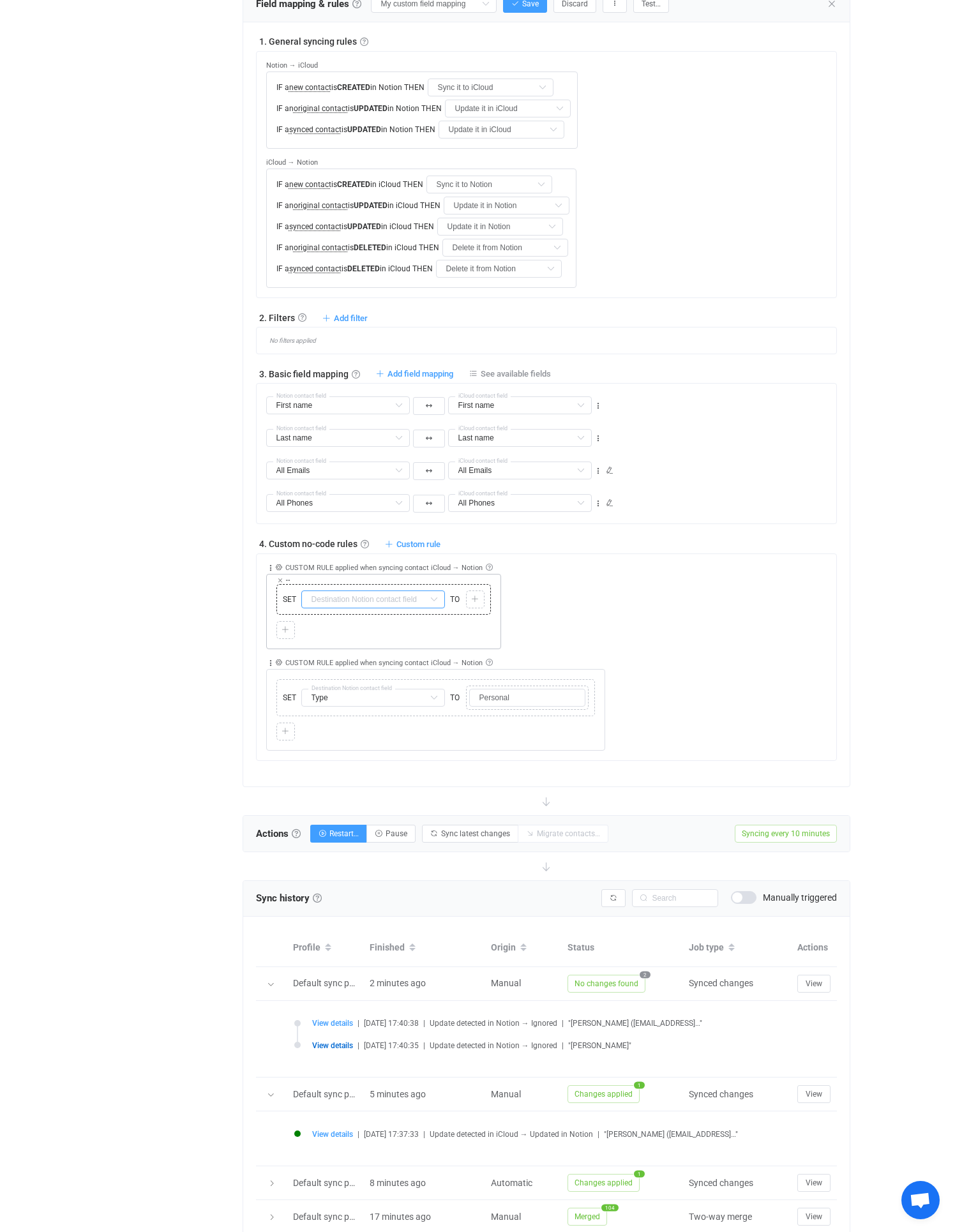
click at [399, 603] on input "text" at bounding box center [373, 599] width 144 height 18
click at [342, 668] on span "Address" at bounding box center [343, 669] width 33 height 10
type input "Address"
click at [480, 597] on div at bounding box center [475, 599] width 12 height 11
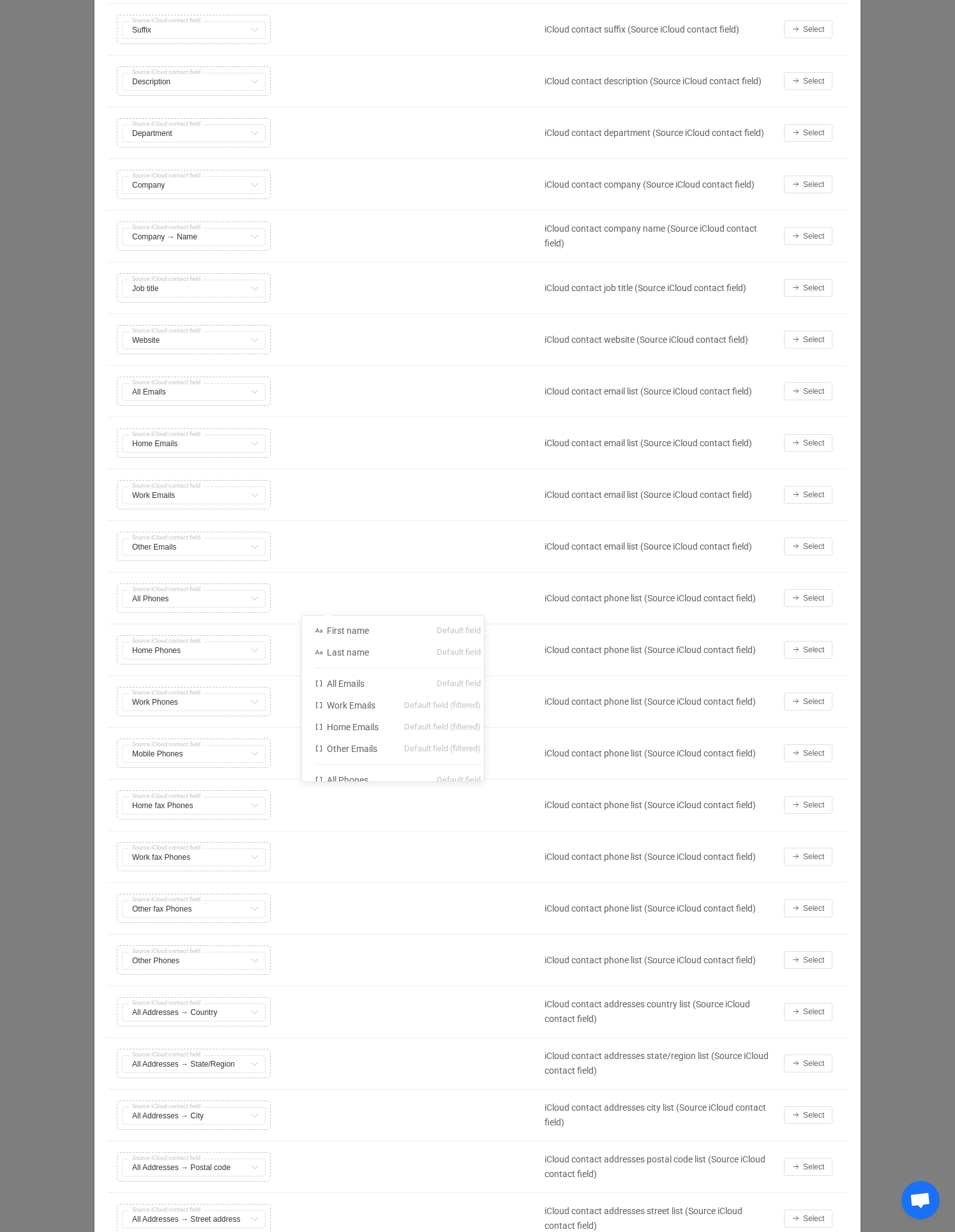
scroll to position [149, 0]
click at [296, 439] on div "Copy Cut Replace TYPE MISMATCH Home Emails First name Default field Last name D…" at bounding box center [323, 443] width 418 height 36
type input "Address"
click at [149, 644] on div "Copy Cut Replace TYPE MISMATCH Home Phones First name Default field Last name D…" at bounding box center [323, 650] width 418 height 36
click at [157, 654] on div "Copy Cut Replace TYPE MISMATCH Home Phones First name Default field Last name D…" at bounding box center [323, 650] width 418 height 36
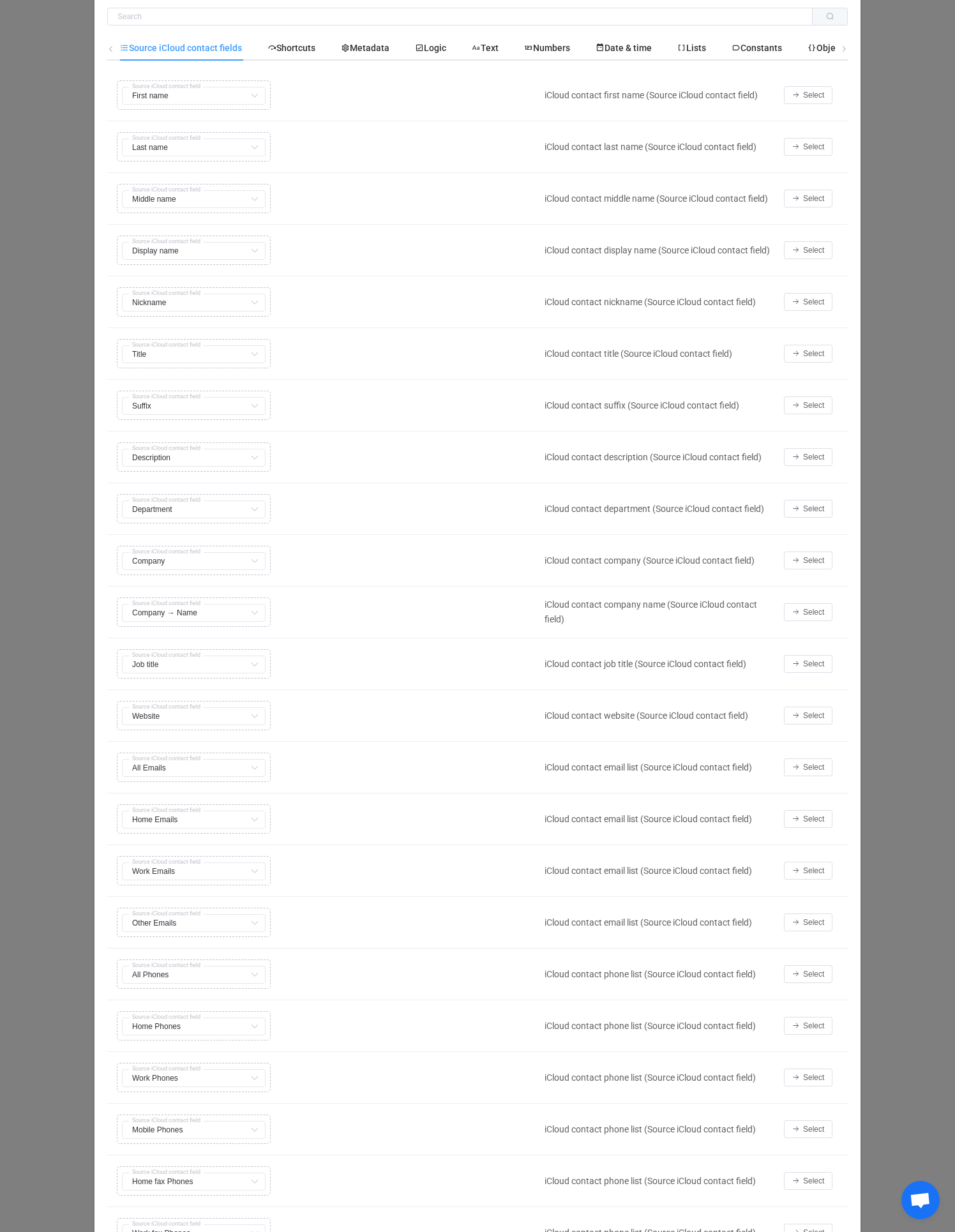
scroll to position [0, 0]
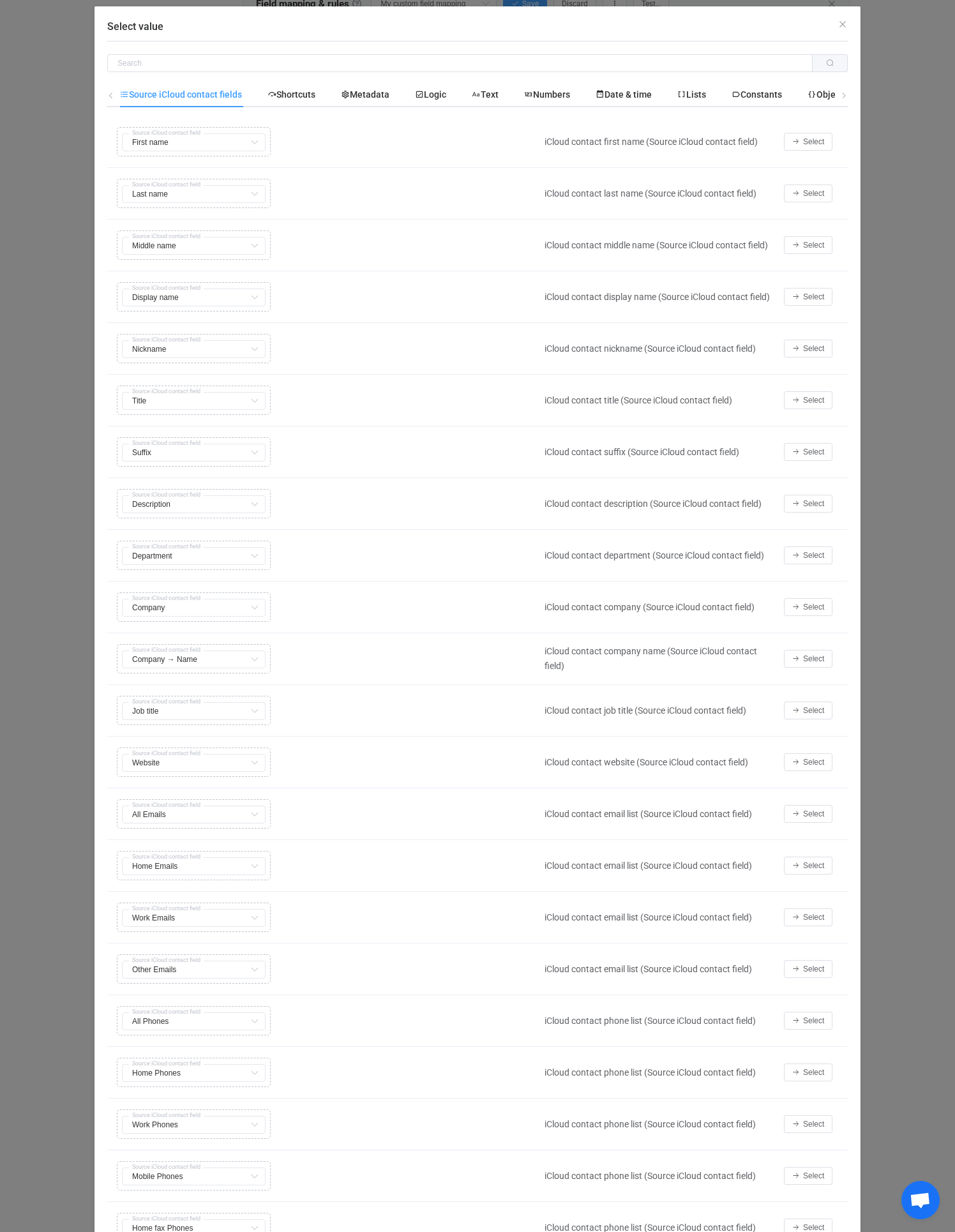
click at [108, 99] on icon "Select value" at bounding box center [111, 96] width 8 height 8
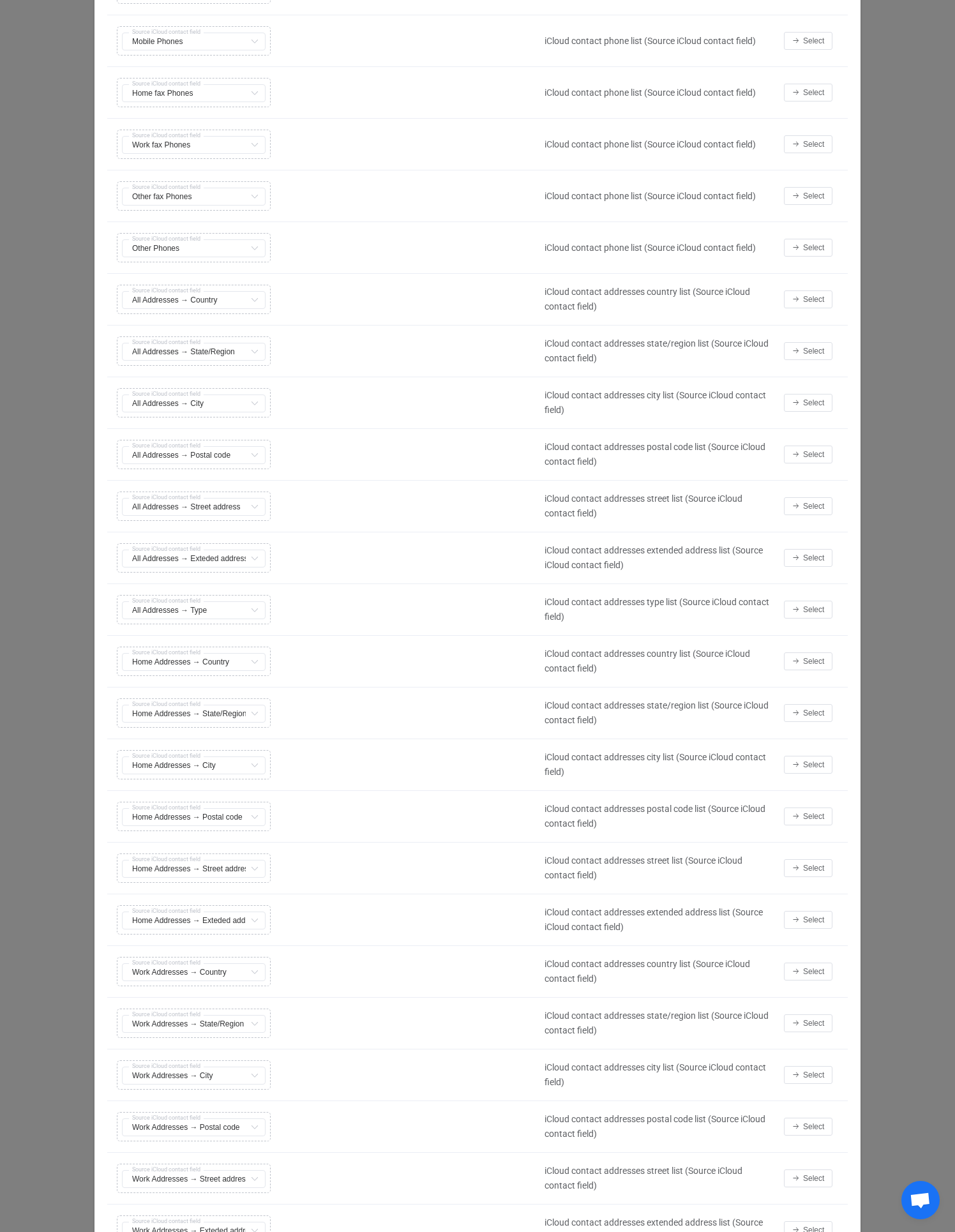
scroll to position [1133, 0]
click at [797, 870] on button "Select" at bounding box center [808, 870] width 49 height 18
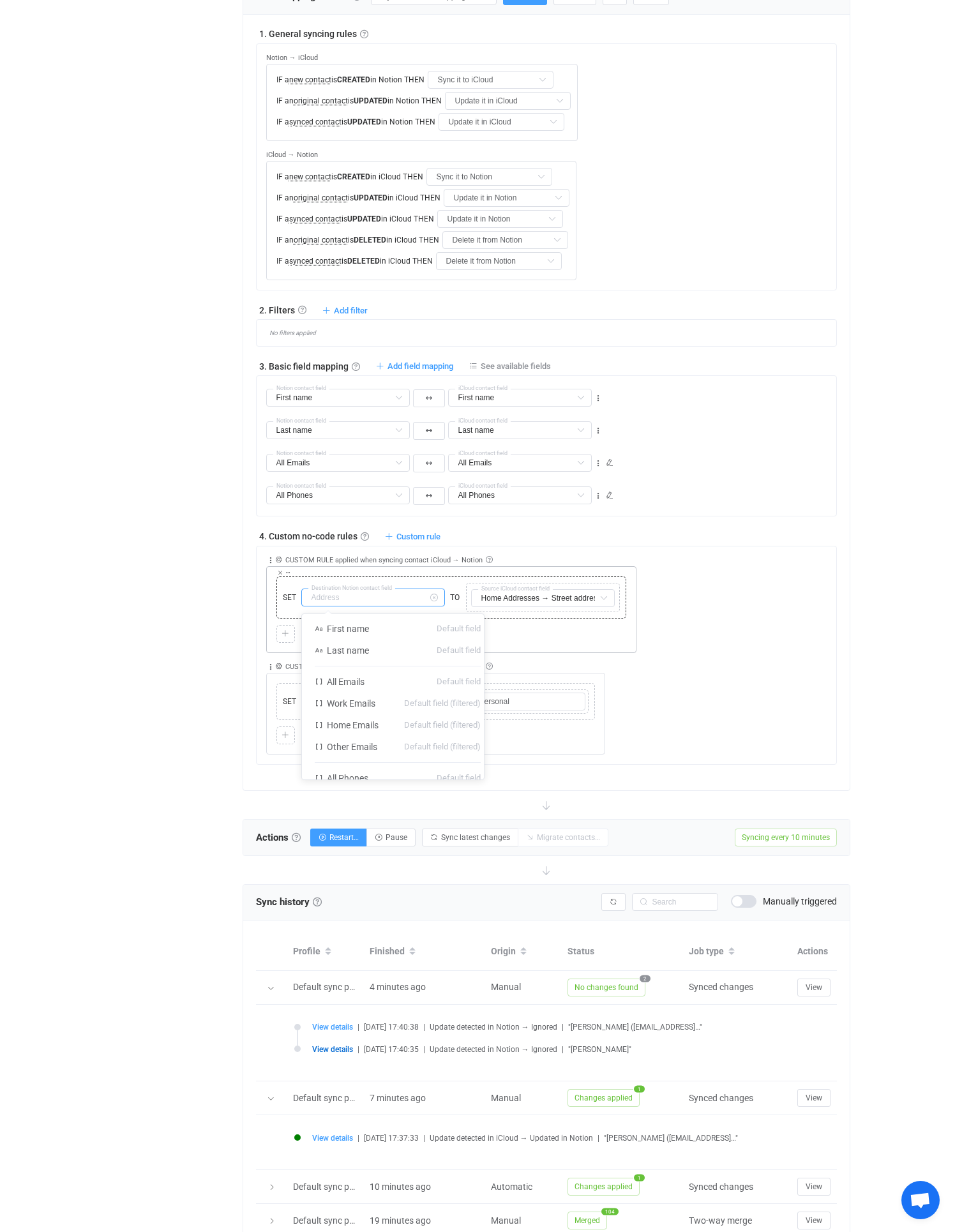
click at [381, 597] on input "text" at bounding box center [373, 597] width 144 height 18
click at [371, 717] on li "Address All columns" at bounding box center [398, 715] width 192 height 22
type input "Address"
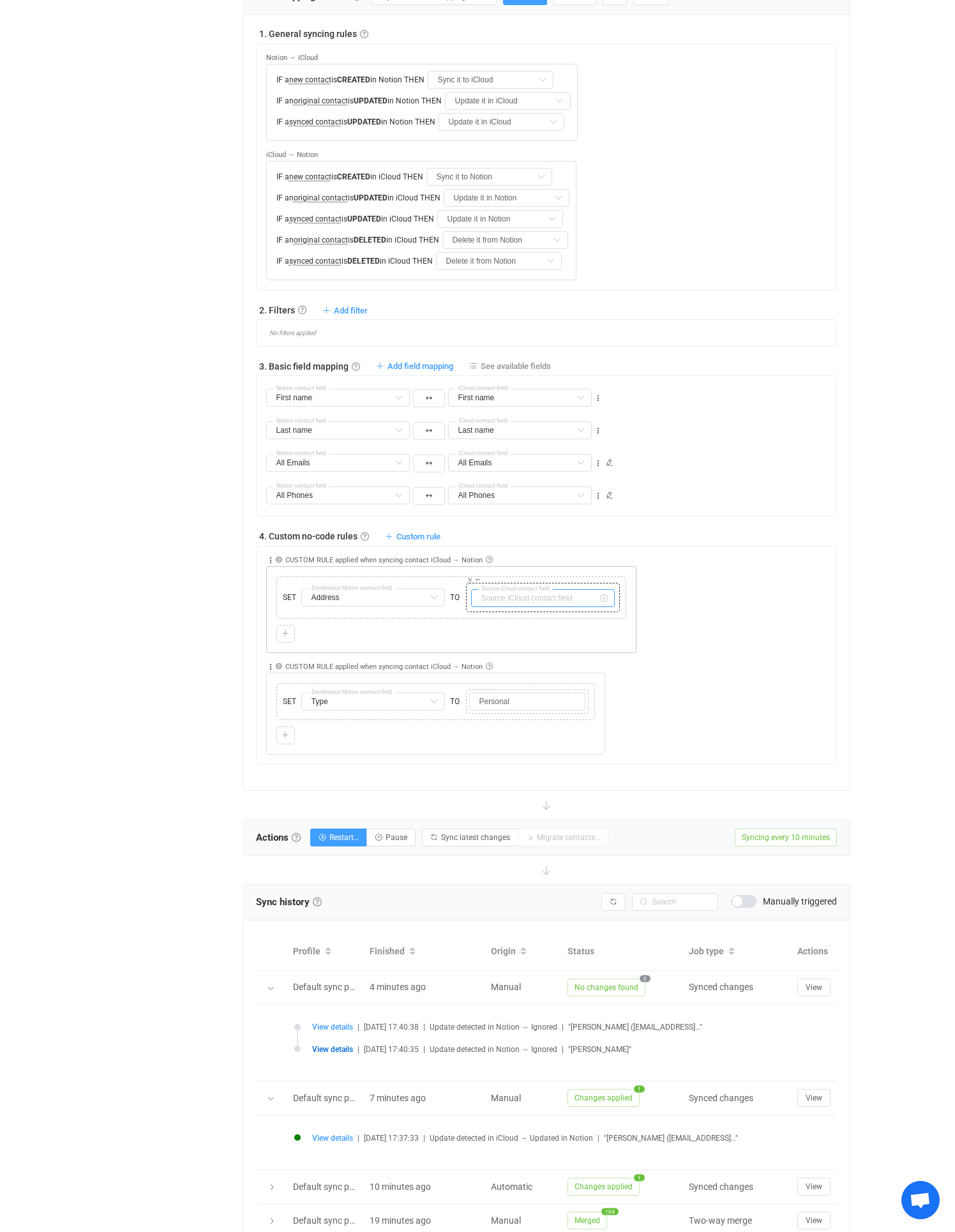
click at [535, 599] on input "text" at bounding box center [543, 598] width 144 height 18
type input "Home Addresses → Street address"
click at [279, 639] on div at bounding box center [285, 634] width 12 height 11
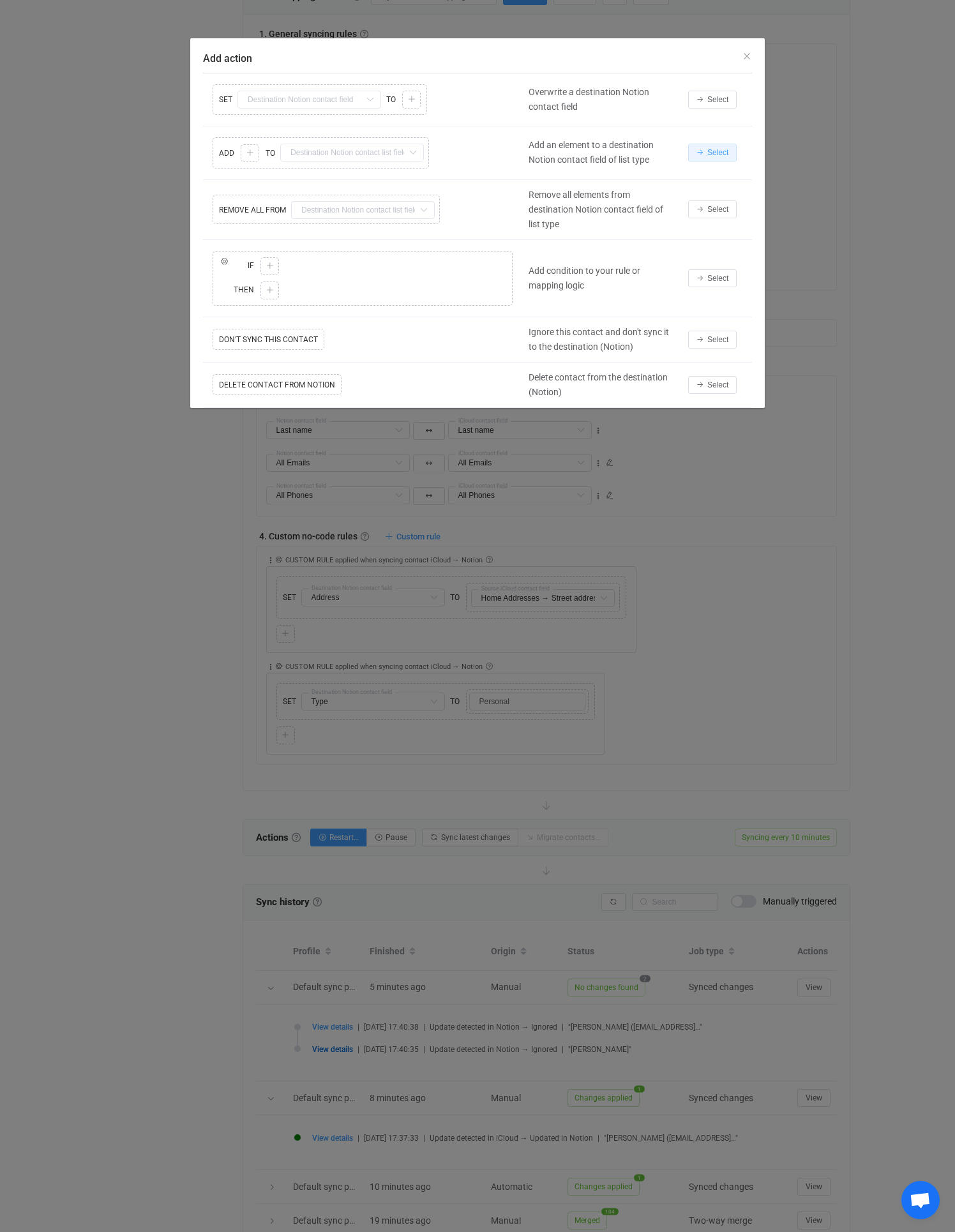
click at [714, 149] on span "Select" at bounding box center [718, 152] width 21 height 9
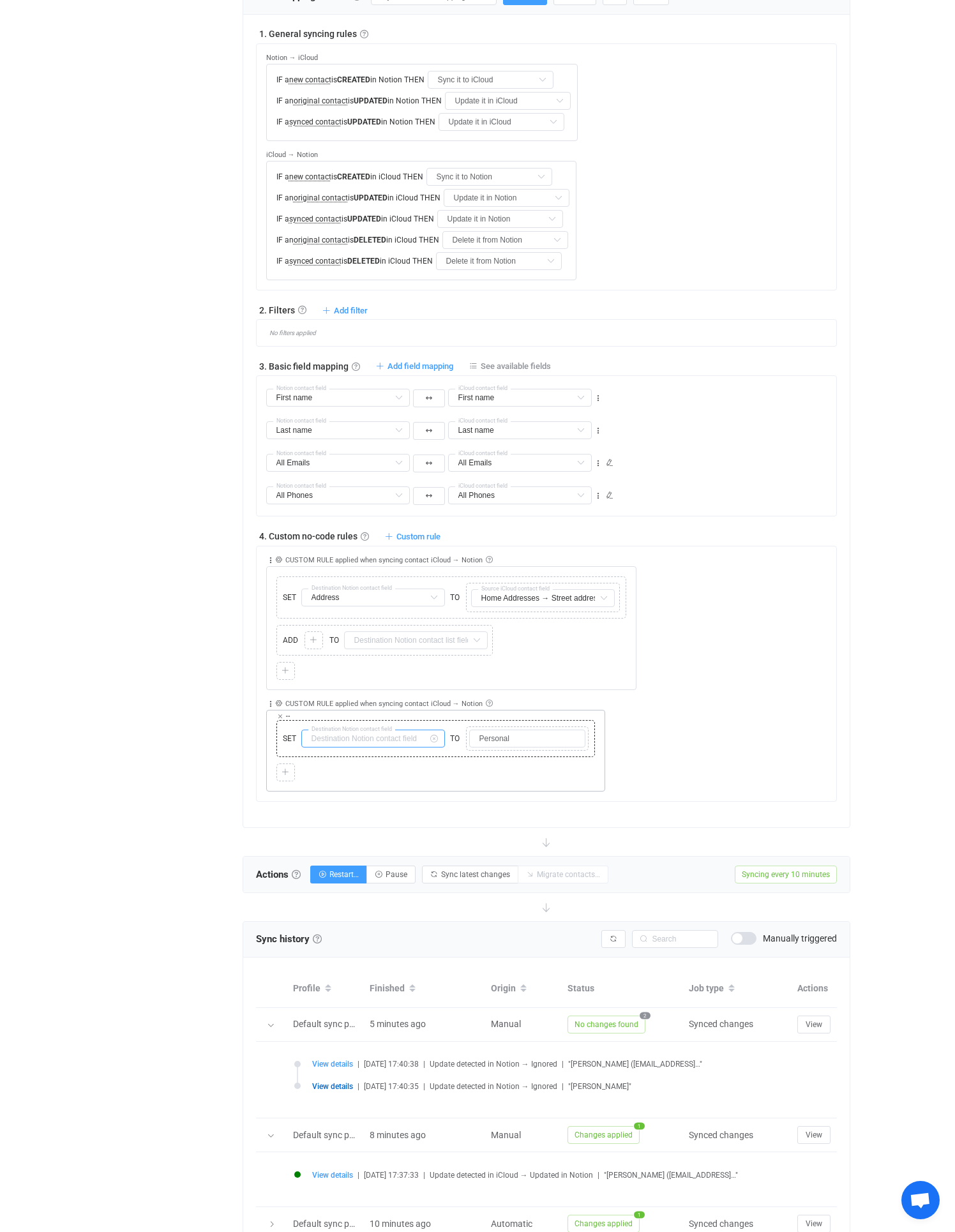
scroll to position [280, 0]
click at [358, 743] on input "text" at bounding box center [373, 738] width 144 height 18
drag, startPoint x: 360, startPoint y: 790, endPoint x: 354, endPoint y: 780, distance: 11.7
click at [354, 780] on ul "First name Default field Last name Default field All Emails Default field Work …" at bounding box center [398, 776] width 192 height 601
click at [354, 780] on span "Address" at bounding box center [343, 779] width 33 height 10
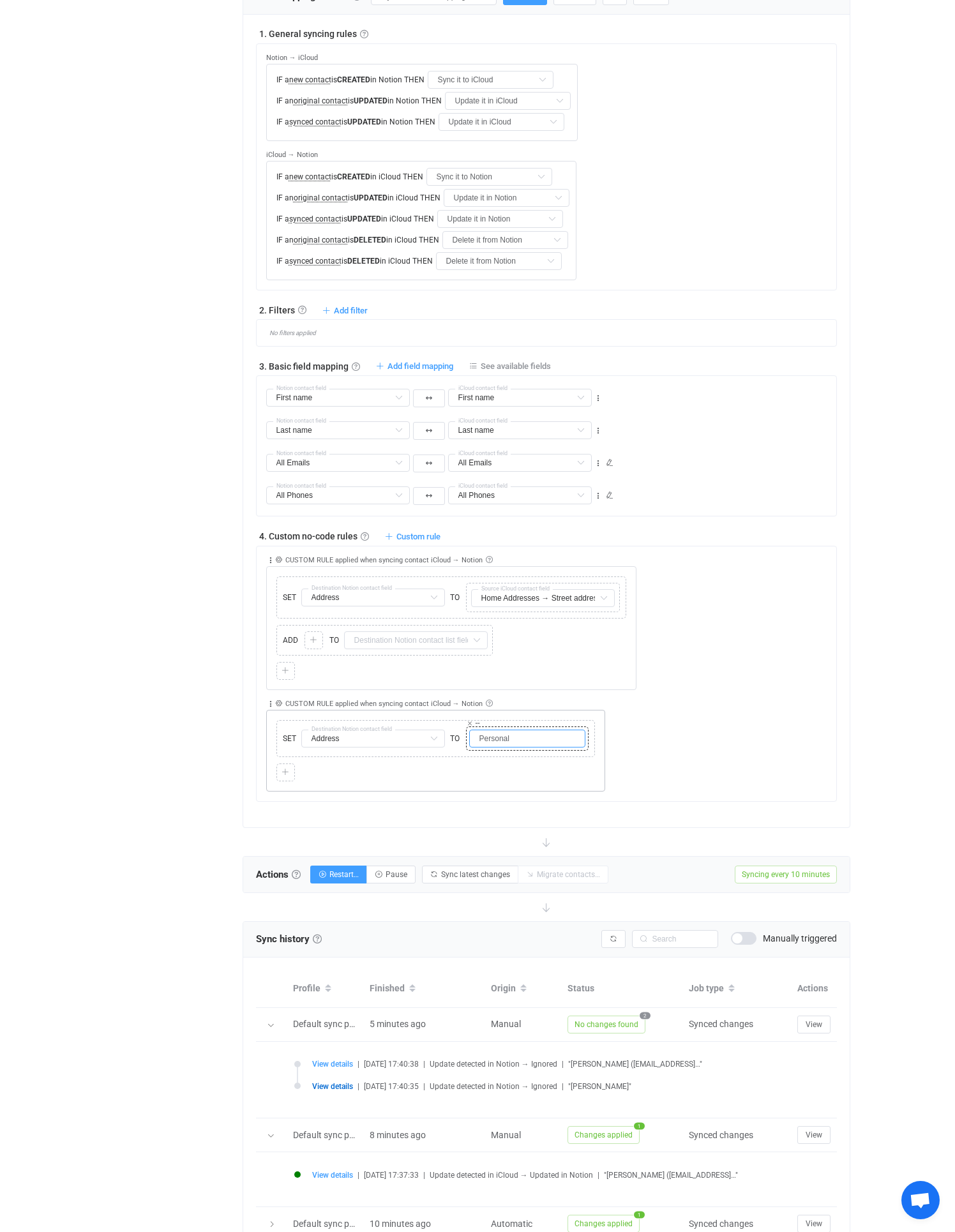
click at [507, 743] on input "Personal" at bounding box center [527, 738] width 116 height 18
type input "Type"
click at [316, 640] on icon at bounding box center [313, 640] width 8 height 8
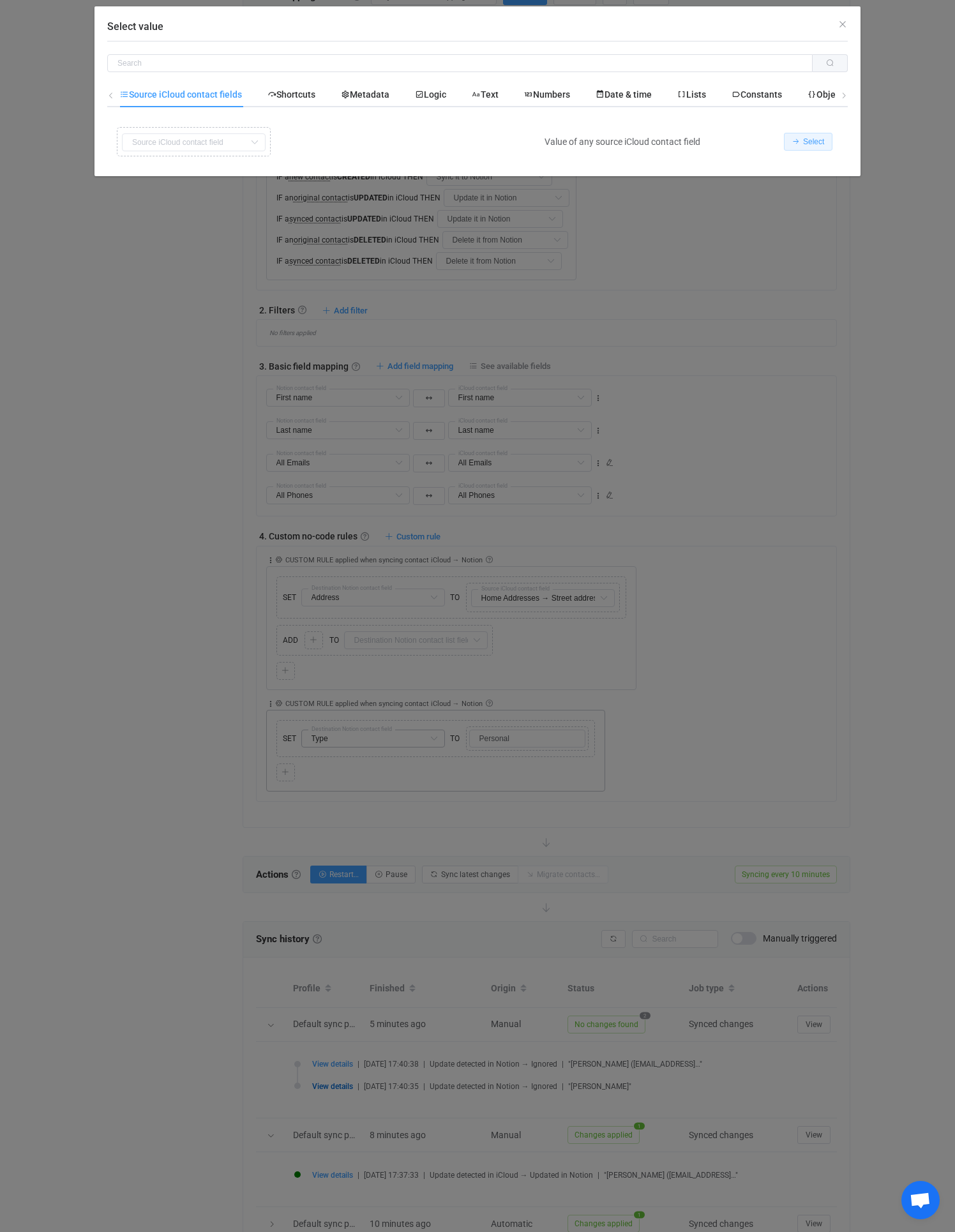
click at [794, 146] on button "Select" at bounding box center [808, 142] width 49 height 18
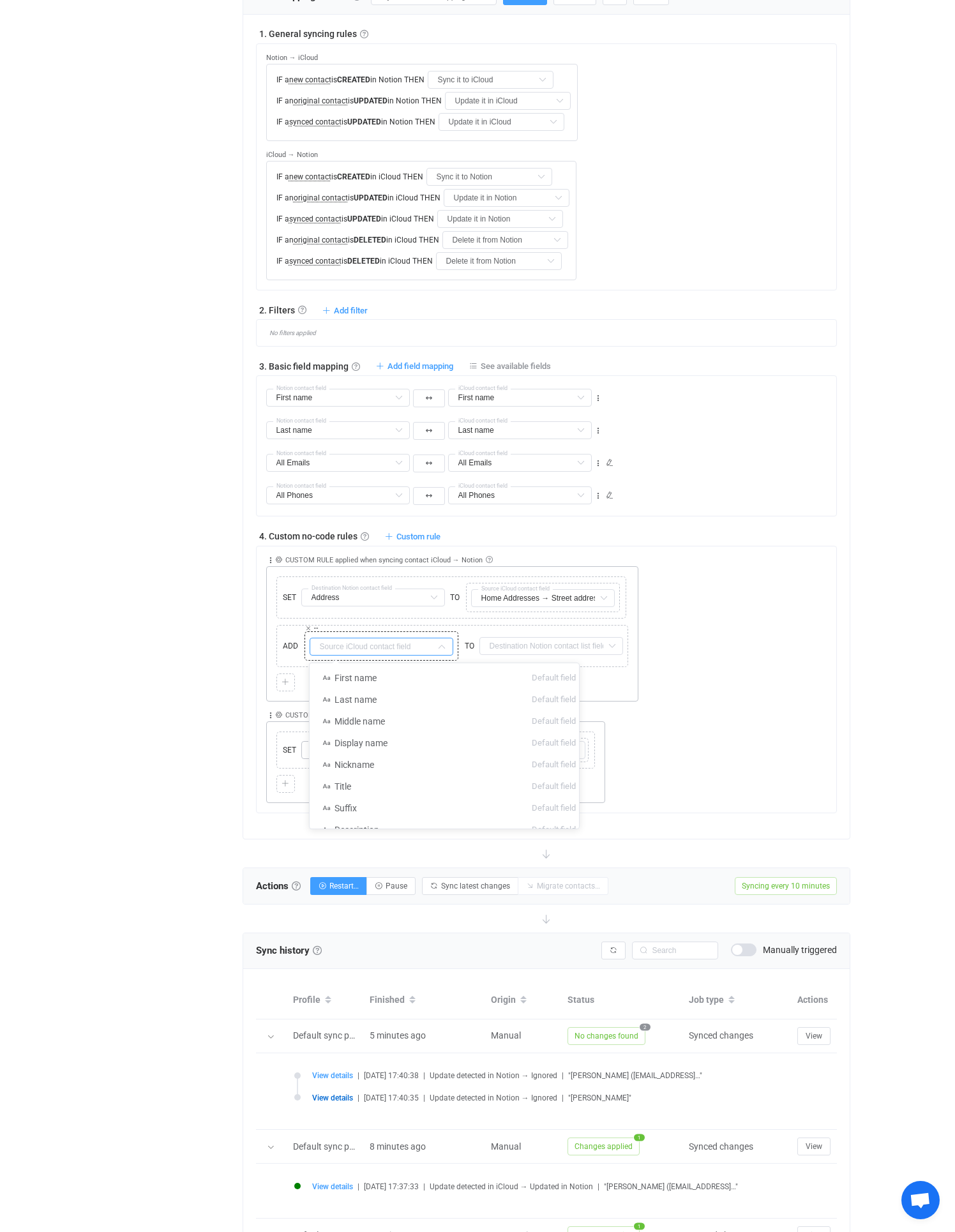
click at [395, 638] on input "text" at bounding box center [381, 646] width 144 height 18
type input "add"
click at [279, 643] on span "ADD" at bounding box center [290, 646] width 22 height 11
click at [349, 650] on input "text" at bounding box center [381, 646] width 144 height 18
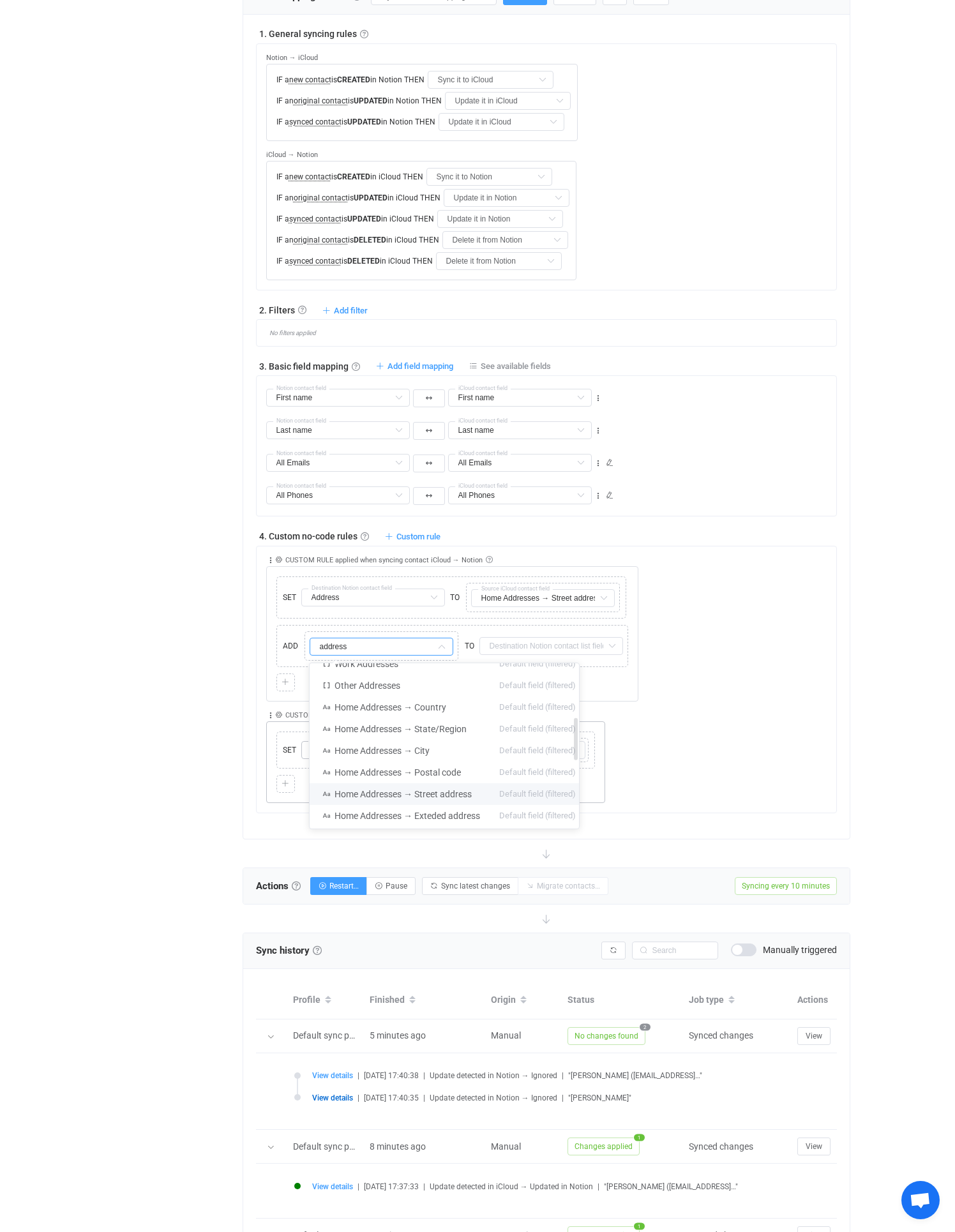
click at [433, 791] on span "Home Addresses → Street address" at bounding box center [403, 794] width 137 height 10
type input "Home Addresses → Street address"
click at [371, 650] on input "Home Addresses → Street address" at bounding box center [381, 646] width 144 height 18
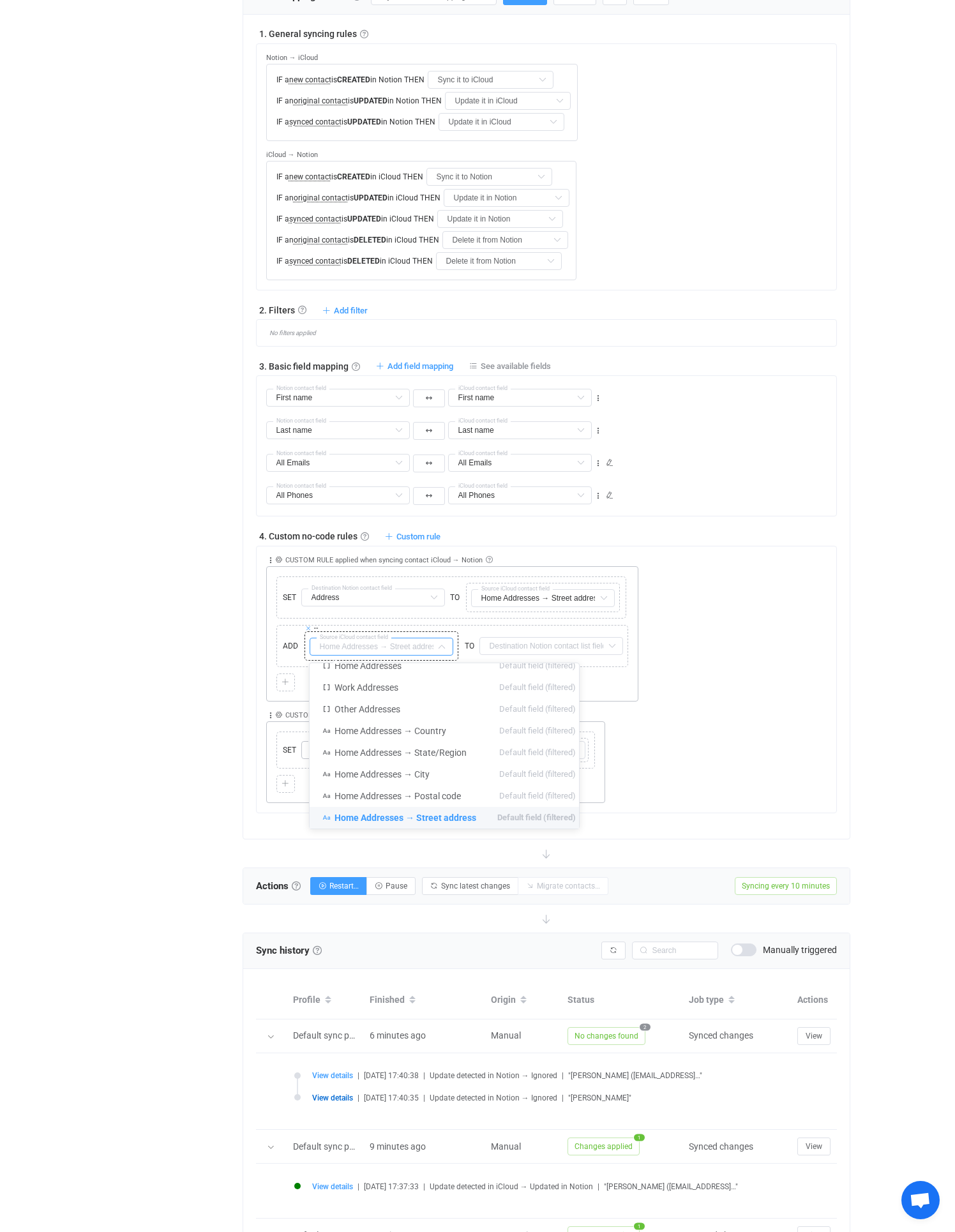
click at [306, 628] on icon at bounding box center [308, 628] width 6 height 6
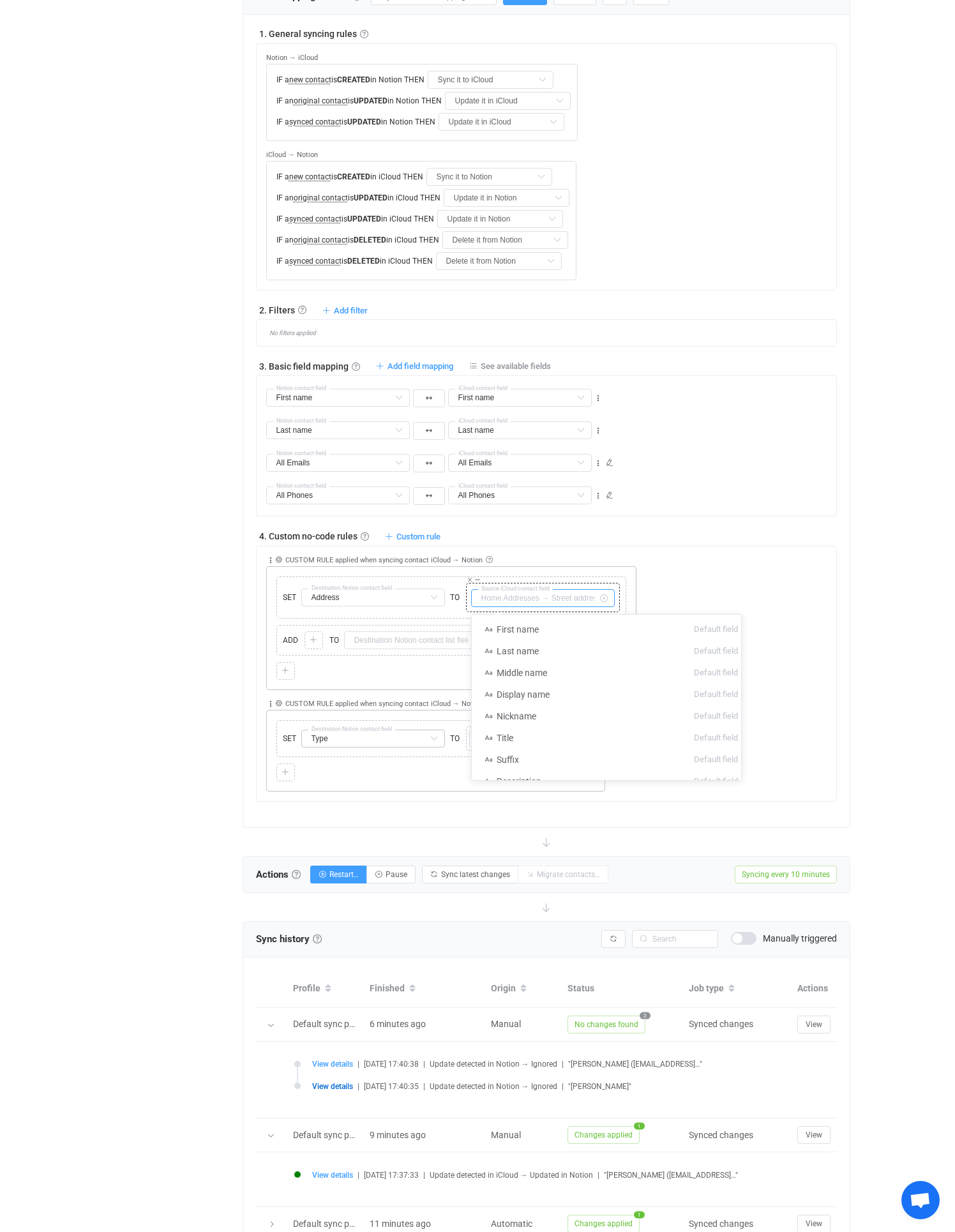
click at [577, 602] on input "text" at bounding box center [543, 598] width 144 height 18
click at [616, 677] on span "Home Addresses → Street address" at bounding box center [567, 673] width 141 height 10
type input "Home Addresses → Street address"
click at [277, 623] on icon at bounding box center [280, 621] width 6 height 6
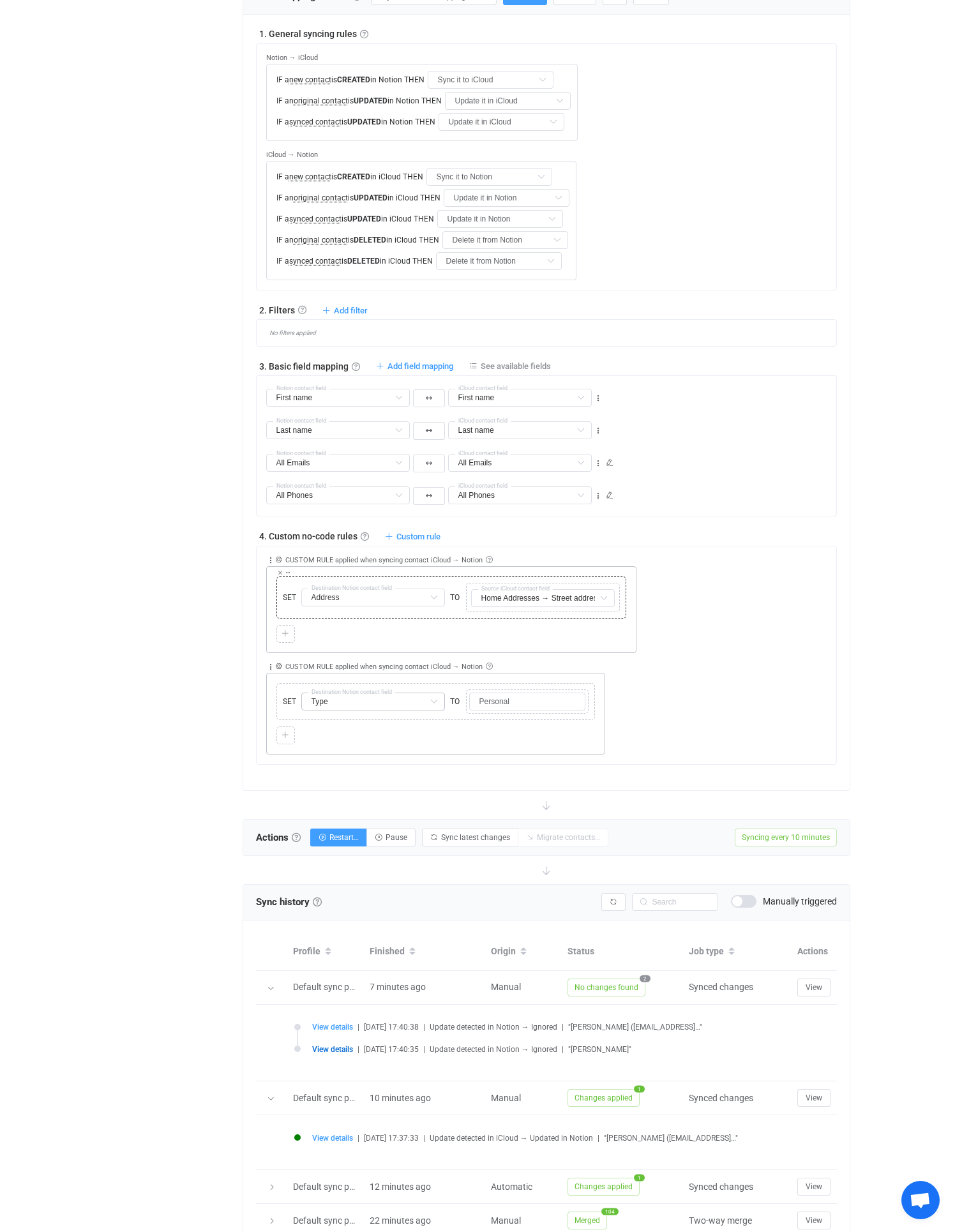
click at [358, 575] on div "Copy Cut Replace" at bounding box center [452, 573] width 349 height 7
click at [362, 599] on input "text" at bounding box center [373, 597] width 144 height 18
click at [138, 662] on div "Overview Synchronizations Settings Billing Help" at bounding box center [166, 445] width 140 height 1714
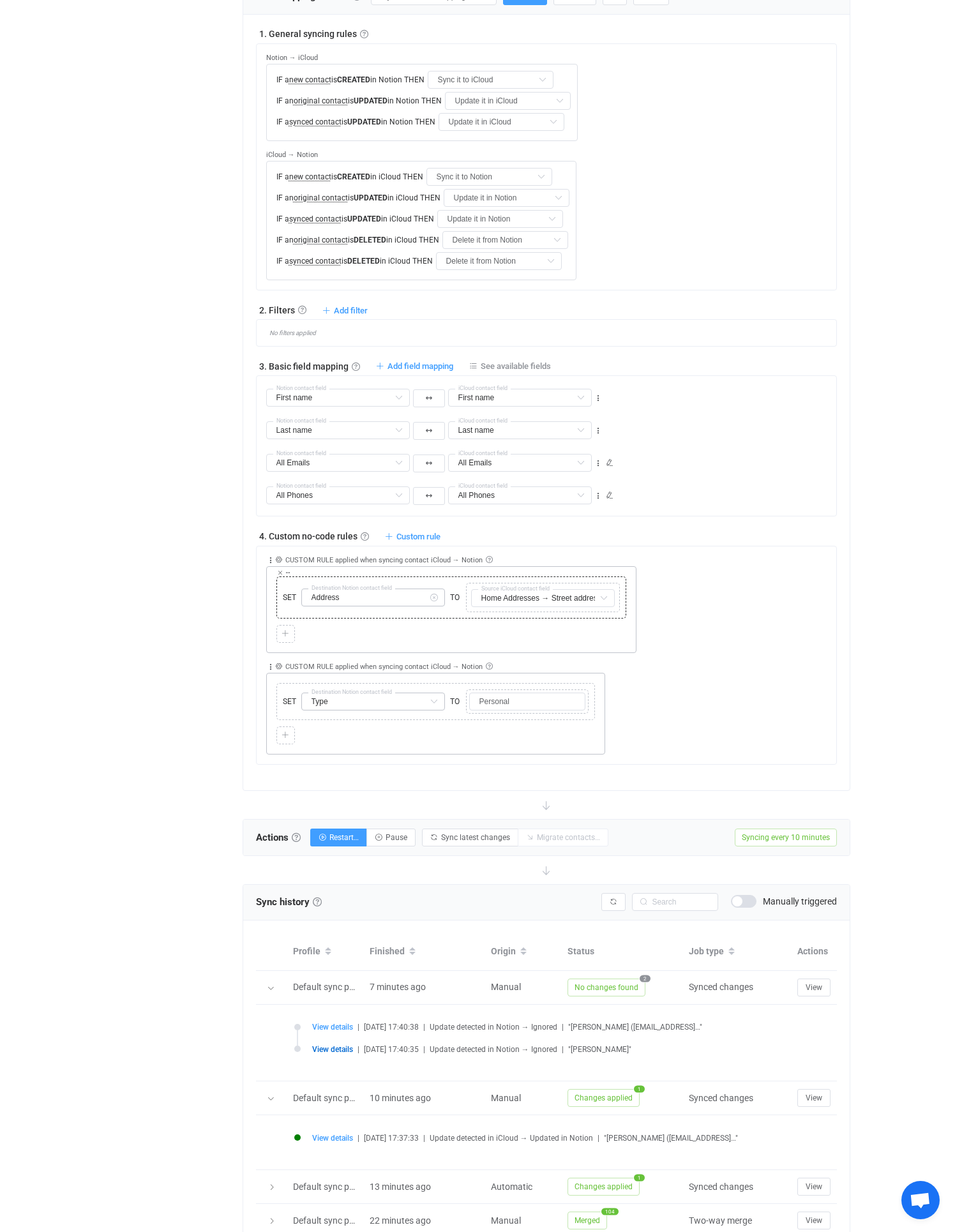
scroll to position [0, 0]
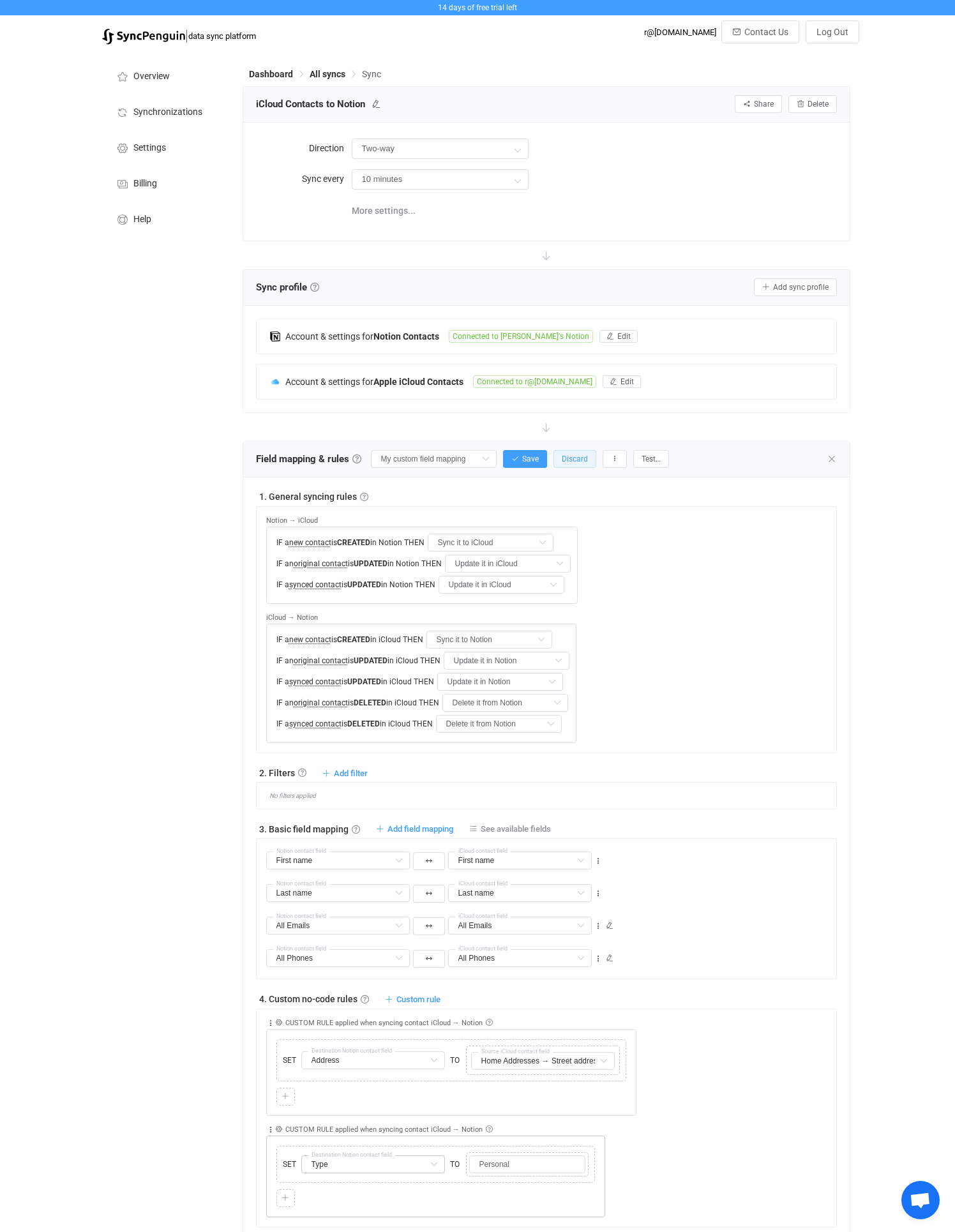
click at [565, 456] on span "Discard" at bounding box center [574, 459] width 26 height 9
type input "Type"
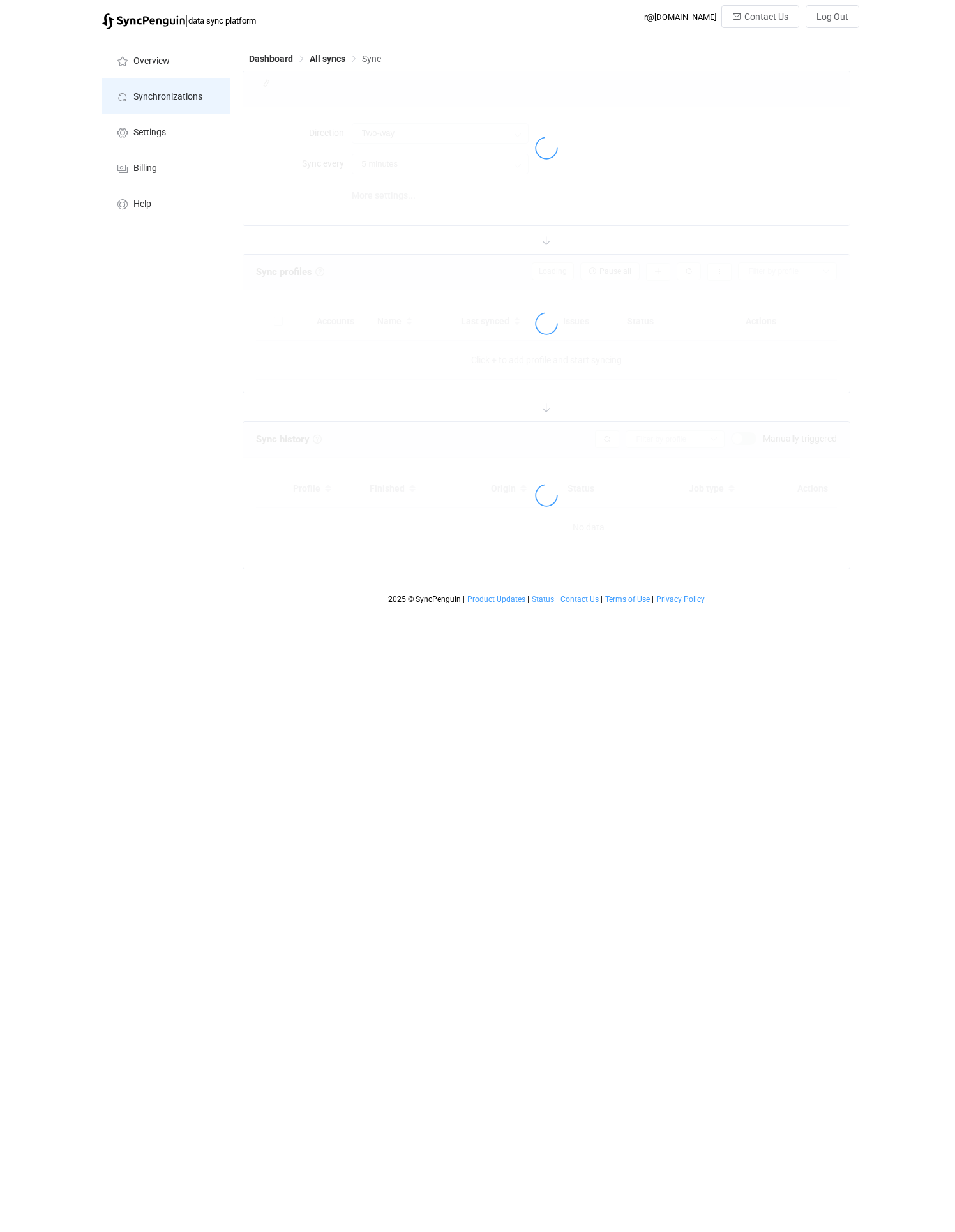
type input "10 minutes"
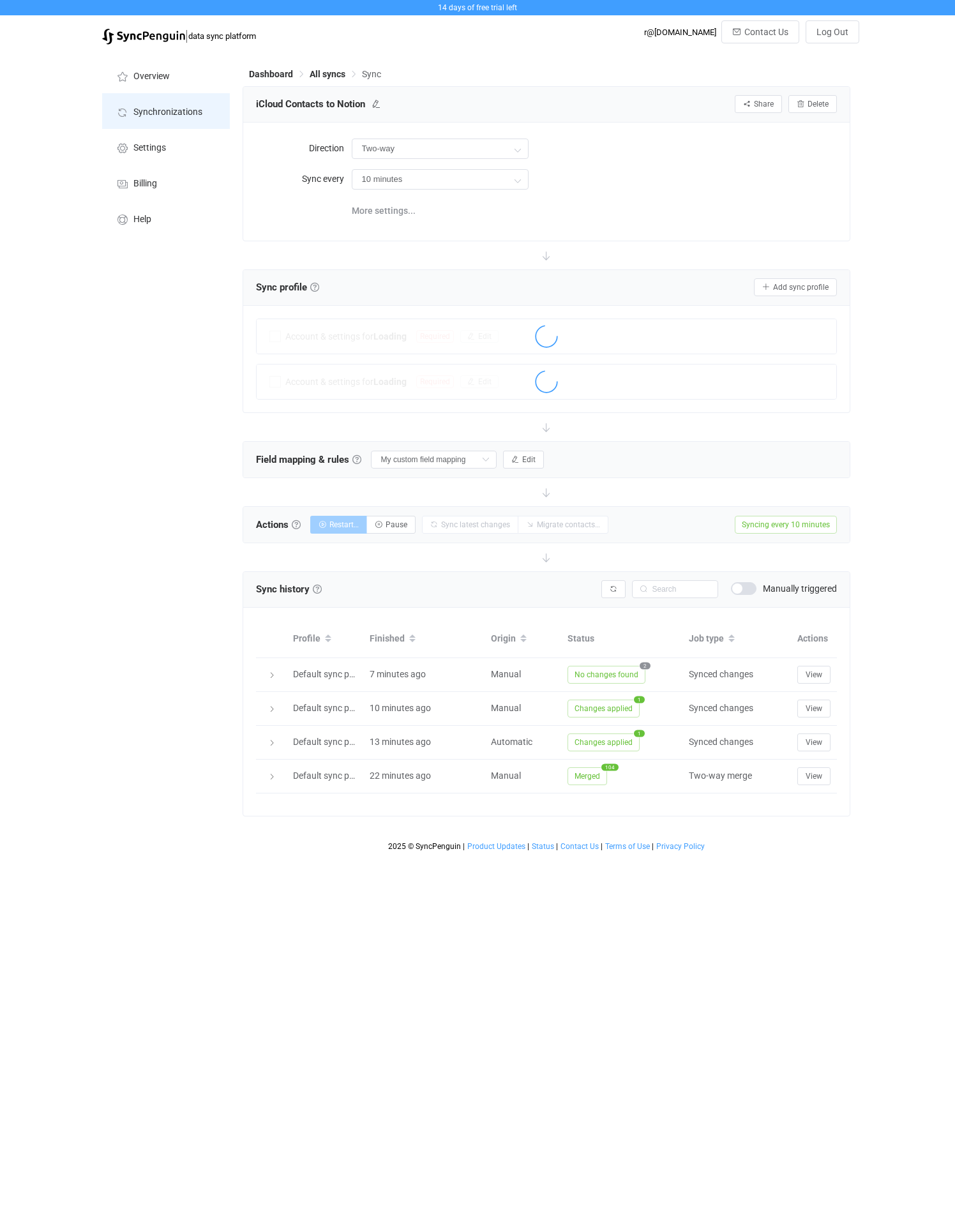
click at [157, 101] on li "Synchronizations" at bounding box center [166, 111] width 127 height 36
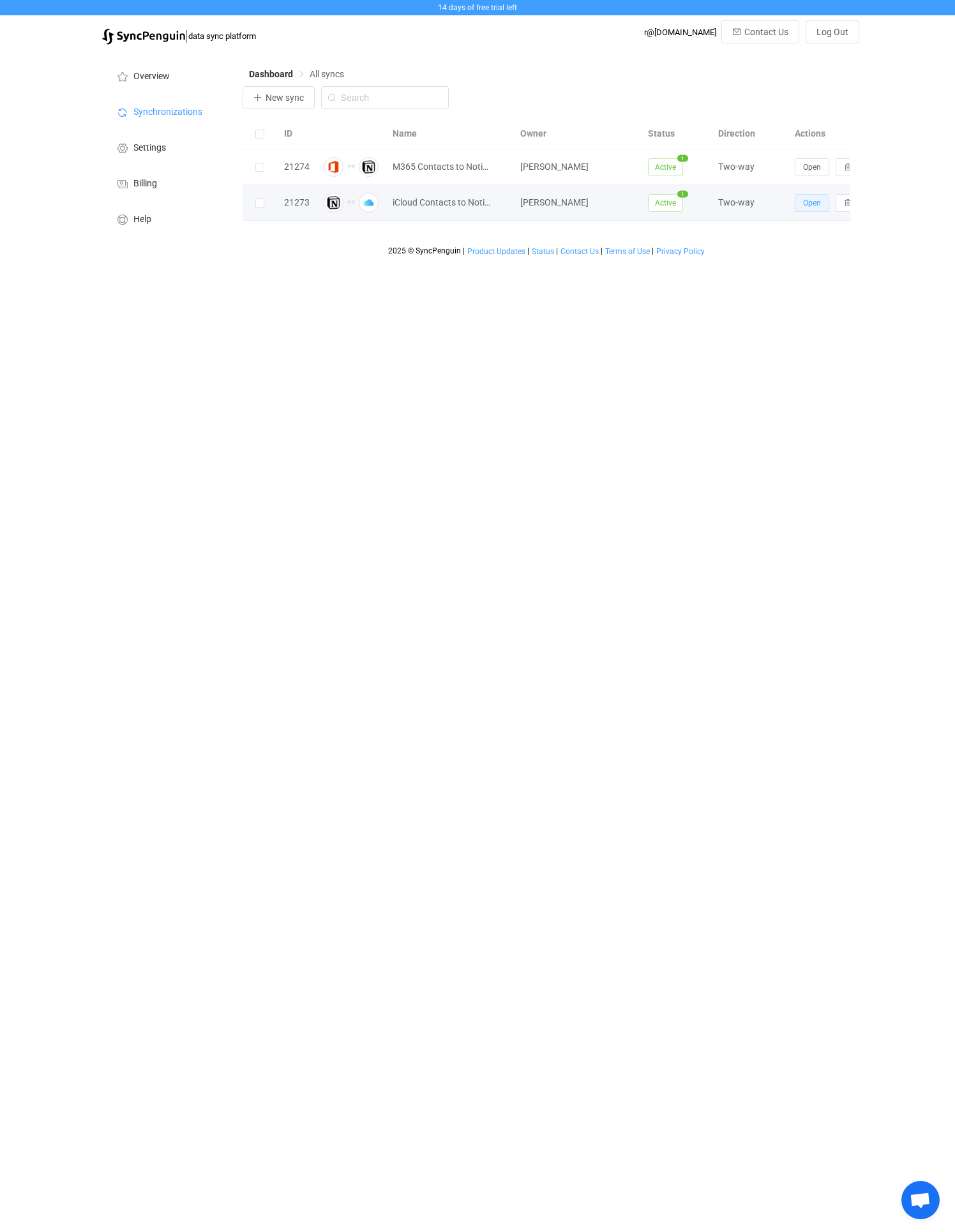
click at [806, 207] on button "Open" at bounding box center [811, 202] width 35 height 18
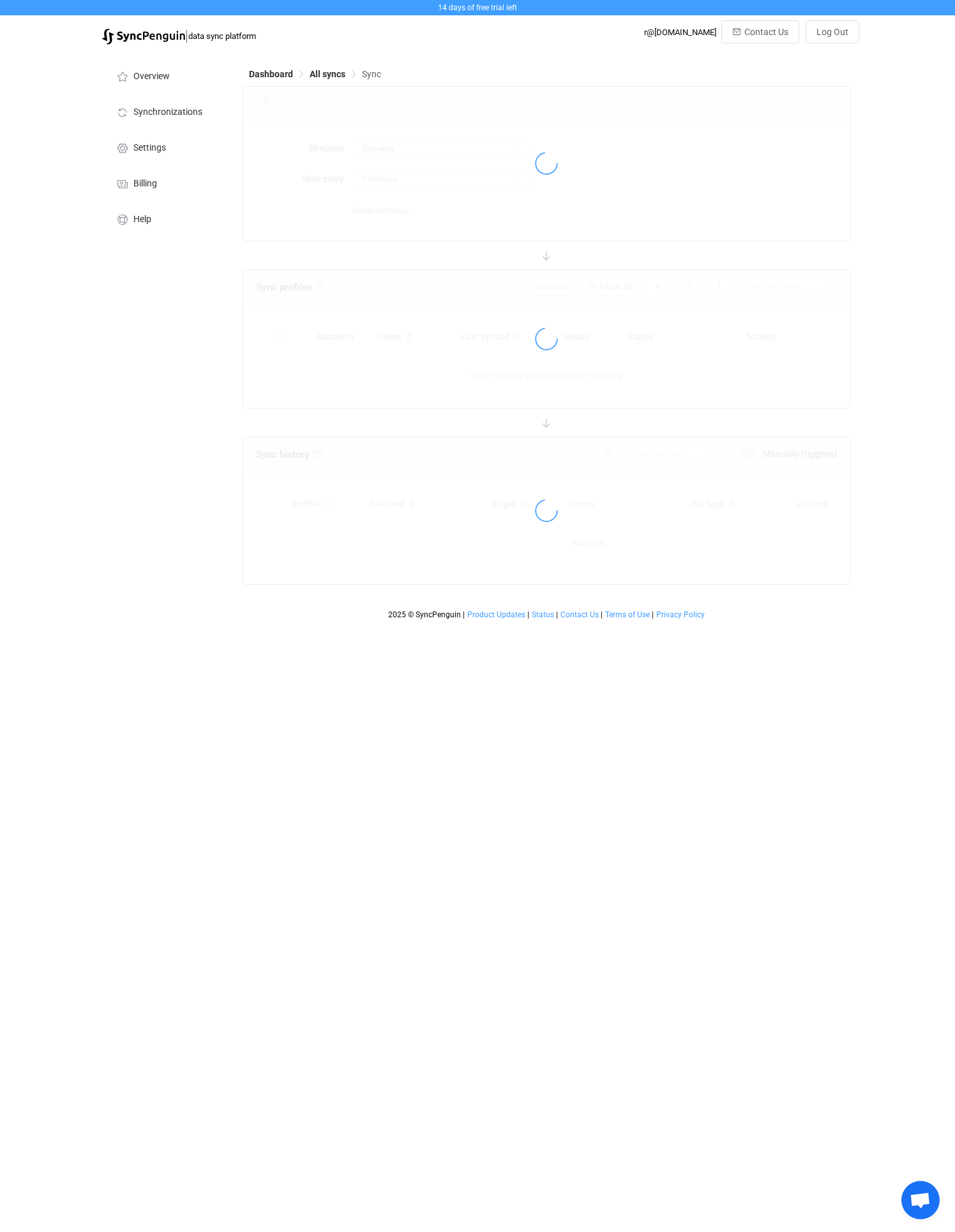
type input "10 minutes"
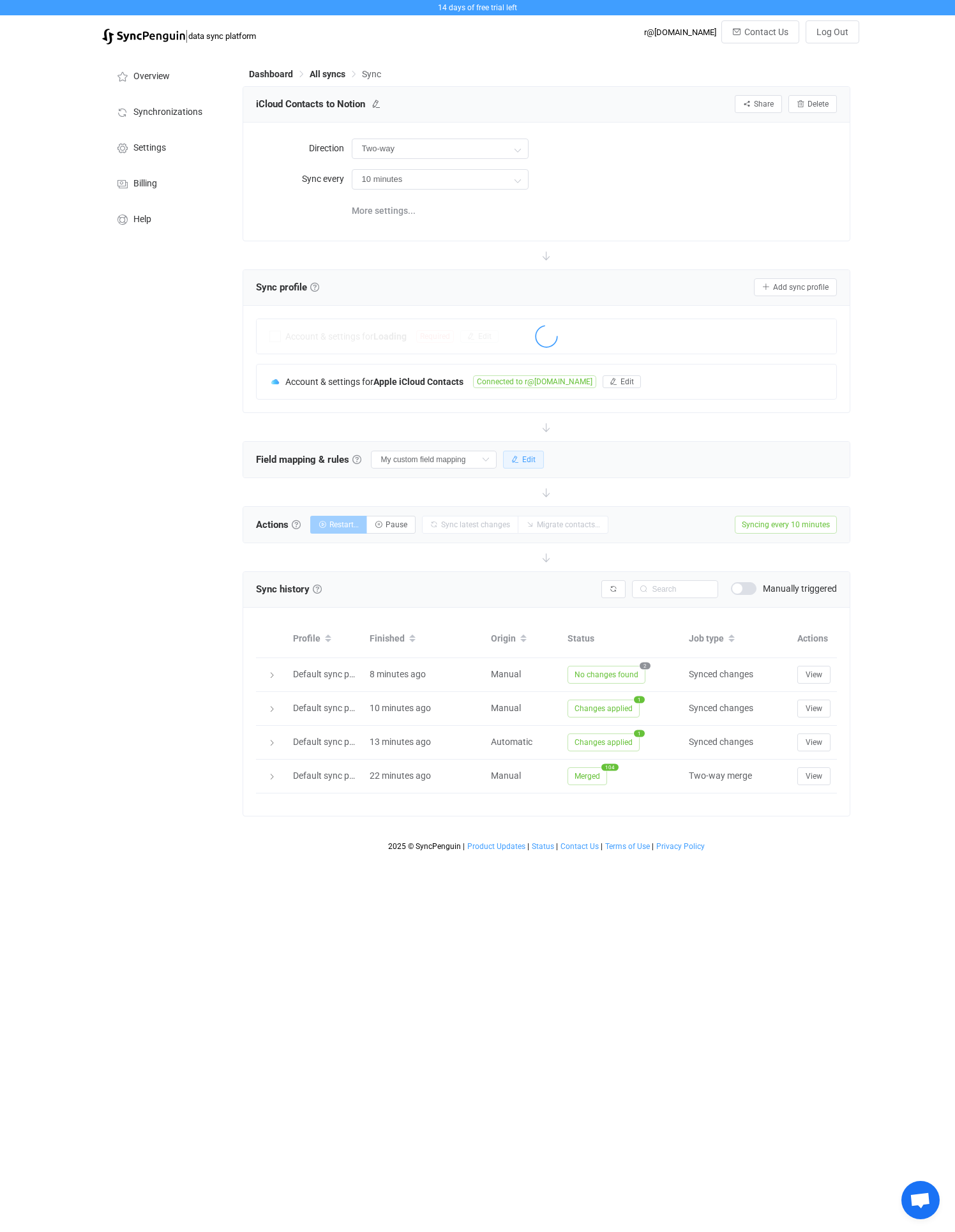
click at [511, 457] on icon "button" at bounding box center [515, 459] width 8 height 8
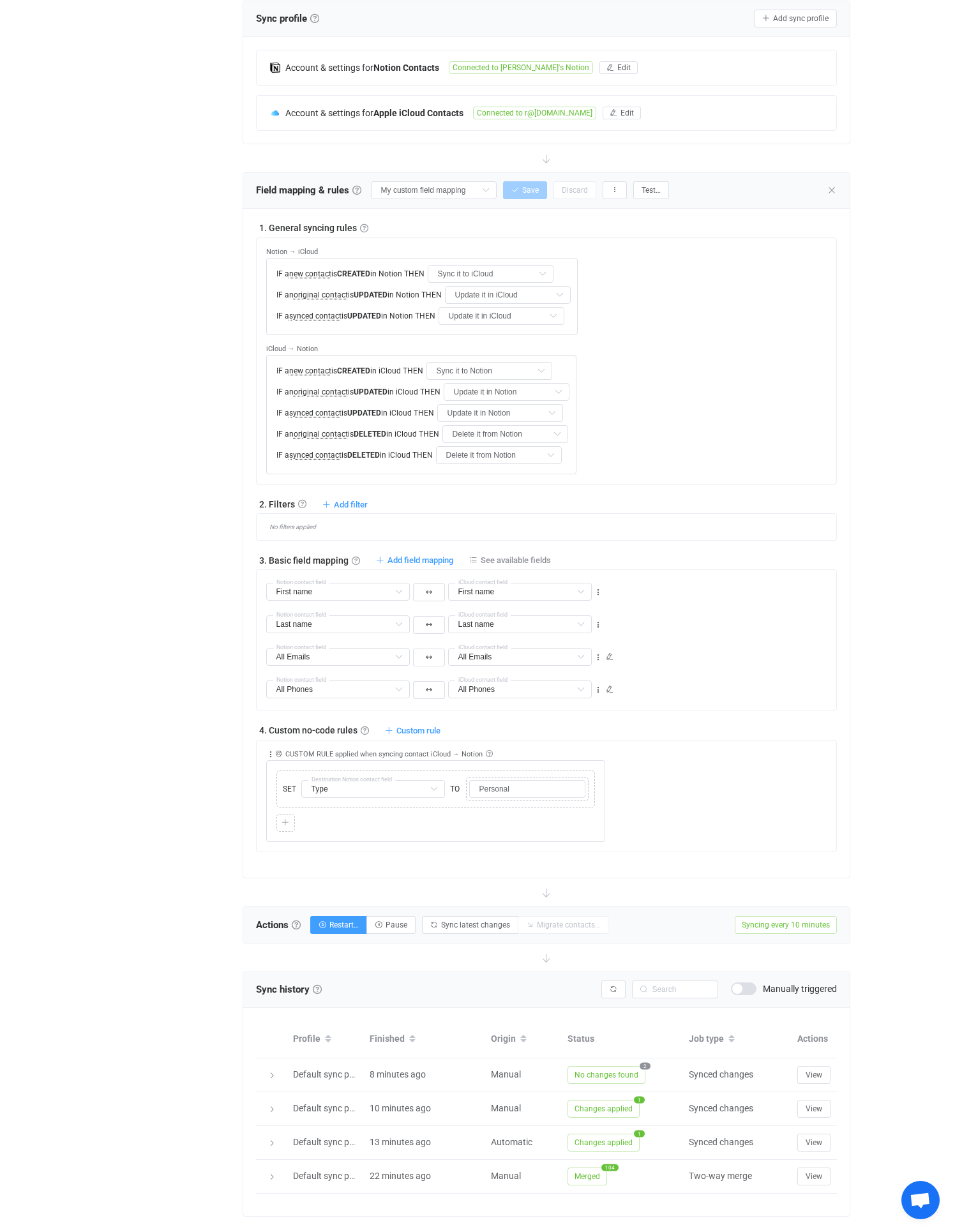
scroll to position [290, 0]
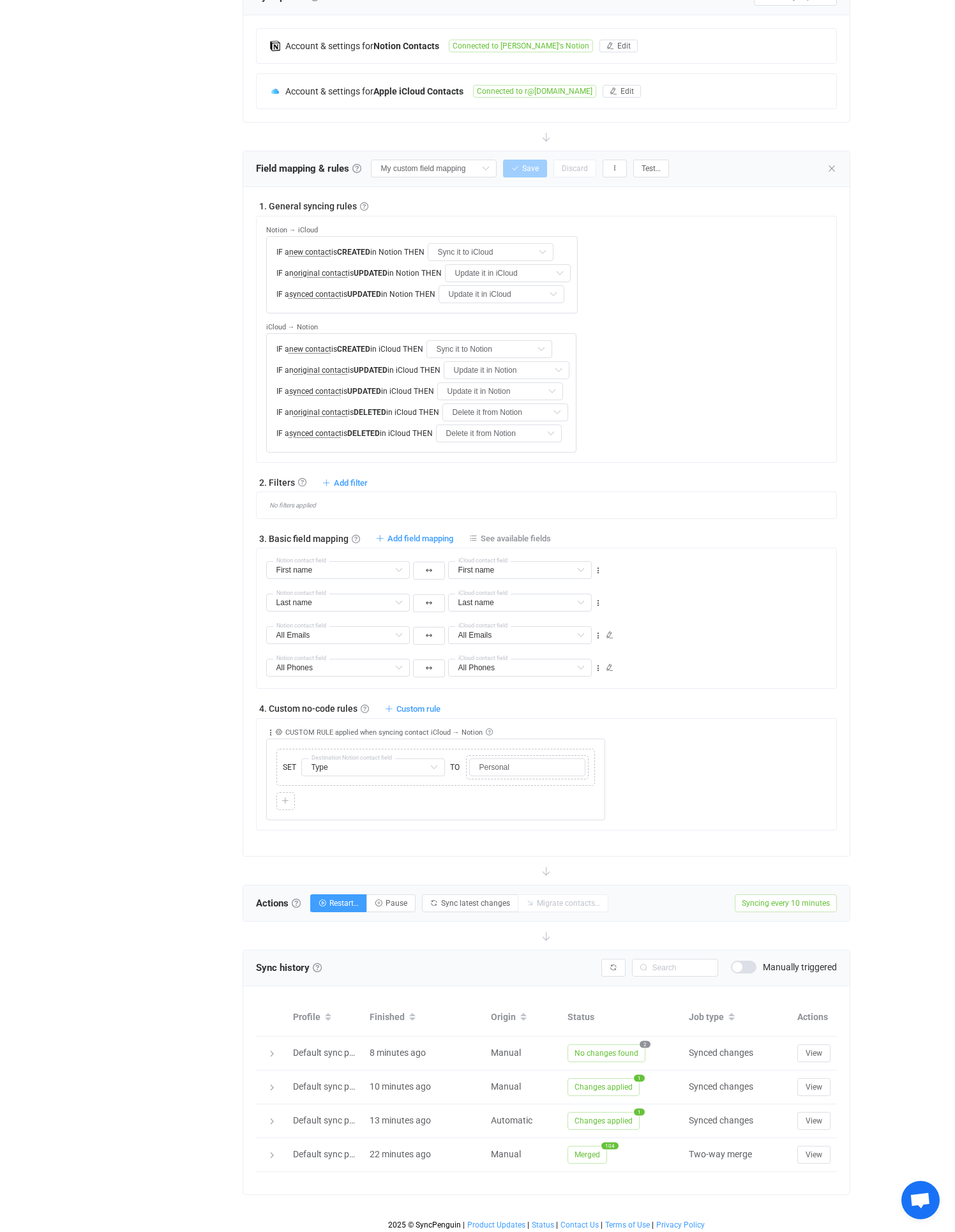
click at [420, 532] on div "3. Basic field mapping Basic field mapping Define how fields are mapped between…" at bounding box center [547, 538] width 581 height 13
click at [421, 536] on span "Add field mapping" at bounding box center [420, 539] width 66 height 10
type input "First name"
type input "Last name"
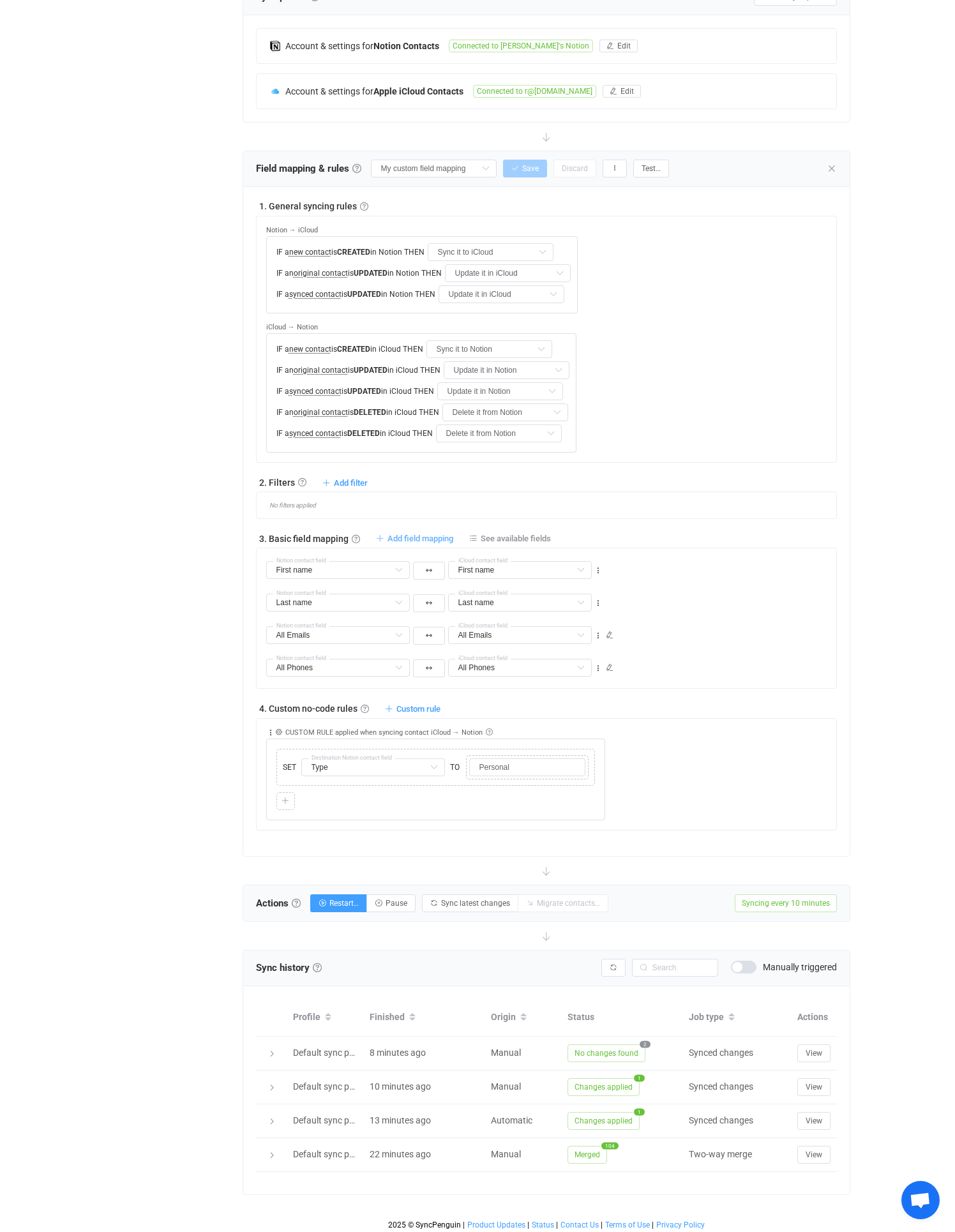
type input "Last name"
type input "All Emails"
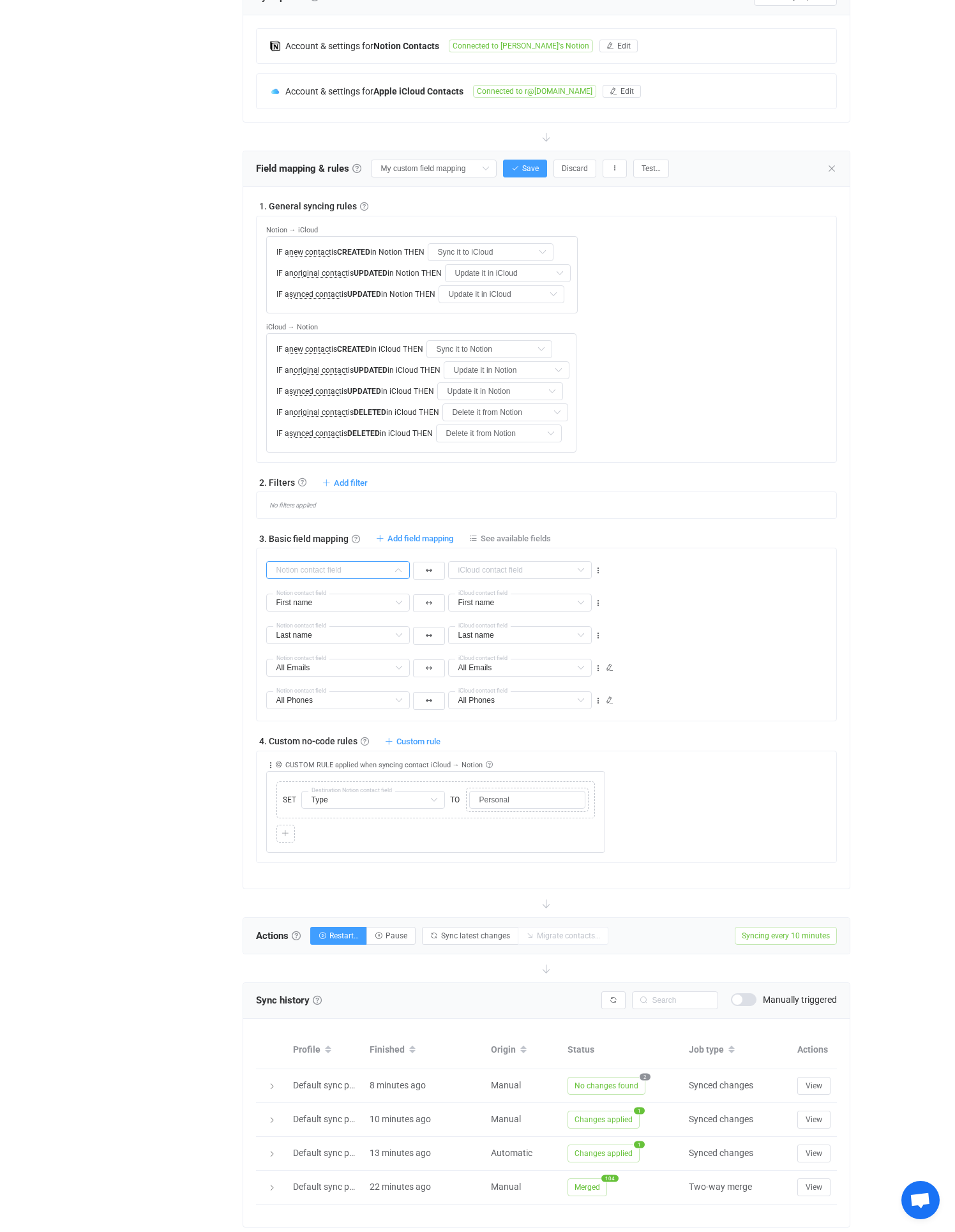
click at [349, 564] on input "text" at bounding box center [337, 570] width 144 height 18
click at [327, 594] on li "Street All columns" at bounding box center [342, 601] width 152 height 22
type input "Street"
click at [492, 571] on input "text" at bounding box center [519, 570] width 144 height 18
click at [506, 623] on span "Home Addresses → Street address" at bounding box center [542, 623] width 137 height 10
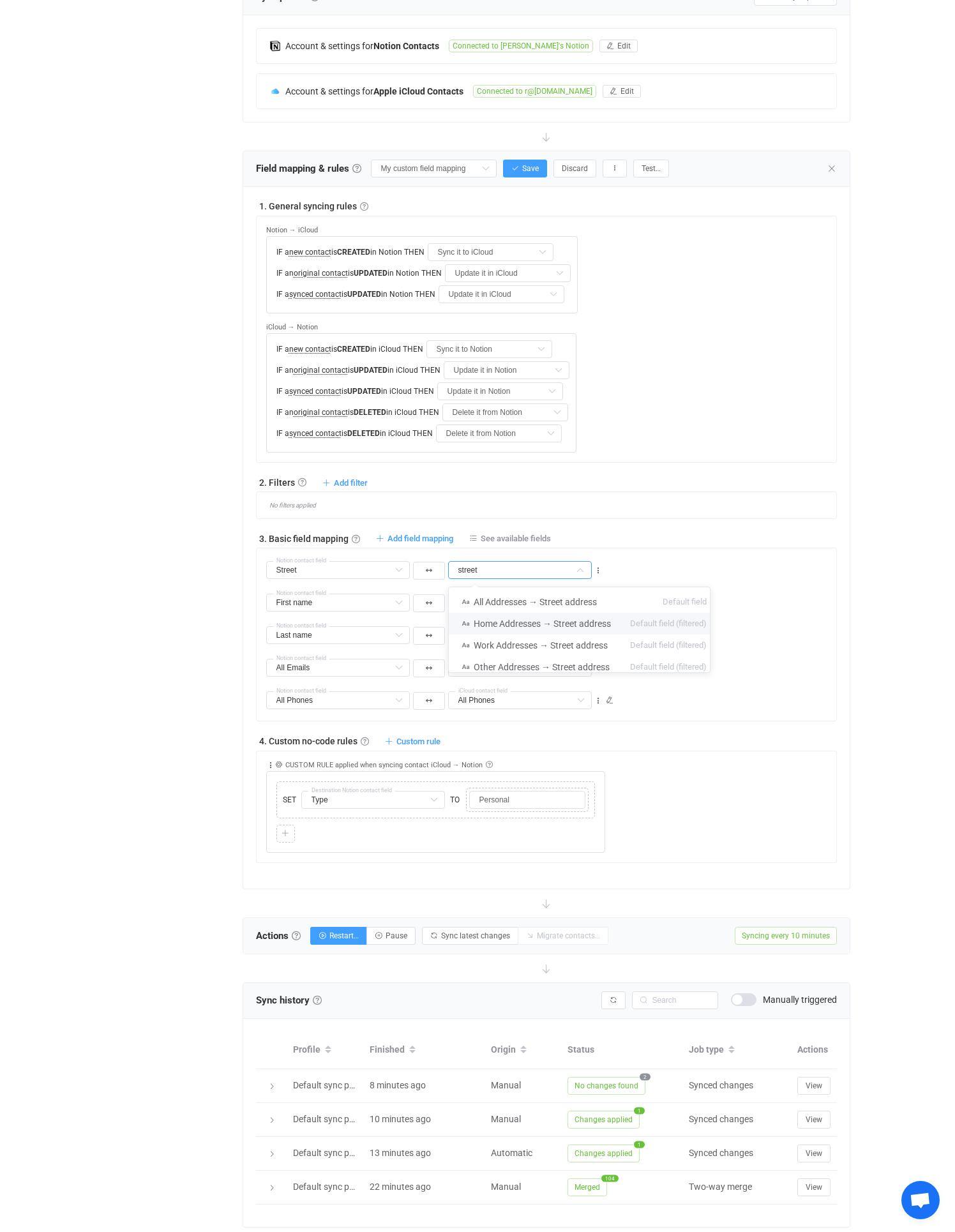
type input "Home Addresses → Street address"
click at [417, 541] on span "Add field mapping" at bounding box center [420, 539] width 66 height 10
type input "Street"
type input "Home Addresses → Street address"
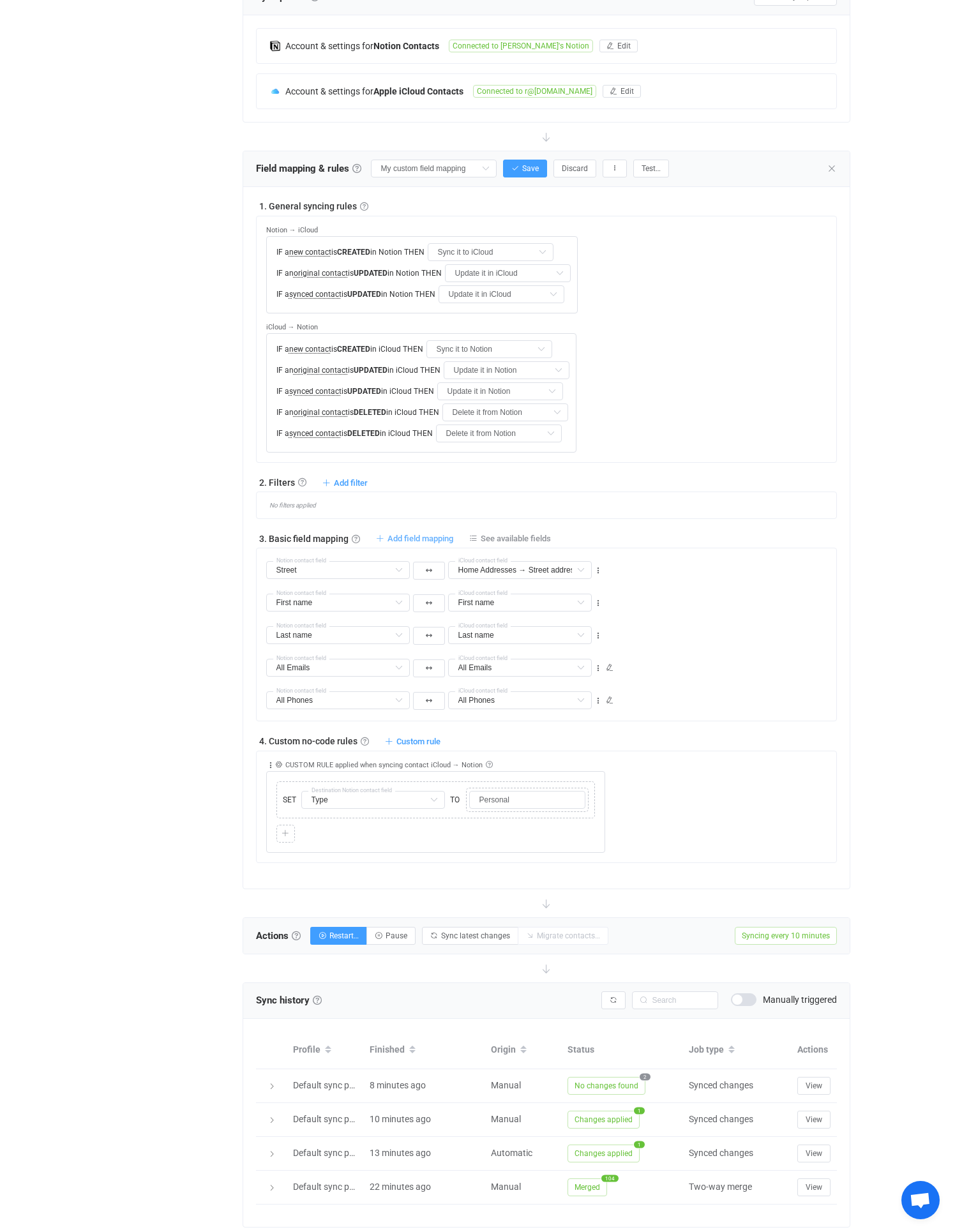
type input "First name"
type input "Last name"
type input "All Emails"
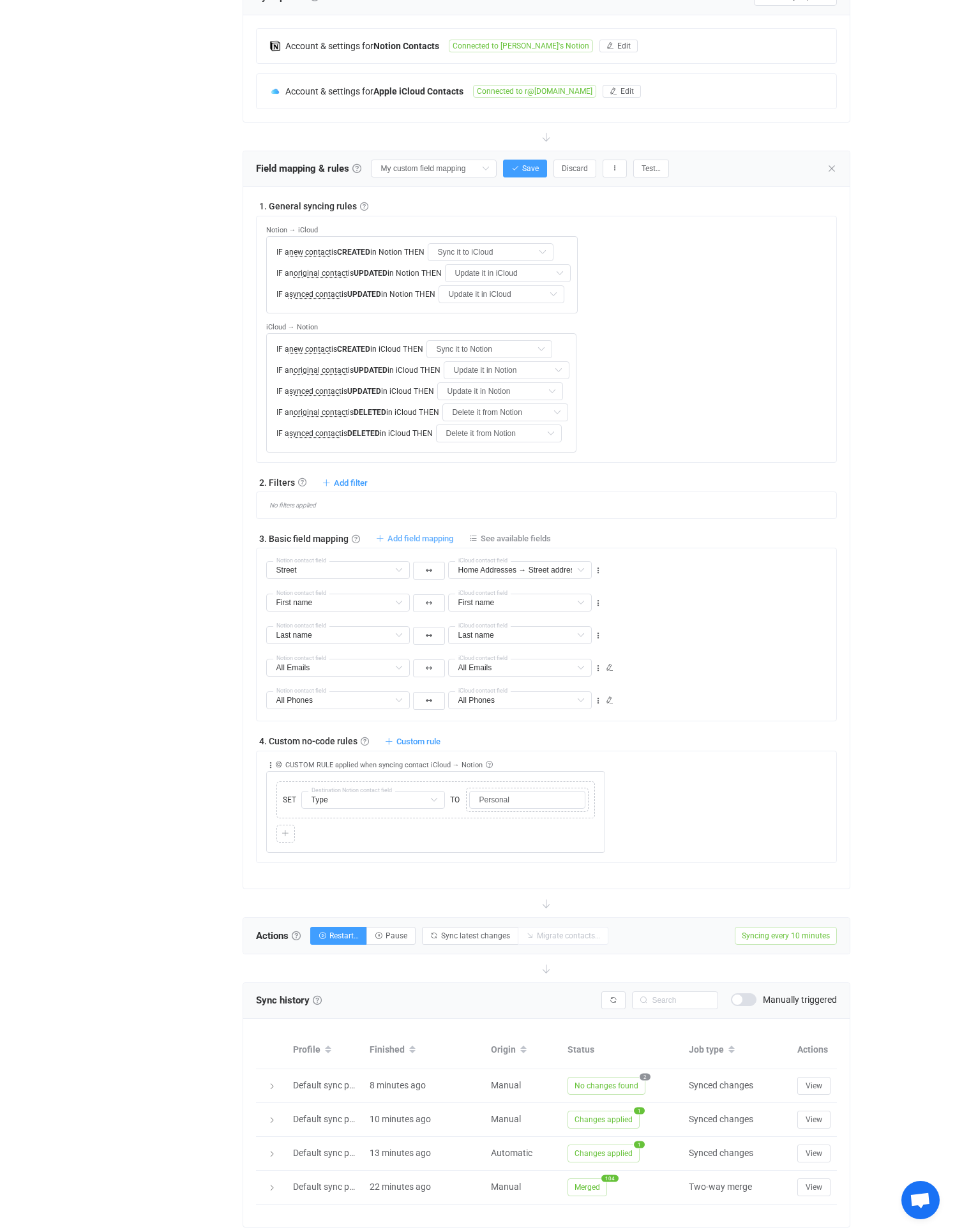
type input "All Emails"
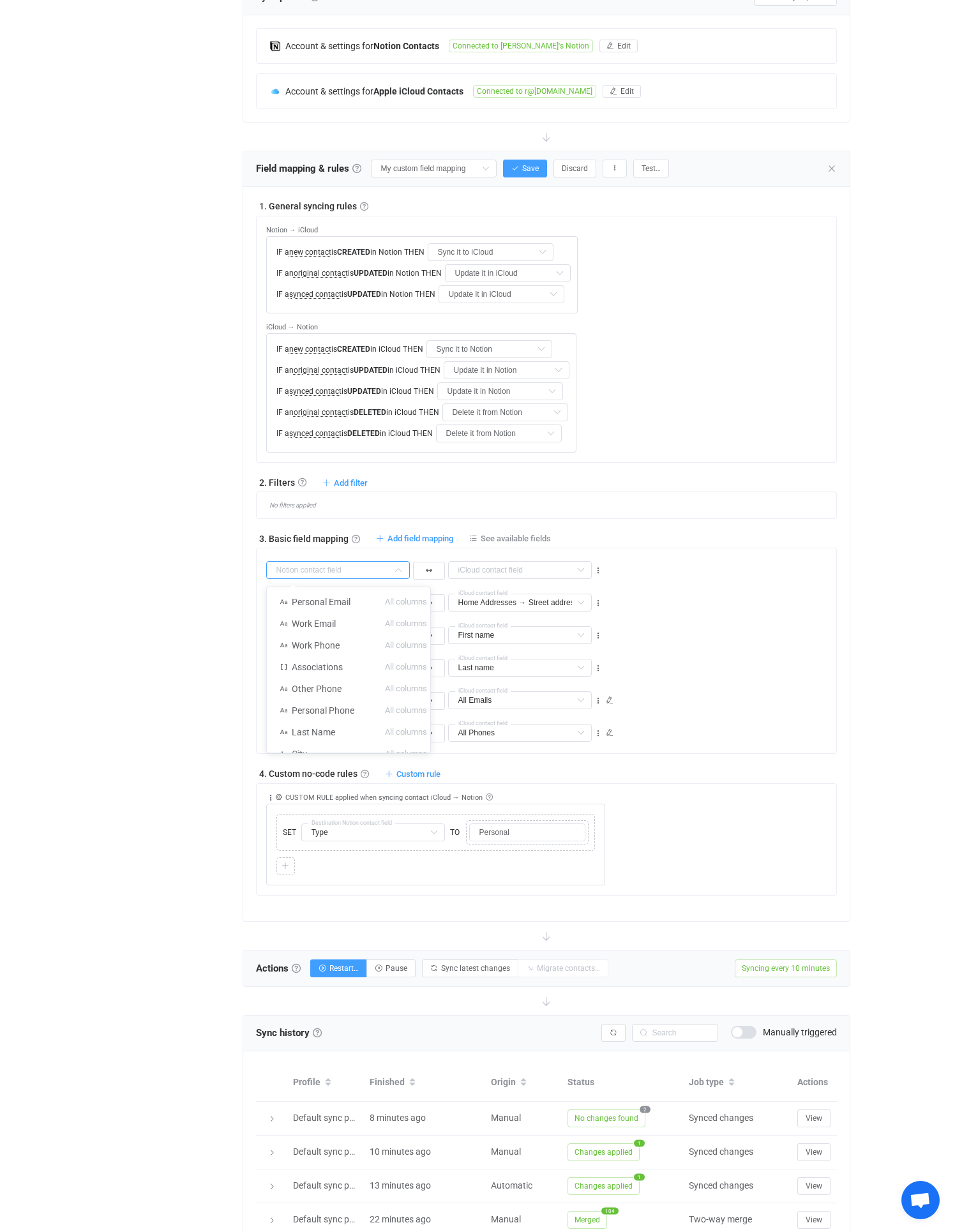
click at [311, 564] on input "text" at bounding box center [337, 570] width 144 height 18
type input "City"
click at [343, 608] on li "City All columns" at bounding box center [342, 601] width 152 height 22
click at [538, 563] on input "text" at bounding box center [519, 570] width 144 height 18
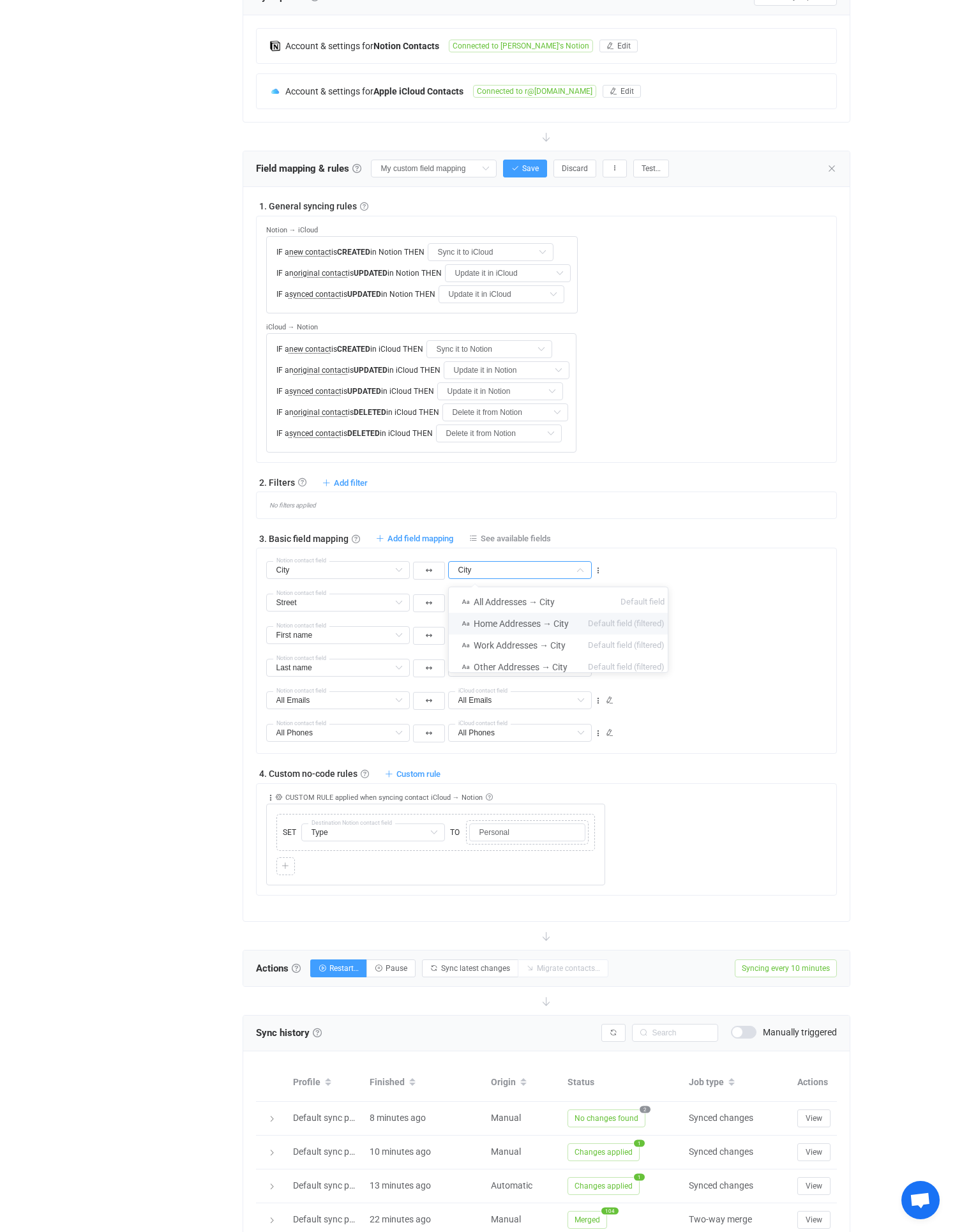
click at [545, 626] on span "Home Addresses → City" at bounding box center [521, 623] width 95 height 10
type input "Home Addresses → City"
click at [393, 539] on span "Add field mapping" at bounding box center [420, 539] width 66 height 10
type input "City"
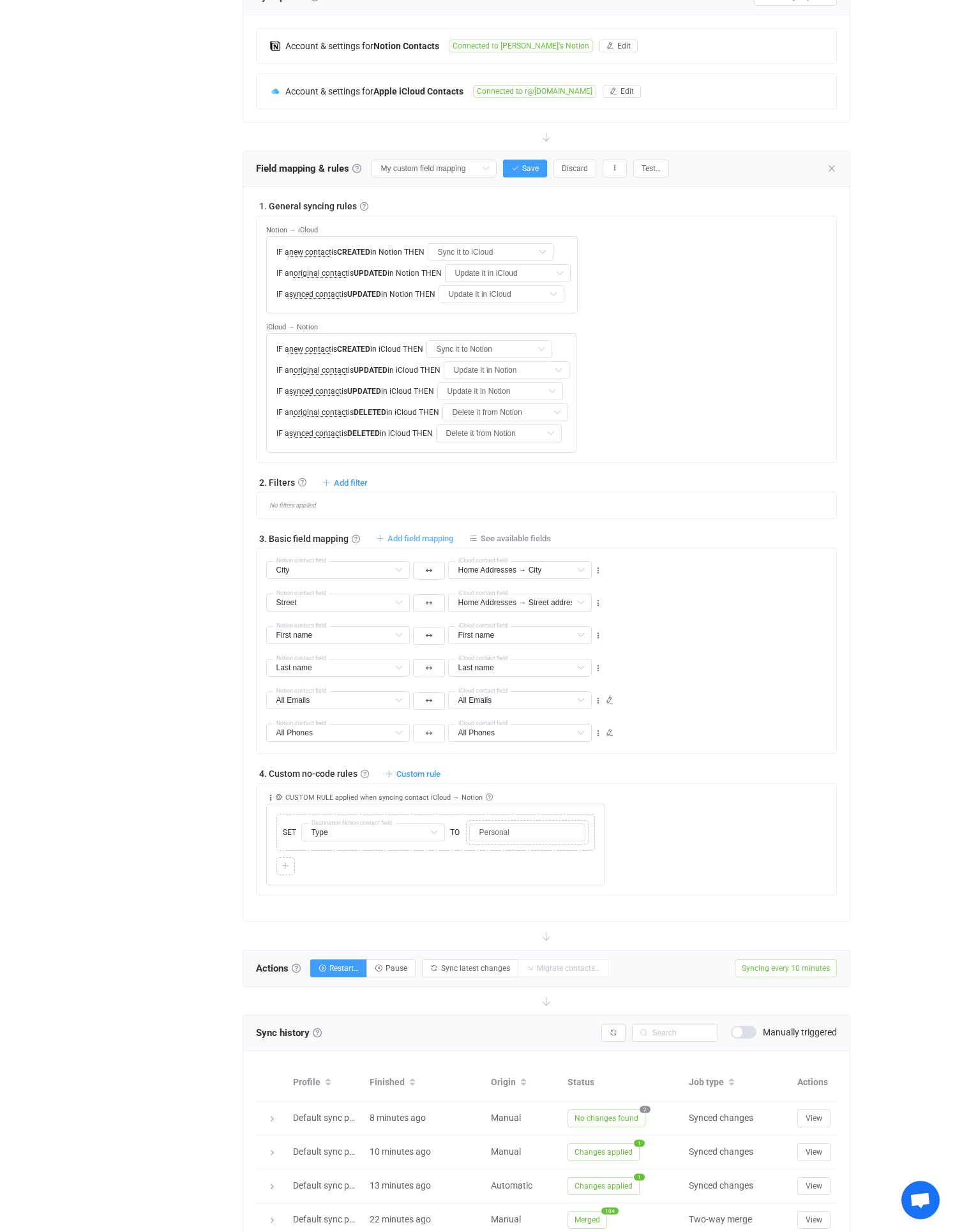
type input "Home Addresses → City"
type input "Street"
type input "Home Addresses → Street address"
type input "First name"
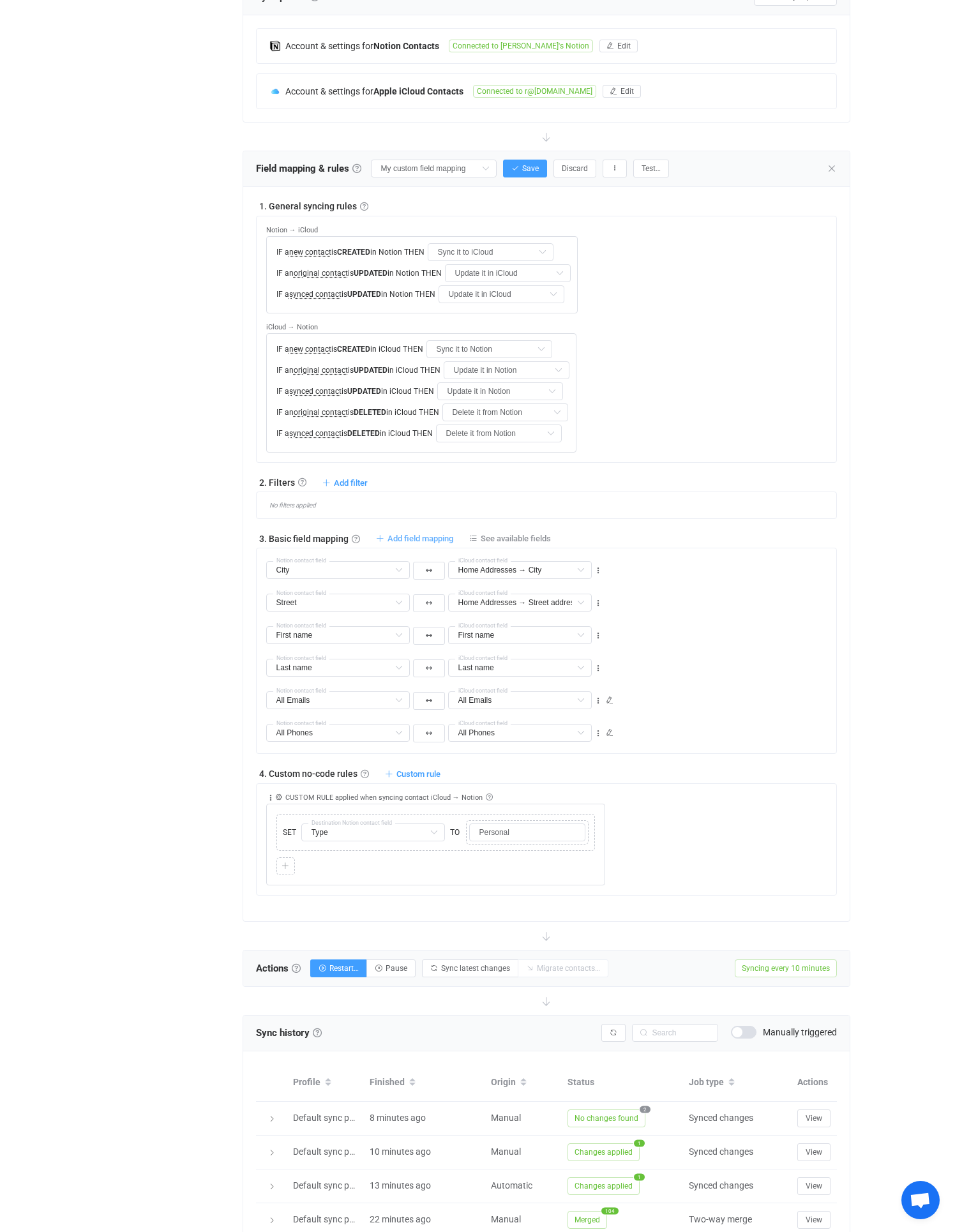
type input "Last name"
type input "All Emails"
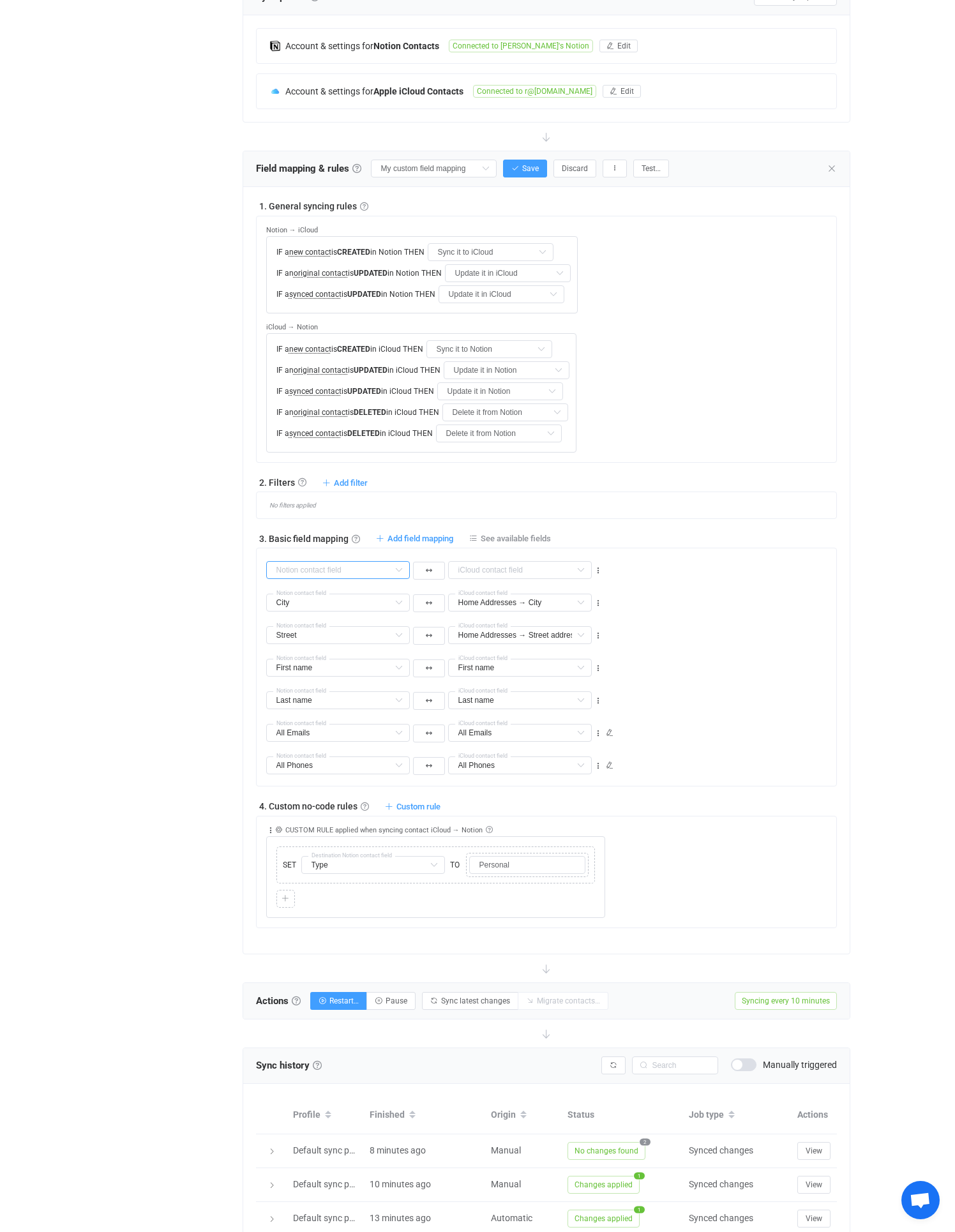
click at [313, 570] on input "text" at bounding box center [337, 570] width 144 height 18
type input "State"
click at [316, 606] on li "State All columns" at bounding box center [342, 601] width 152 height 22
click at [494, 569] on input "text" at bounding box center [519, 570] width 144 height 18
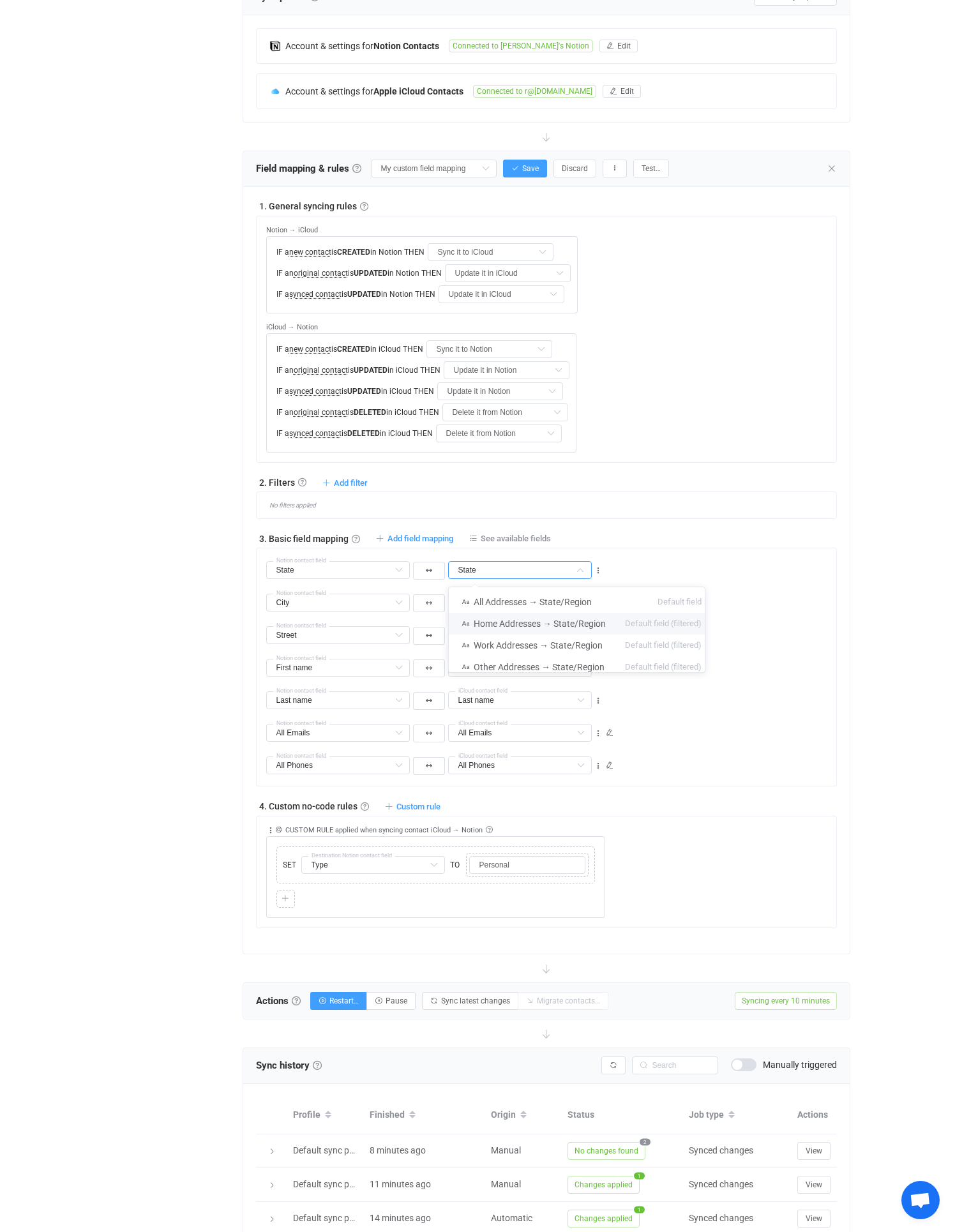
click at [524, 628] on span "Home Addresses → State/Region" at bounding box center [539, 623] width 132 height 10
type input "Home Addresses → State/Region"
click at [141, 703] on div "Overview Synchronizations Settings Billing Help" at bounding box center [166, 547] width 140 height 1573
click at [522, 164] on span "Save" at bounding box center [530, 168] width 16 height 9
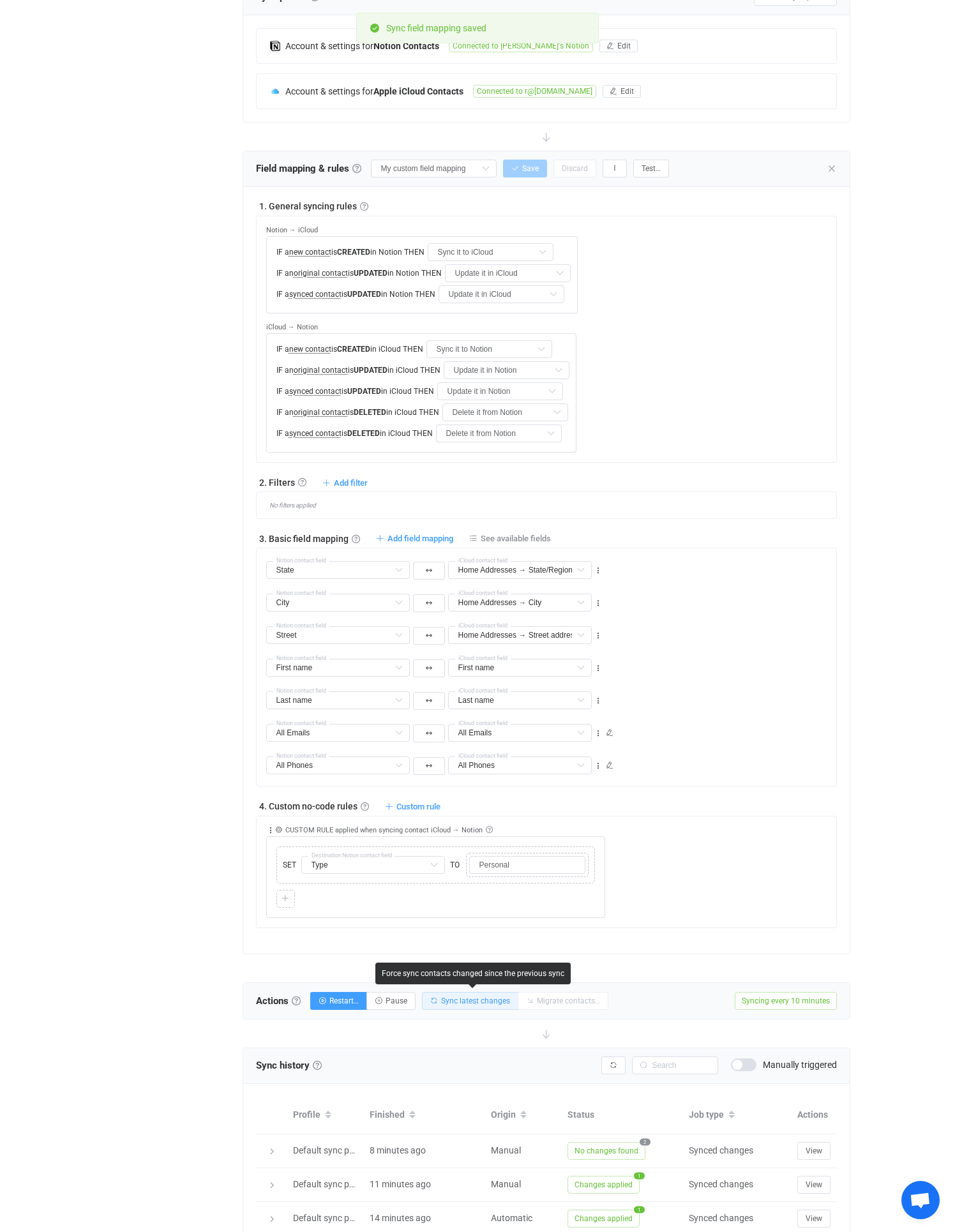
click at [465, 996] on span "Sync latest changes" at bounding box center [475, 1001] width 69 height 9
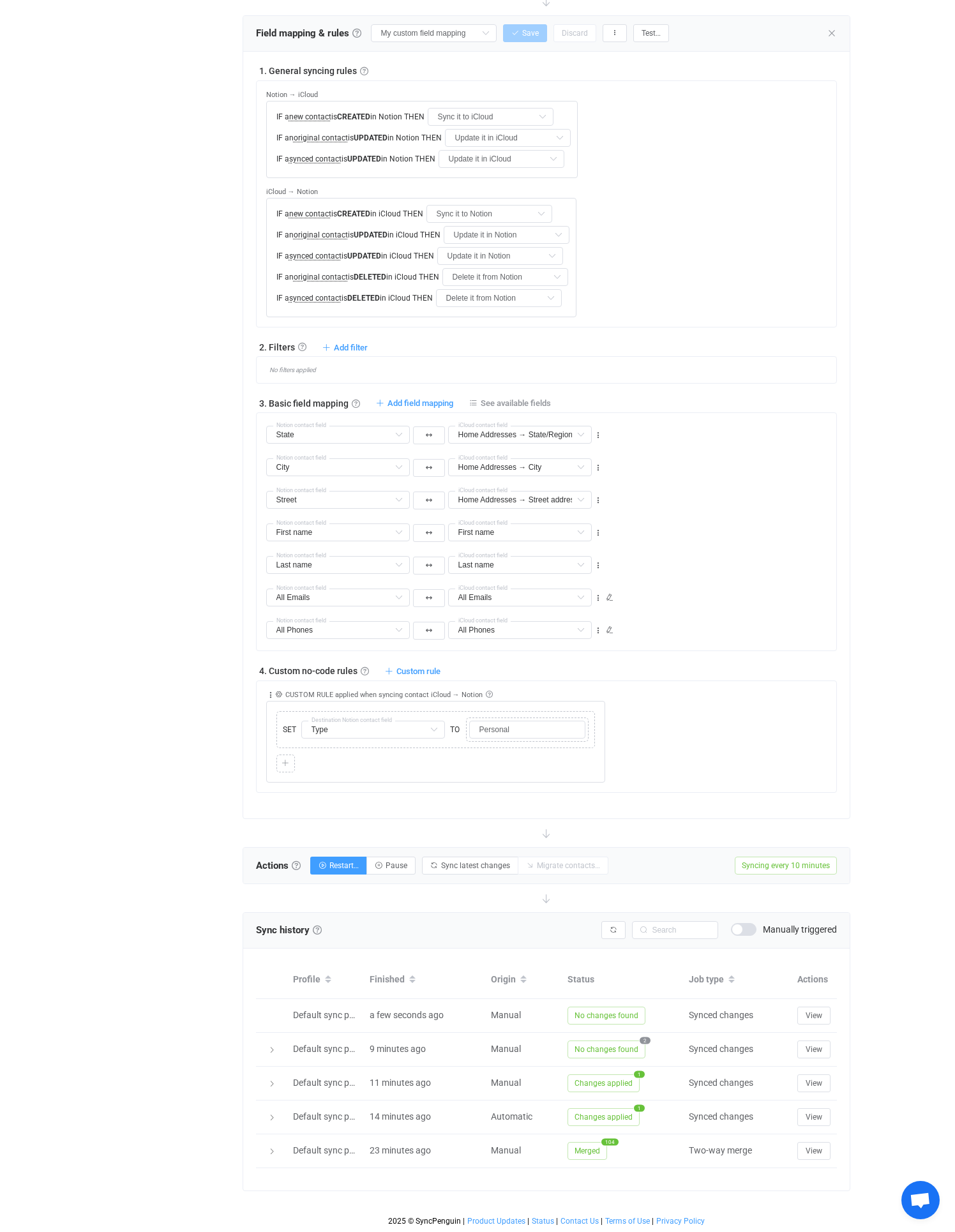
scroll to position [435, 0]
click at [324, 862] on button "Restart…" at bounding box center [338, 865] width 57 height 18
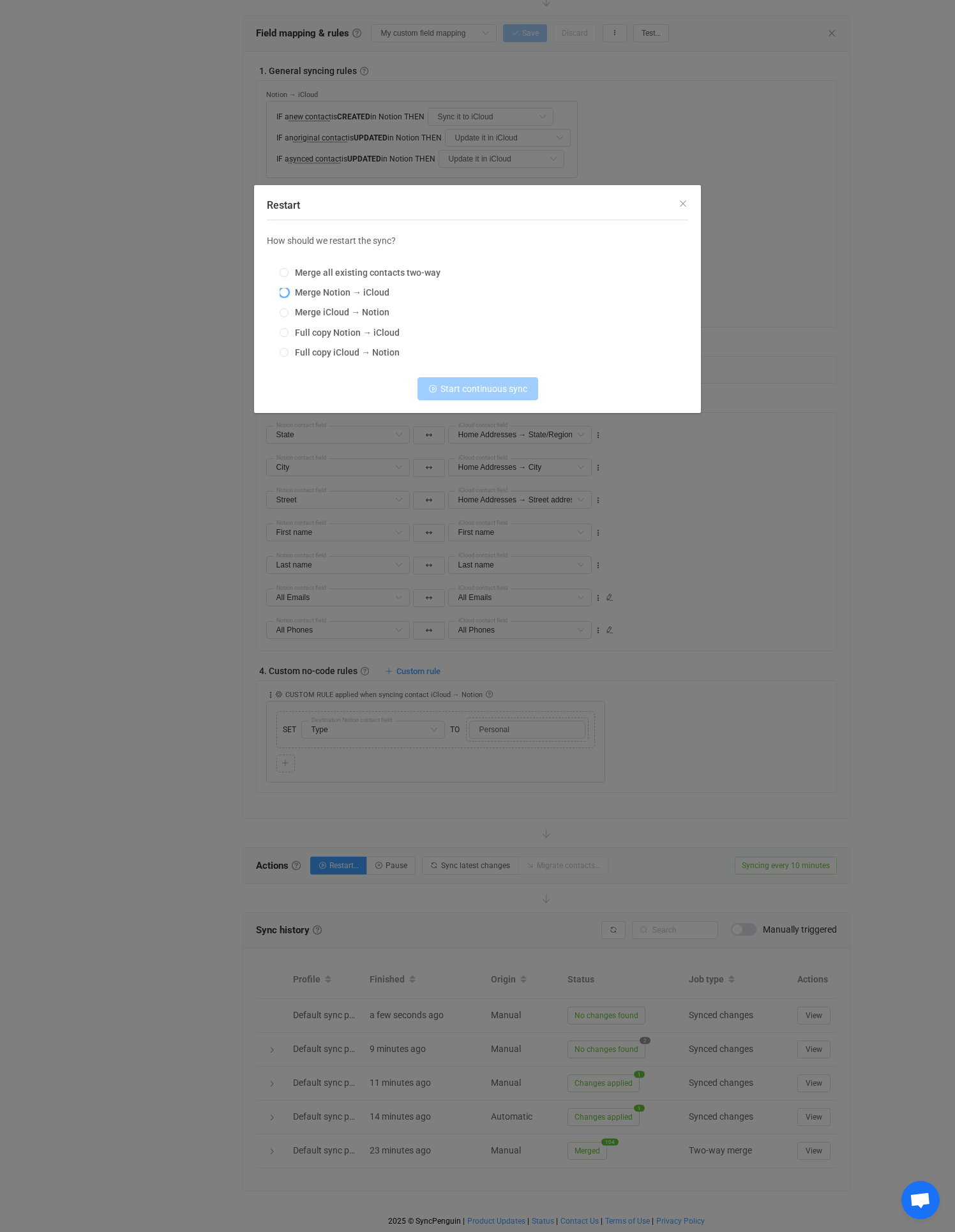
click at [339, 289] on span "Merge Notion → iCloud" at bounding box center [339, 292] width 101 height 10
click at [289, 289] on input "Merge Notion → iCloud" at bounding box center [284, 293] width 9 height 10
radio input "true"
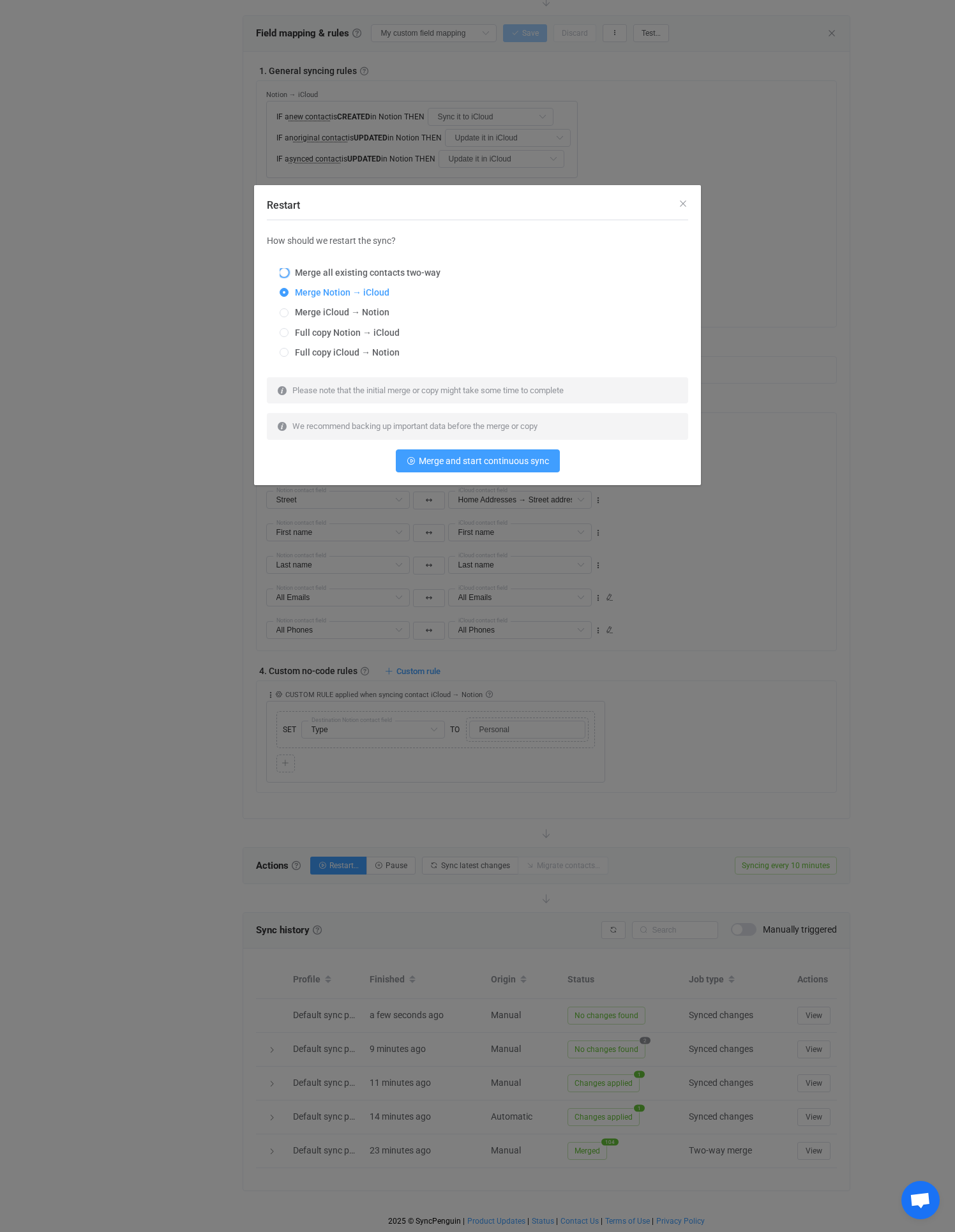
click at [352, 273] on span "Merge all existing contacts two-way" at bounding box center [364, 272] width 152 height 10
click at [289, 273] on input "Merge all existing contacts two-way" at bounding box center [284, 273] width 9 height 10
radio input "true"
radio input "false"
click at [415, 456] on icon "Restart" at bounding box center [411, 461] width 9 height 9
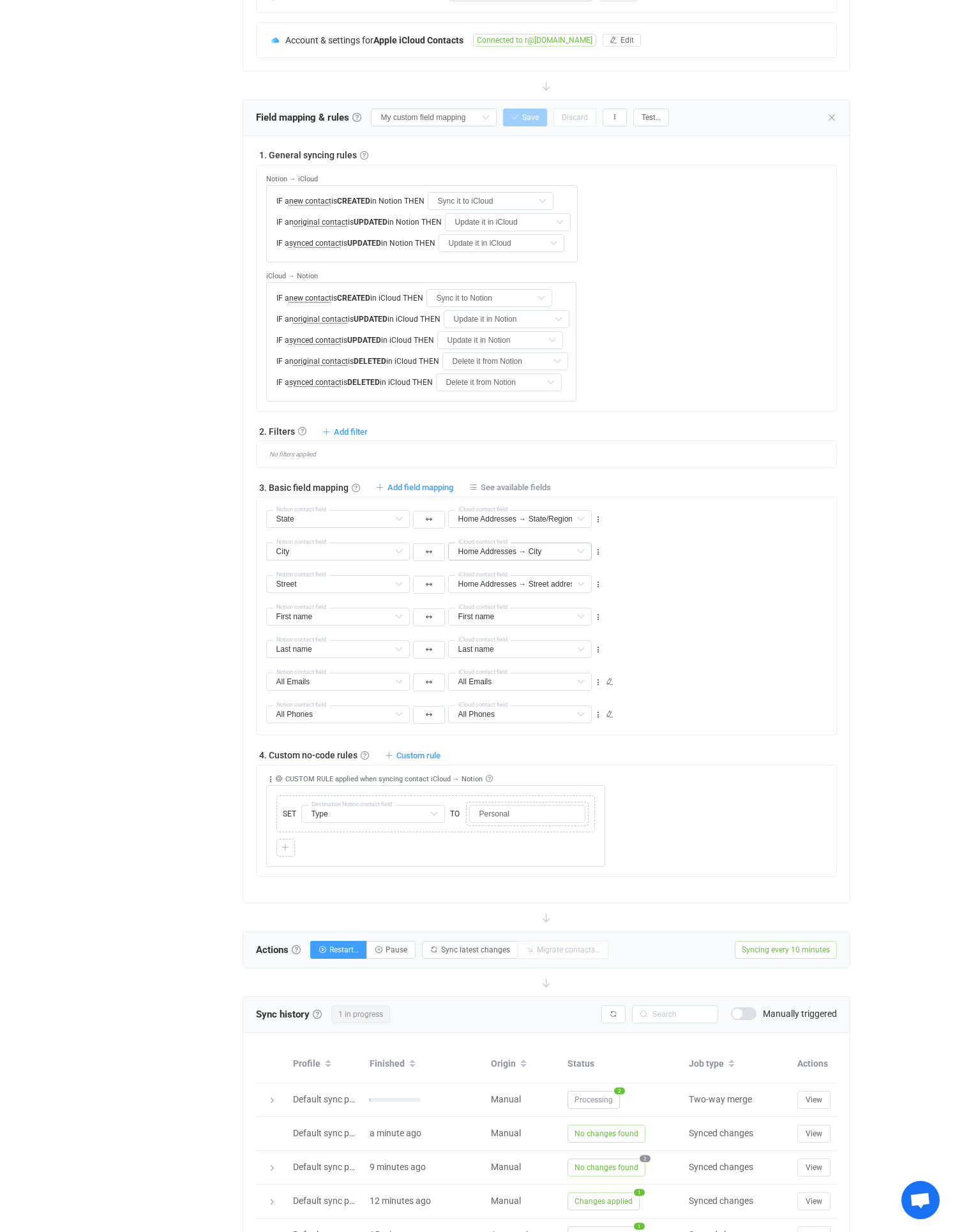
scroll to position [469, 0]
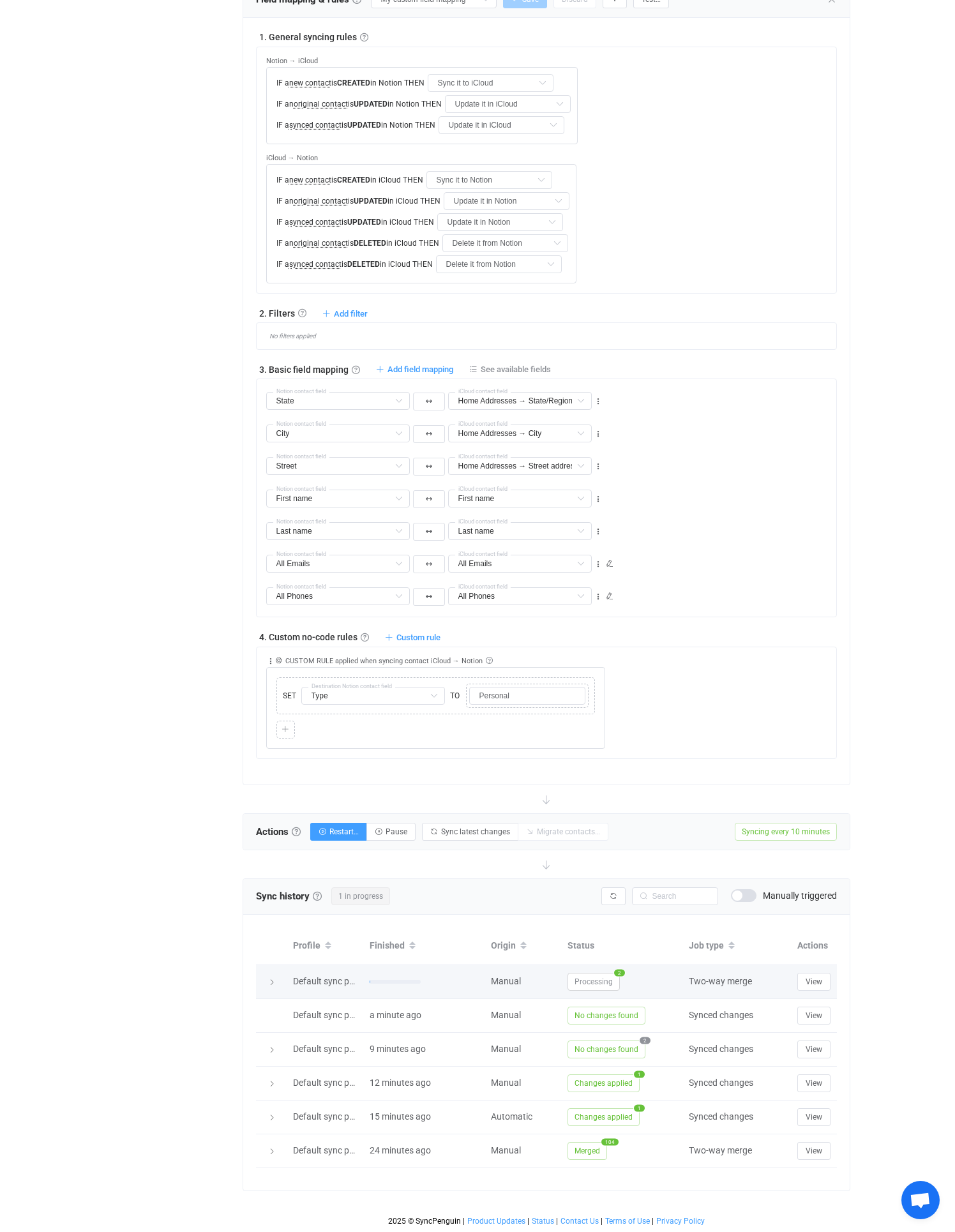
click at [584, 977] on span "Processing" at bounding box center [594, 981] width 52 height 18
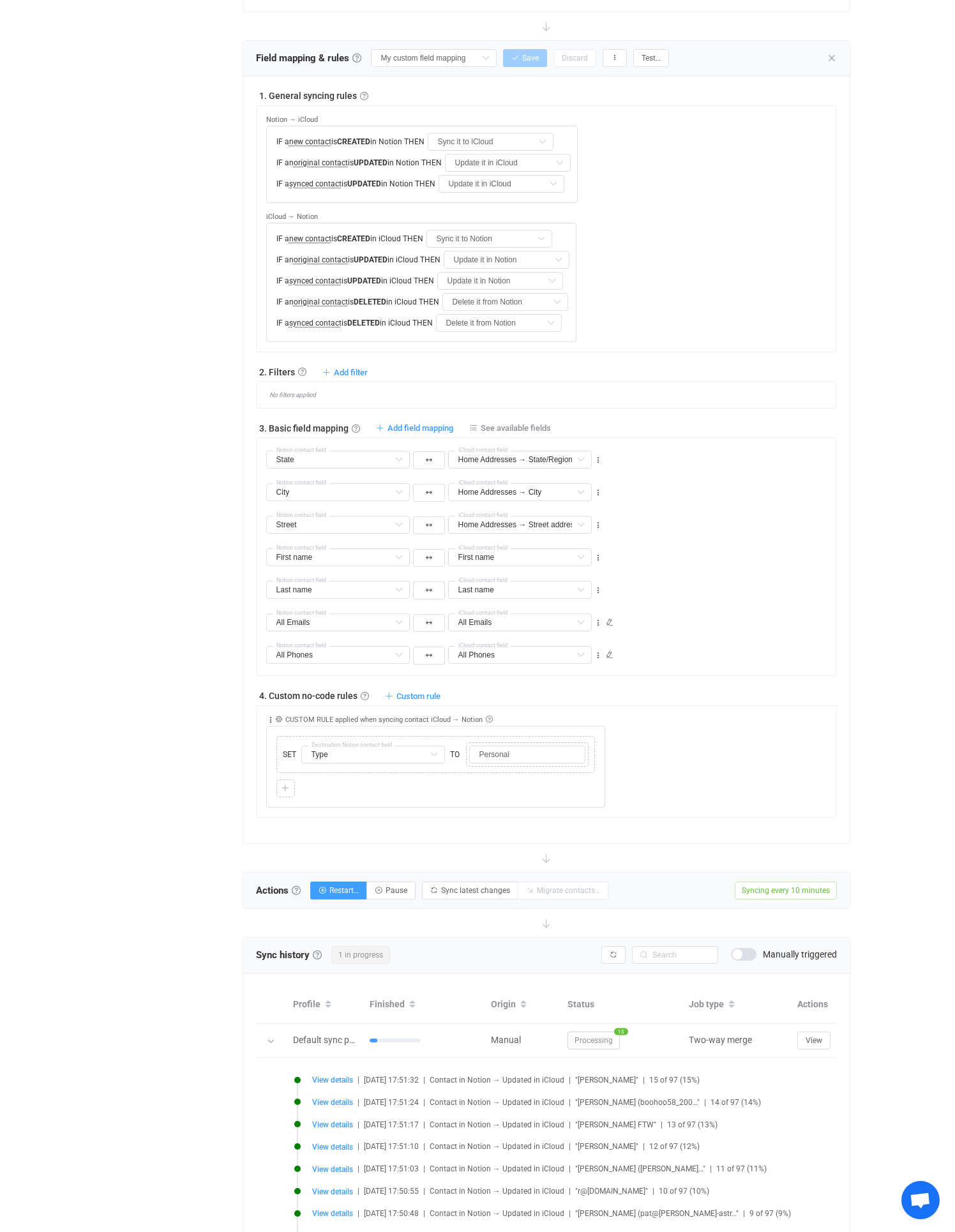
scroll to position [428, 0]
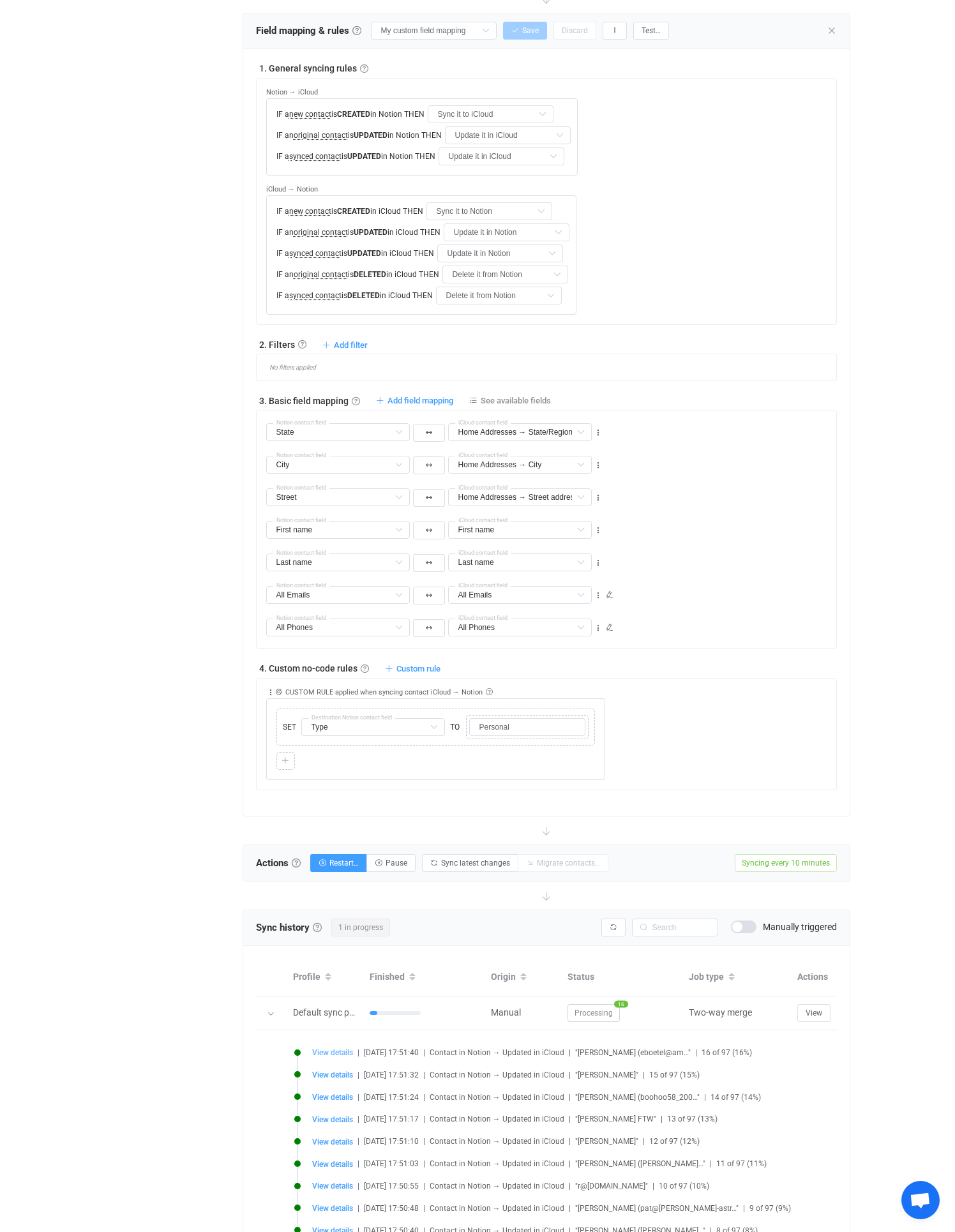
click at [334, 1056] on span "View details" at bounding box center [332, 1052] width 41 height 9
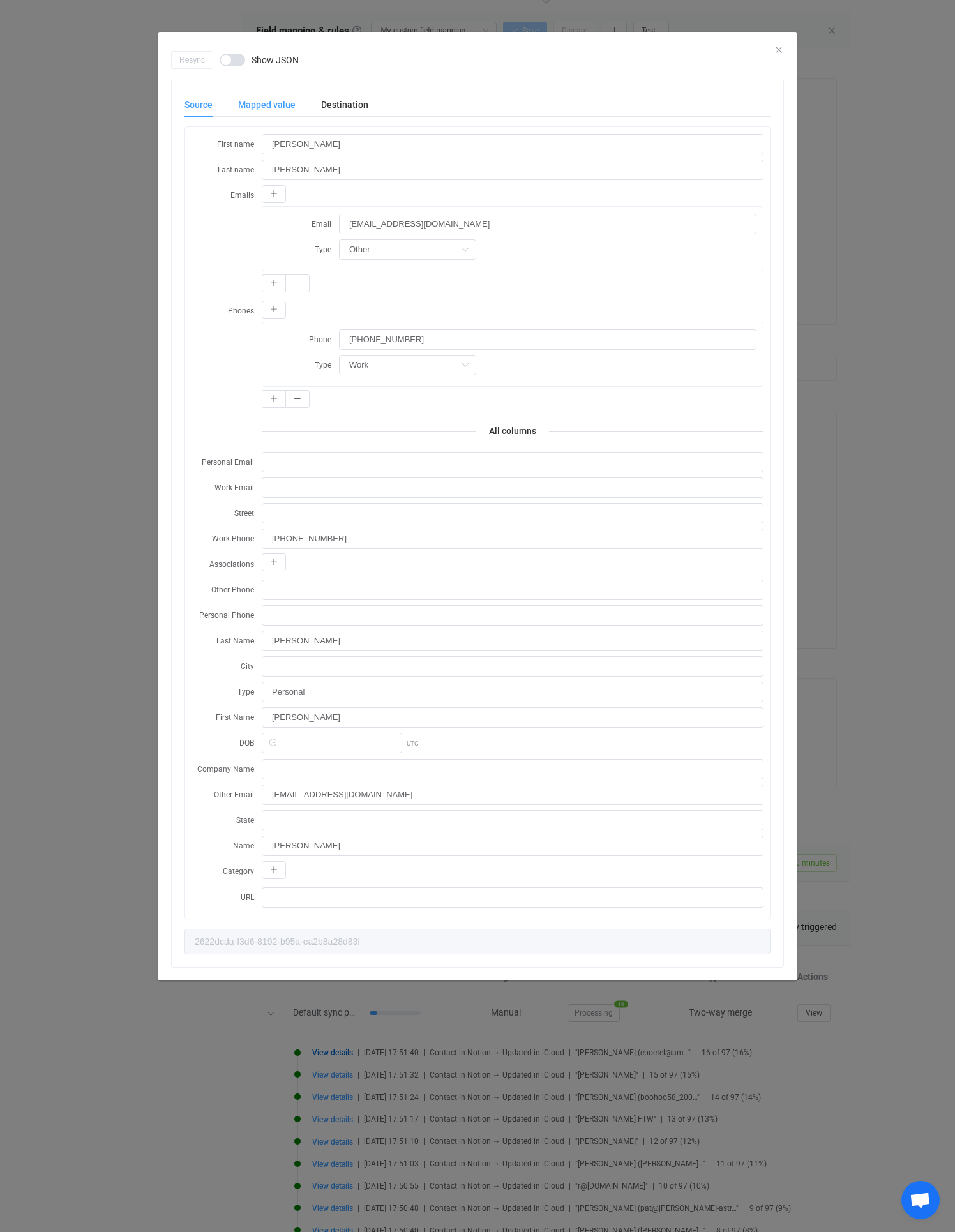
click at [284, 103] on div "Mapped value" at bounding box center [266, 105] width 83 height 25
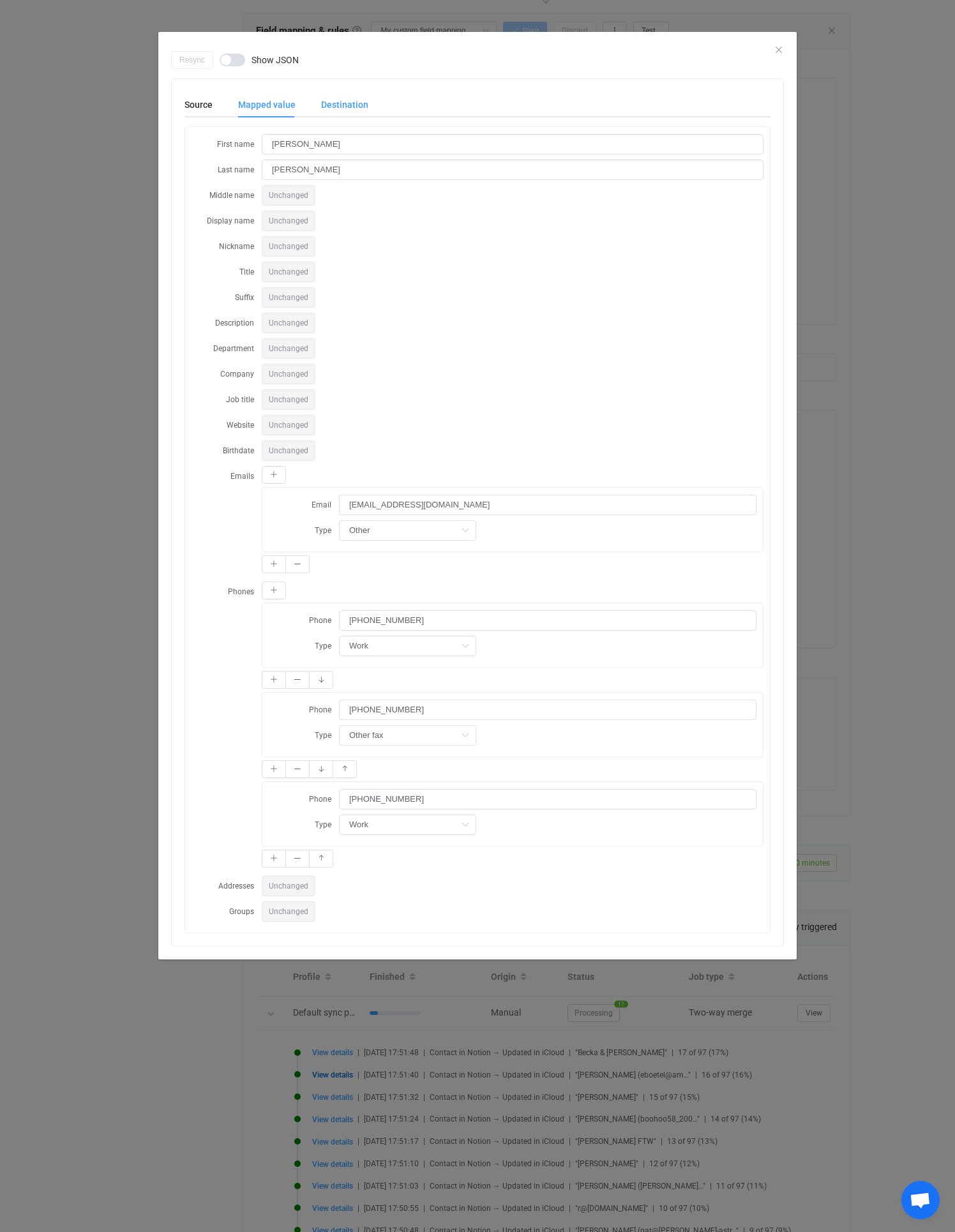
click at [347, 103] on div "Destination" at bounding box center [338, 105] width 60 height 25
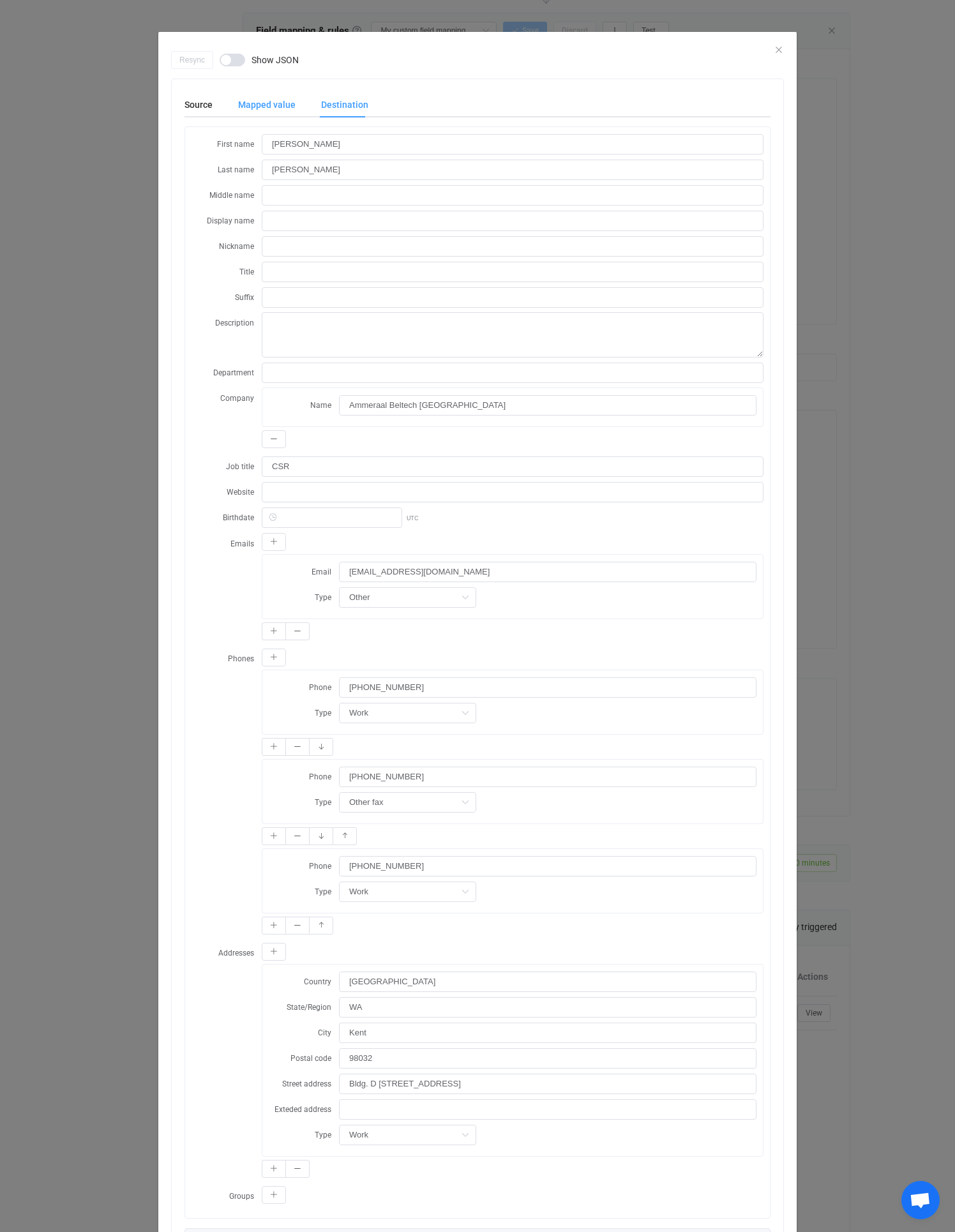
click at [257, 98] on div "Mapped value" at bounding box center [266, 105] width 83 height 25
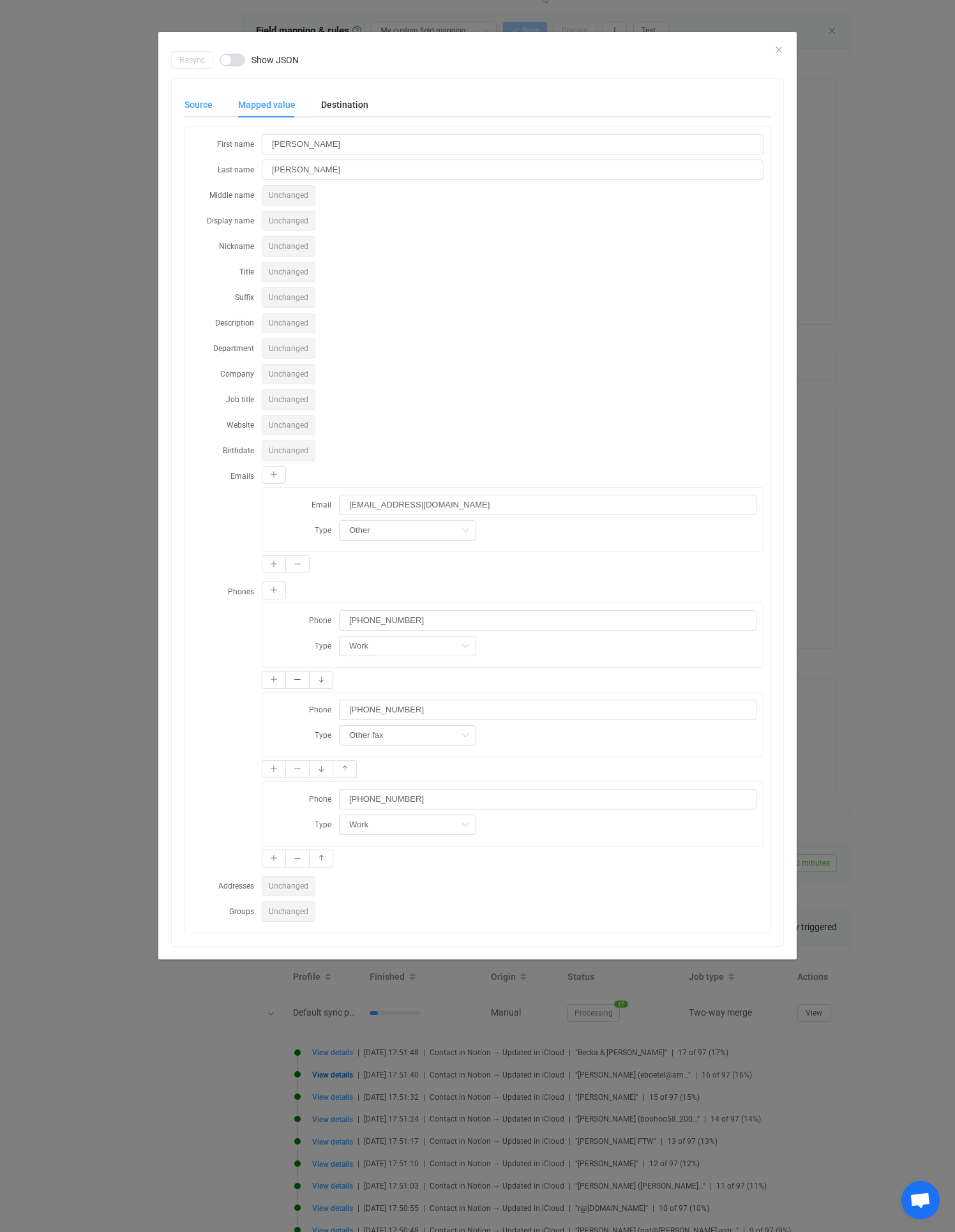
click at [186, 96] on div "Source" at bounding box center [205, 105] width 41 height 25
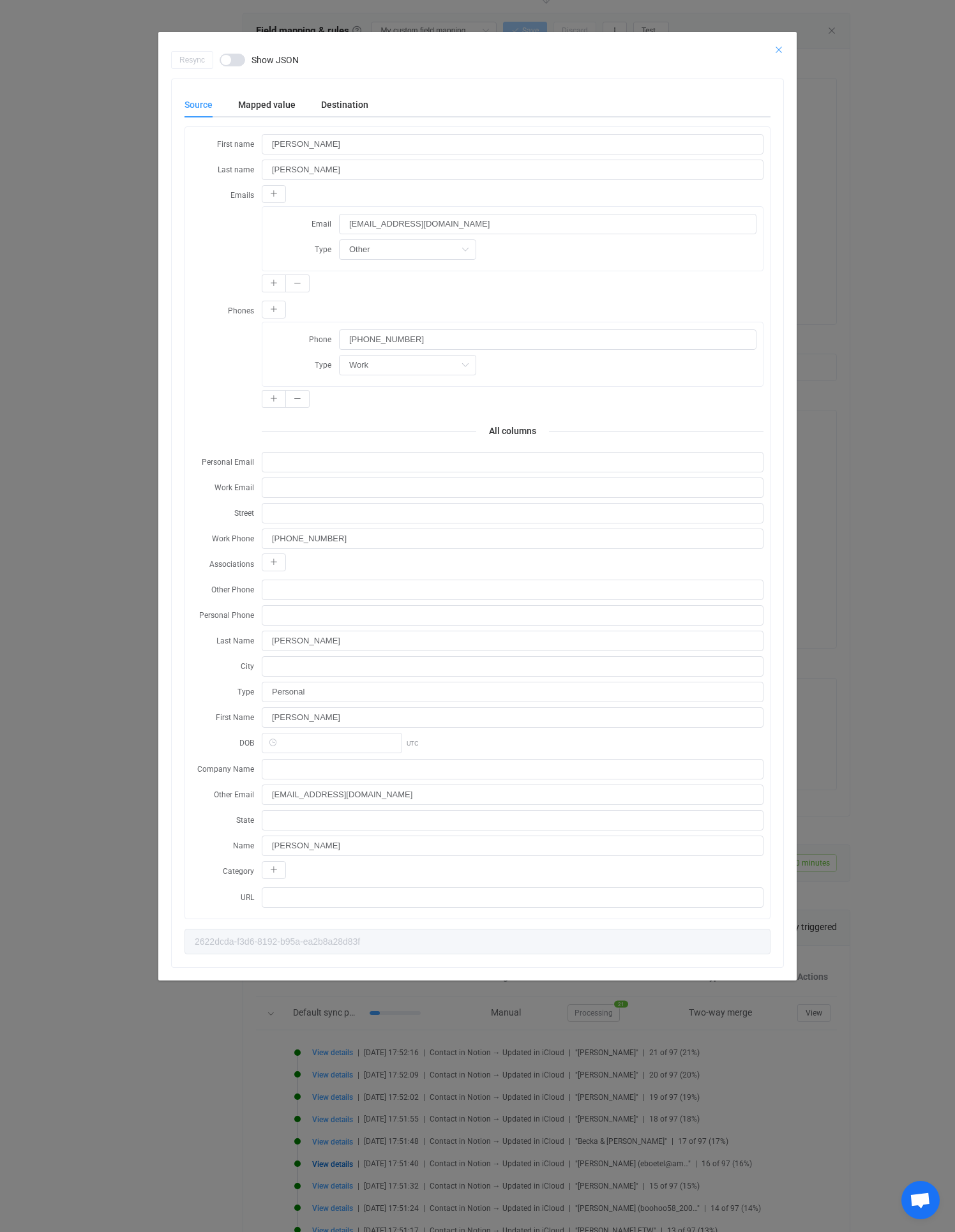
click at [775, 49] on icon "Close" at bounding box center [778, 50] width 10 height 10
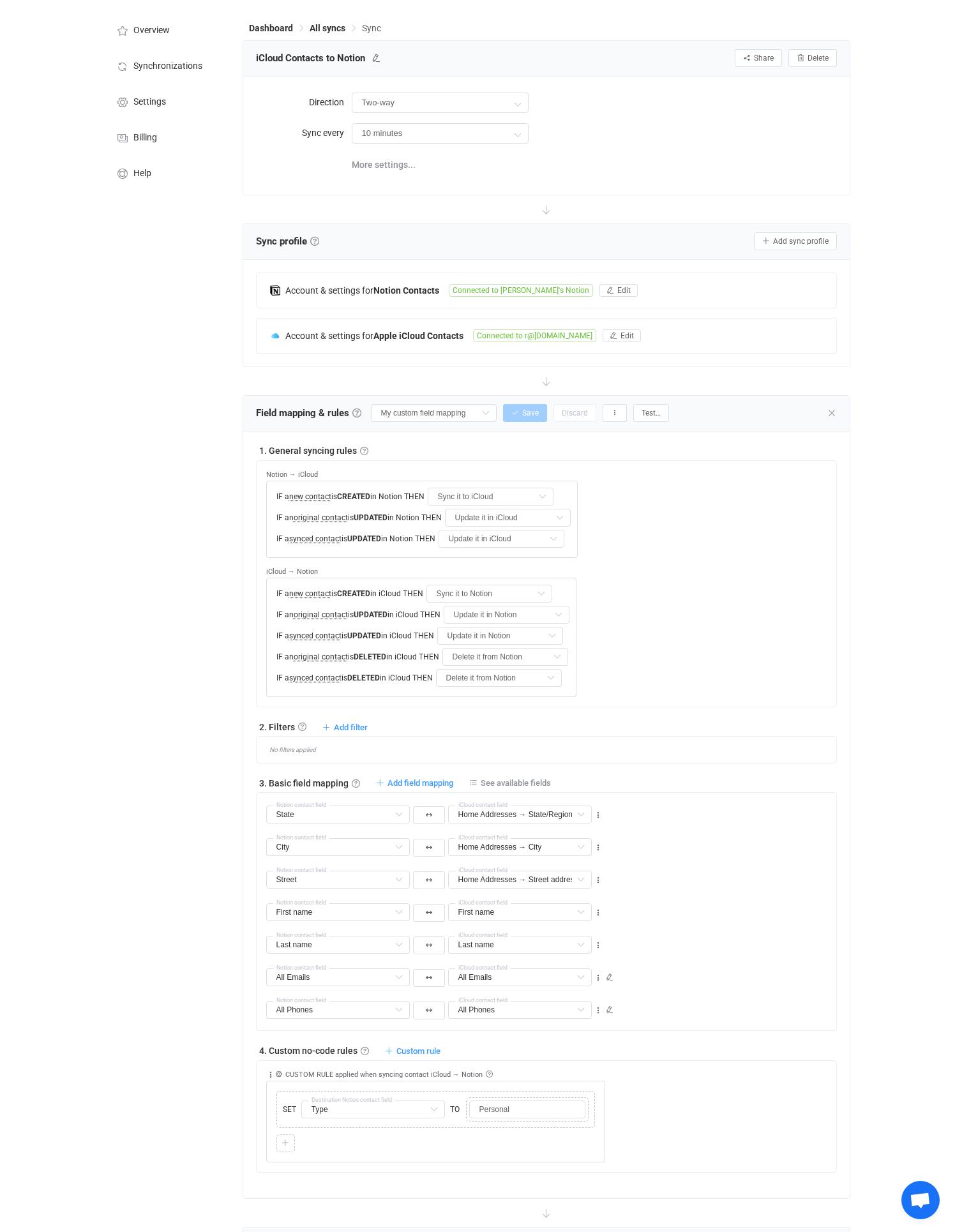
scroll to position [0, 0]
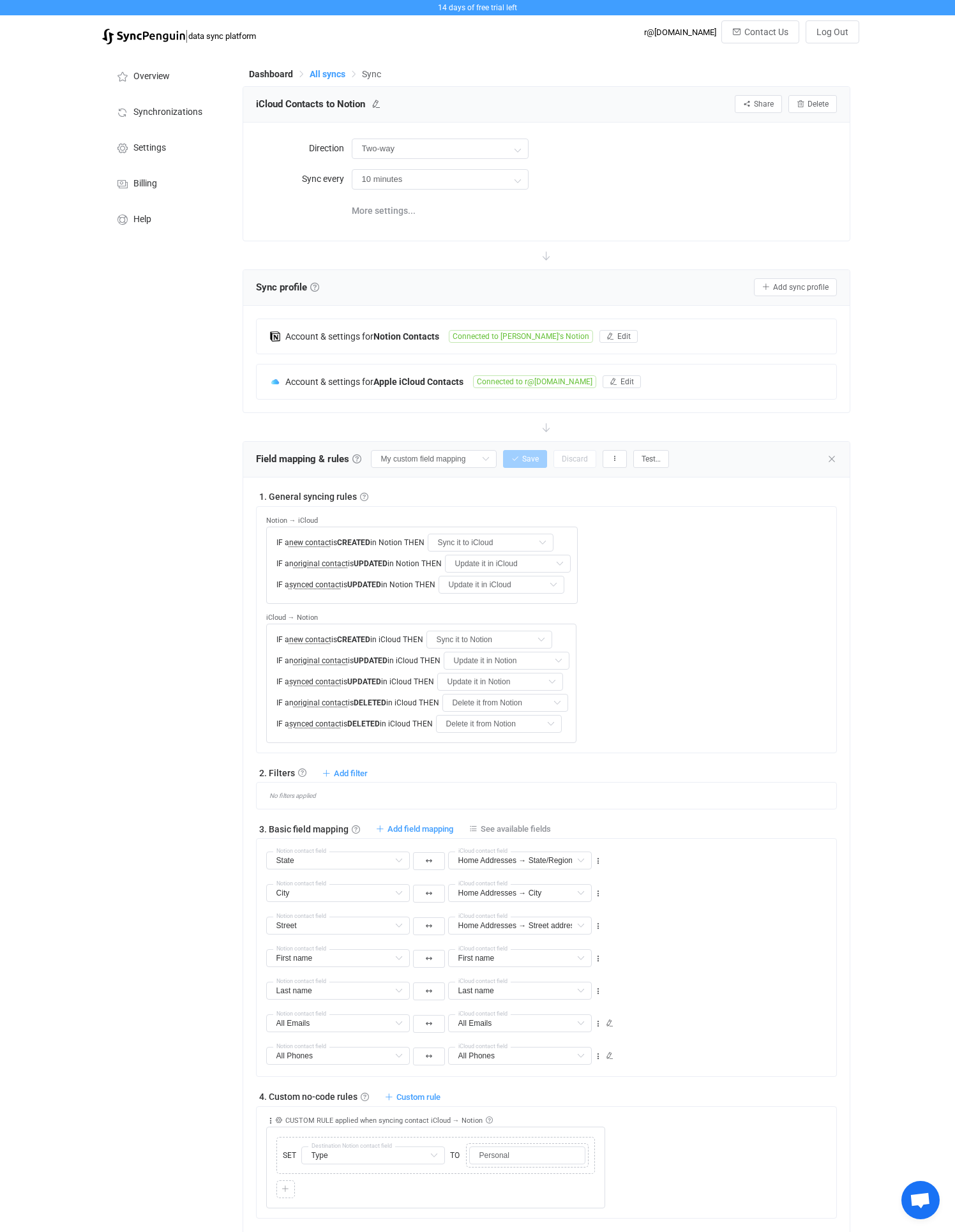
click at [318, 73] on span "All syncs" at bounding box center [328, 74] width 36 height 10
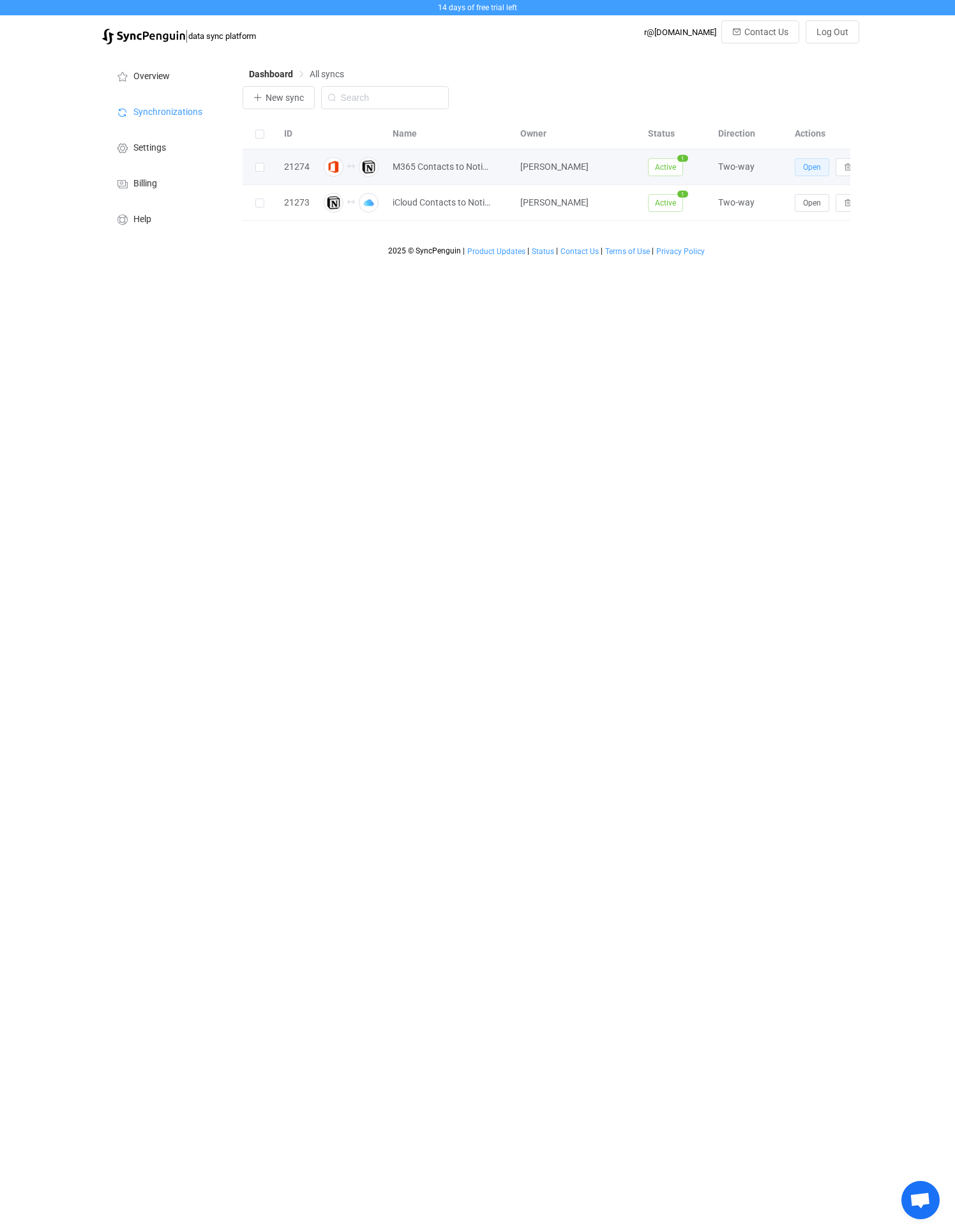
click at [803, 167] on span "Open" at bounding box center [811, 167] width 18 height 9
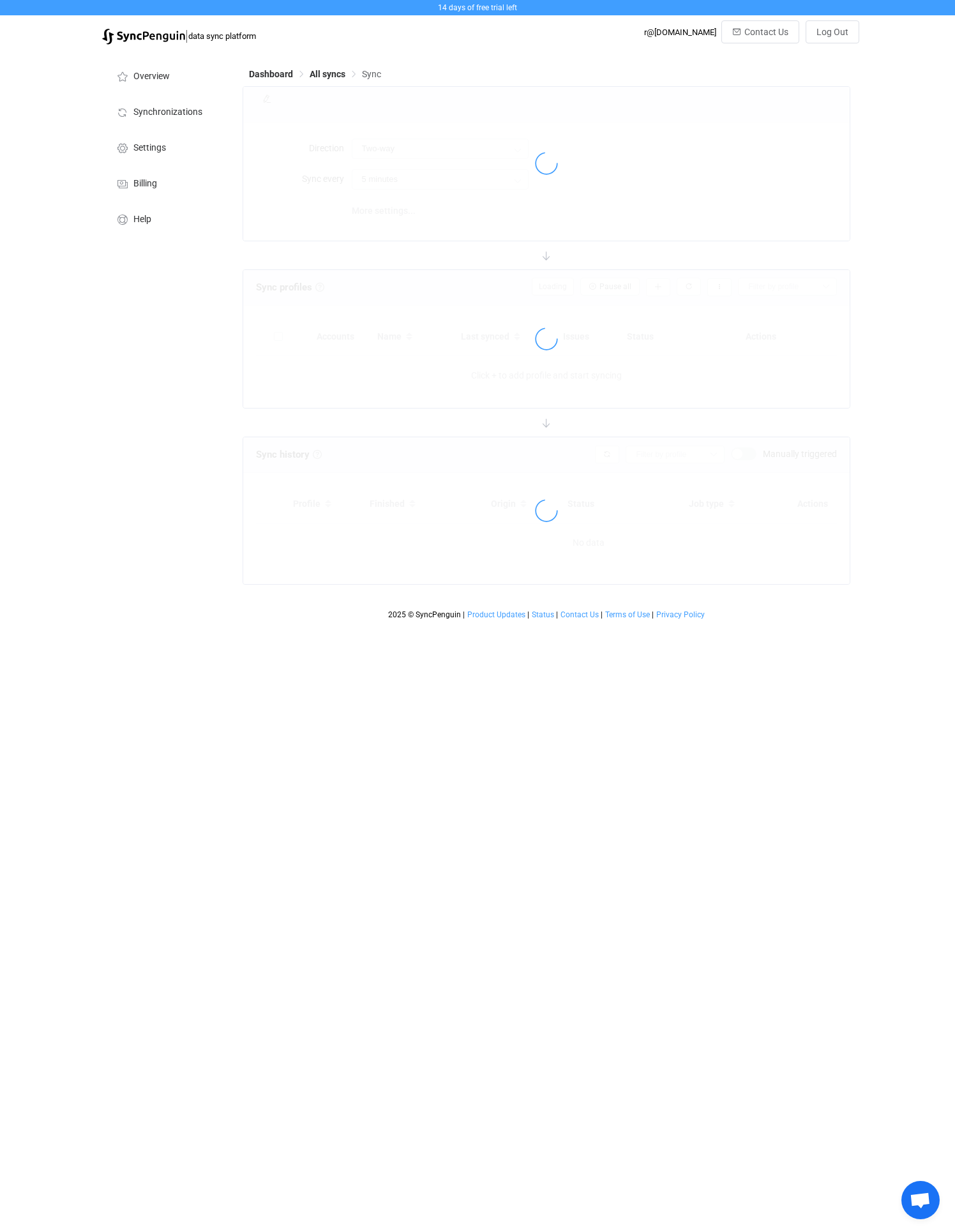
type input "10 minutes"
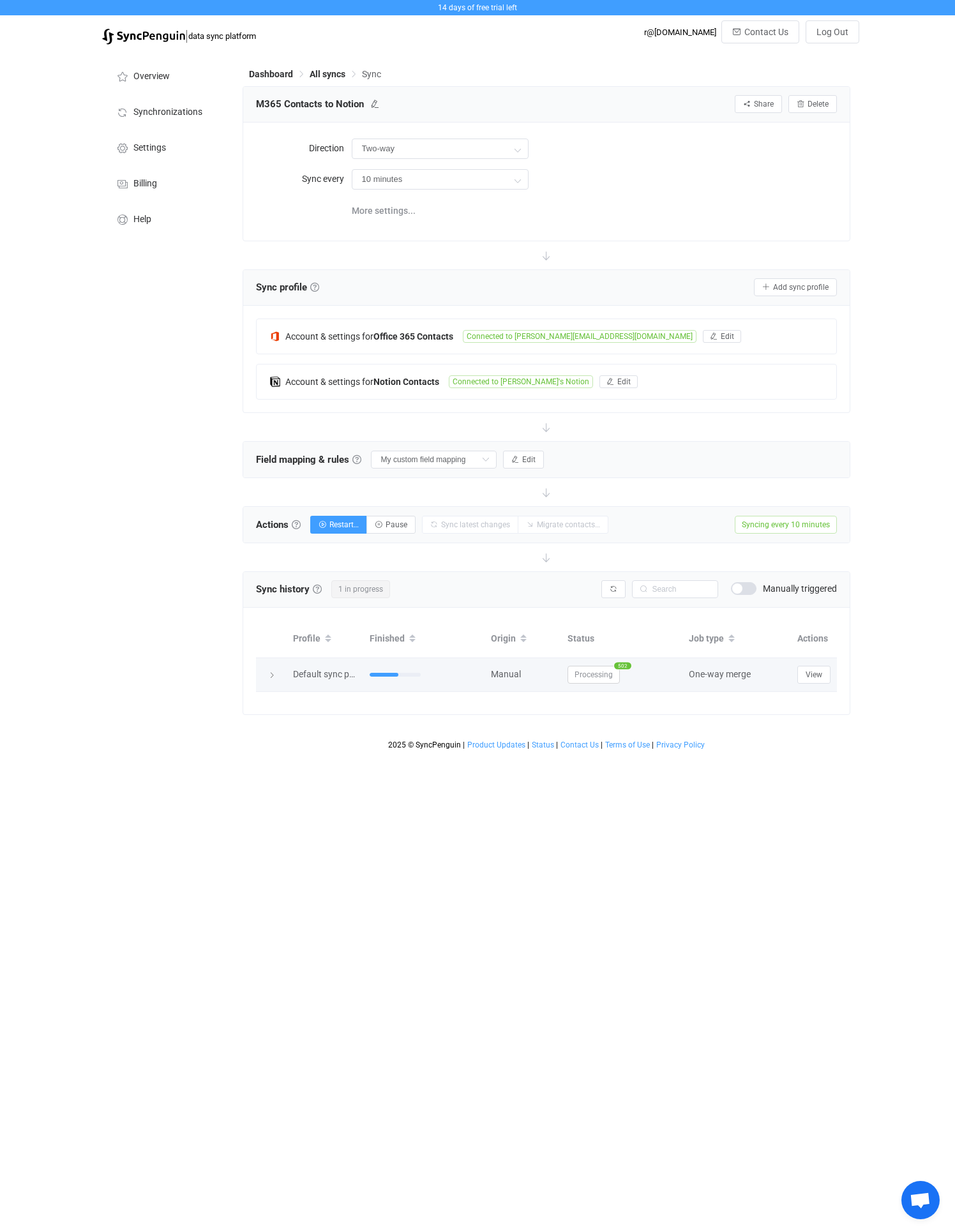
click at [605, 671] on span "Processing" at bounding box center [594, 674] width 52 height 18
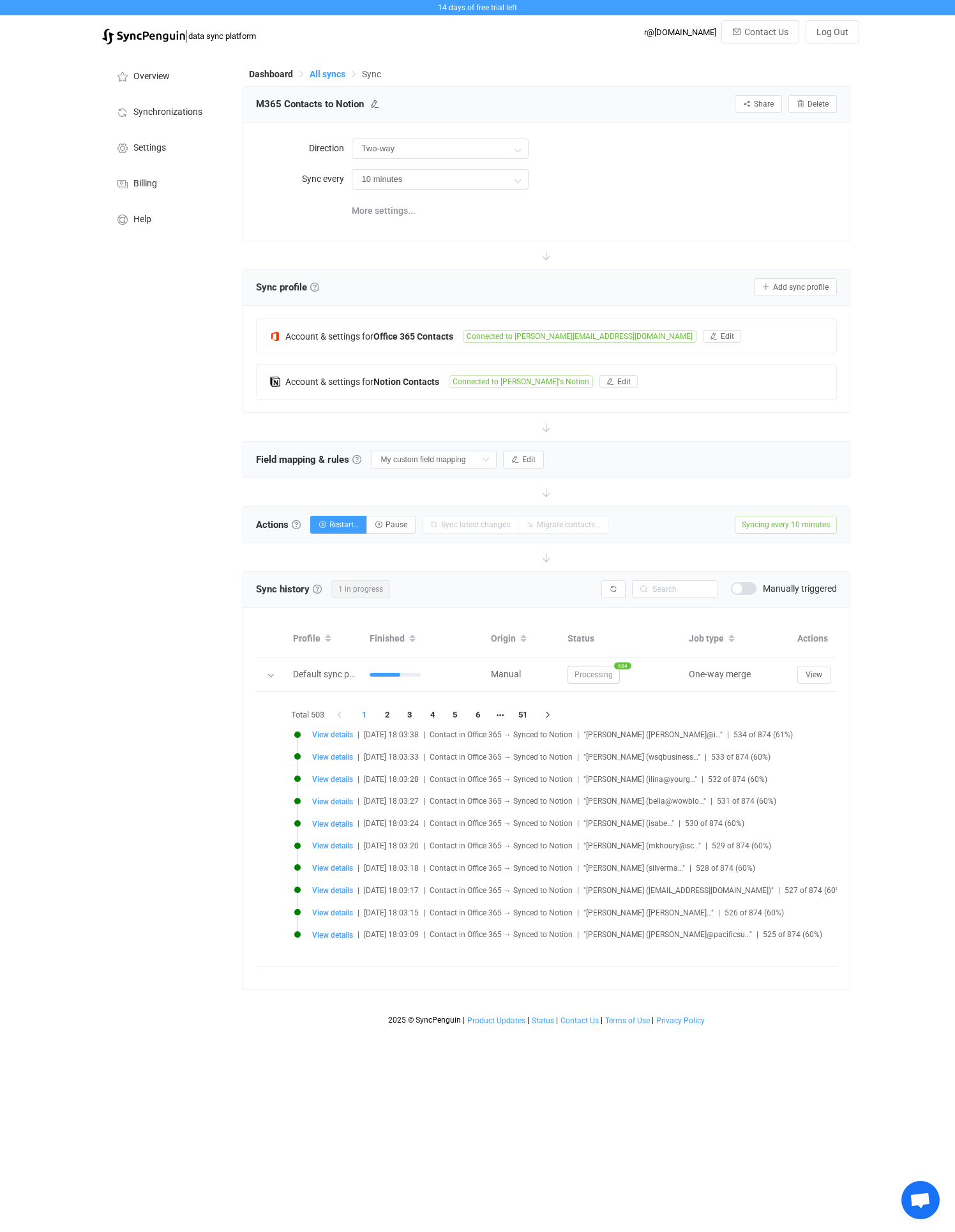
click at [325, 74] on span "All syncs" at bounding box center [328, 74] width 36 height 10
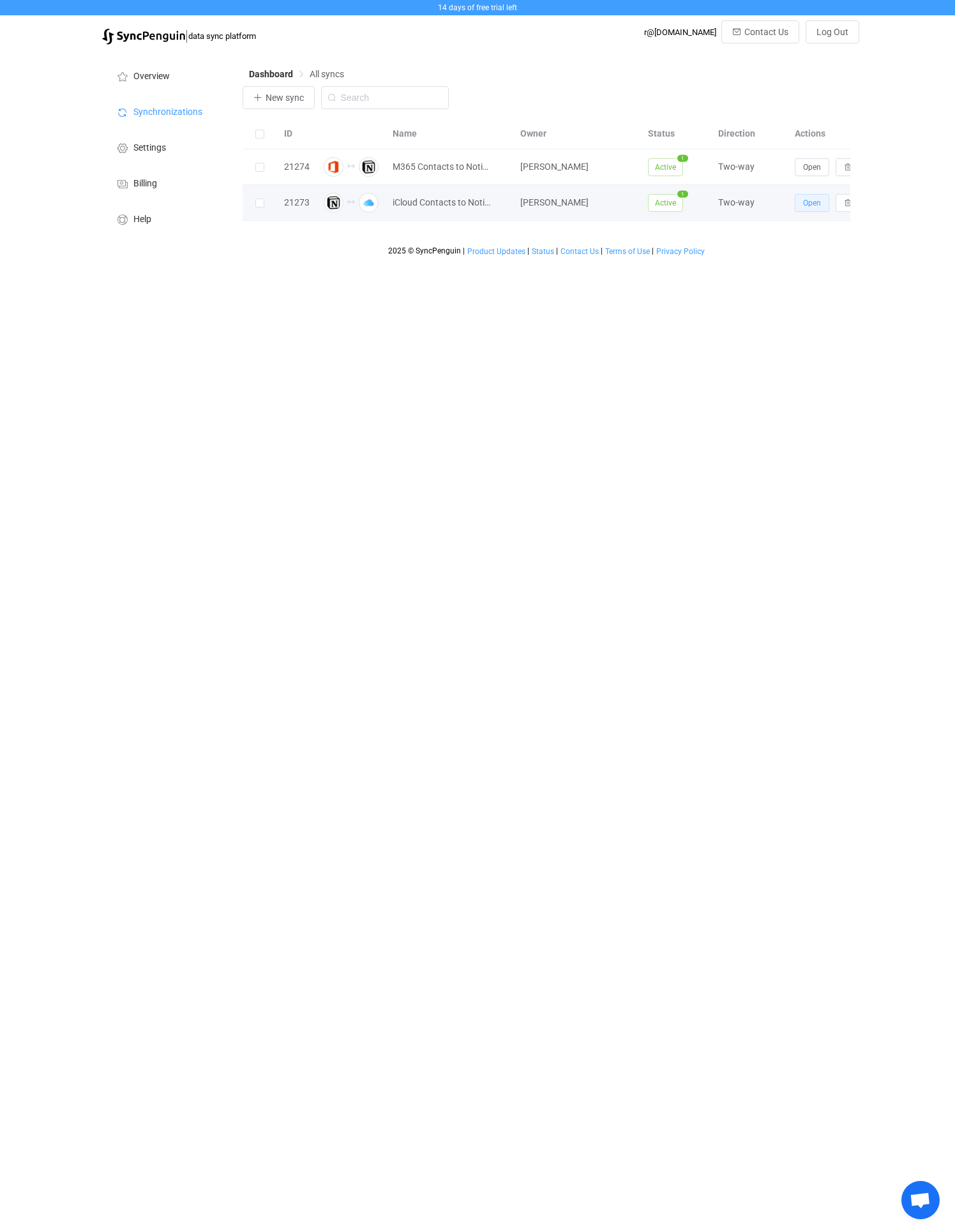
click at [818, 197] on button "Open" at bounding box center [811, 202] width 35 height 18
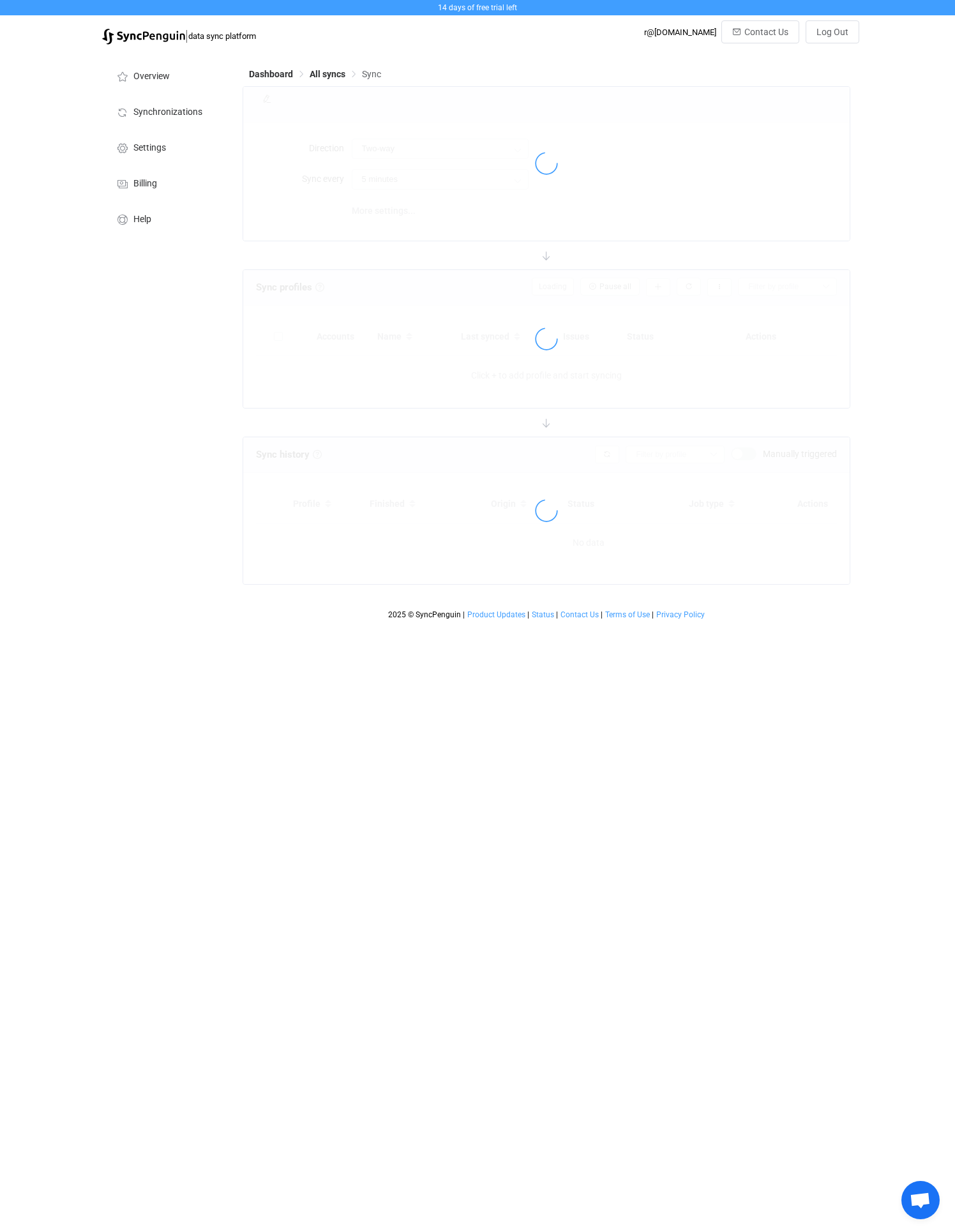
type input "10 minutes"
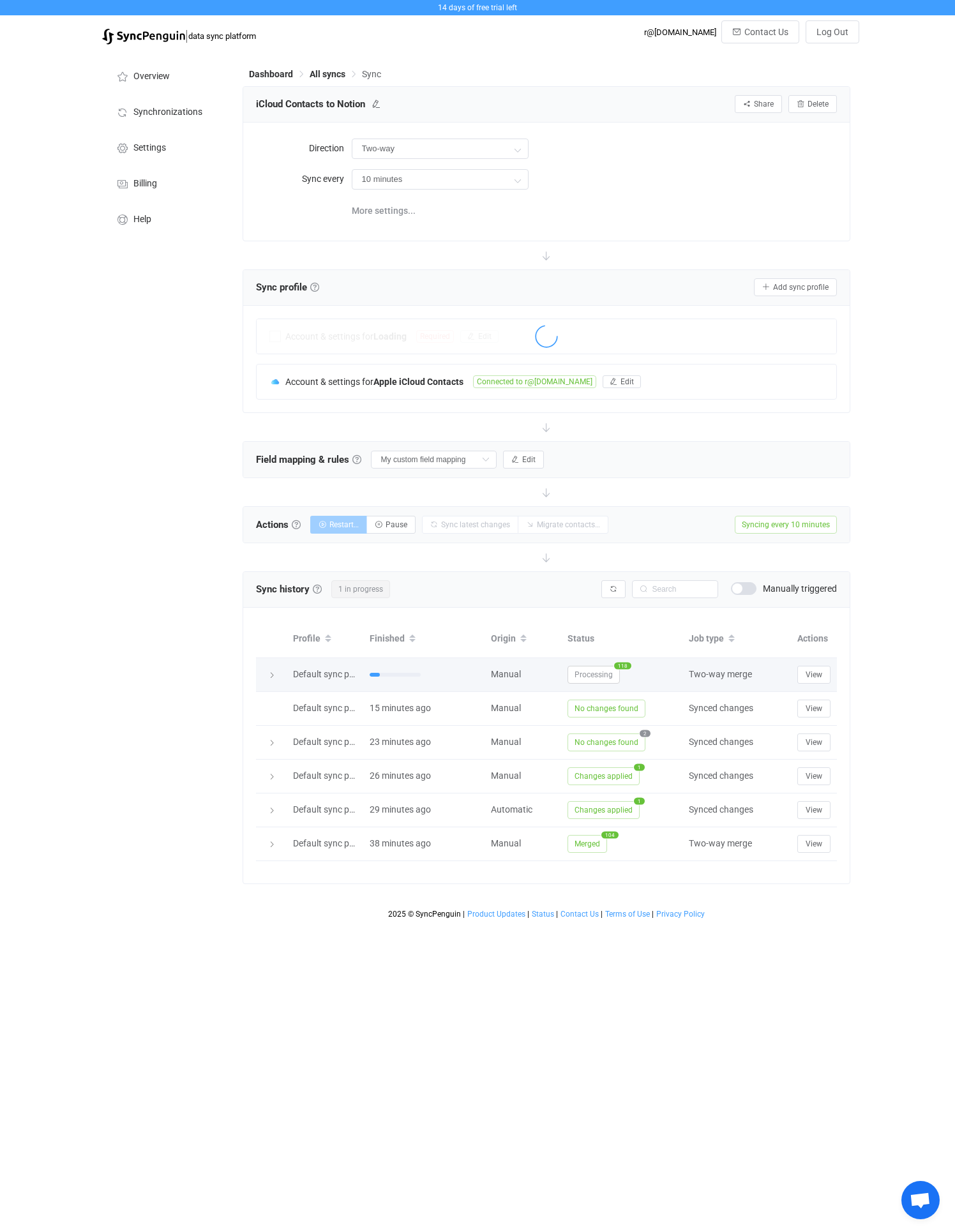
click at [590, 673] on span "Processing" at bounding box center [594, 674] width 52 height 18
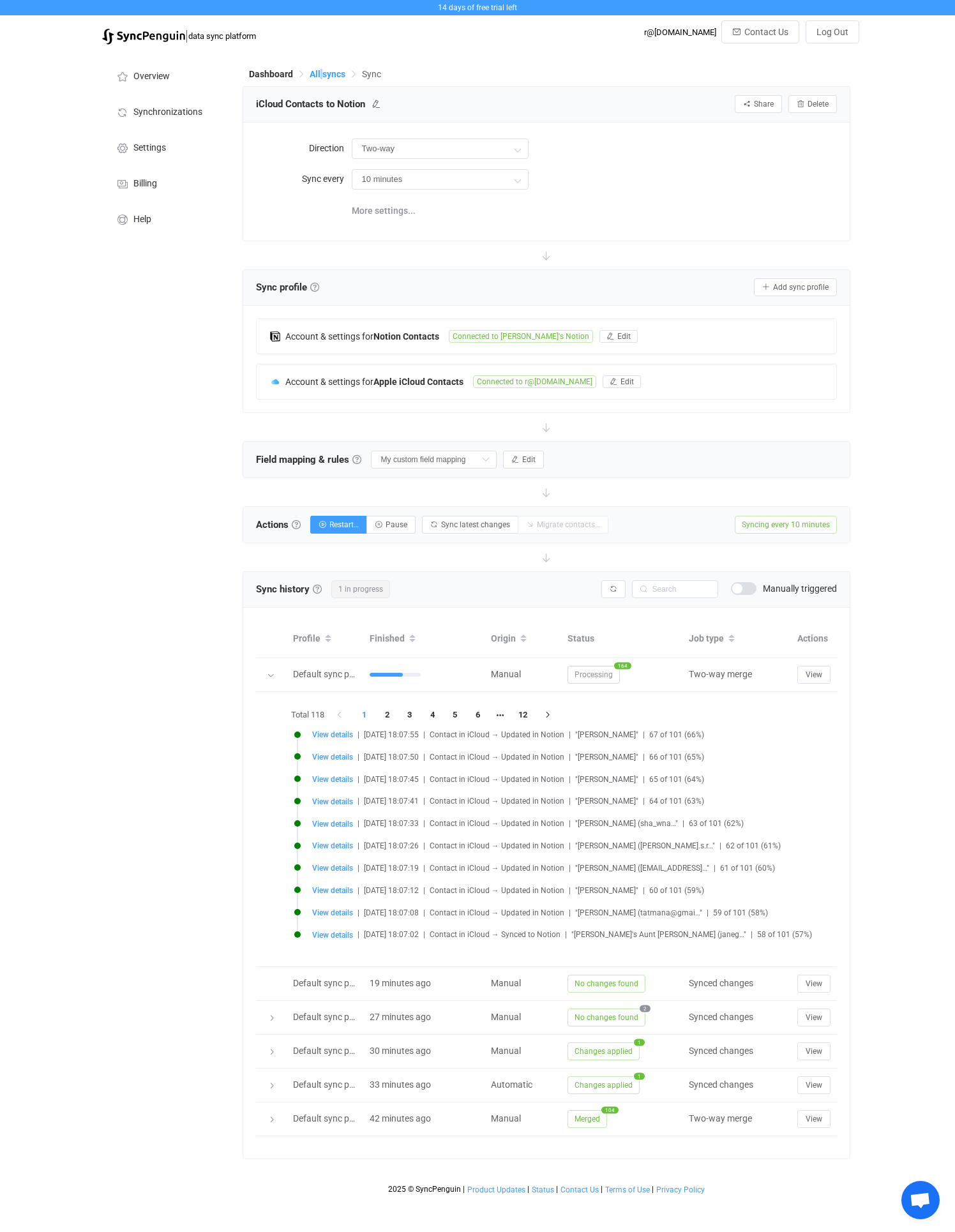
click at [320, 75] on span "All syncs" at bounding box center [328, 74] width 36 height 10
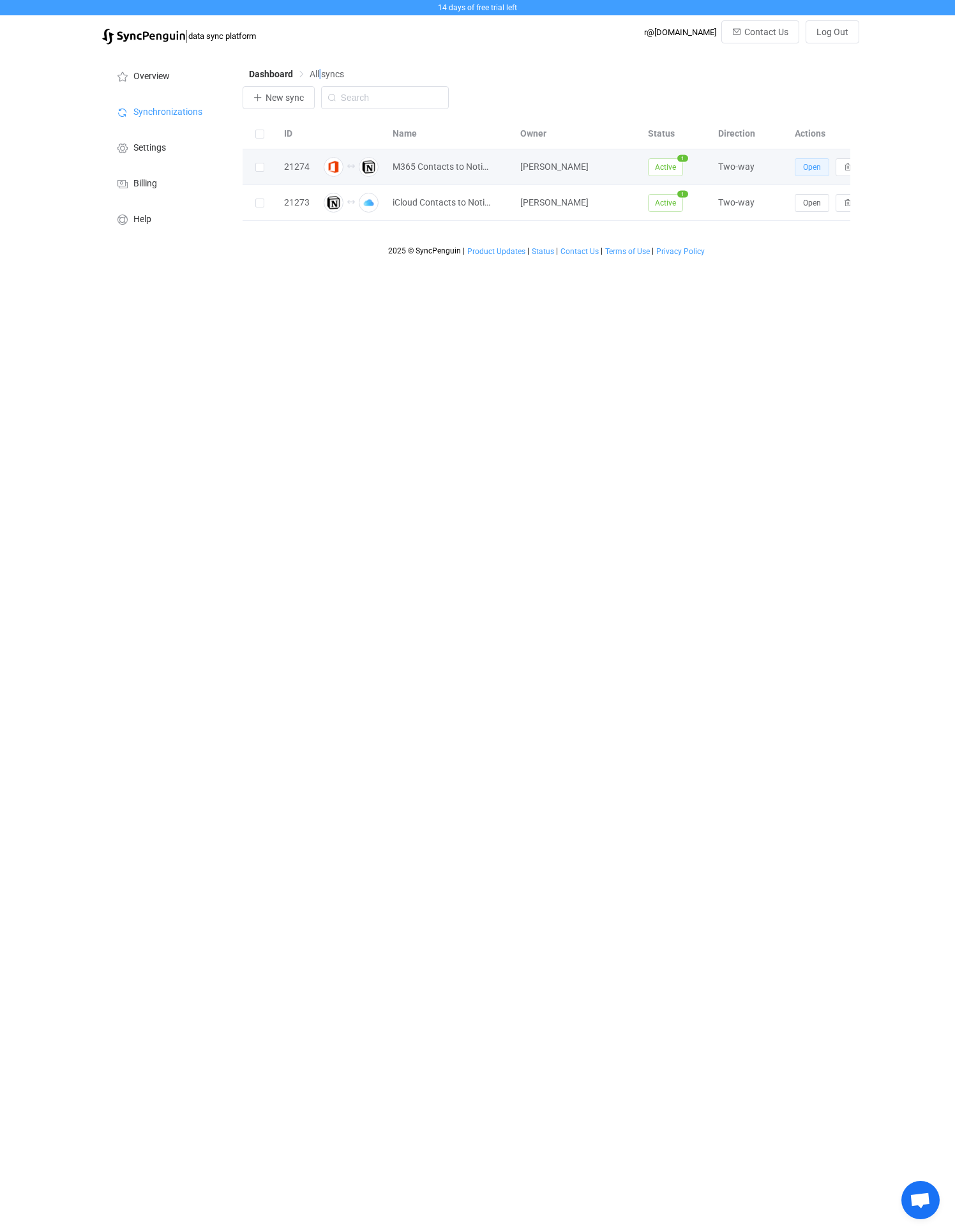
click at [799, 165] on button "Open" at bounding box center [811, 167] width 35 height 18
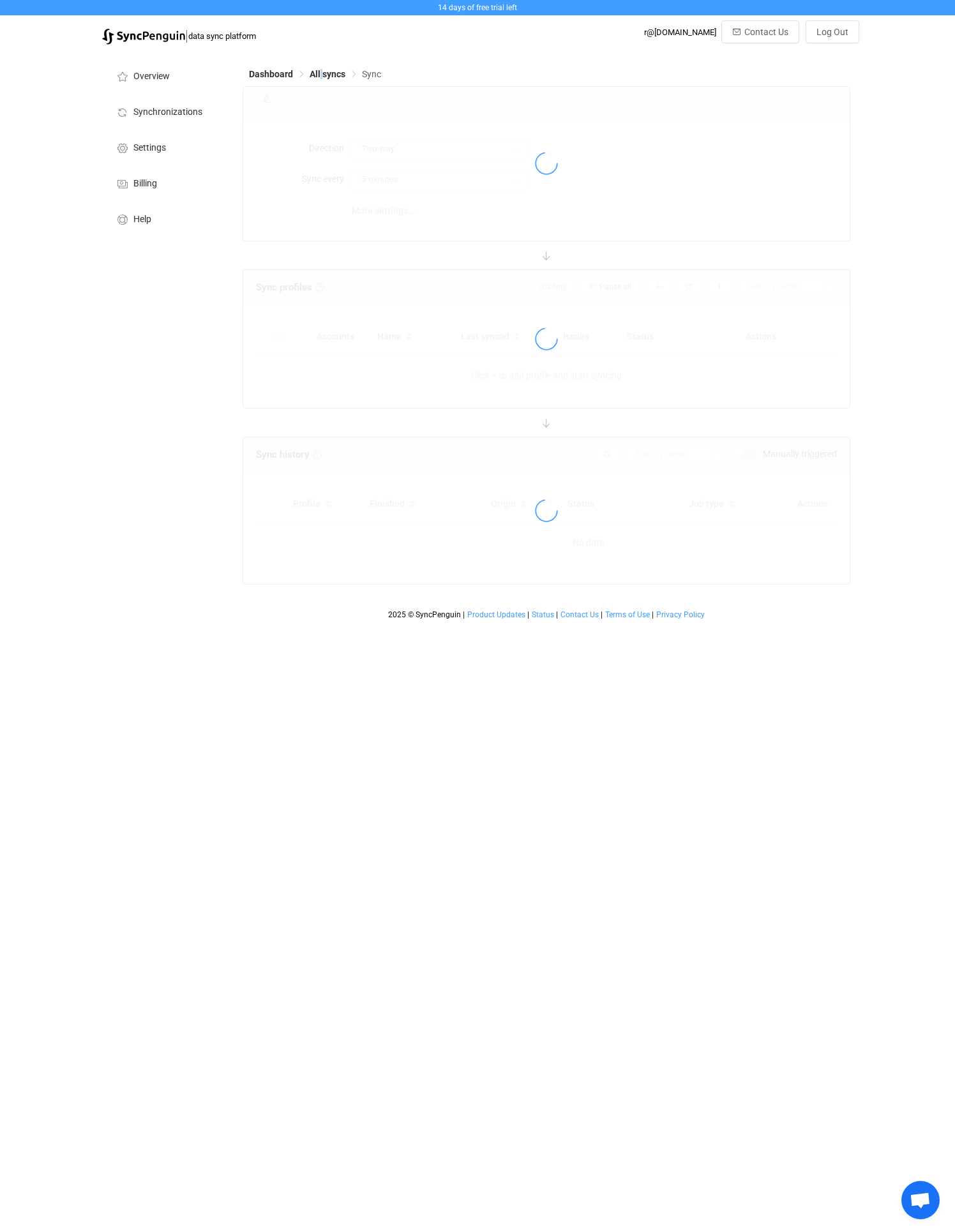
type input "10 minutes"
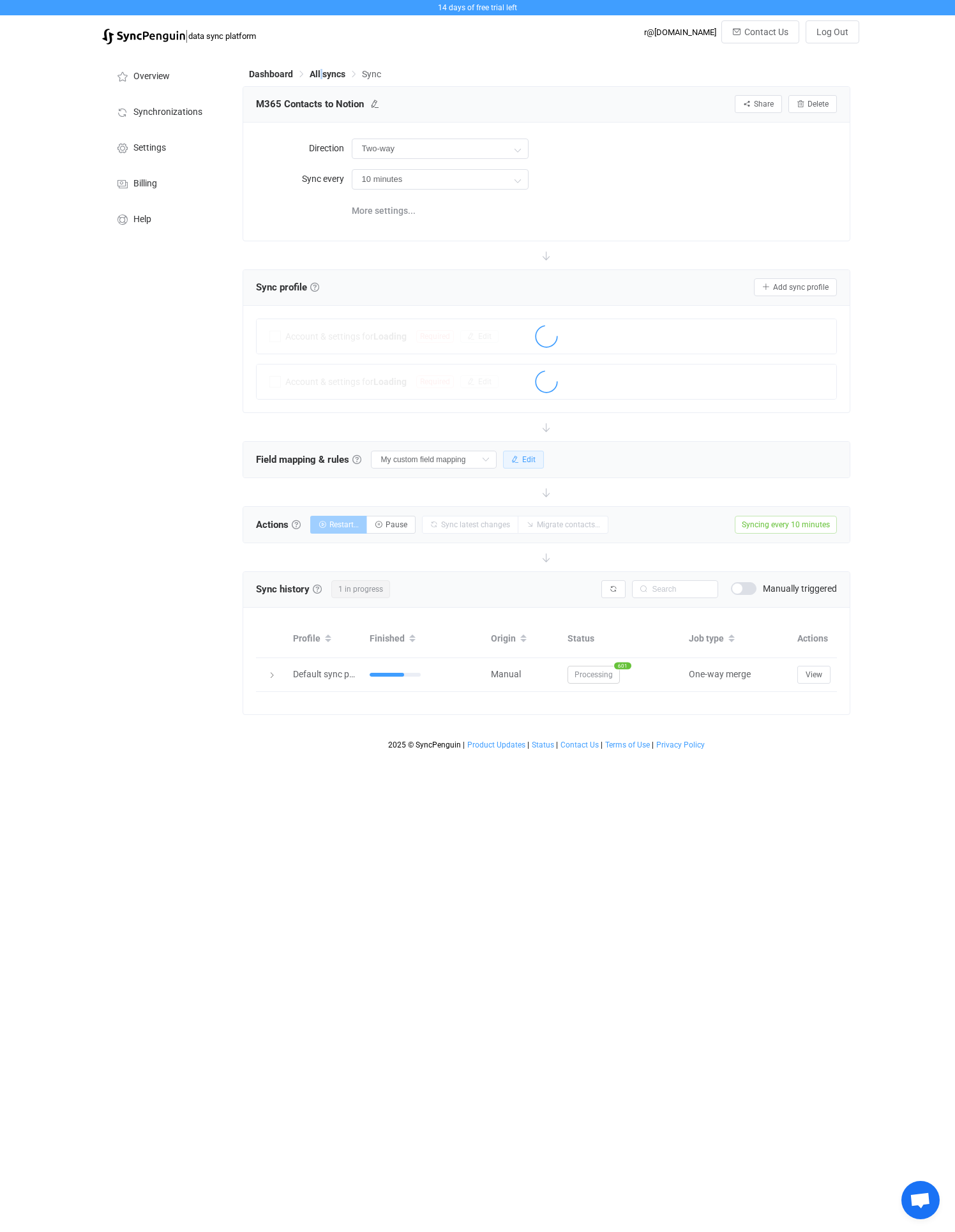
click at [521, 453] on button "Edit" at bounding box center [523, 459] width 41 height 18
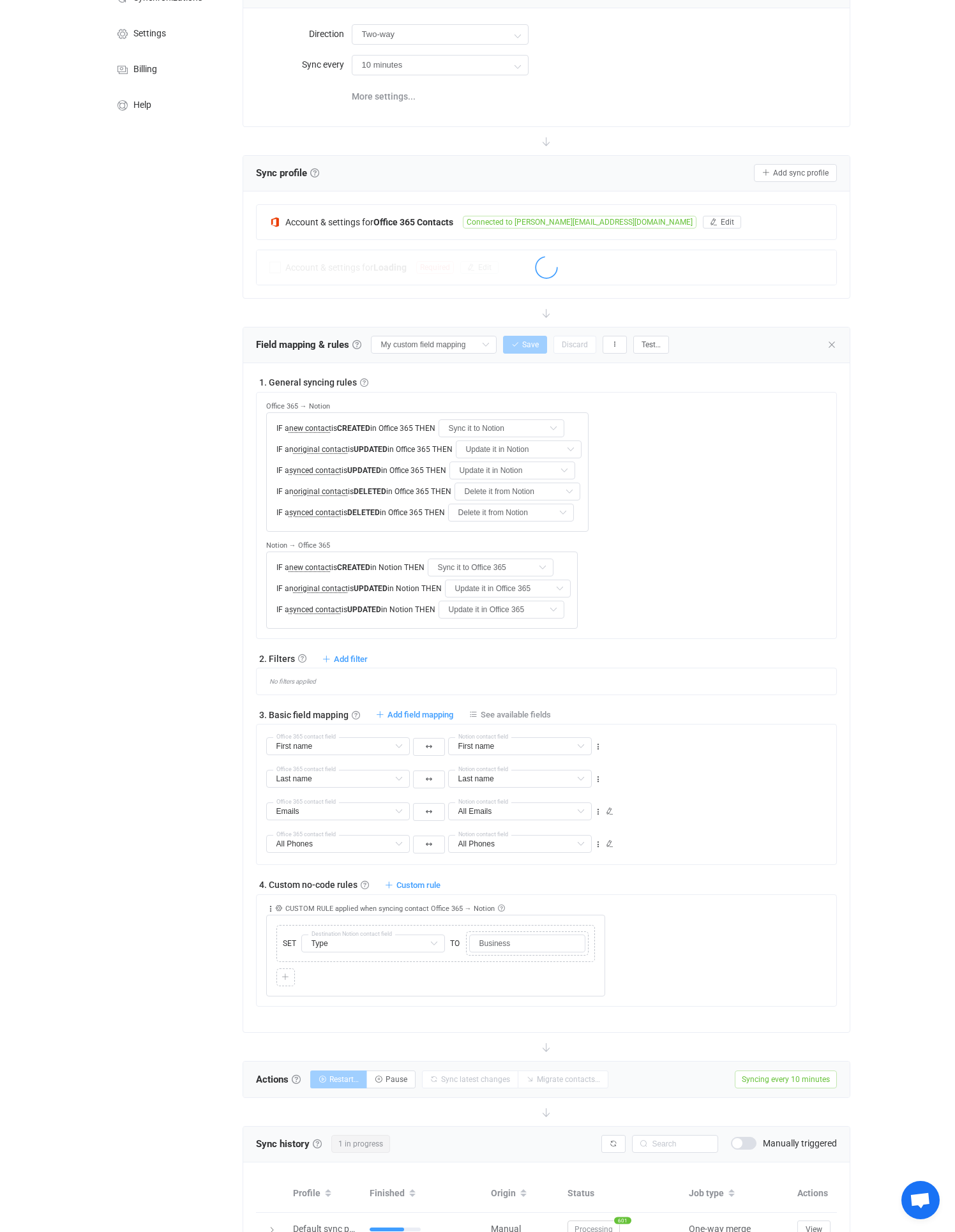
scroll to position [202, 0]
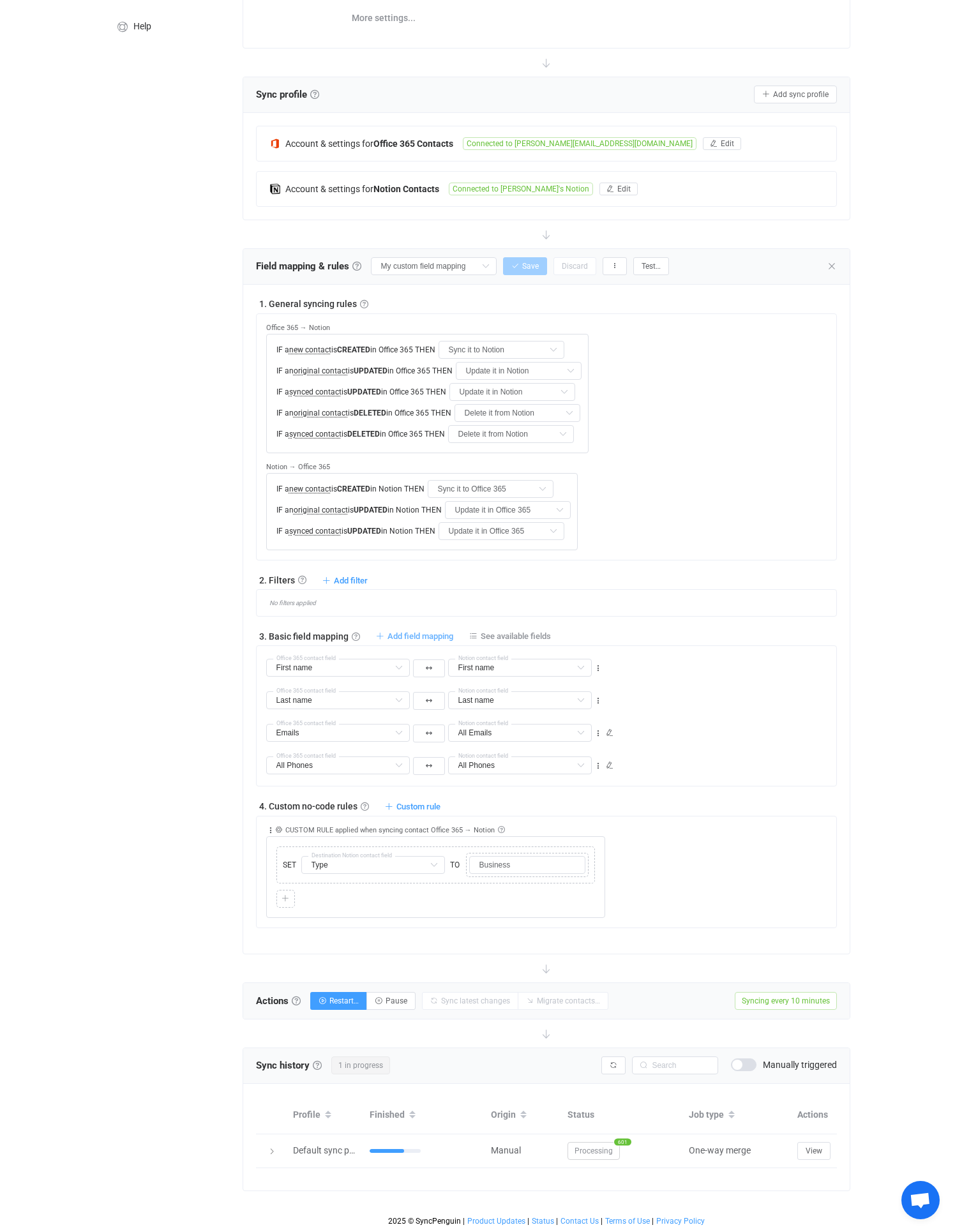
click at [427, 631] on span "Add field mapping" at bounding box center [420, 636] width 66 height 10
type input "First name"
type input "Last name"
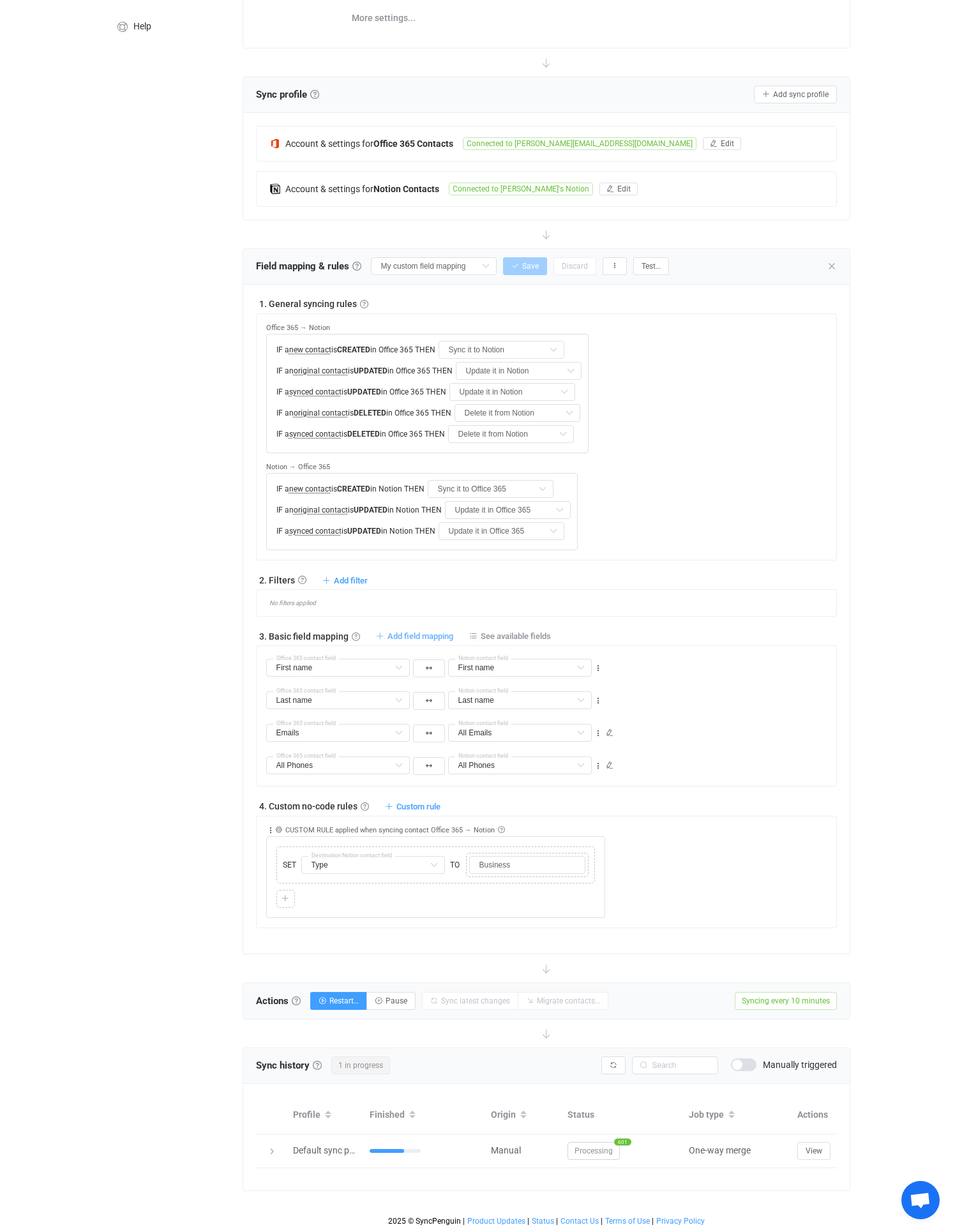
type input "Emails"
type input "All Emails"
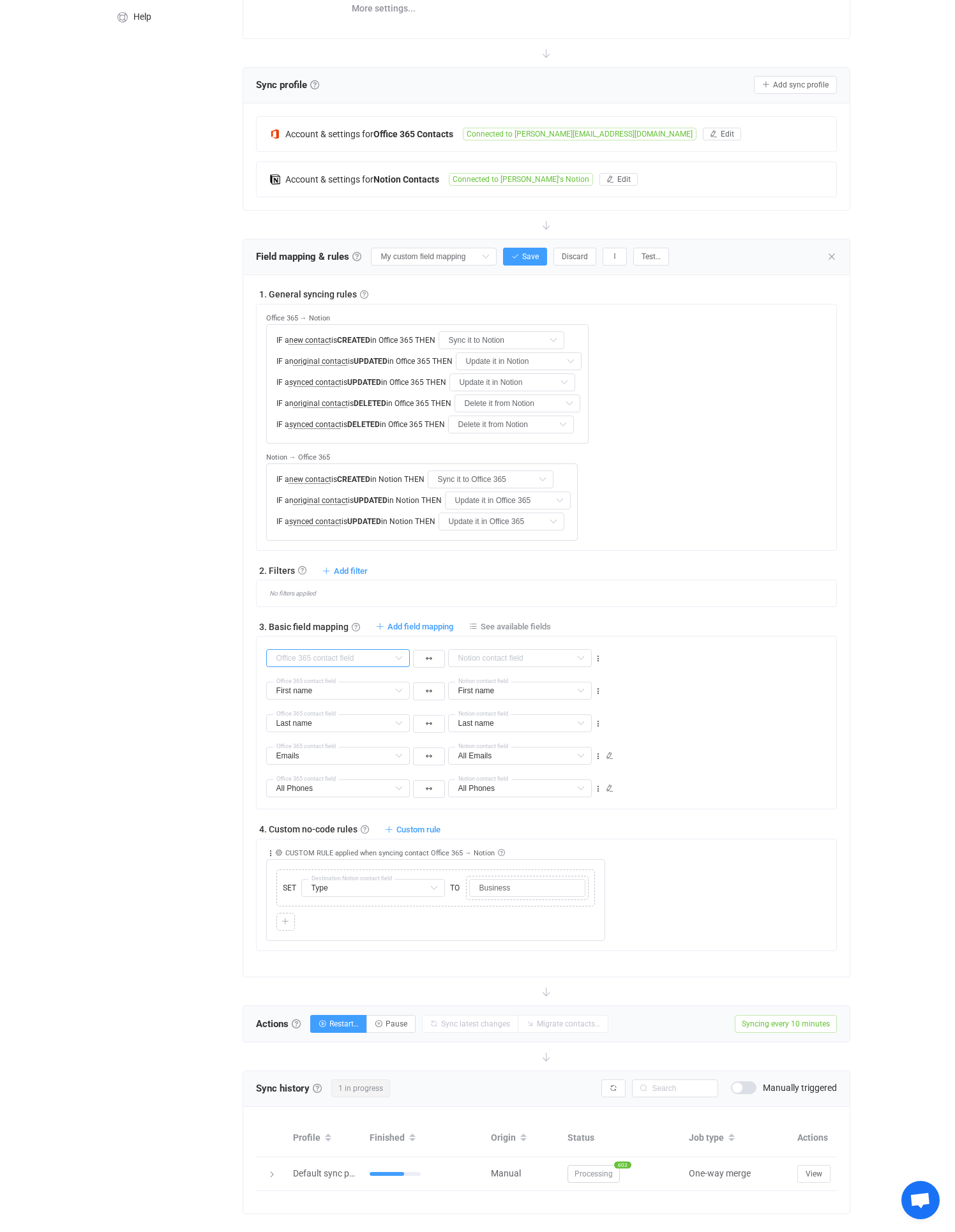
click at [308, 652] on input "text" at bounding box center [337, 657] width 144 height 18
click at [311, 696] on li "Company Default field" at bounding box center [359, 690] width 185 height 22
type input "Company"
click at [543, 659] on input "text" at bounding box center [519, 657] width 144 height 18
click at [558, 686] on span "All columns" at bounding box center [578, 690] width 42 height 22
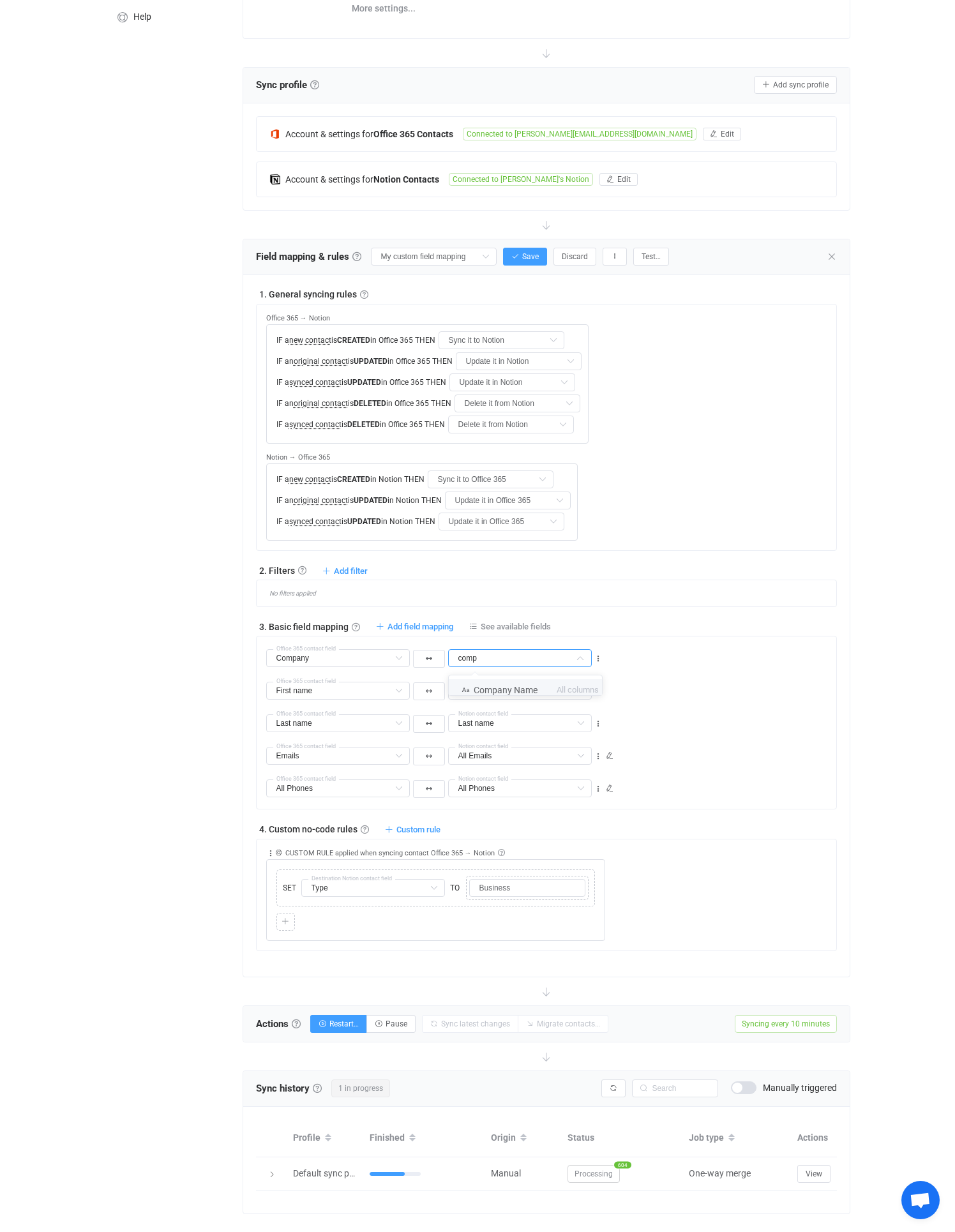
type input "Company Name"
click at [522, 260] on span "Save" at bounding box center [530, 256] width 16 height 9
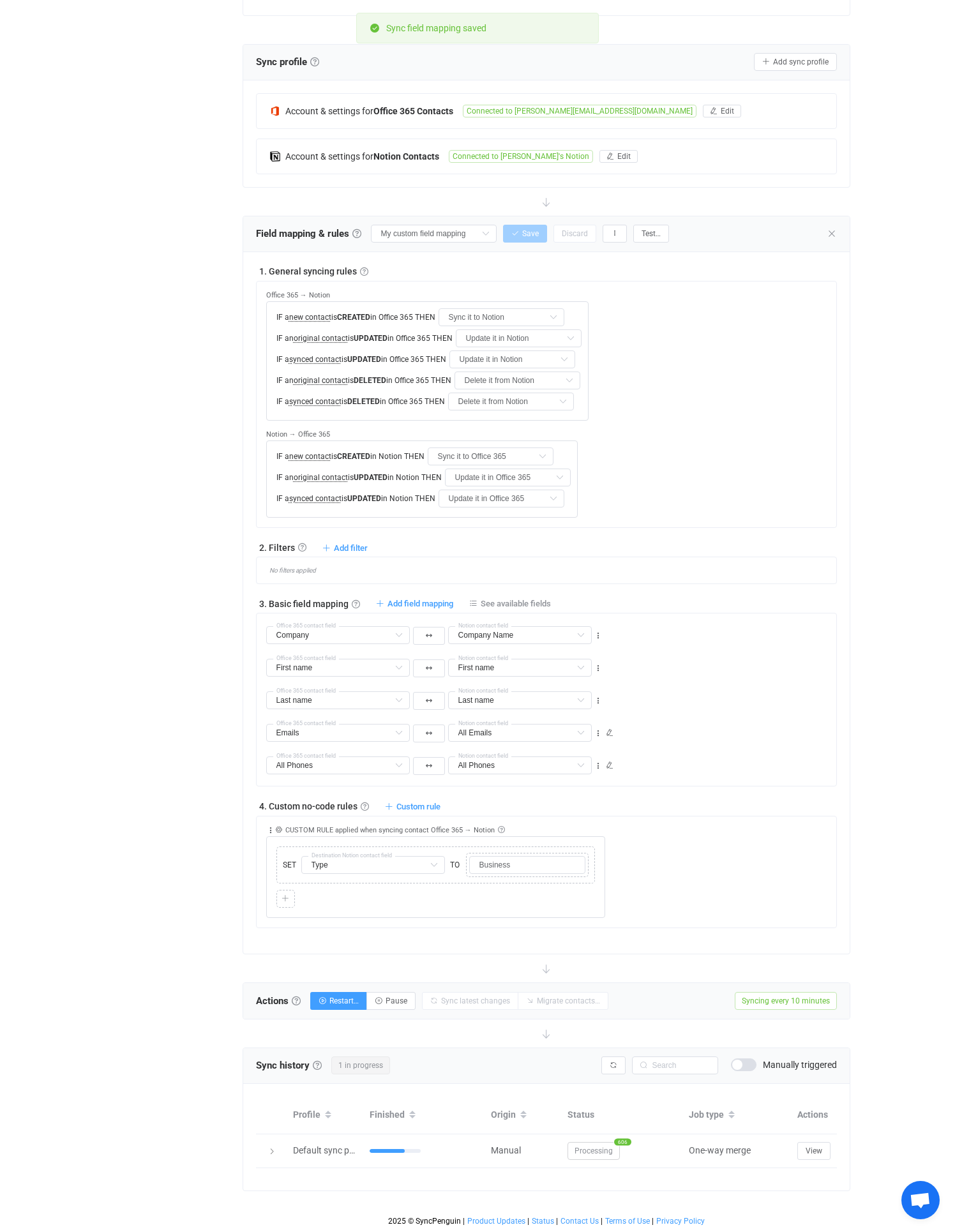
scroll to position [235, 0]
click at [340, 996] on span "Restart…" at bounding box center [343, 1001] width 29 height 9
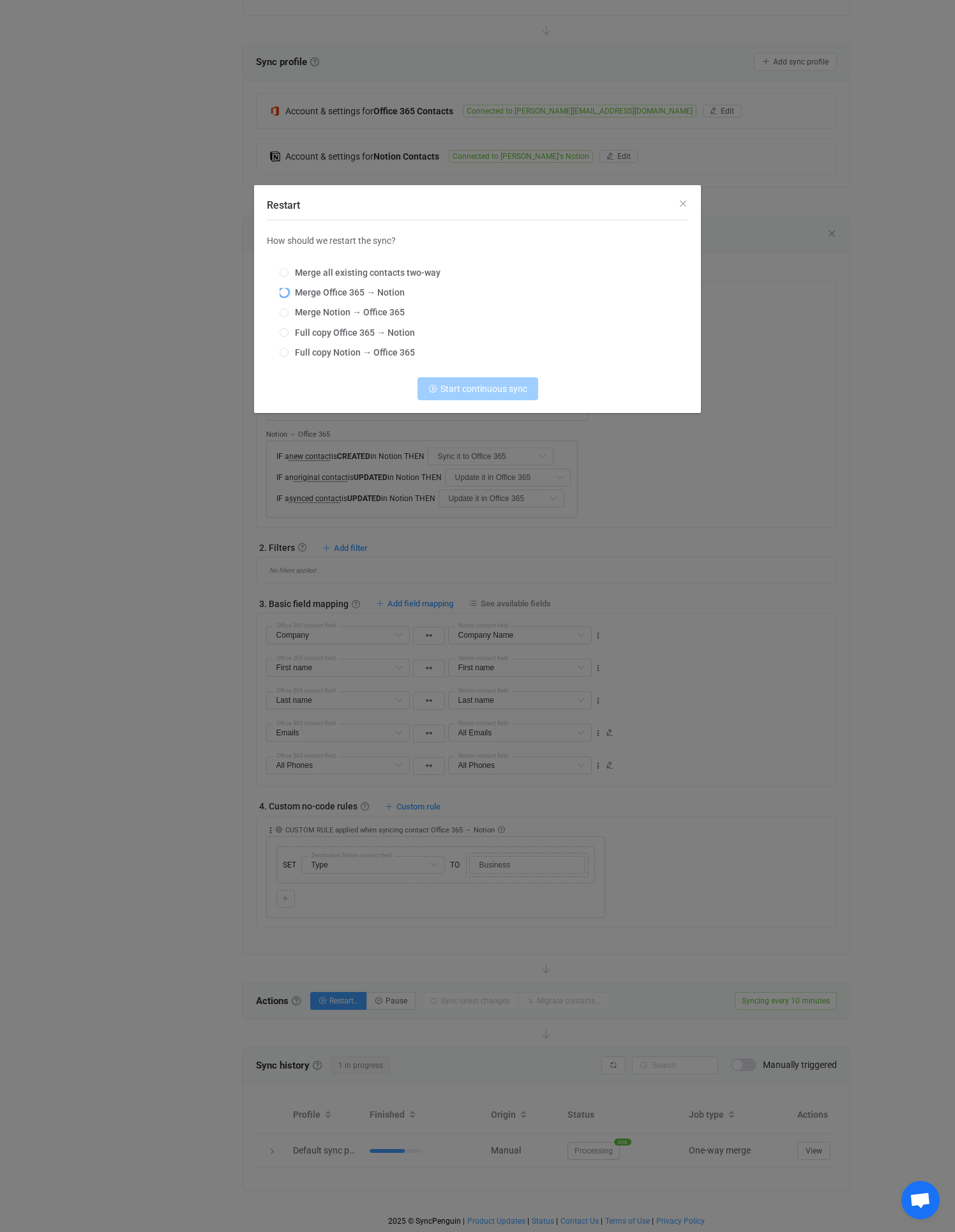
click at [342, 289] on span "Merge Office 365 → Notion" at bounding box center [347, 292] width 116 height 10
click at [289, 289] on input "Merge Office 365 → Notion" at bounding box center [284, 293] width 9 height 10
radio input "true"
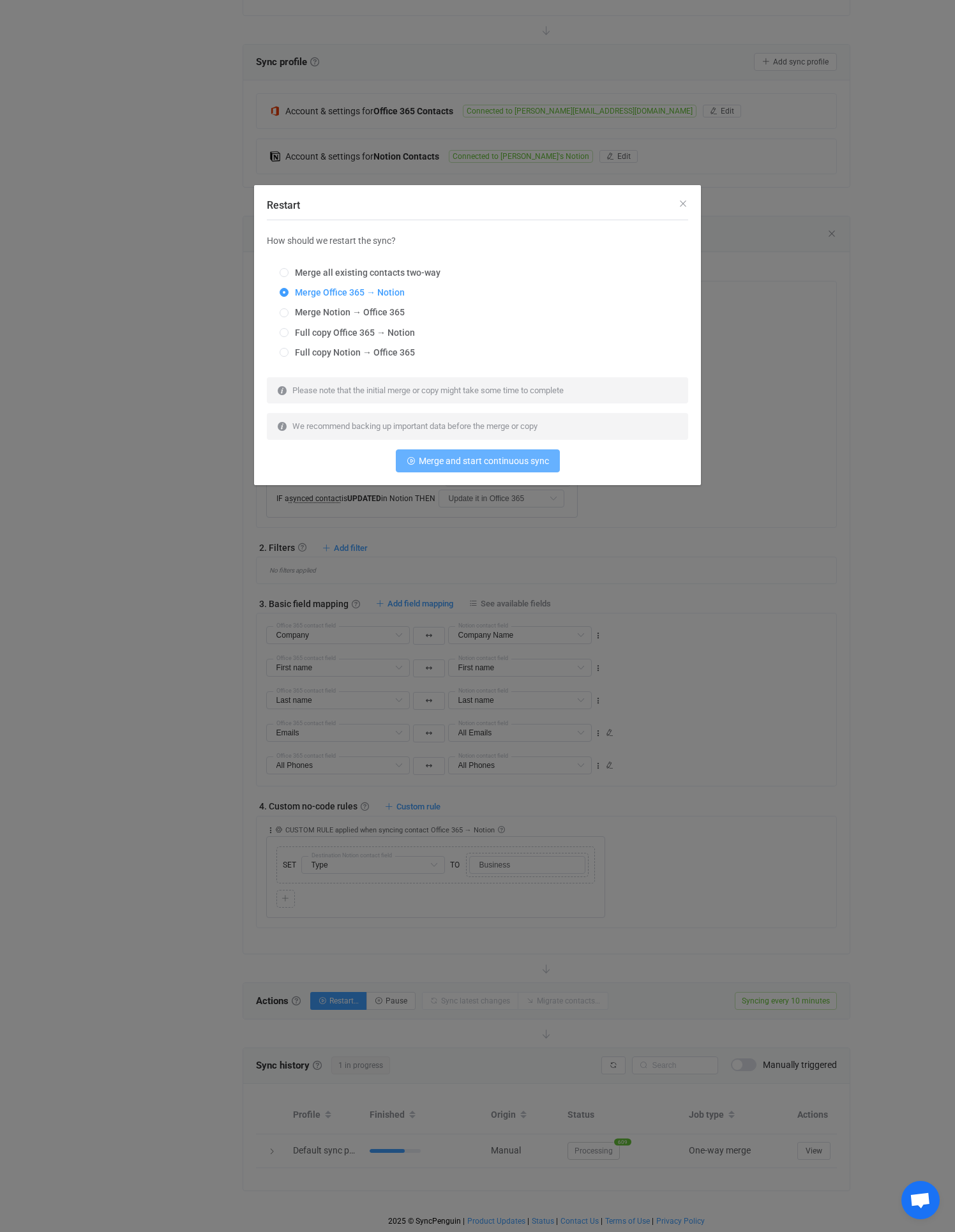
click at [469, 464] on span "Merge and start continuous sync" at bounding box center [484, 461] width 130 height 10
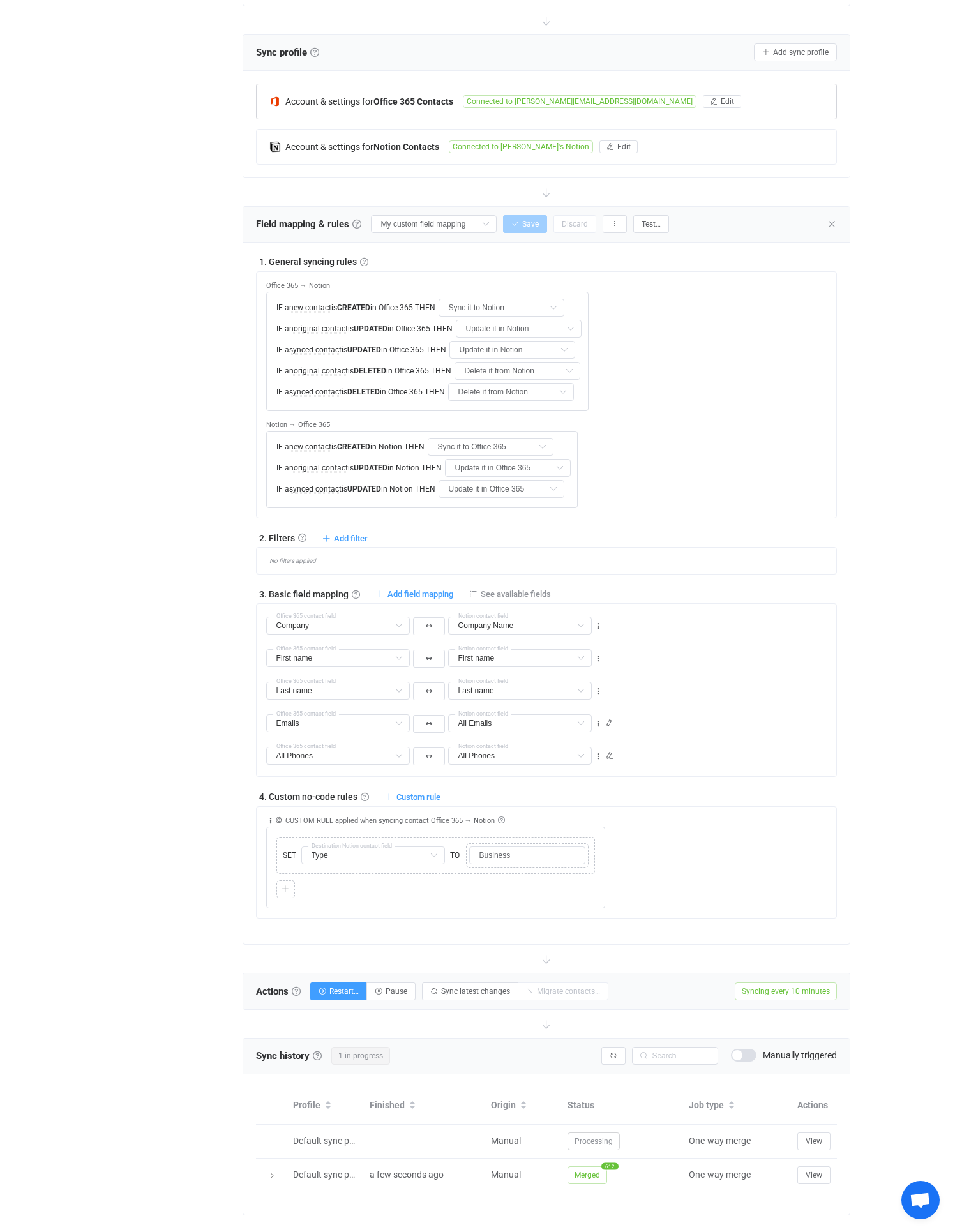
scroll to position [0, 0]
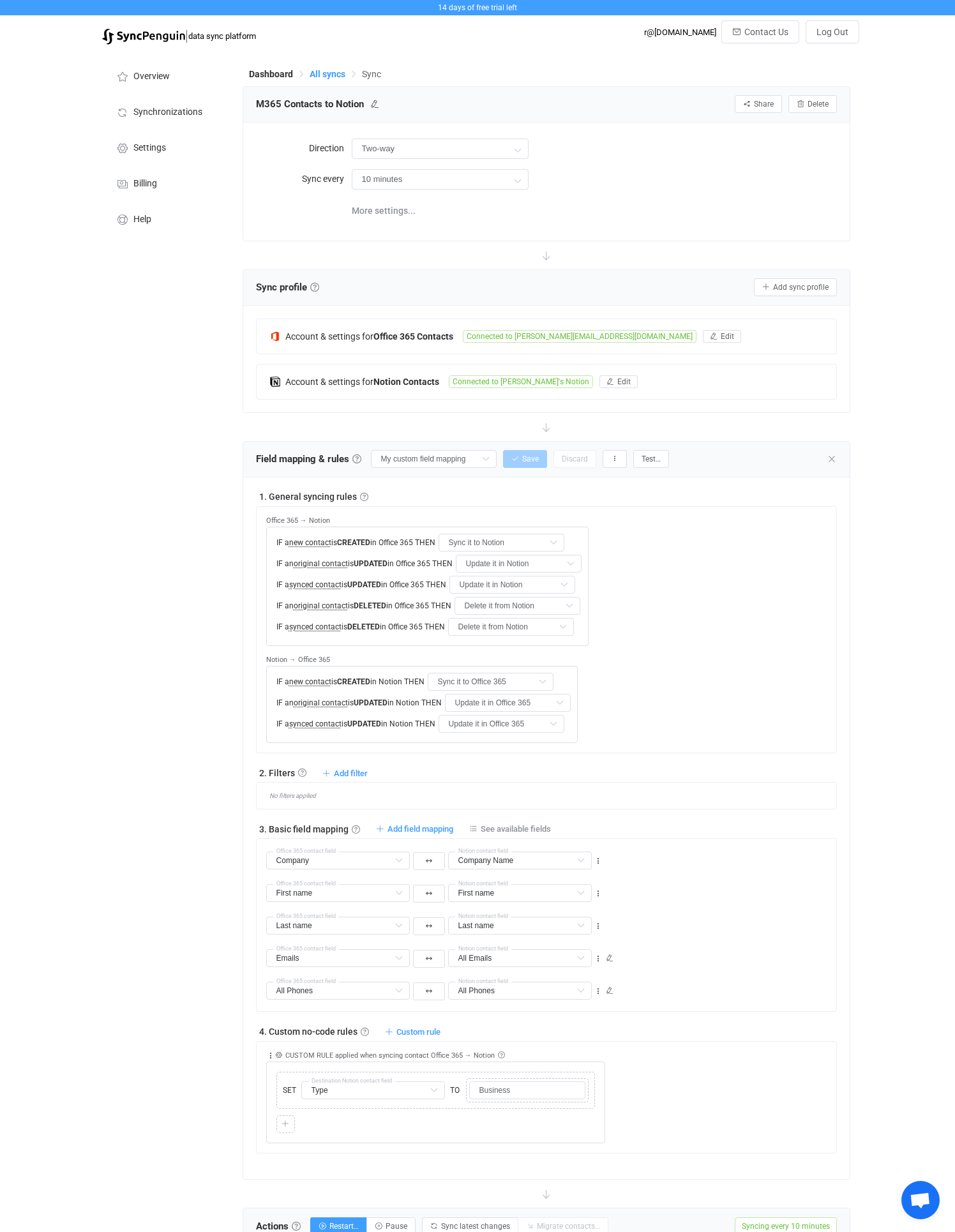
click at [339, 78] on span "All syncs" at bounding box center [328, 74] width 36 height 10
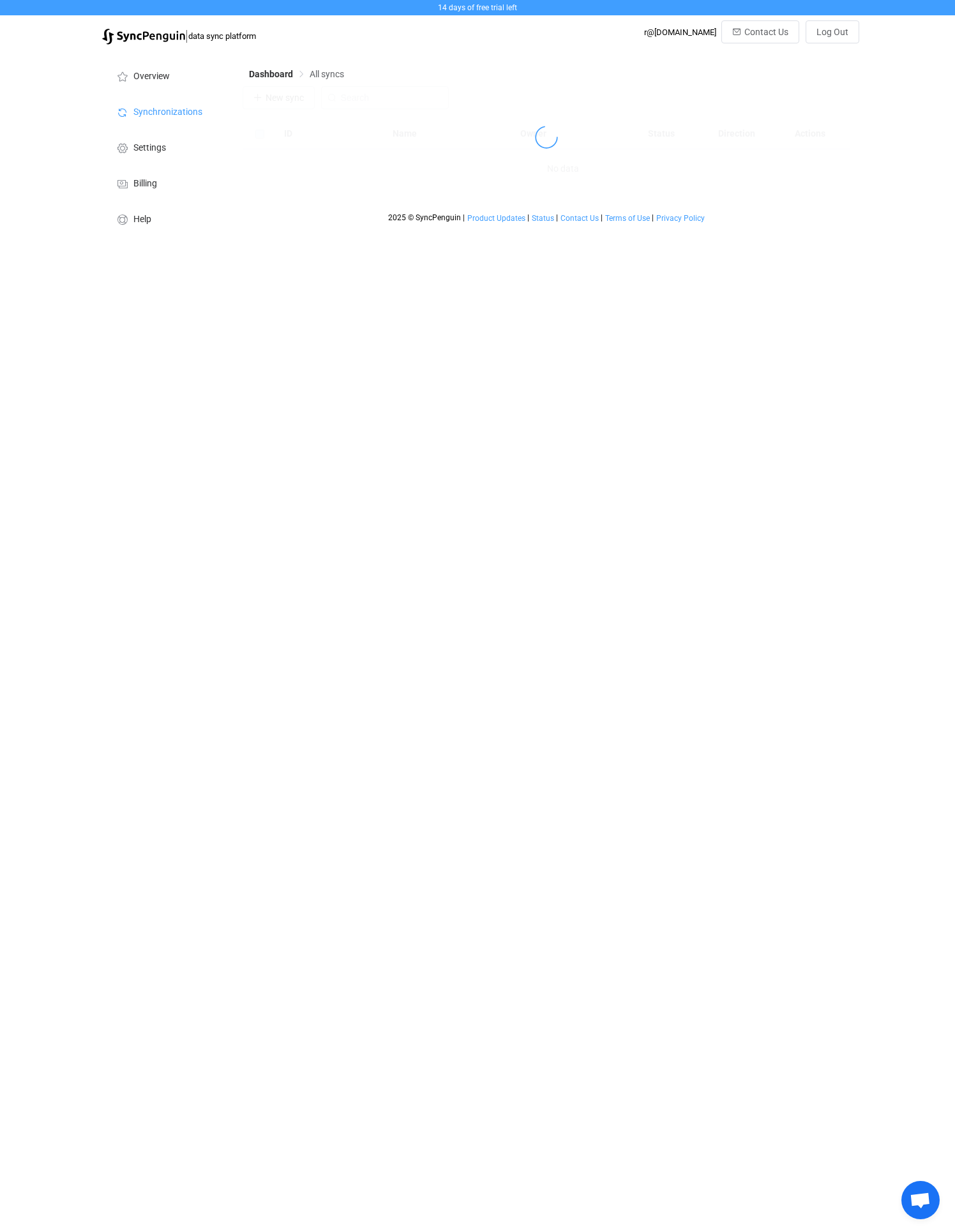
click at [335, 78] on span "All syncs" at bounding box center [327, 74] width 35 height 10
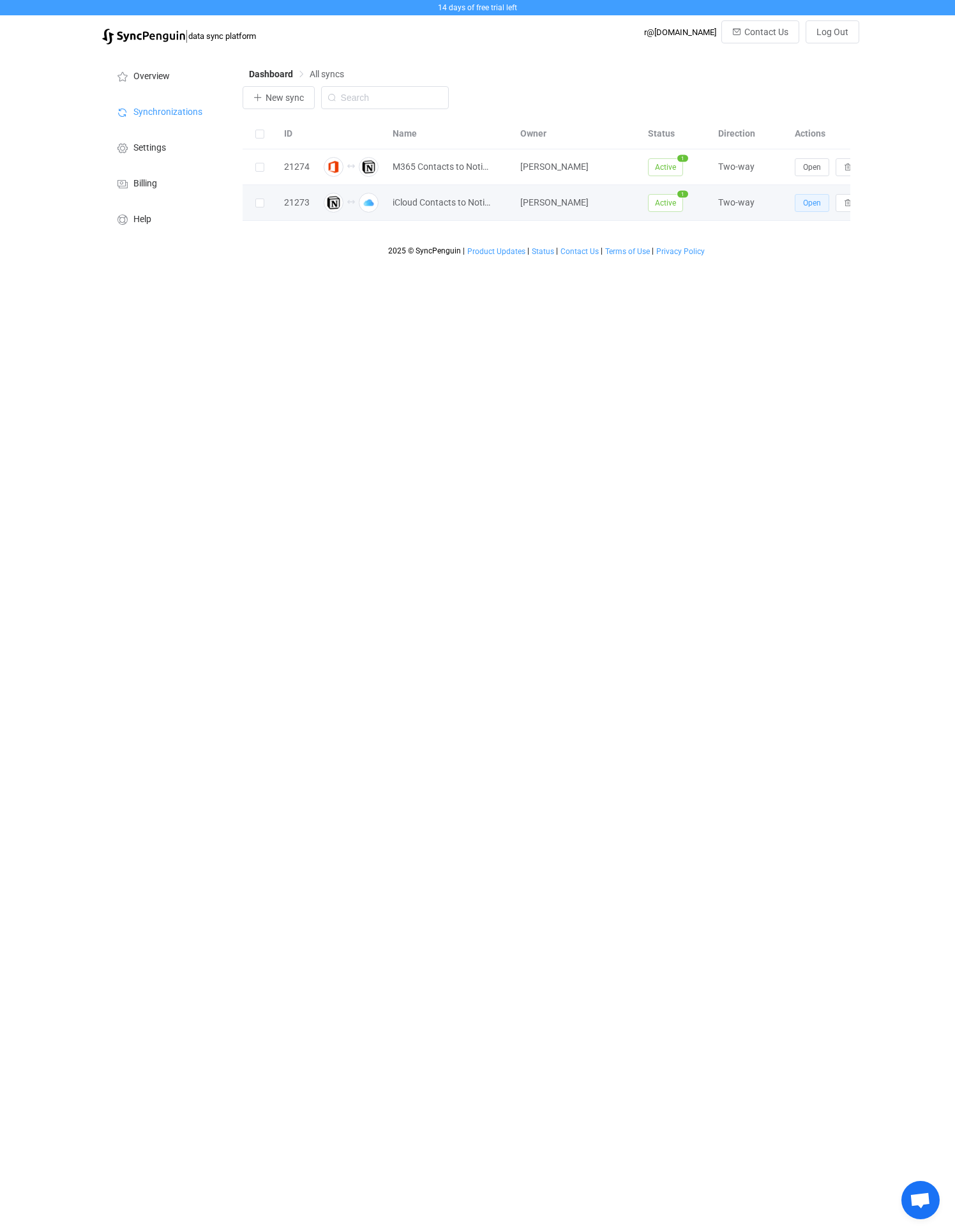
click at [805, 200] on span "Open" at bounding box center [811, 203] width 18 height 9
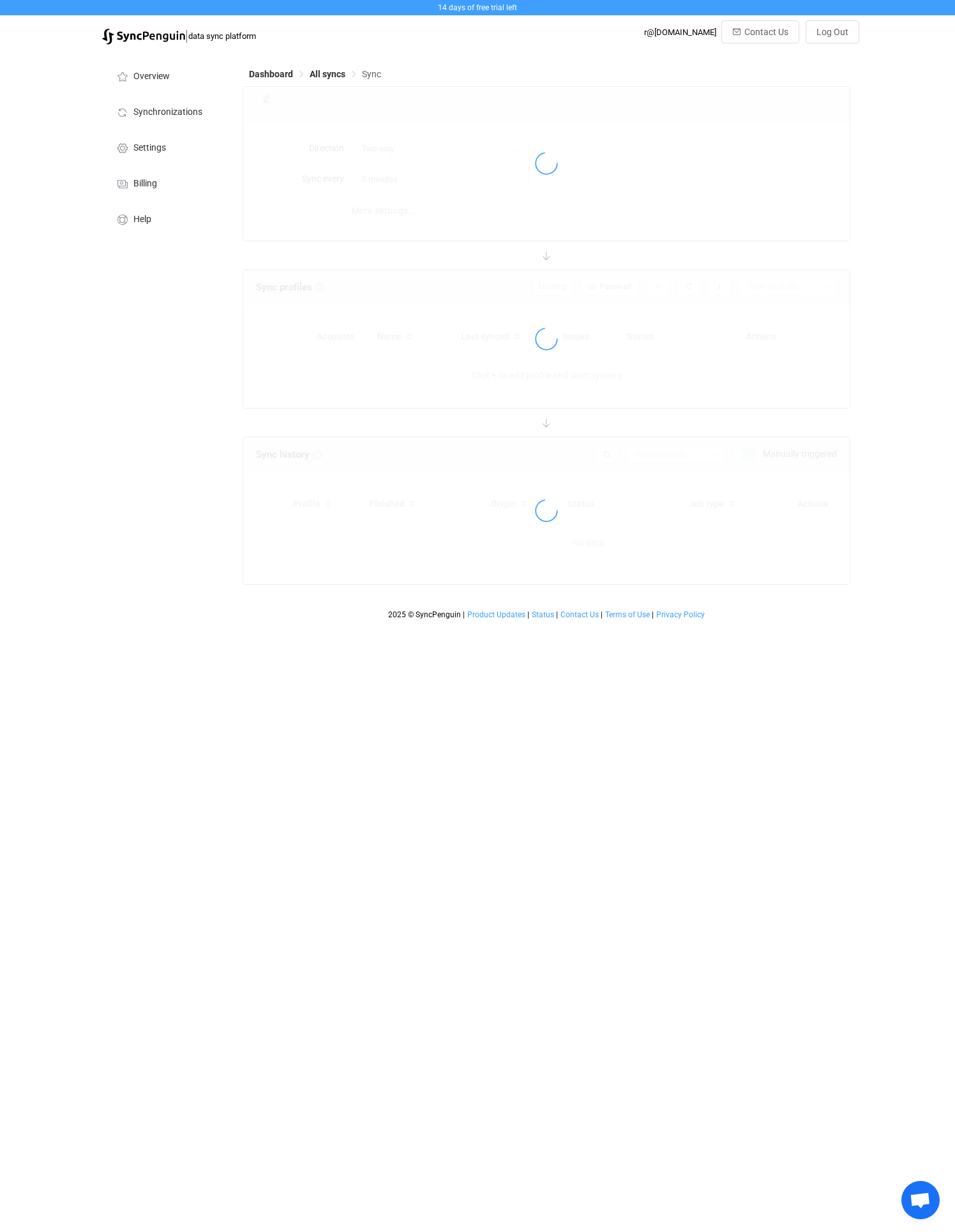
type input "10 minutes"
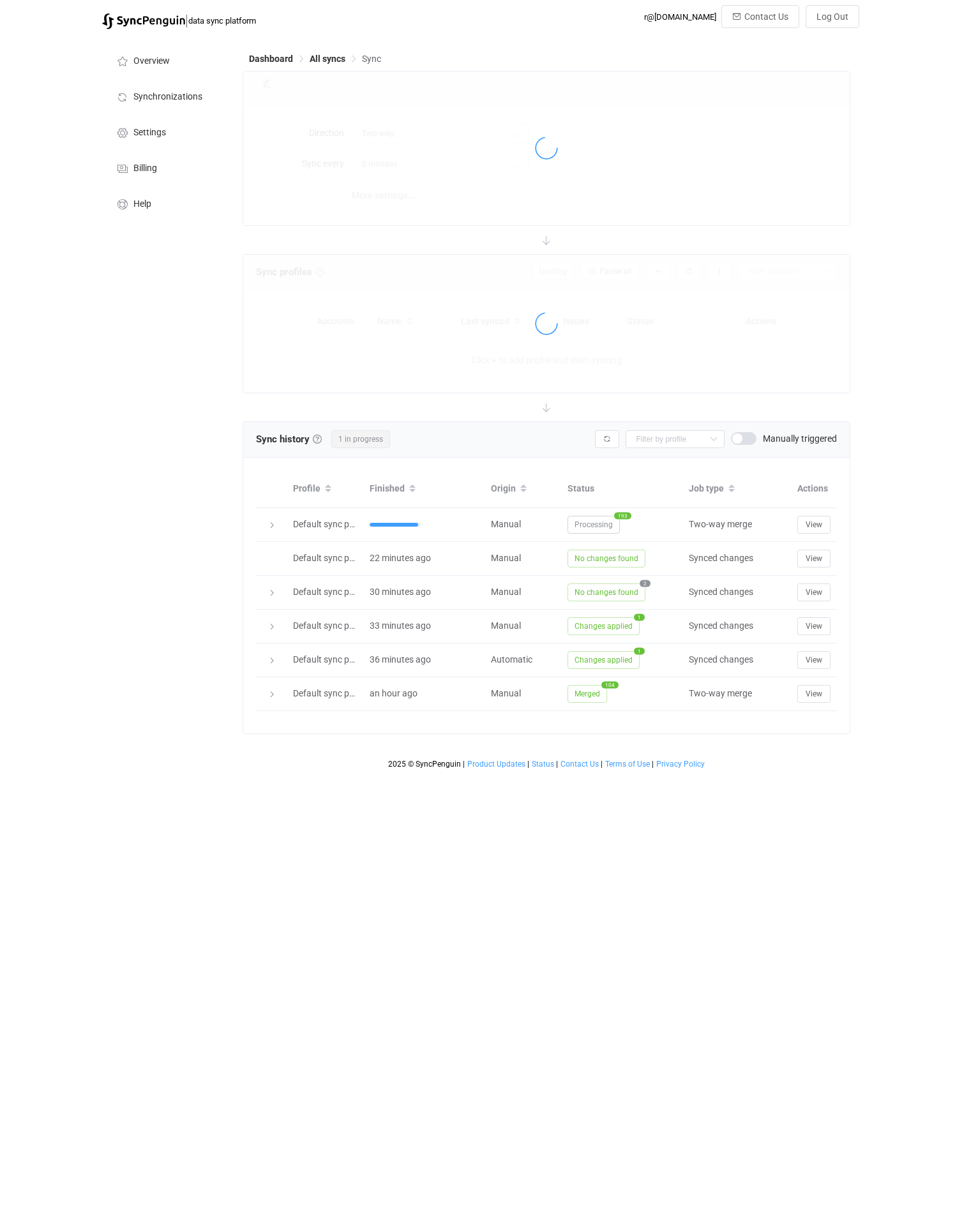
type input "10 minutes"
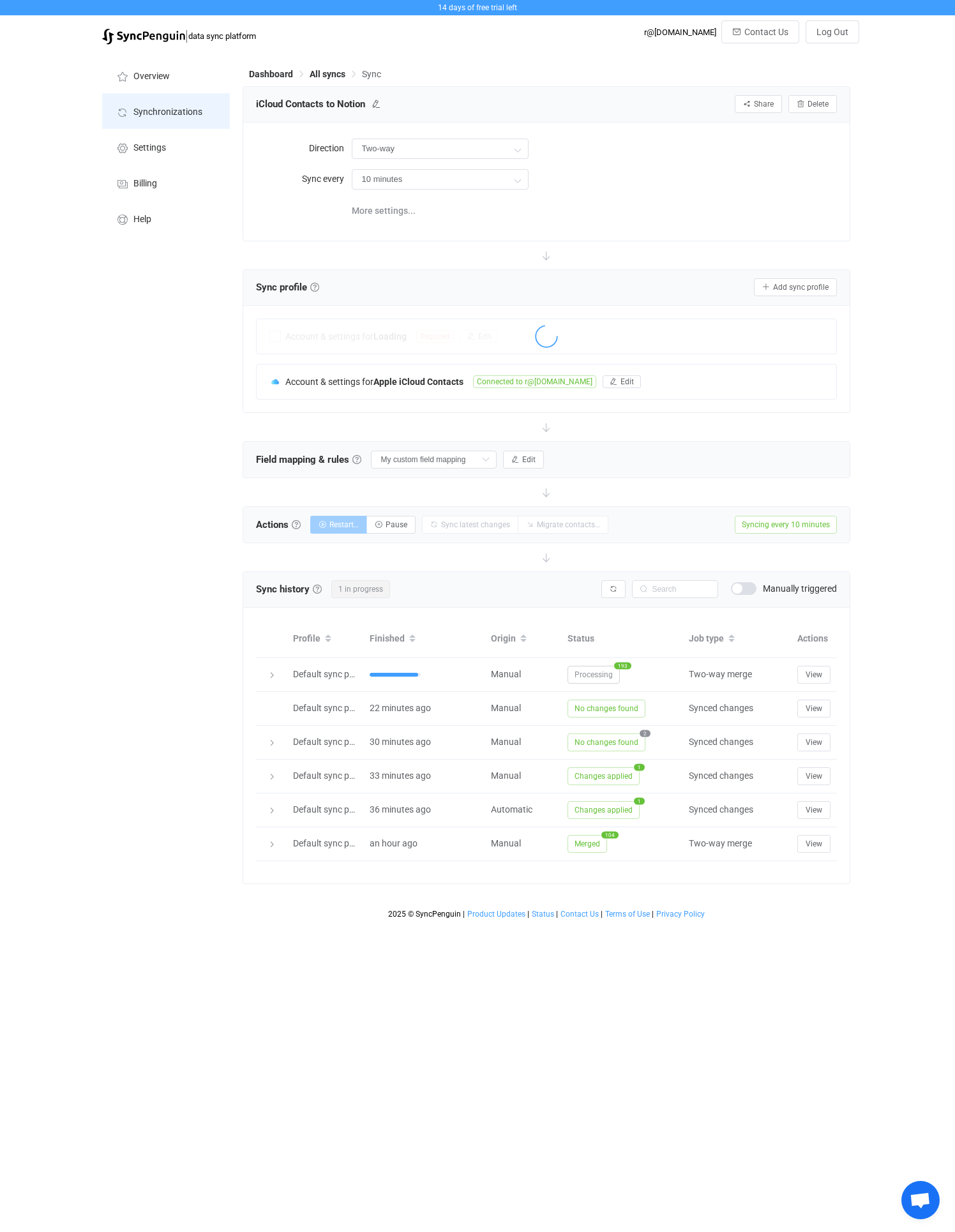
click at [169, 108] on span "Synchronizations" at bounding box center [168, 113] width 69 height 10
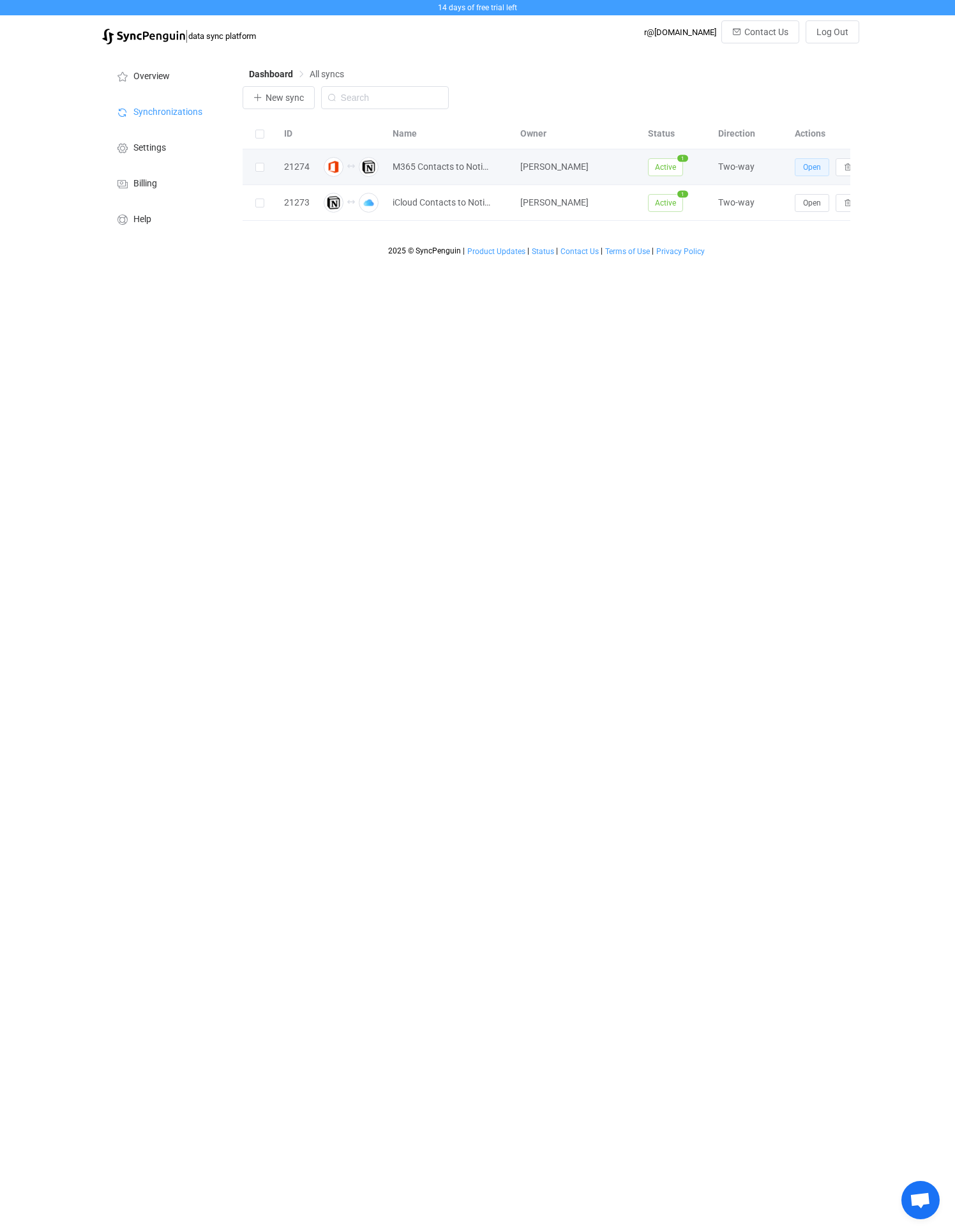
click at [800, 167] on button "Open" at bounding box center [811, 167] width 35 height 18
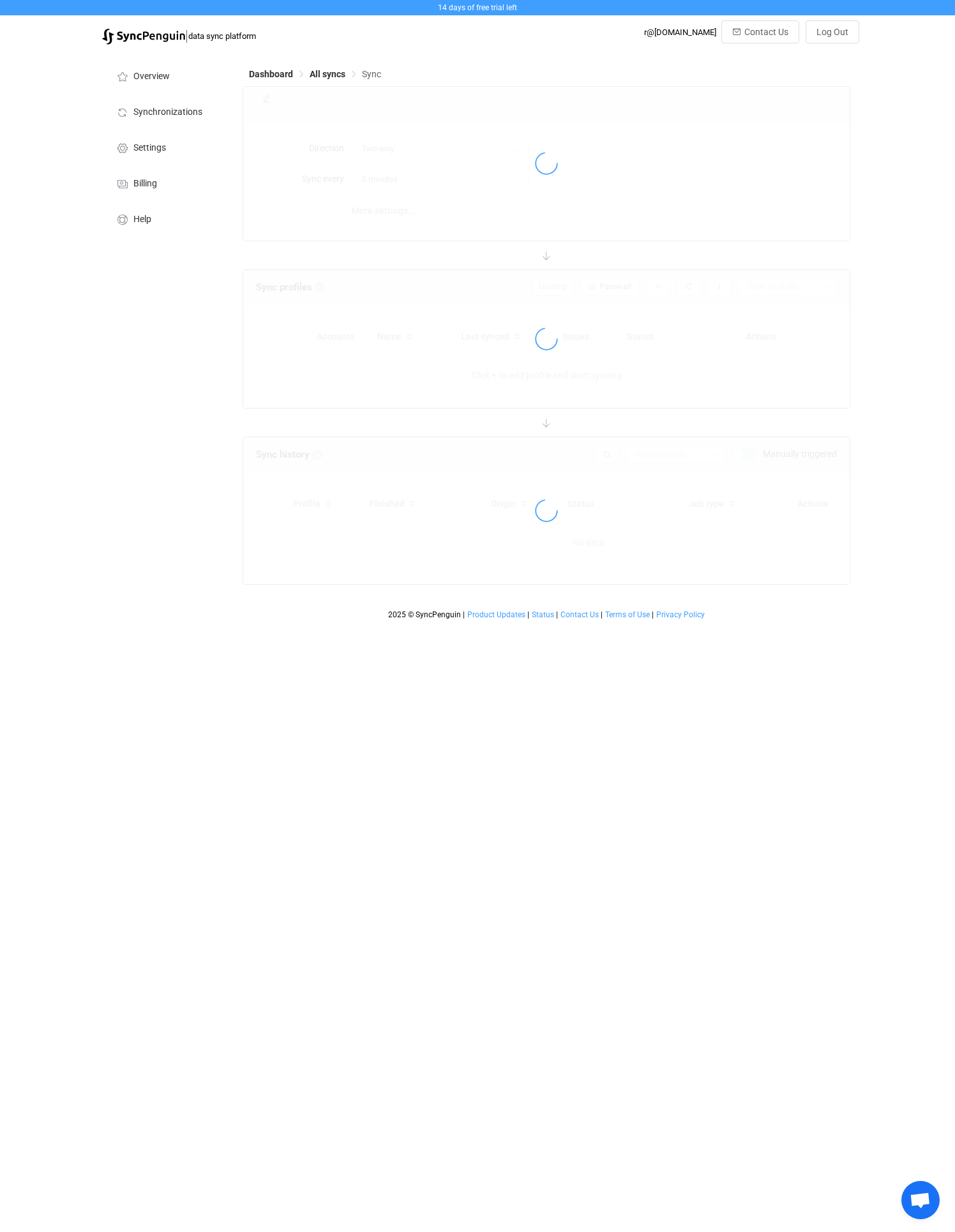
type input "10 minutes"
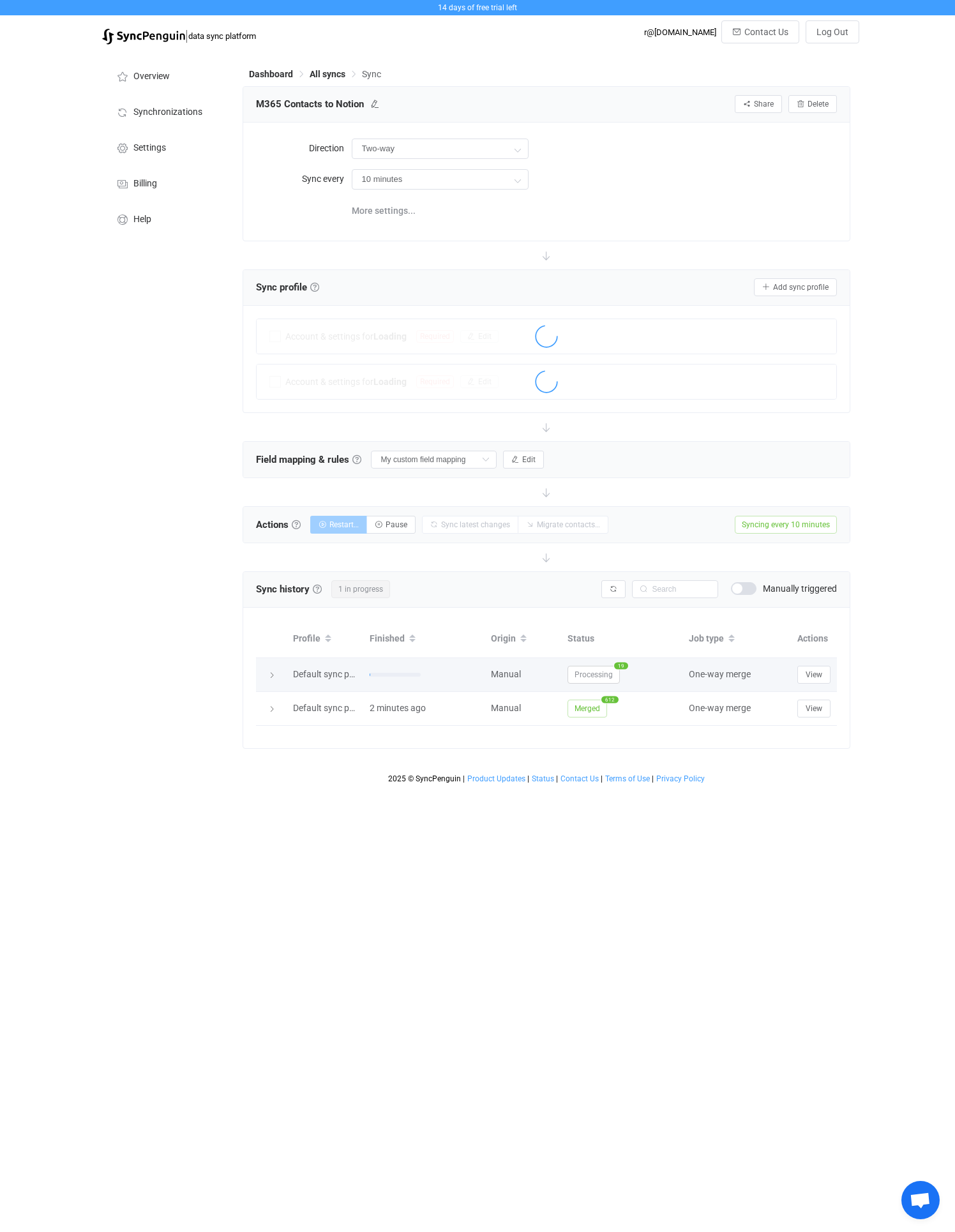
click at [572, 679] on span "Processing" at bounding box center [594, 674] width 52 height 18
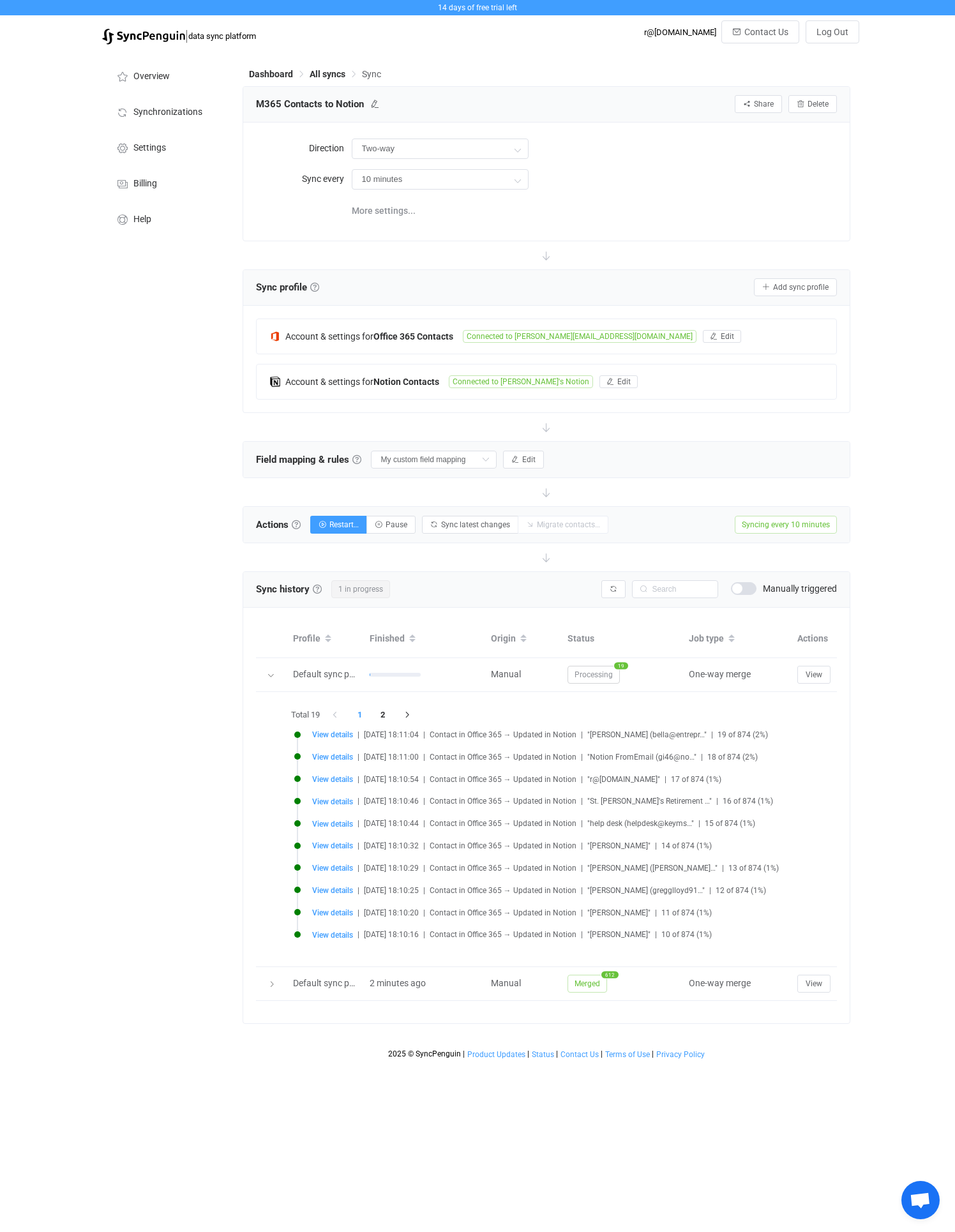
click at [323, 730] on span "View details" at bounding box center [332, 735] width 41 height 10
click at [323, 734] on span "View details" at bounding box center [332, 735] width 41 height 9
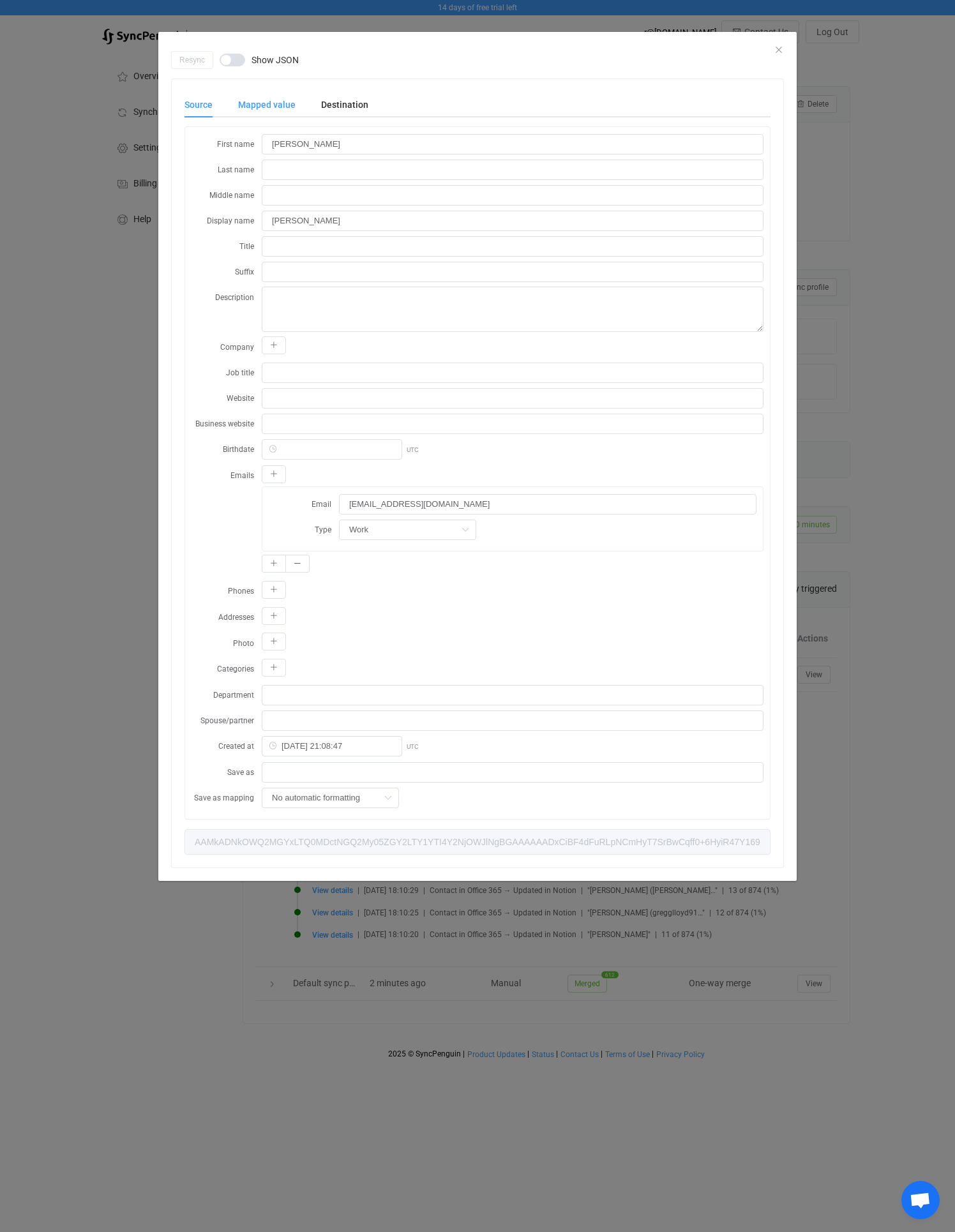
click at [272, 107] on div "Mapped value" at bounding box center [266, 105] width 83 height 25
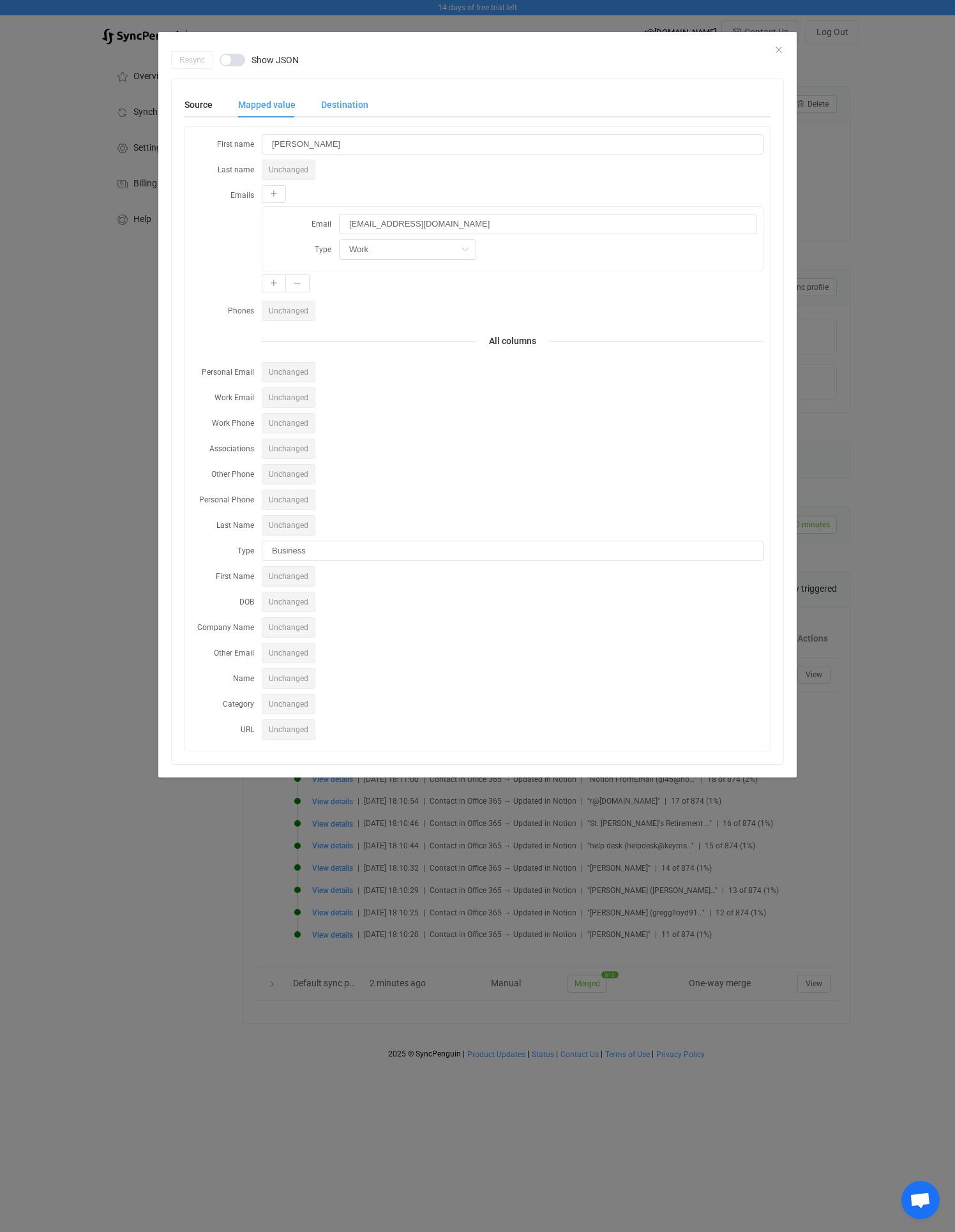
click at [352, 105] on div "Destination" at bounding box center [338, 105] width 60 height 25
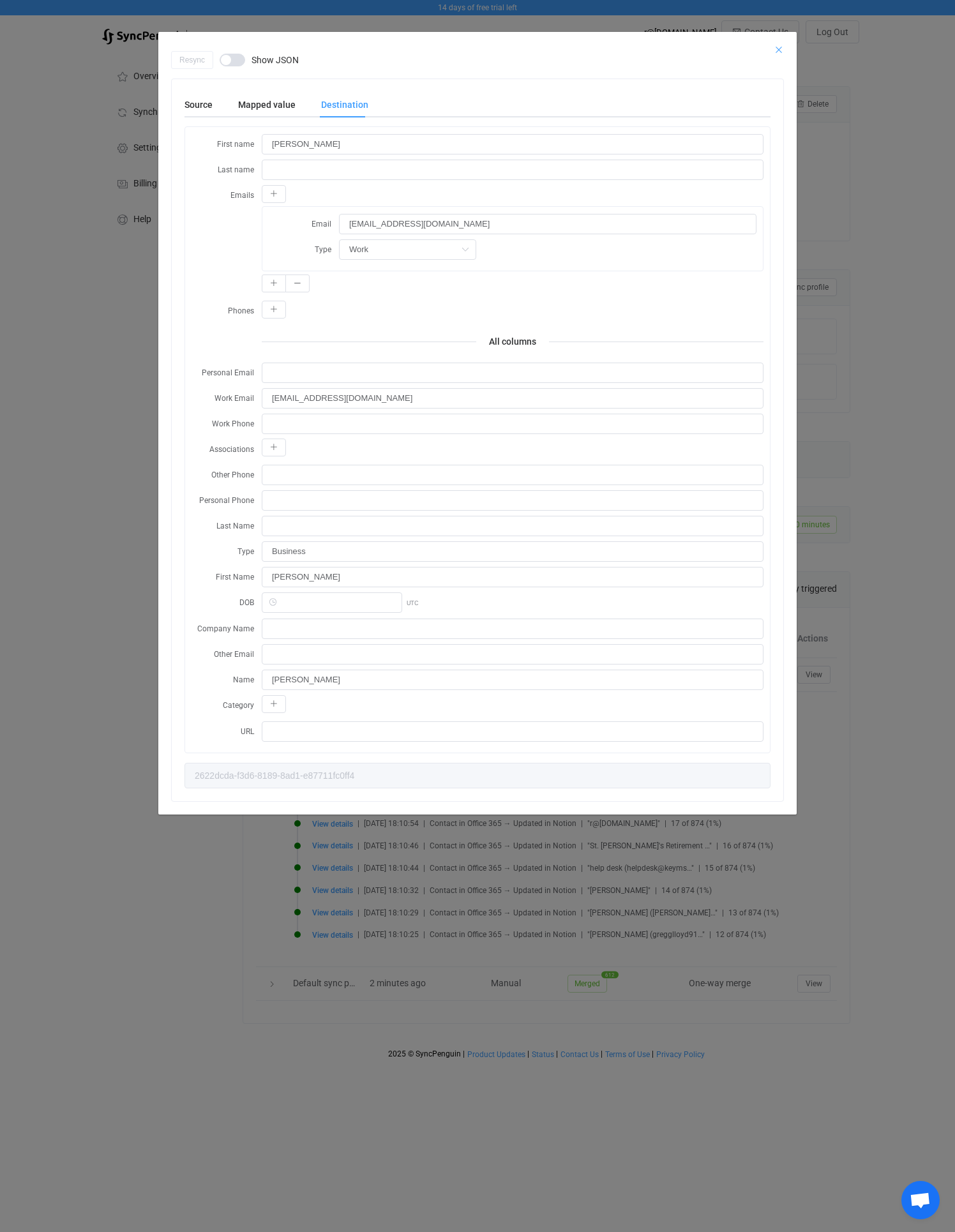
click at [779, 49] on icon "Close" at bounding box center [778, 50] width 10 height 10
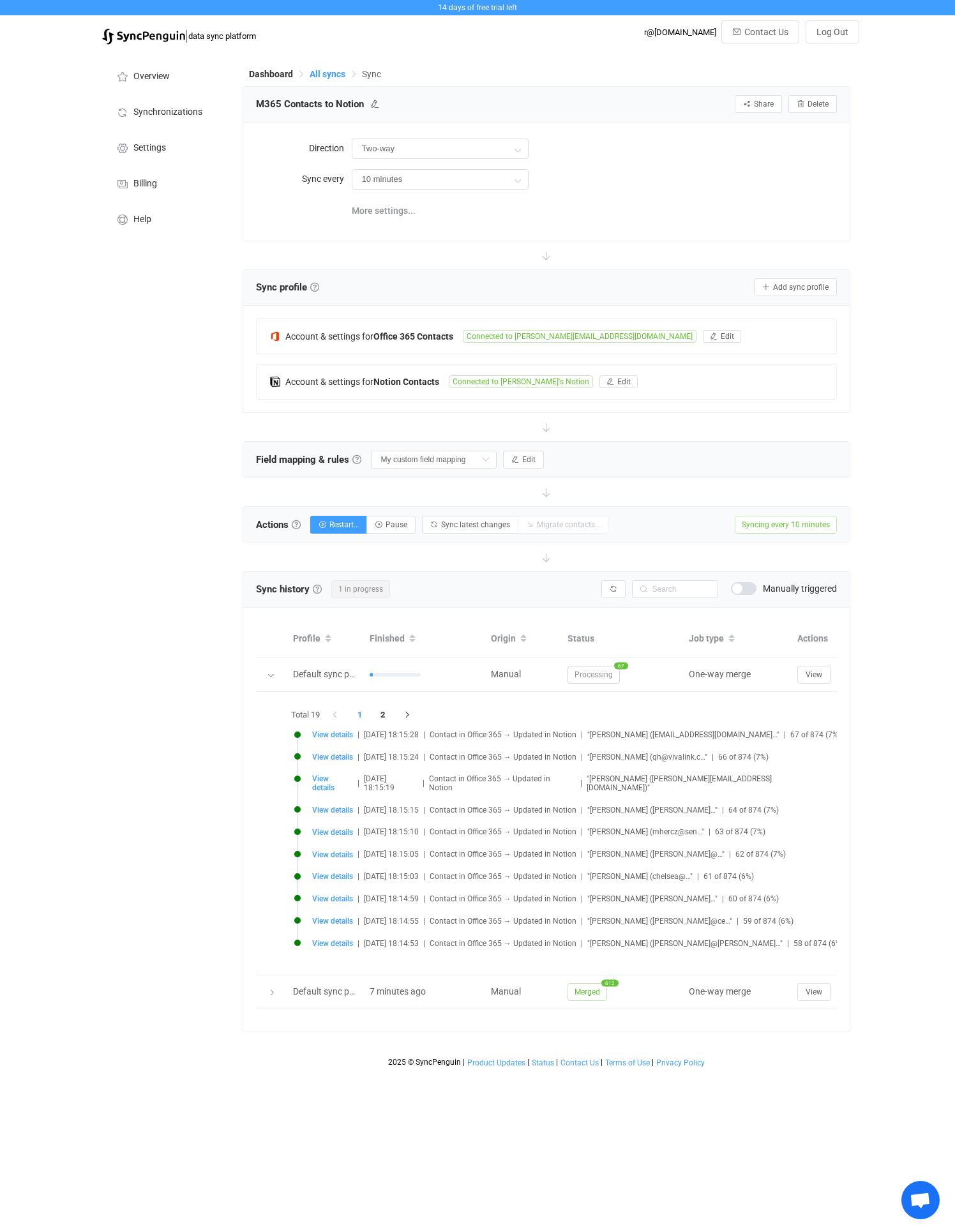
click at [327, 74] on span "All syncs" at bounding box center [328, 74] width 36 height 10
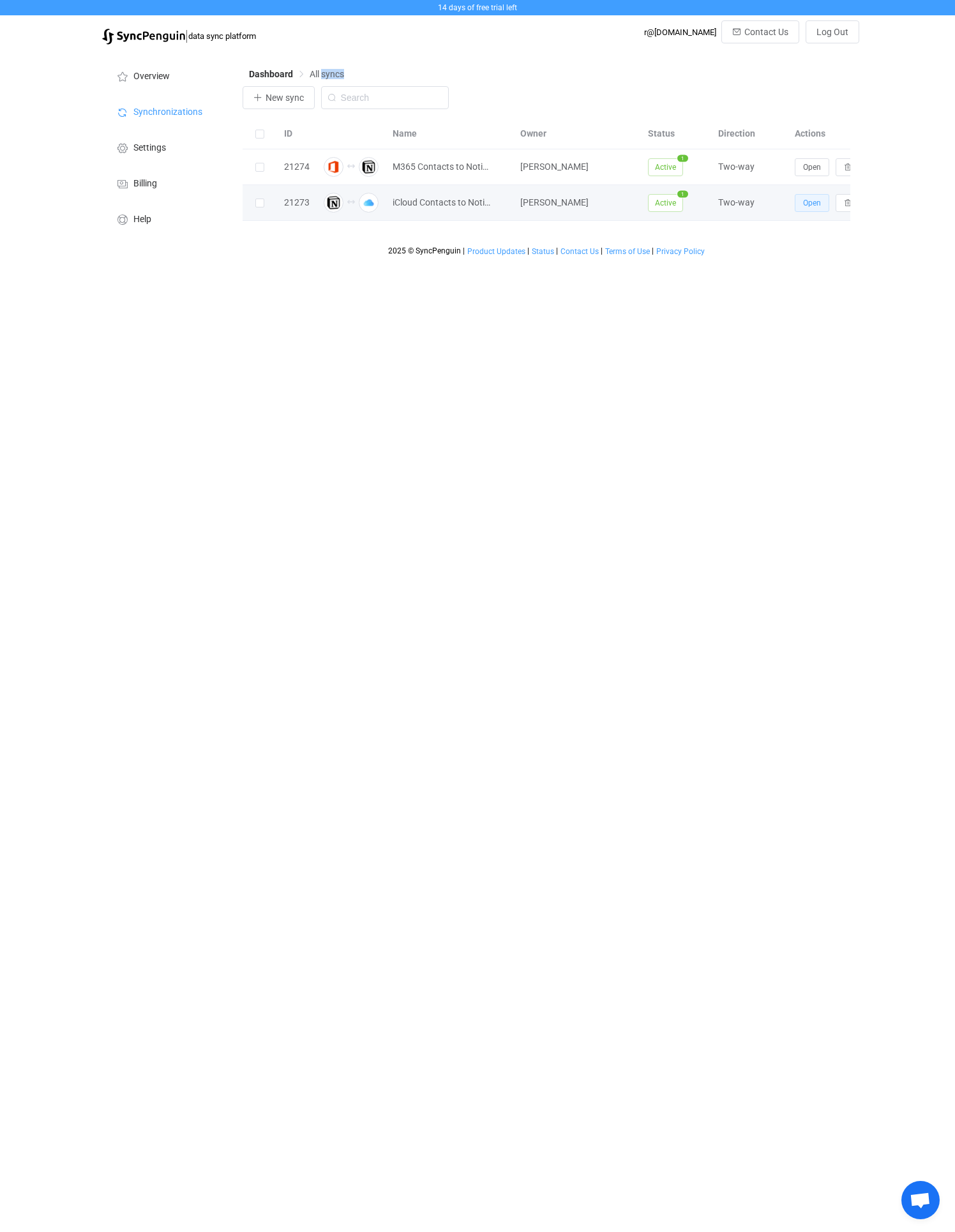
click at [804, 199] on span "Open" at bounding box center [811, 203] width 18 height 9
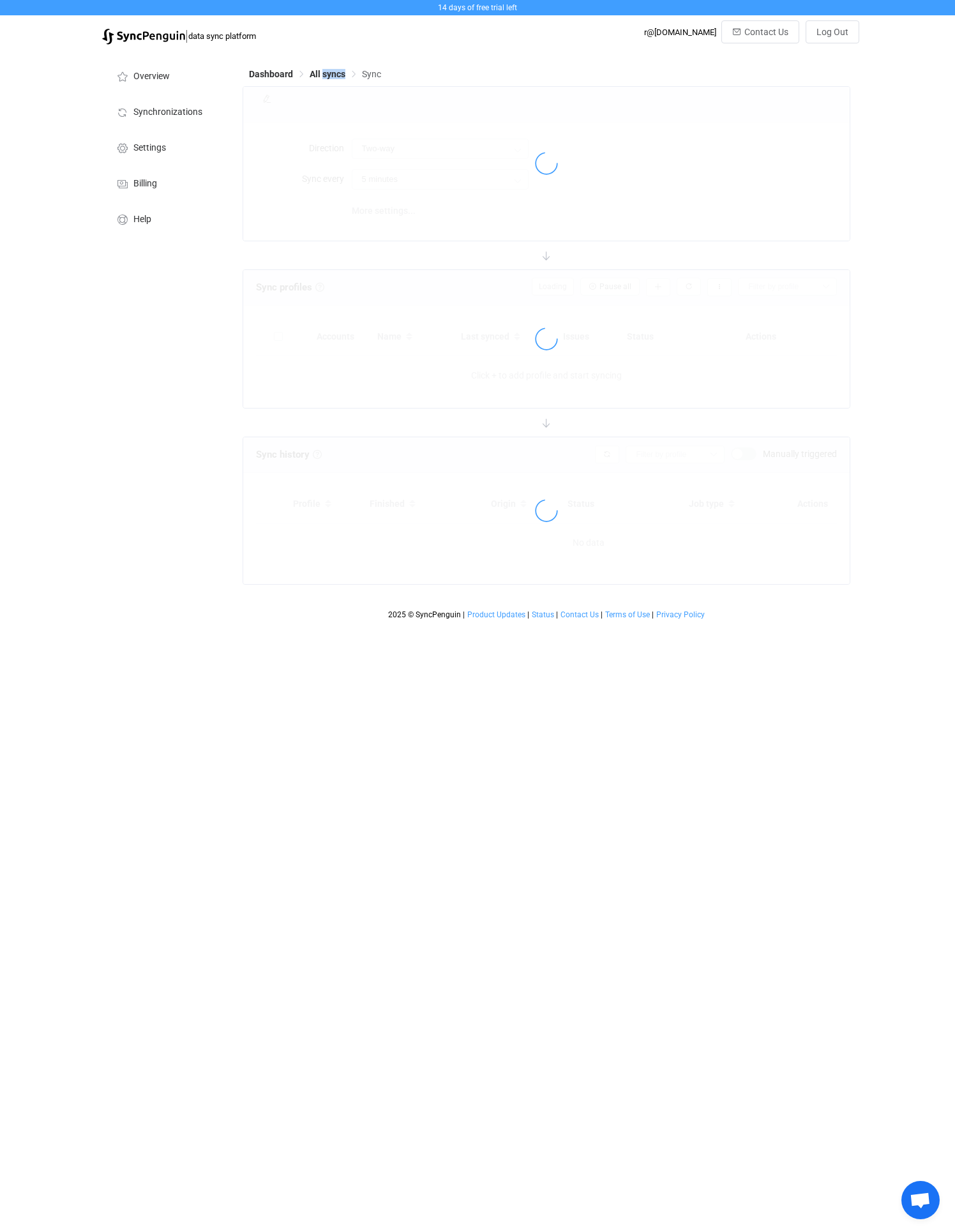
type input "10 minutes"
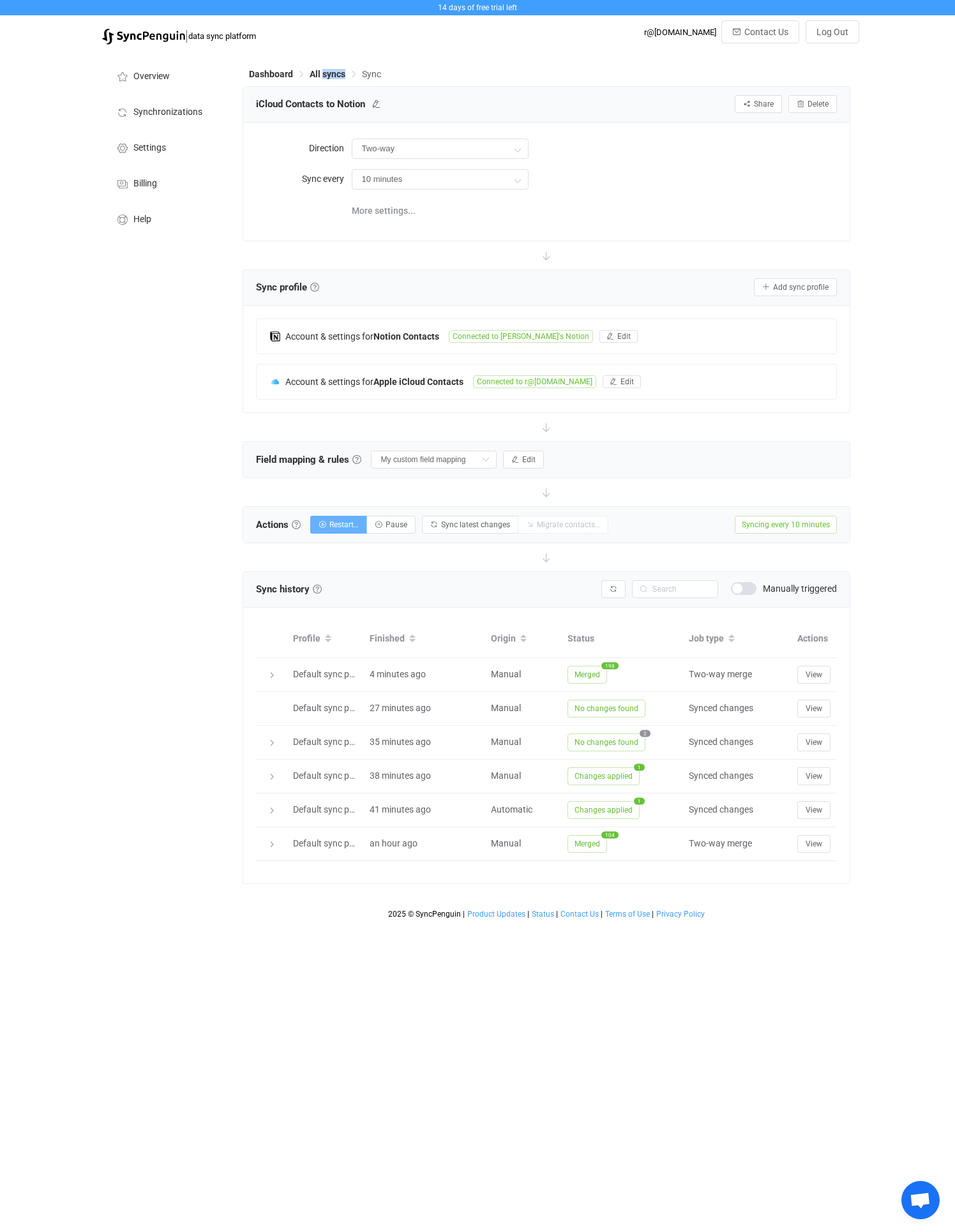
click at [342, 531] on button "Restart…" at bounding box center [338, 524] width 57 height 18
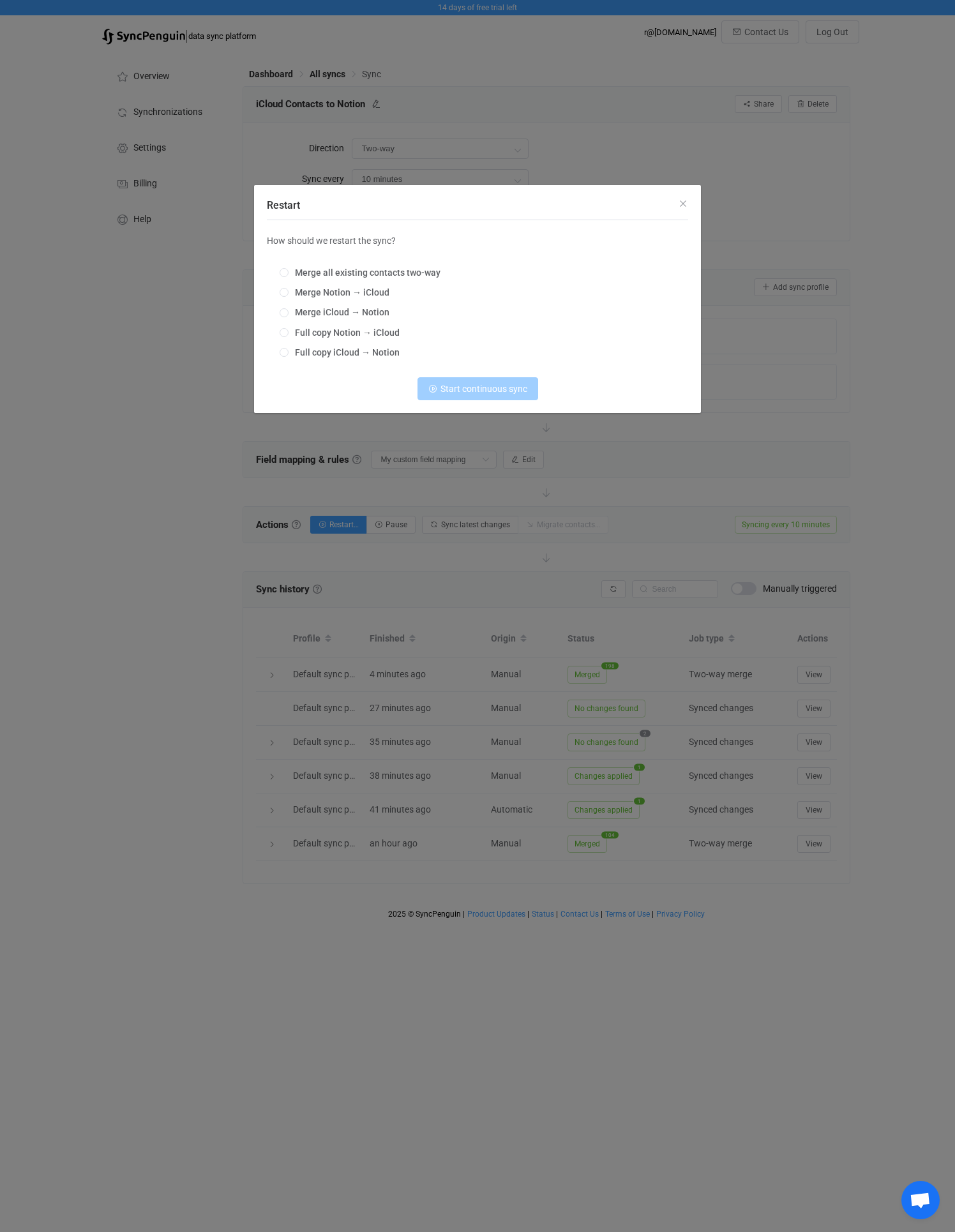
click at [330, 374] on div "How should we restart the sync? Merge all existing contacts two-way Merge Notio…" at bounding box center [477, 316] width 421 height 168
click at [681, 203] on icon "Close" at bounding box center [683, 204] width 10 height 10
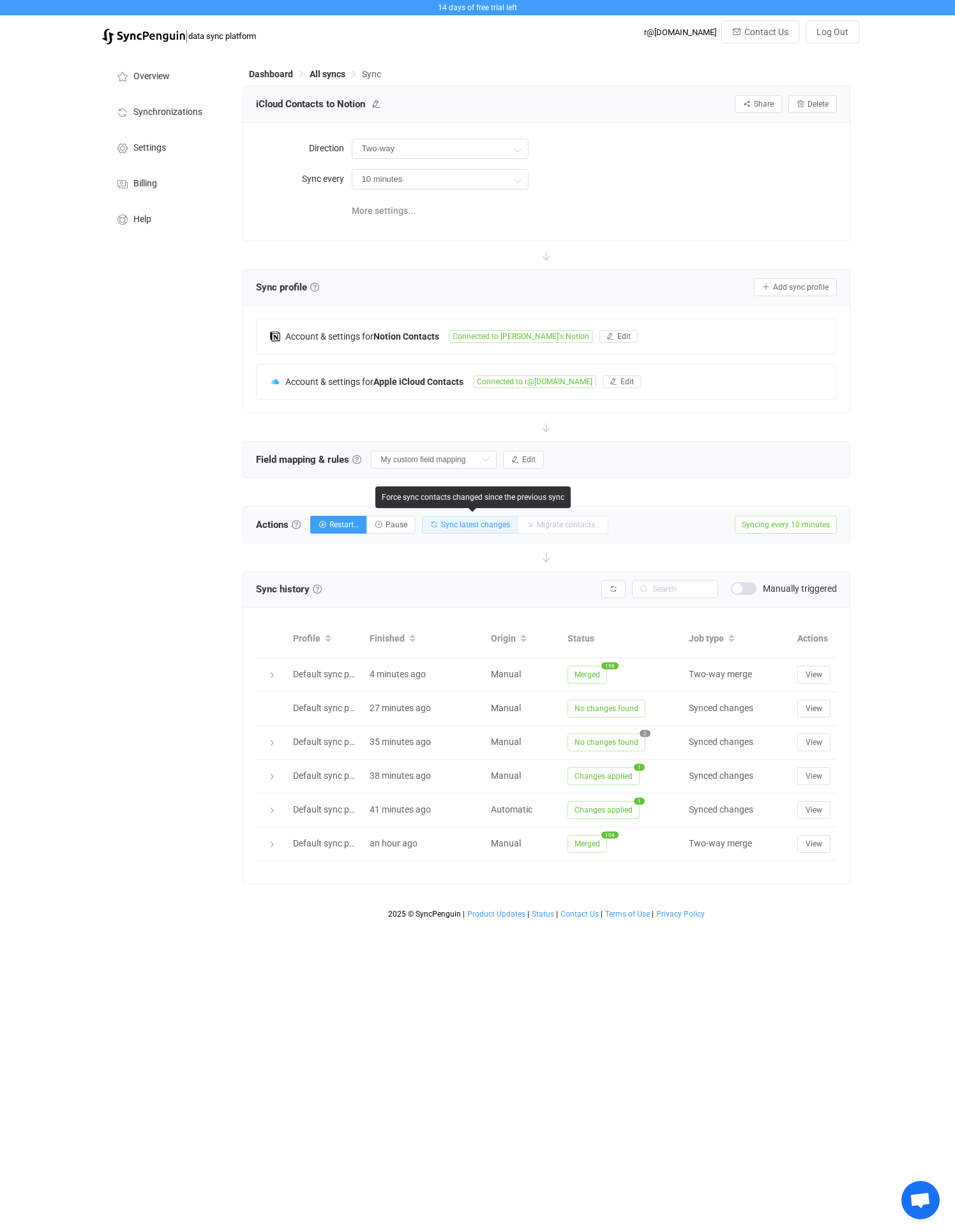
click at [456, 525] on span "Sync latest changes" at bounding box center [475, 524] width 69 height 9
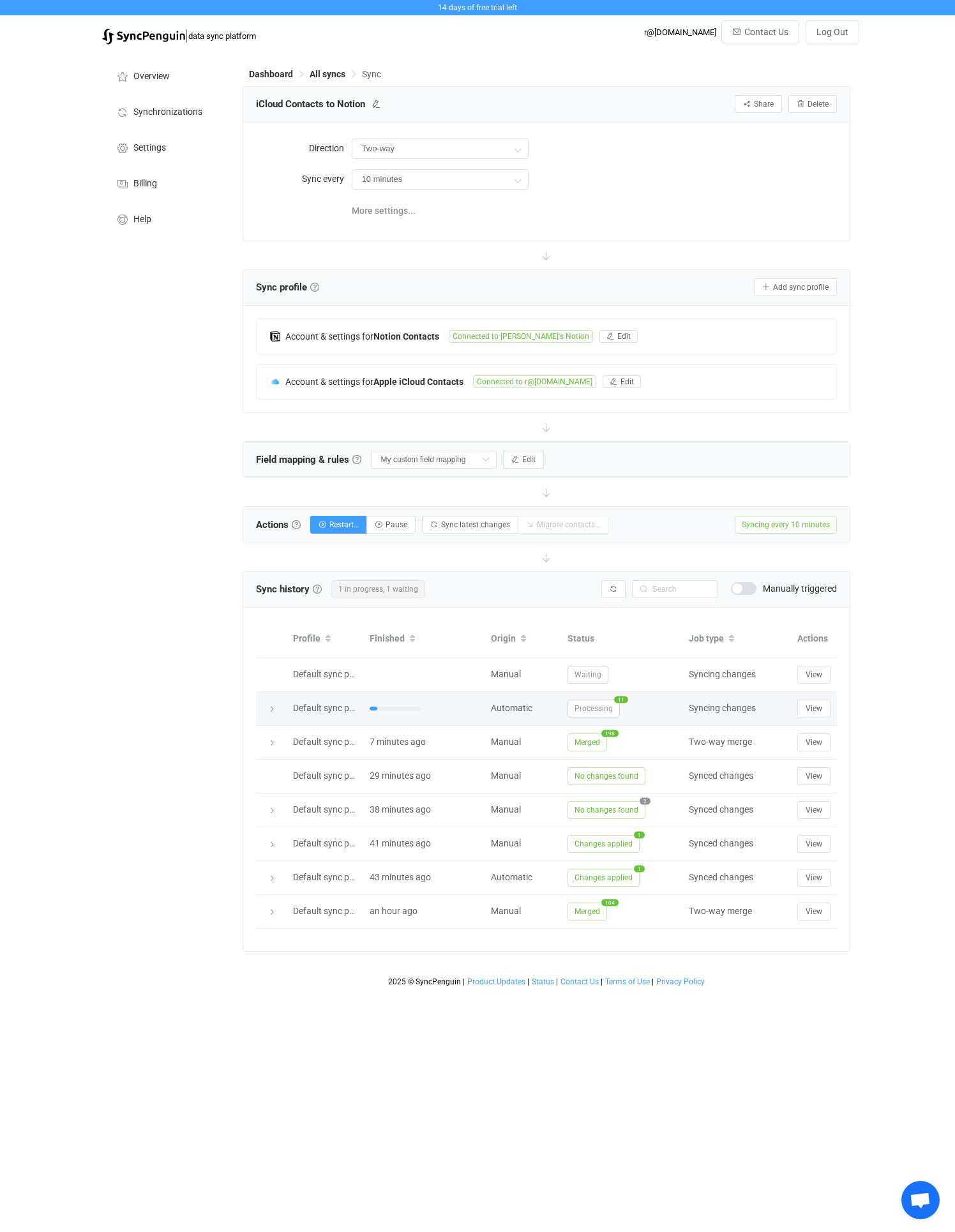
click at [262, 708] on div at bounding box center [271, 708] width 18 height 13
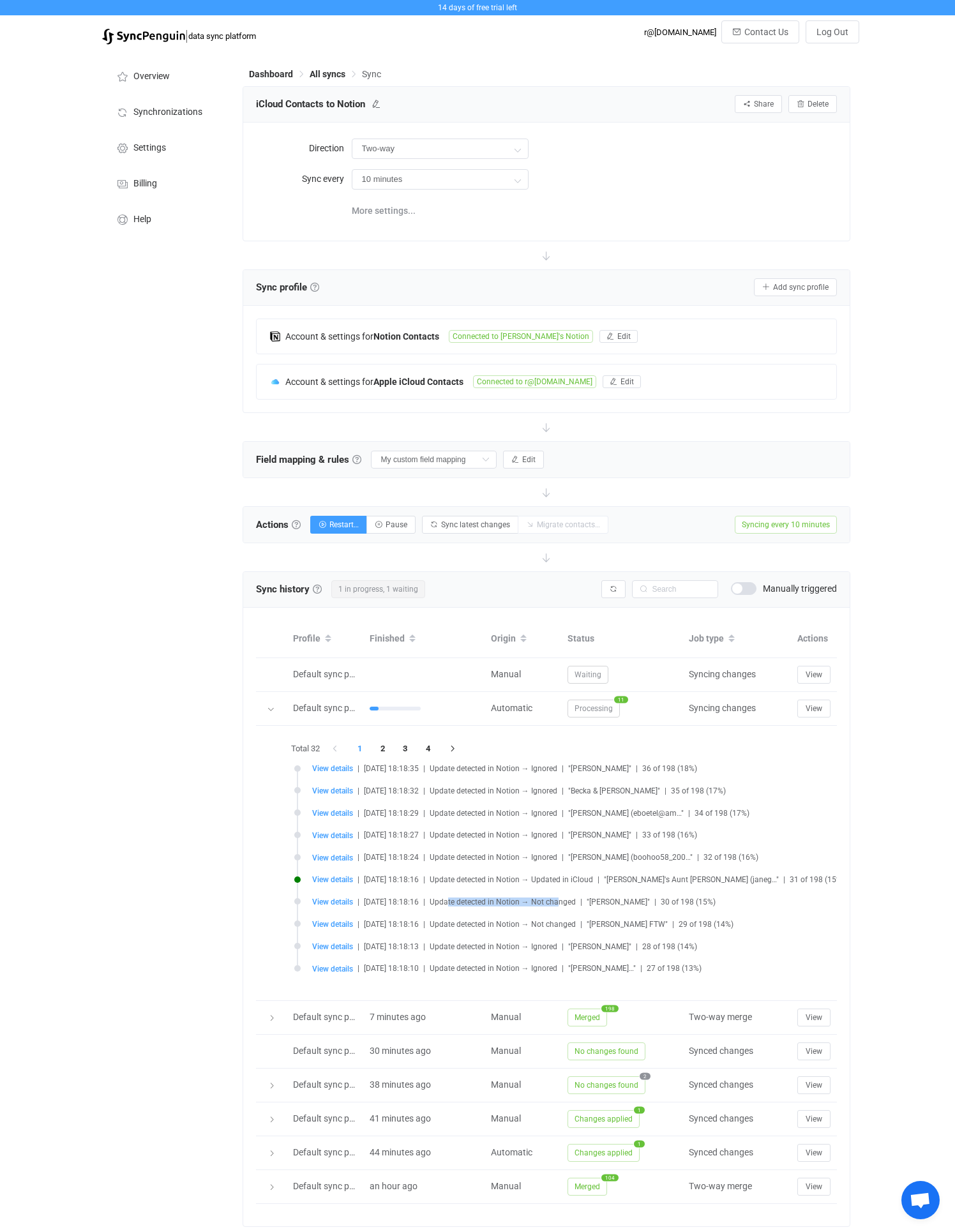
drag, startPoint x: 462, startPoint y: 898, endPoint x: 572, endPoint y: 901, distance: 110.0
click at [572, 901] on span "Update detected in Notion → Not changed" at bounding box center [502, 902] width 146 height 9
drag, startPoint x: 546, startPoint y: 901, endPoint x: 621, endPoint y: 901, distance: 75.0
click at [621, 901] on div "View details | [DATE] 18:18:24 | Update detected in Notion → Ignored | "[PERSON…" at bounding box center [606, 902] width 589 height 10
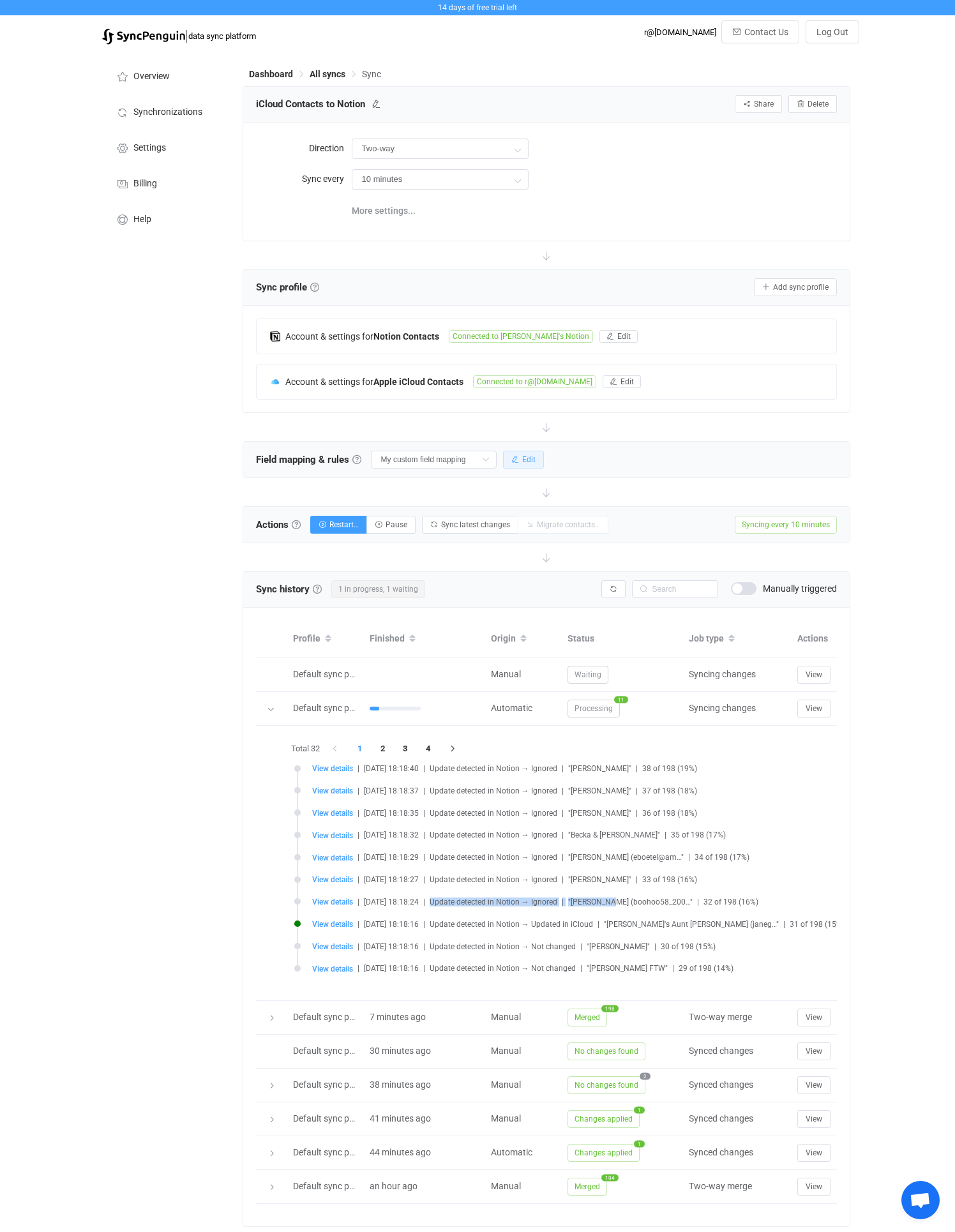
click at [511, 463] on icon "button" at bounding box center [515, 459] width 8 height 8
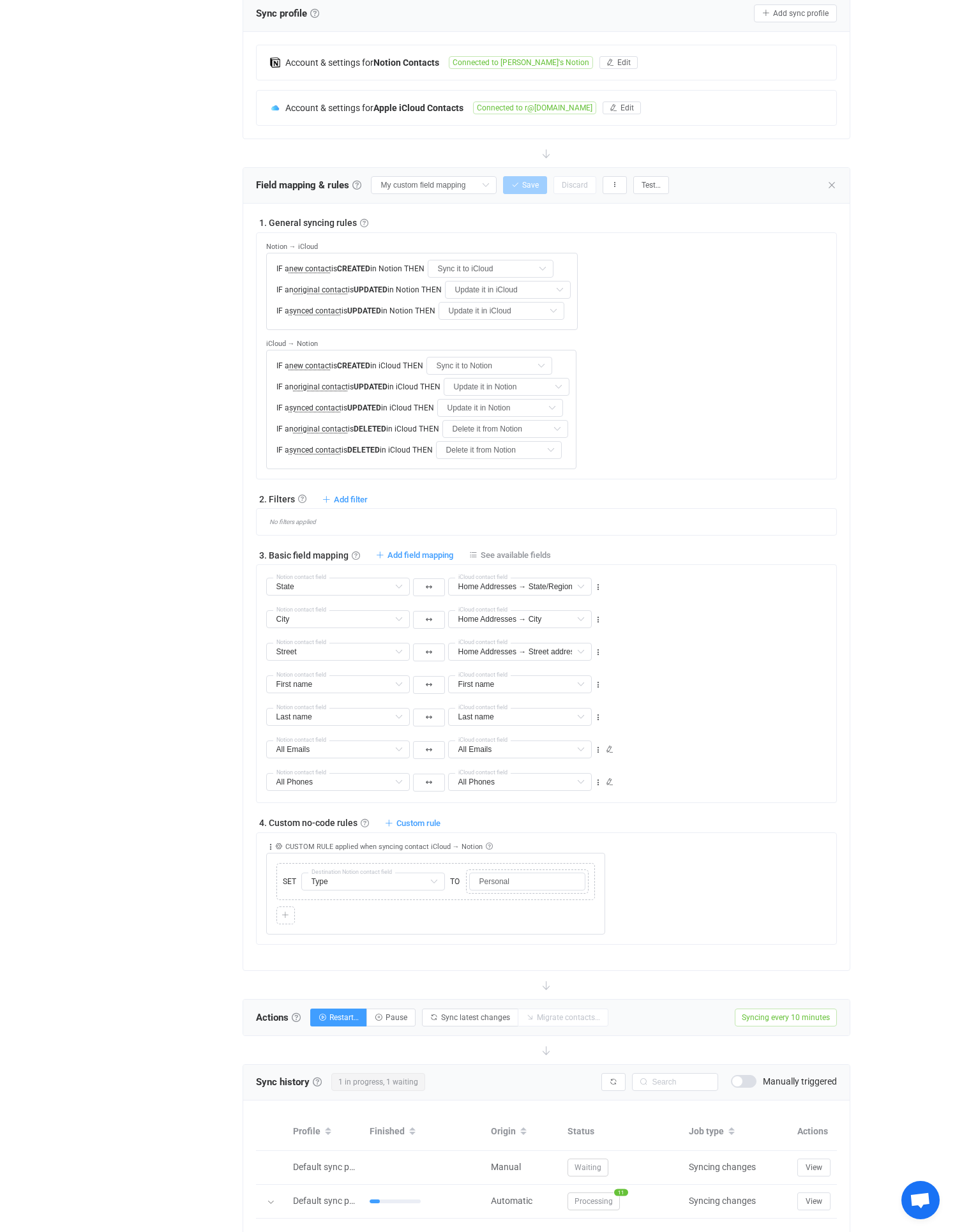
scroll to position [266, 0]
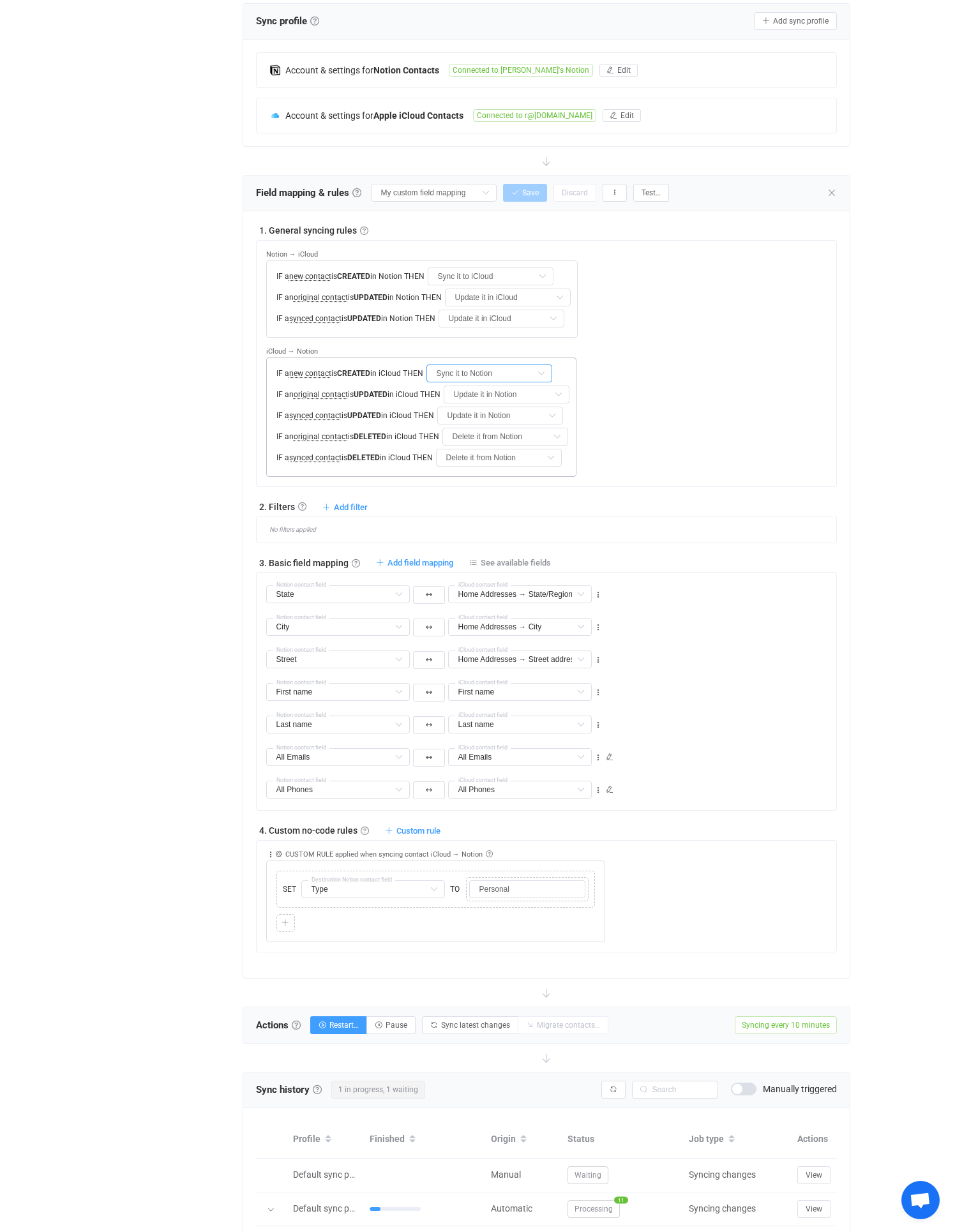
click at [487, 374] on input "Sync it to Notion" at bounding box center [490, 373] width 126 height 18
click at [307, 457] on span "synced contact" at bounding box center [316, 457] width 52 height 9
click at [243, 435] on div "1. General syncing rules General syncing rules Control how SyncPengin reacts to…" at bounding box center [547, 594] width 607 height 766
